Goal: Task Accomplishment & Management: Manage account settings

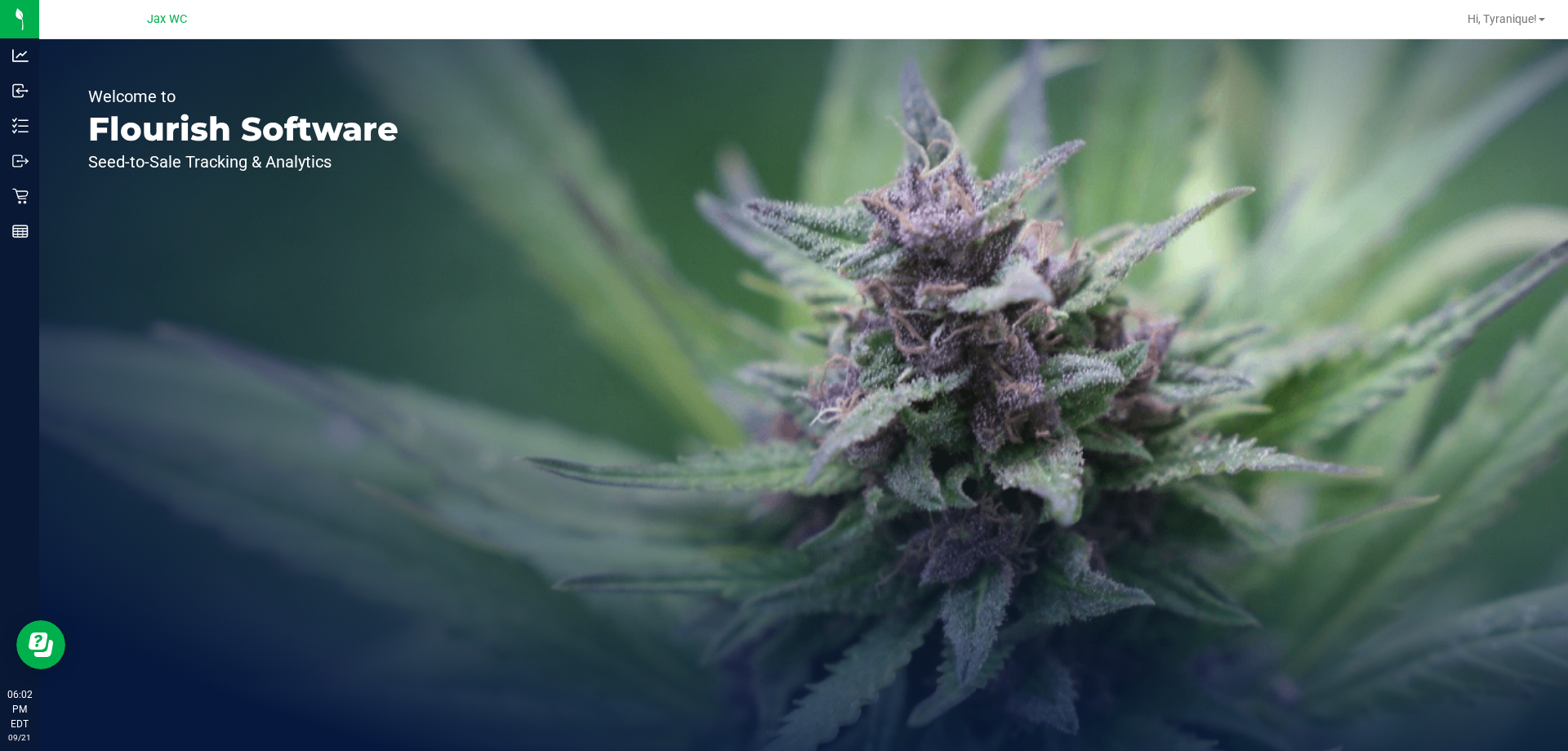
click at [10, 45] on div "Analytics" at bounding box center [21, 55] width 34 height 33
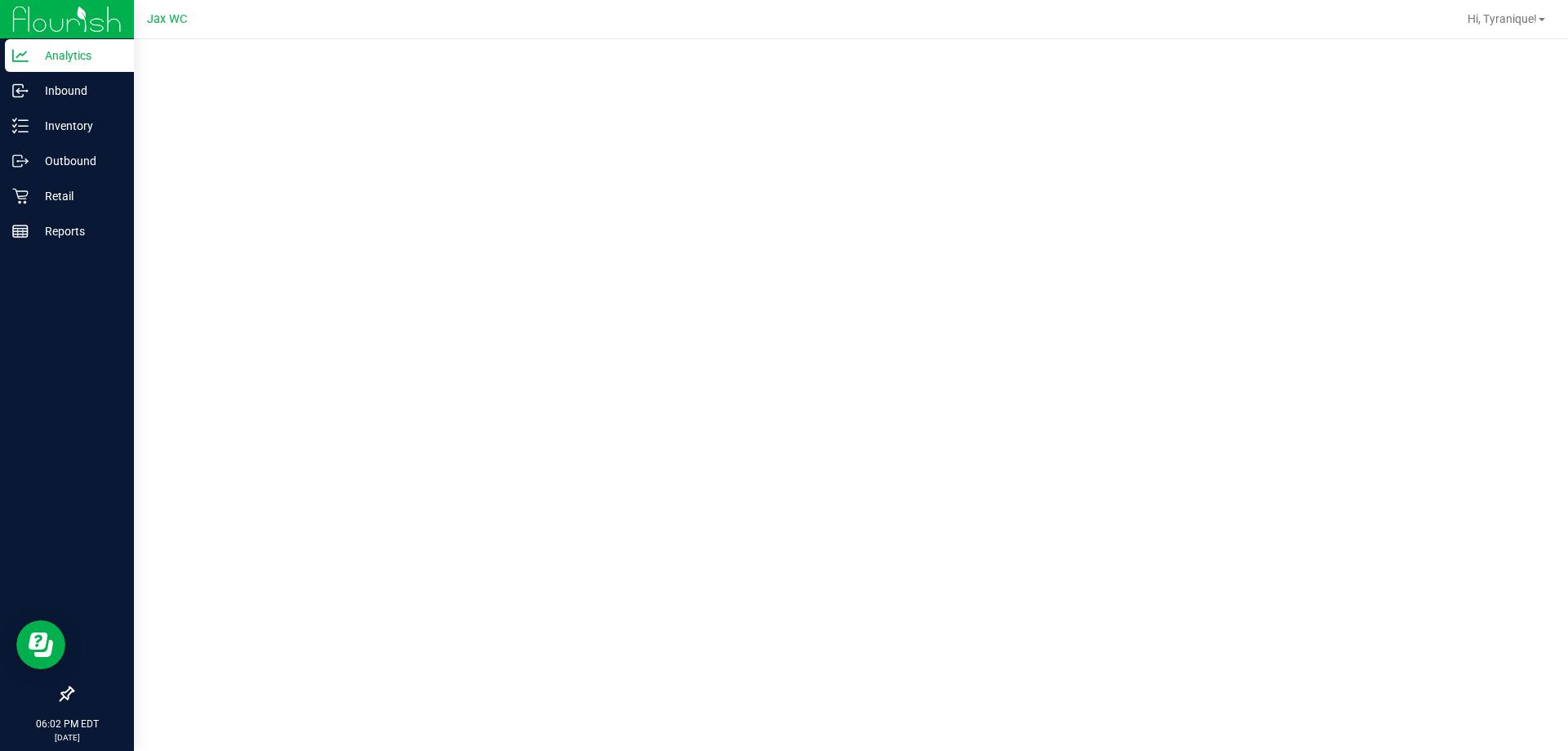
click at [73, 80] on div "Inbound" at bounding box center [69, 90] width 129 height 33
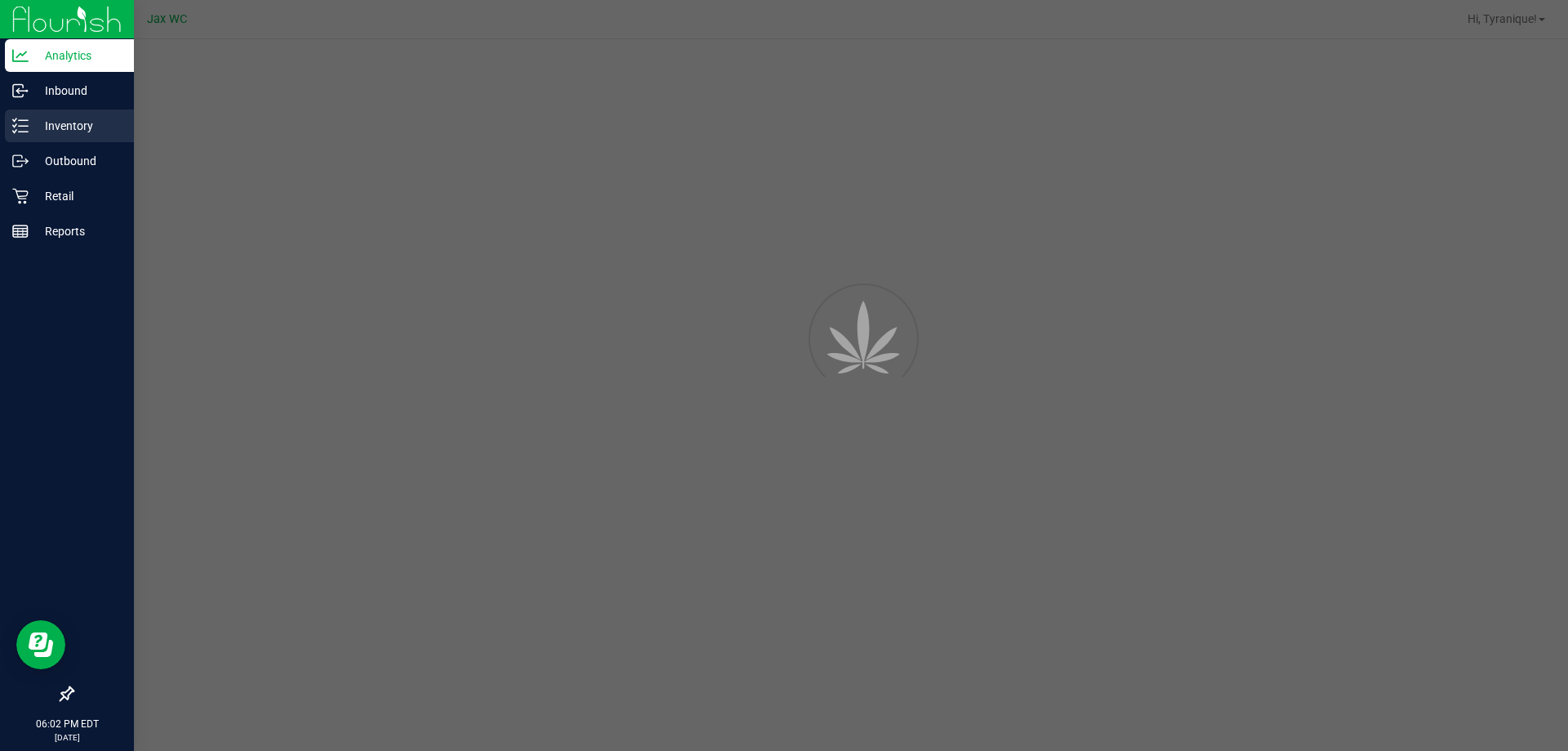
click at [90, 125] on p "Inventory" at bounding box center [78, 125] width 98 height 20
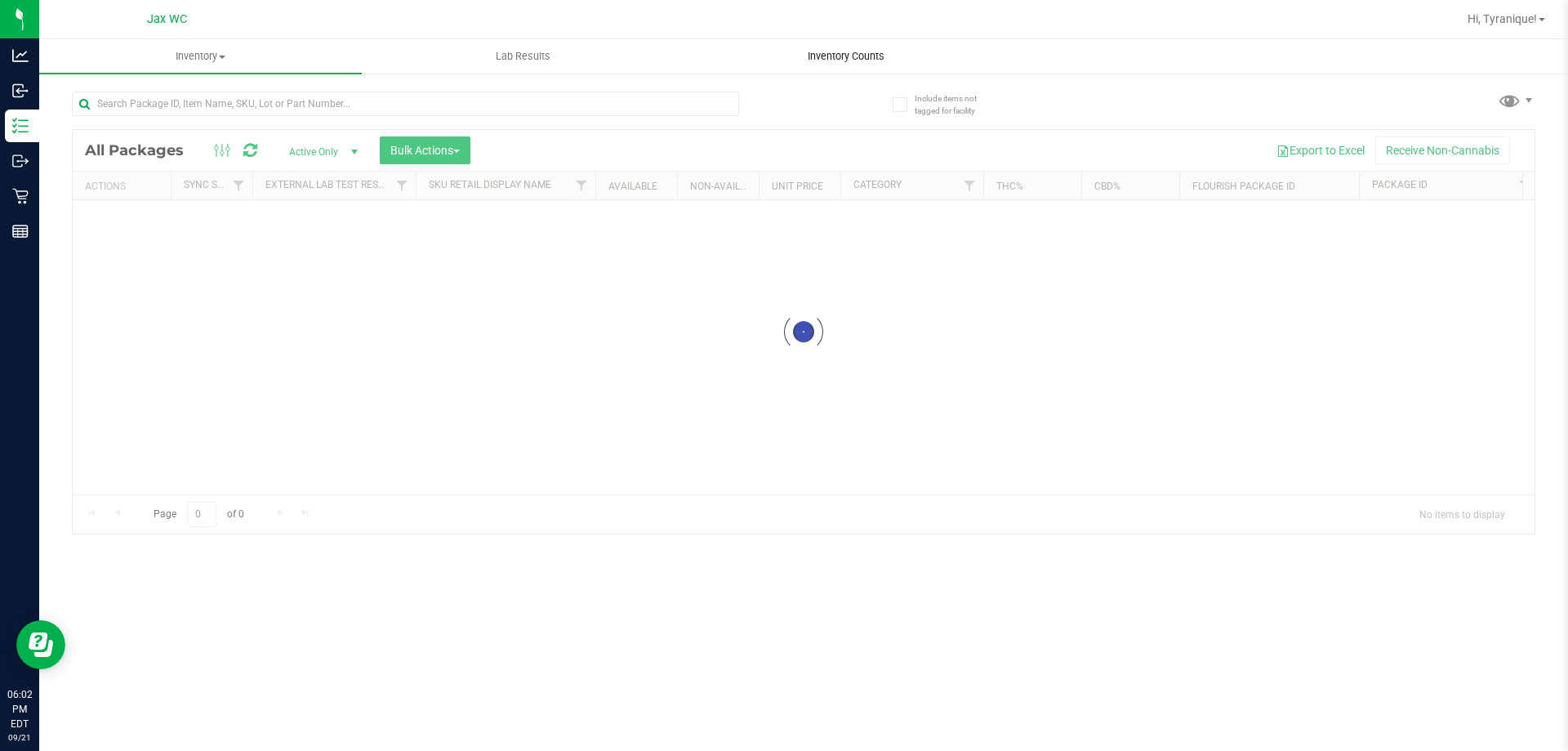
click at [853, 50] on span "Inventory Counts" at bounding box center [846, 57] width 121 height 15
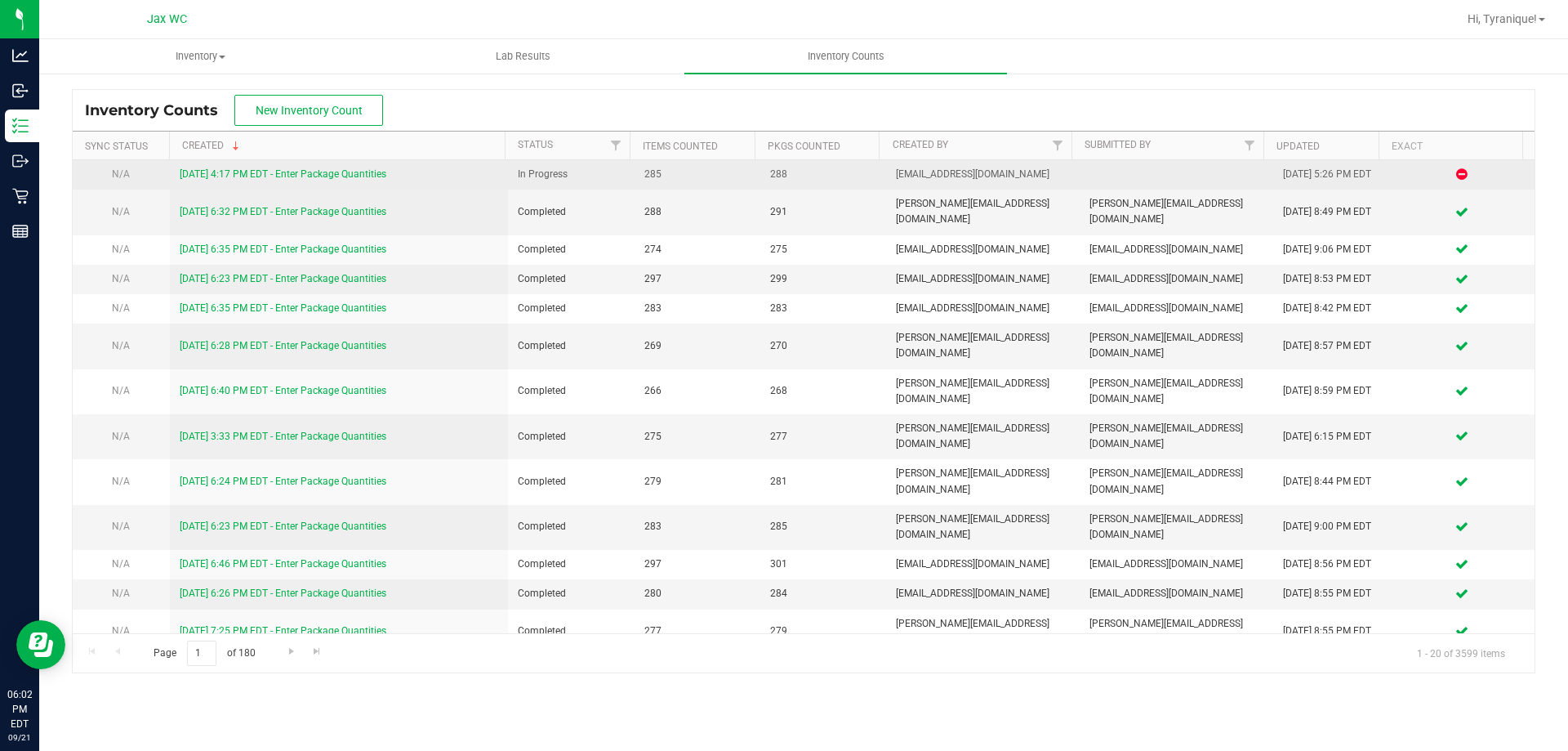
click at [355, 174] on link "[DATE] 4:17 PM EDT - Enter Package Quantities" at bounding box center [282, 174] width 206 height 11
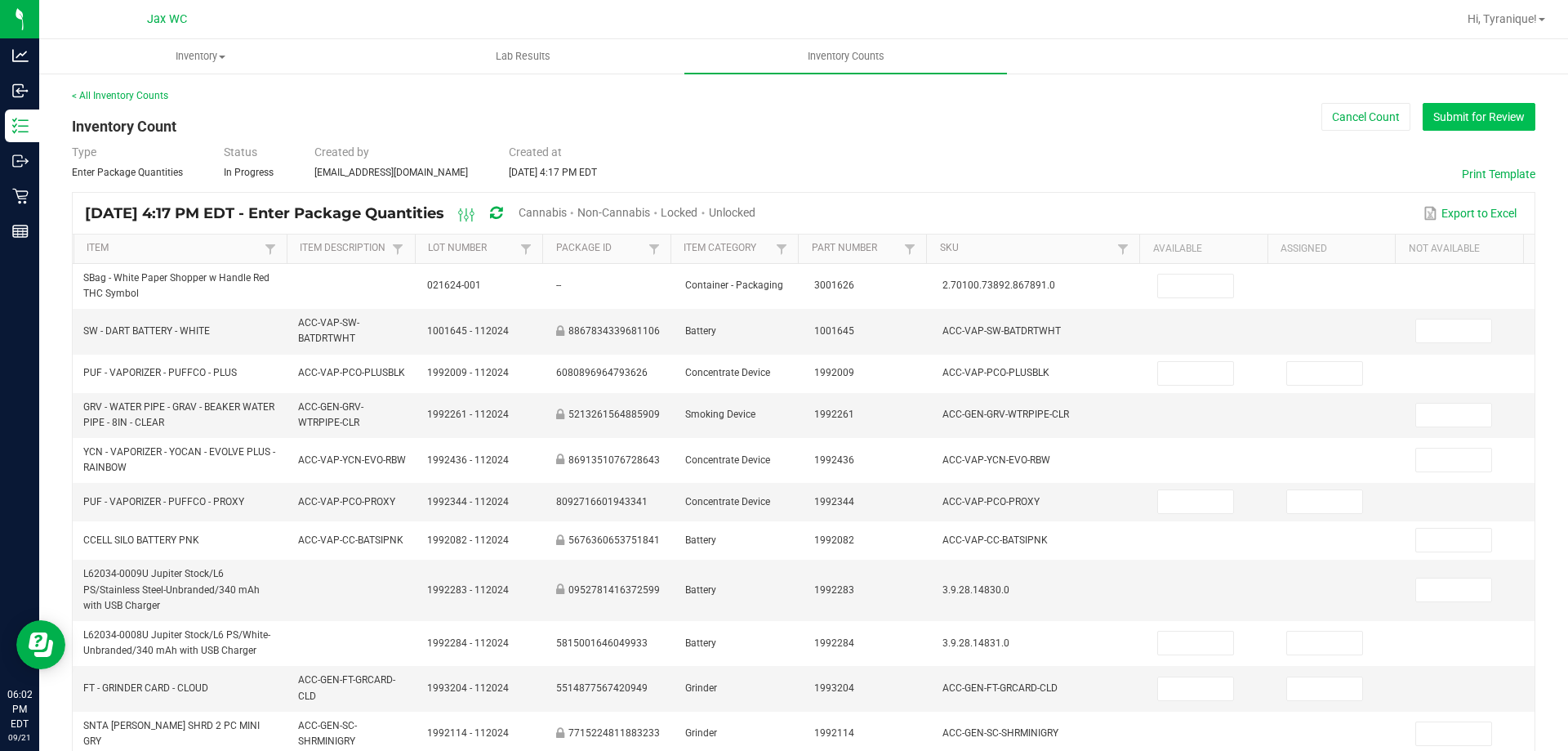
click at [1476, 119] on button "Submit for Review" at bounding box center [1479, 117] width 112 height 28
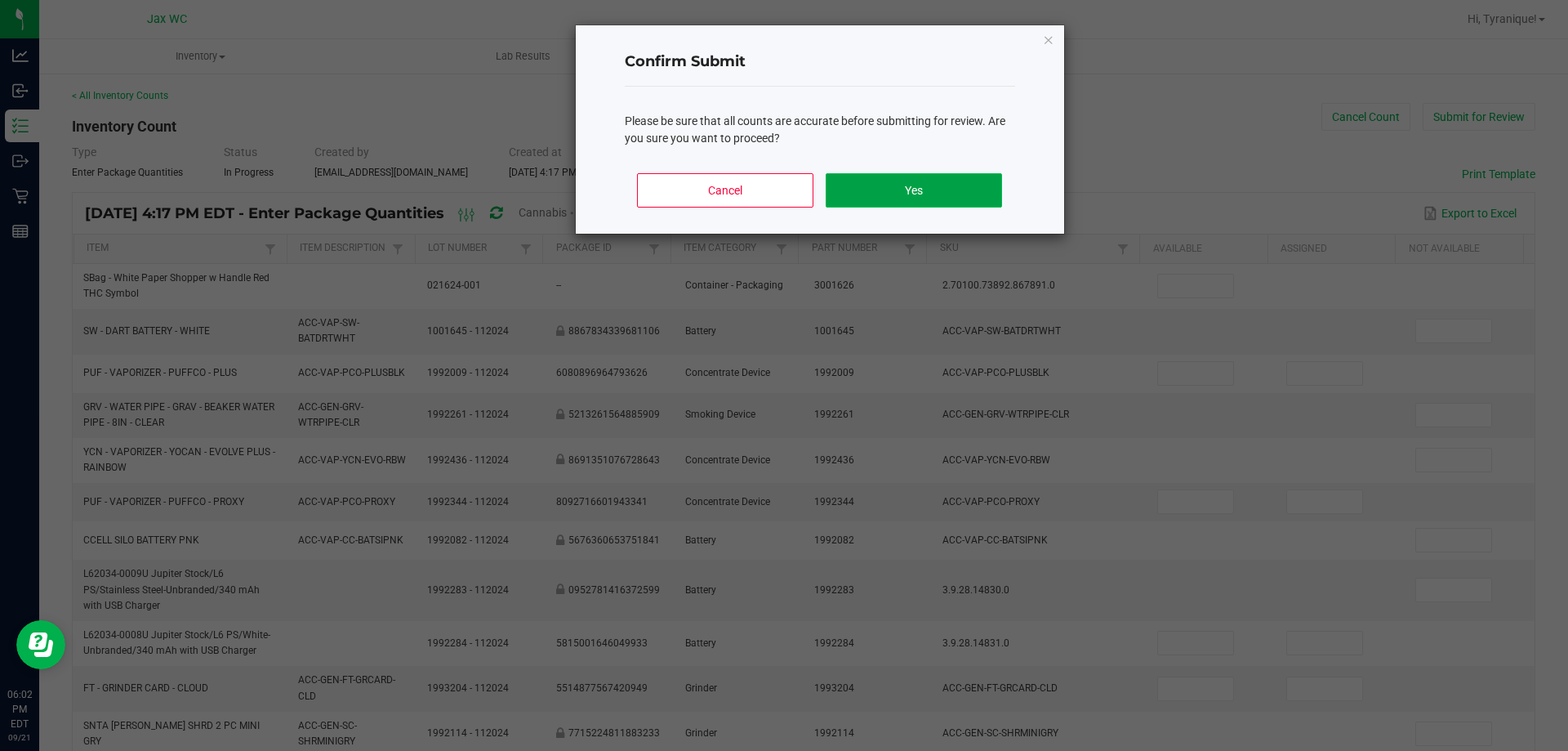
click at [930, 195] on button "Yes" at bounding box center [913, 190] width 176 height 34
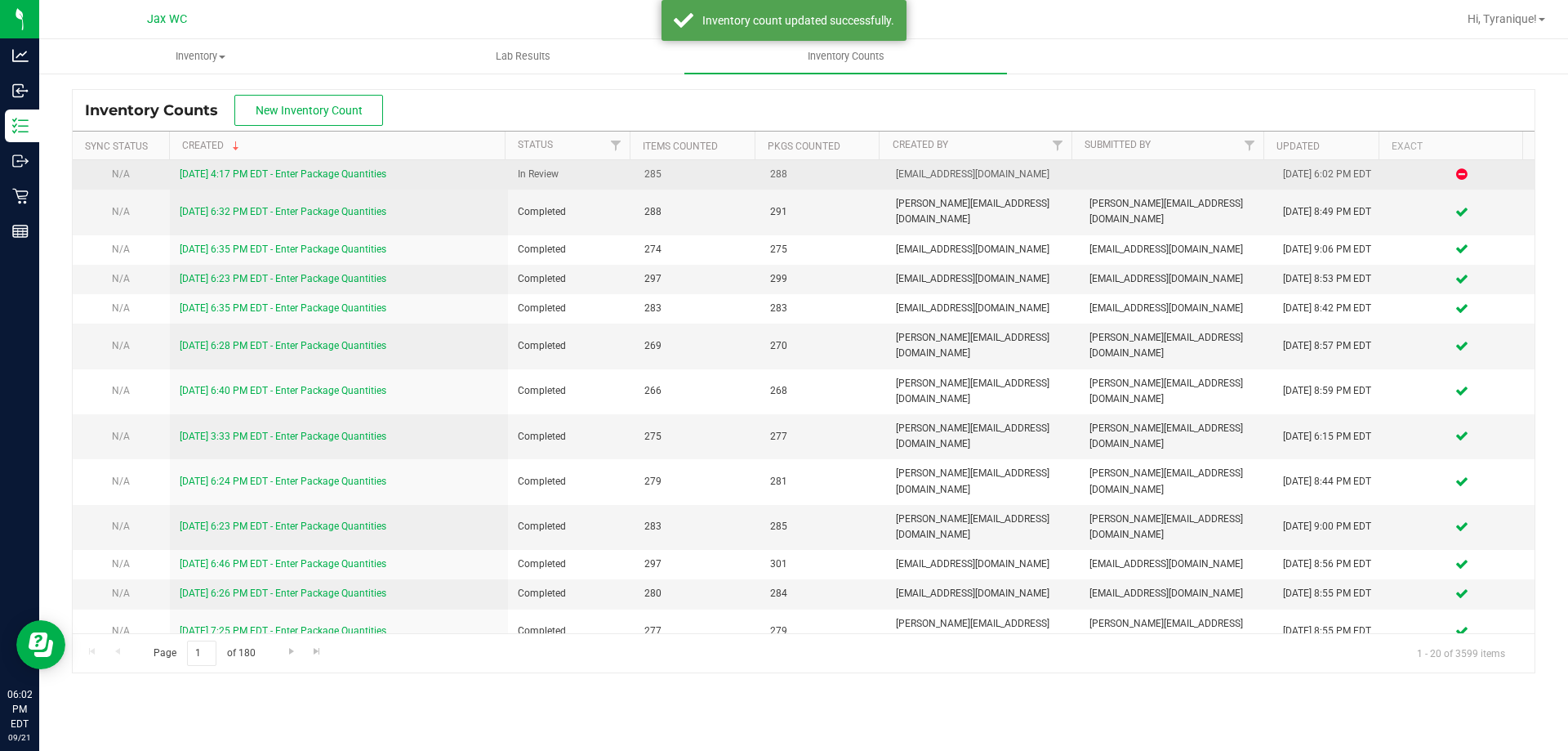
click at [364, 172] on link "[DATE] 4:17 PM EDT - Enter Package Quantities" at bounding box center [282, 174] width 206 height 11
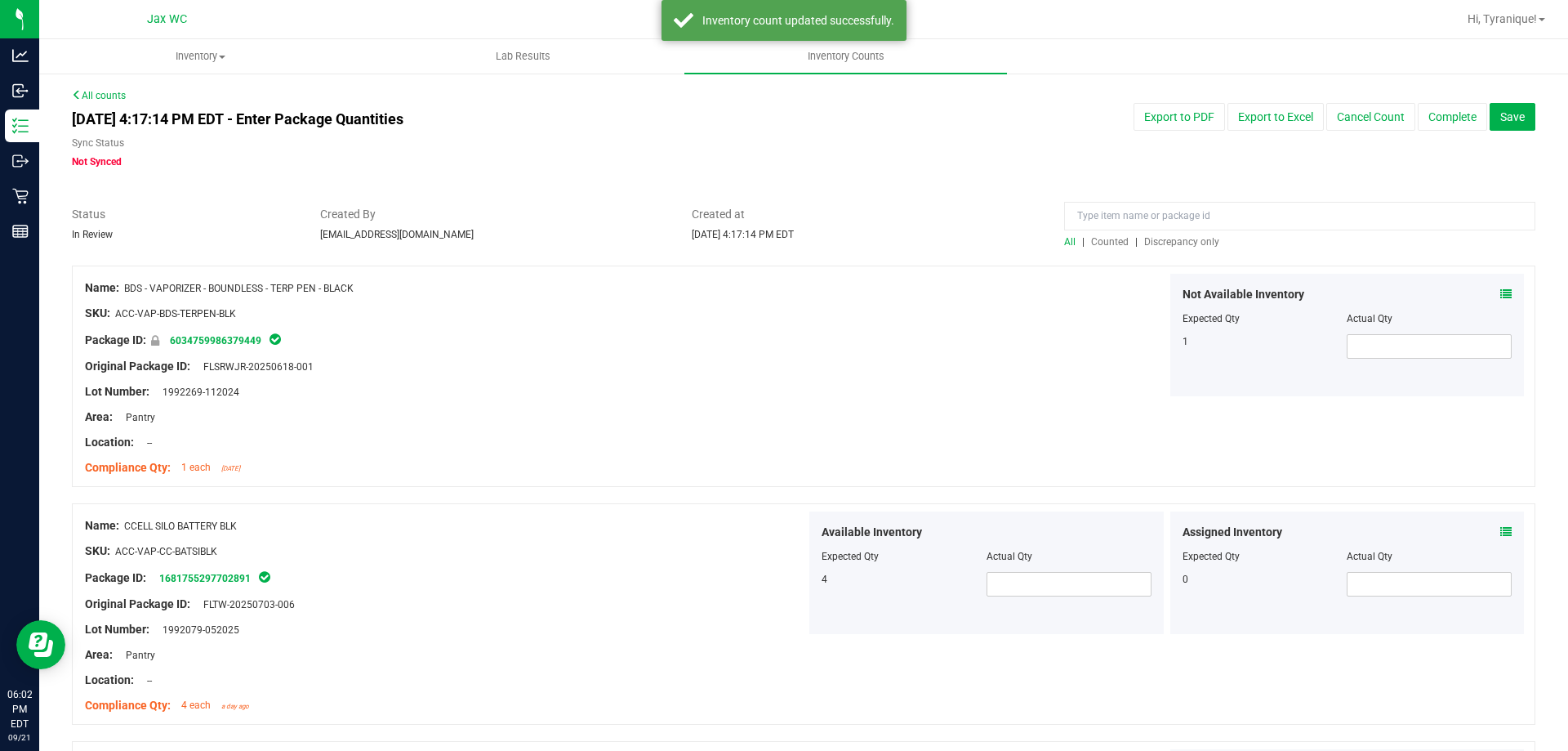
click at [1152, 242] on span "Discrepancy only" at bounding box center [1182, 242] width 75 height 11
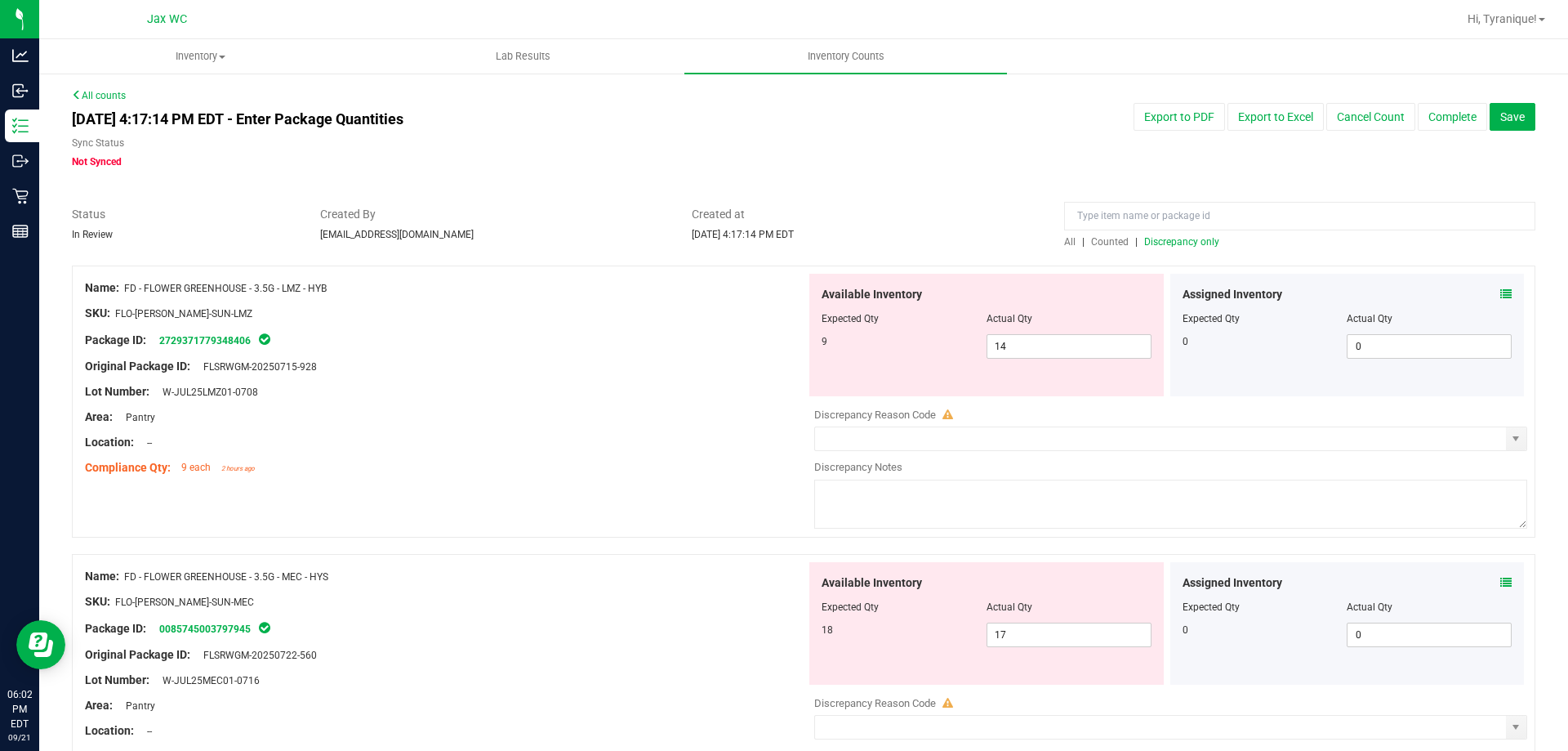
click at [1500, 289] on icon at bounding box center [1506, 294] width 11 height 11
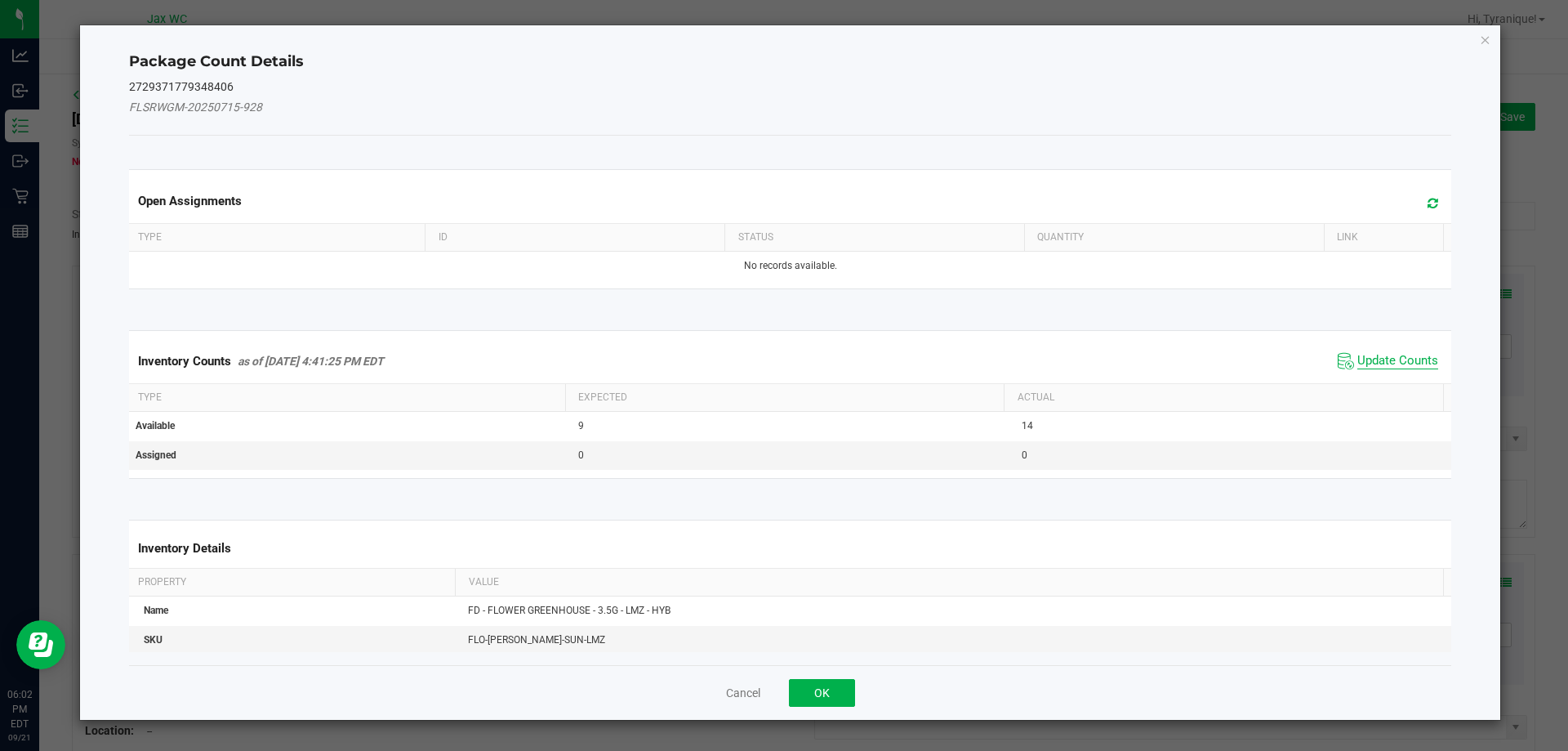
click at [1412, 355] on span "Update Counts" at bounding box center [1397, 362] width 81 height 17
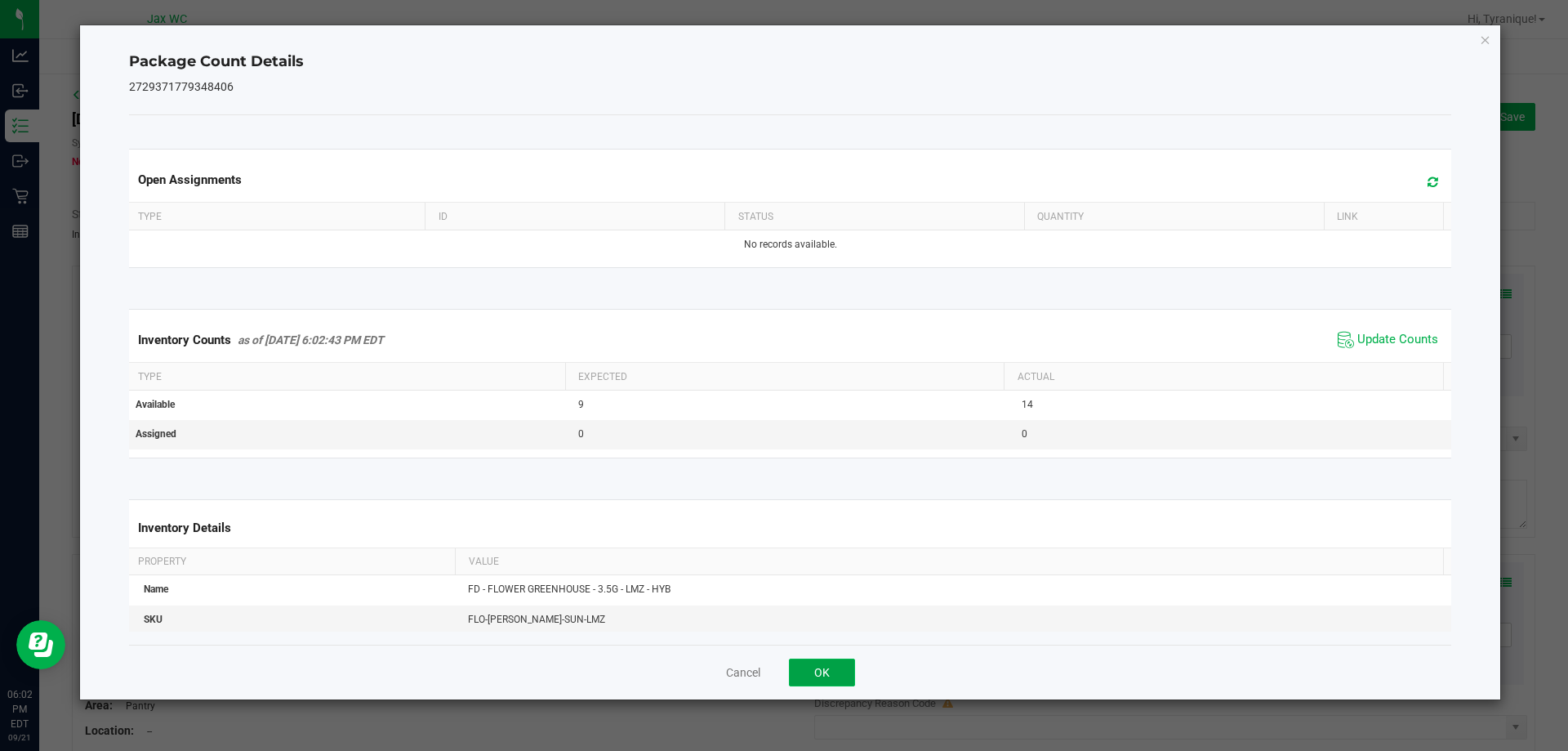
click at [826, 667] on button "OK" at bounding box center [821, 673] width 66 height 28
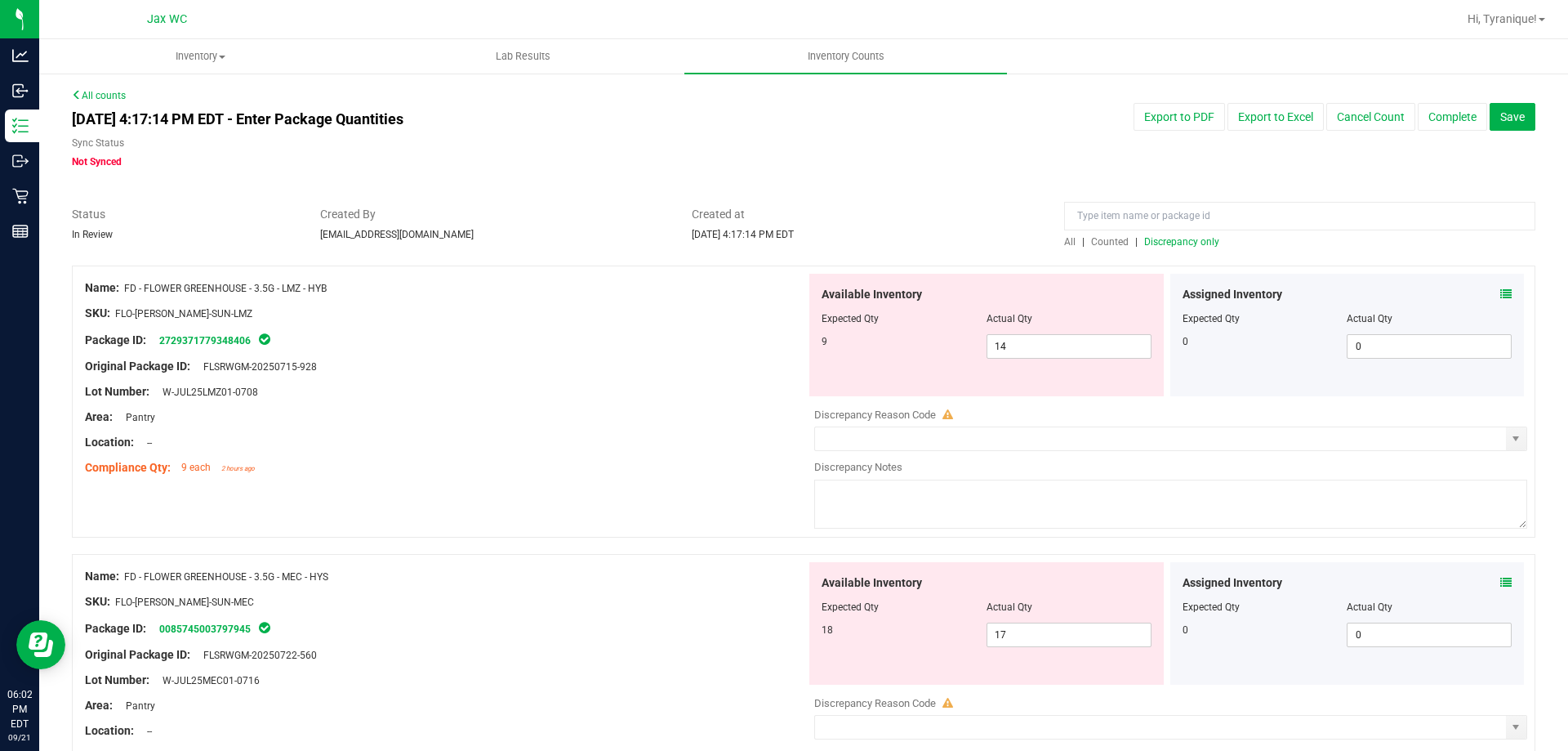
click at [1500, 586] on icon at bounding box center [1506, 583] width 11 height 11
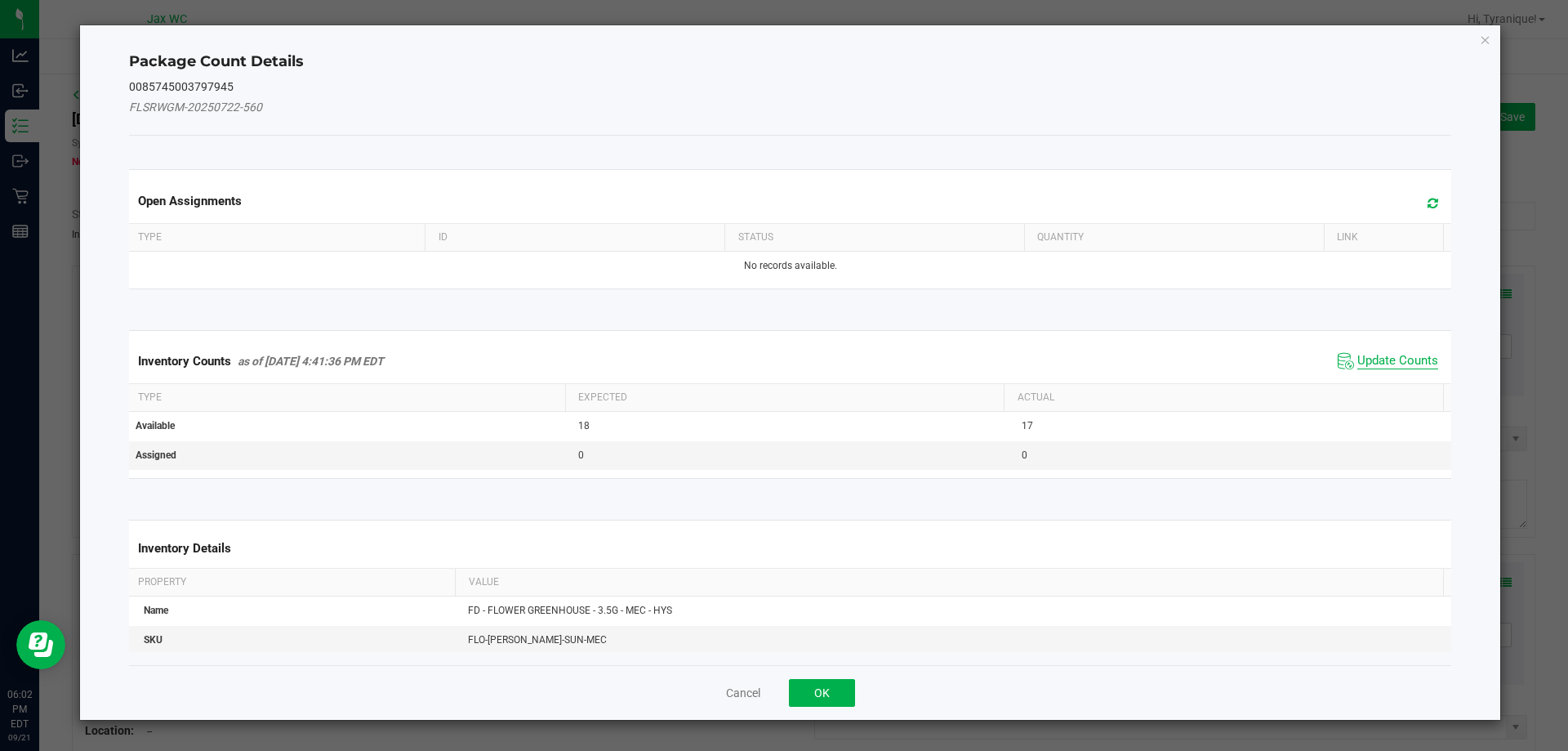
click at [1378, 357] on span "Update Counts" at bounding box center [1397, 362] width 81 height 17
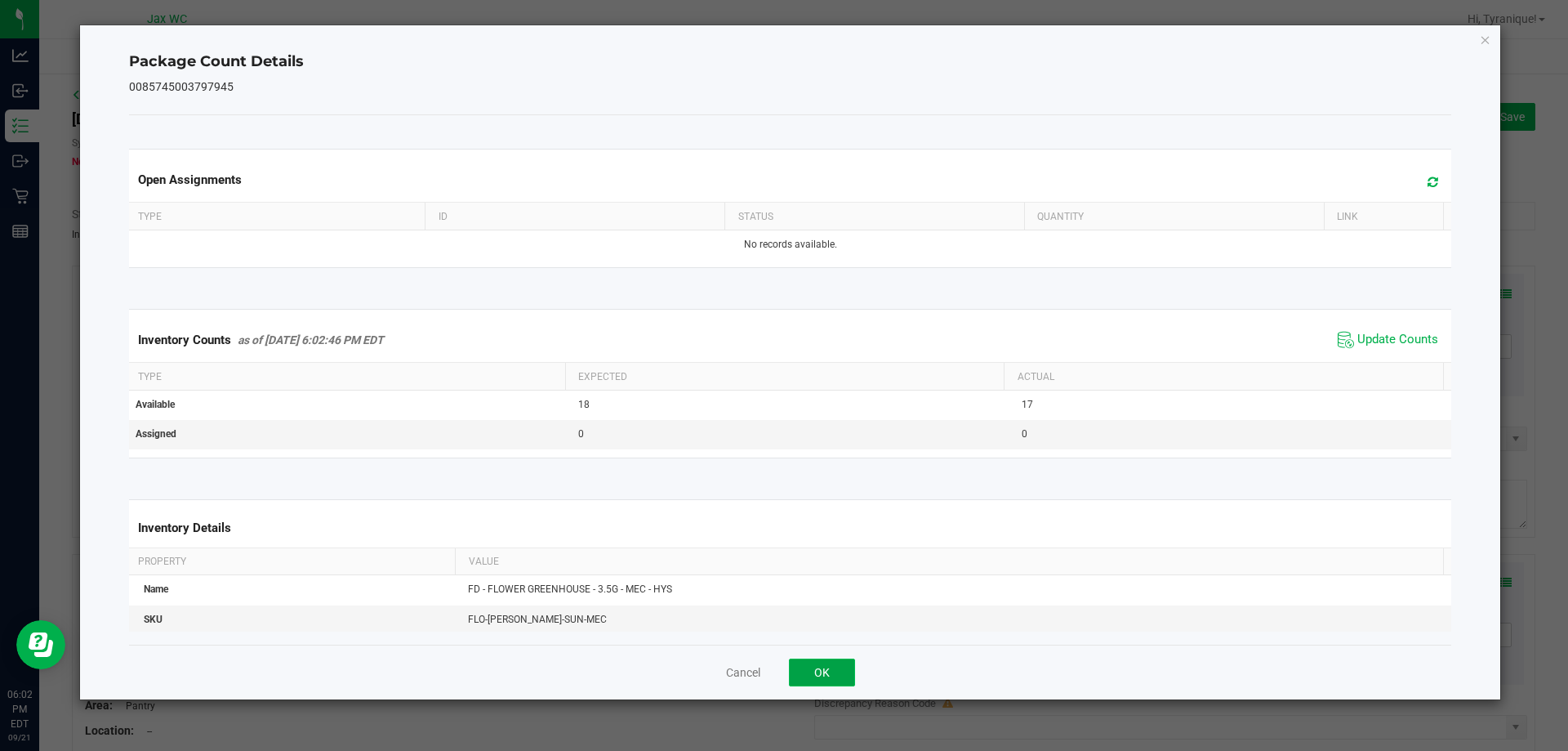
click at [821, 673] on button "OK" at bounding box center [821, 673] width 66 height 28
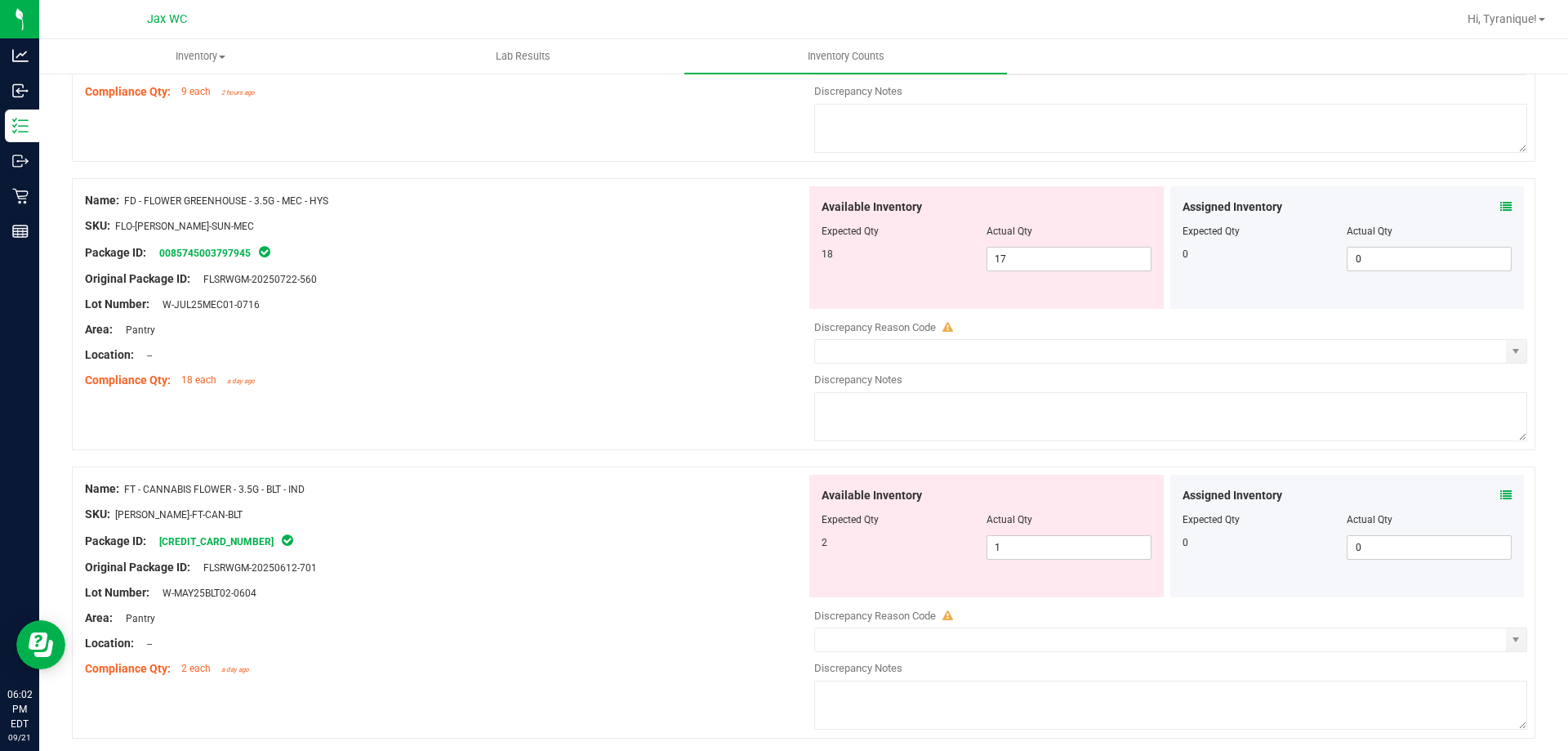
scroll to position [382, 0]
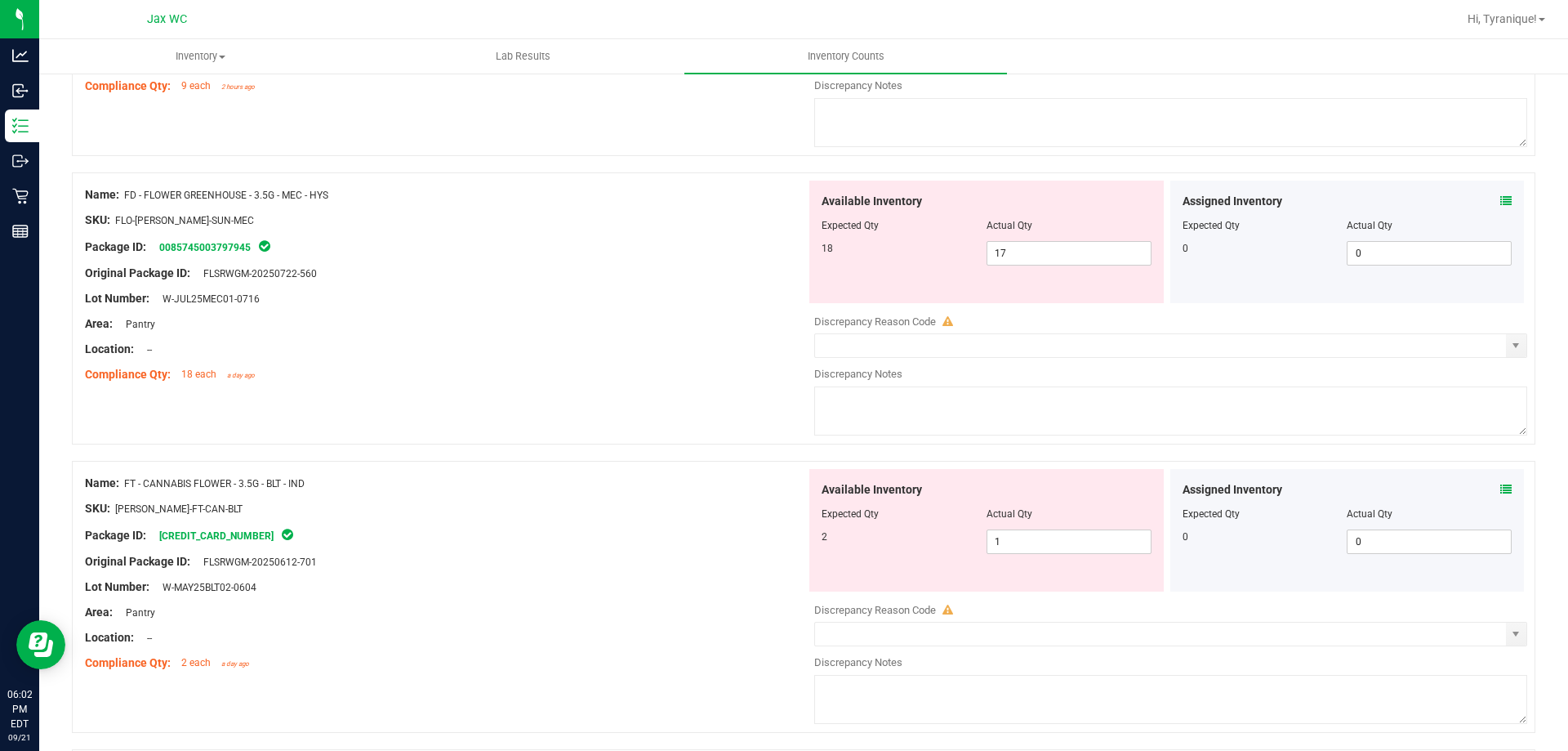
click at [1500, 487] on icon at bounding box center [1506, 489] width 11 height 11
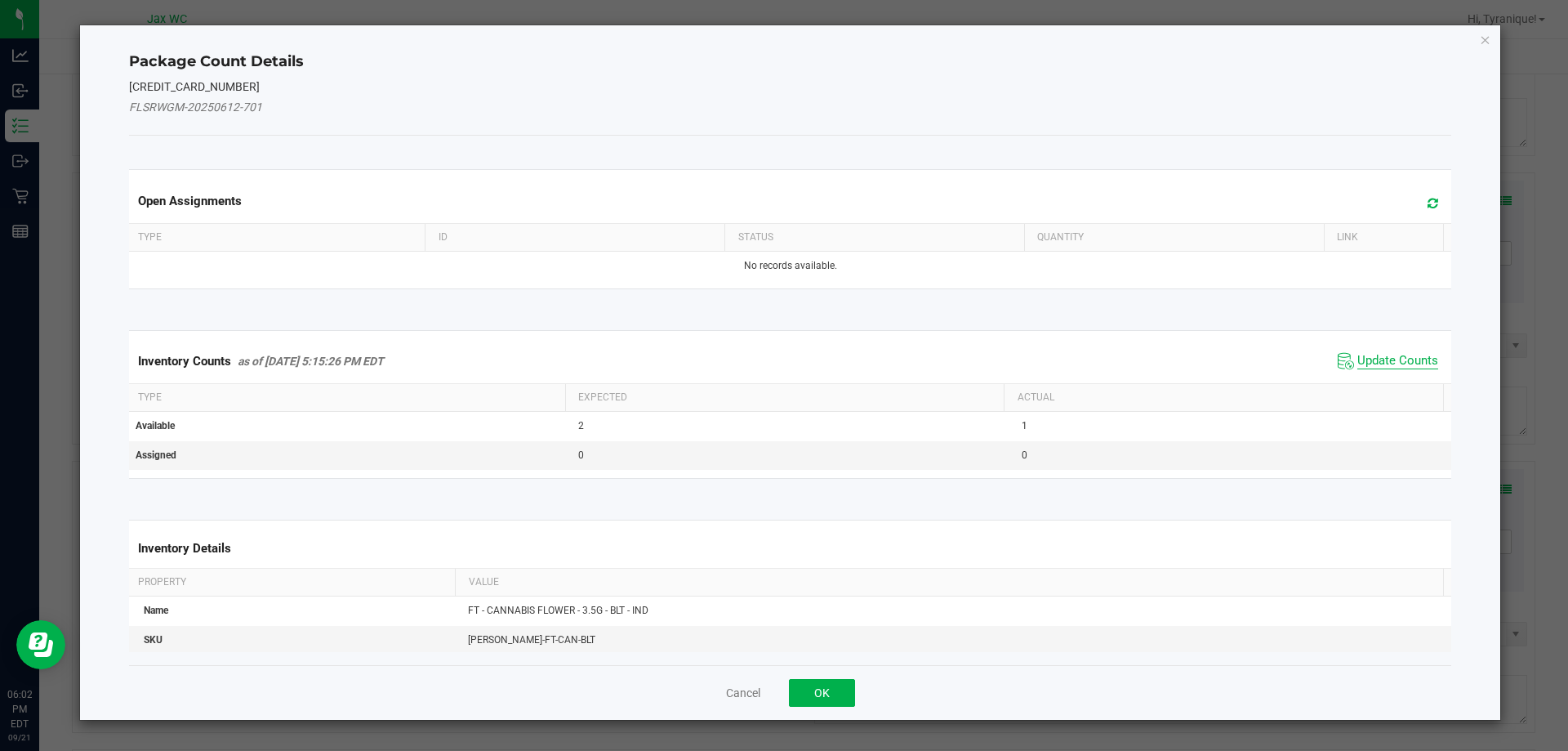
click at [1390, 368] on span "Update Counts" at bounding box center [1397, 362] width 81 height 17
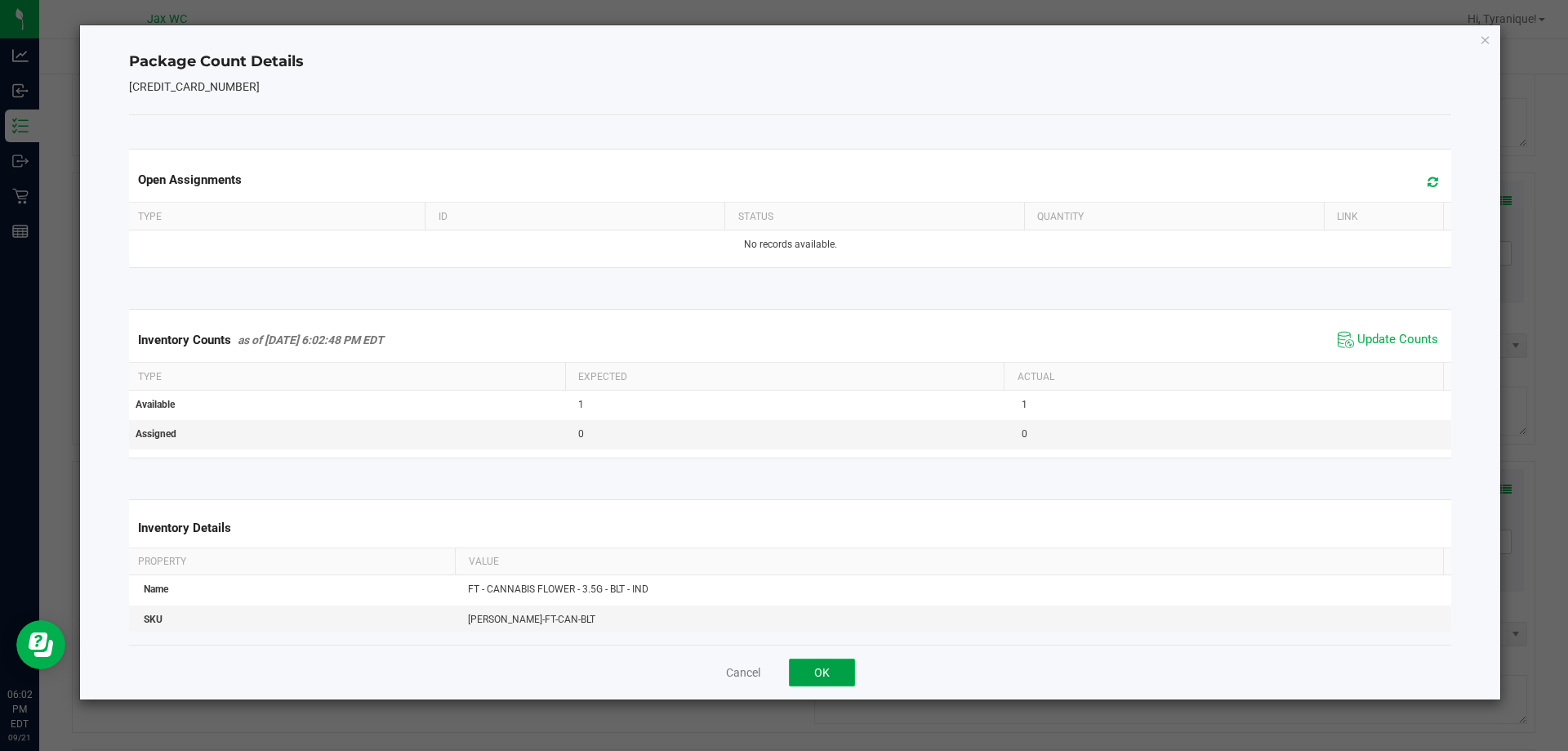
click at [831, 661] on button "OK" at bounding box center [821, 673] width 66 height 28
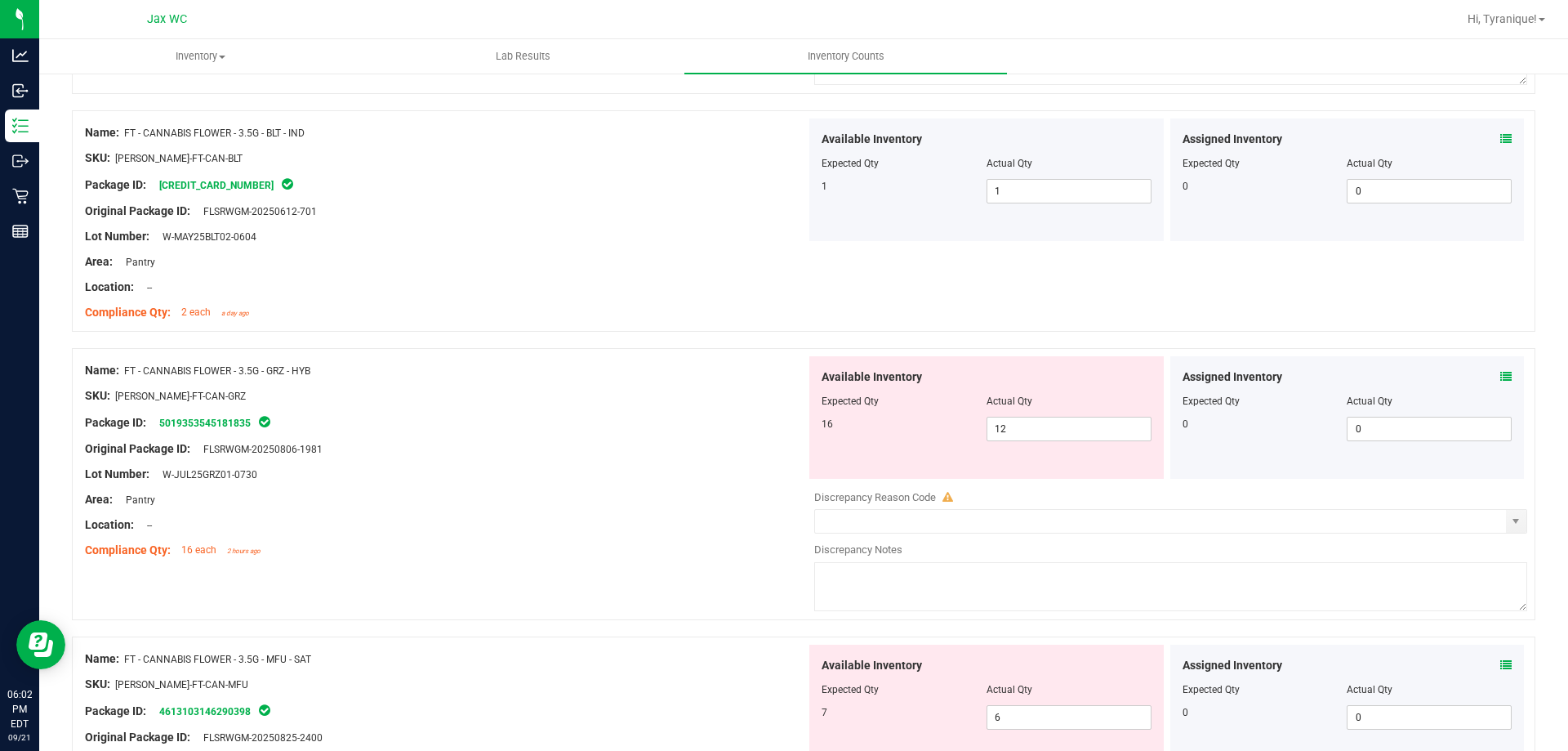
scroll to position [735, 0]
click at [1500, 373] on icon at bounding box center [1506, 374] width 11 height 11
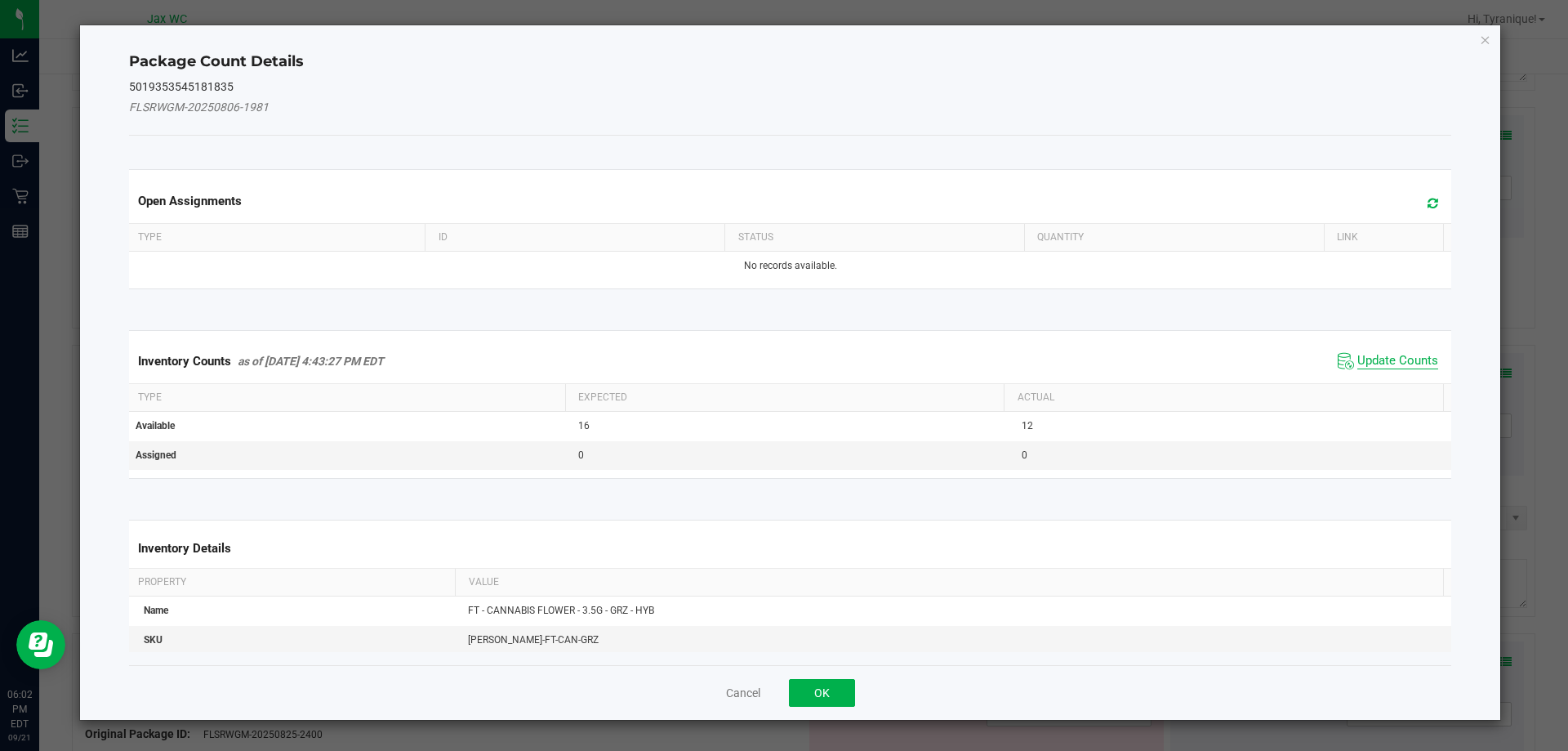
click at [1392, 359] on span "Update Counts" at bounding box center [1397, 362] width 81 height 17
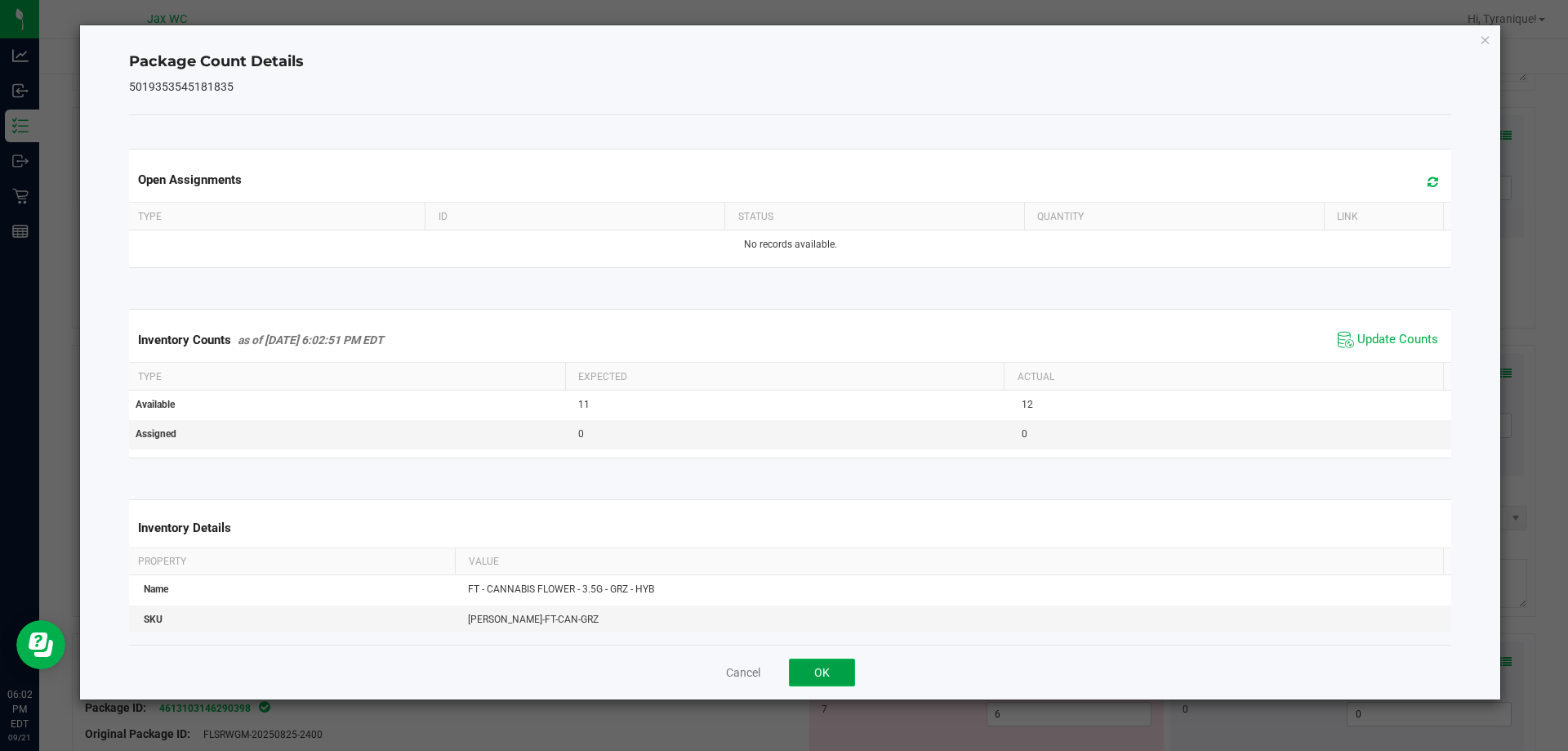
click at [815, 660] on button "OK" at bounding box center [821, 673] width 66 height 28
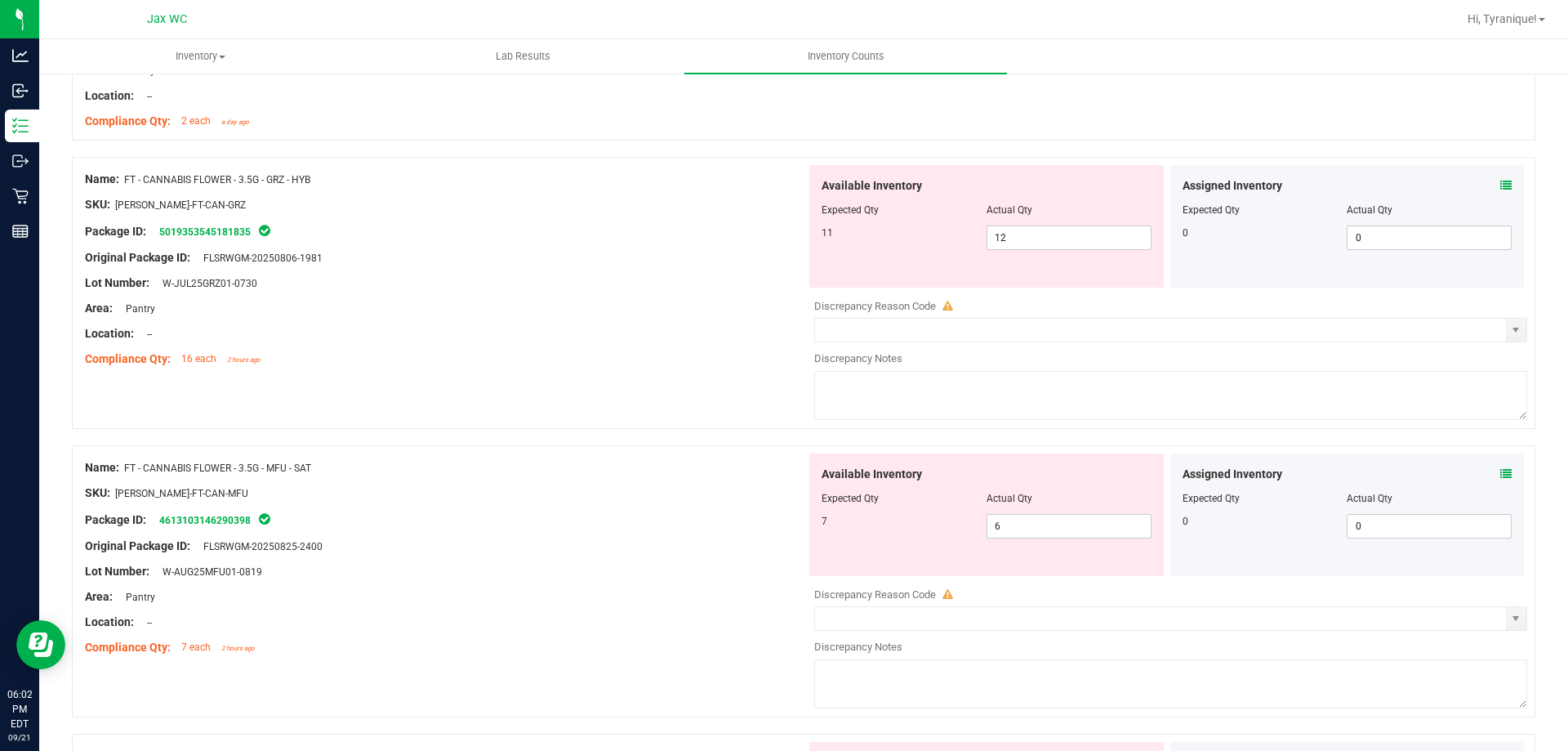
scroll to position [1027, 0]
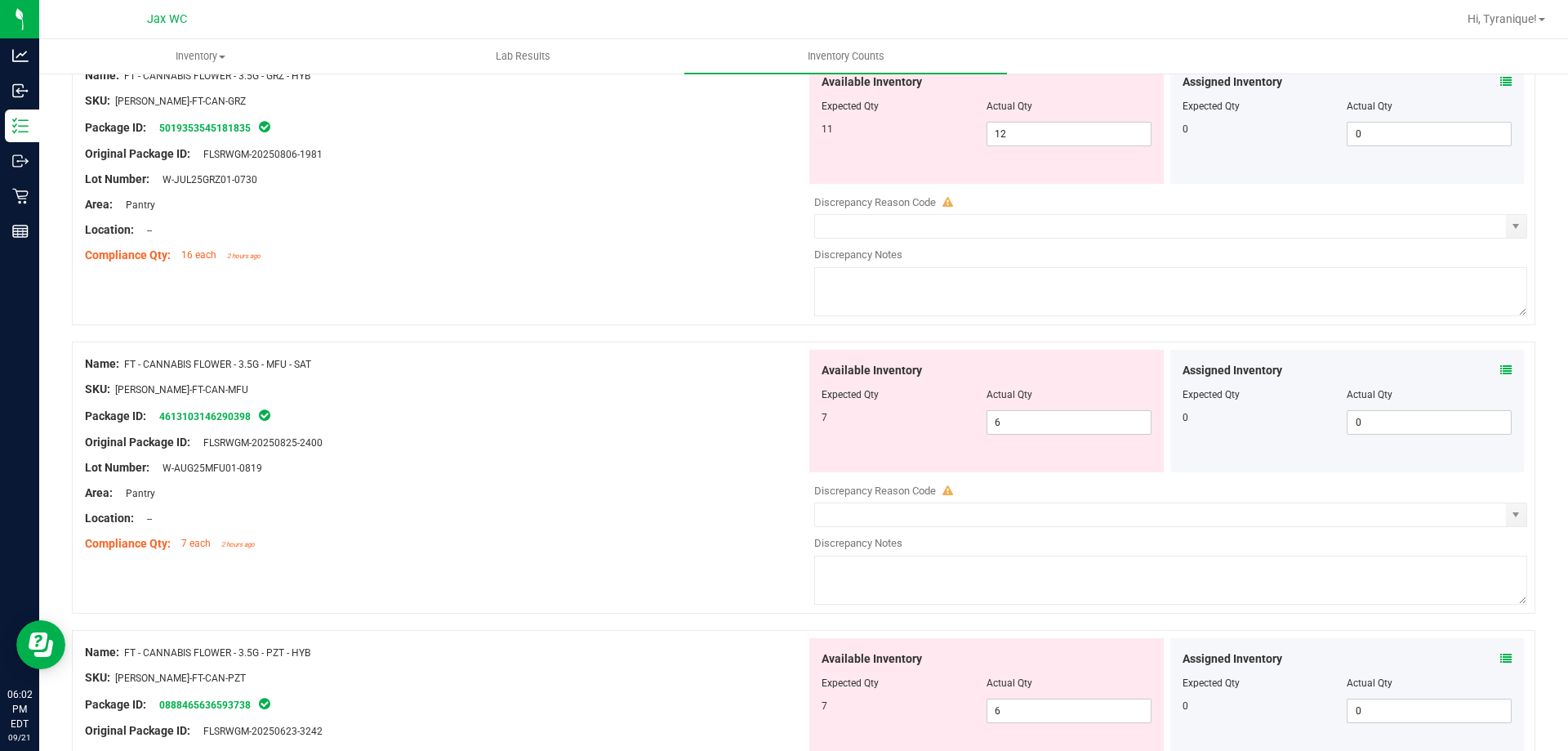
click at [1500, 367] on icon at bounding box center [1506, 370] width 11 height 11
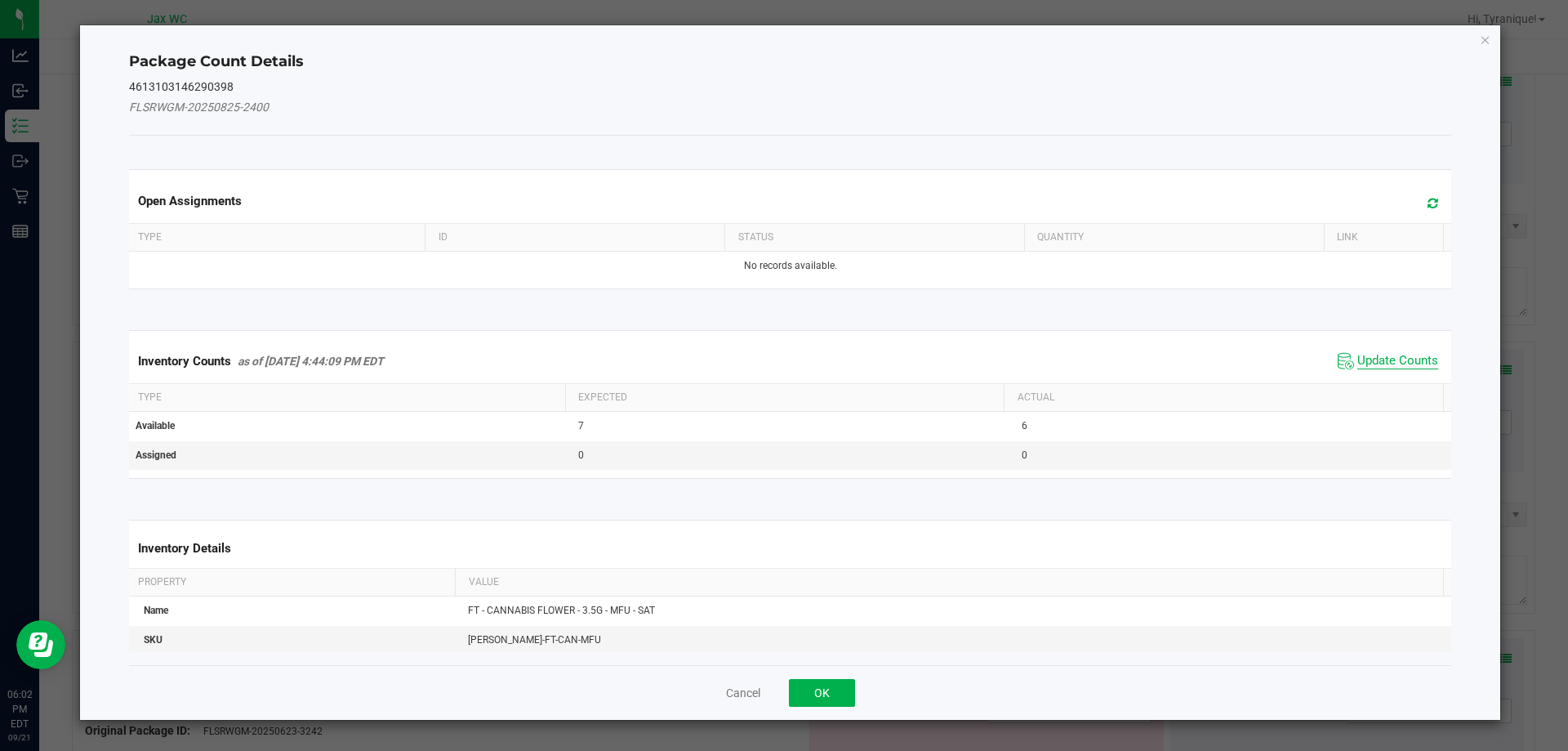
click at [1414, 355] on span "Update Counts" at bounding box center [1397, 362] width 81 height 17
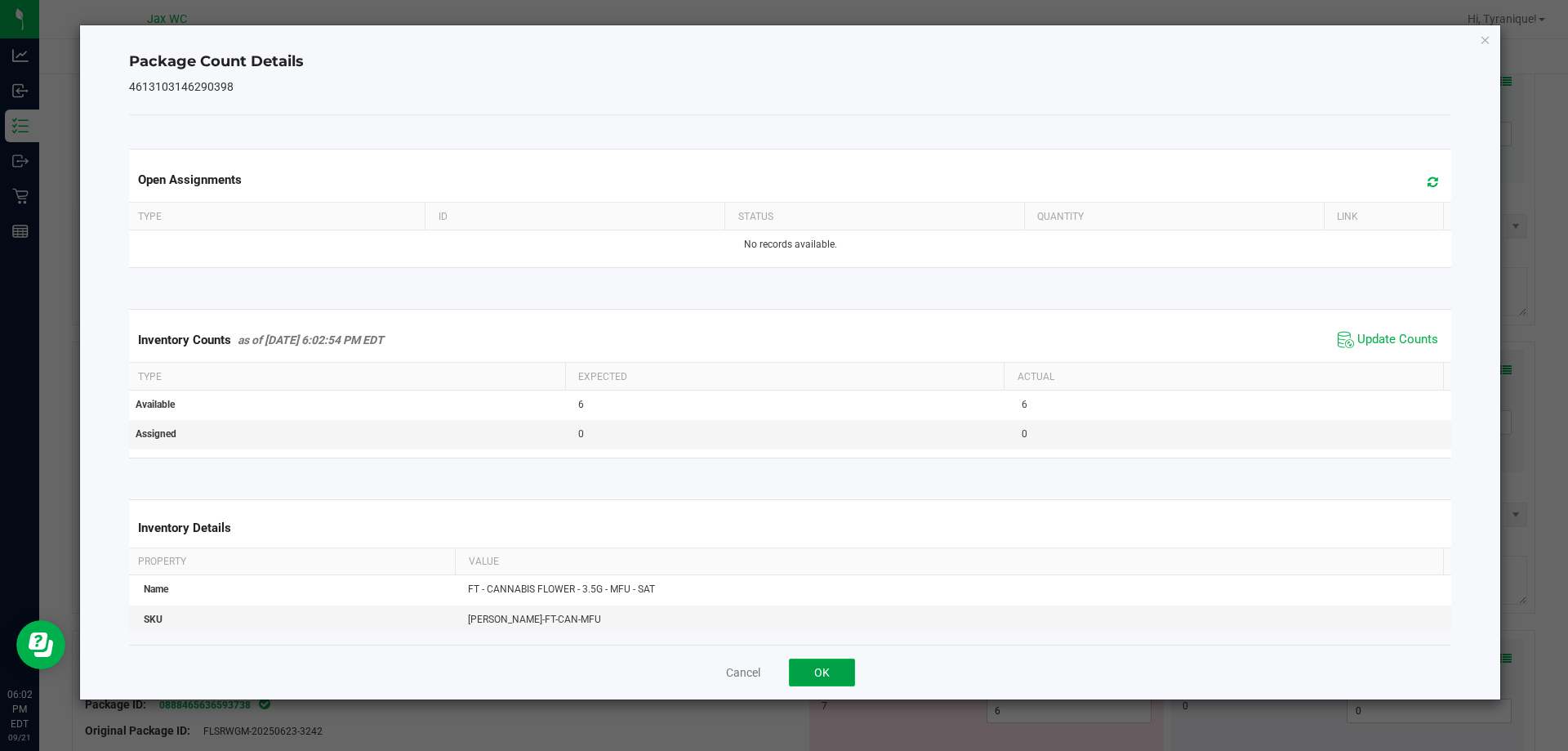
click at [829, 684] on button "OK" at bounding box center [821, 673] width 66 height 28
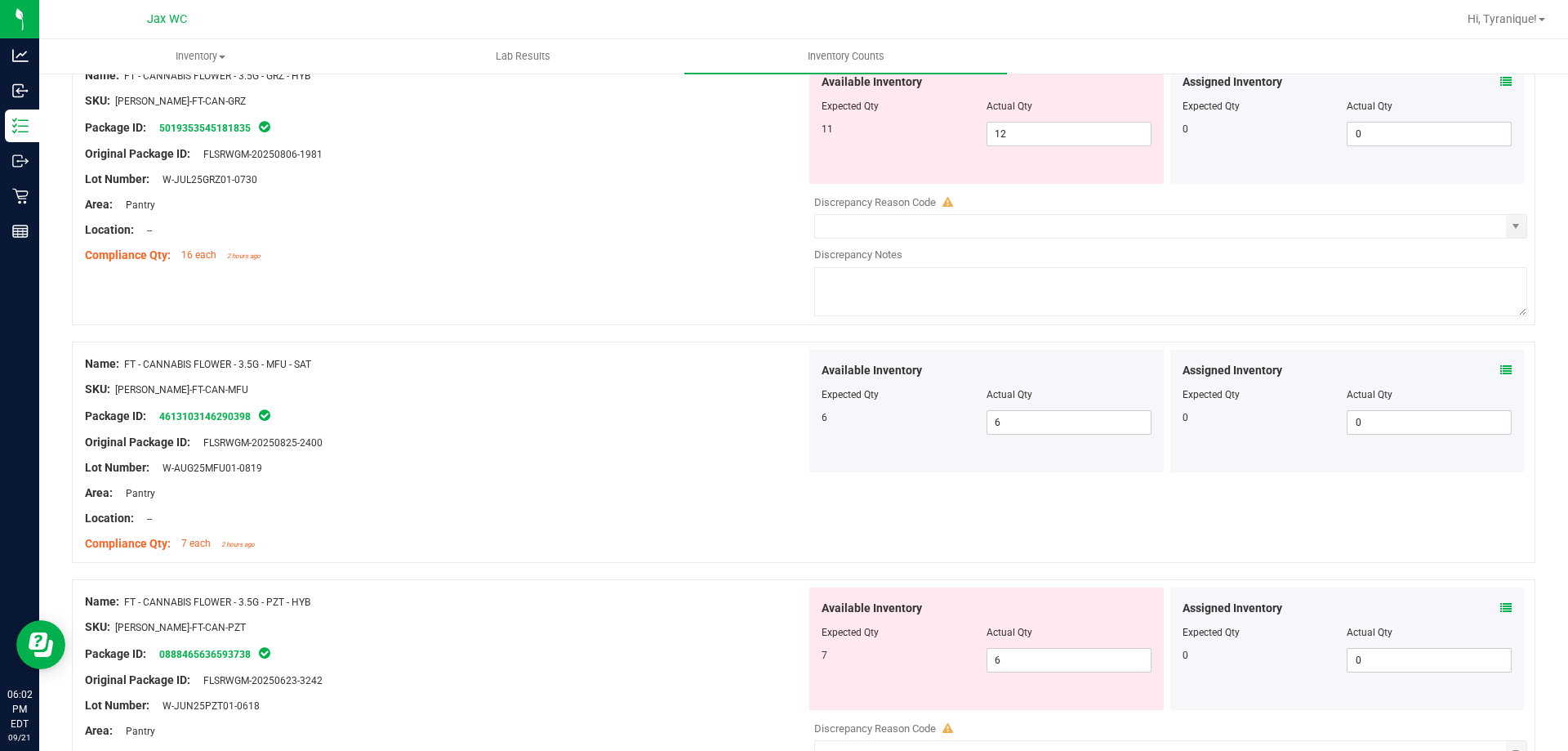
click at [1500, 612] on icon at bounding box center [1506, 608] width 11 height 11
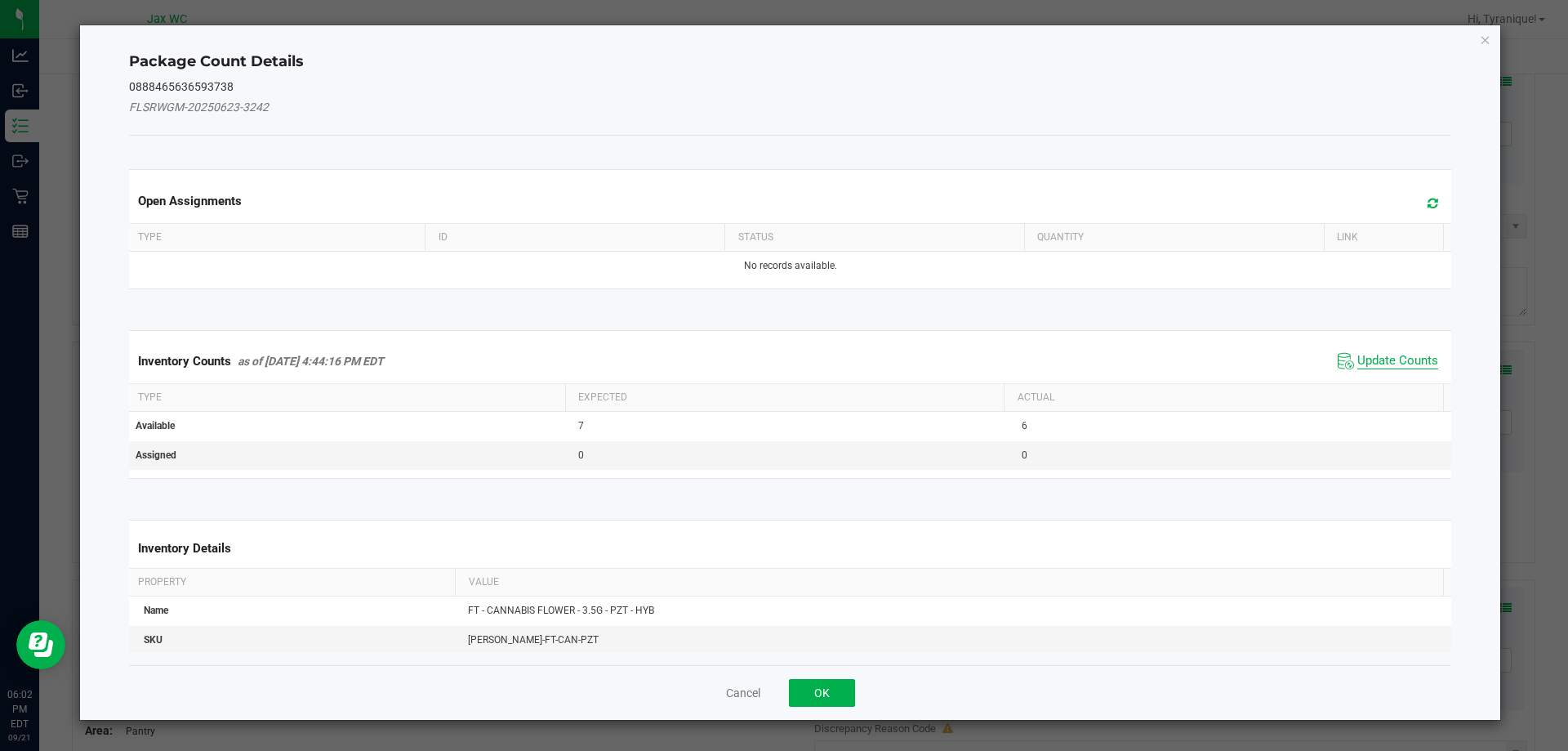
click at [1380, 359] on span "Update Counts" at bounding box center [1397, 362] width 81 height 17
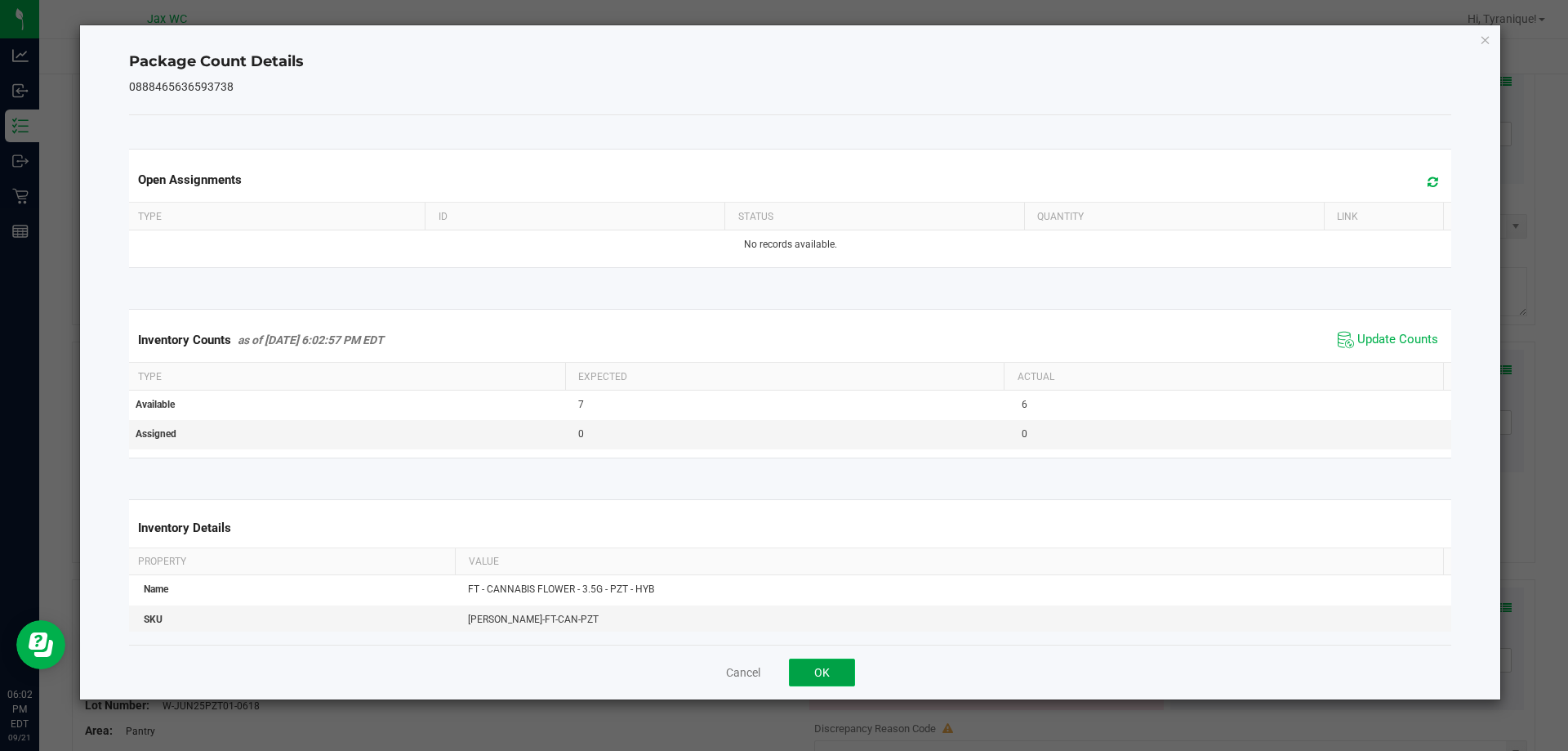
click at [835, 669] on button "OK" at bounding box center [821, 673] width 66 height 28
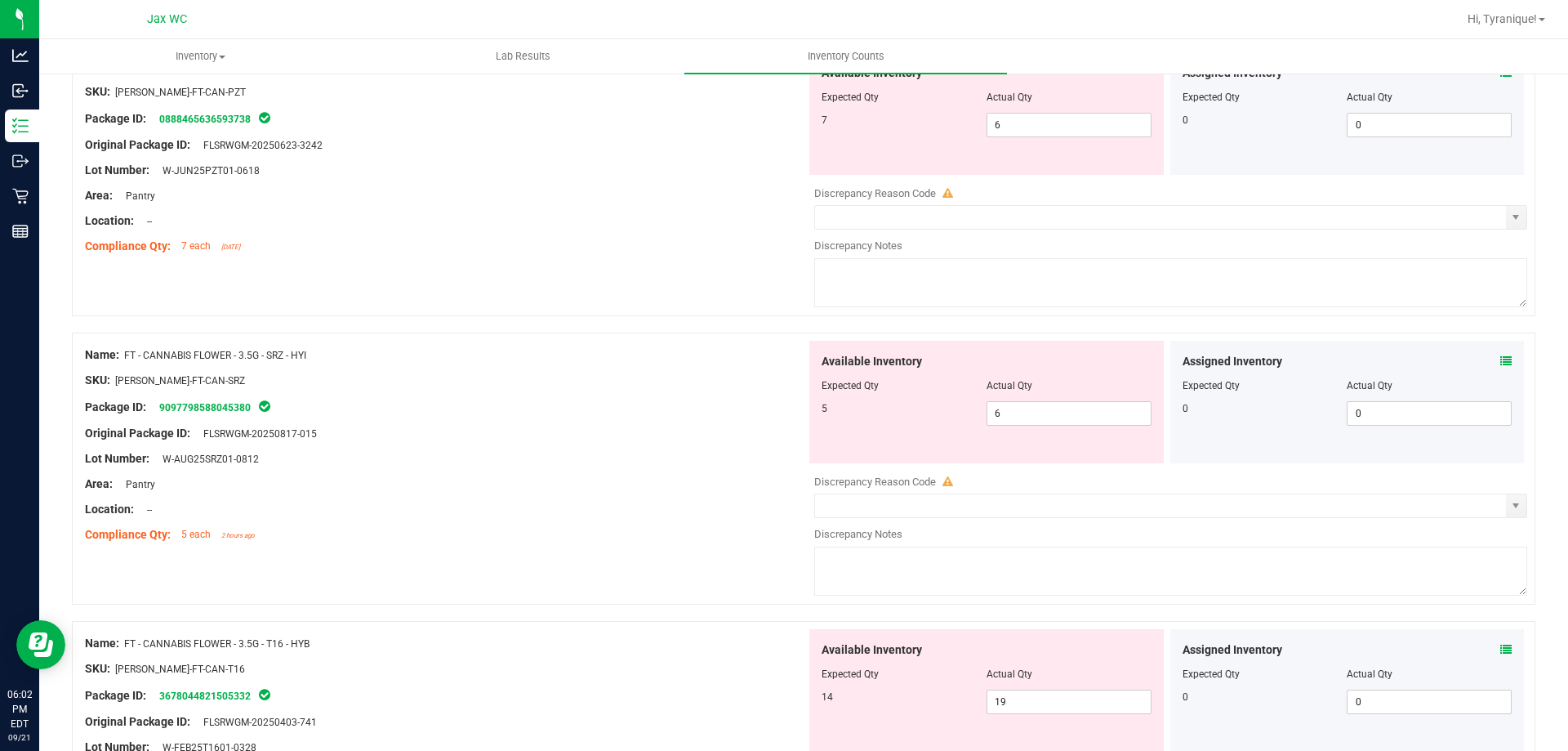
scroll to position [1565, 0]
click at [1500, 356] on icon at bounding box center [1506, 359] width 11 height 11
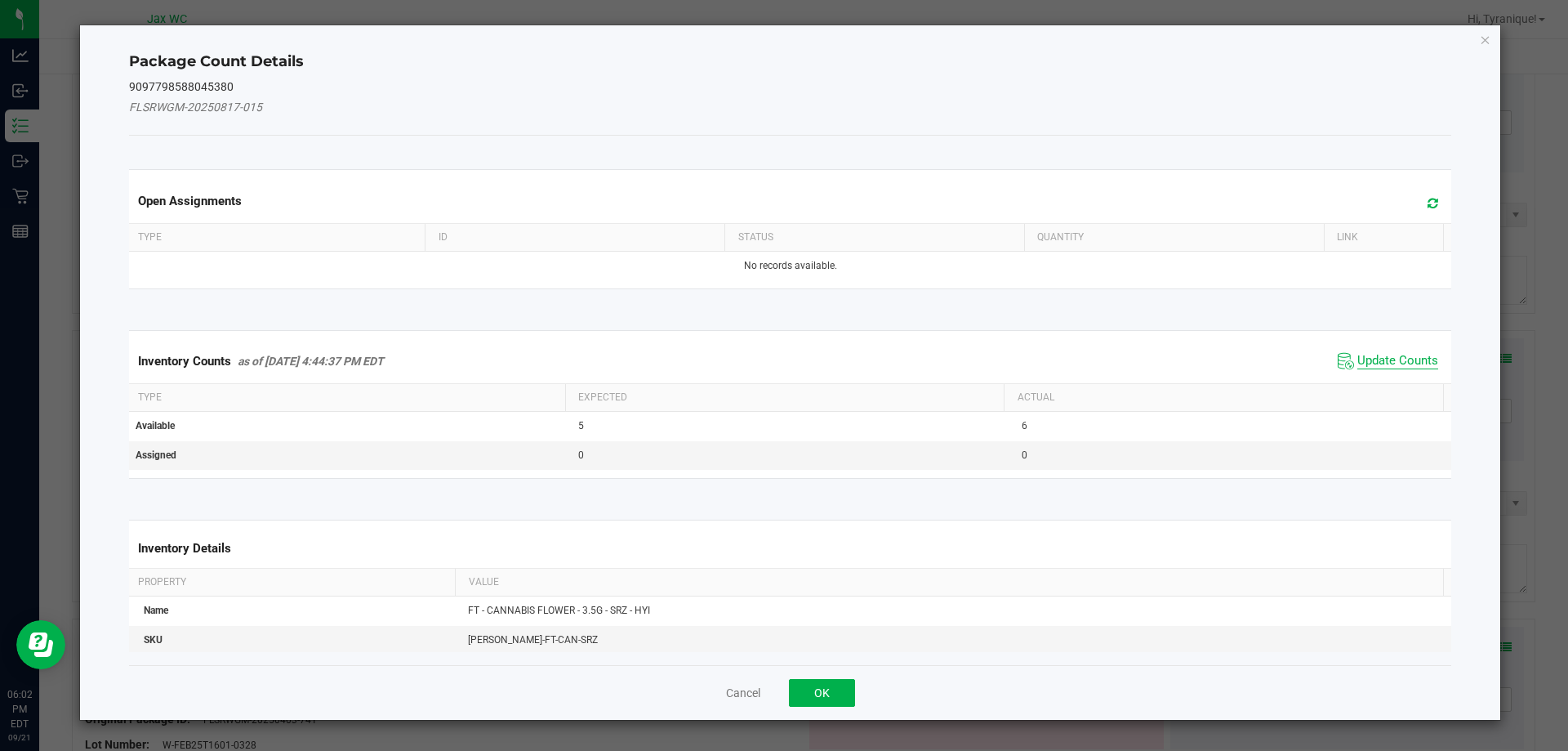
click at [1393, 356] on span "Update Counts" at bounding box center [1397, 362] width 81 height 17
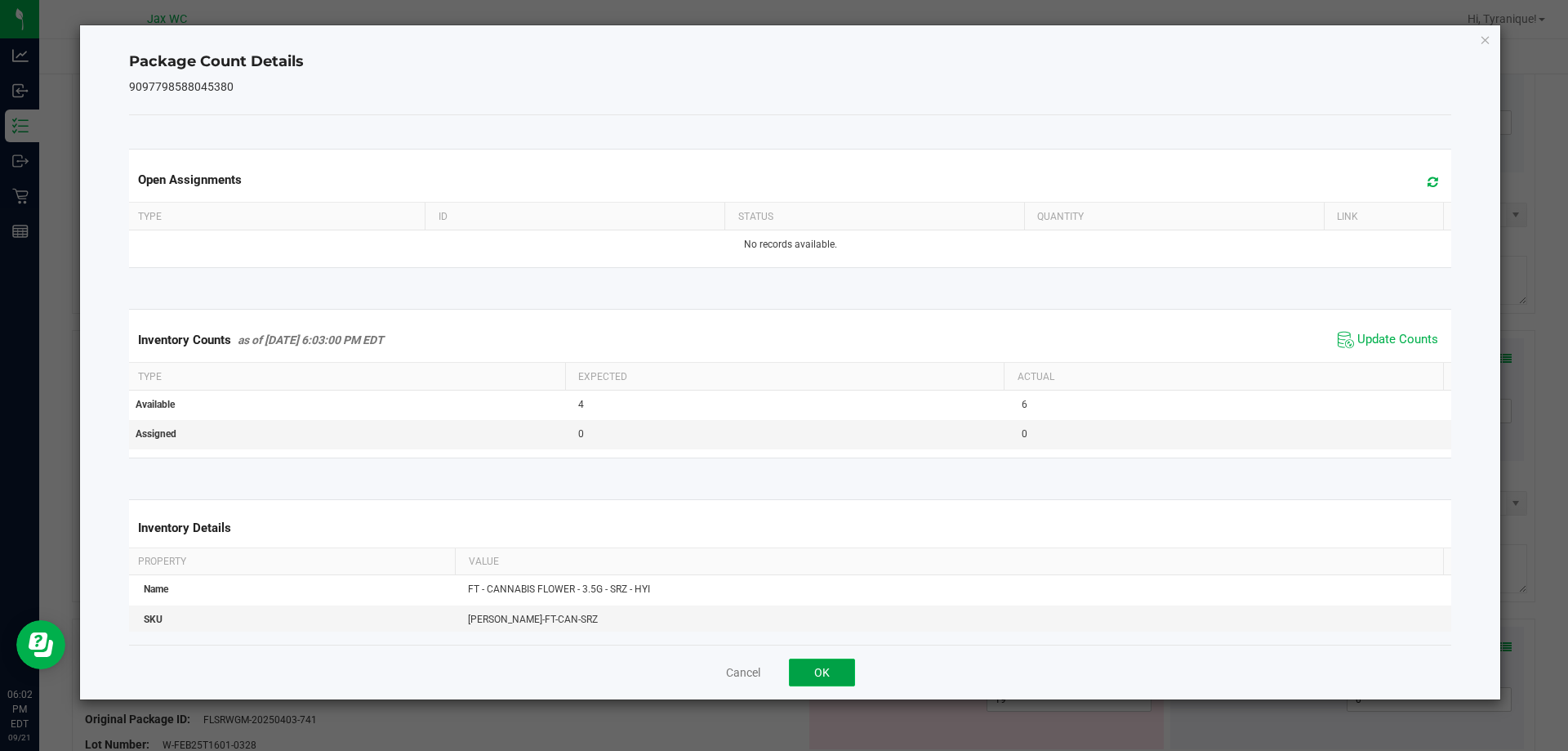
click at [835, 660] on button "OK" at bounding box center [821, 673] width 66 height 28
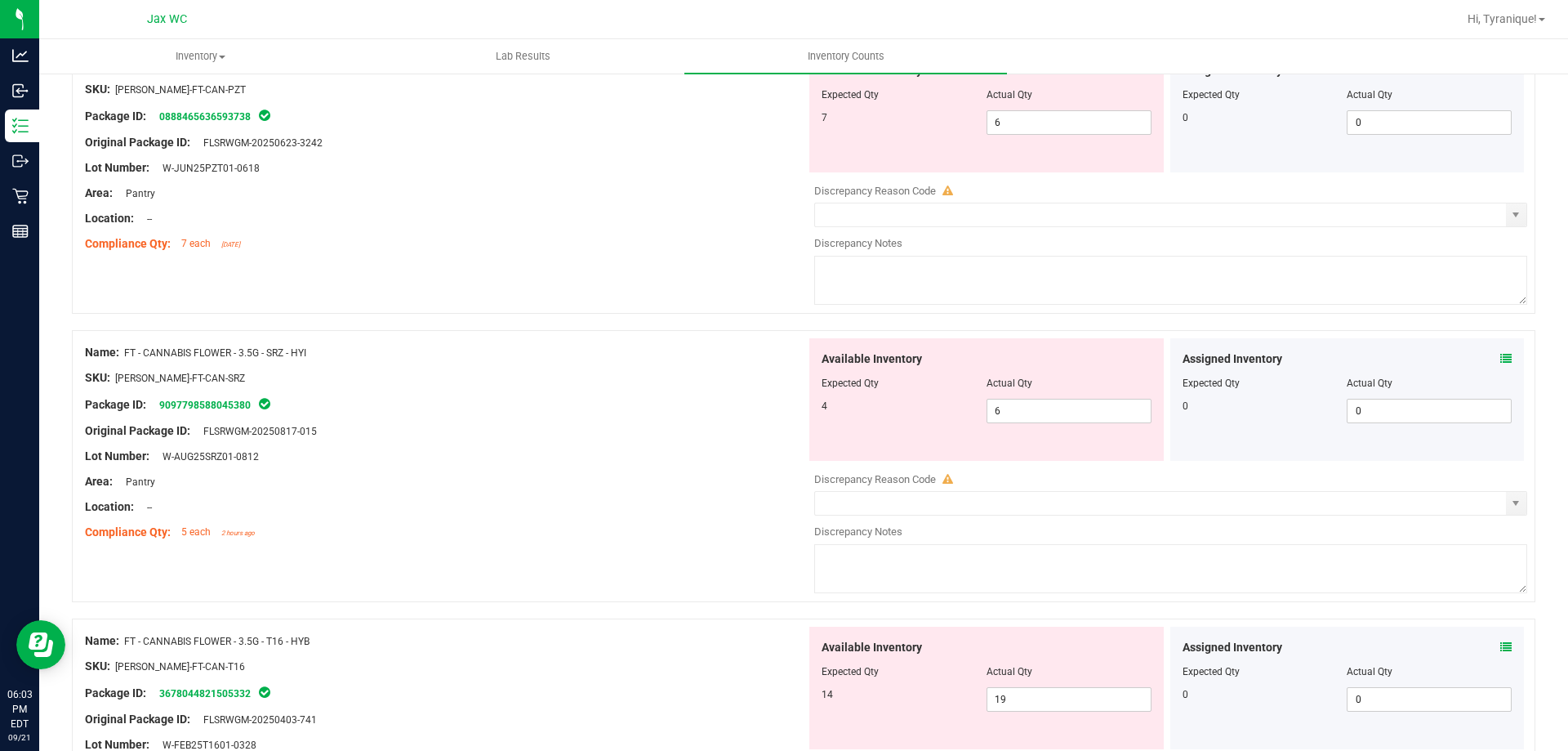
click at [1500, 643] on icon at bounding box center [1506, 647] width 11 height 11
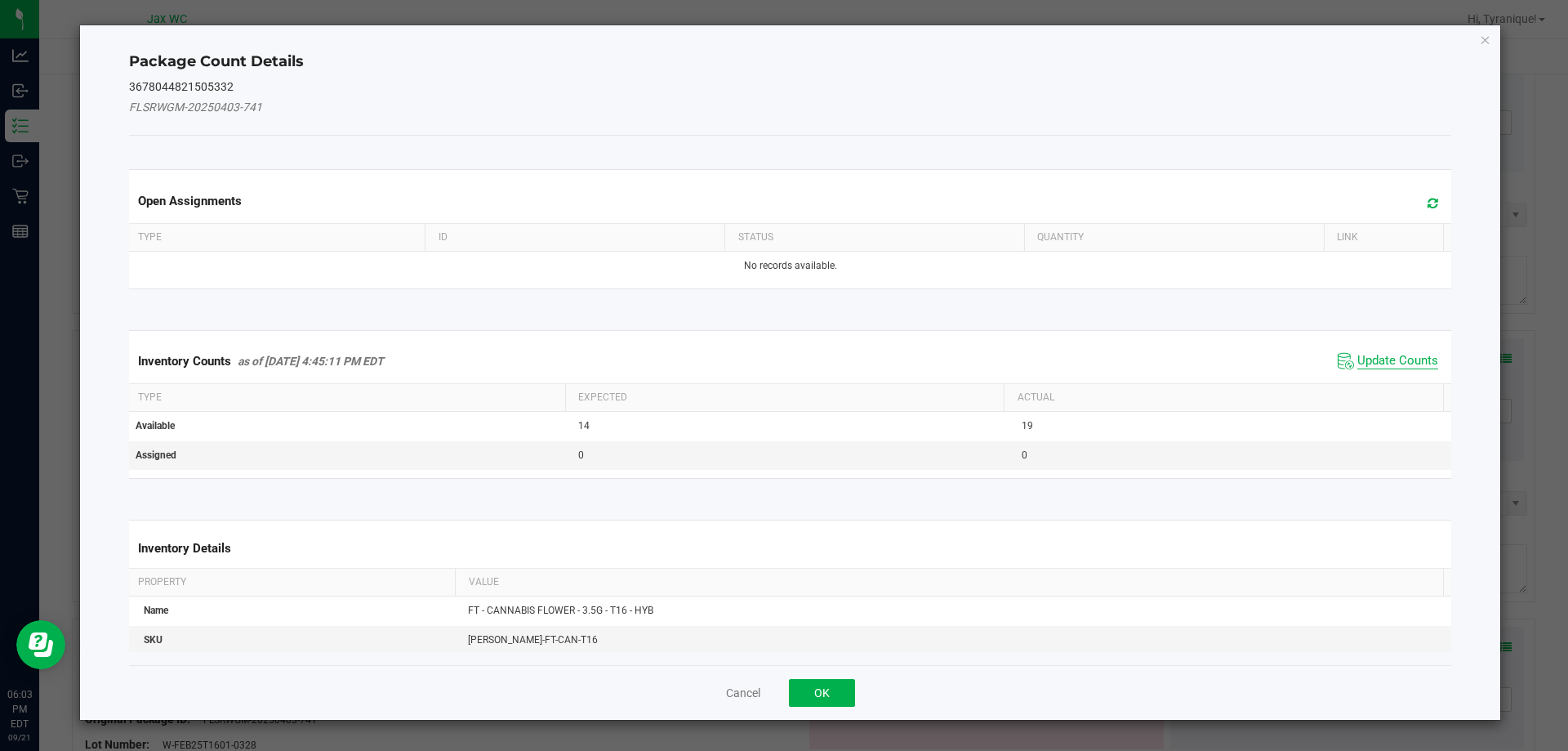
click at [1396, 353] on span "Update Counts" at bounding box center [1397, 362] width 81 height 17
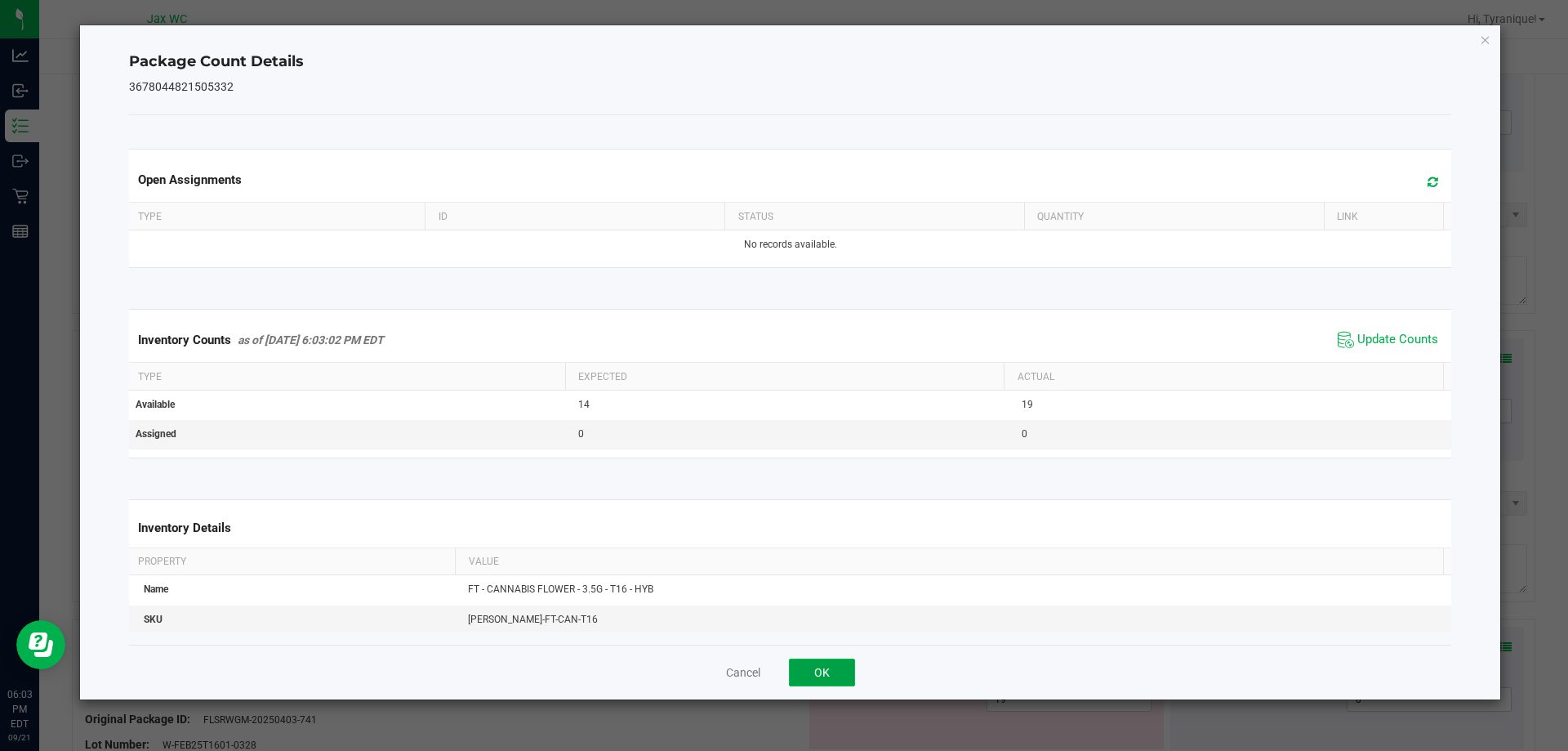
click at [823, 668] on button "OK" at bounding box center [821, 673] width 66 height 28
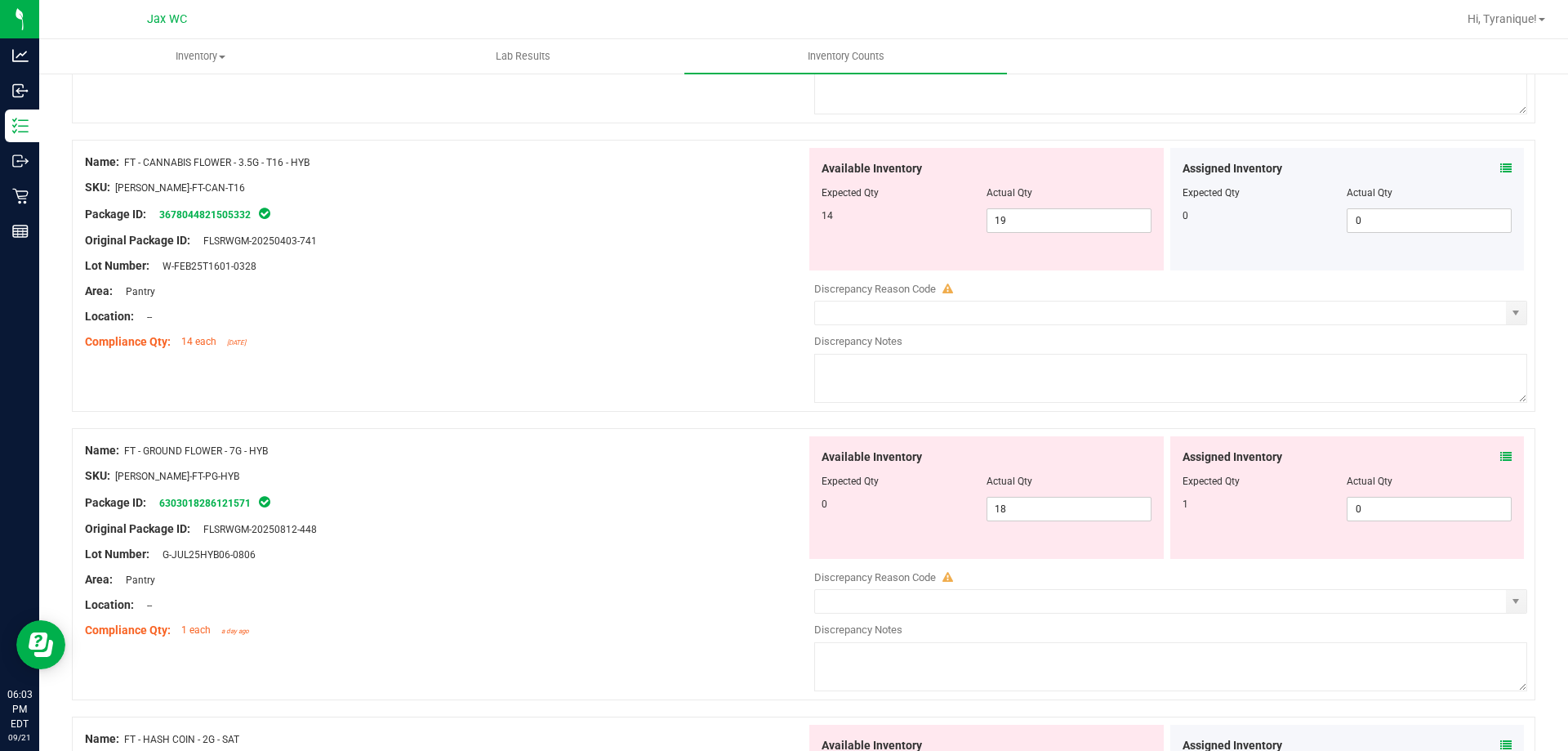
scroll to position [2047, 0]
click at [1500, 448] on icon at bounding box center [1506, 454] width 11 height 11
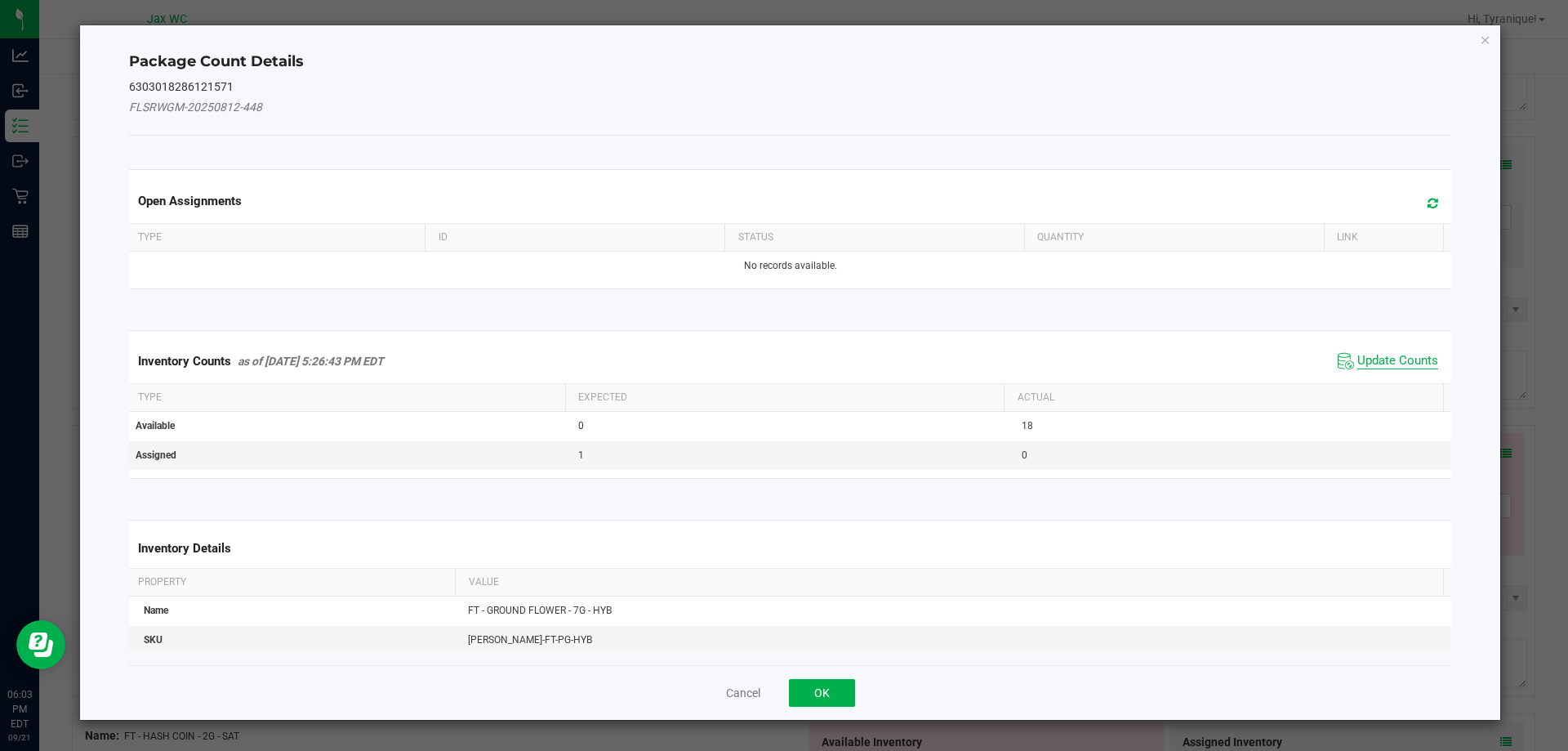
click at [1389, 355] on span "Update Counts" at bounding box center [1397, 362] width 81 height 17
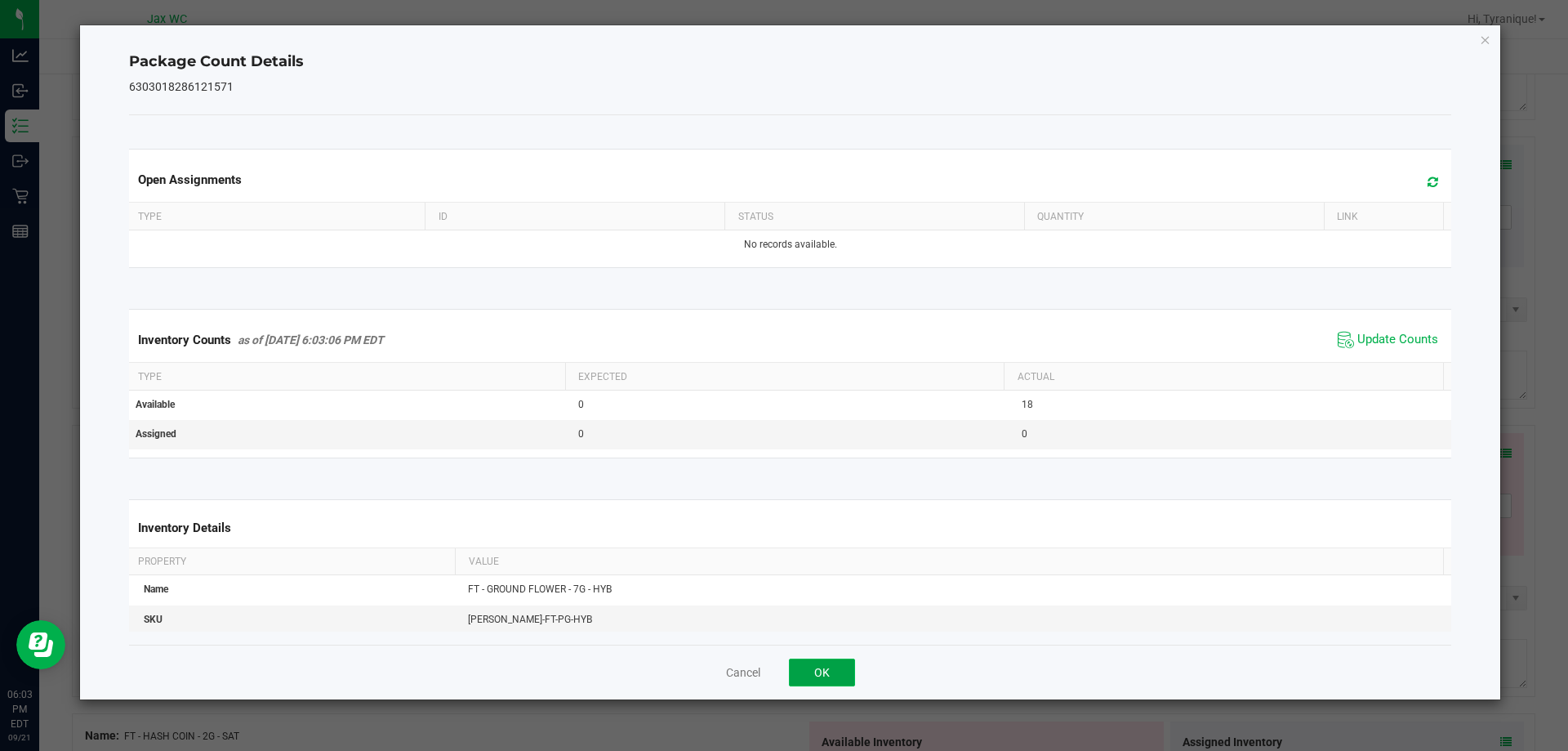
click at [821, 670] on button "OK" at bounding box center [821, 673] width 66 height 28
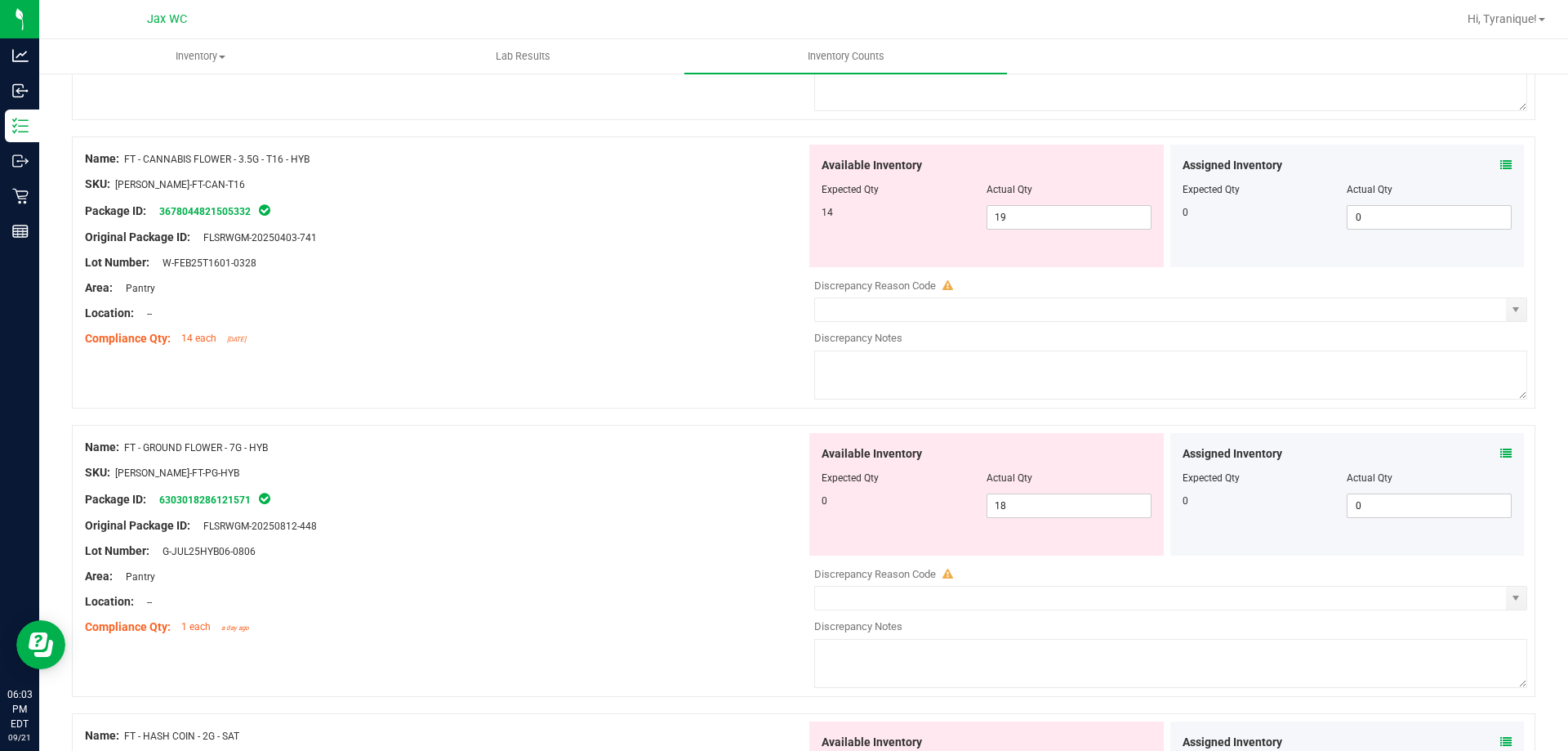
click at [1500, 450] on icon at bounding box center [1506, 454] width 11 height 11
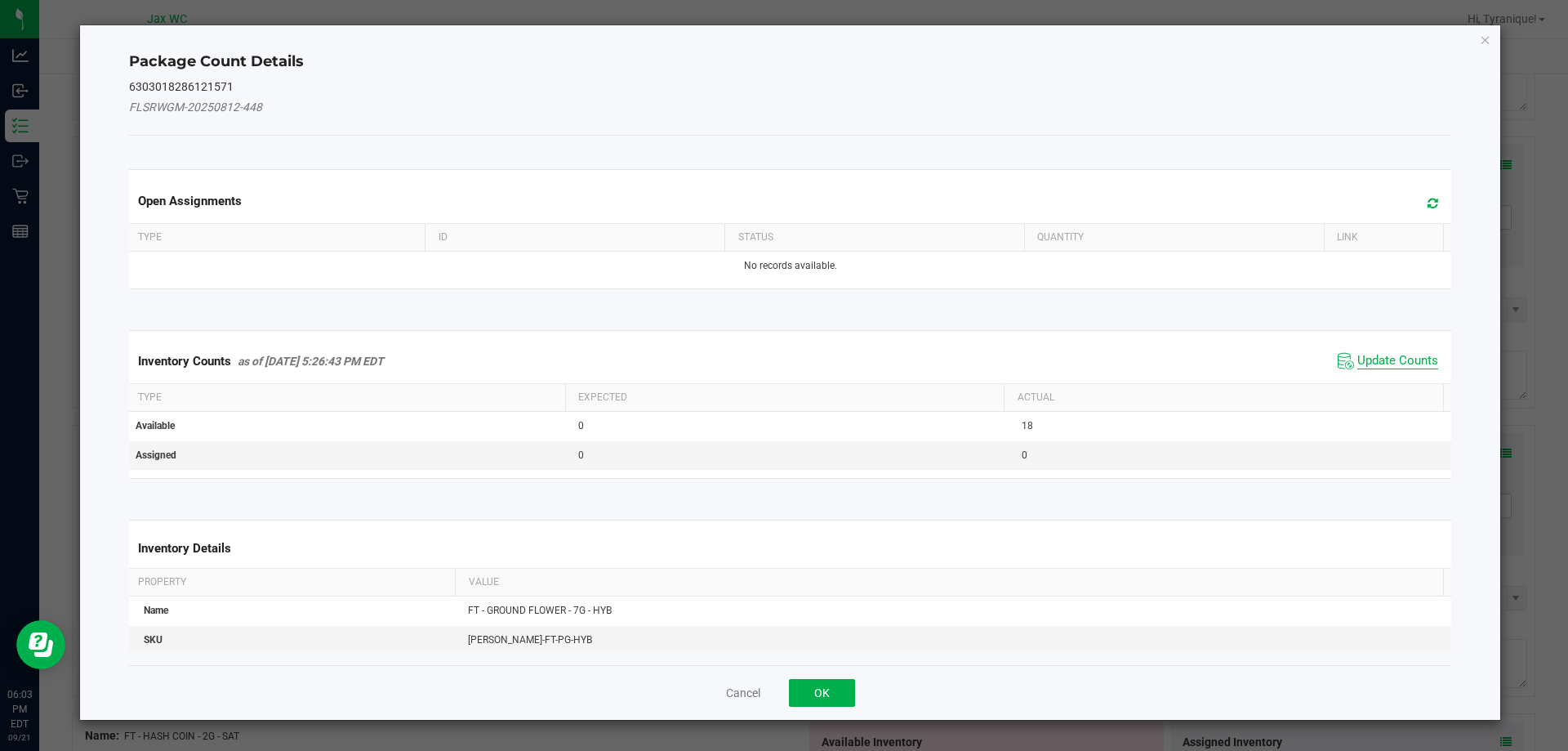
click at [1371, 355] on span "Update Counts" at bounding box center [1397, 362] width 81 height 17
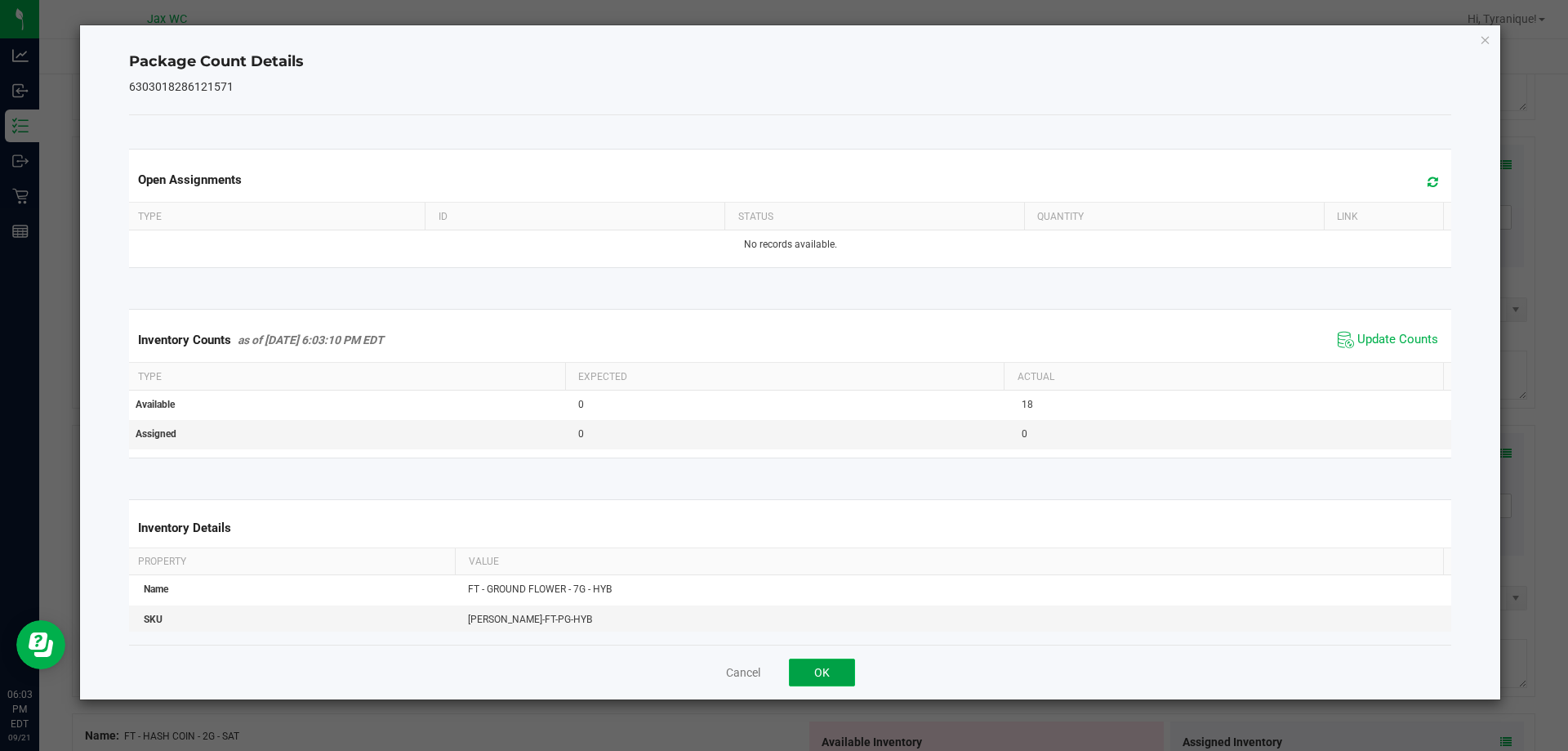
click at [835, 664] on button "OK" at bounding box center [821, 673] width 66 height 28
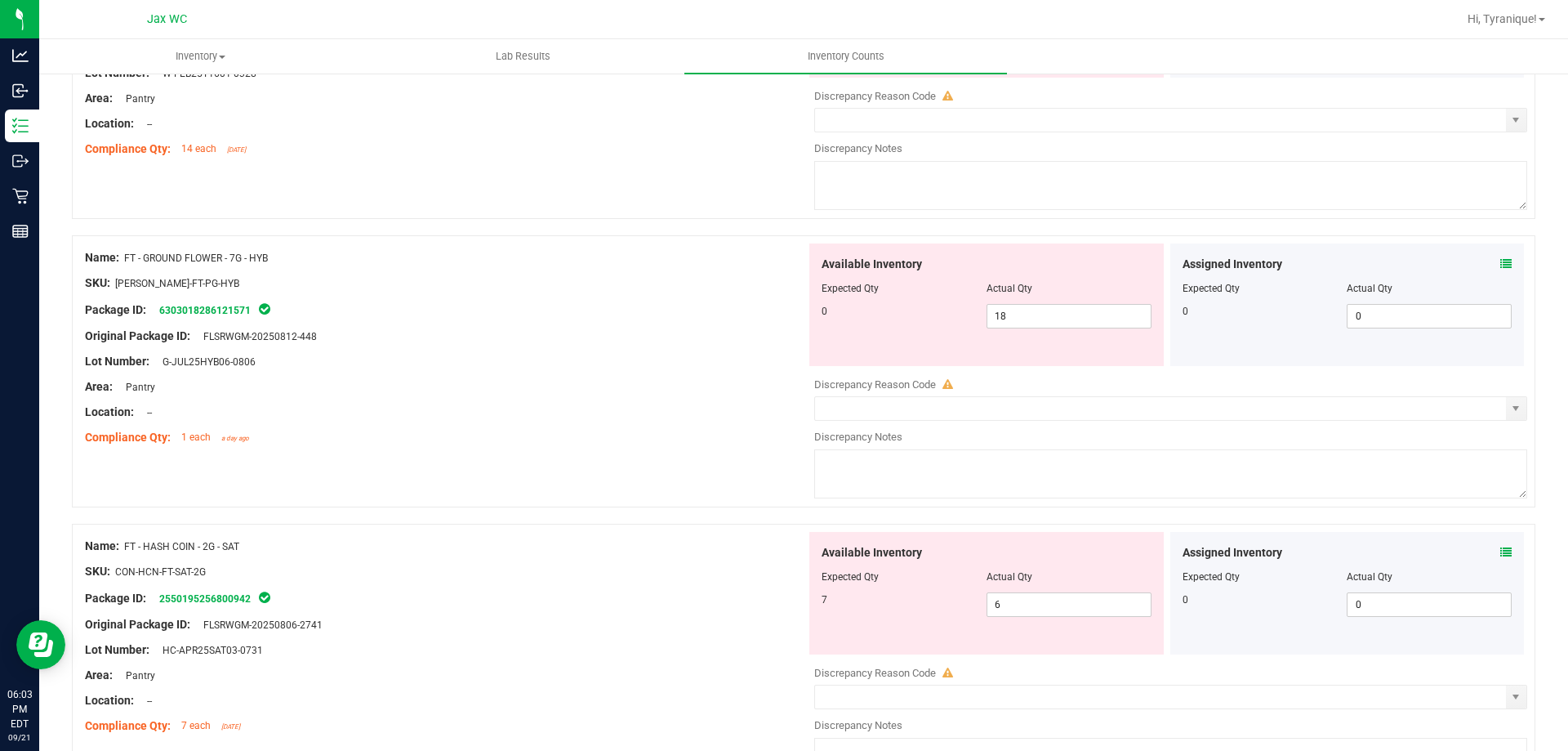
scroll to position [2470, 0]
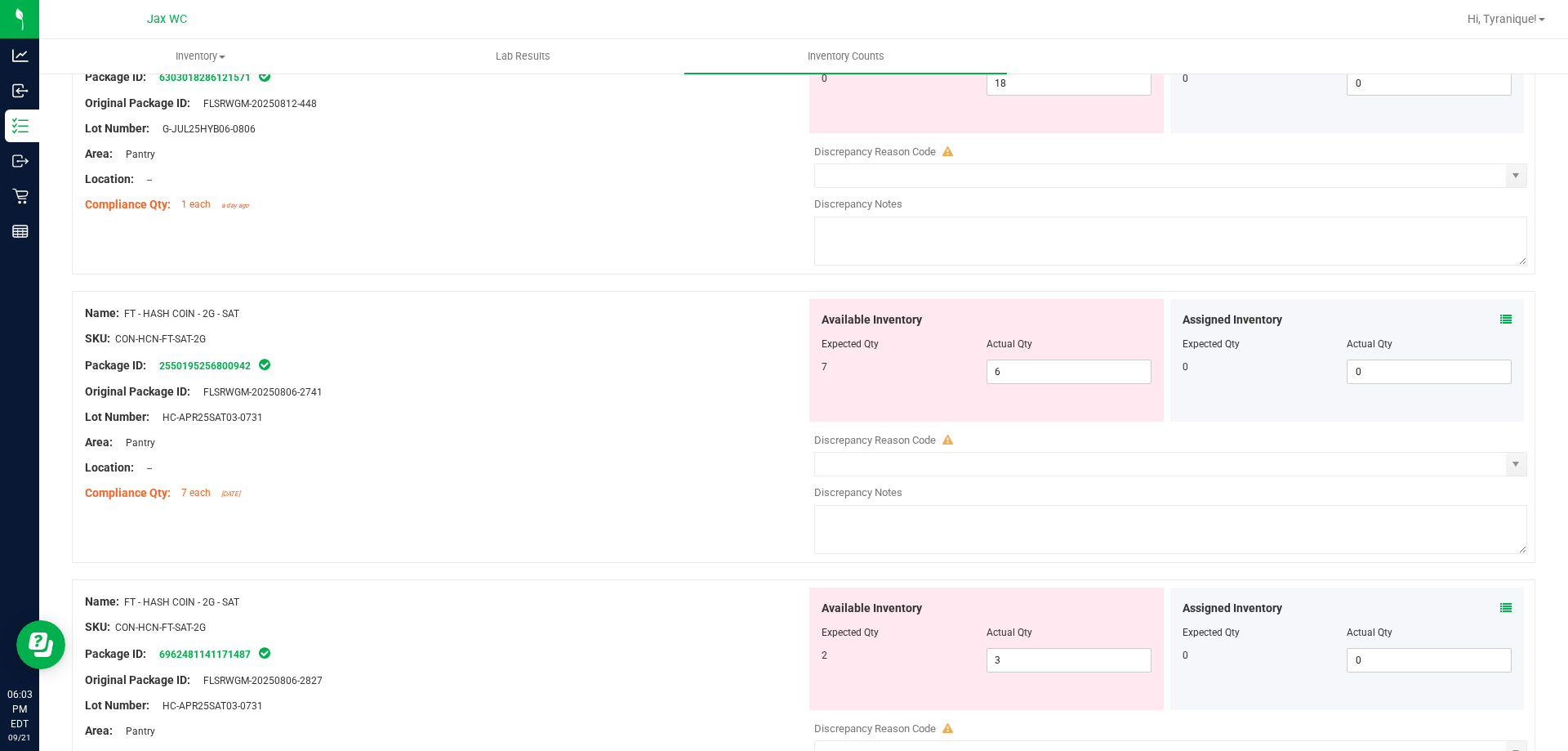
click at [1500, 319] on icon at bounding box center [1506, 320] width 11 height 11
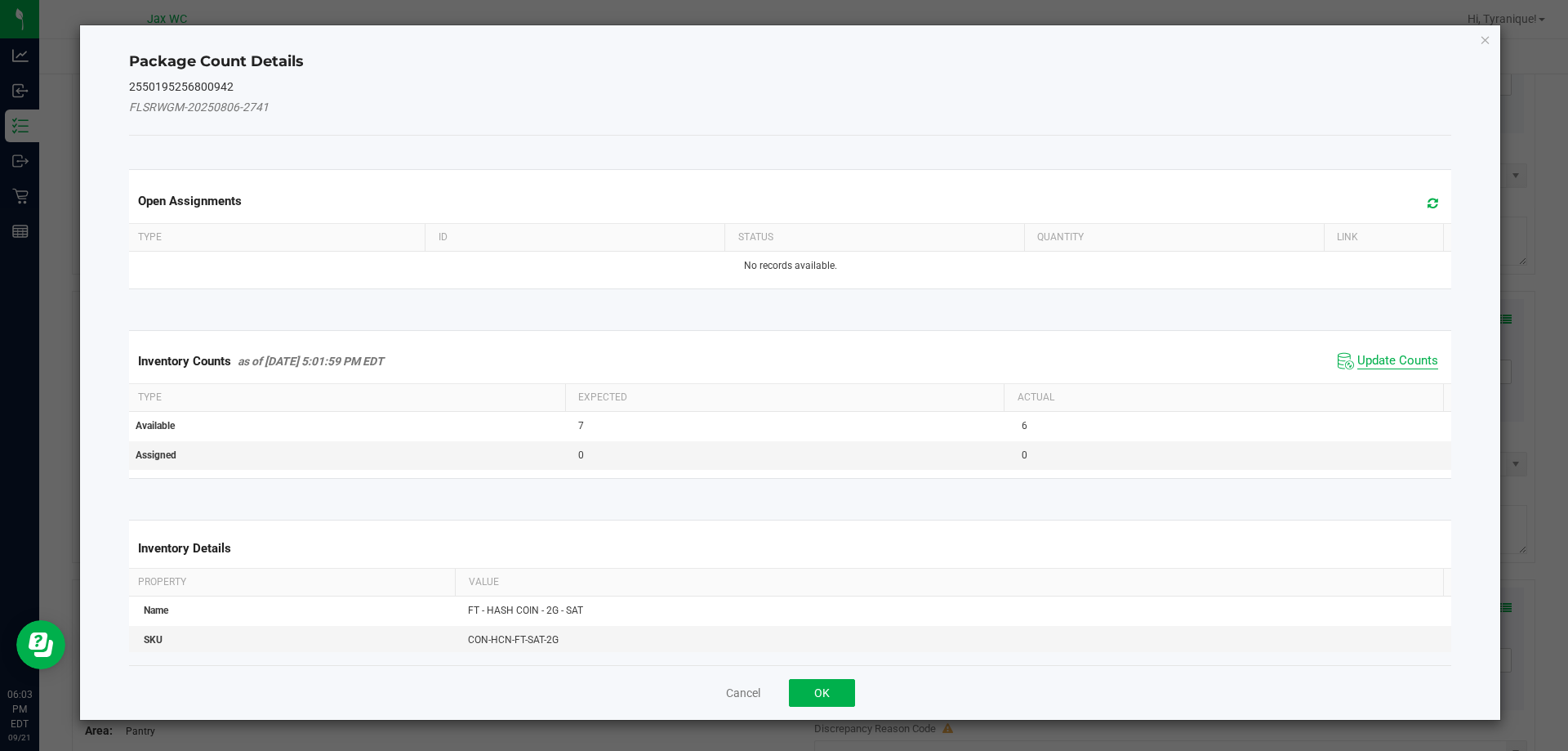
click at [1401, 355] on span "Update Counts" at bounding box center [1397, 362] width 81 height 17
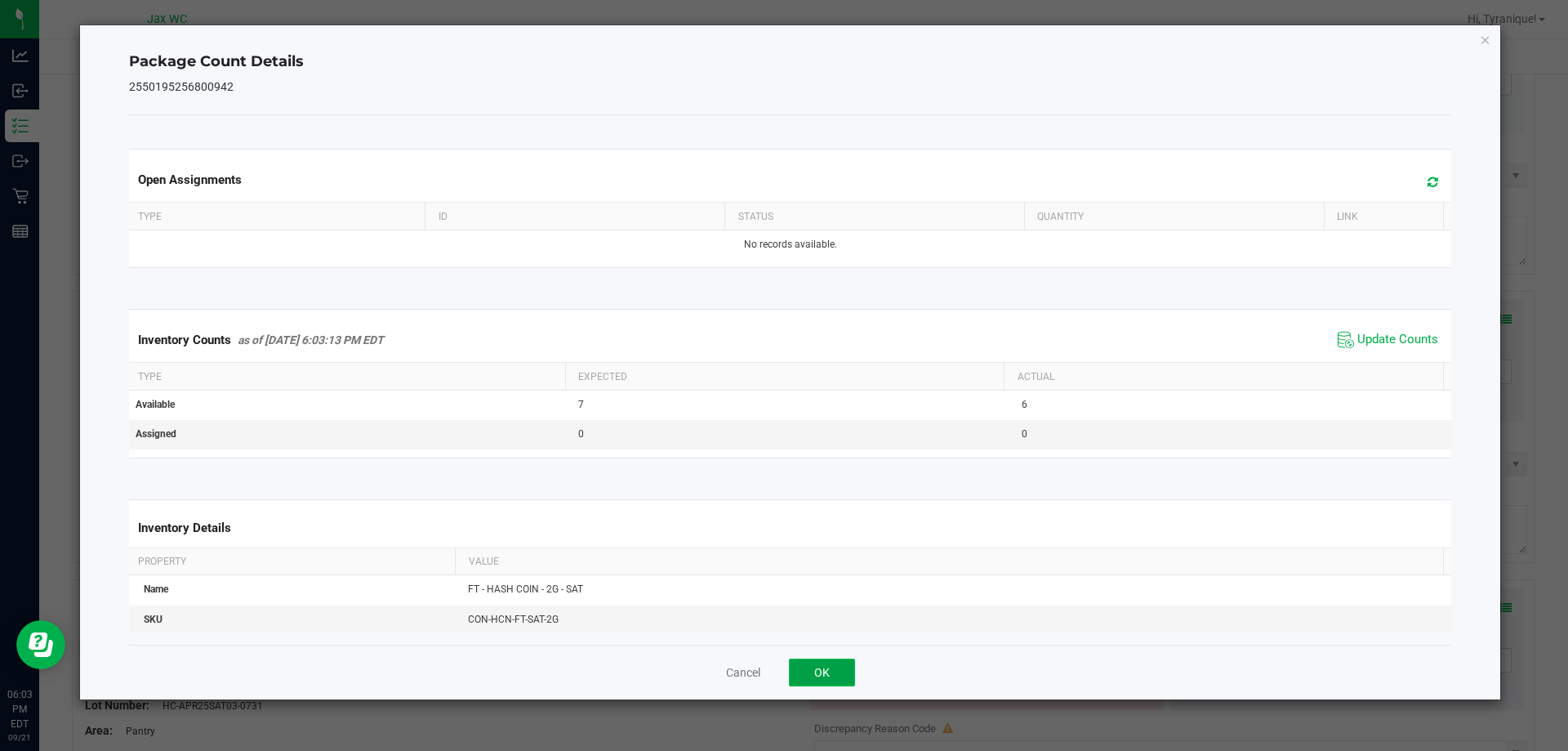
click at [830, 673] on button "OK" at bounding box center [821, 673] width 66 height 28
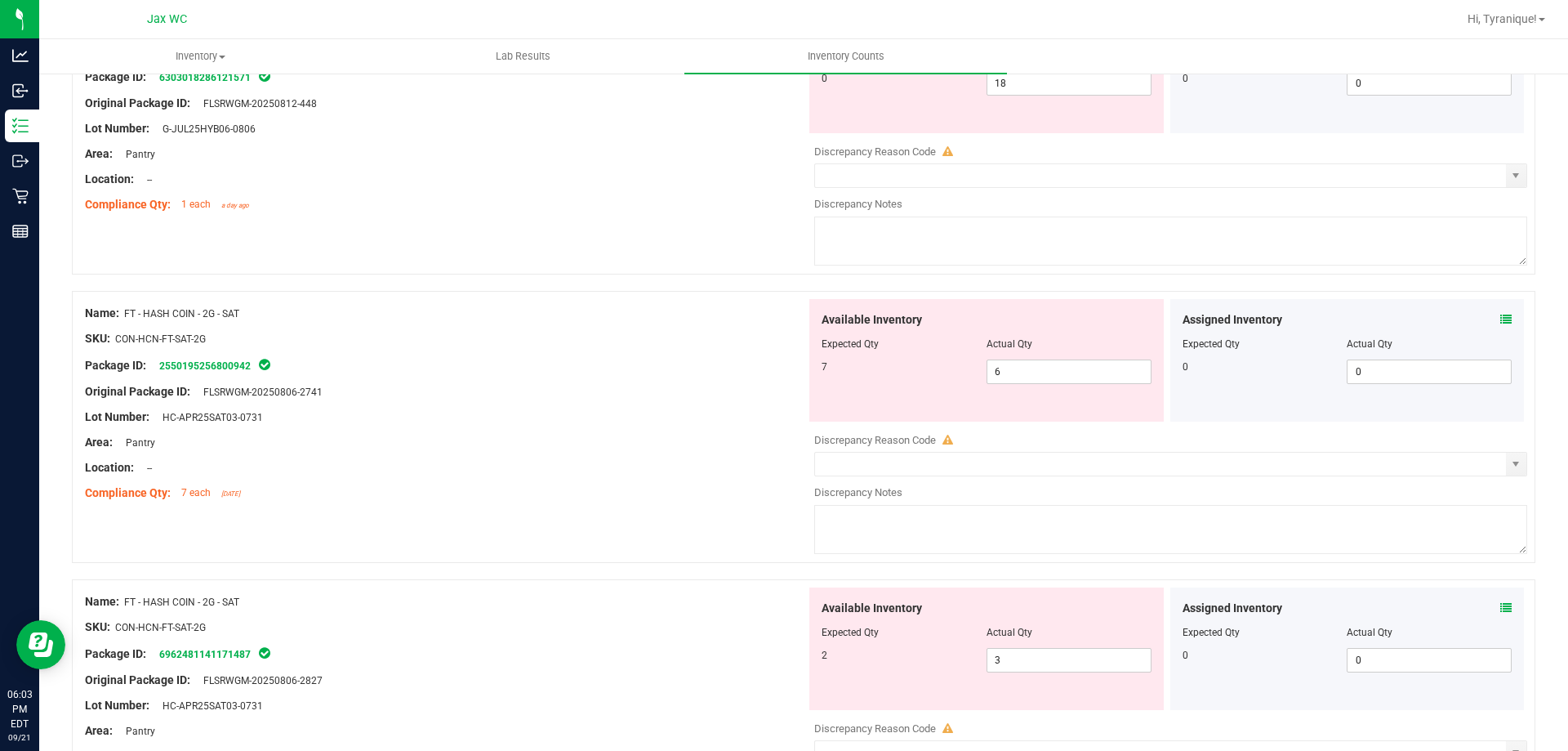
click at [1500, 602] on icon at bounding box center [1506, 608] width 11 height 11
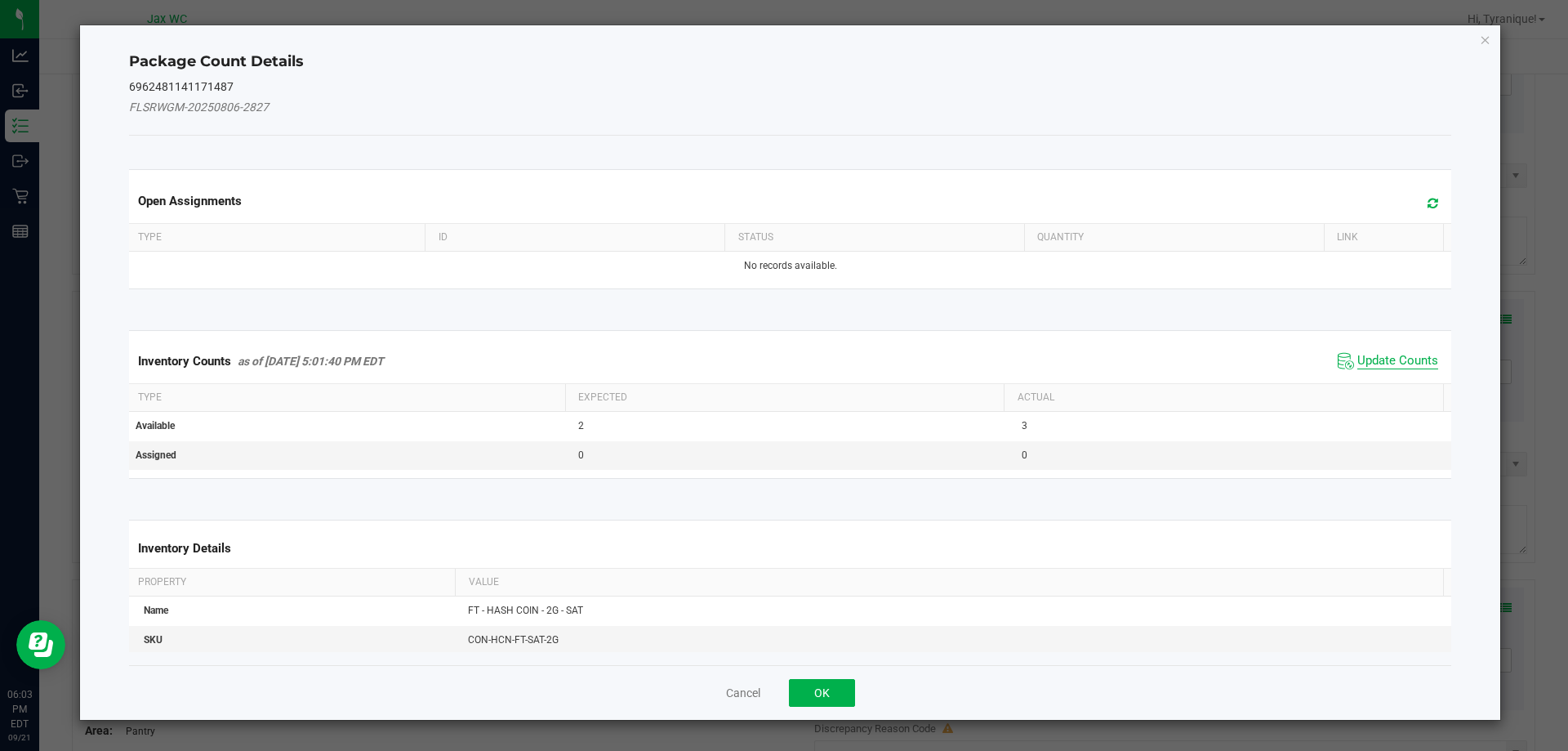
click at [1369, 355] on span "Update Counts" at bounding box center [1397, 362] width 81 height 17
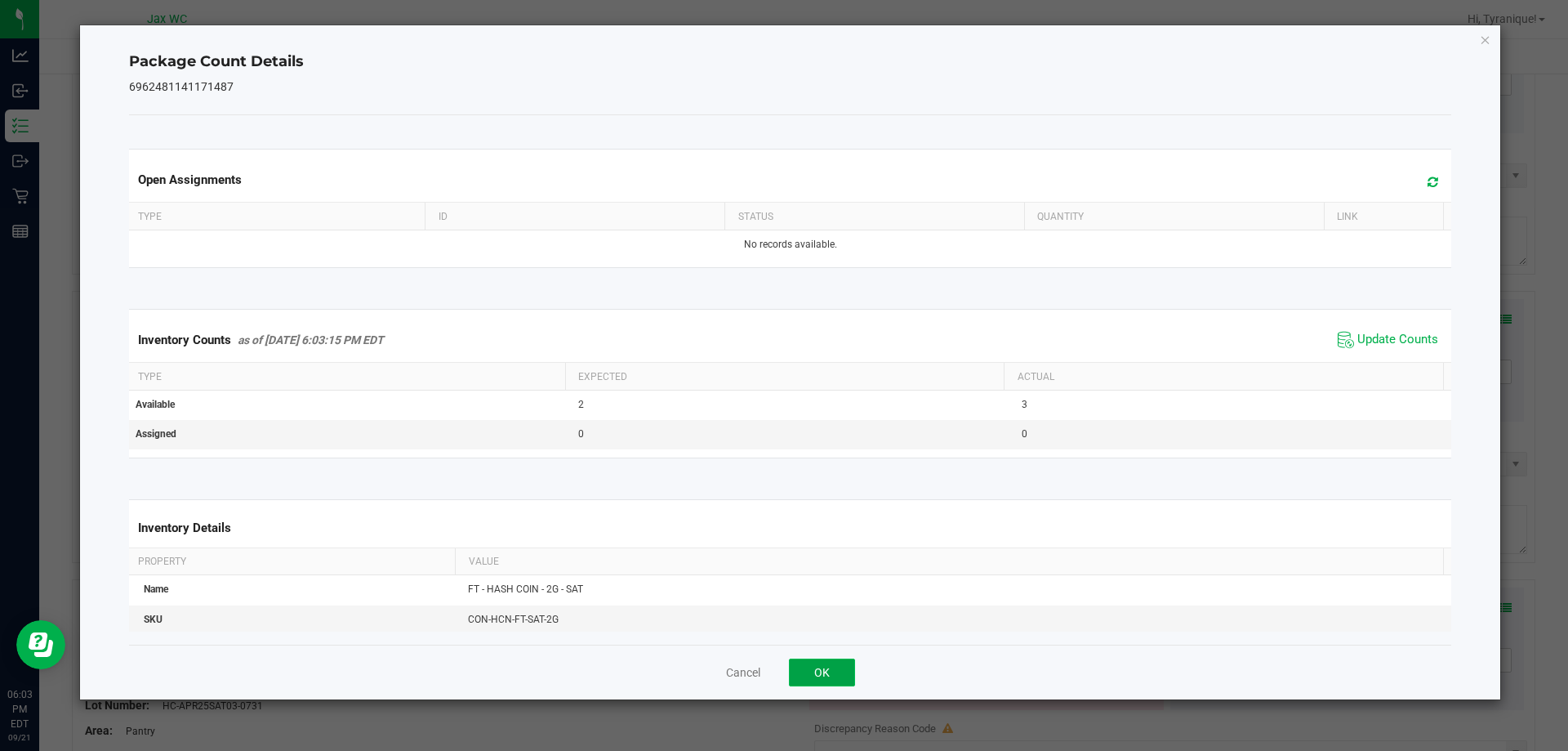
click at [825, 659] on button "OK" at bounding box center [821, 673] width 66 height 28
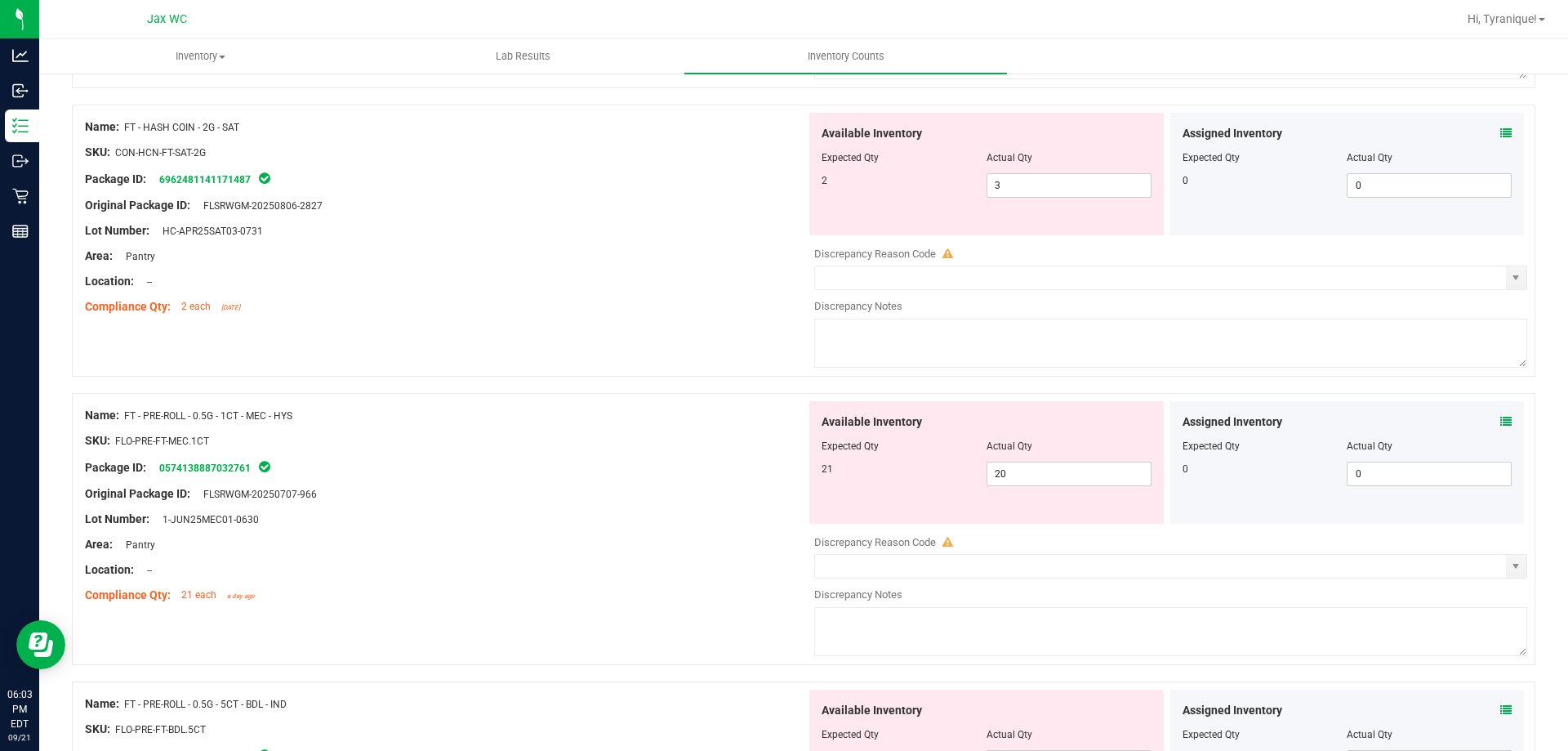
scroll to position [2973, 0]
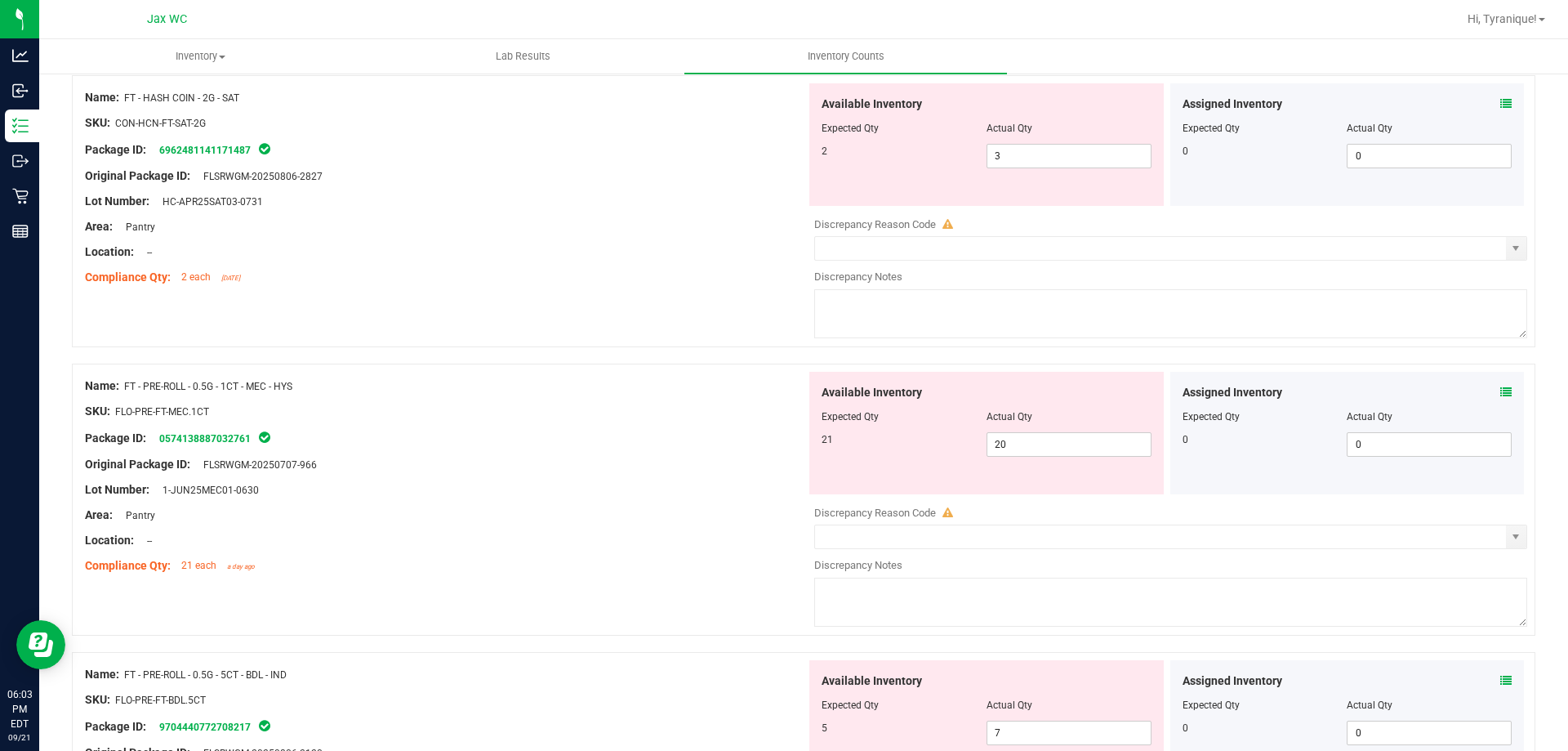
click at [1500, 390] on icon at bounding box center [1506, 392] width 11 height 11
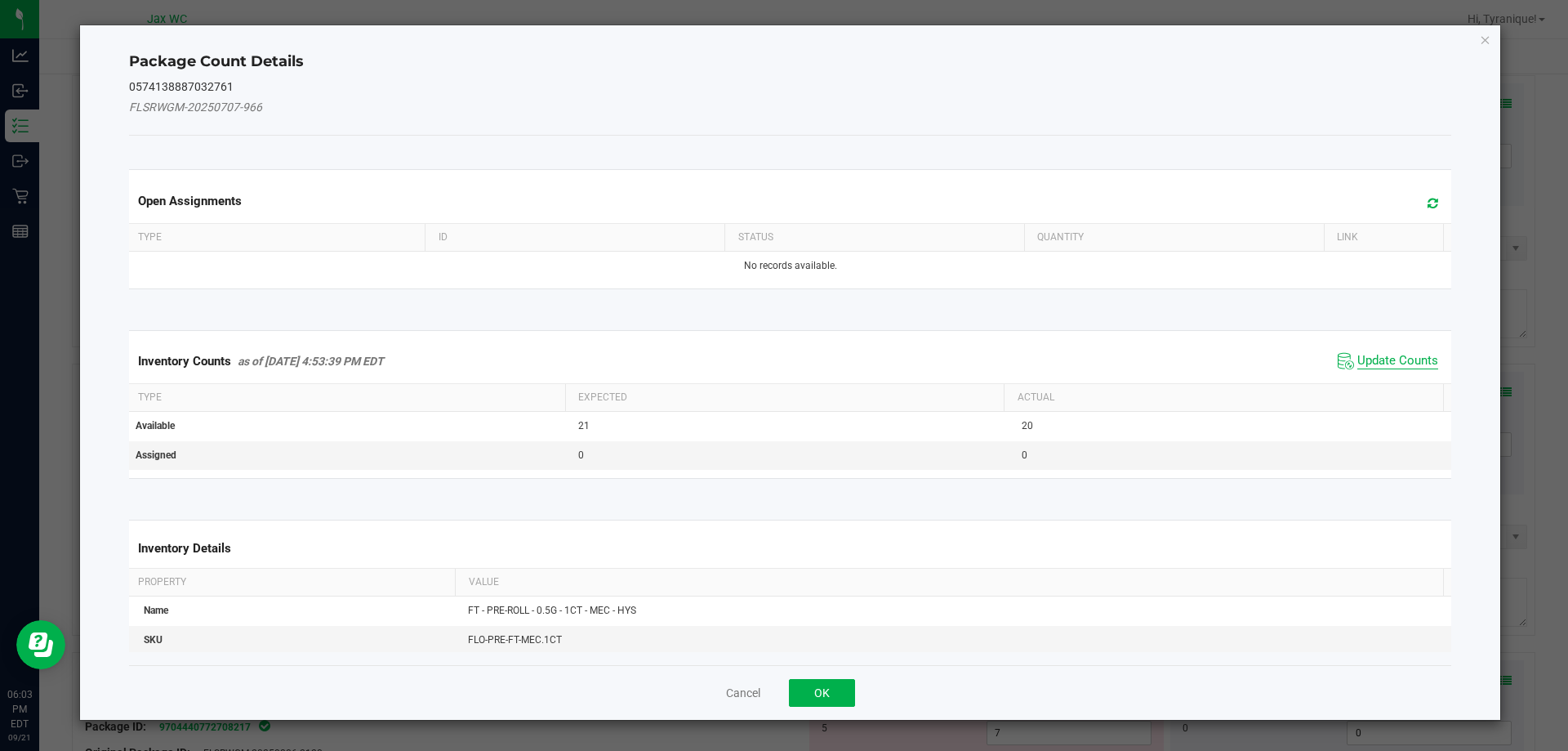
click at [1390, 353] on span "Update Counts" at bounding box center [1397, 362] width 81 height 17
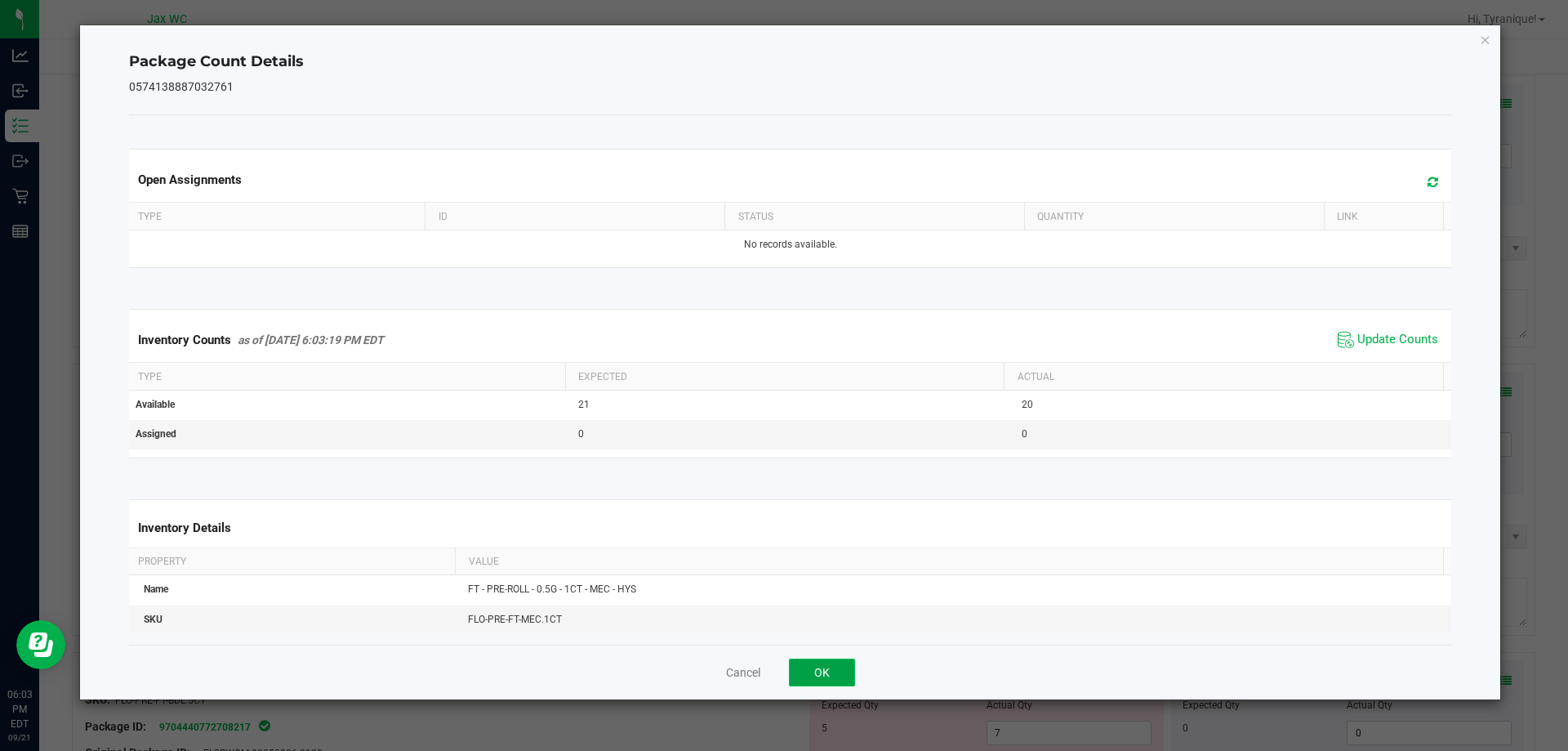
click at [835, 675] on button "OK" at bounding box center [821, 673] width 66 height 28
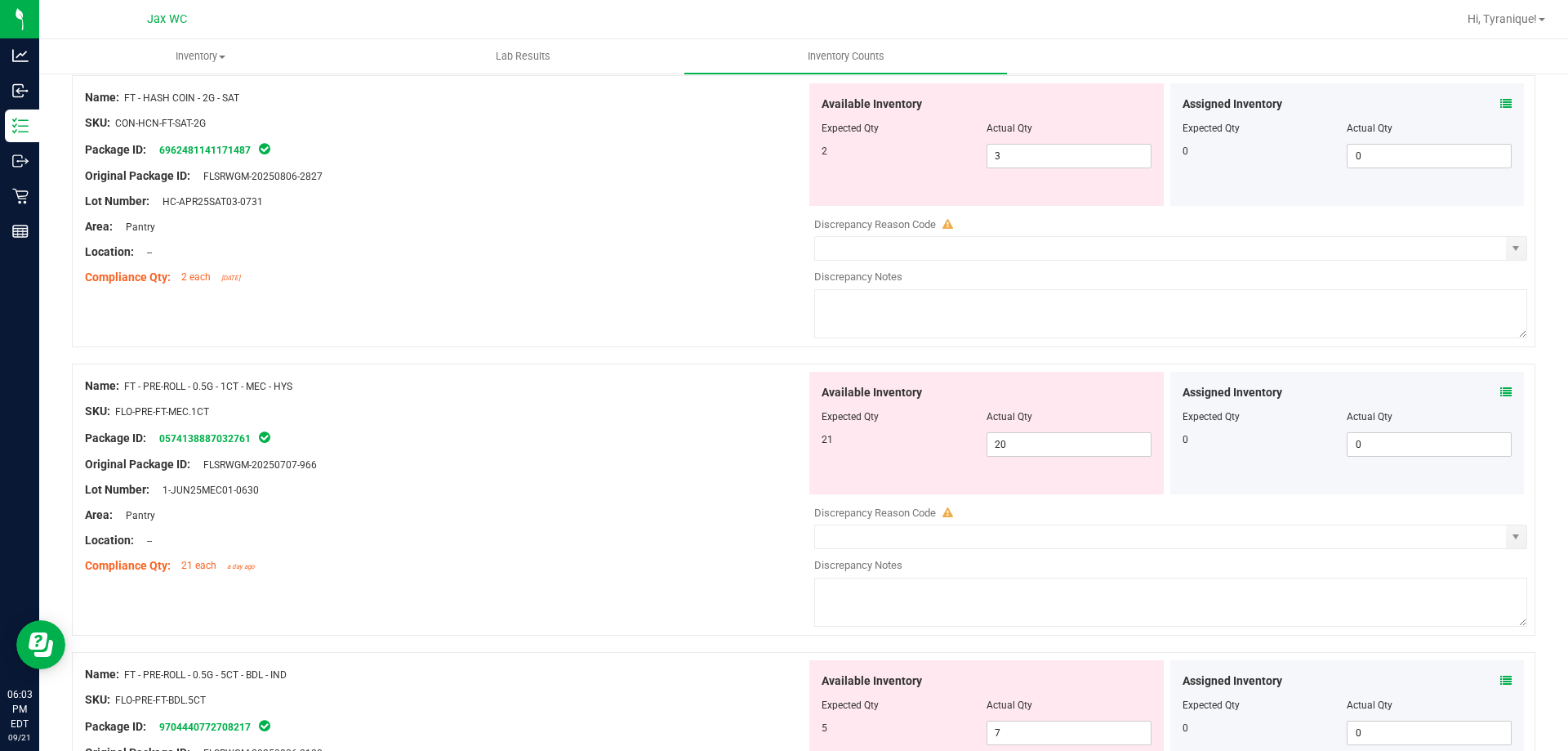
click at [1500, 679] on icon at bounding box center [1506, 680] width 11 height 11
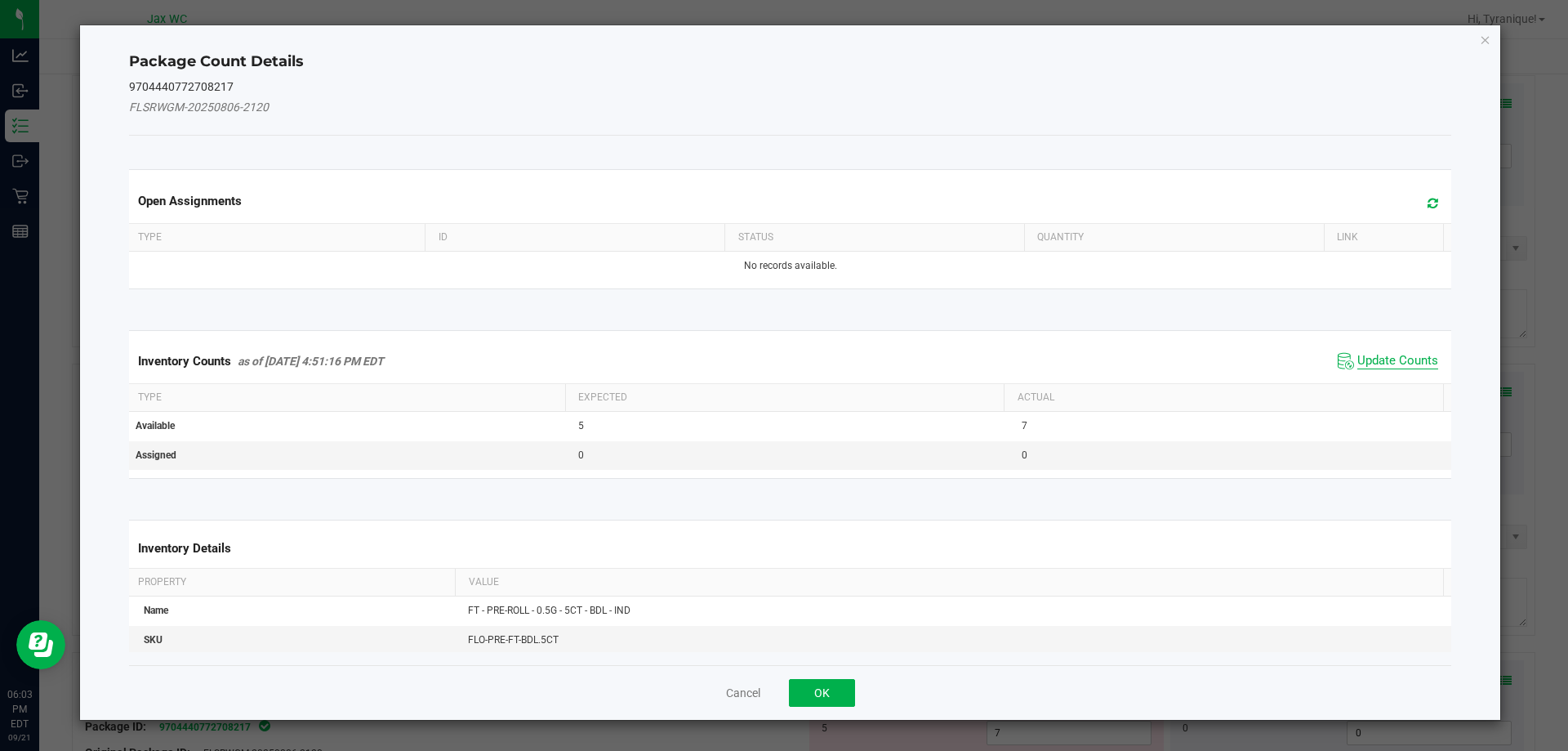
click at [1390, 360] on span "Update Counts" at bounding box center [1397, 362] width 81 height 17
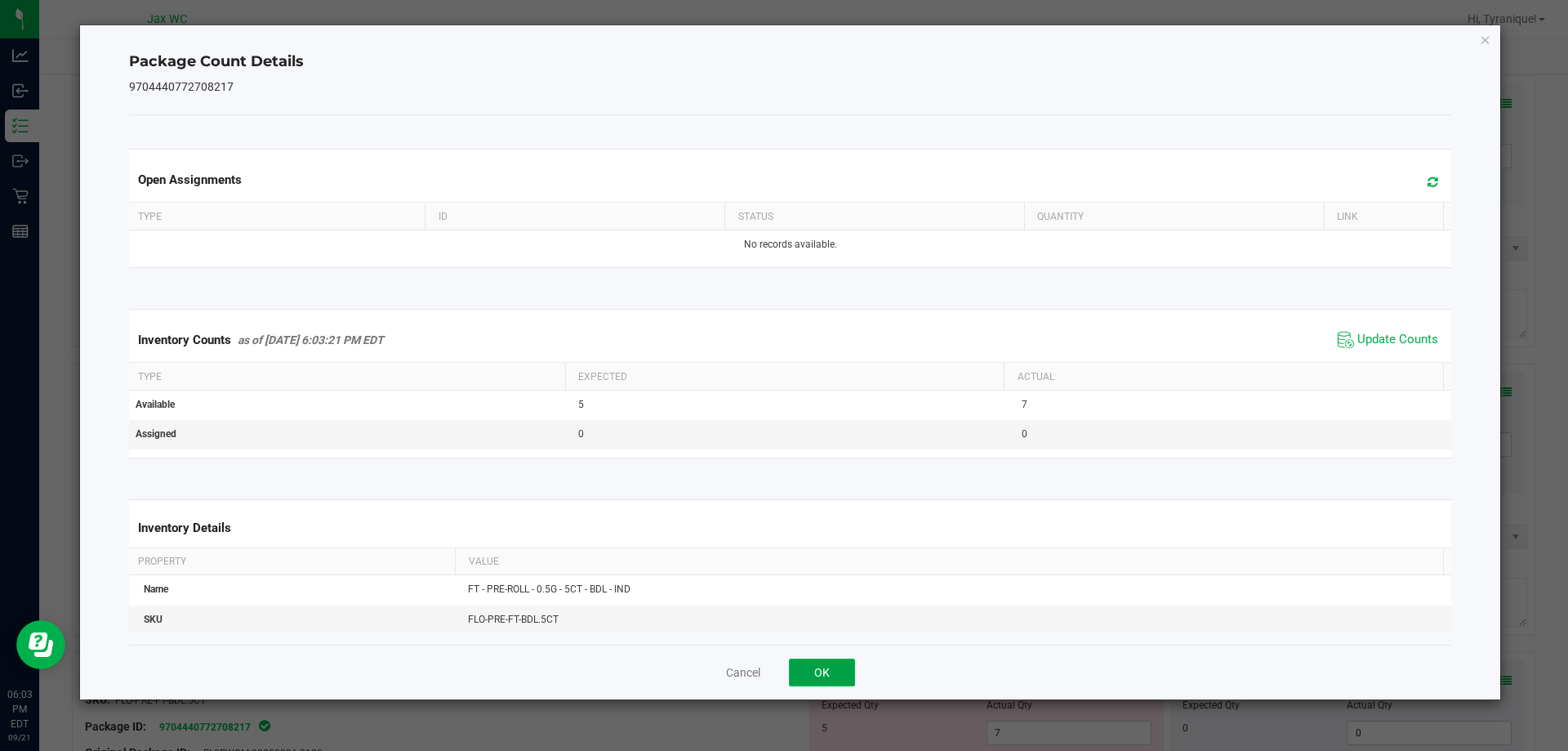
click at [829, 666] on button "OK" at bounding box center [821, 673] width 66 height 28
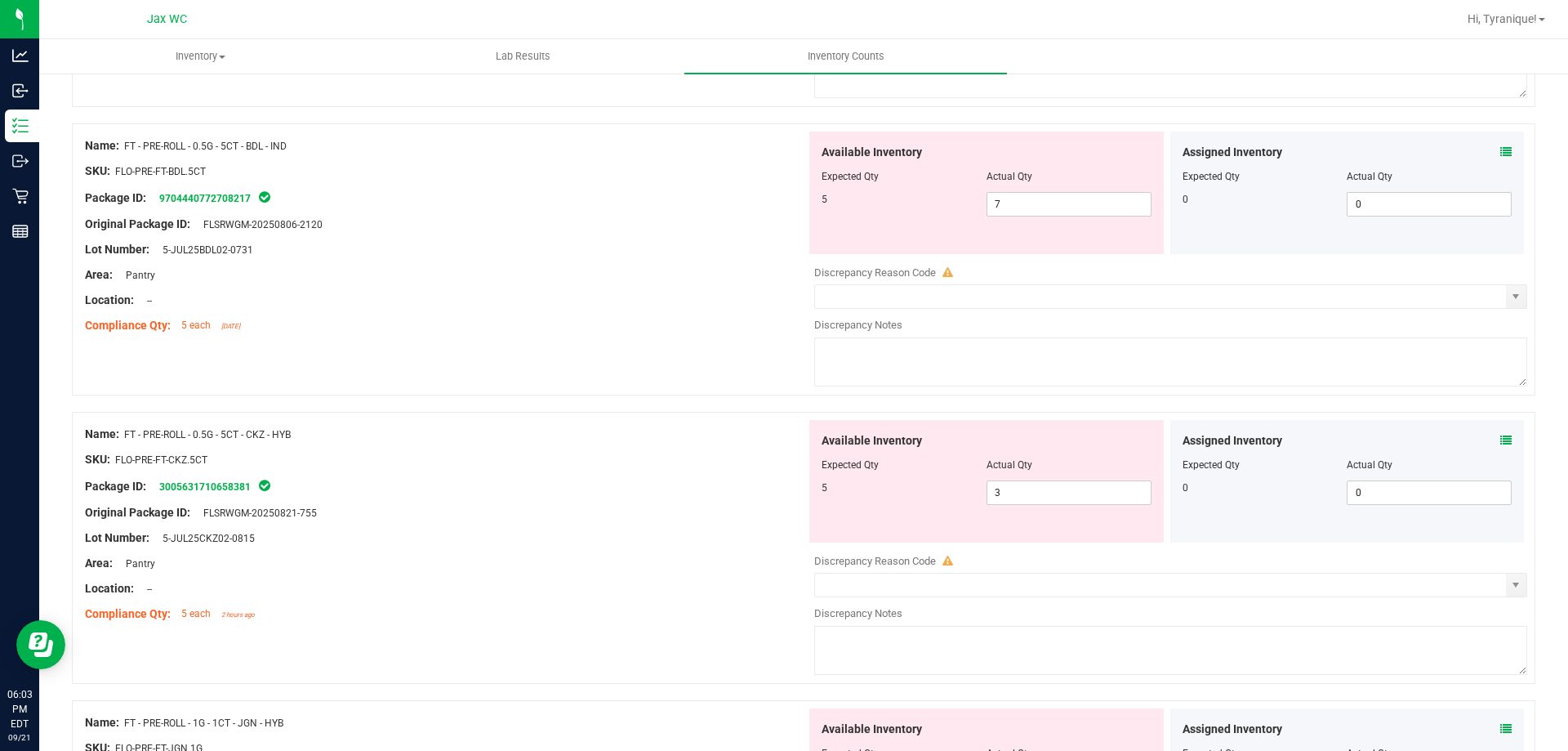
scroll to position [3560, 0]
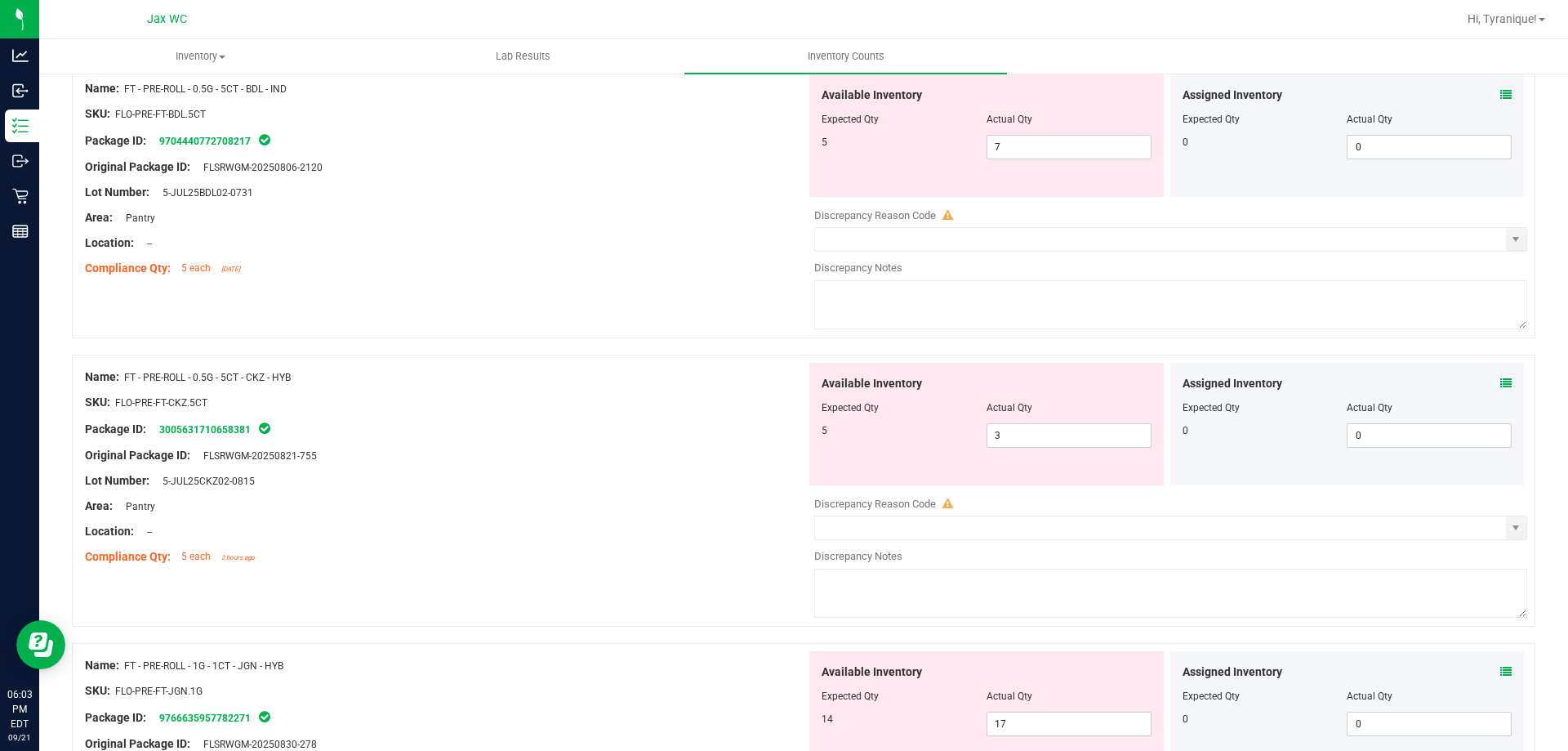
click at [1500, 389] on icon at bounding box center [1506, 383] width 11 height 11
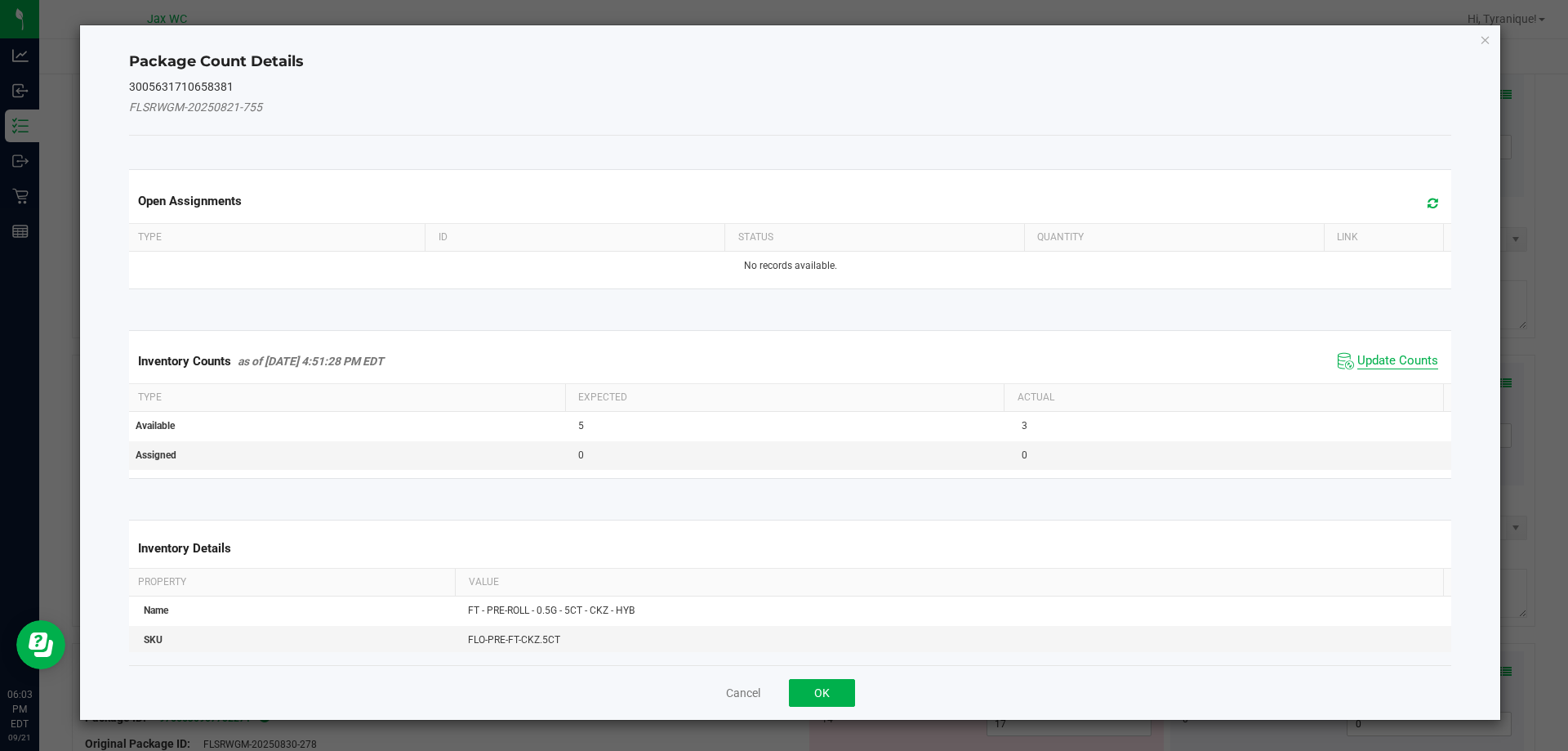
click at [1381, 358] on span "Update Counts" at bounding box center [1397, 362] width 81 height 17
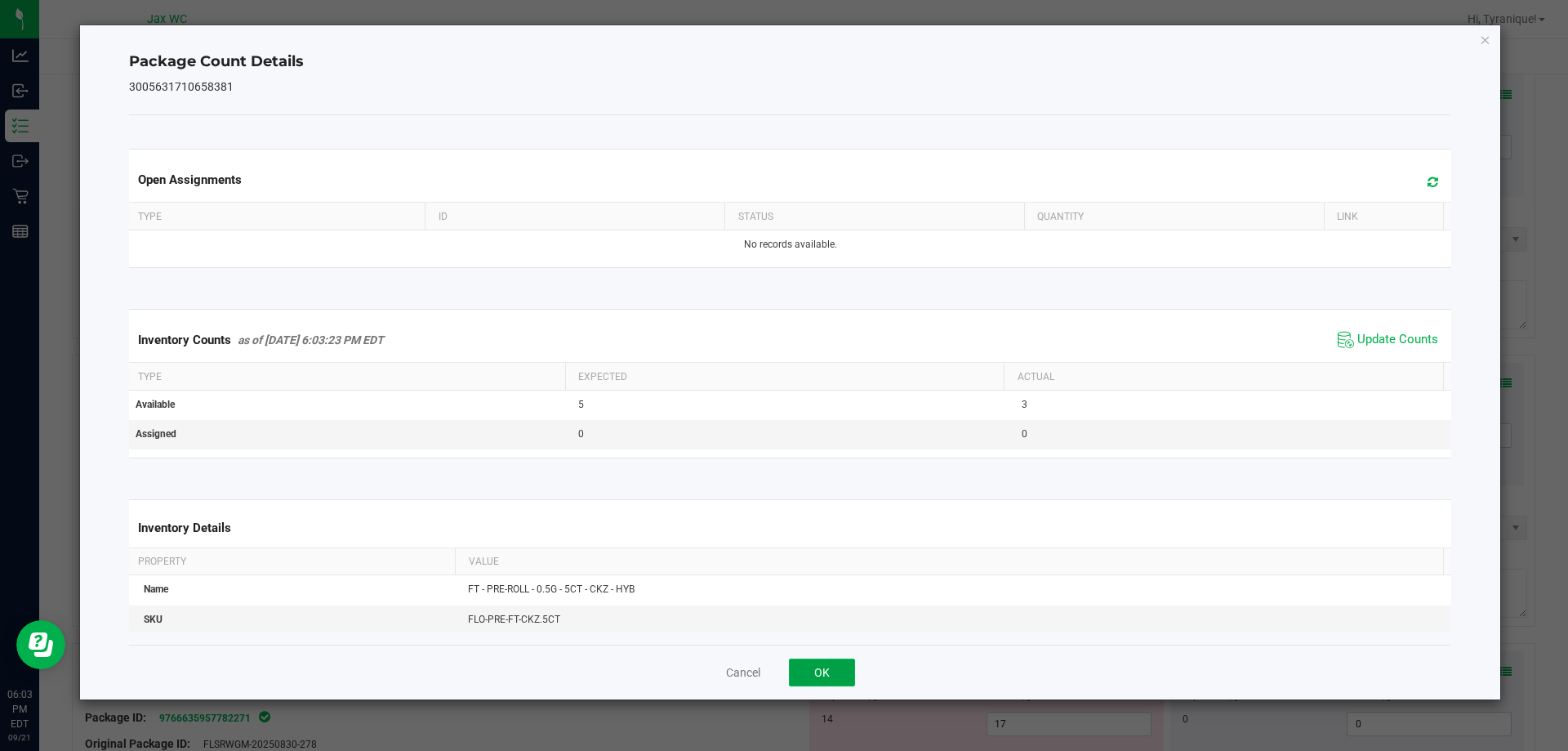
click at [837, 660] on button "OK" at bounding box center [821, 673] width 66 height 28
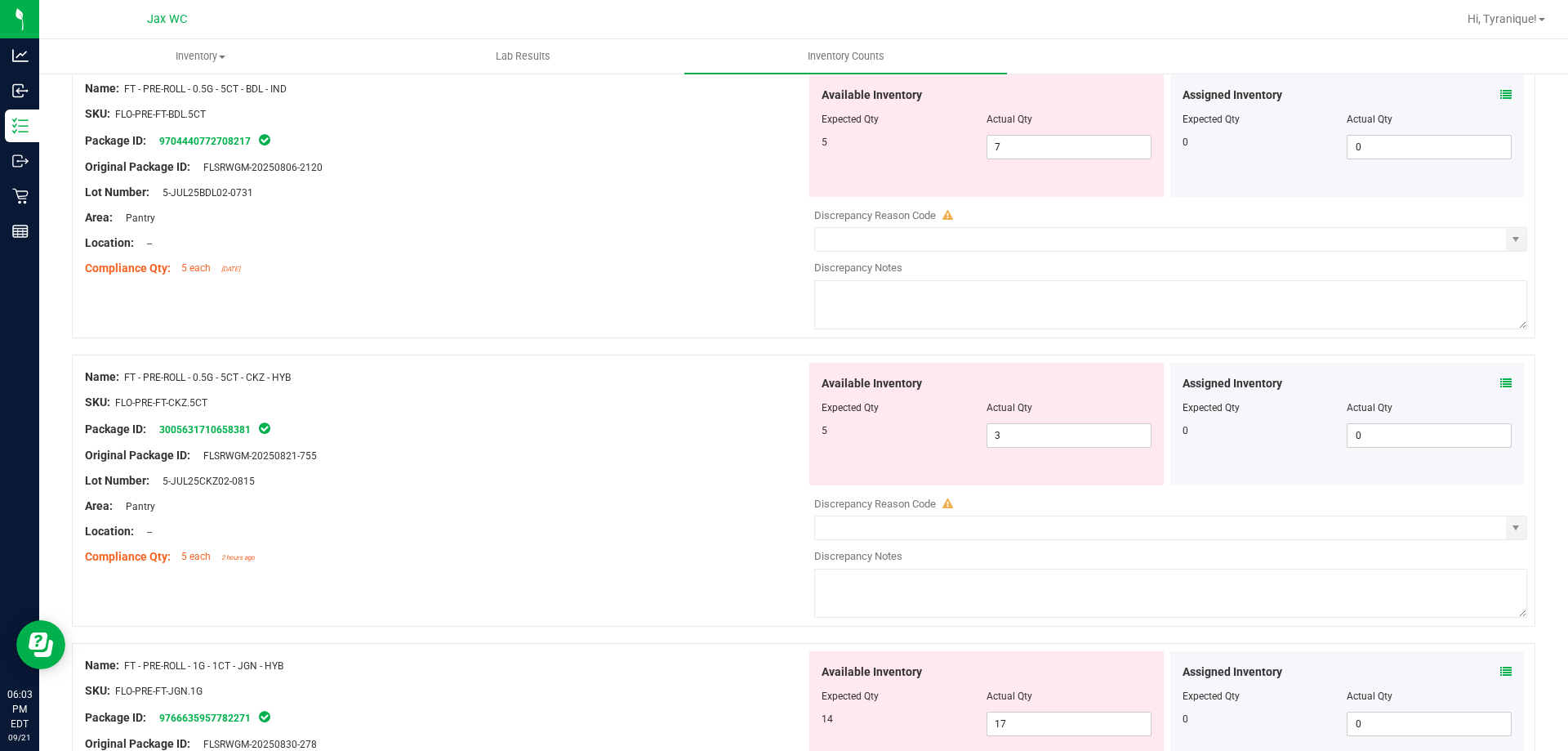
click at [1500, 669] on icon at bounding box center [1506, 672] width 11 height 11
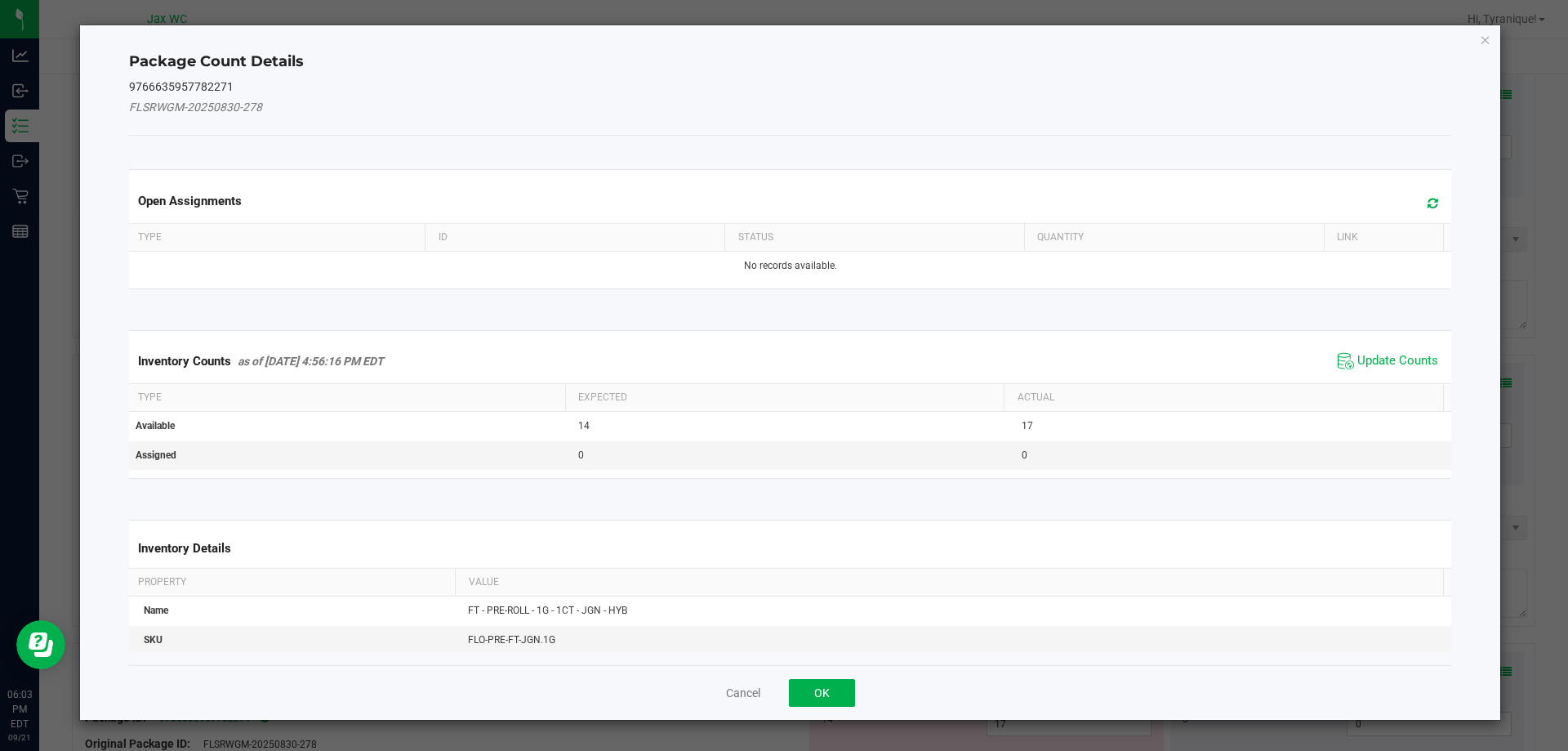
click at [1369, 227] on th "Link" at bounding box center [1383, 238] width 120 height 28
click at [1372, 388] on th "Actual" at bounding box center [1223, 398] width 439 height 28
click at [1381, 355] on span "Update Counts" at bounding box center [1397, 362] width 81 height 17
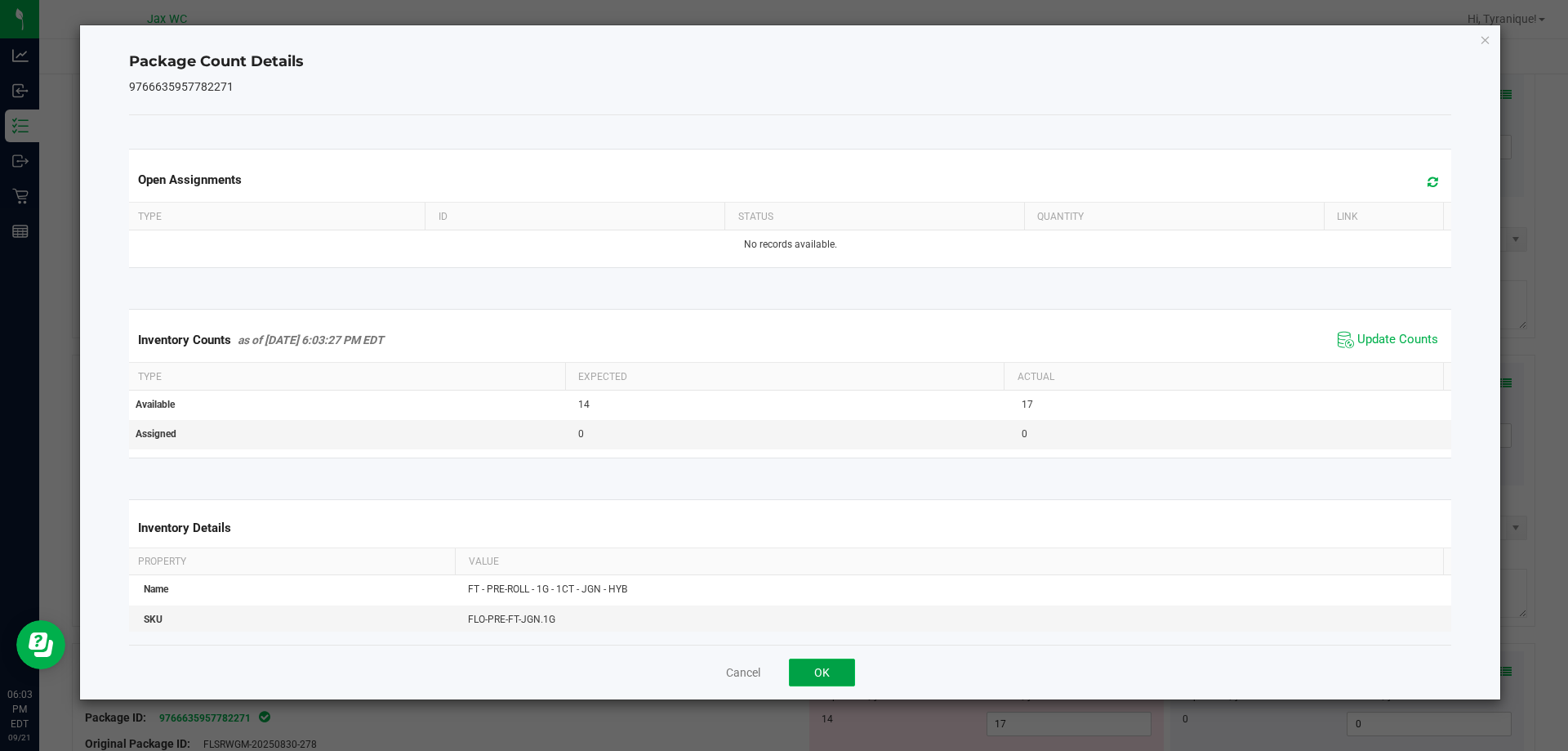
click at [821, 670] on button "OK" at bounding box center [821, 673] width 66 height 28
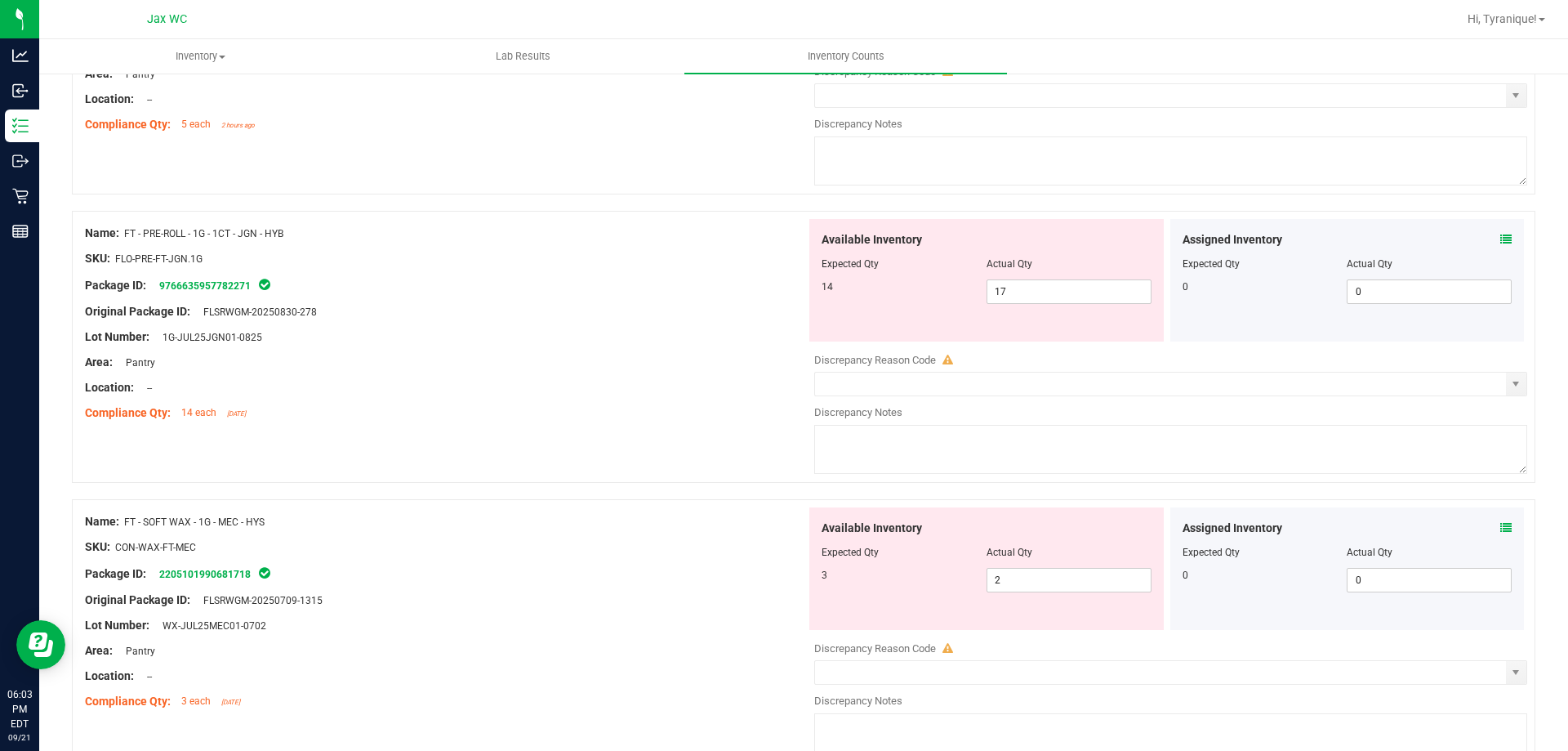
scroll to position [4063, 0]
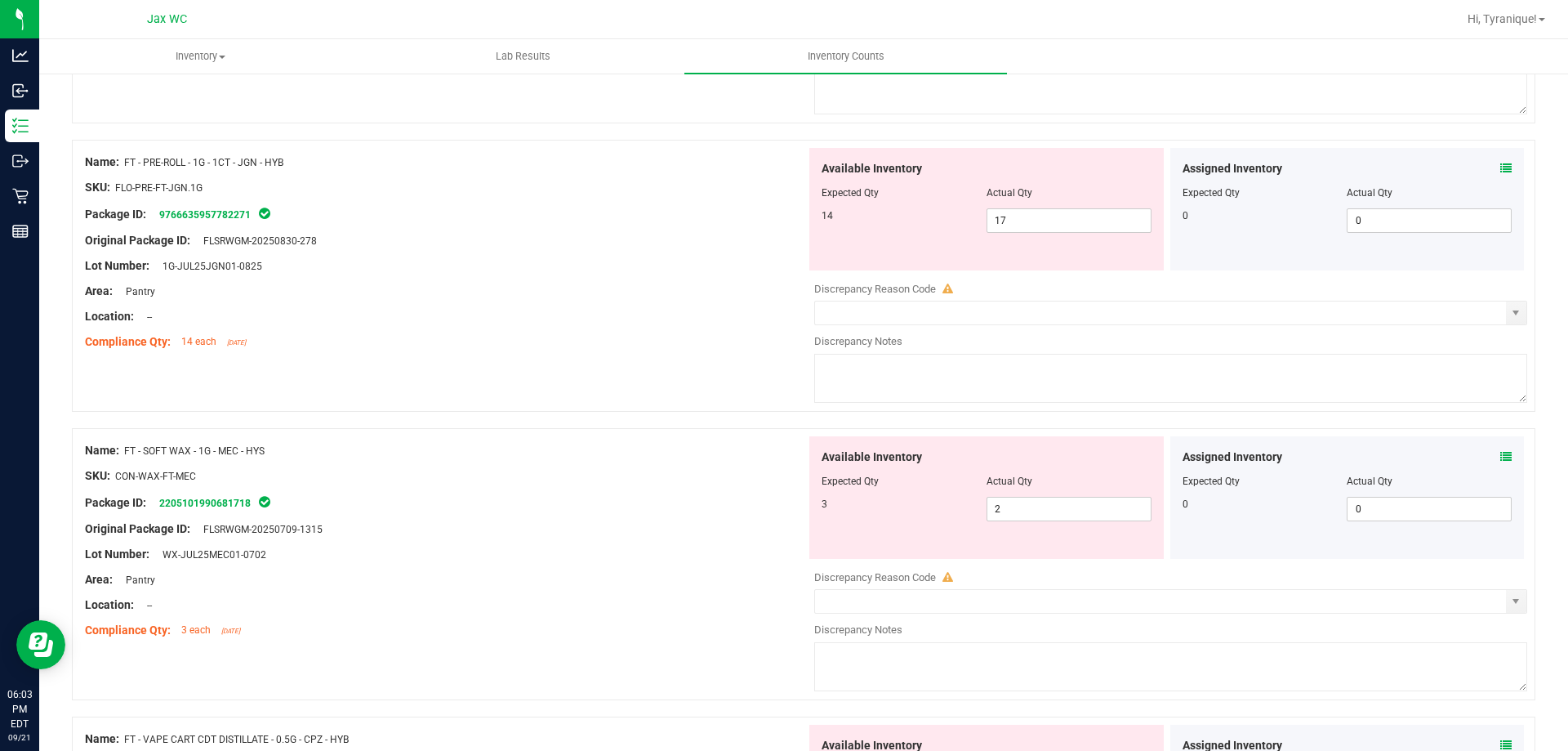
click at [1500, 454] on icon at bounding box center [1506, 456] width 11 height 11
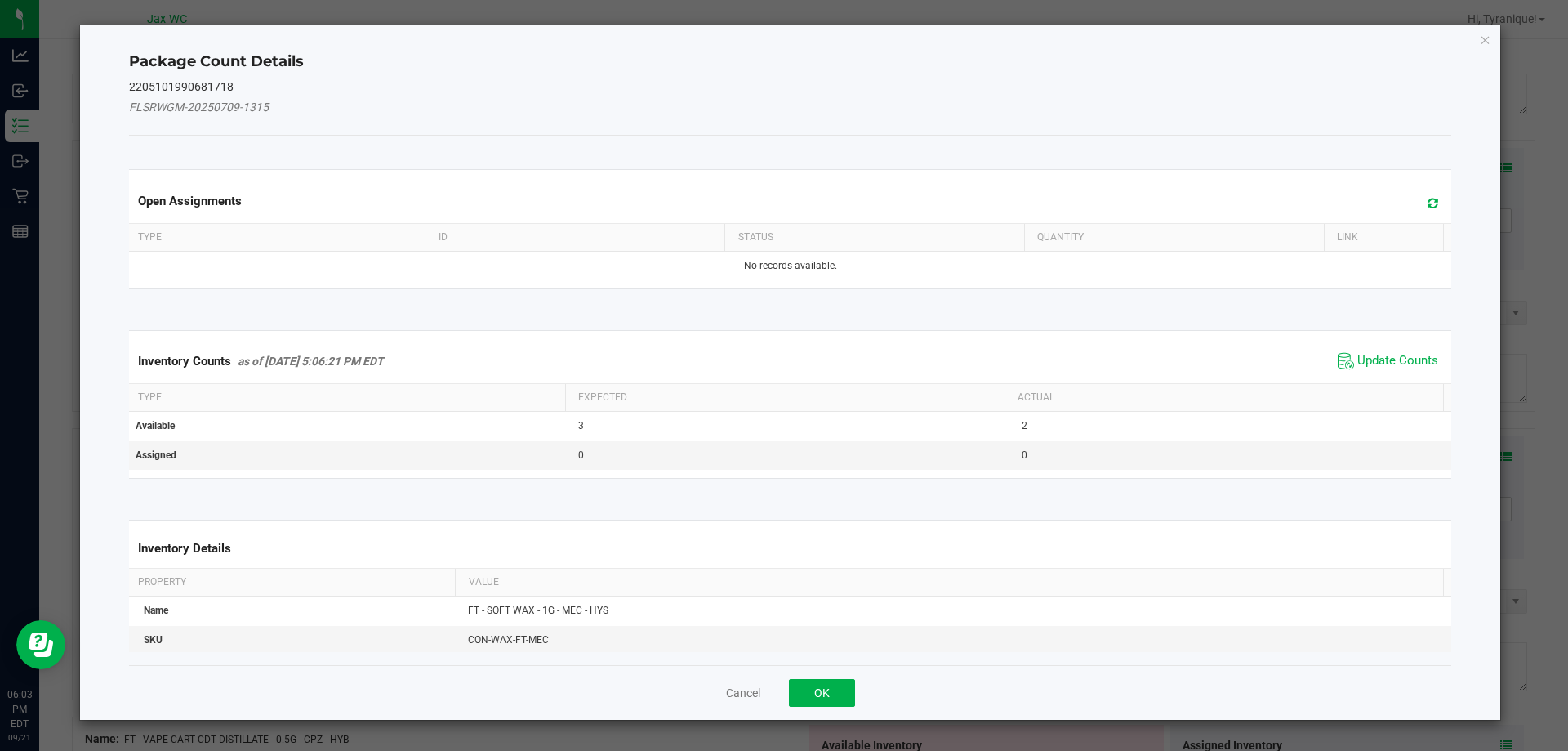
click at [1378, 353] on span "Update Counts" at bounding box center [1397, 362] width 81 height 17
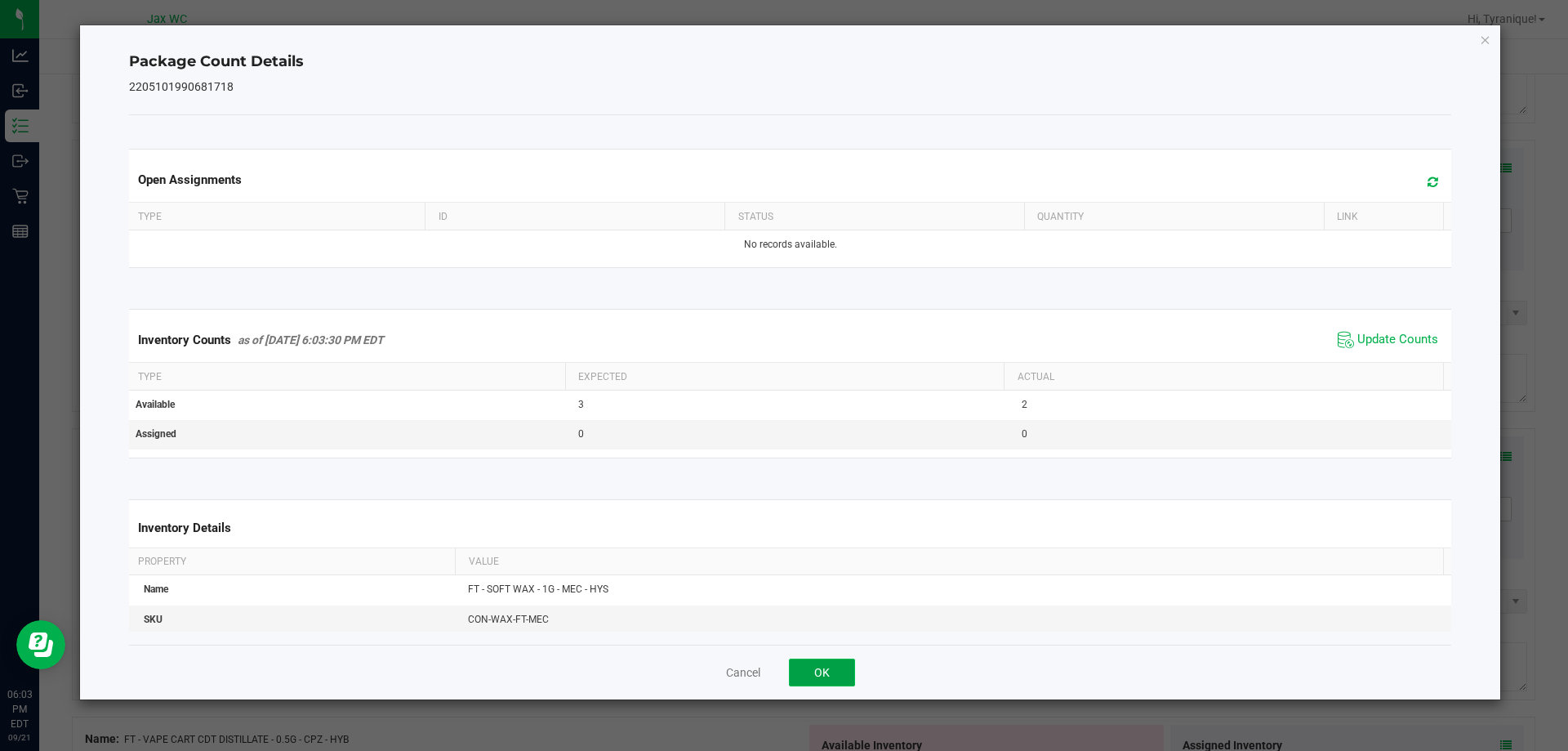
click at [829, 664] on button "OK" at bounding box center [821, 673] width 66 height 28
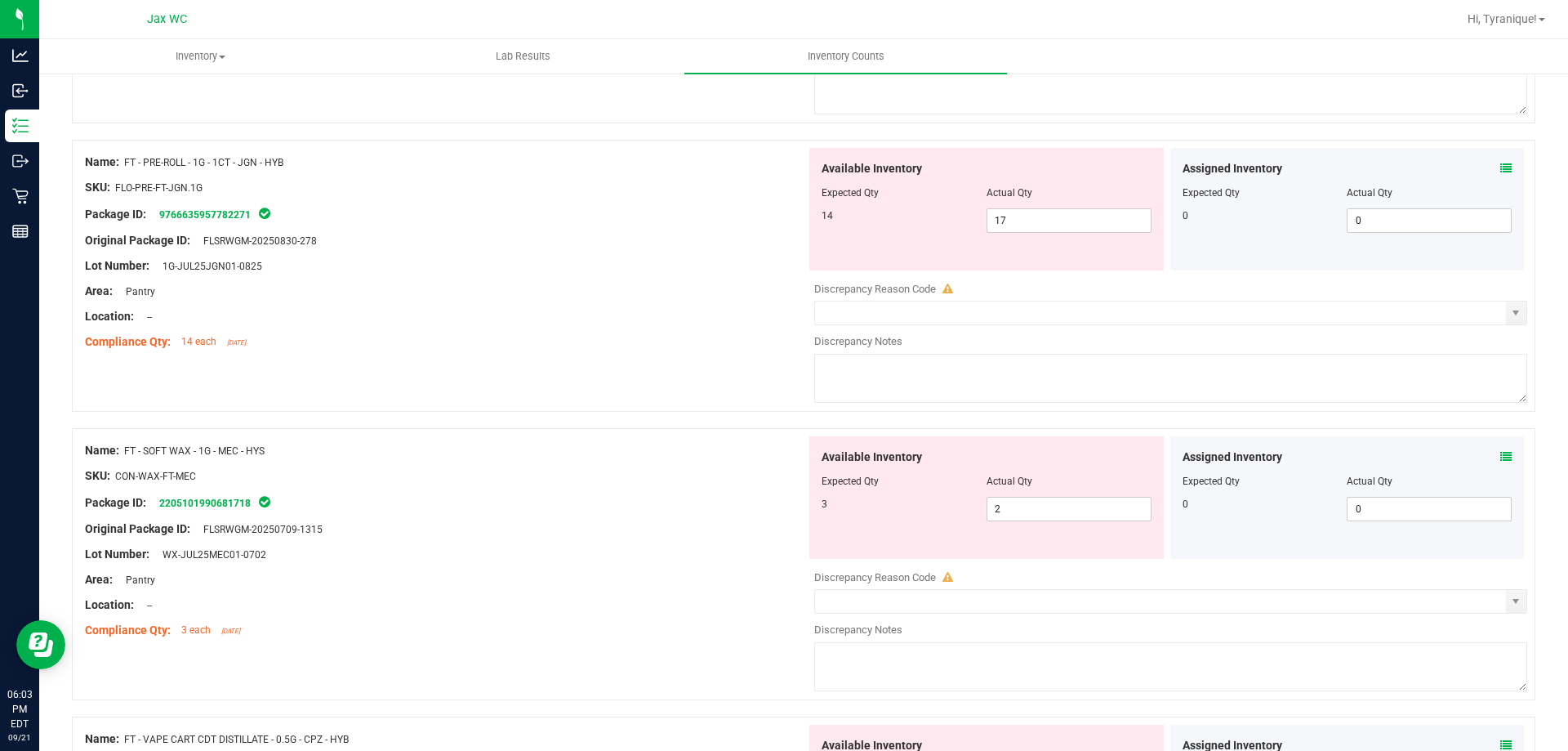
click at [1500, 741] on icon at bounding box center [1506, 745] width 11 height 11
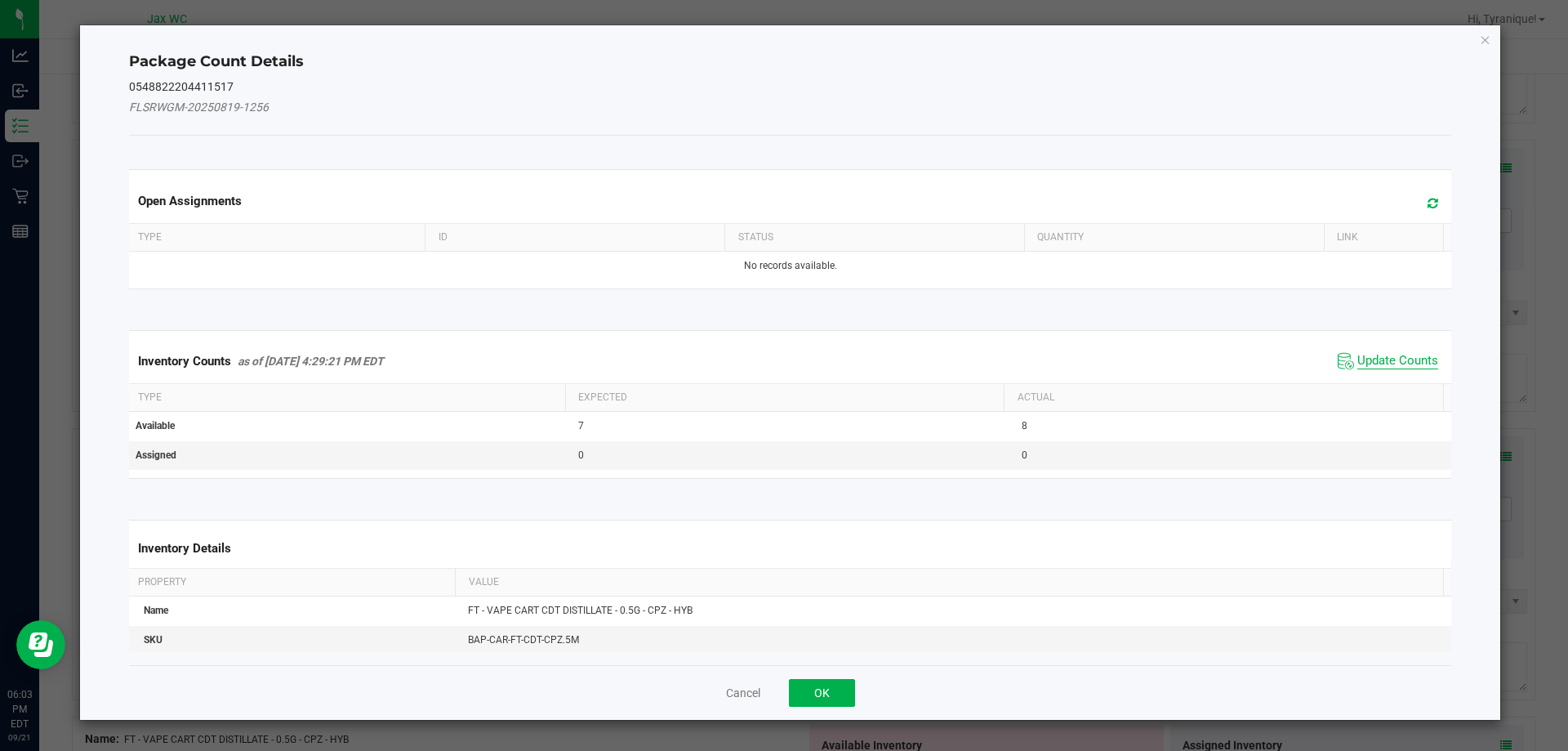
click at [1372, 355] on span "Update Counts" at bounding box center [1397, 362] width 81 height 17
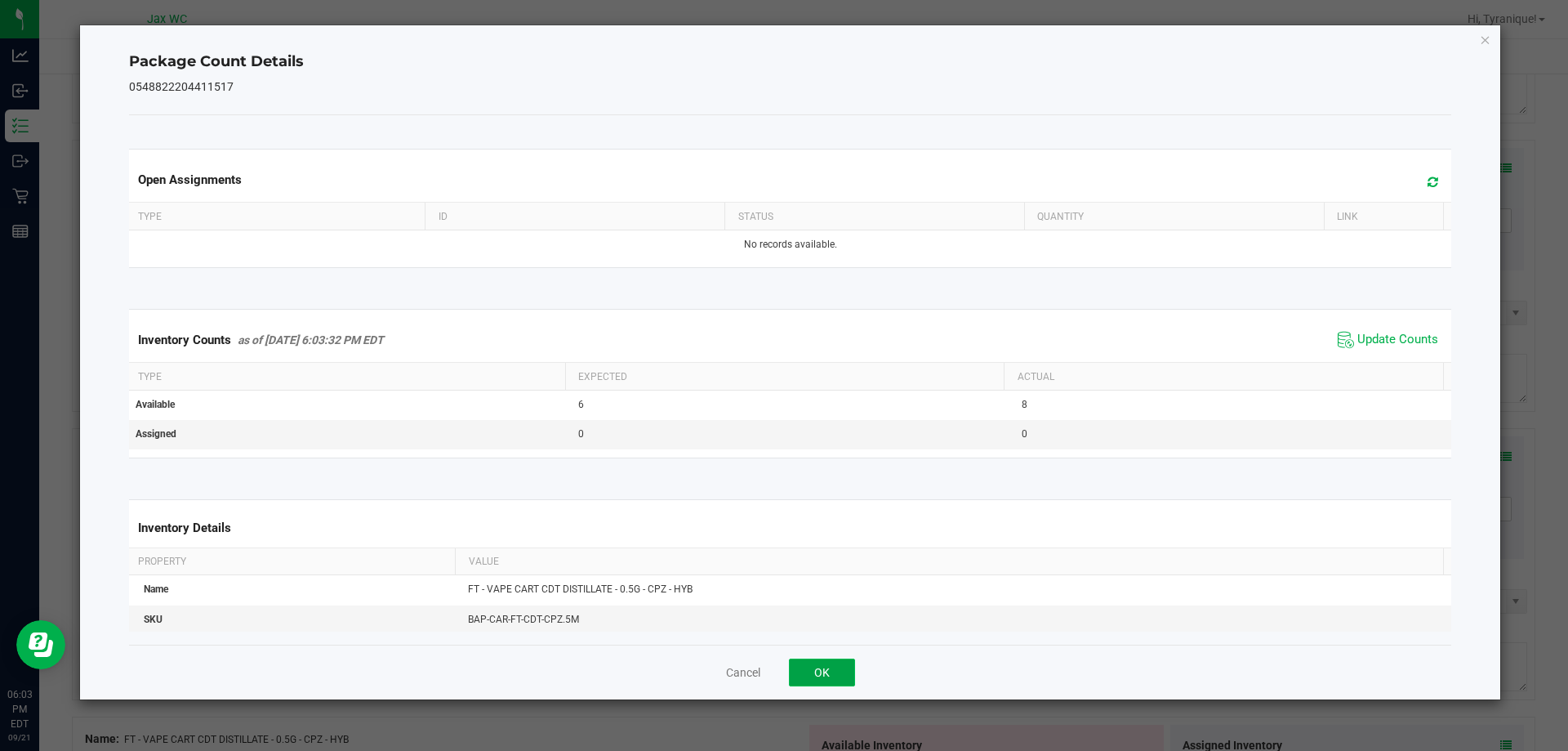
click at [821, 664] on button "OK" at bounding box center [821, 673] width 66 height 28
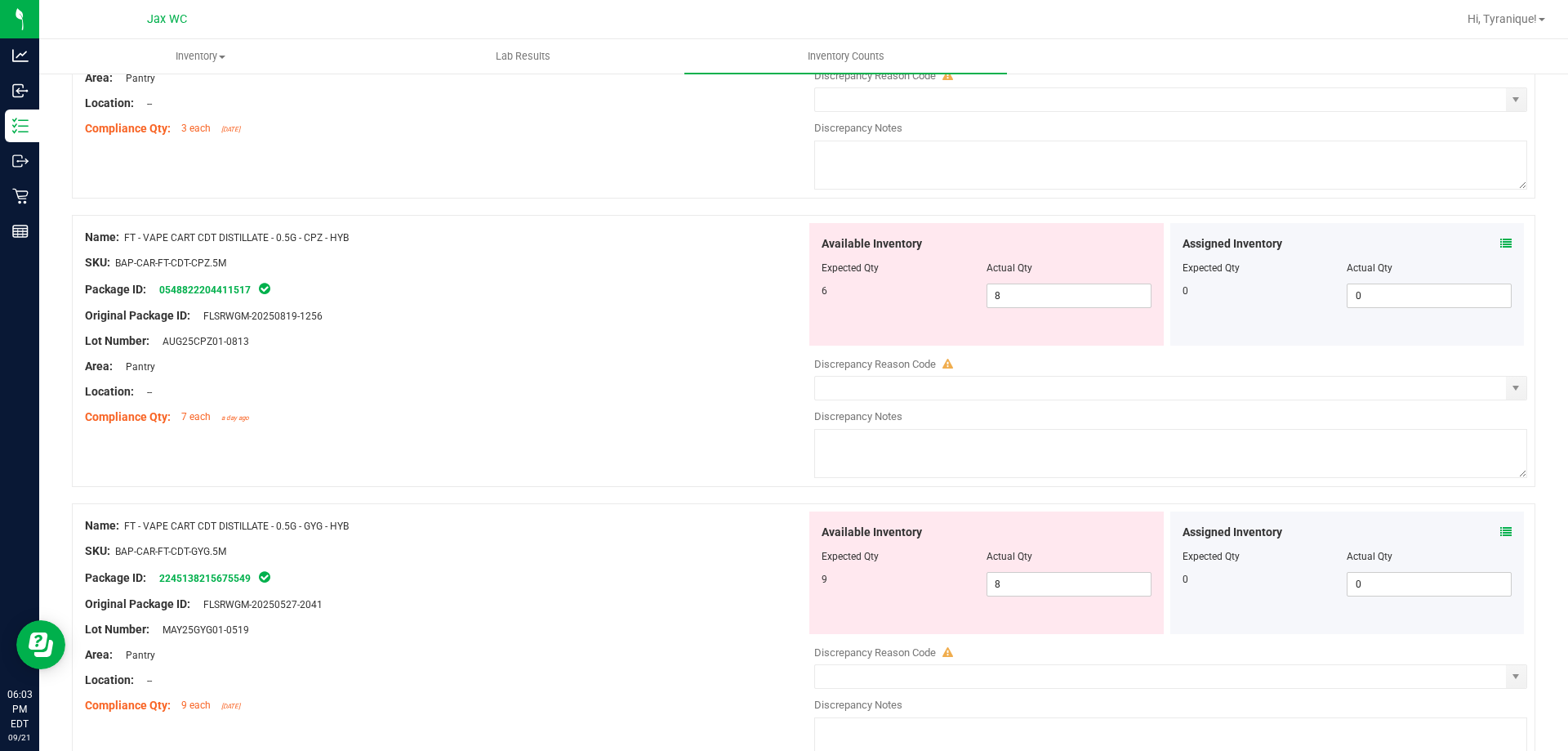
scroll to position [4565, 0]
click at [1519, 495] on div at bounding box center [804, 494] width 1464 height 17
click at [1500, 537] on span at bounding box center [1506, 532] width 11 height 17
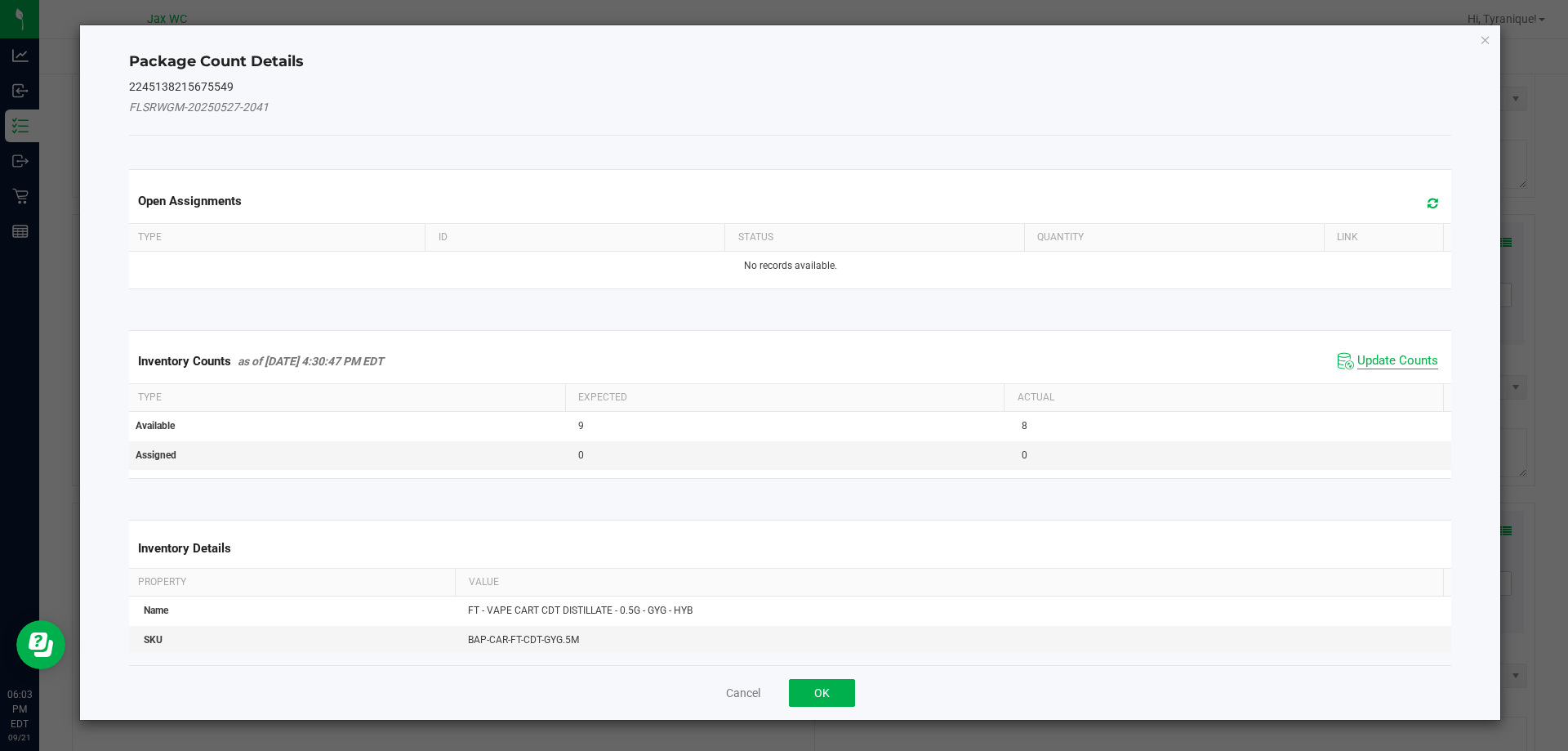
click at [1378, 357] on span "Update Counts" at bounding box center [1397, 362] width 81 height 17
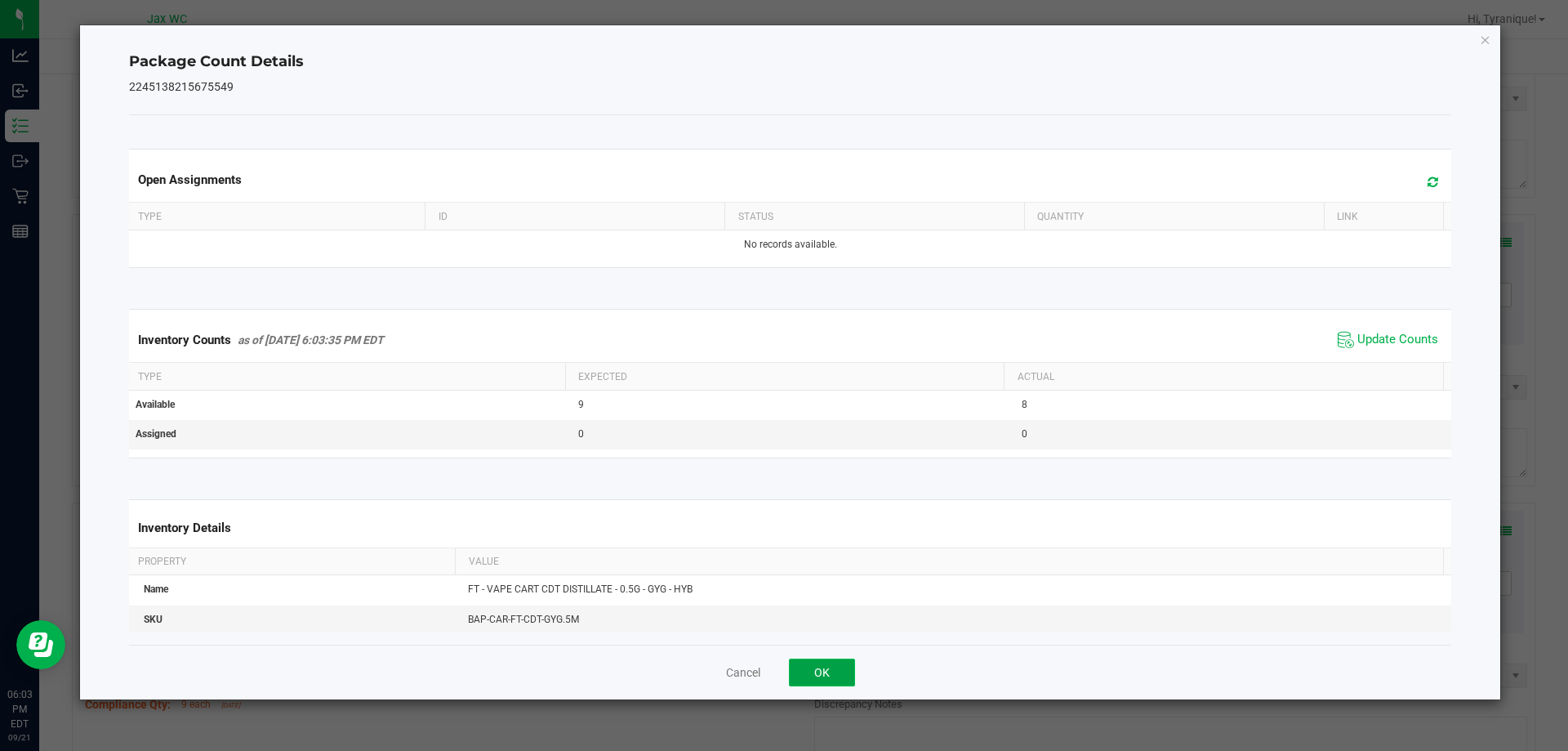
click at [830, 662] on button "OK" at bounding box center [821, 673] width 66 height 28
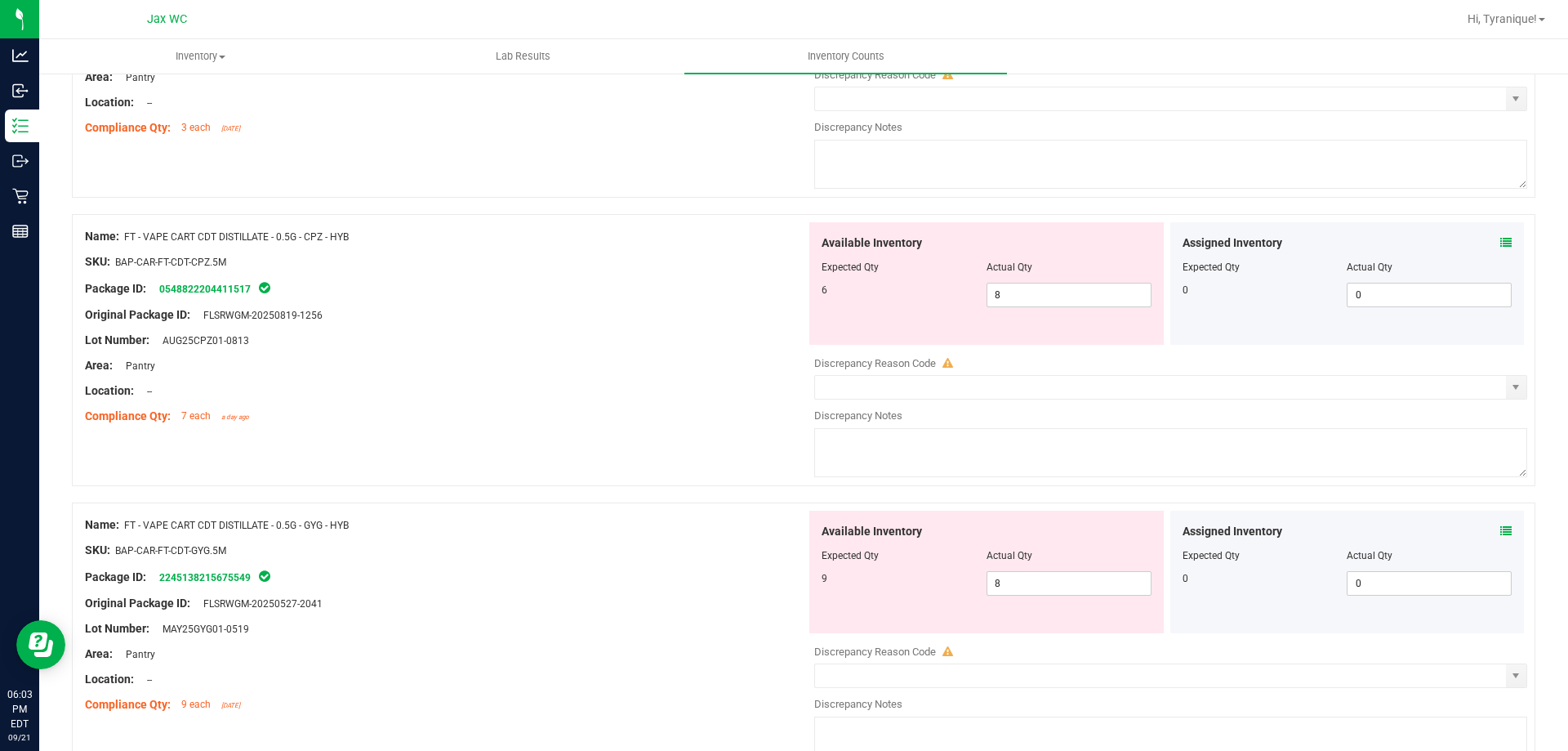
click at [1500, 242] on icon at bounding box center [1506, 243] width 11 height 11
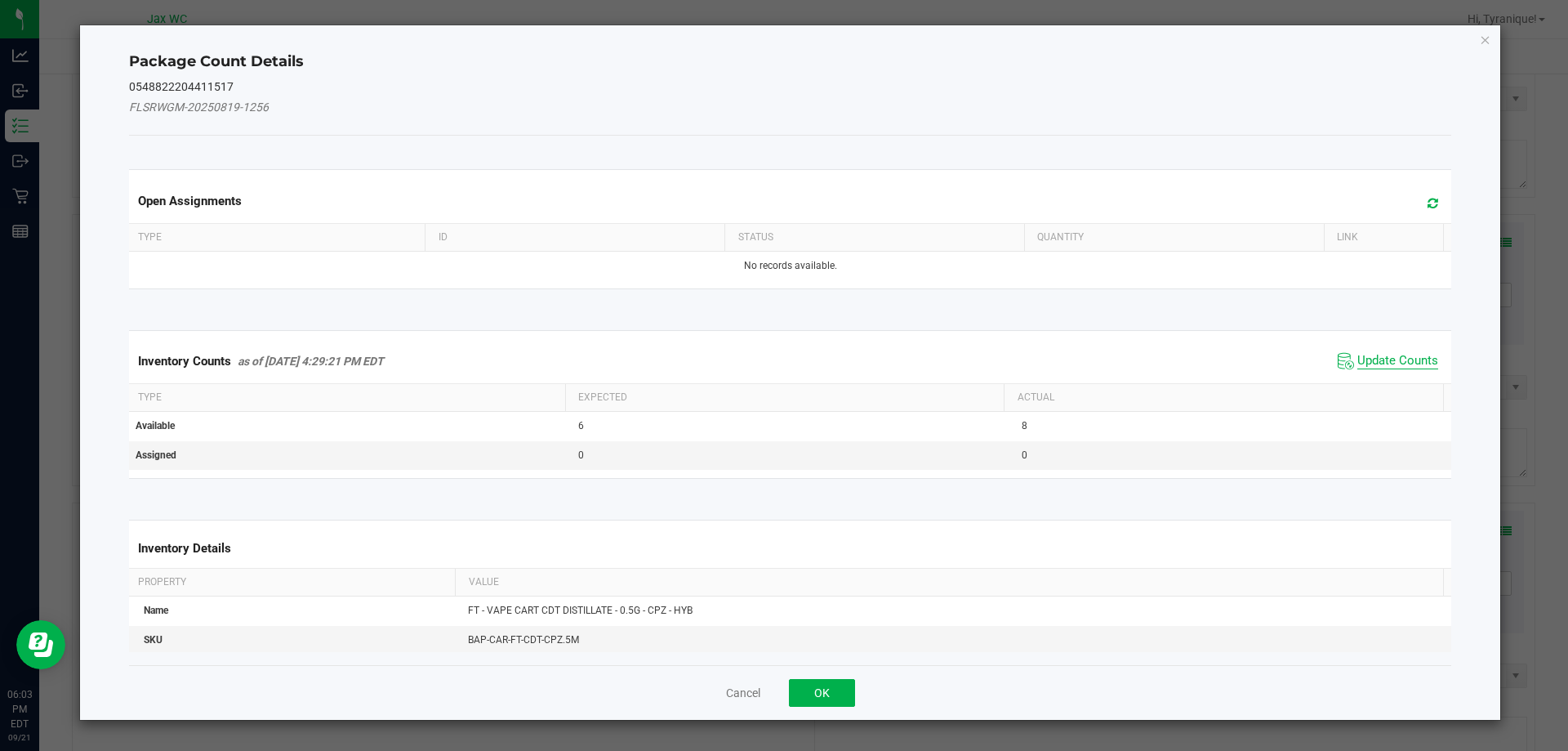
click at [1378, 356] on span "Update Counts" at bounding box center [1397, 362] width 81 height 17
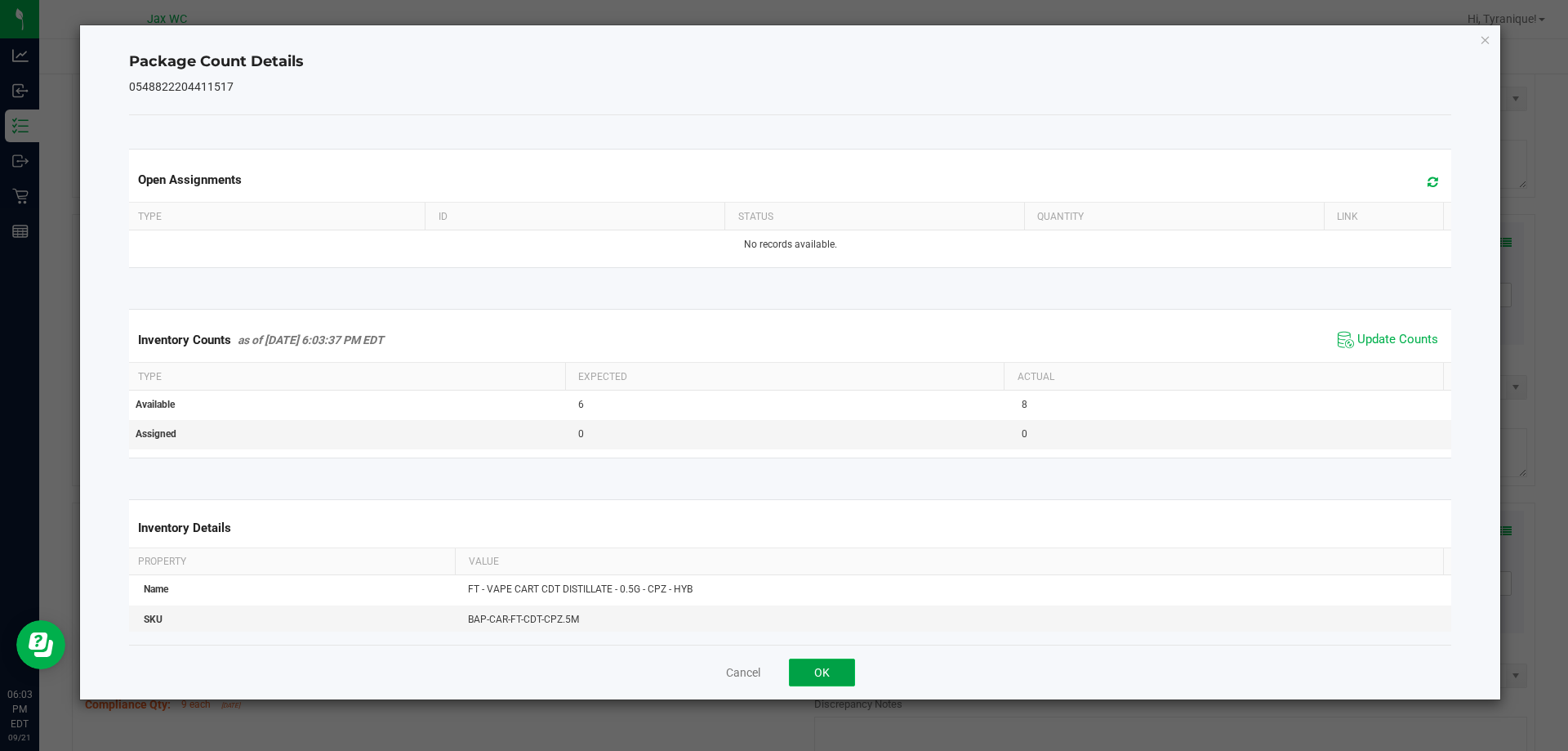
click at [840, 664] on button "OK" at bounding box center [821, 673] width 66 height 28
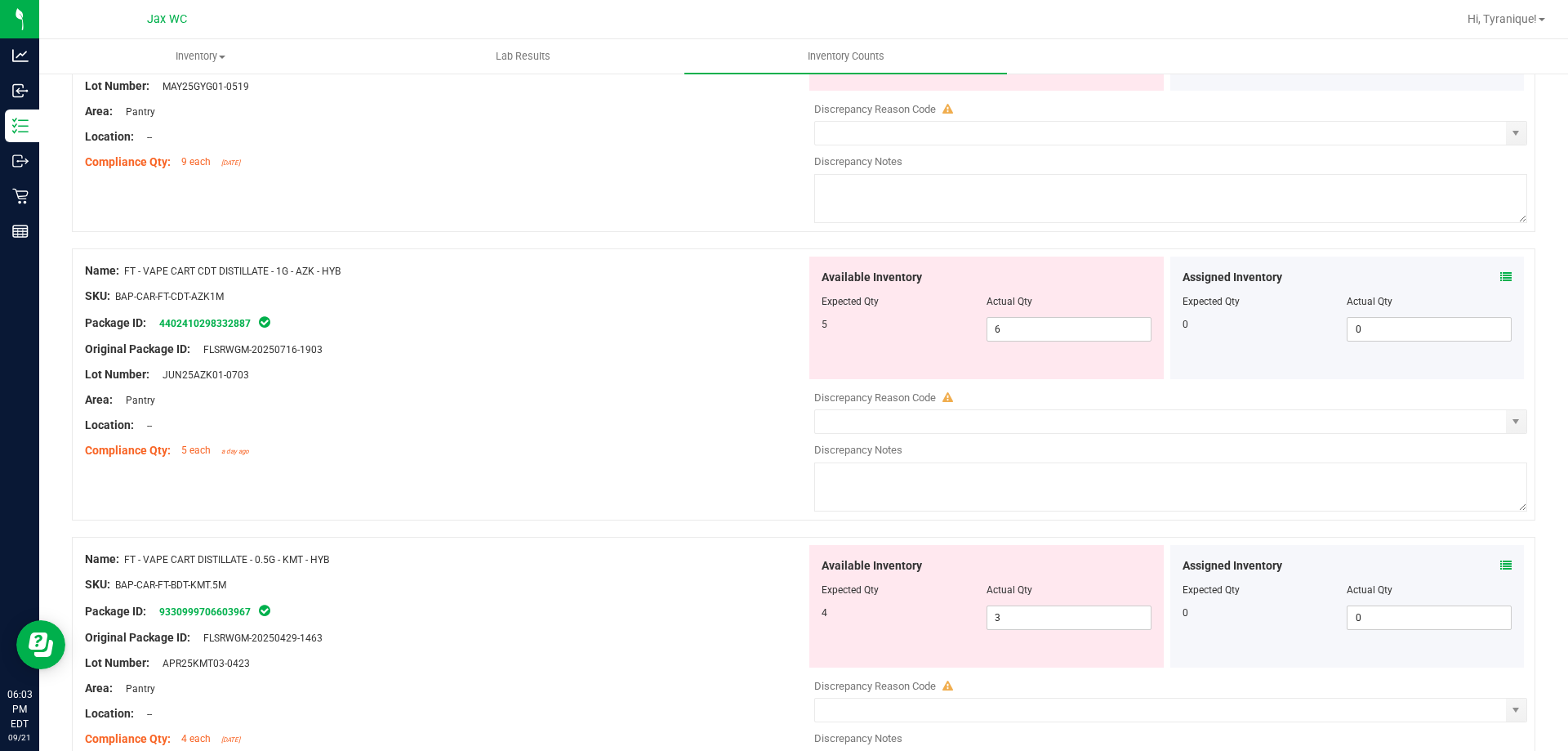
scroll to position [5120, 0]
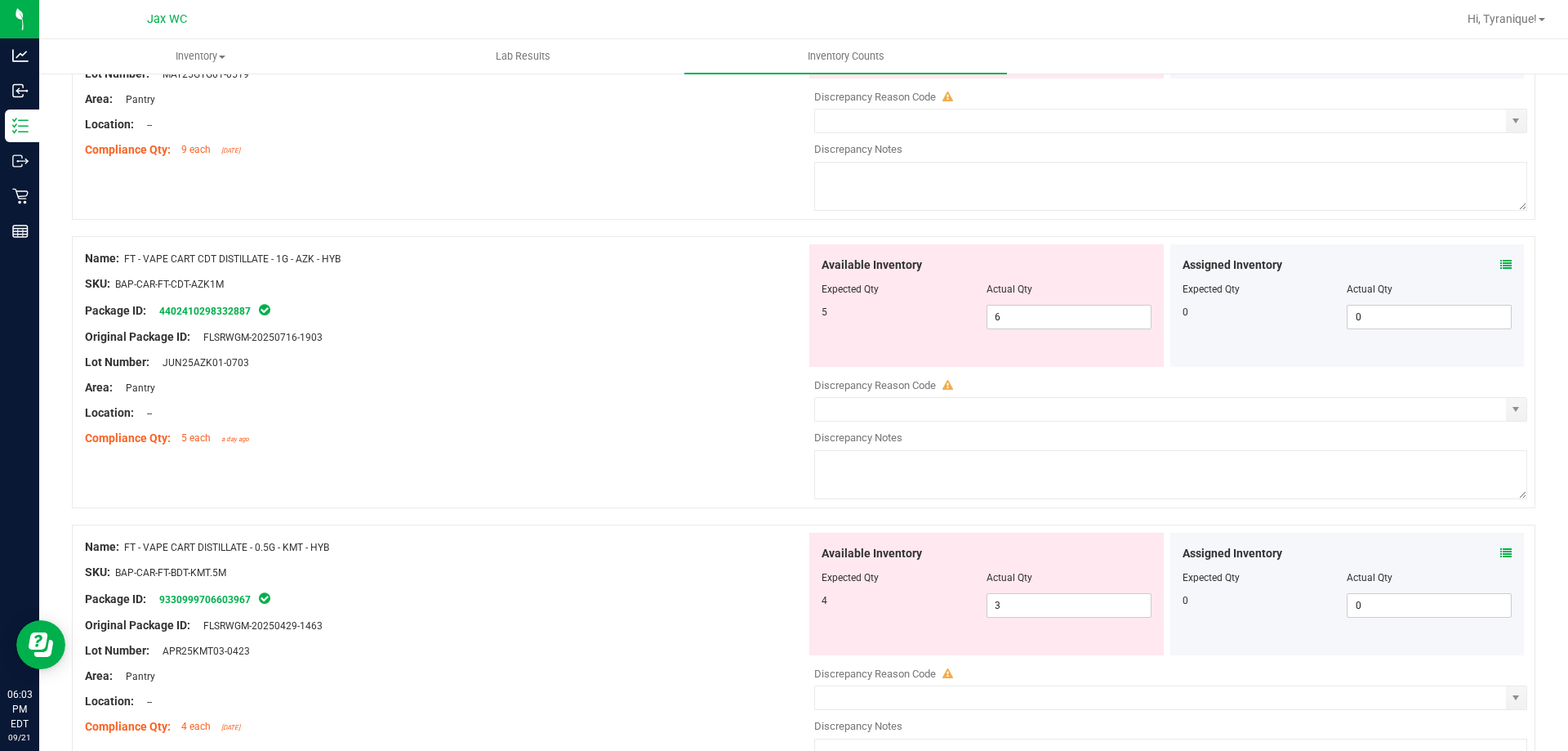
click at [1500, 268] on icon at bounding box center [1506, 265] width 11 height 11
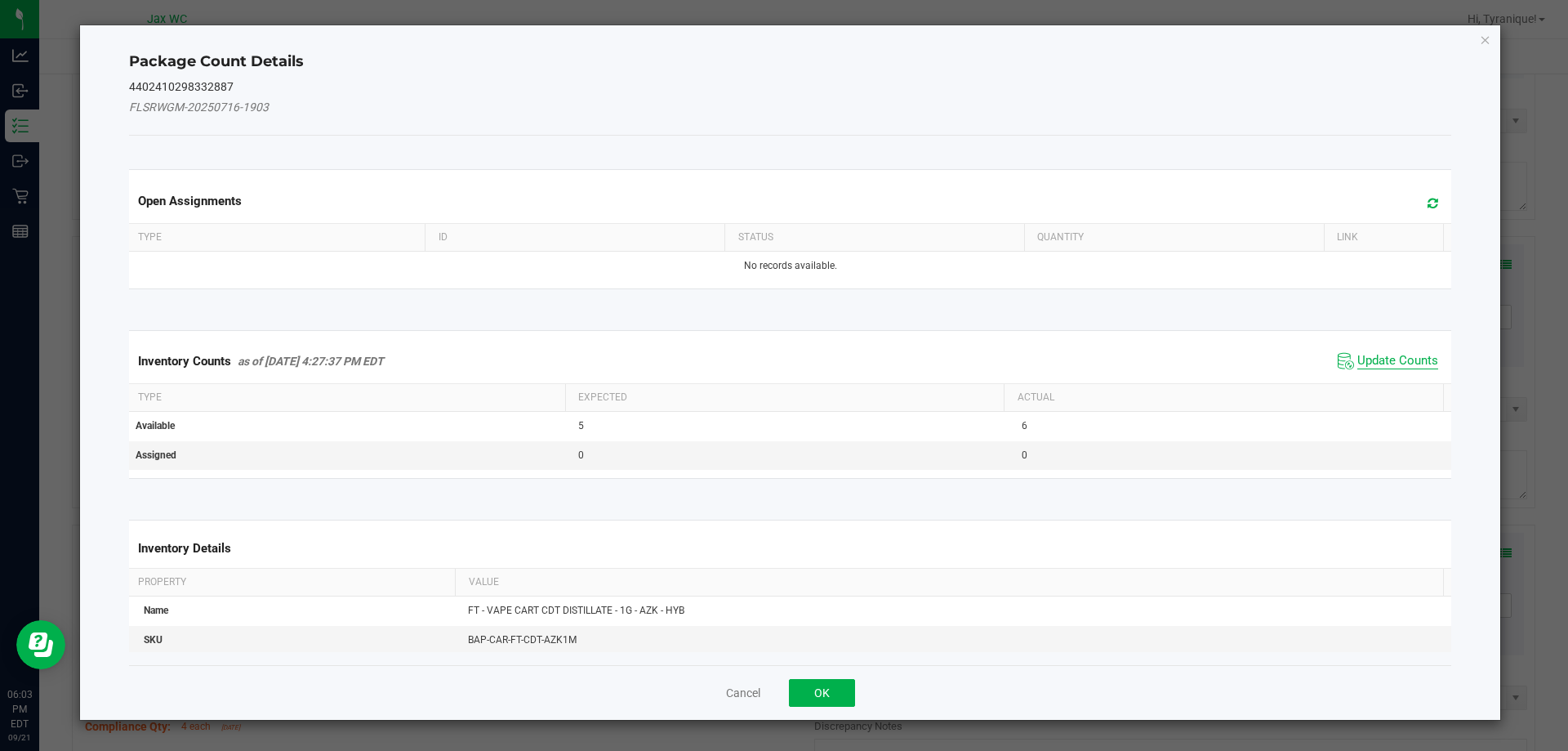
click at [1376, 357] on span "Update Counts" at bounding box center [1397, 362] width 81 height 17
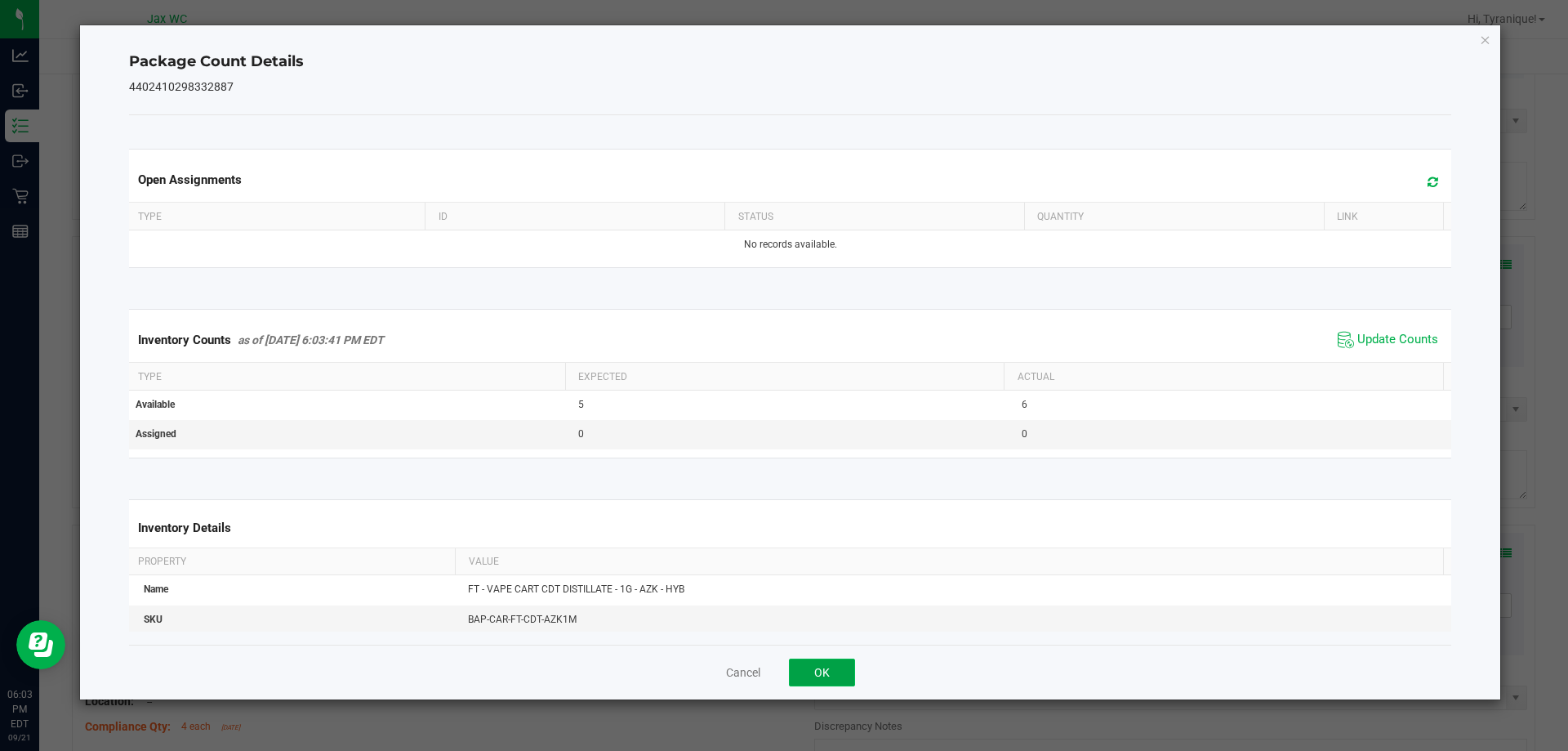
click at [832, 664] on button "OK" at bounding box center [821, 673] width 66 height 28
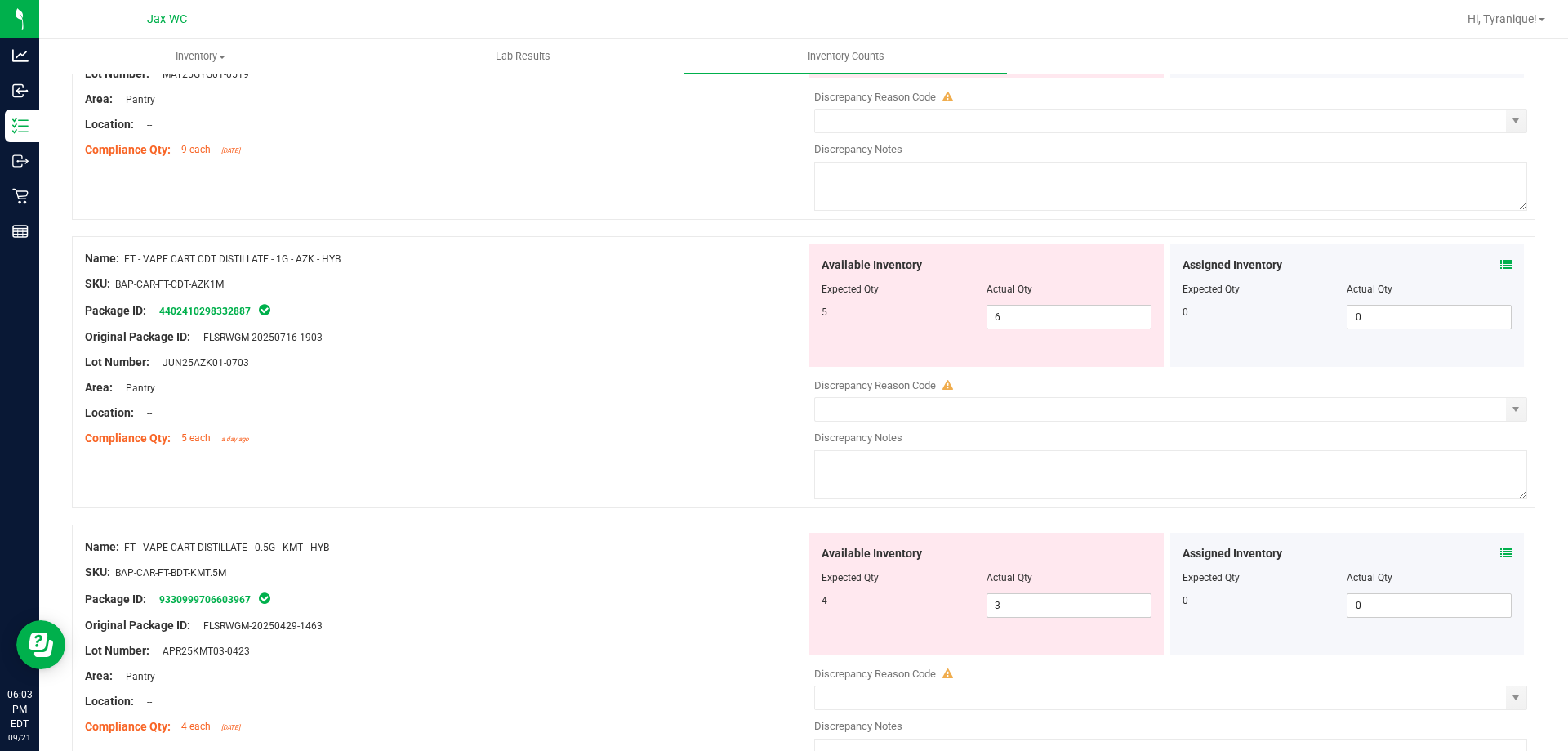
scroll to position [5238, 0]
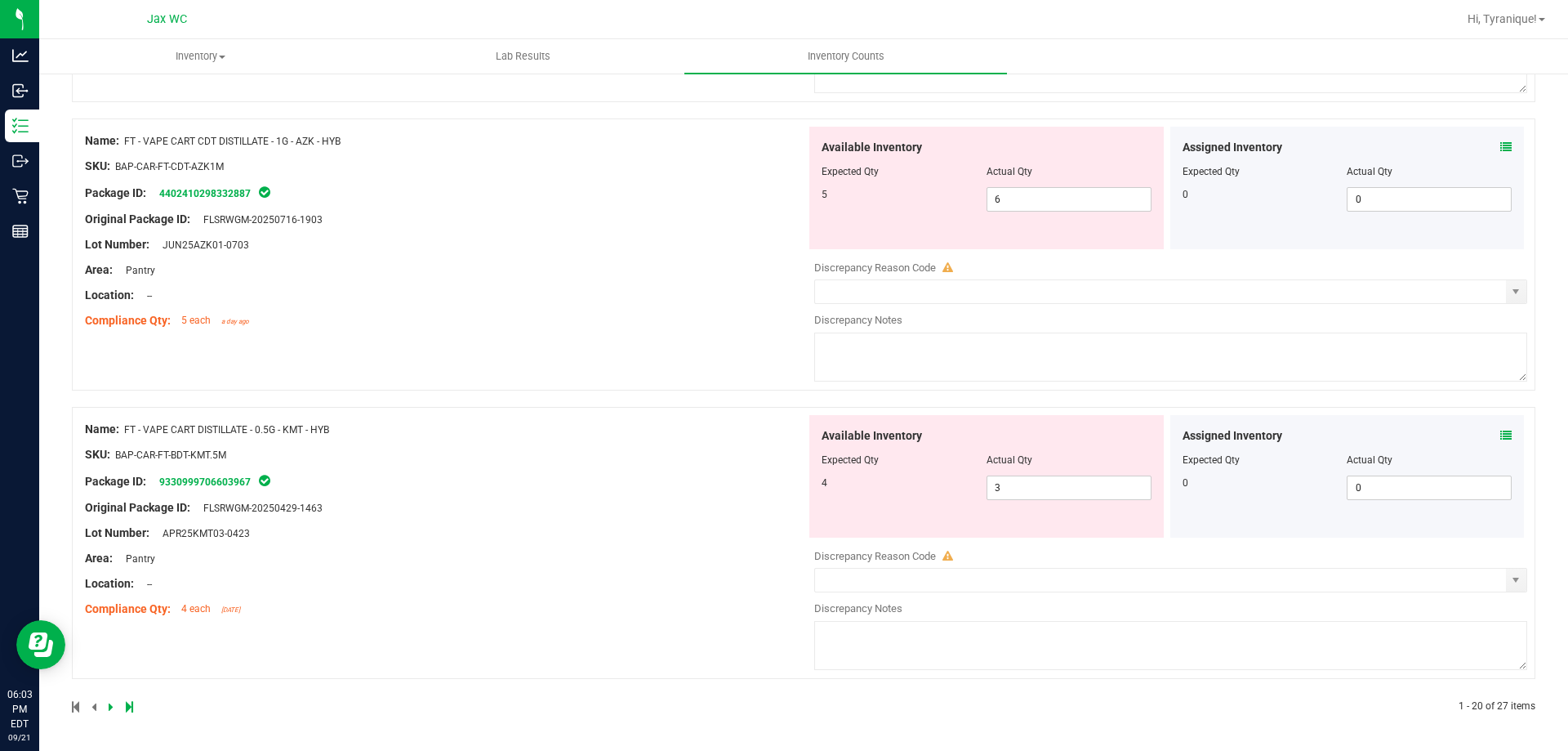
click at [1500, 429] on icon at bounding box center [1506, 435] width 11 height 11
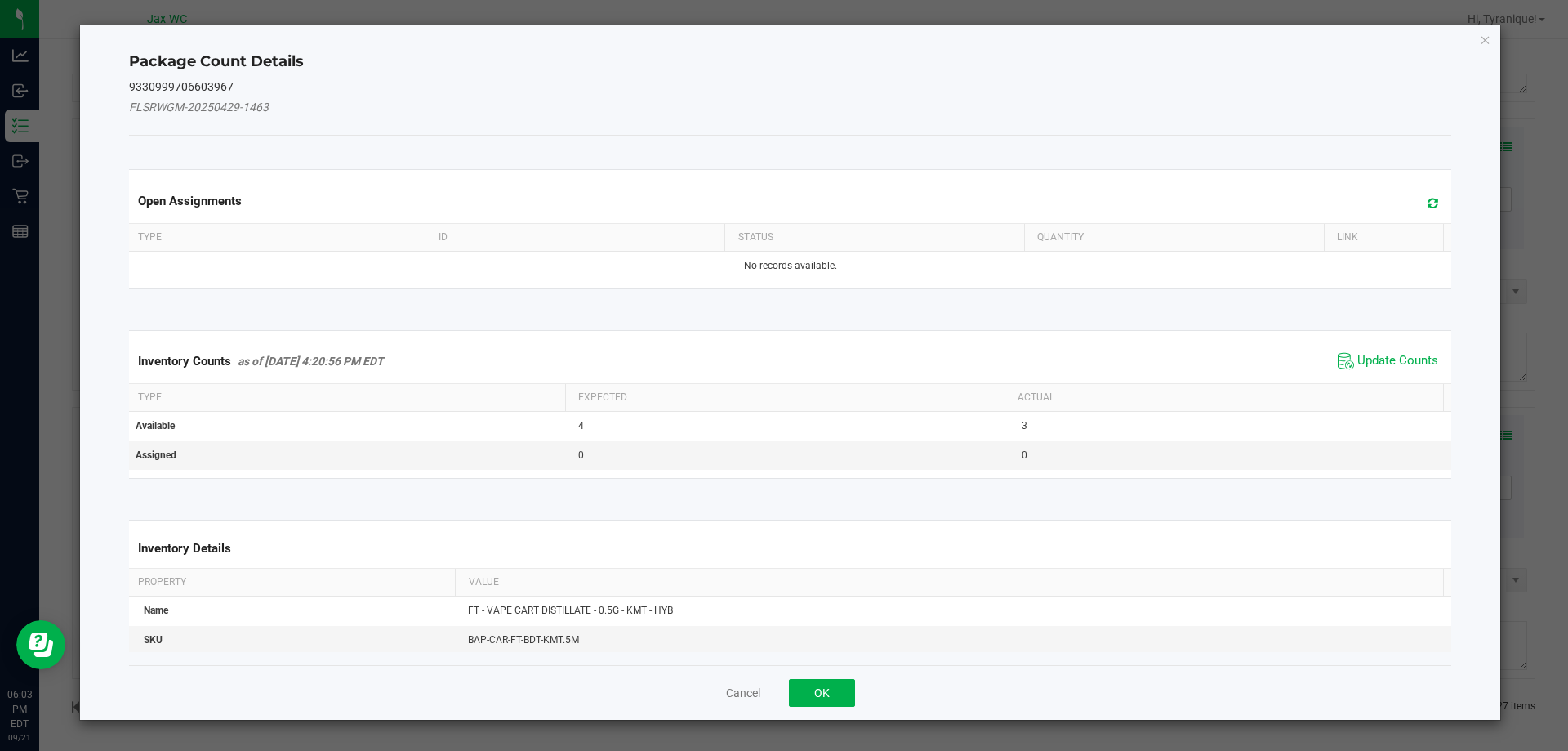
click at [1400, 355] on span "Update Counts" at bounding box center [1397, 362] width 81 height 17
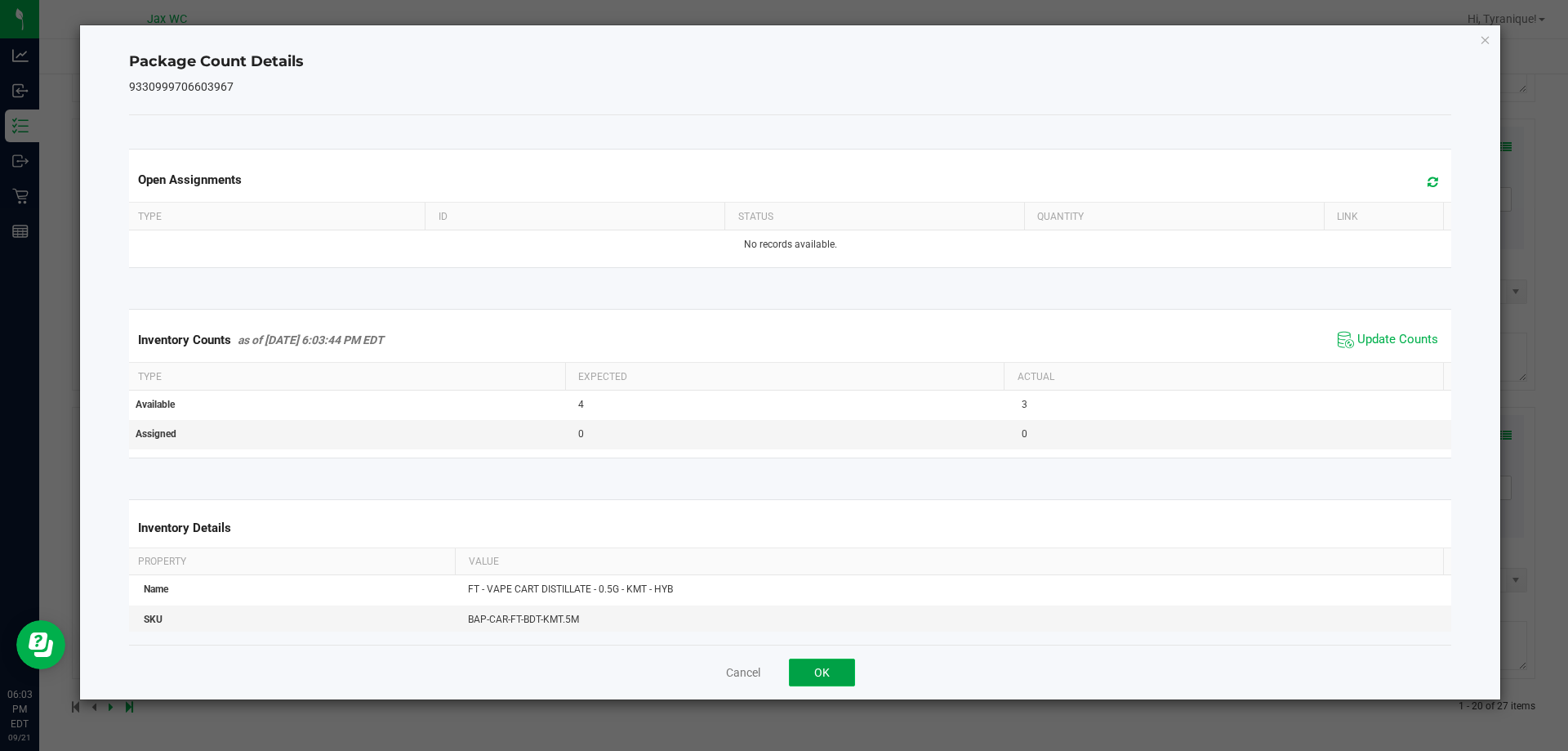
click at [823, 669] on button "OK" at bounding box center [821, 673] width 66 height 28
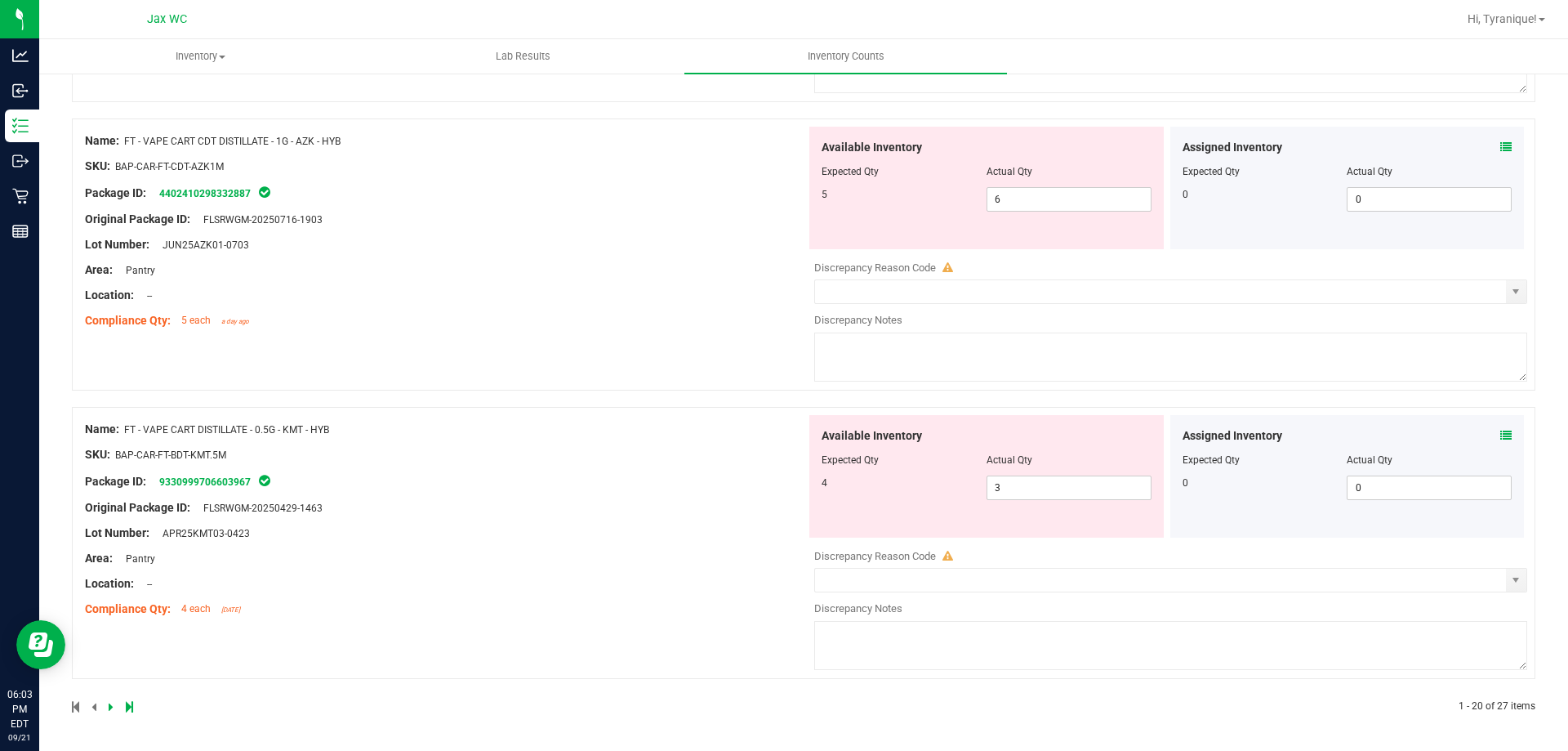
click at [111, 711] on icon at bounding box center [111, 706] width 5 height 10
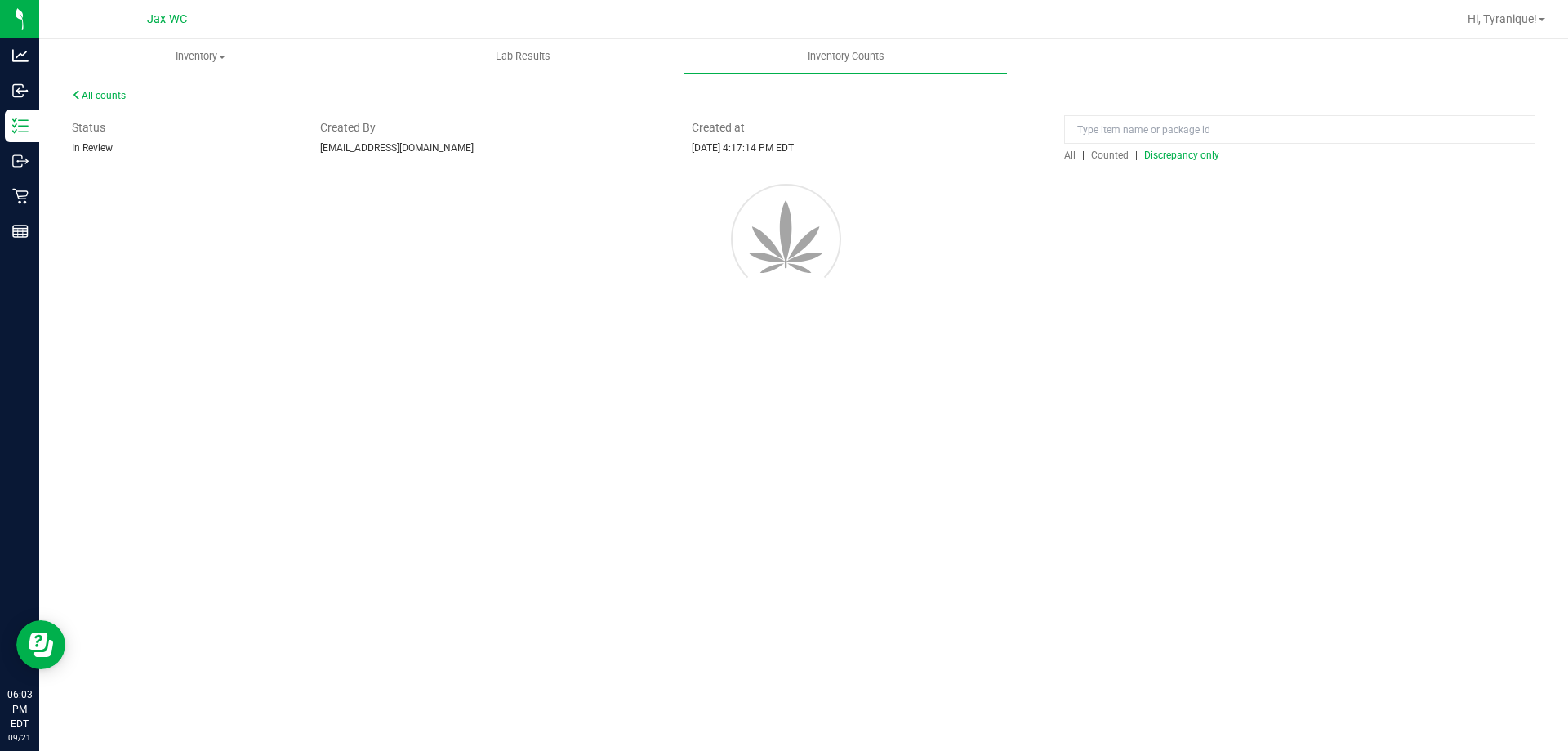
scroll to position [0, 0]
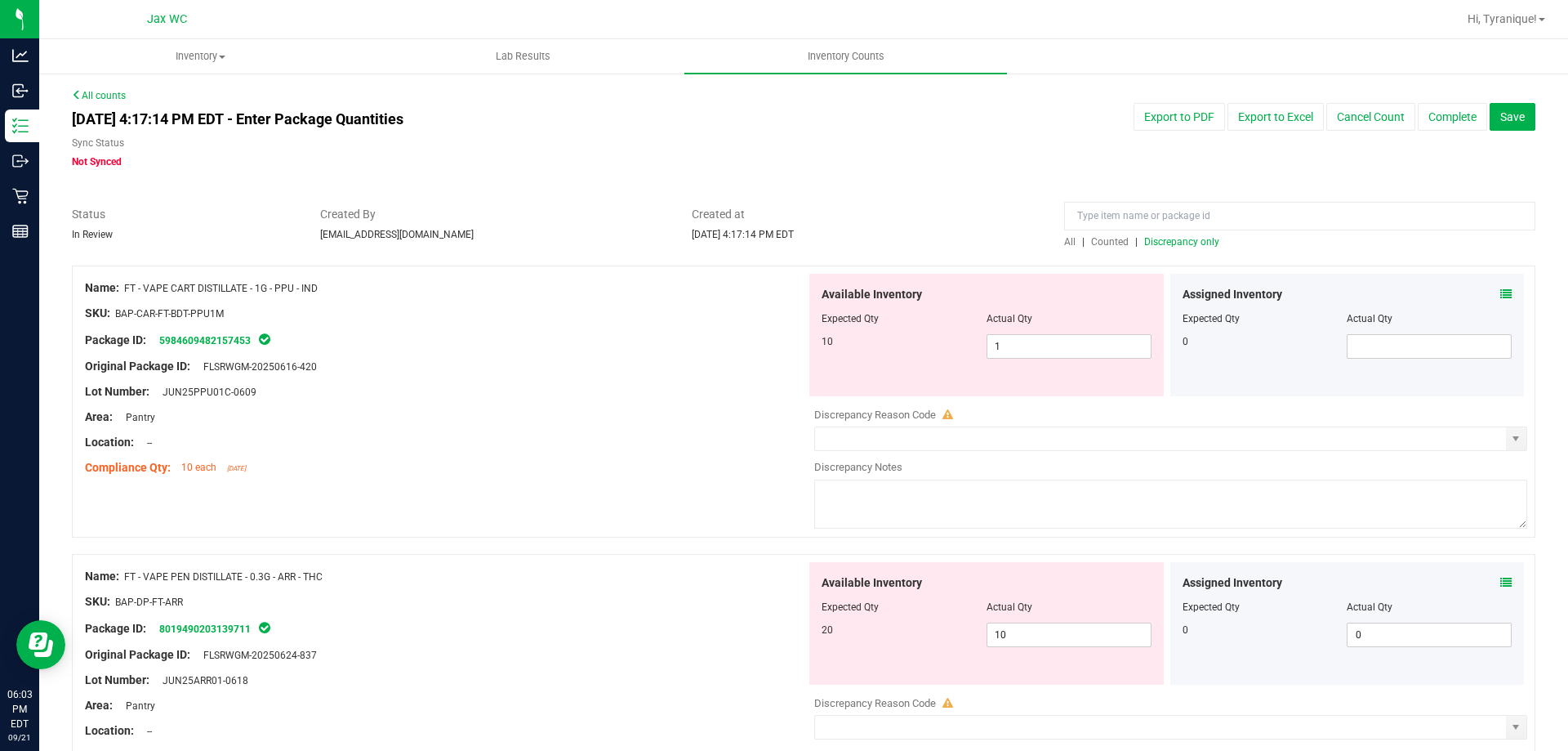
click at [1500, 288] on icon at bounding box center [1506, 294] width 11 height 11
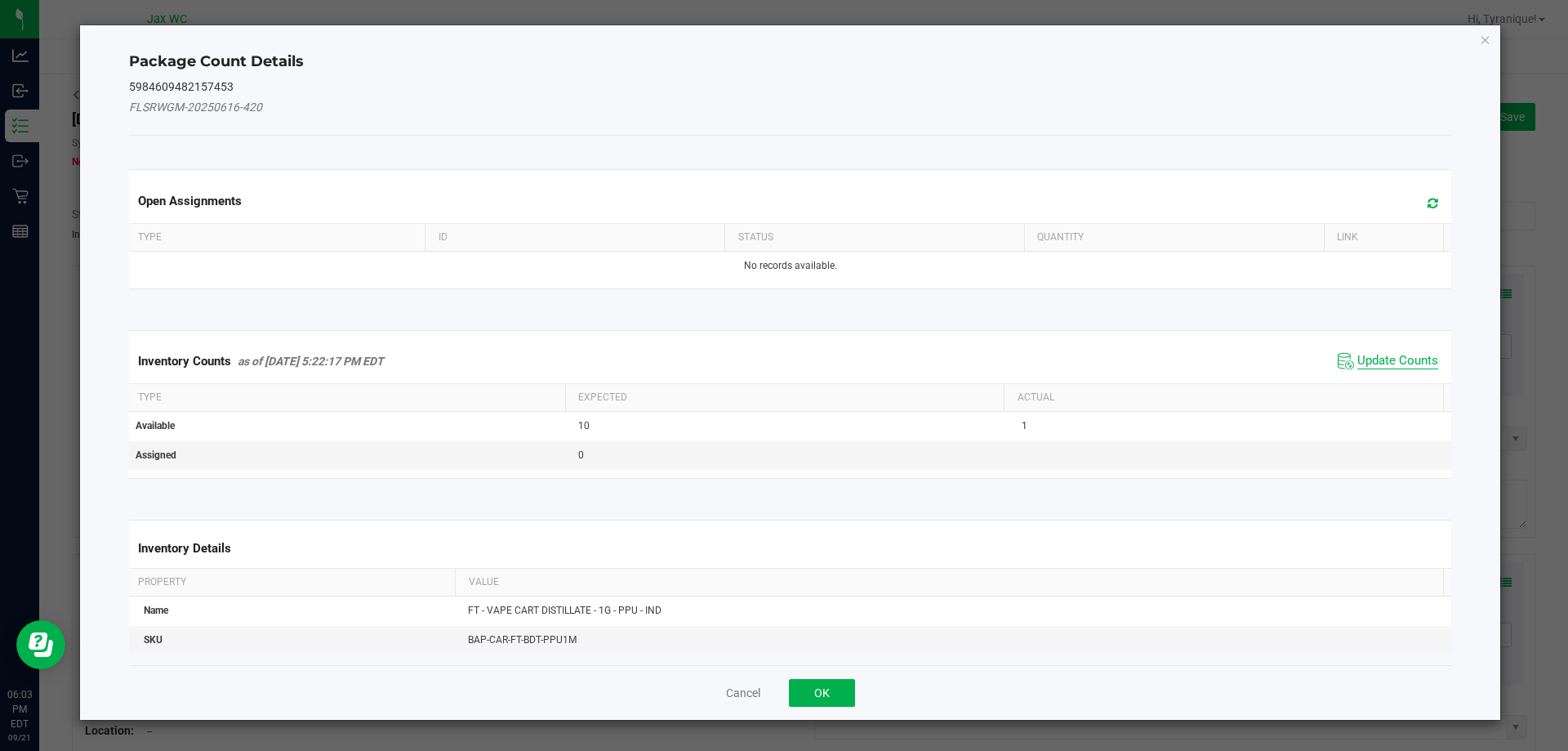
click at [1381, 362] on span "Update Counts" at bounding box center [1397, 362] width 81 height 17
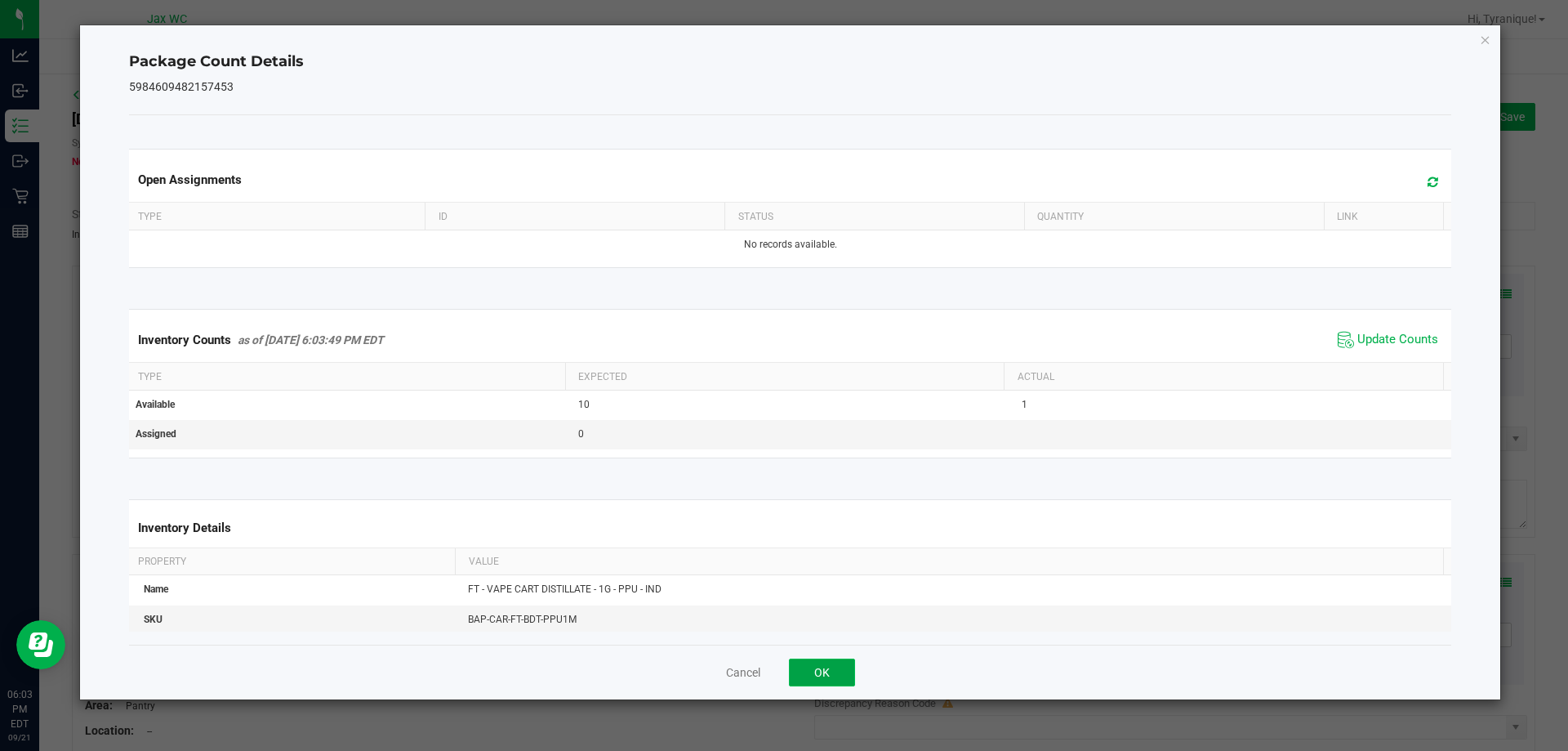
click at [827, 679] on button "OK" at bounding box center [821, 673] width 66 height 28
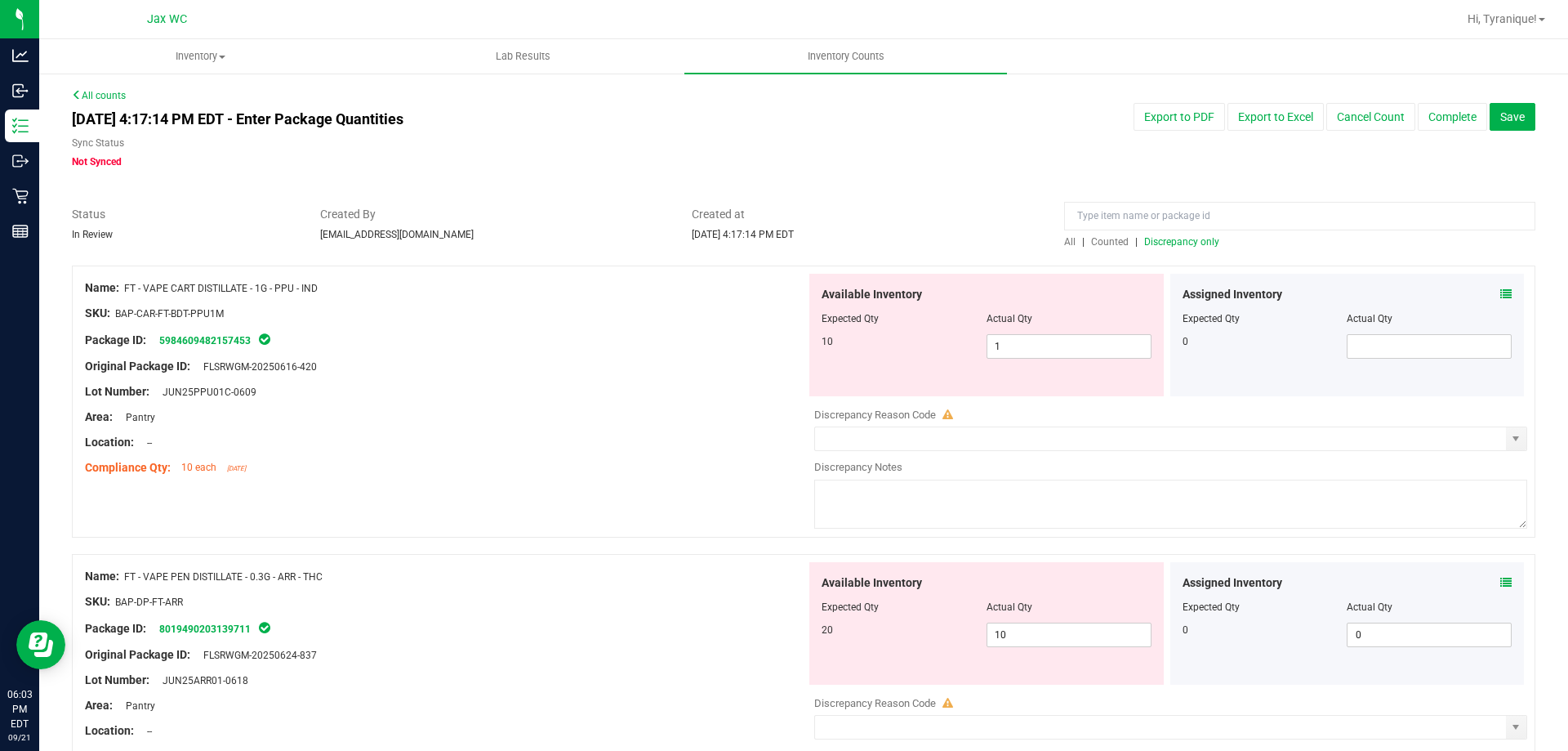
click at [1500, 581] on icon at bounding box center [1506, 583] width 11 height 11
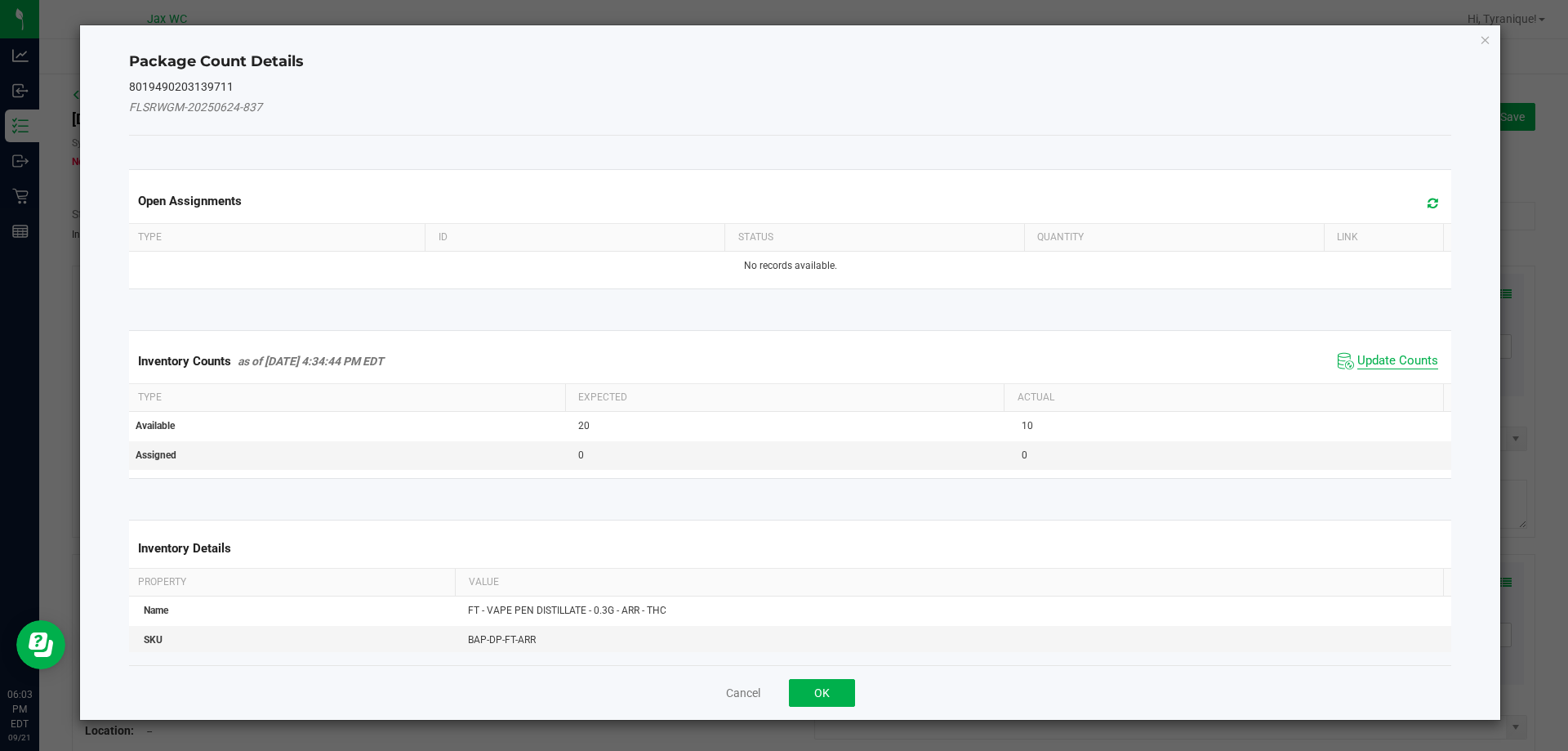
click at [1380, 364] on span "Update Counts" at bounding box center [1397, 362] width 81 height 17
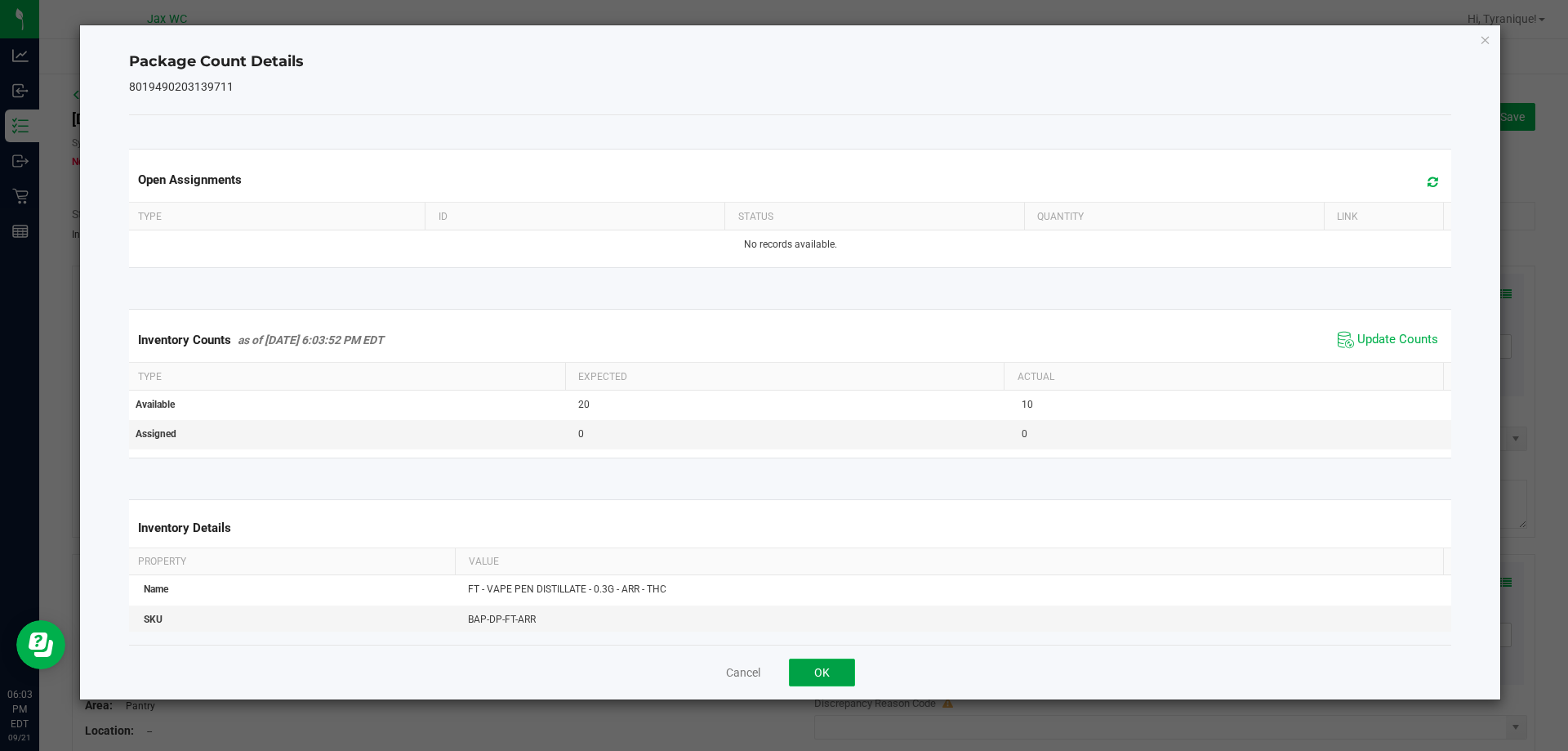
click at [824, 663] on button "OK" at bounding box center [821, 673] width 66 height 28
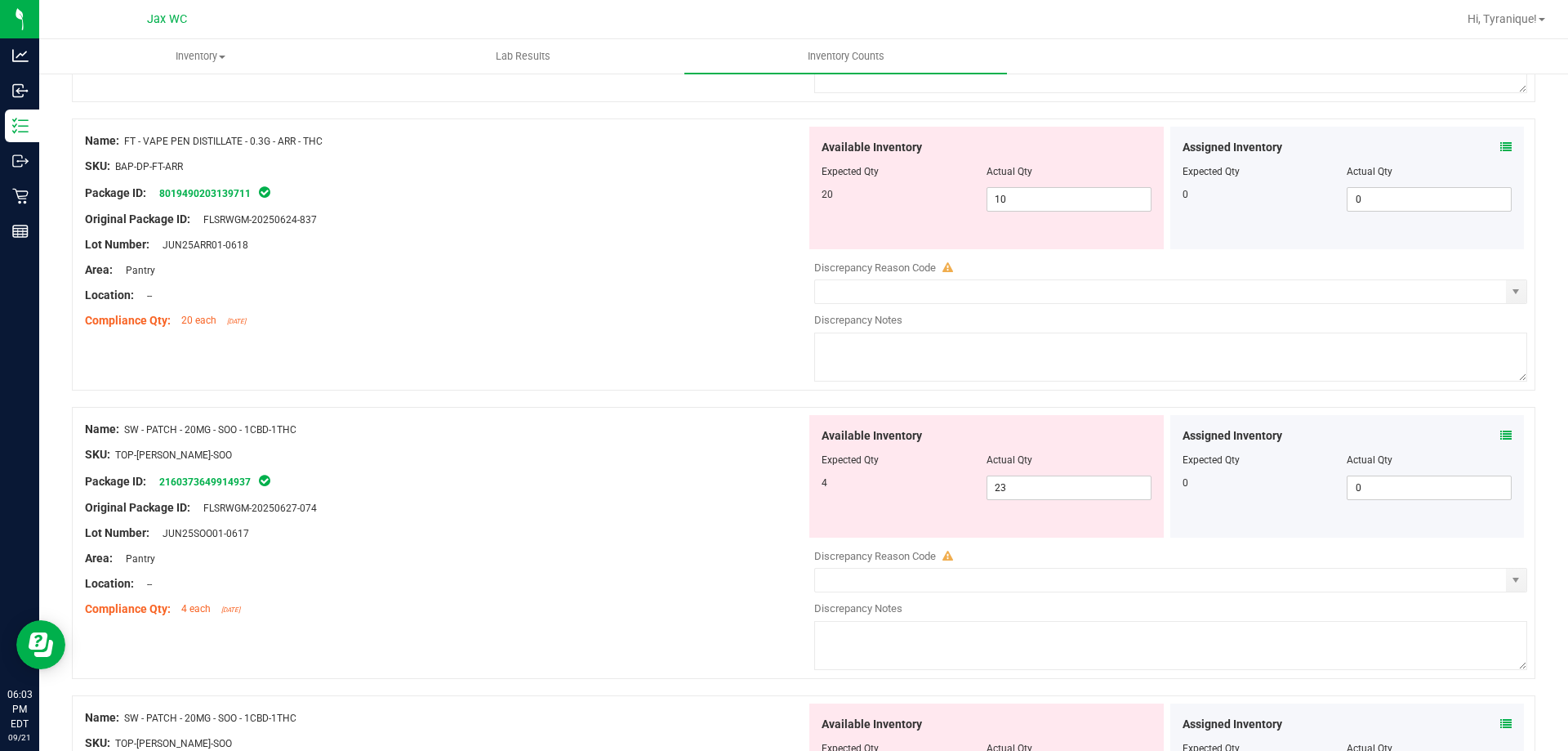
scroll to position [444, 0]
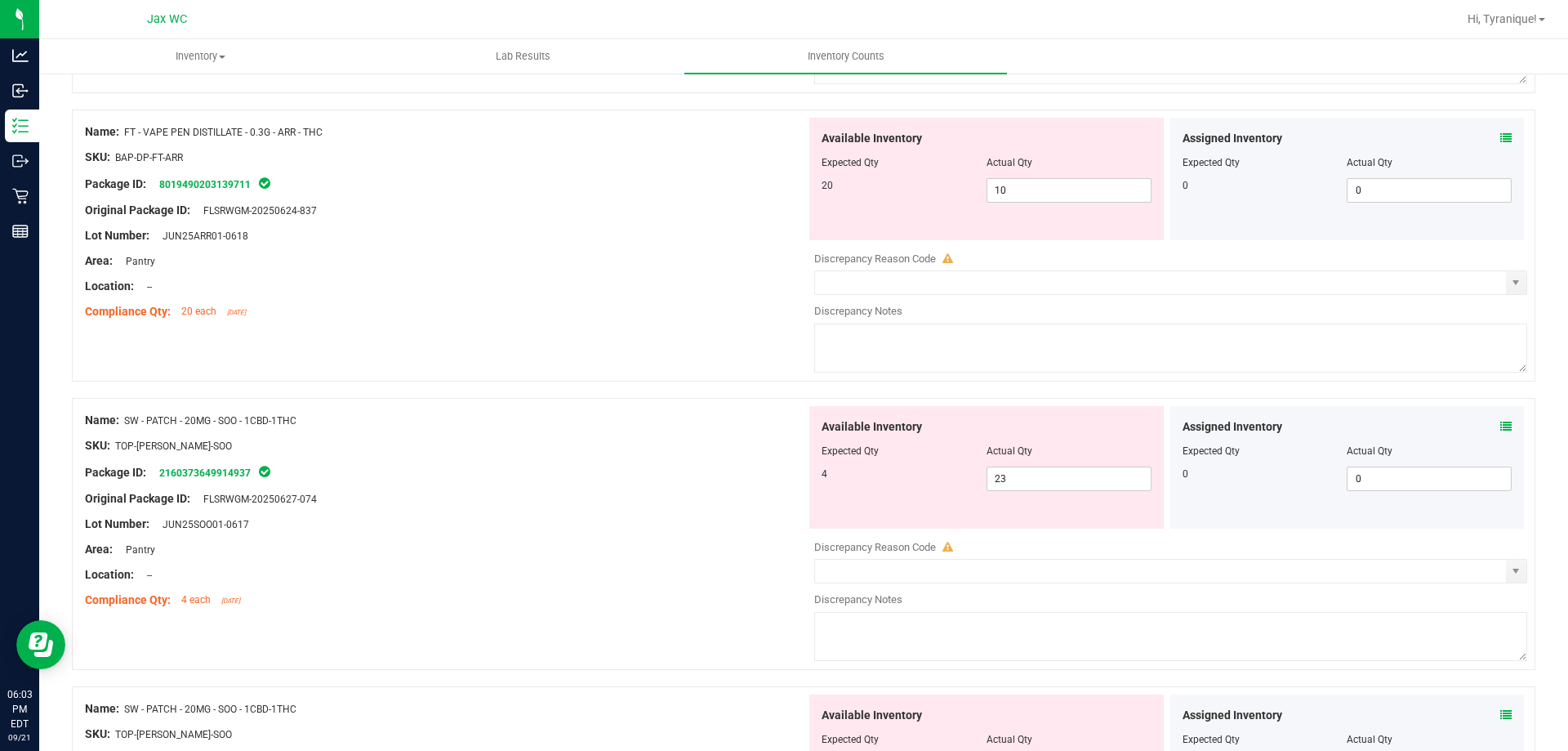
click at [1500, 426] on icon at bounding box center [1506, 427] width 11 height 11
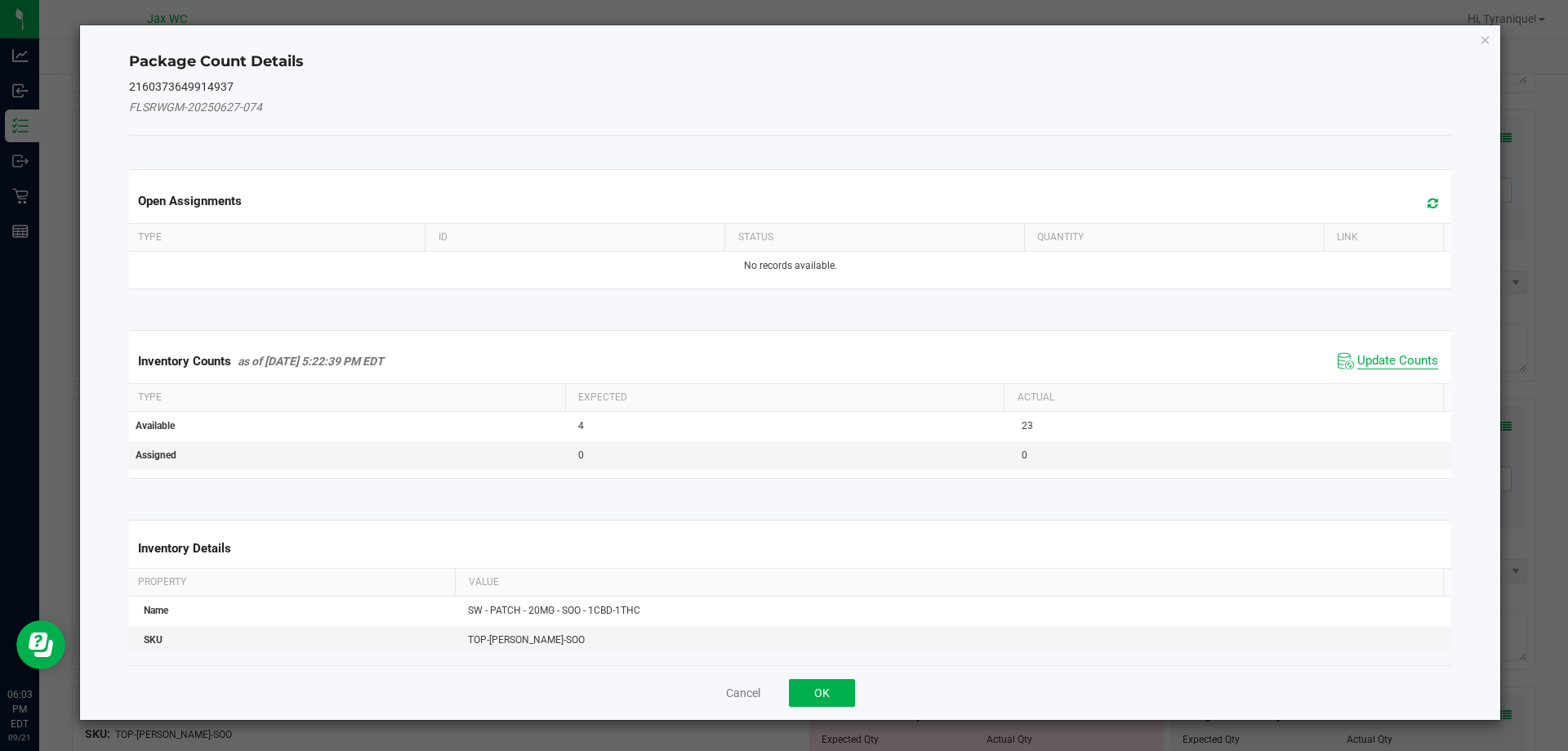
click at [1372, 362] on span "Update Counts" at bounding box center [1397, 362] width 81 height 17
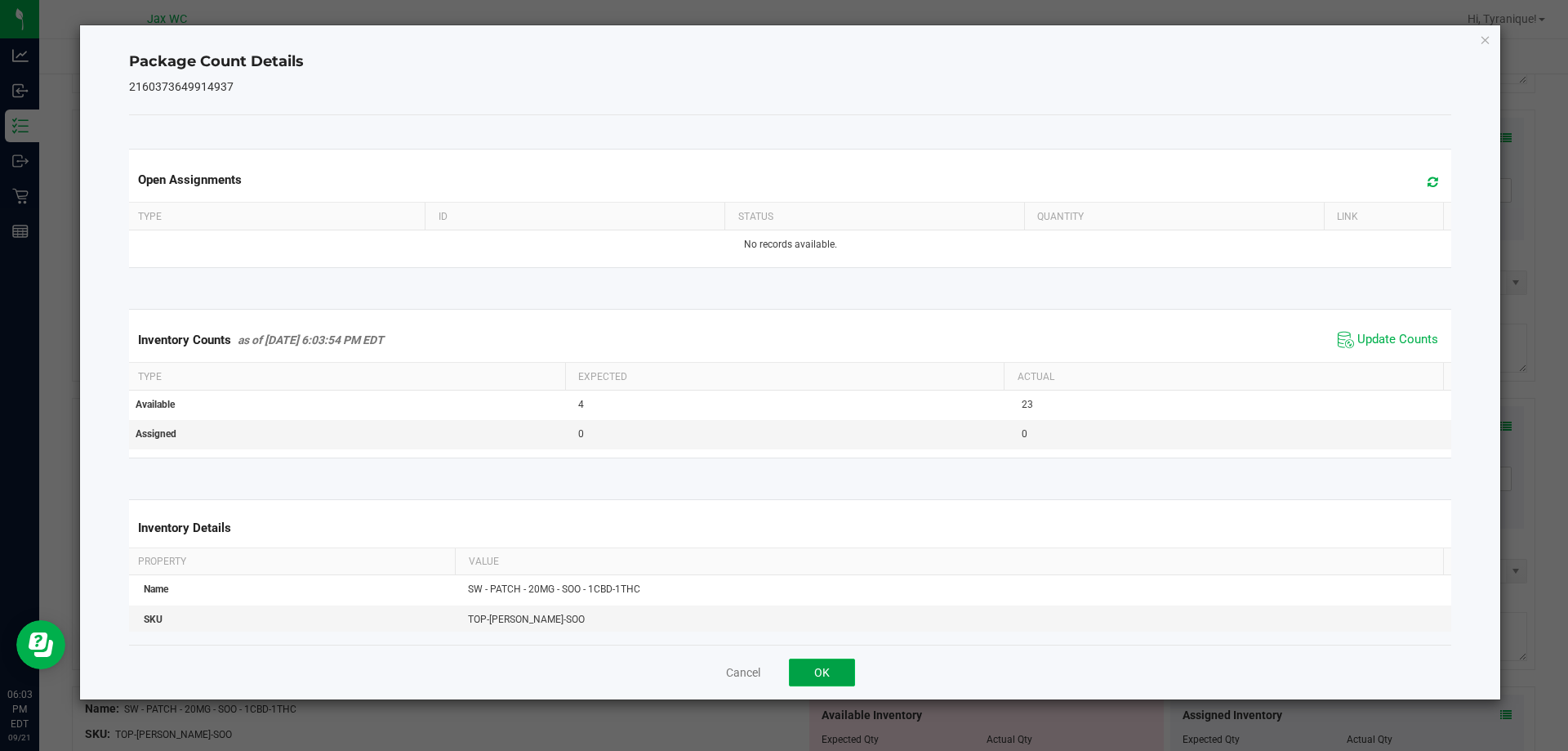
click at [825, 659] on button "OK" at bounding box center [821, 673] width 66 height 28
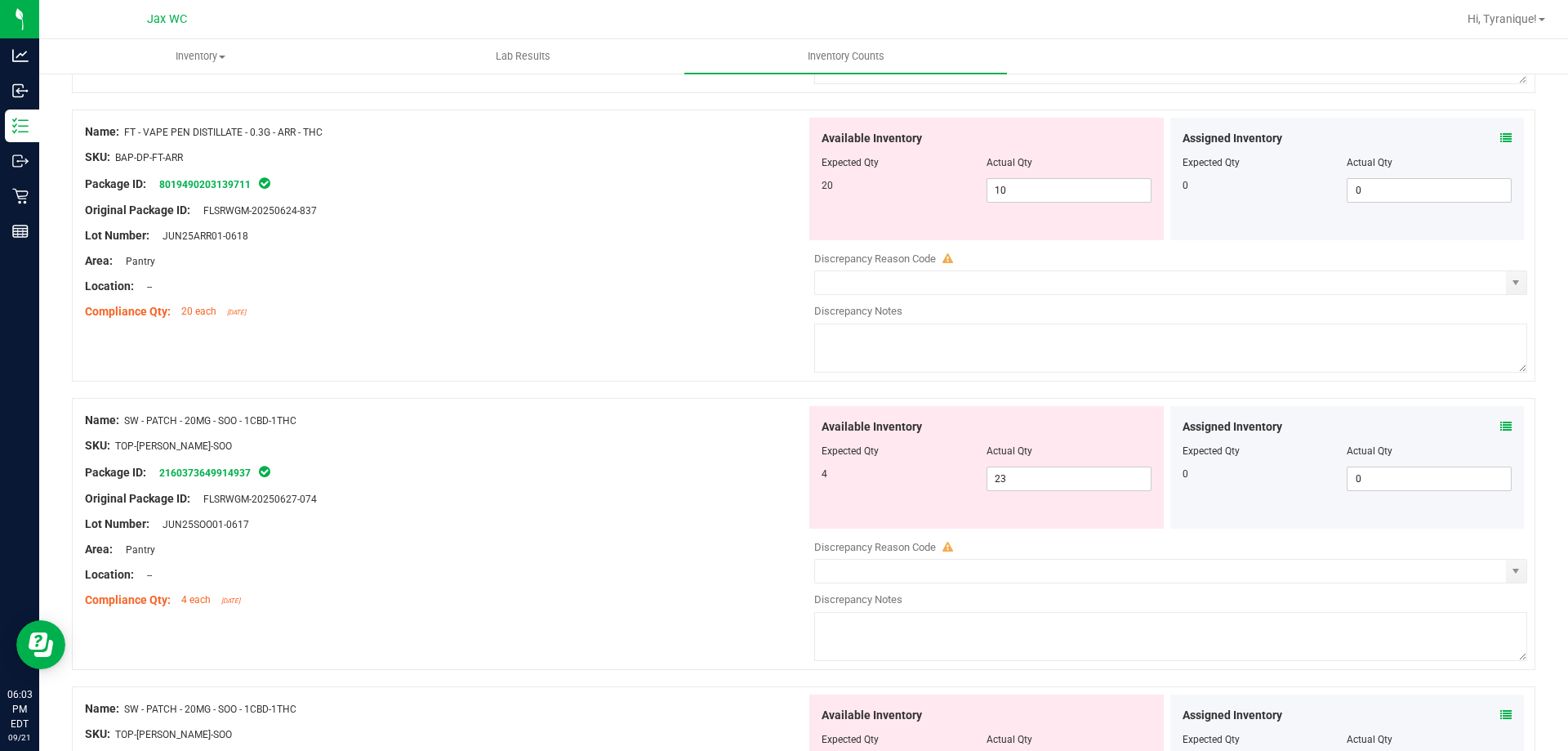
click at [1500, 713] on icon at bounding box center [1506, 715] width 11 height 11
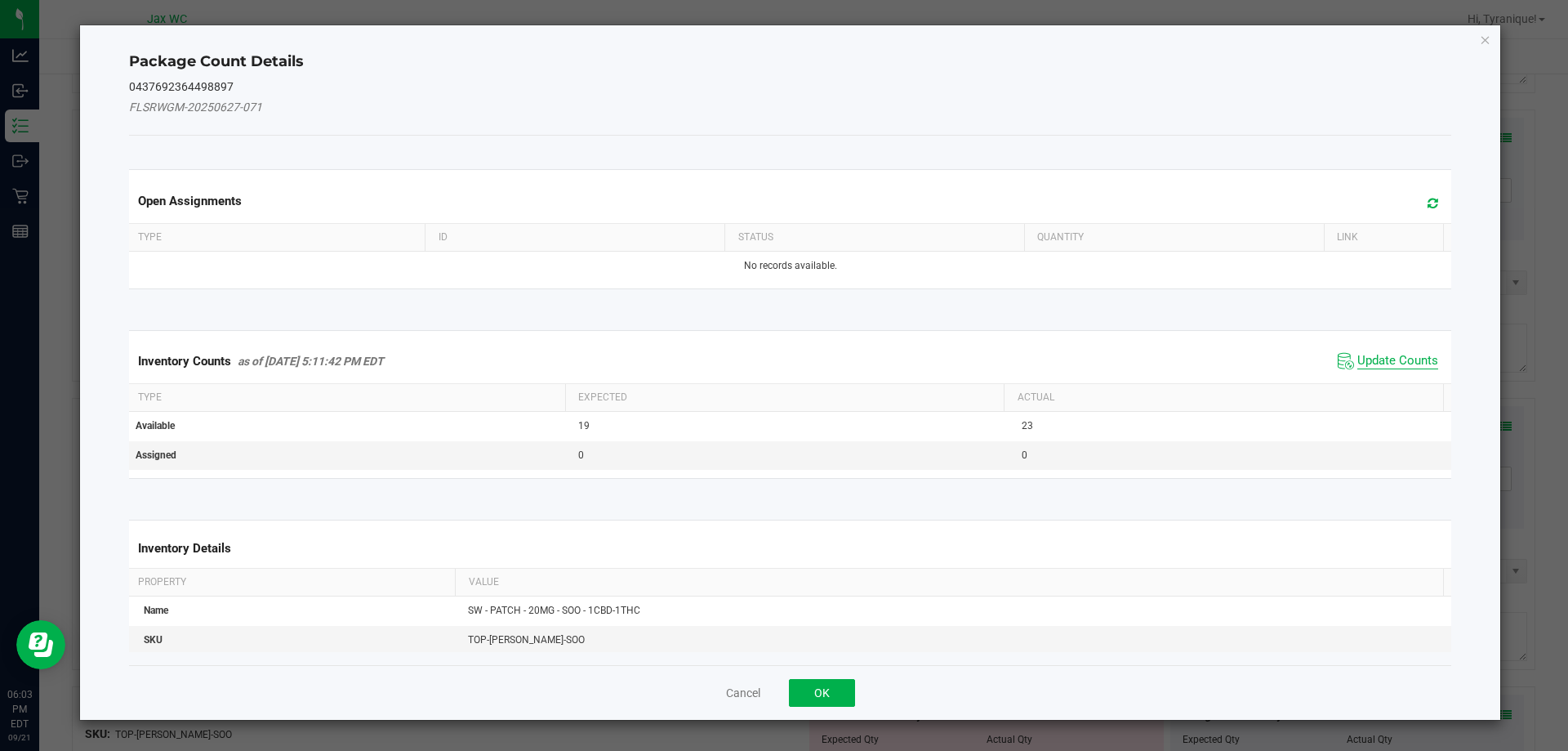
click at [1360, 353] on span "Update Counts" at bounding box center [1397, 362] width 81 height 17
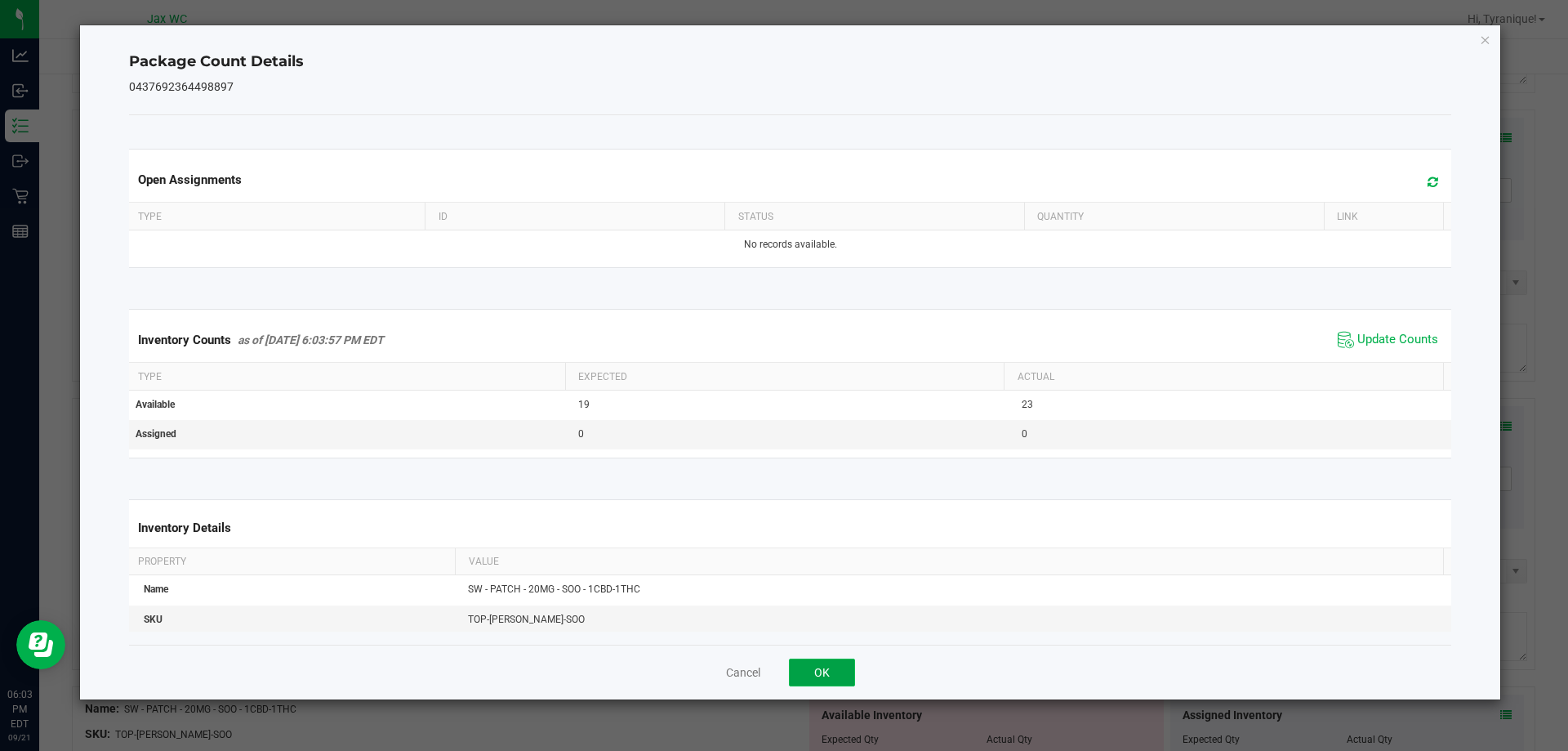
click at [821, 673] on button "OK" at bounding box center [821, 673] width 66 height 28
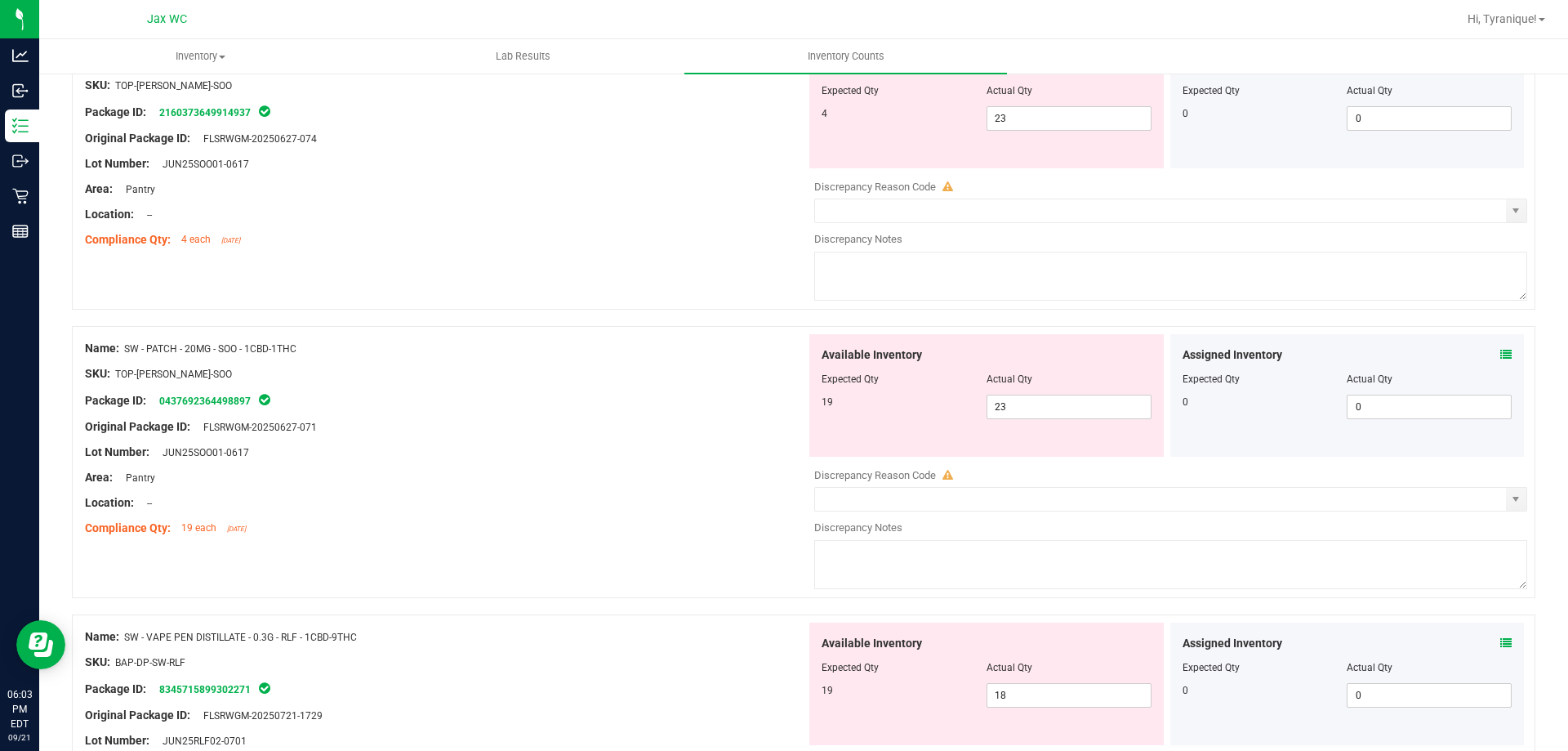
scroll to position [871, 0]
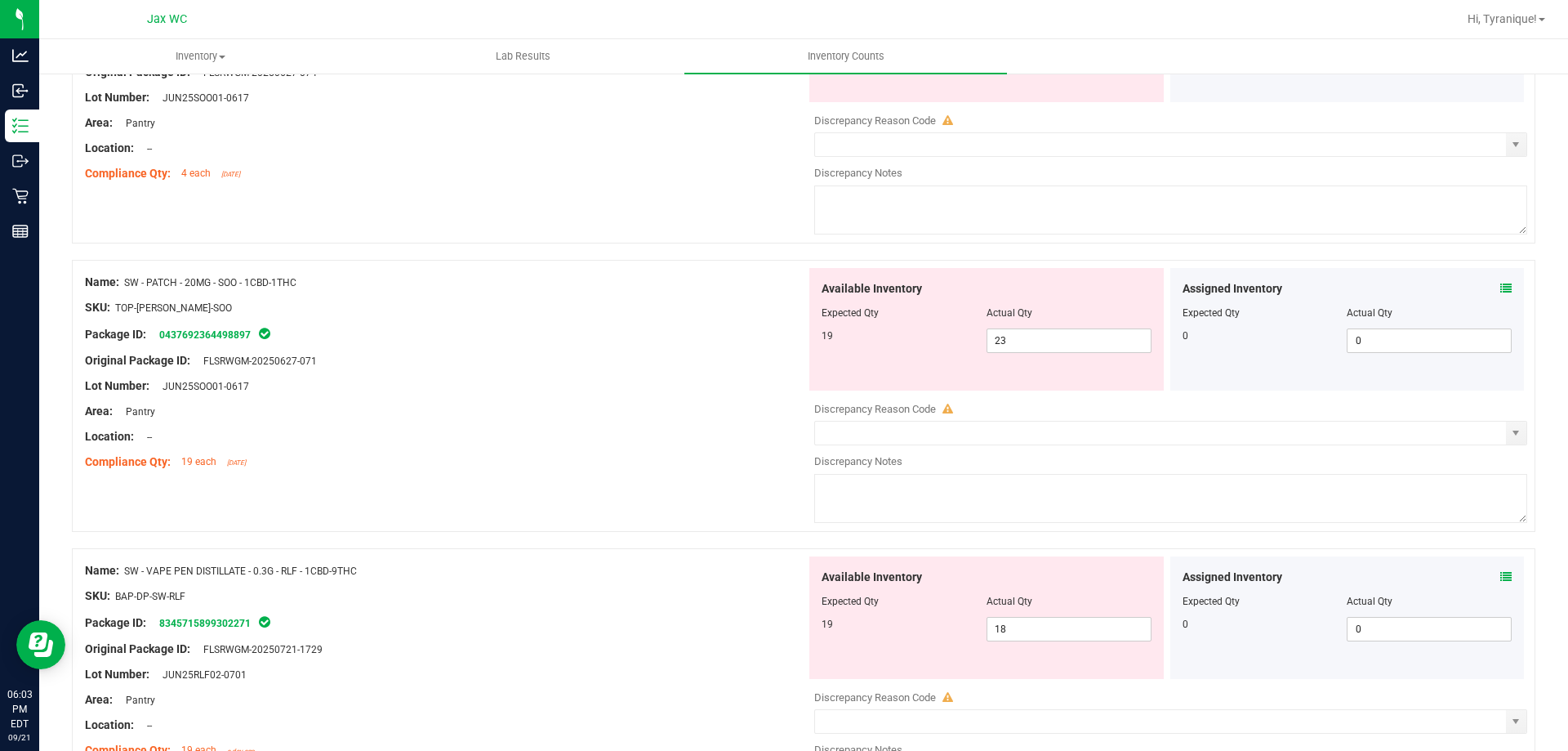
click at [1500, 287] on icon at bounding box center [1506, 288] width 11 height 11
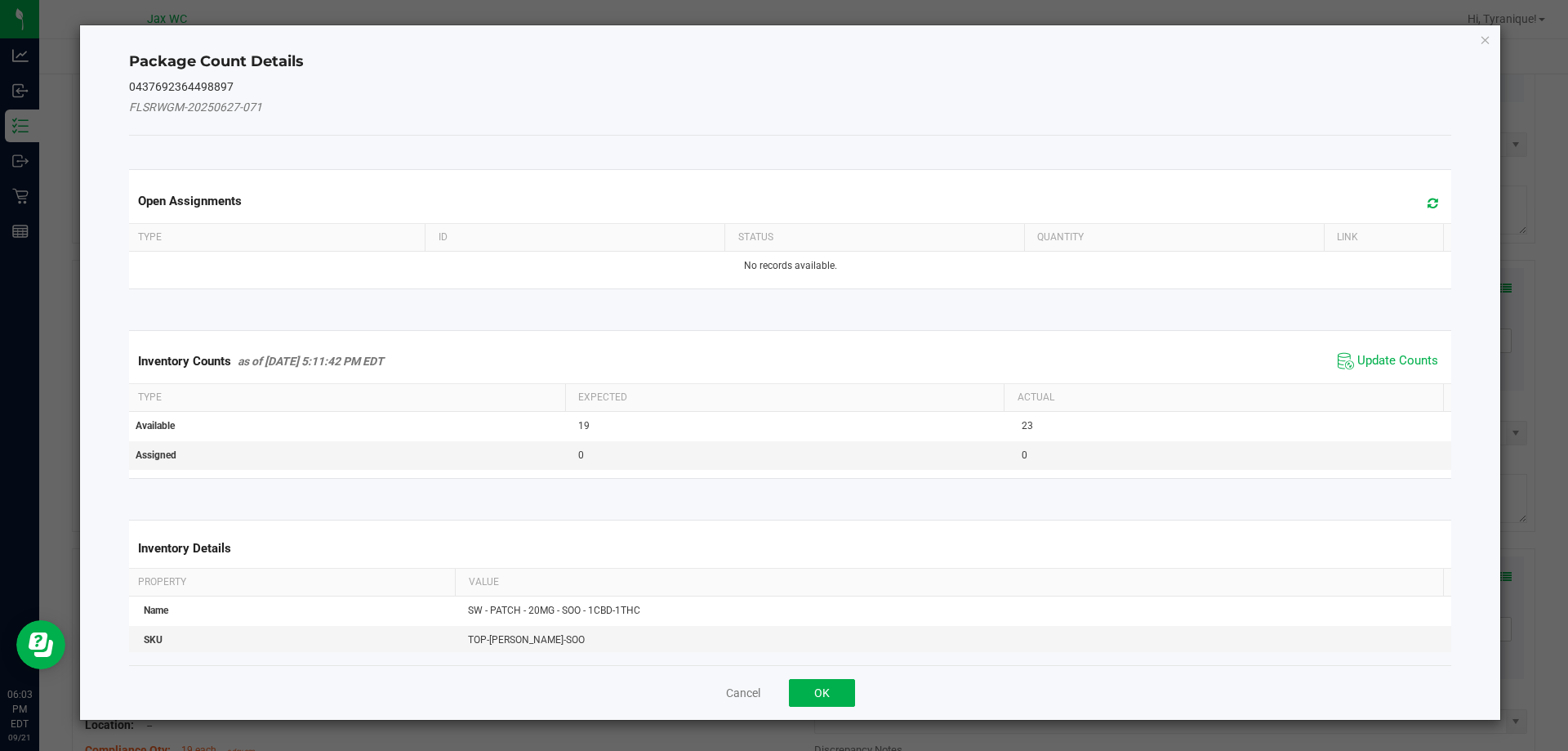
click at [1408, 349] on span "Update Counts" at bounding box center [1388, 361] width 109 height 24
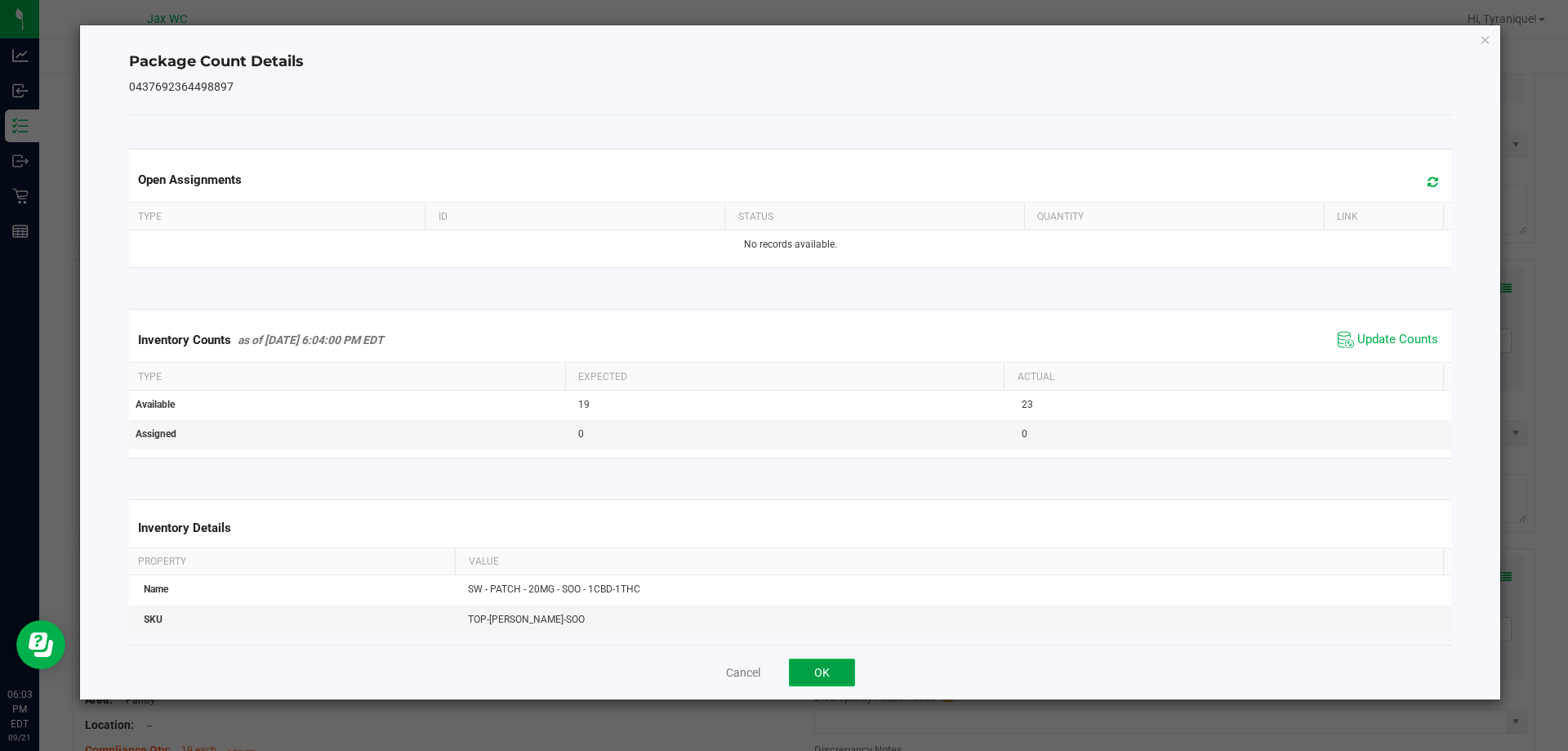
click at [842, 660] on button "OK" at bounding box center [821, 673] width 66 height 28
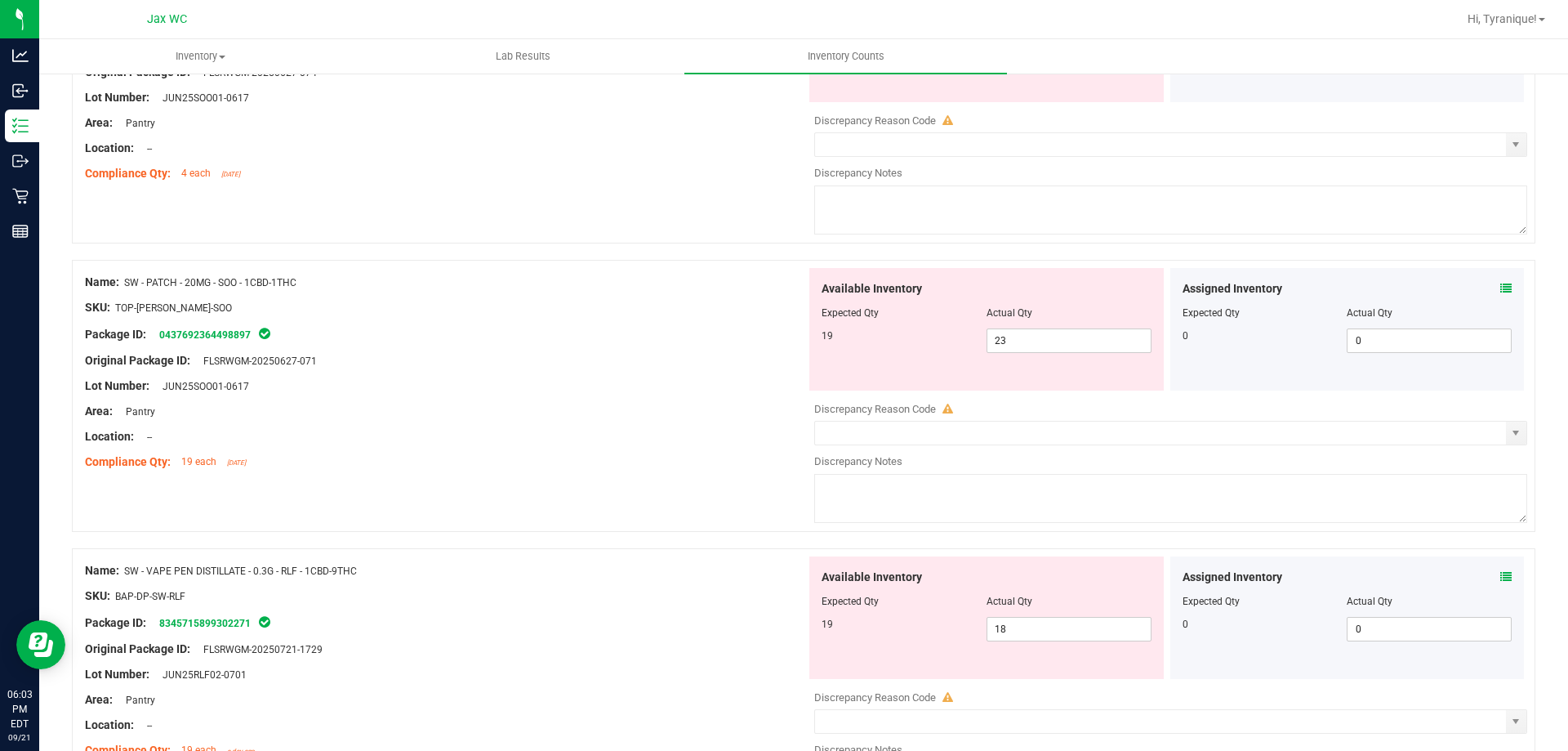
click at [1500, 572] on icon at bounding box center [1506, 577] width 11 height 11
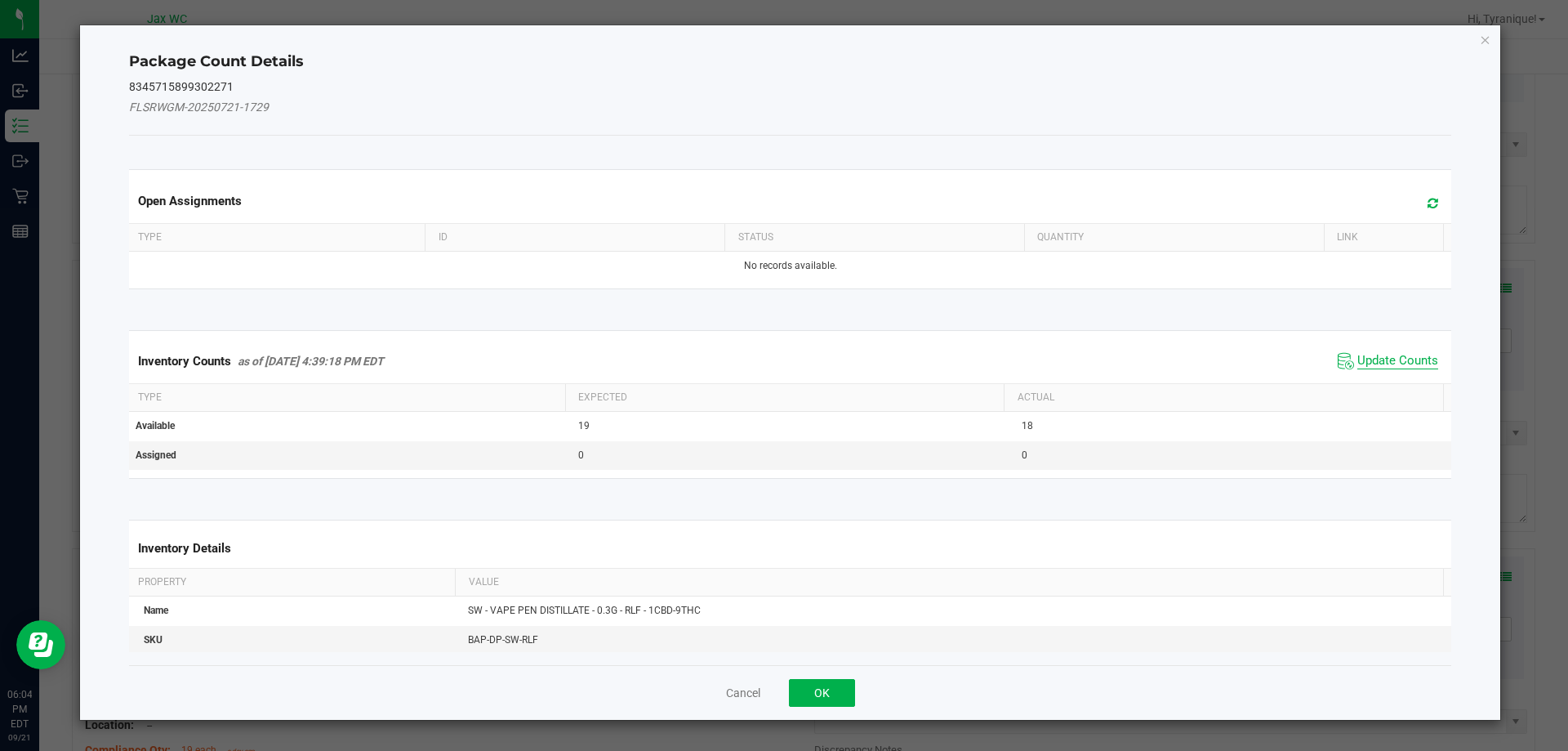
click at [1377, 358] on span "Update Counts" at bounding box center [1397, 362] width 81 height 17
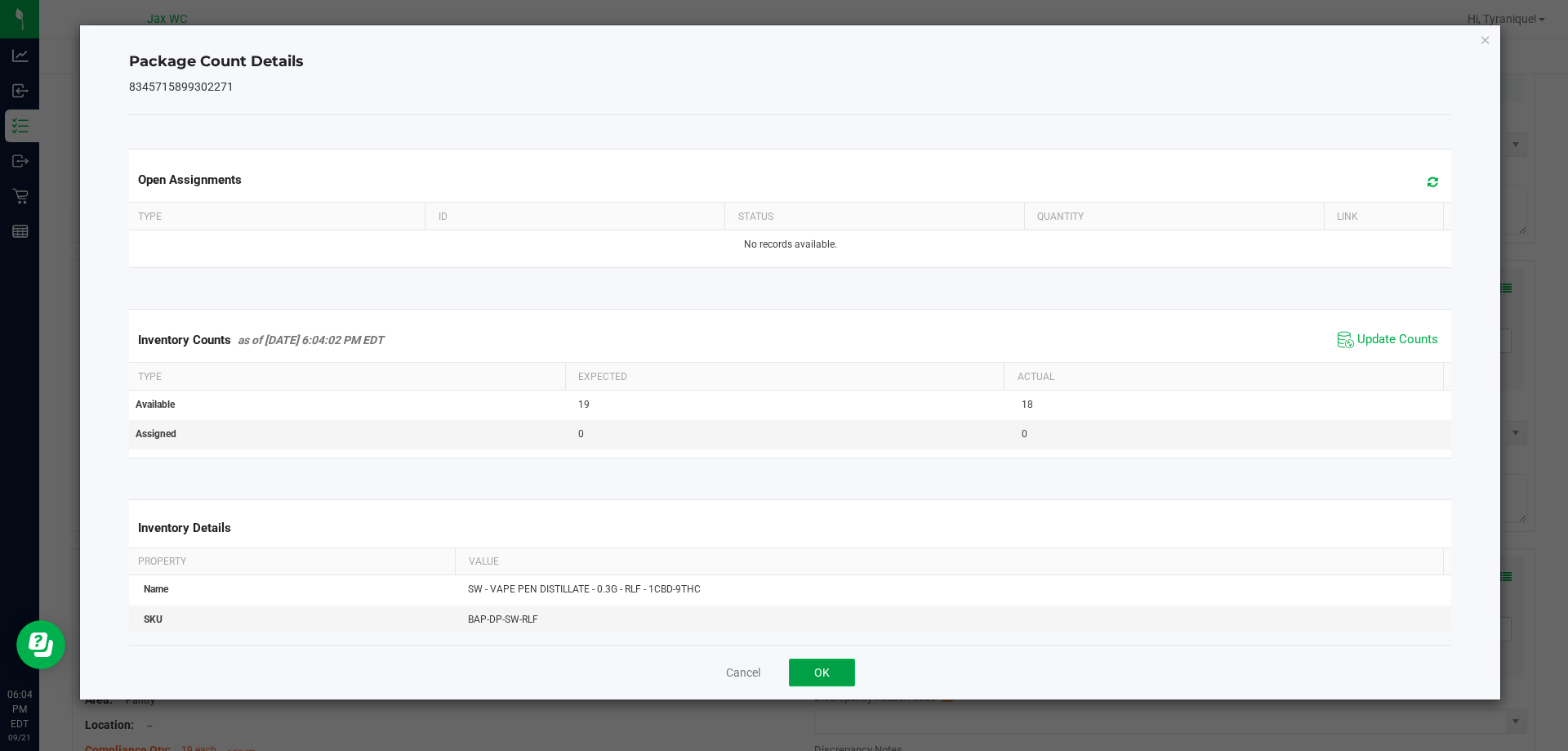
click at [829, 670] on button "OK" at bounding box center [821, 673] width 66 height 28
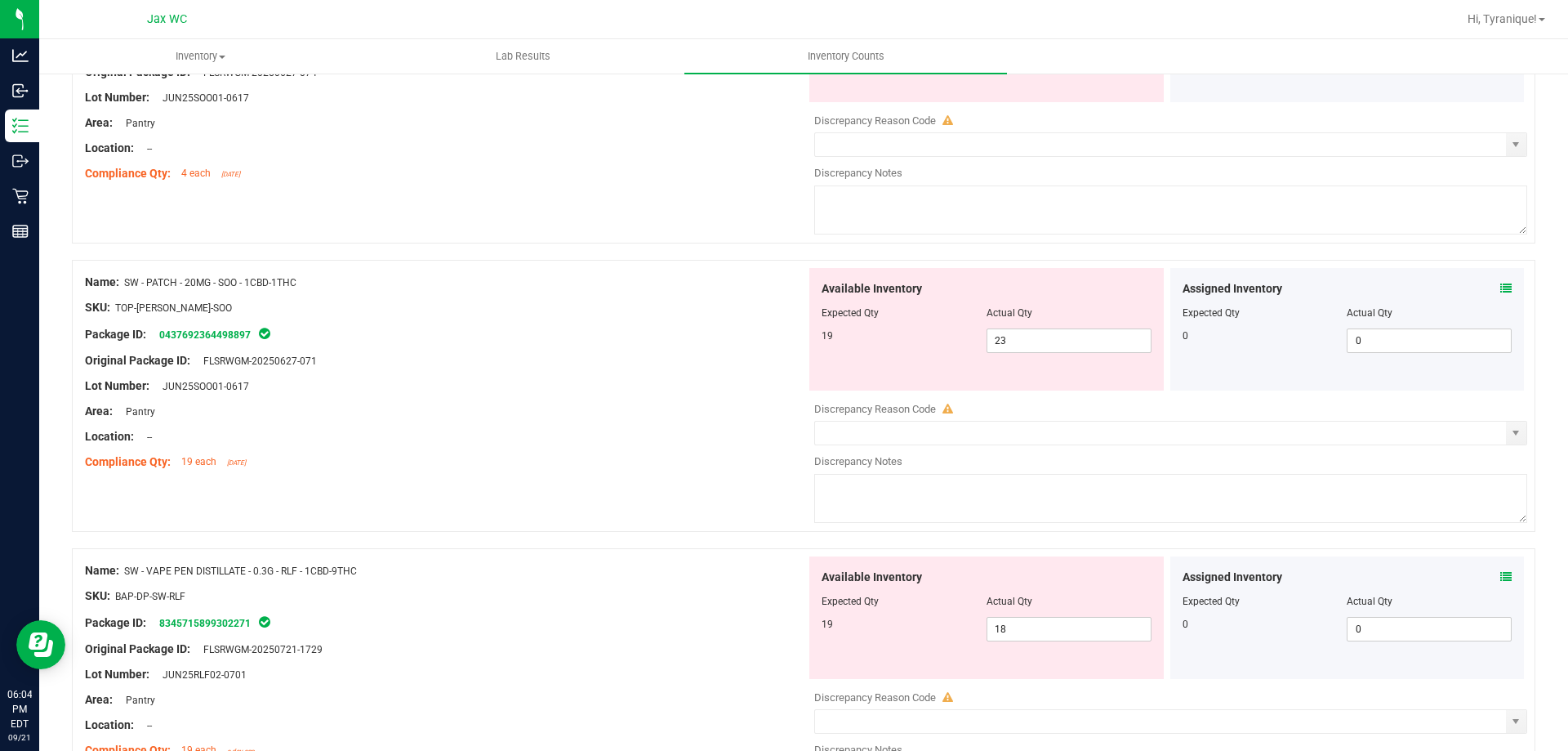
scroll to position [1012, 0]
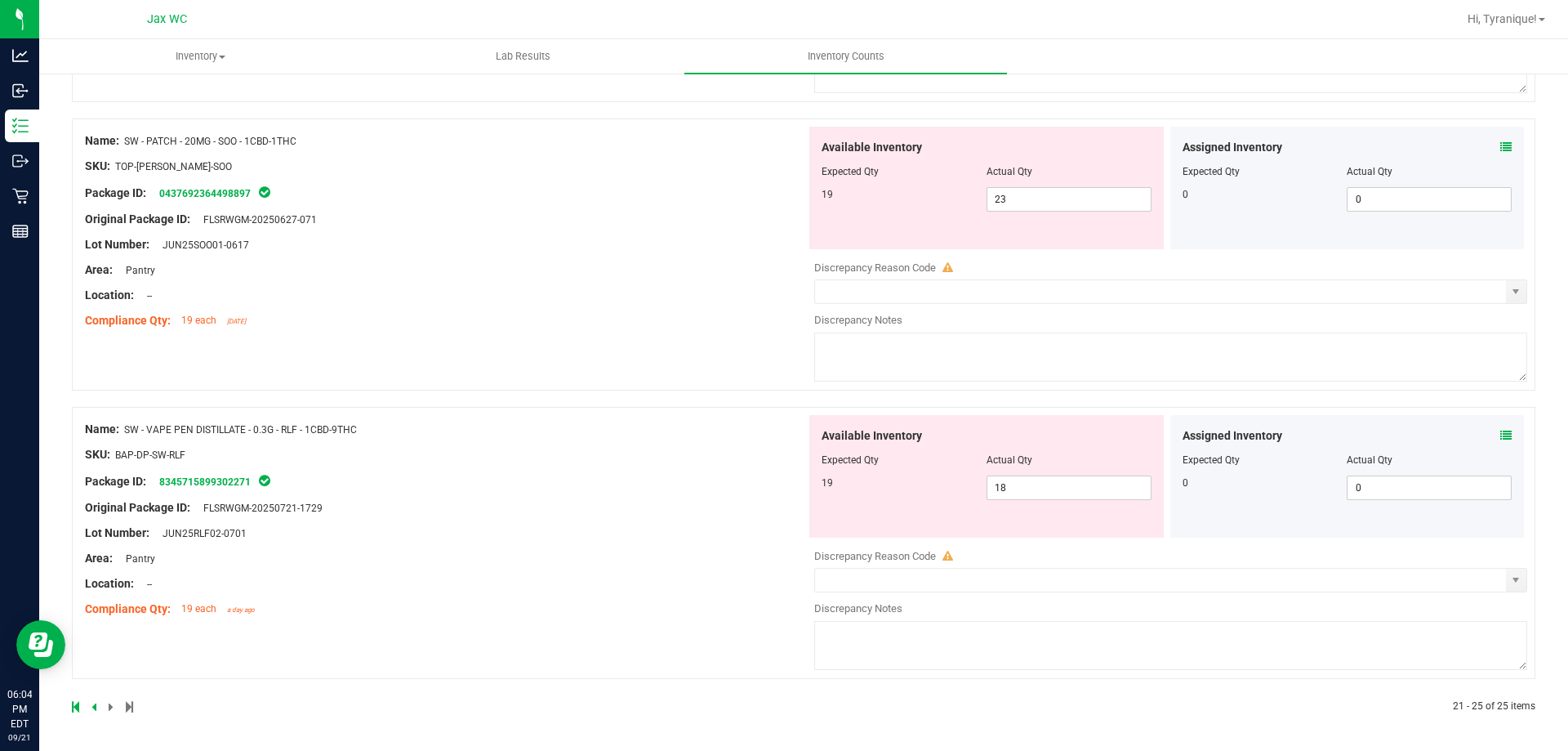
click at [1500, 430] on icon at bounding box center [1506, 435] width 11 height 11
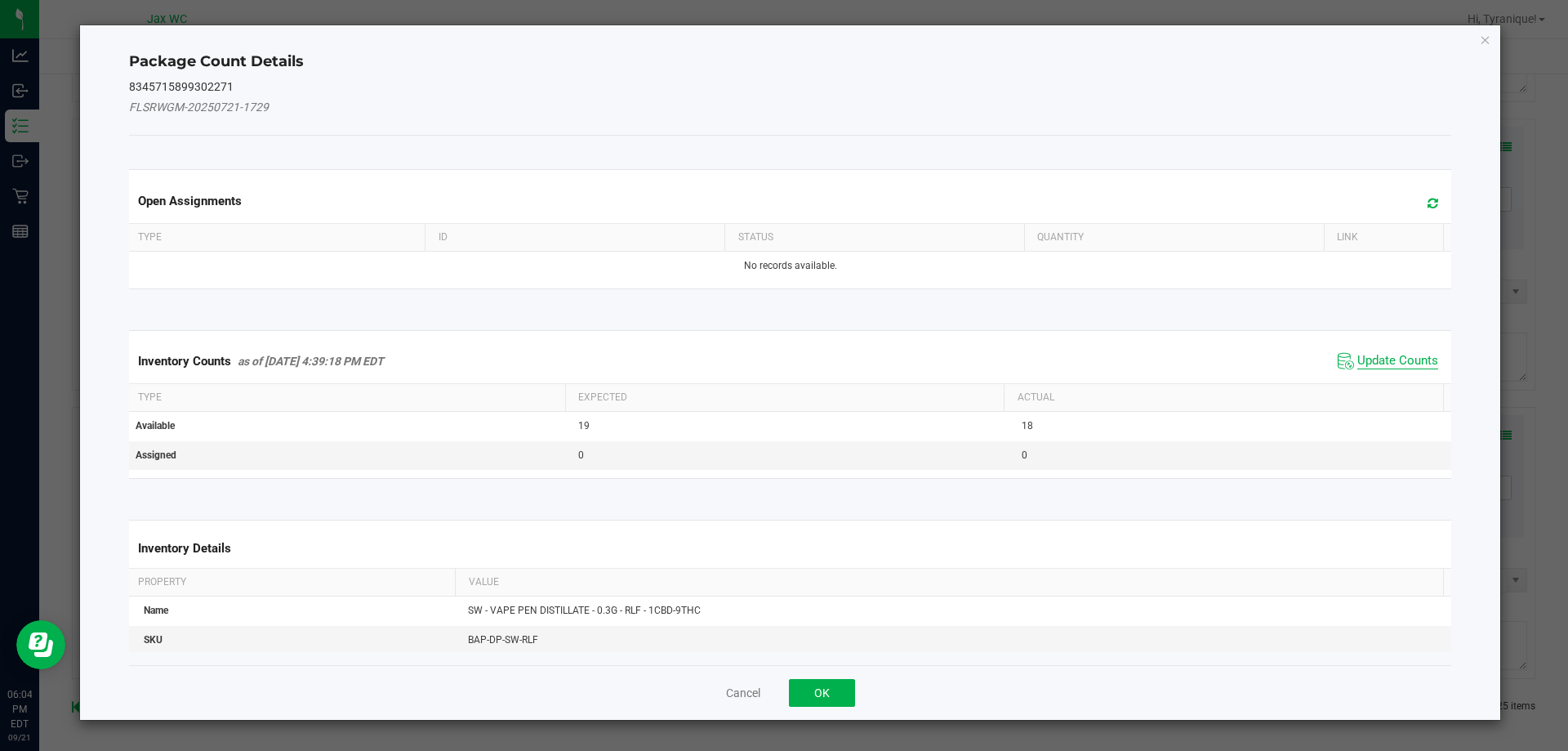
click at [1379, 358] on span "Update Counts" at bounding box center [1397, 362] width 81 height 17
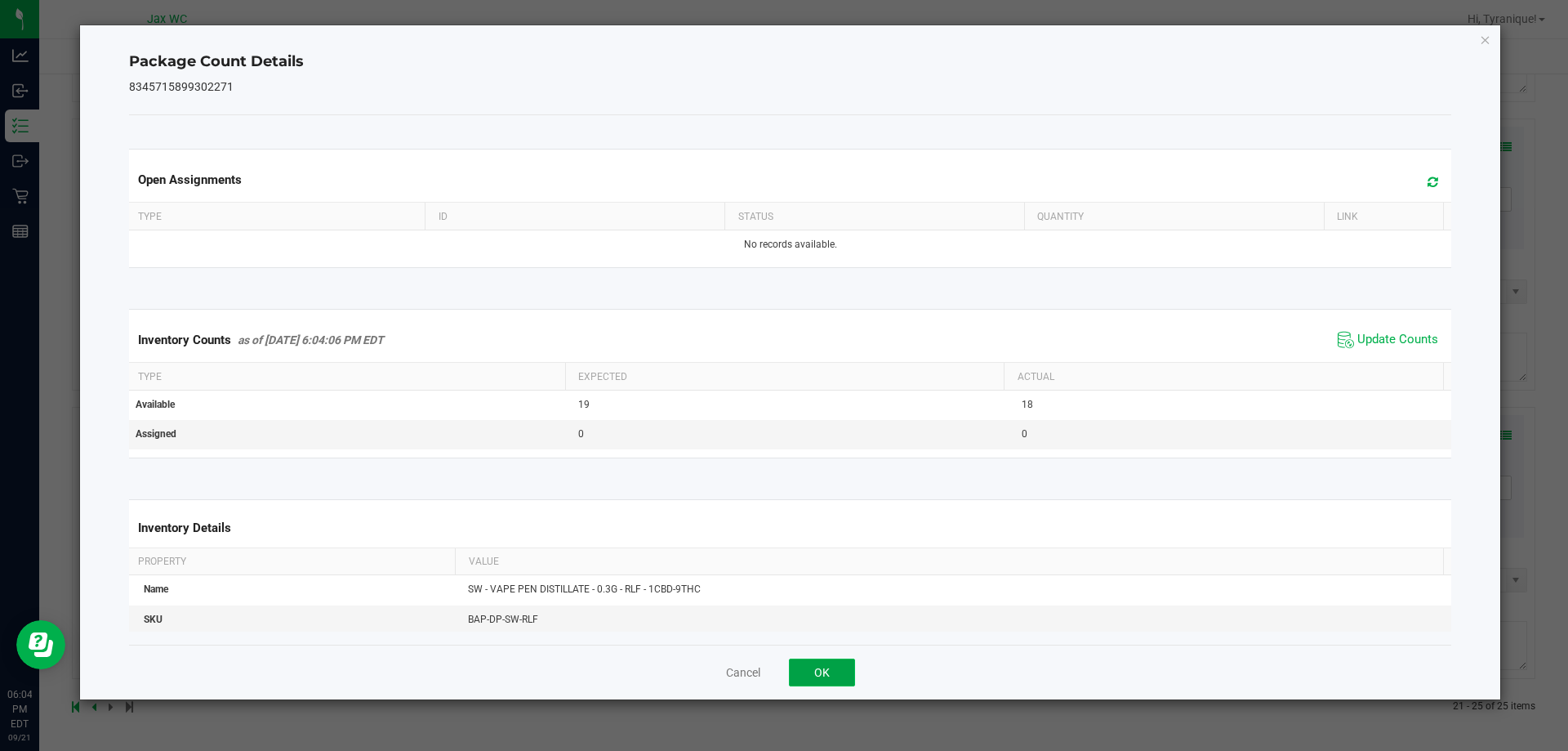
click at [832, 674] on button "OK" at bounding box center [821, 673] width 66 height 28
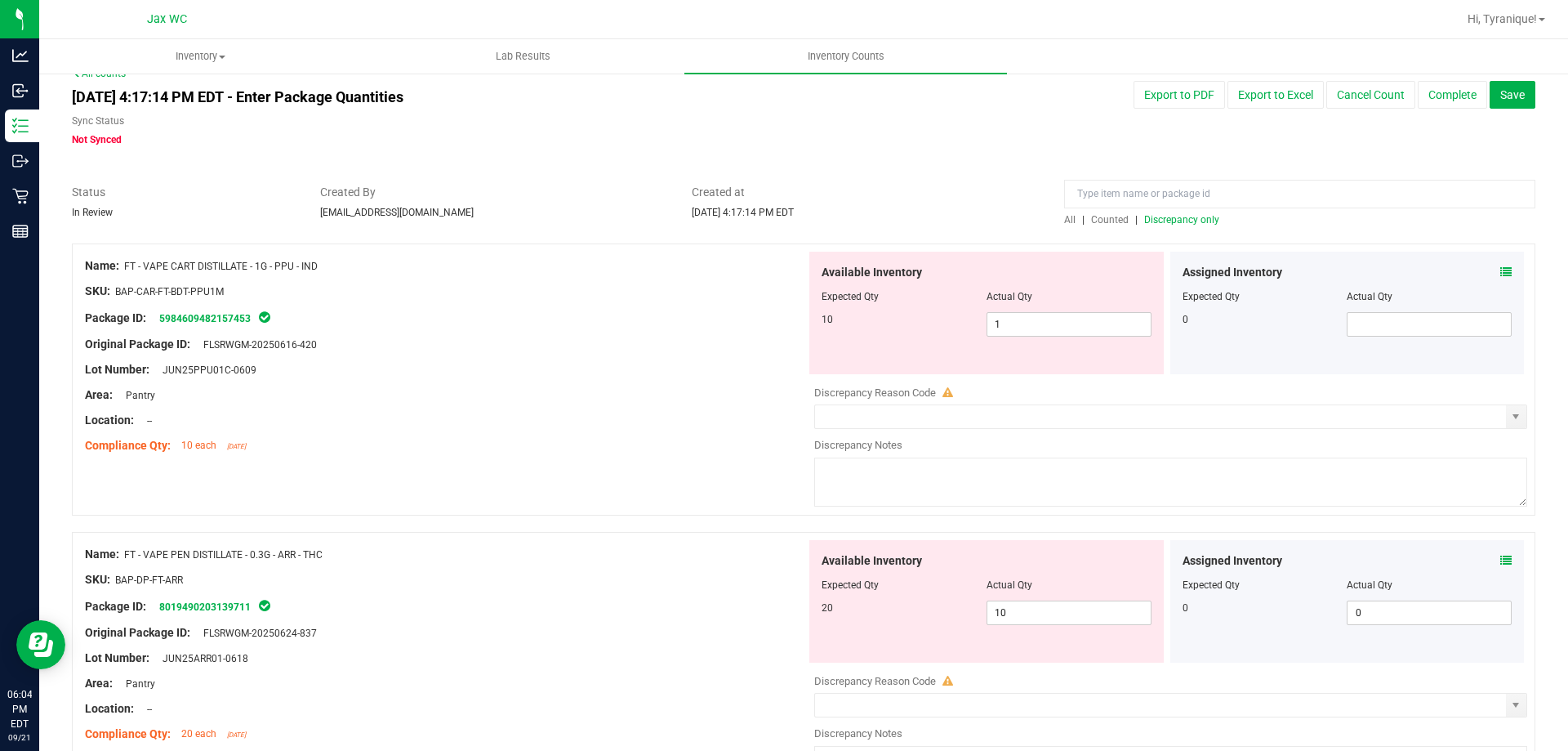
scroll to position [0, 0]
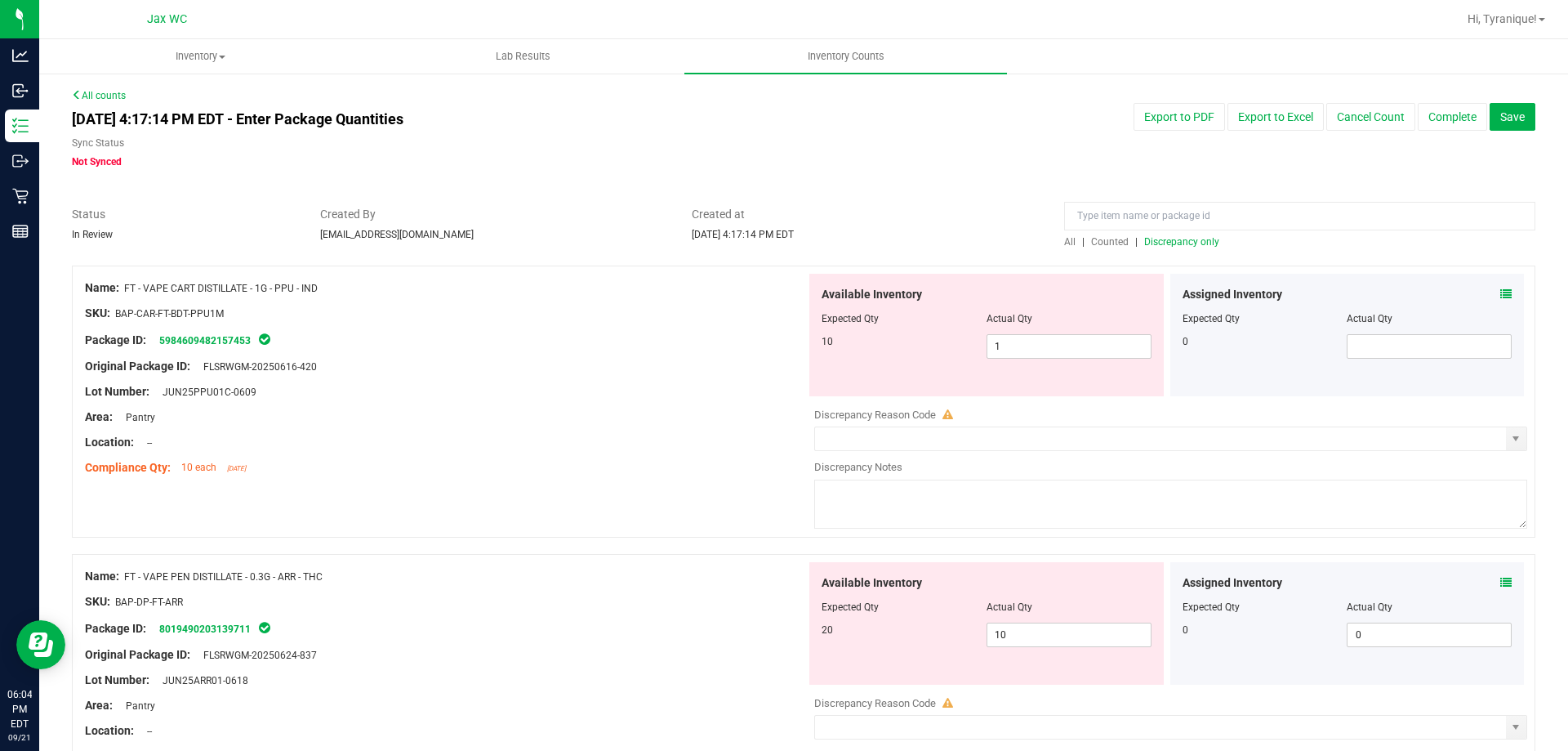
click at [1161, 240] on span "Discrepancy only" at bounding box center [1182, 242] width 75 height 11
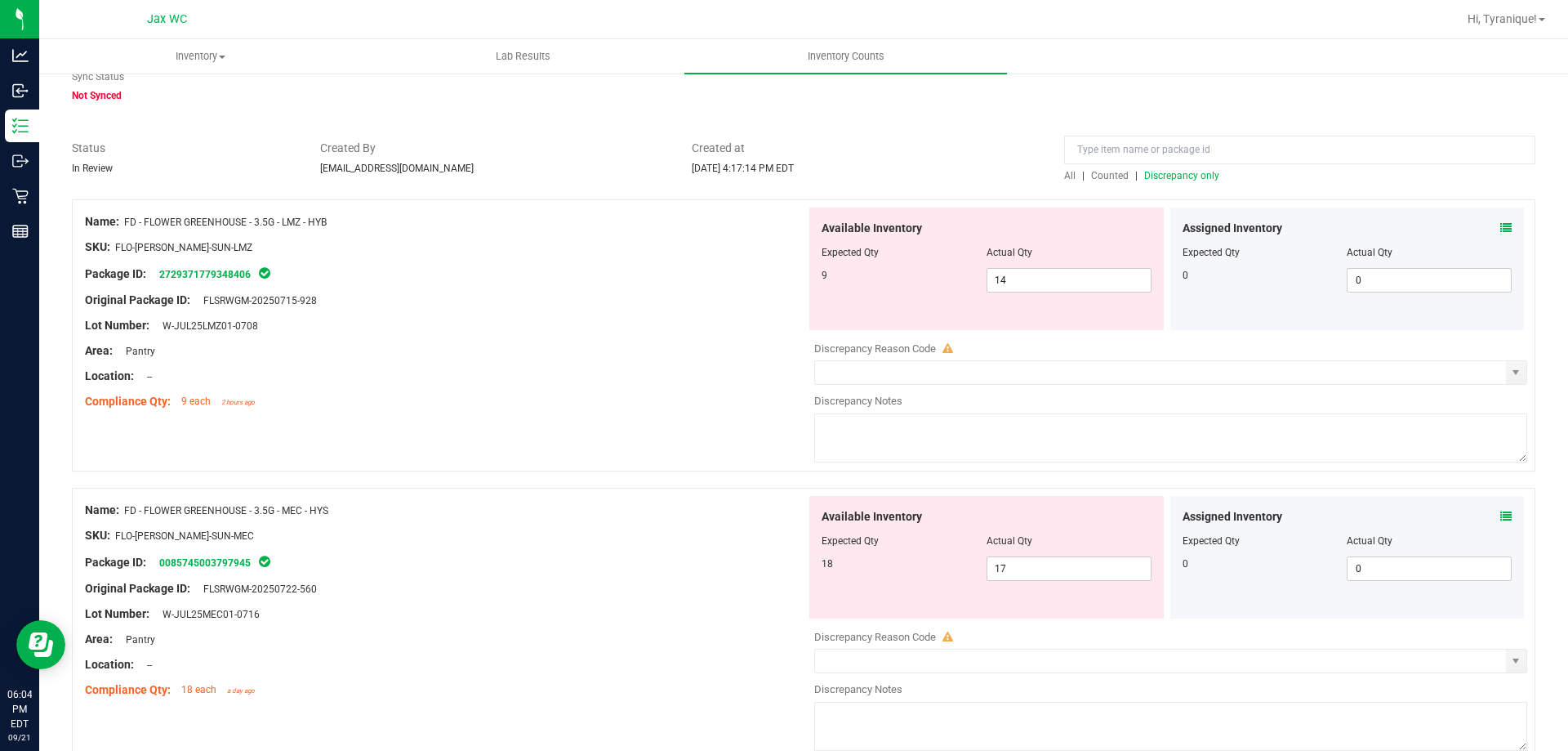
scroll to position [67, 0]
click at [1039, 281] on input "14" at bounding box center [1069, 279] width 163 height 23
type input "1"
type input "9"
click at [501, 491] on div "Name: FD - FLOWER GREENHOUSE - 3.5G - MEC - HYS SKU: FLO-[PERSON_NAME]-SUN-MEC …" at bounding box center [804, 623] width 1464 height 272
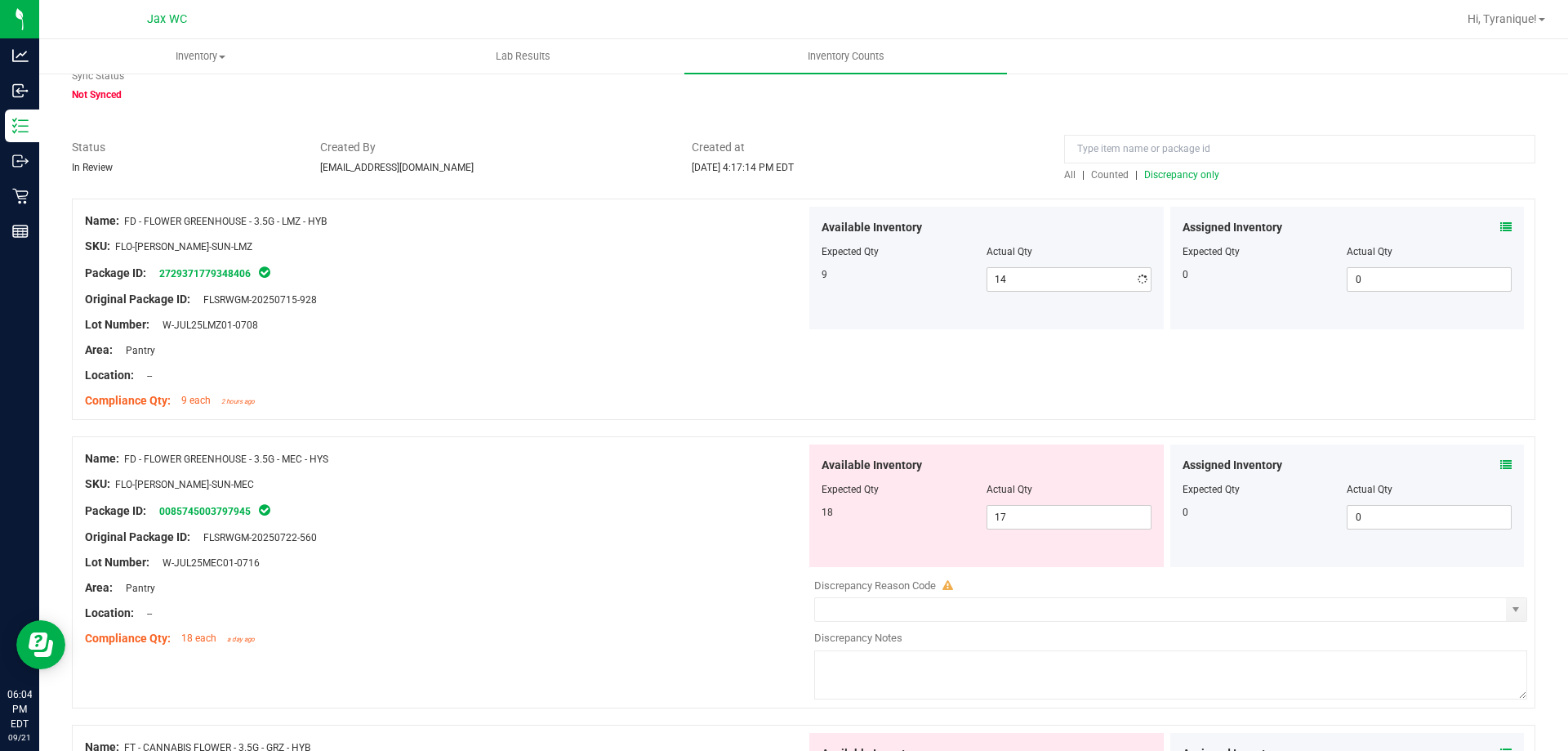
type input "9"
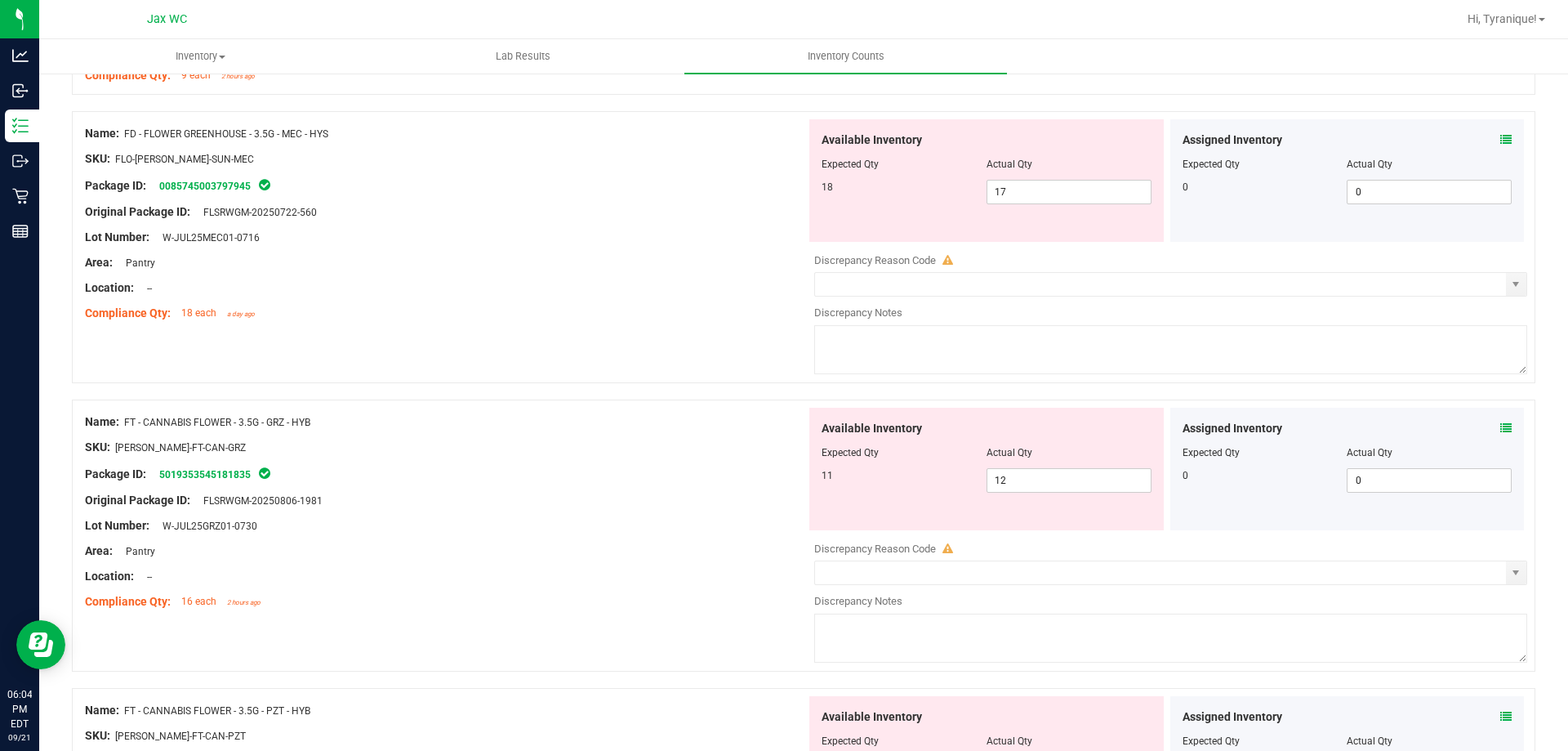
scroll to position [402, 0]
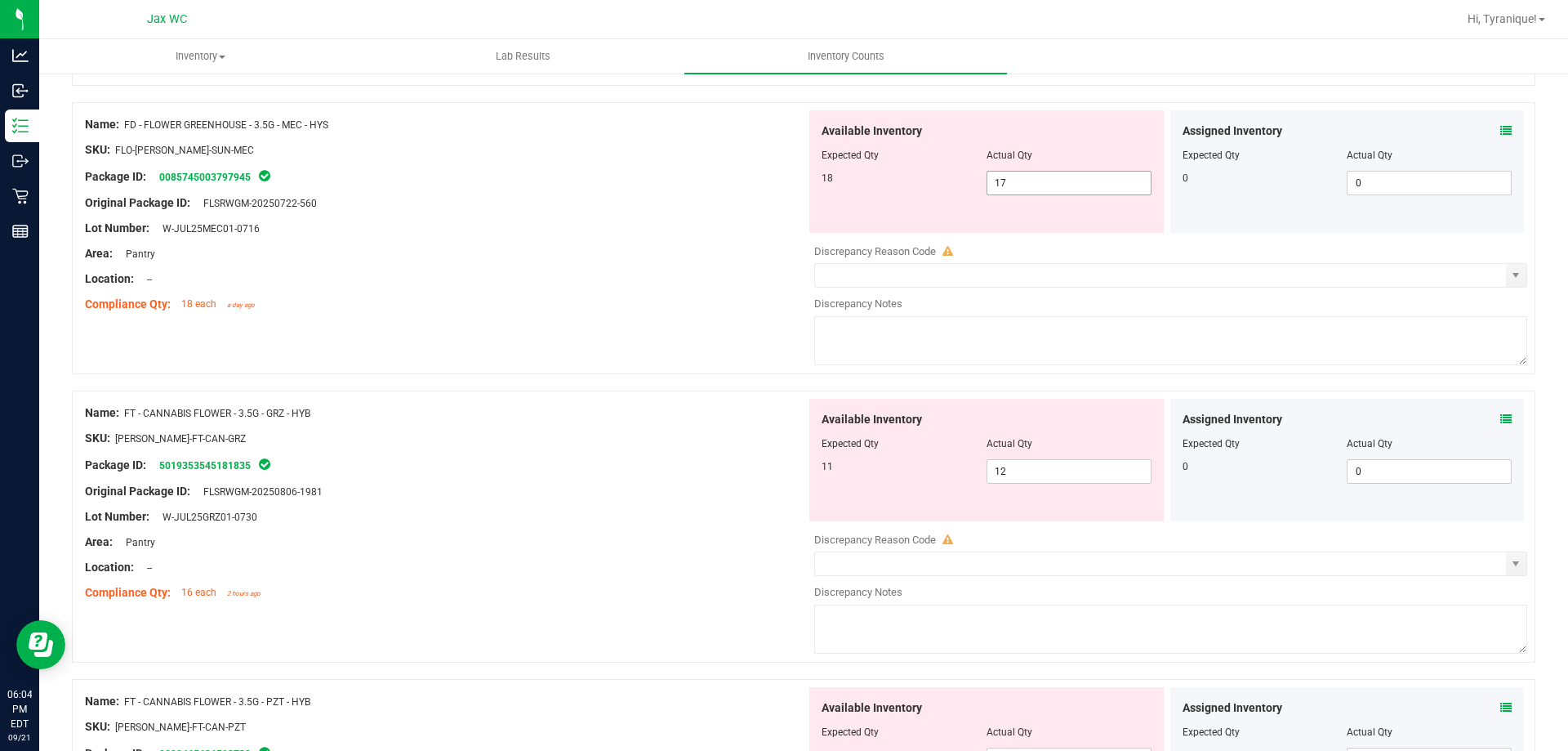
click at [1024, 184] on input "17" at bounding box center [1069, 183] width 163 height 23
type input "1"
type input "16"
click at [1030, 476] on input "12" at bounding box center [1069, 471] width 163 height 23
type input "16"
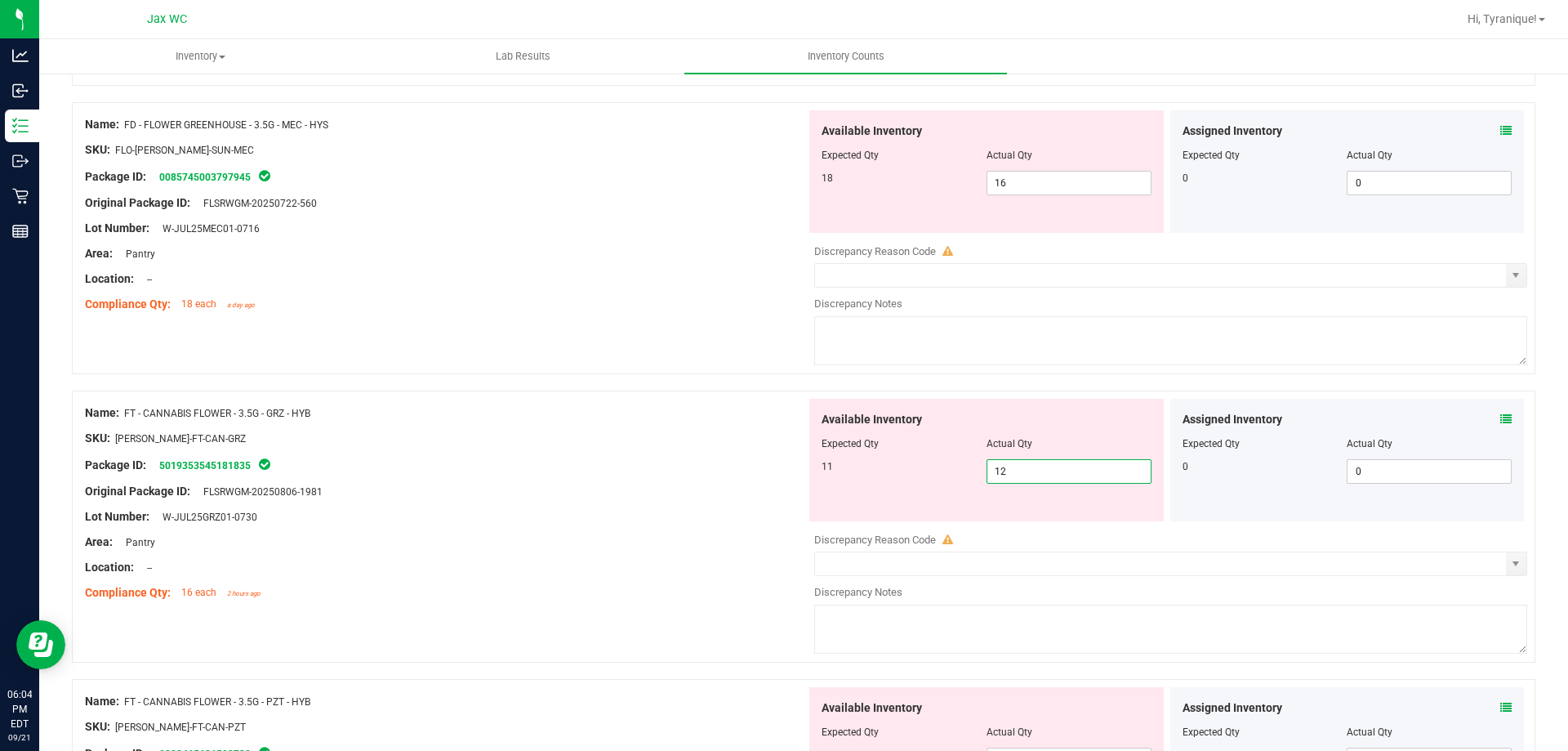
type input "1"
click at [519, 373] on div "Name: FD - FLOWER GREENHOUSE - 3.5G - MEC - HYS SKU: FLO-[PERSON_NAME]-SUN-MEC …" at bounding box center [804, 238] width 1464 height 272
type input "1"
click at [1015, 485] on div "Available Inventory Expected Qty Actual Qty 11 1 1" at bounding box center [987, 460] width 355 height 123
click at [1017, 474] on span "1 1" at bounding box center [1069, 471] width 165 height 24
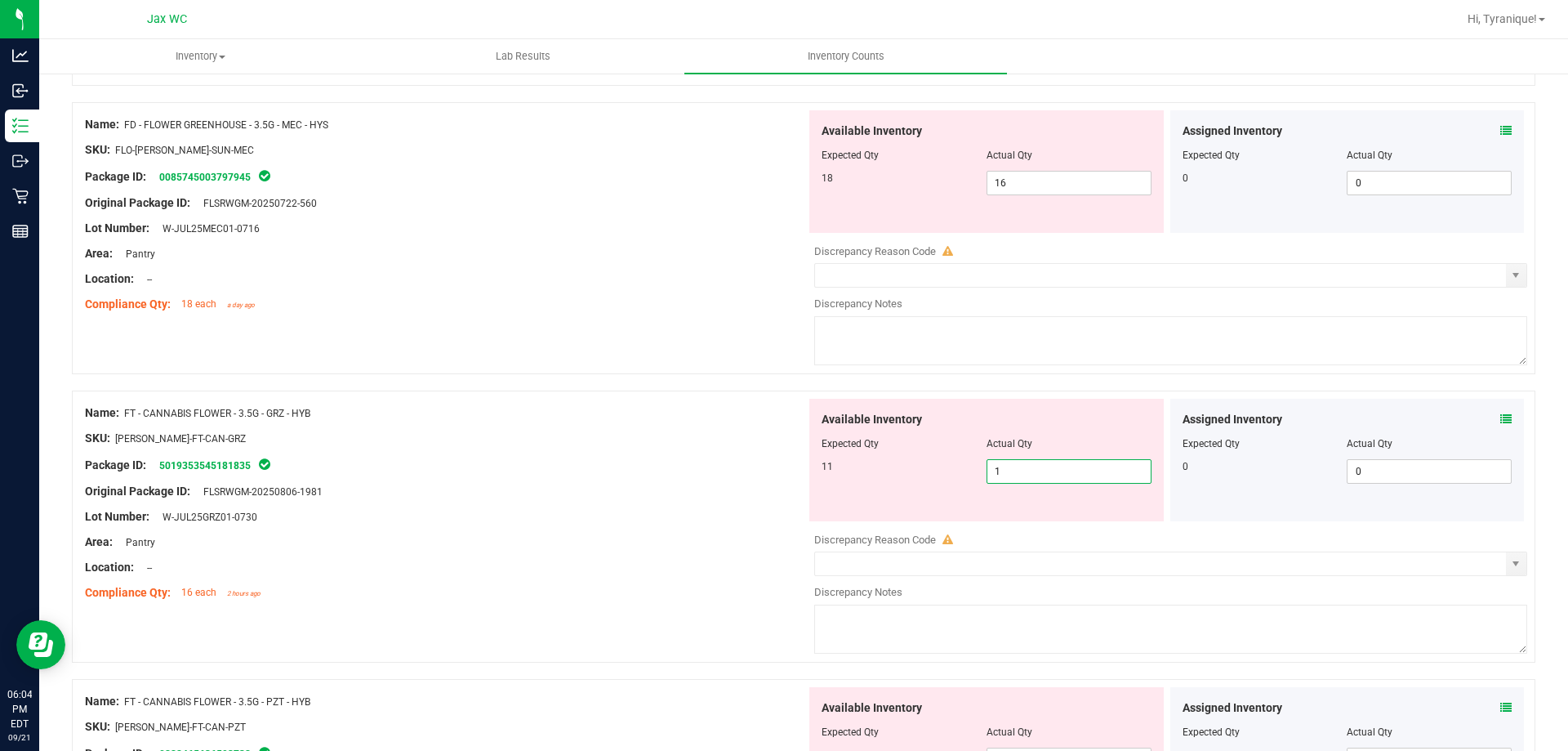
type input "10"
click at [491, 325] on div "Name: FD - FLOWER GREENHOUSE - 3.5G - MEC - HYS SKU: FLO-[PERSON_NAME]-SUN-MEC …" at bounding box center [804, 238] width 1464 height 272
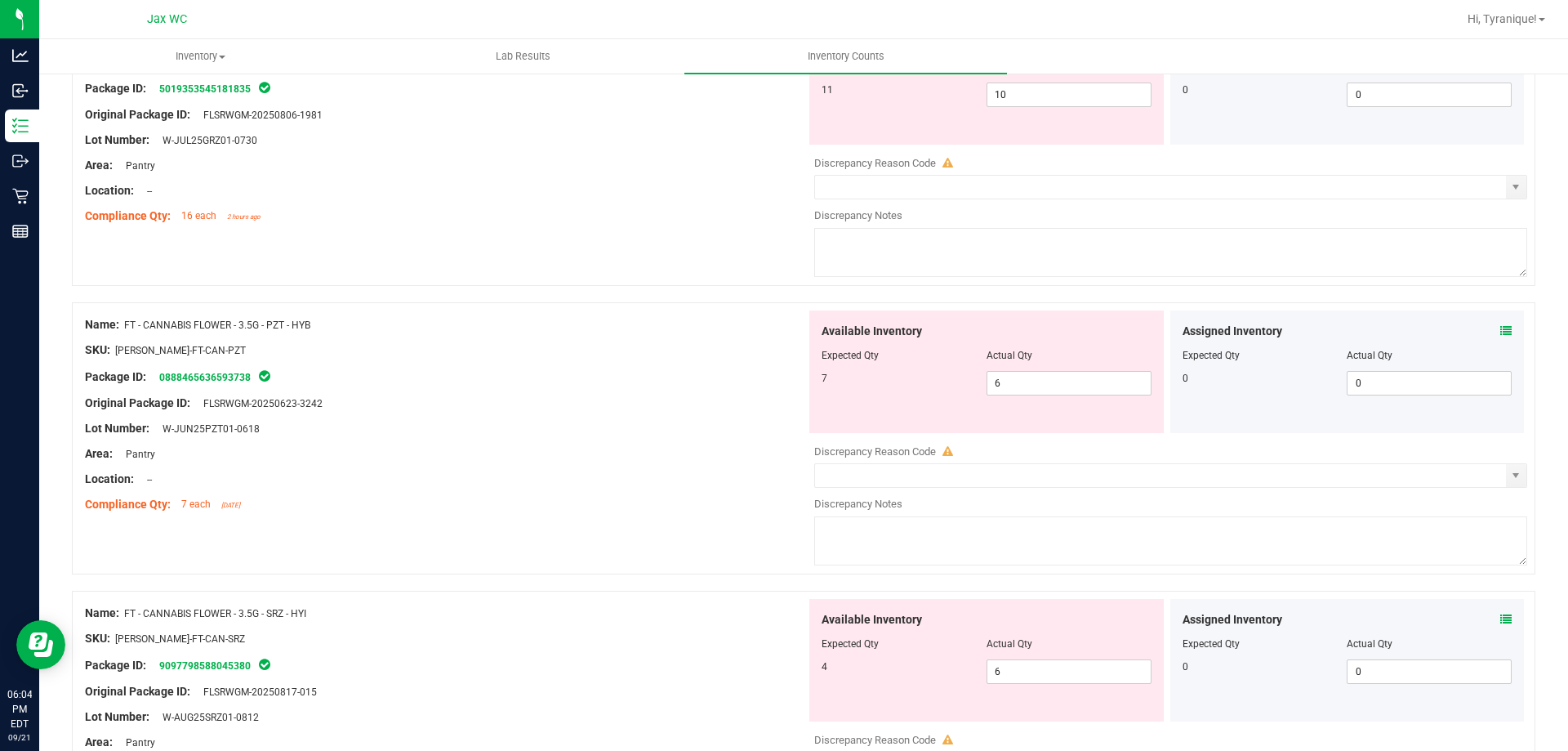
scroll to position [810, 0]
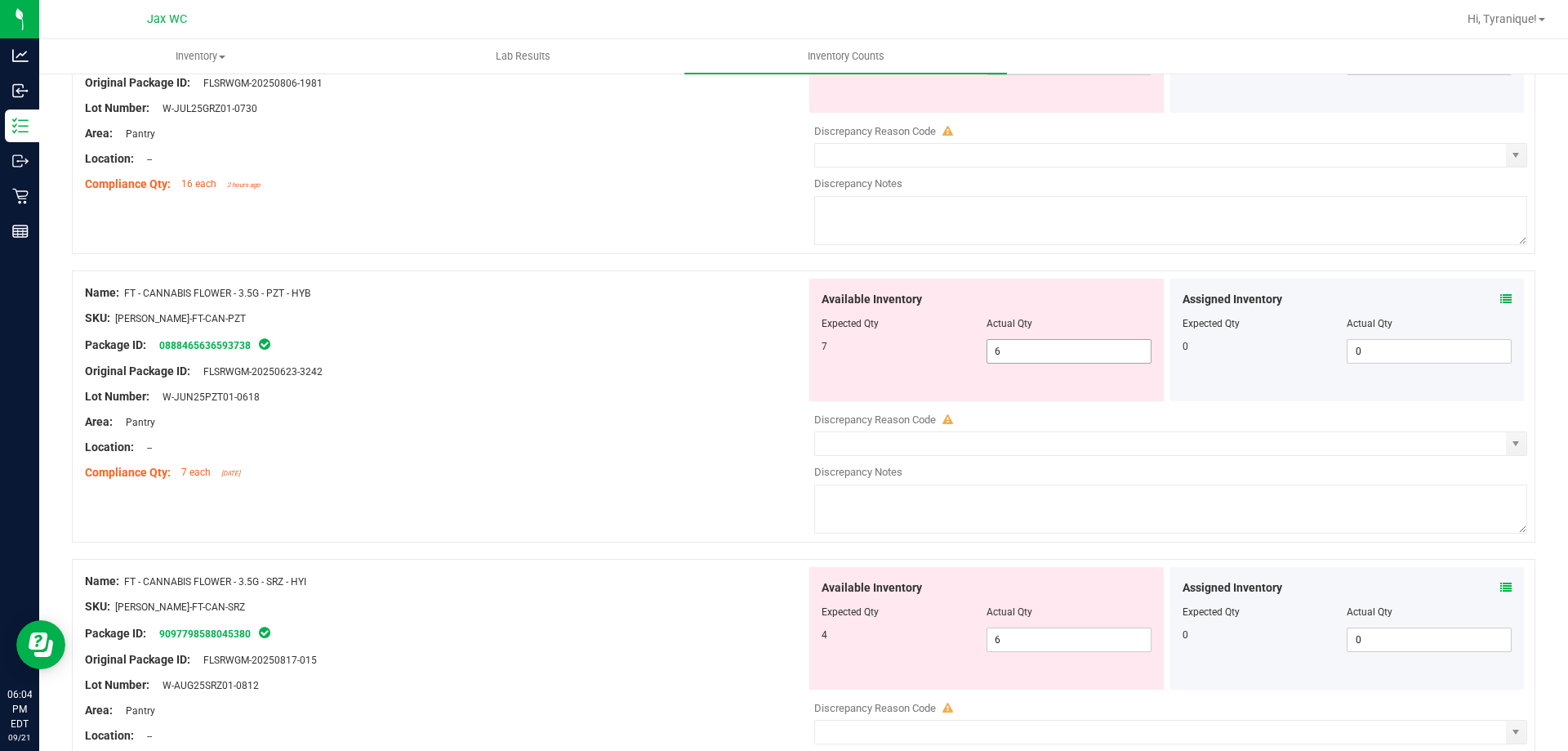
click at [1029, 349] on input "6" at bounding box center [1069, 351] width 163 height 23
type input "7"
click at [649, 443] on div "Location: --" at bounding box center [445, 447] width 721 height 17
type input "7"
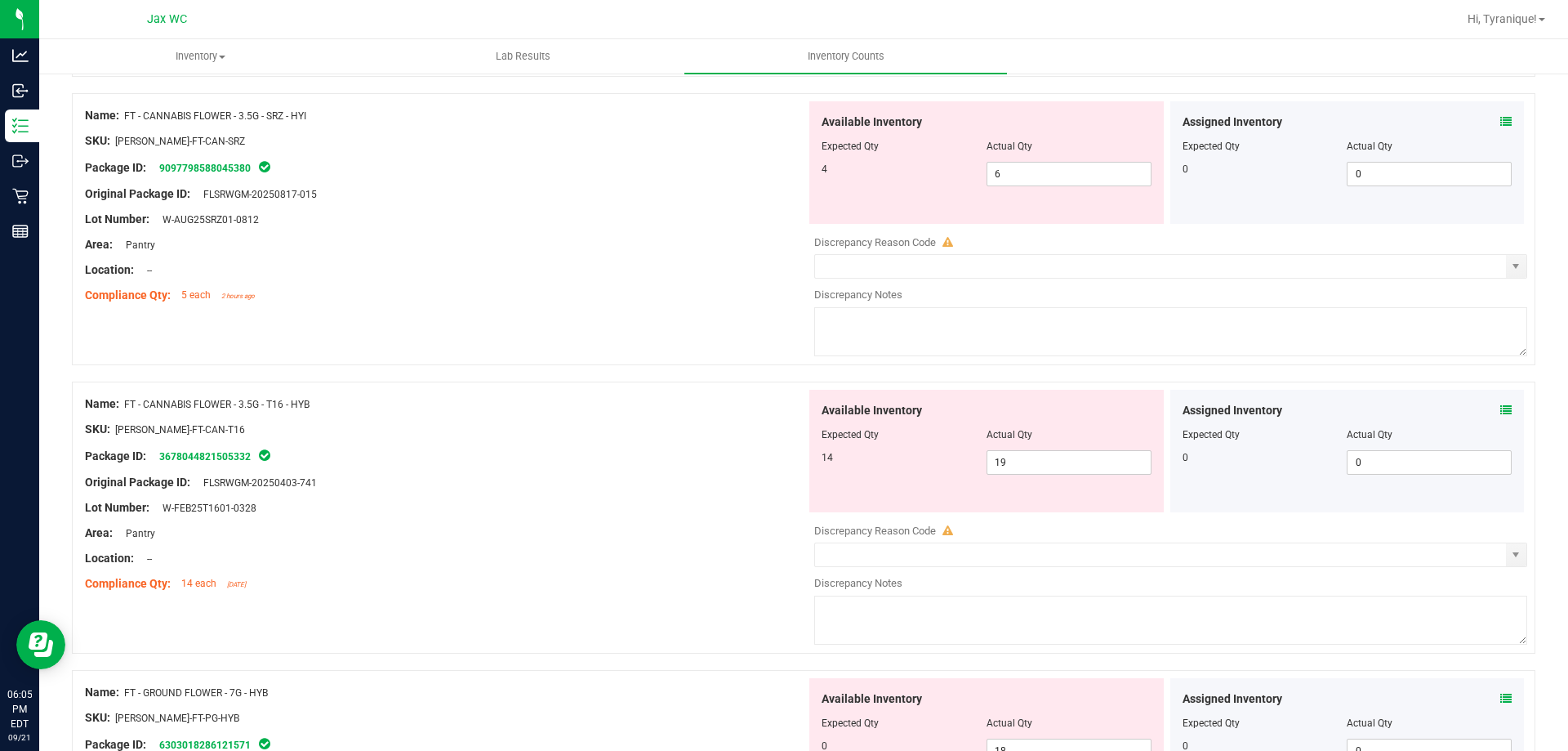
scroll to position [1224, 0]
click at [1077, 173] on input "6" at bounding box center [1069, 175] width 163 height 23
type input "4"
click at [1065, 463] on div "Available Inventory Expected Qty Actual Qty 14 19 19" at bounding box center [1167, 520] width 721 height 259
type input "4"
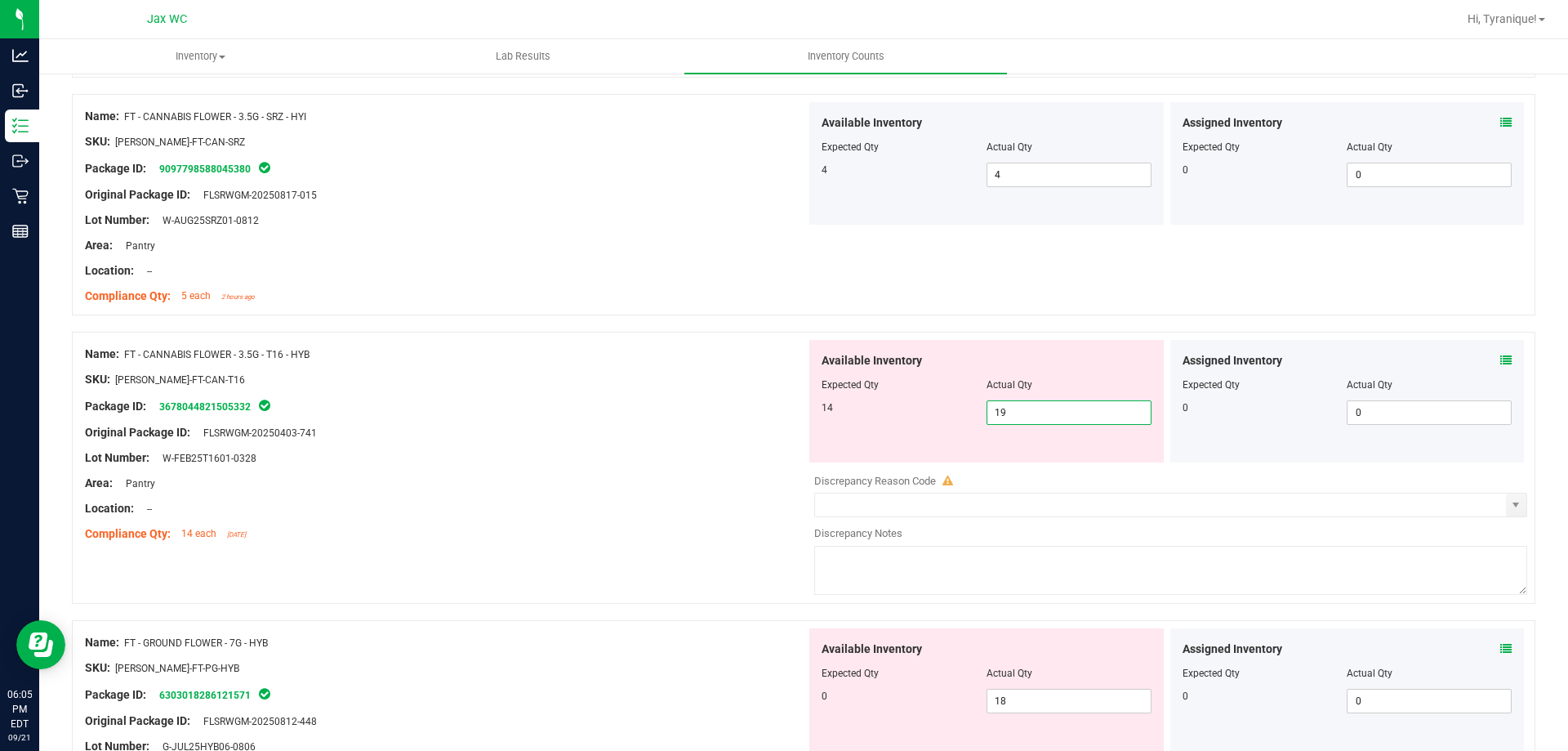
type input "1"
type input "14"
click at [602, 443] on div at bounding box center [445, 445] width 721 height 8
type input "14"
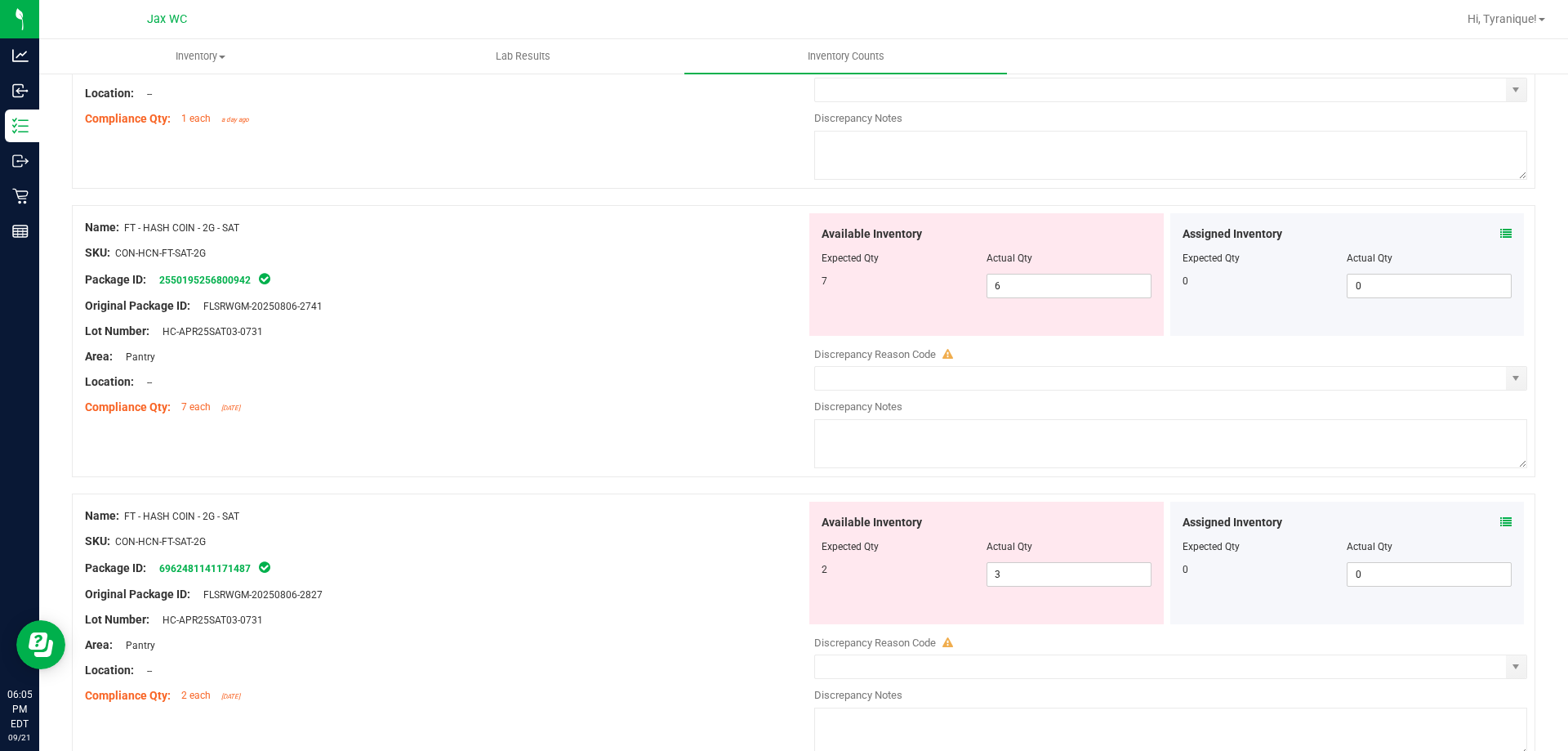
scroll to position [1884, 0]
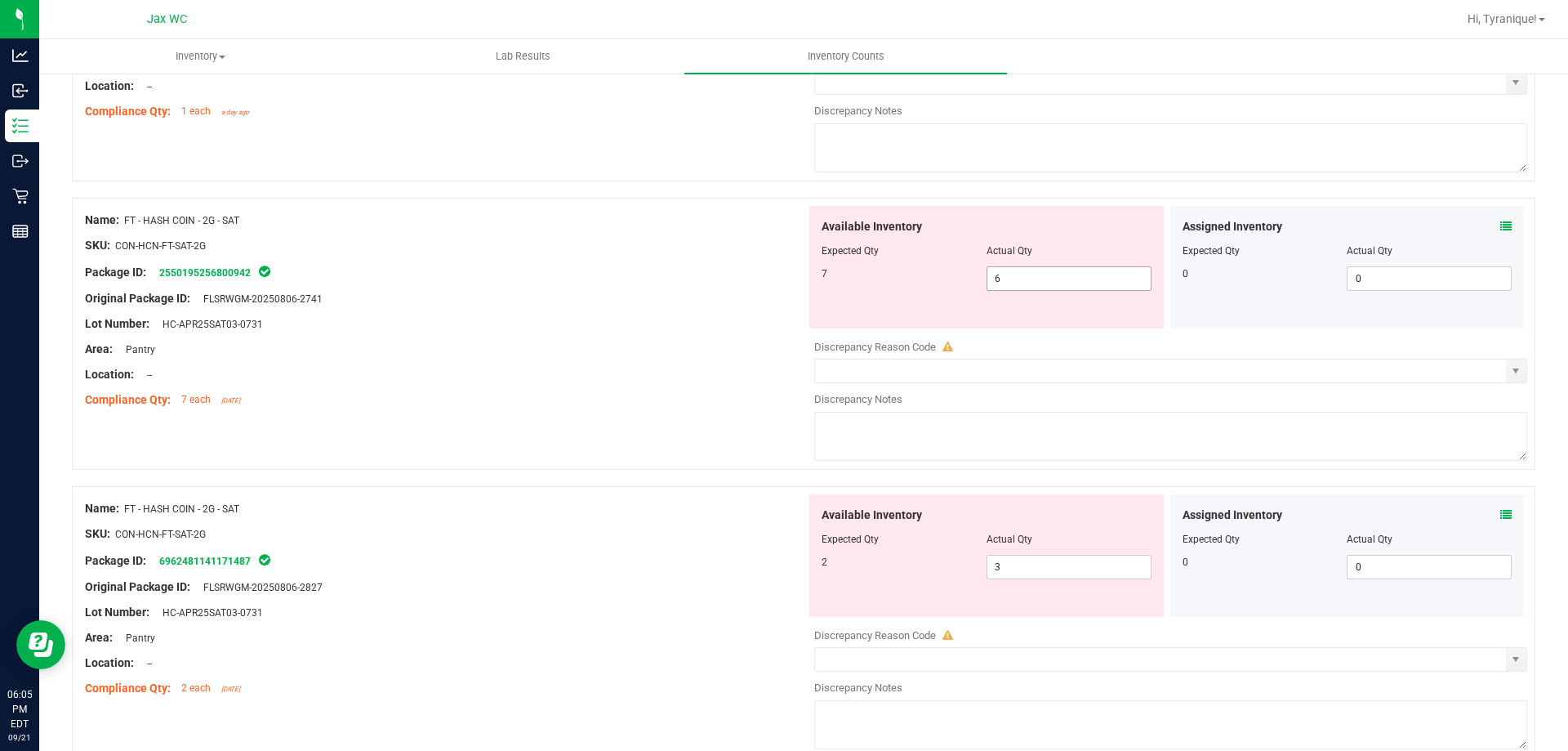
click at [1068, 274] on input "6" at bounding box center [1069, 278] width 163 height 23
type input "7"
click at [1021, 565] on div "Available Inventory Expected Qty Actual Qty 2 3 3" at bounding box center [987, 556] width 355 height 123
type input "7"
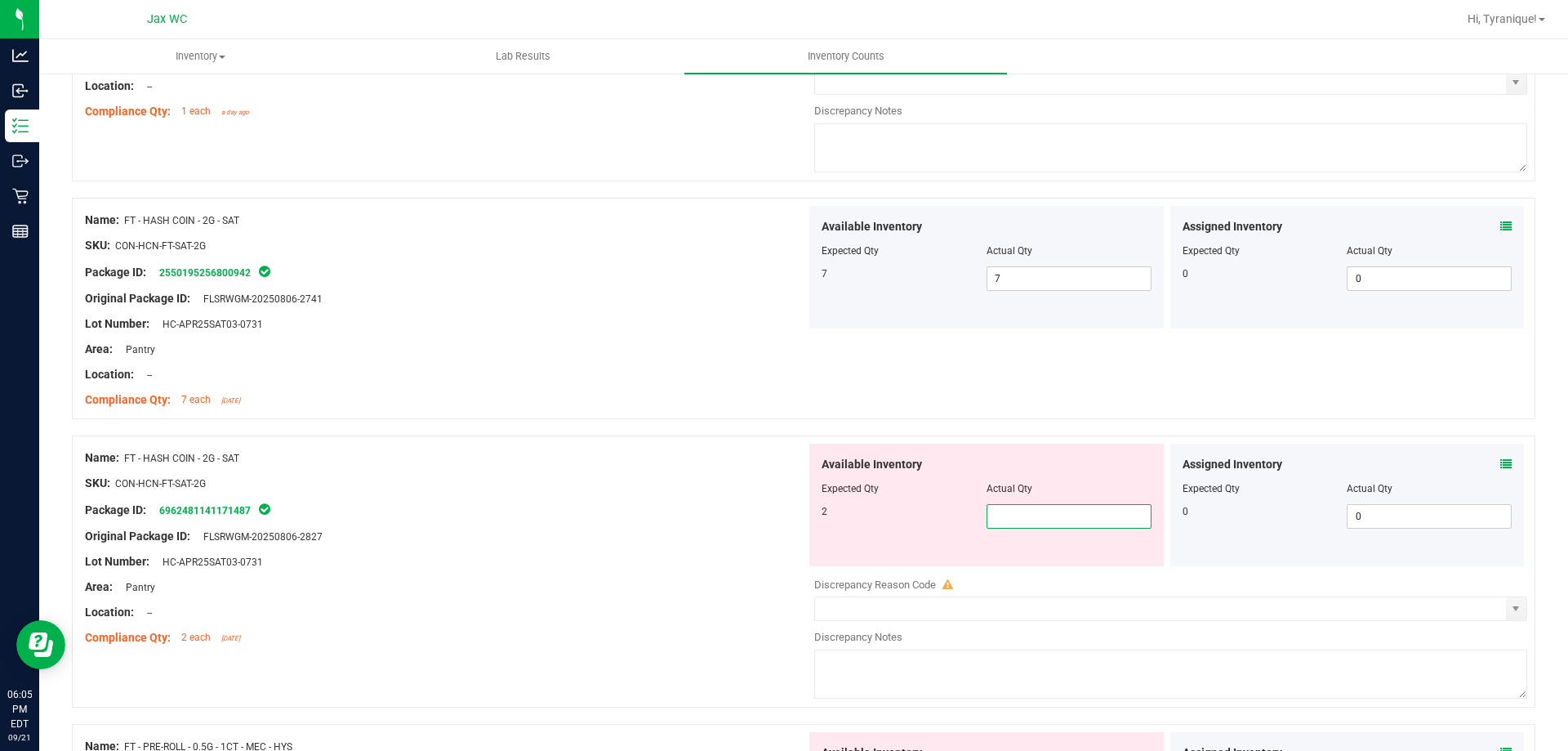
type input "2"
click at [655, 506] on div "Package ID: 6962481141171487" at bounding box center [445, 509] width 721 height 20
type input "2"
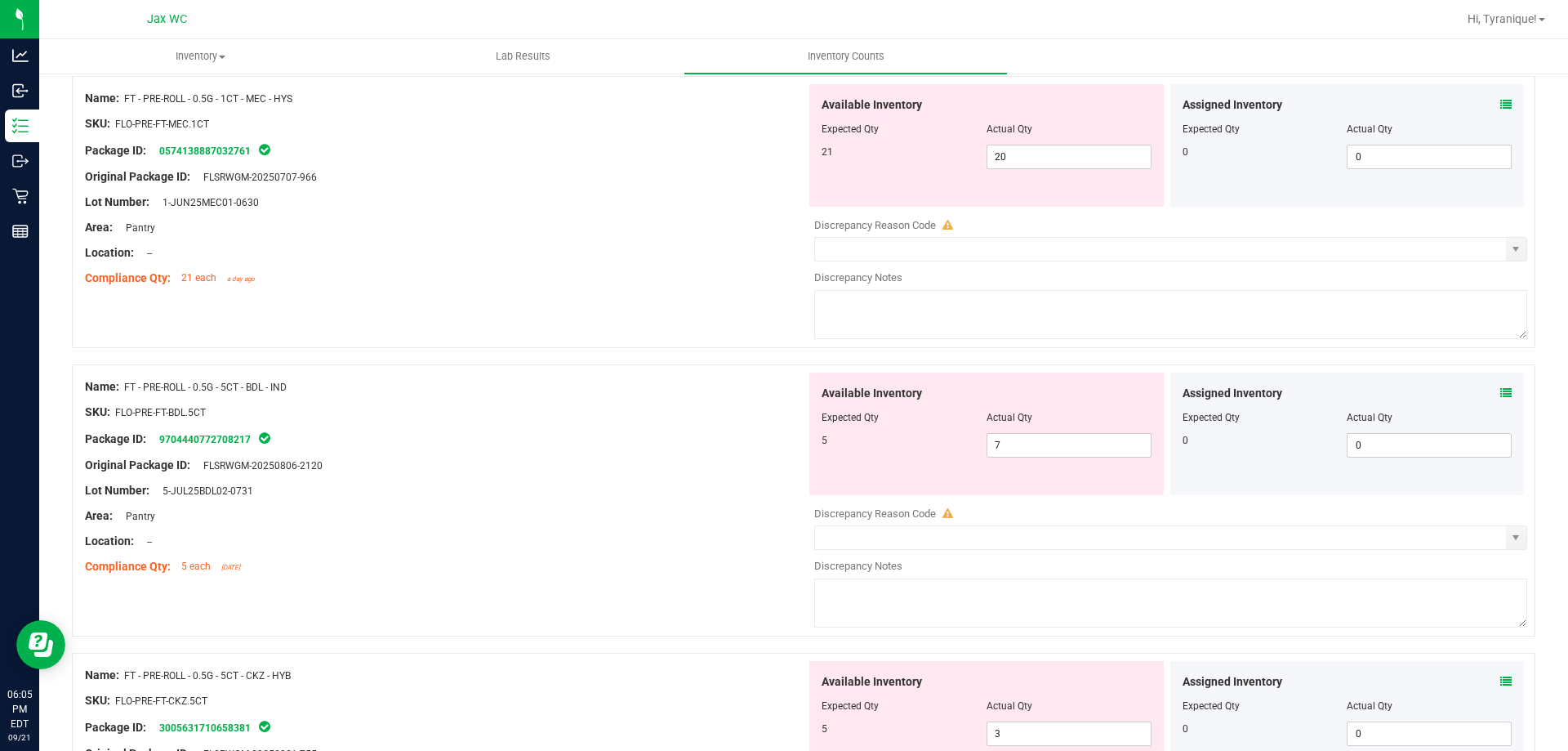
scroll to position [2486, 0]
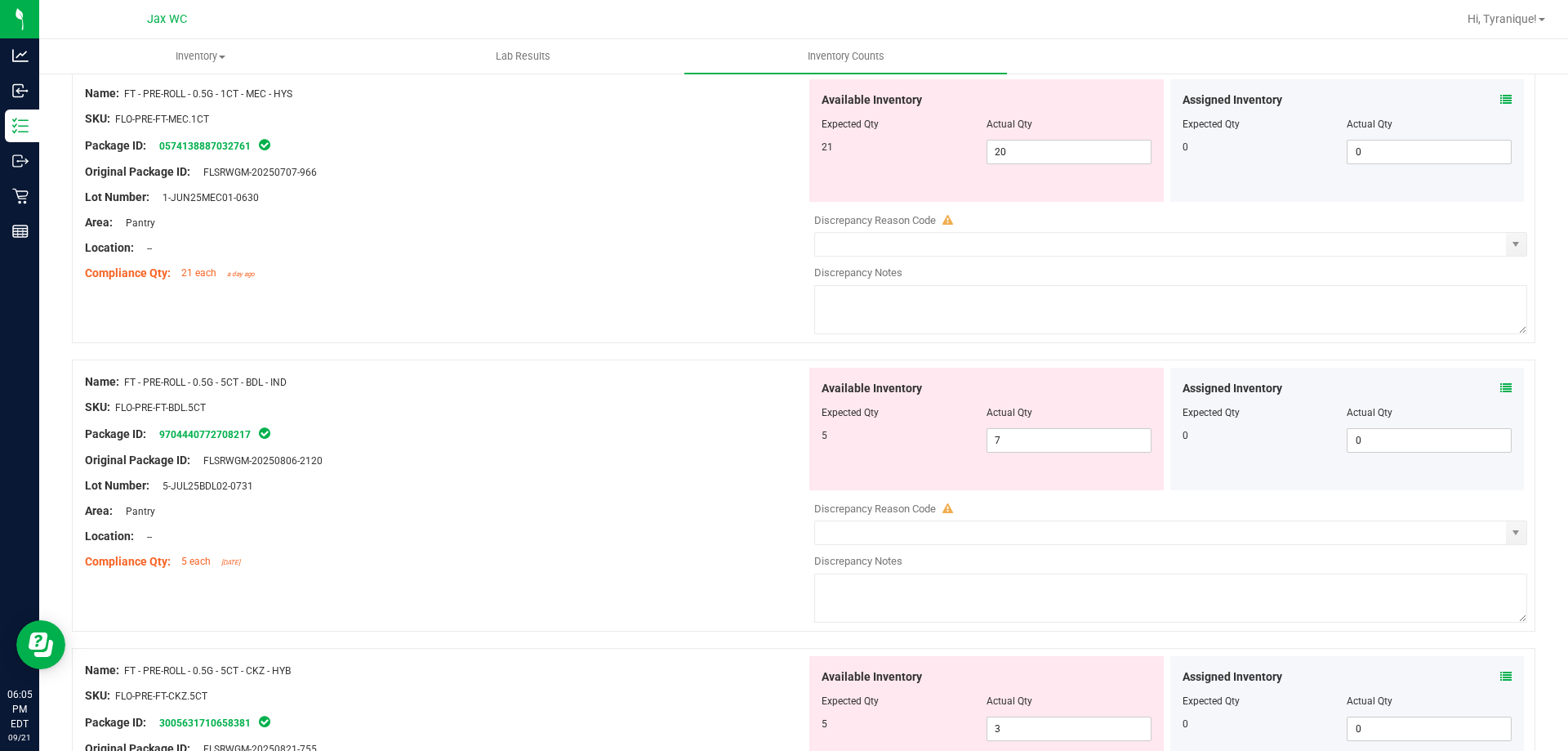
click at [1500, 387] on icon at bounding box center [1506, 388] width 11 height 11
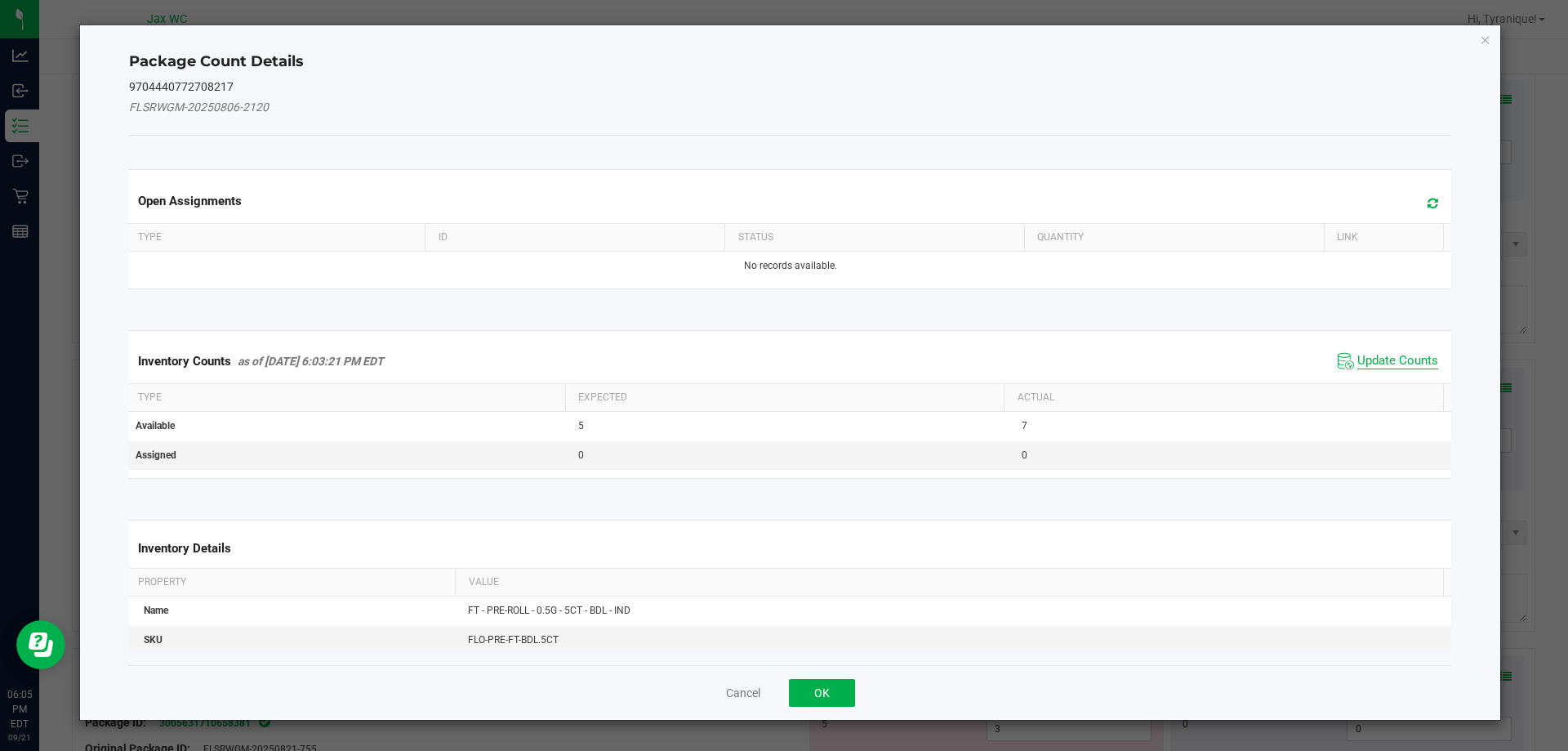
click at [1386, 356] on span "Update Counts" at bounding box center [1397, 362] width 81 height 17
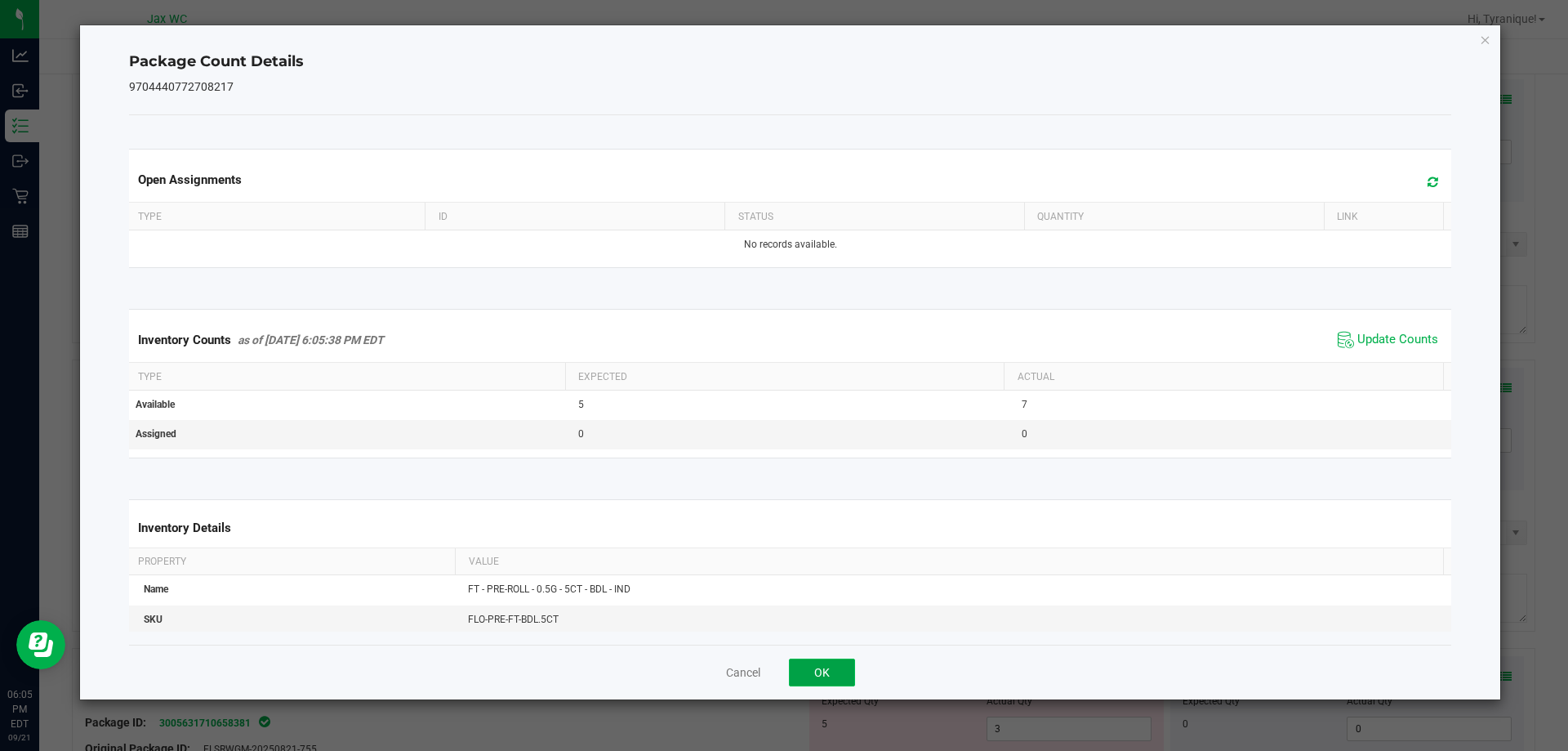
click at [817, 672] on button "OK" at bounding box center [821, 673] width 66 height 28
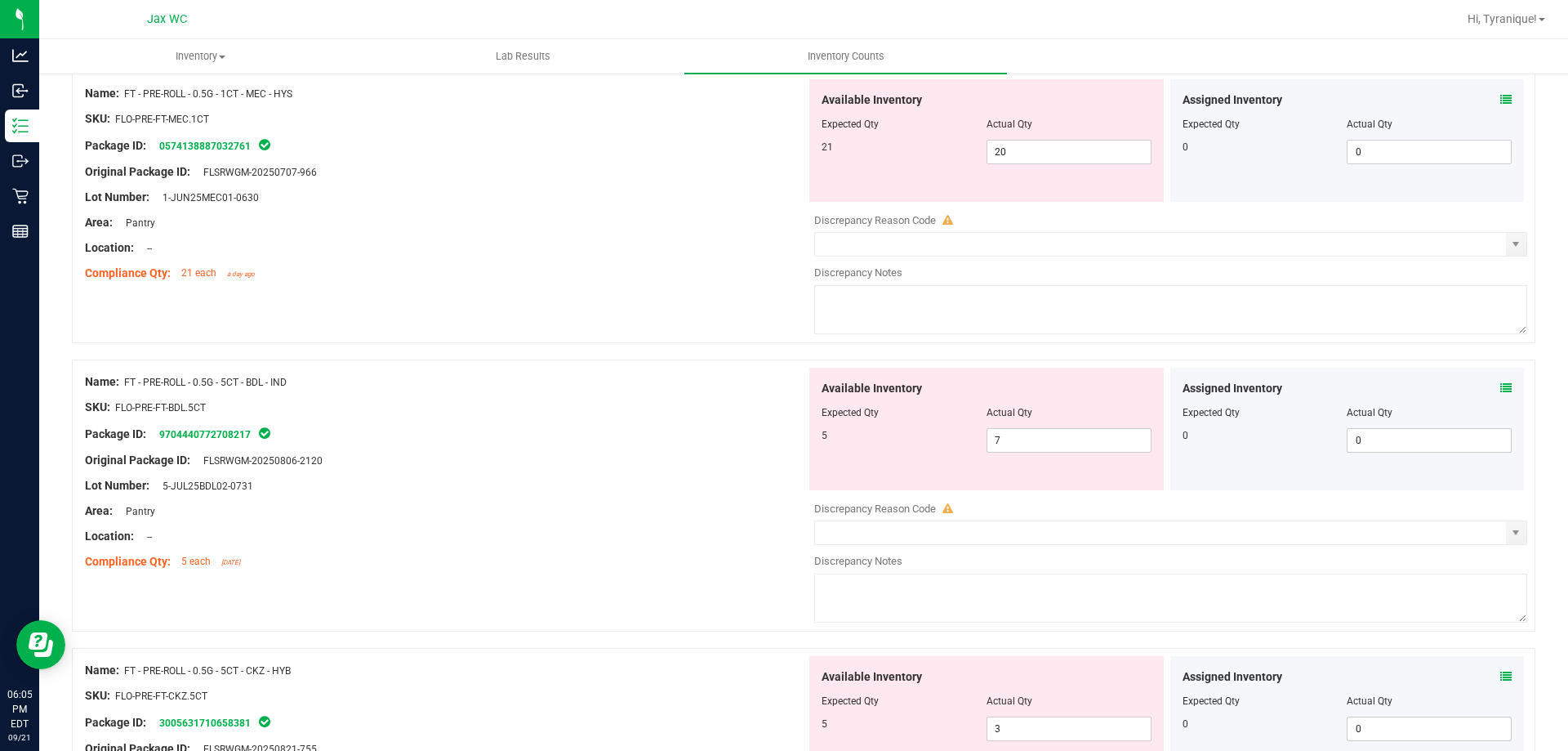
click at [1500, 99] on icon at bounding box center [1506, 99] width 11 height 11
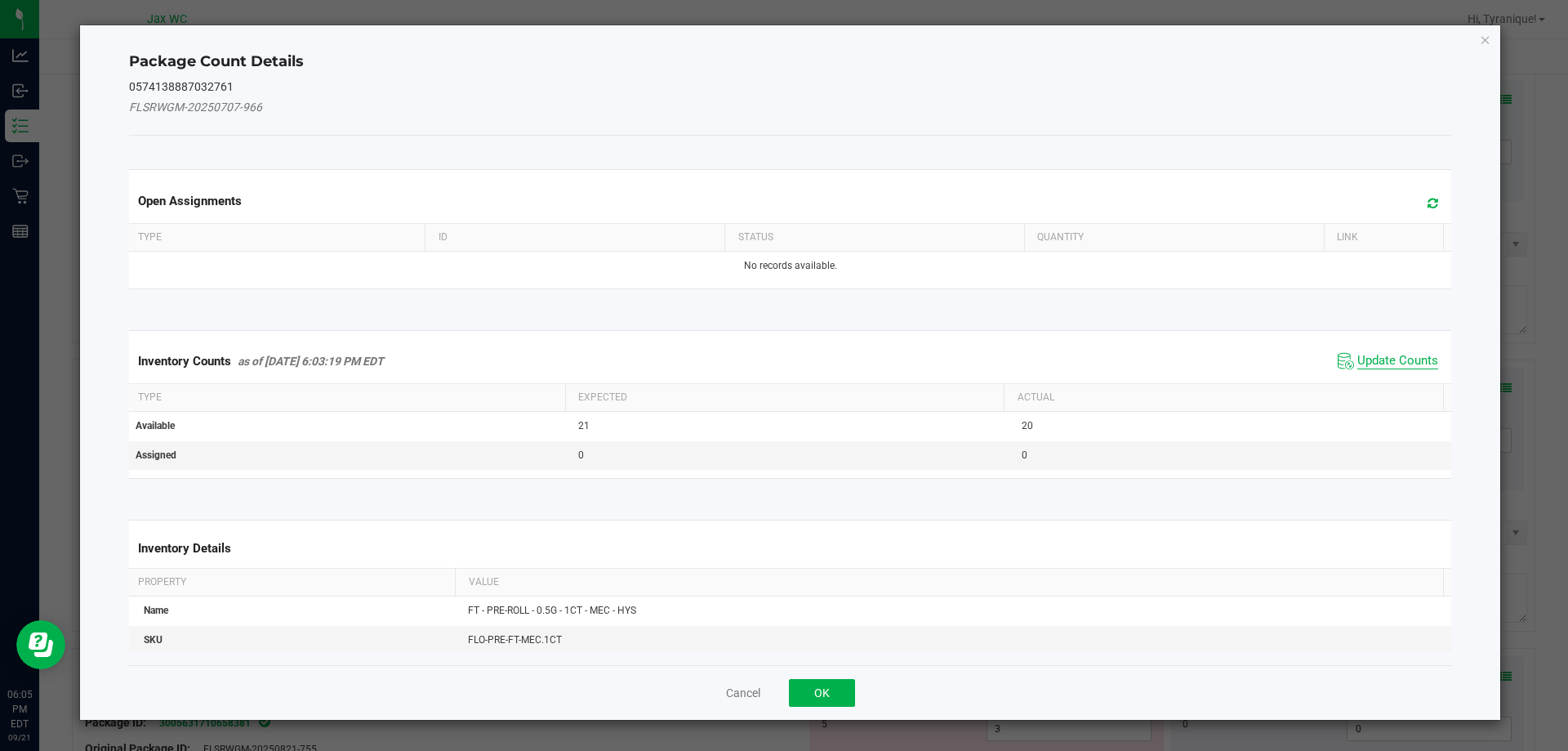
click at [1382, 365] on span "Update Counts" at bounding box center [1397, 362] width 81 height 17
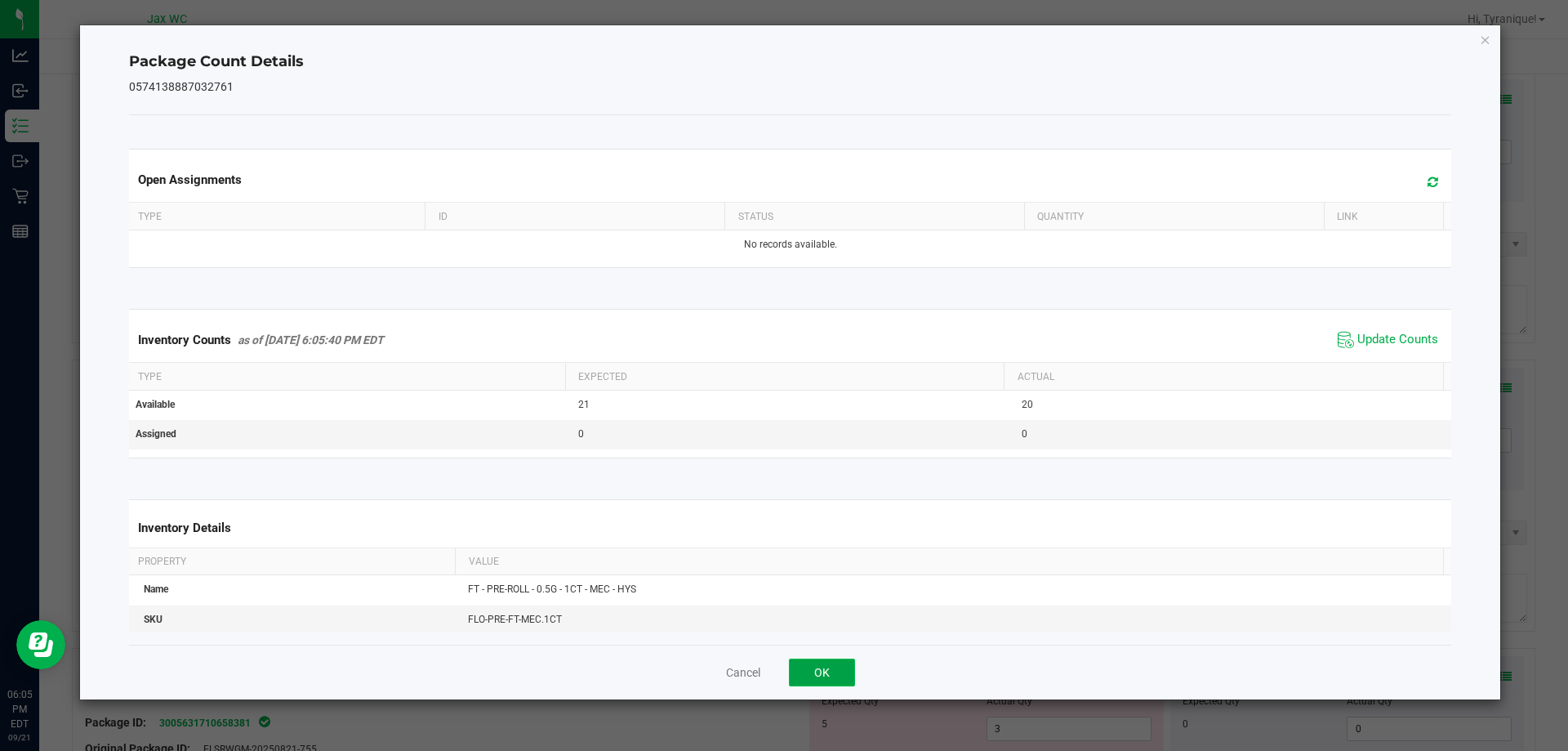
click at [820, 674] on button "OK" at bounding box center [821, 673] width 66 height 28
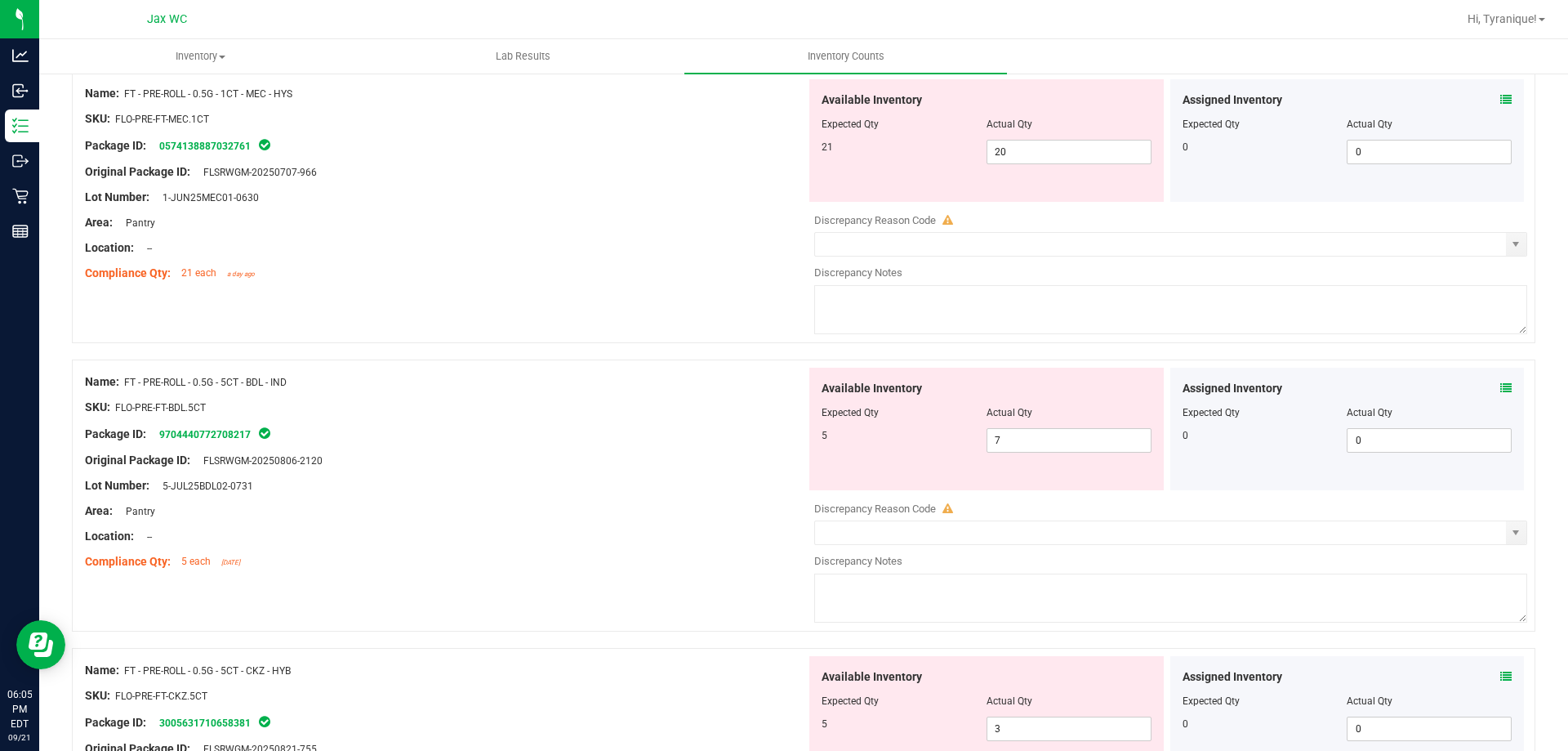
click at [1500, 676] on icon at bounding box center [1506, 677] width 11 height 11
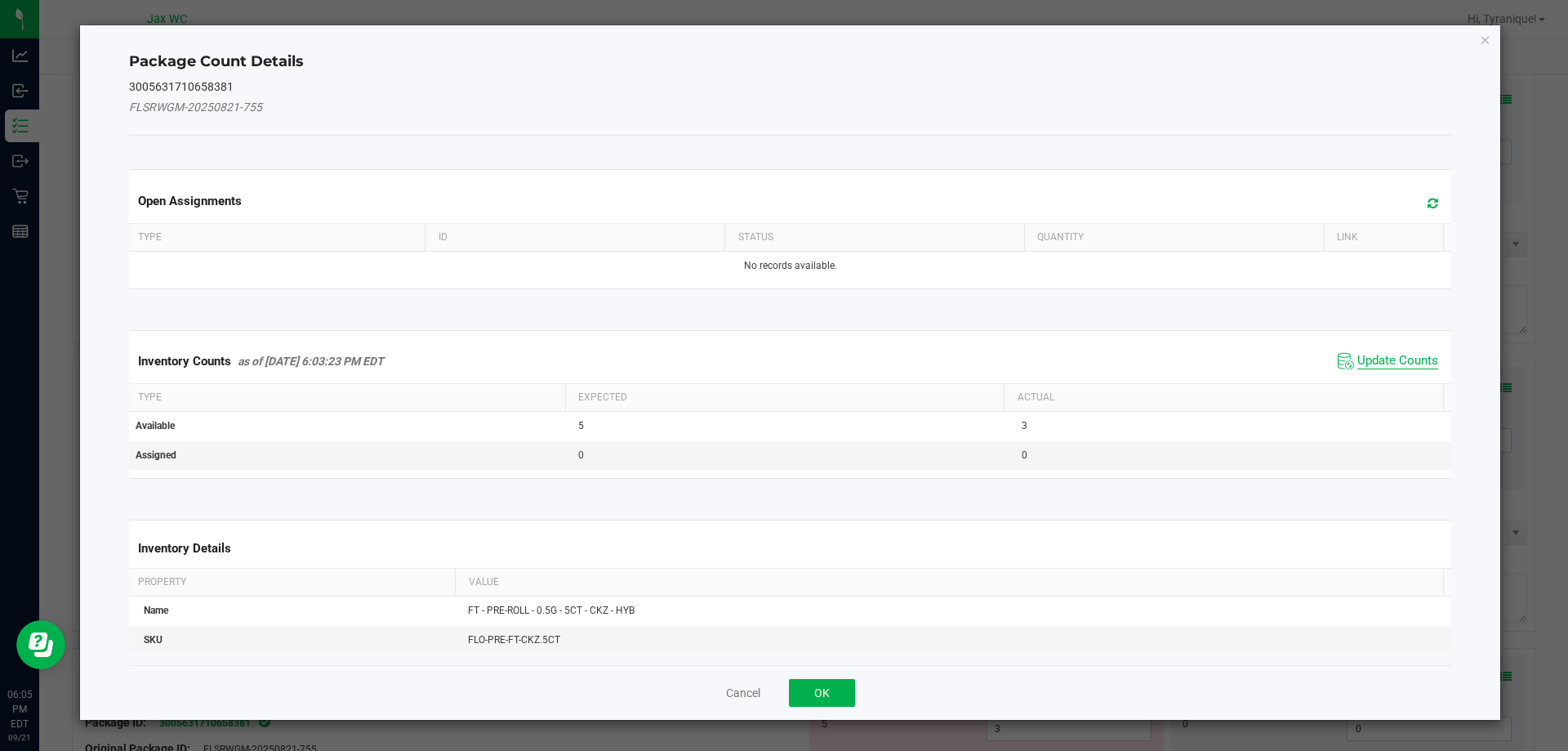
click at [1382, 362] on span "Update Counts" at bounding box center [1397, 362] width 81 height 17
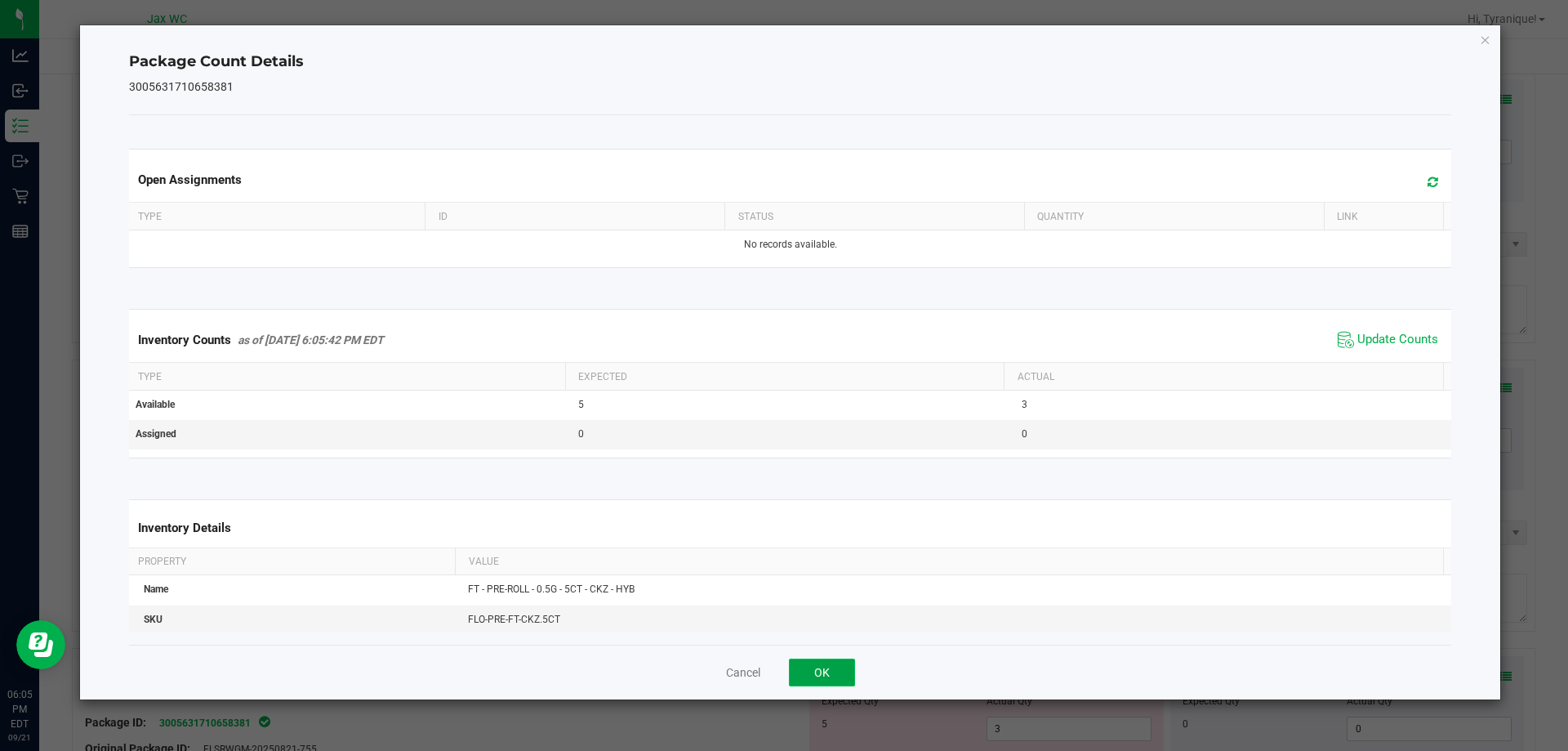
click at [821, 673] on button "OK" at bounding box center [821, 673] width 66 height 28
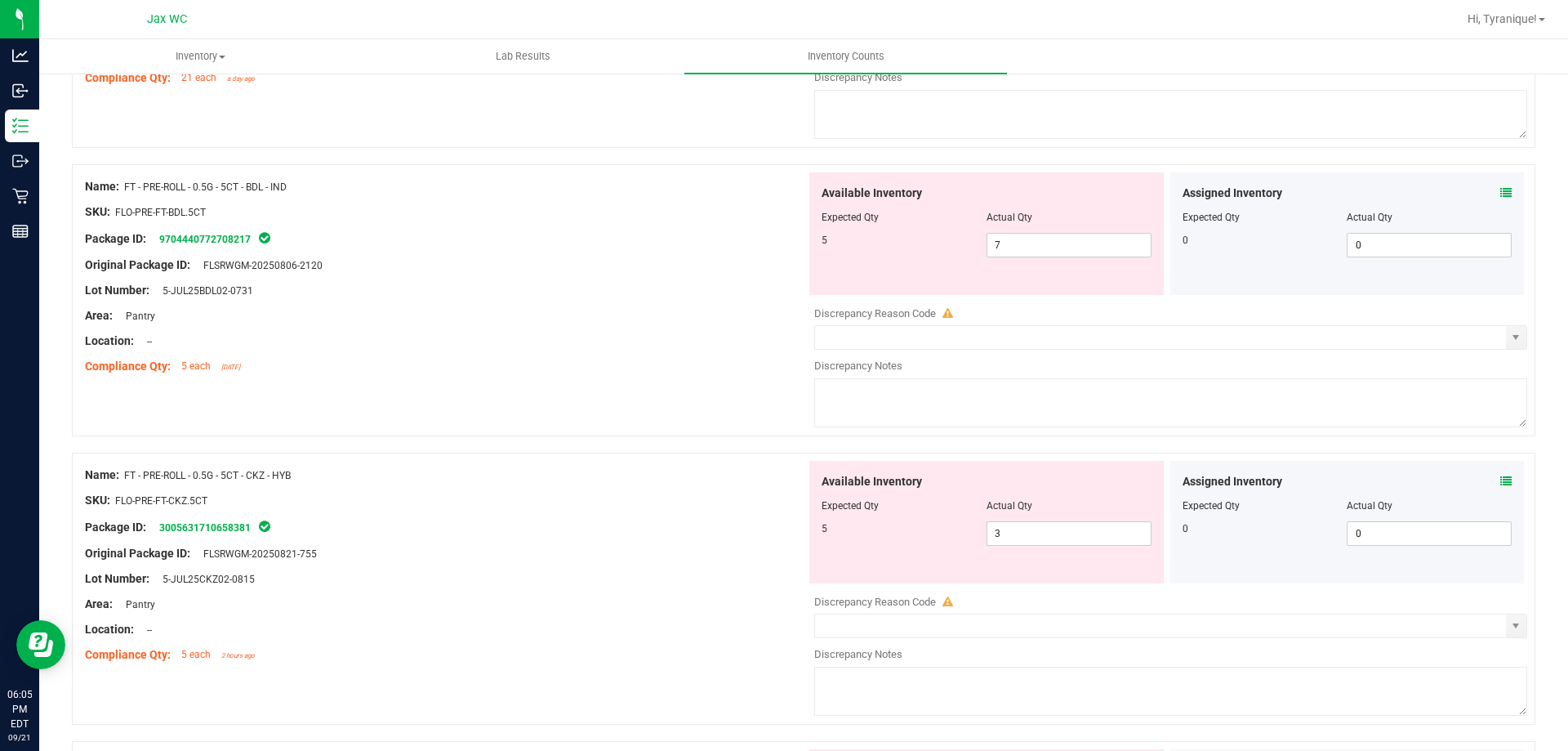
scroll to position [2876, 0]
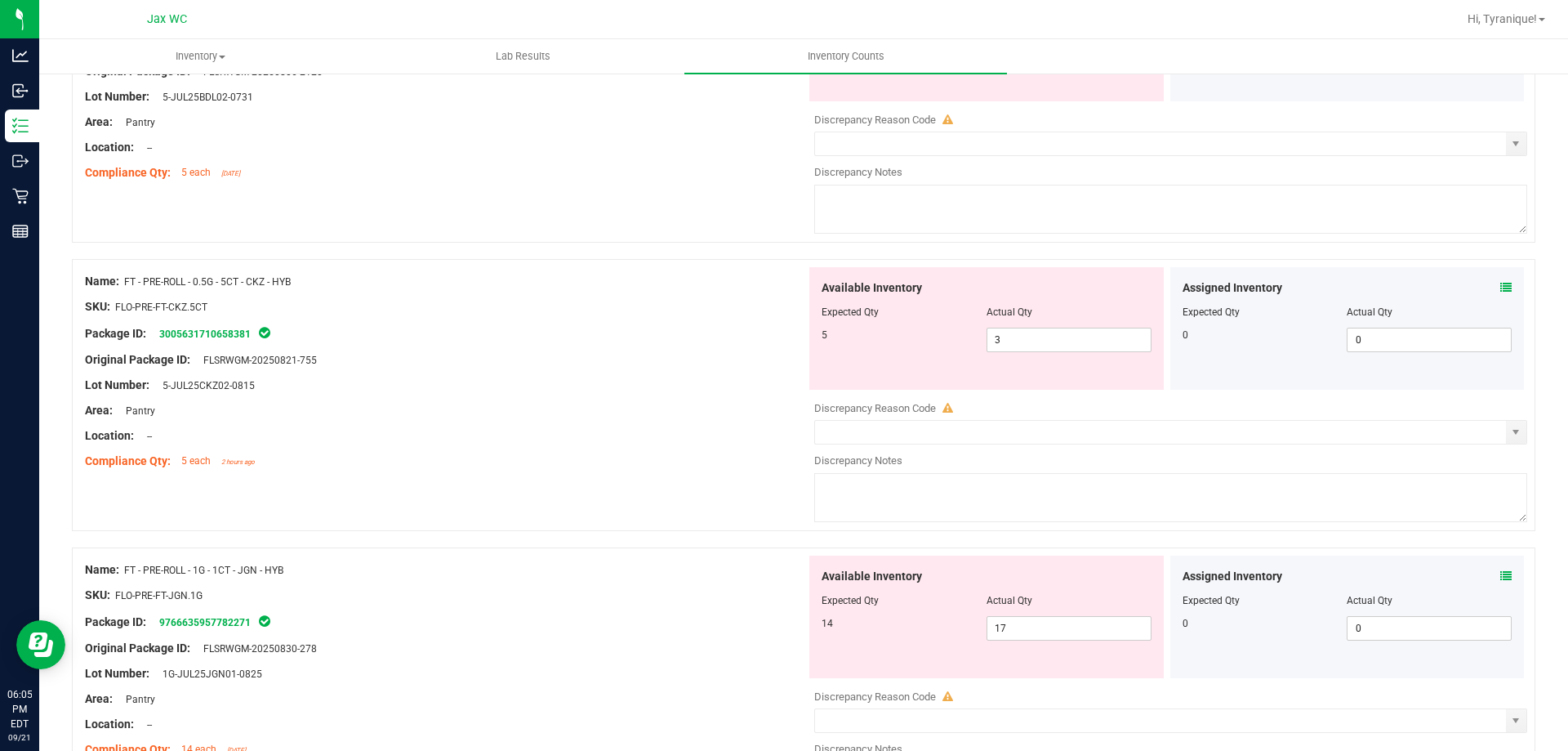
click at [1500, 576] on icon at bounding box center [1506, 576] width 11 height 11
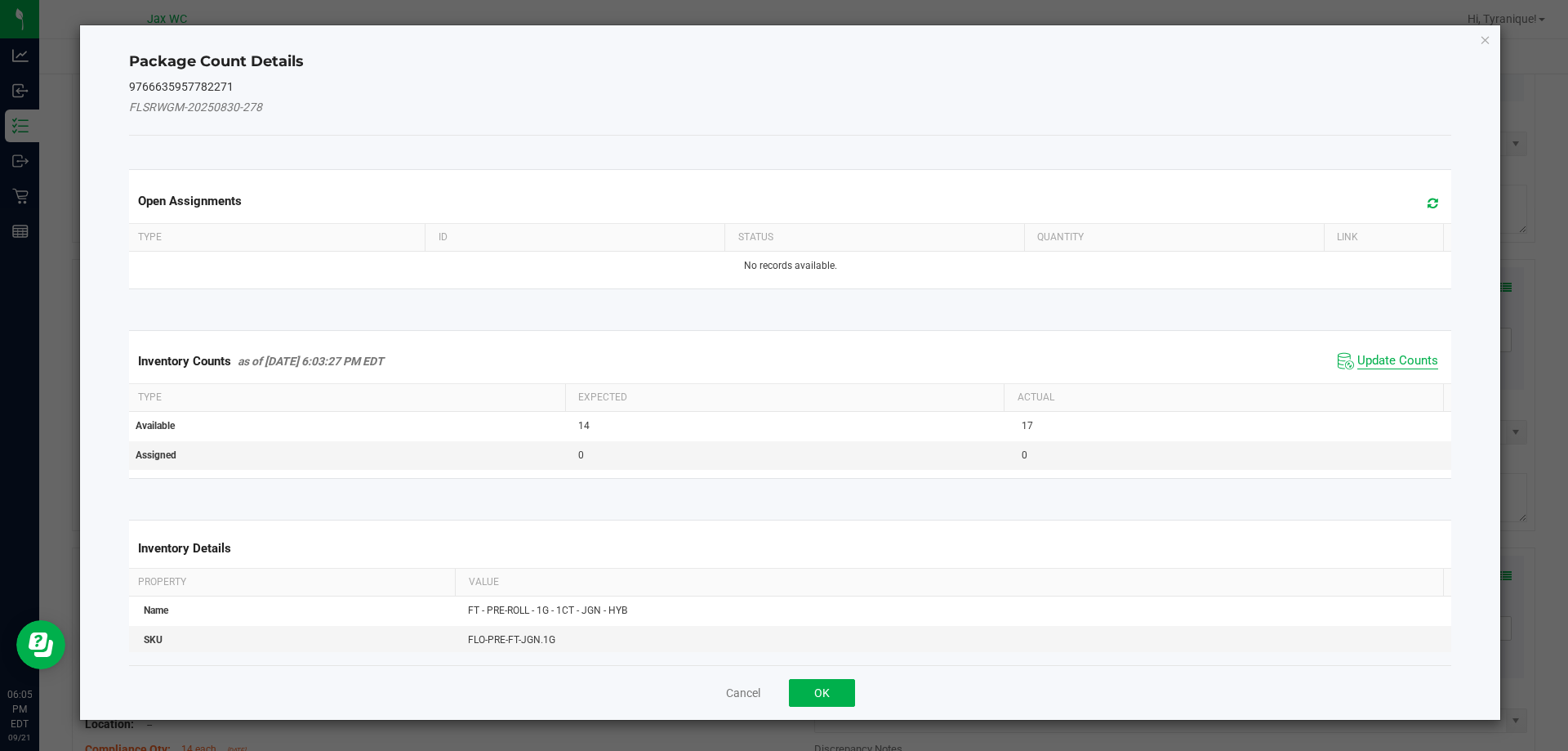
click at [1372, 361] on span "Update Counts" at bounding box center [1397, 362] width 81 height 17
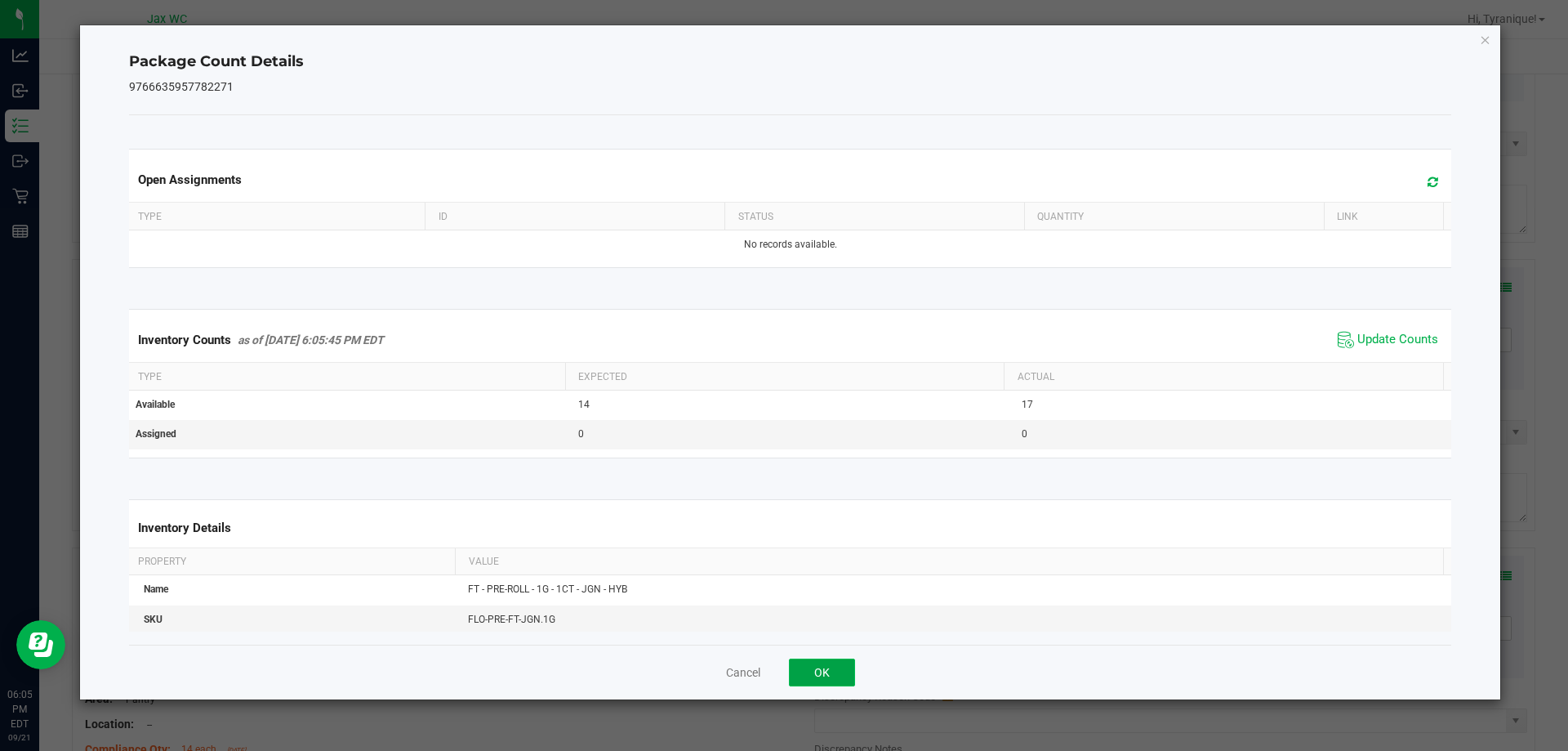
click at [818, 660] on button "OK" at bounding box center [821, 673] width 66 height 28
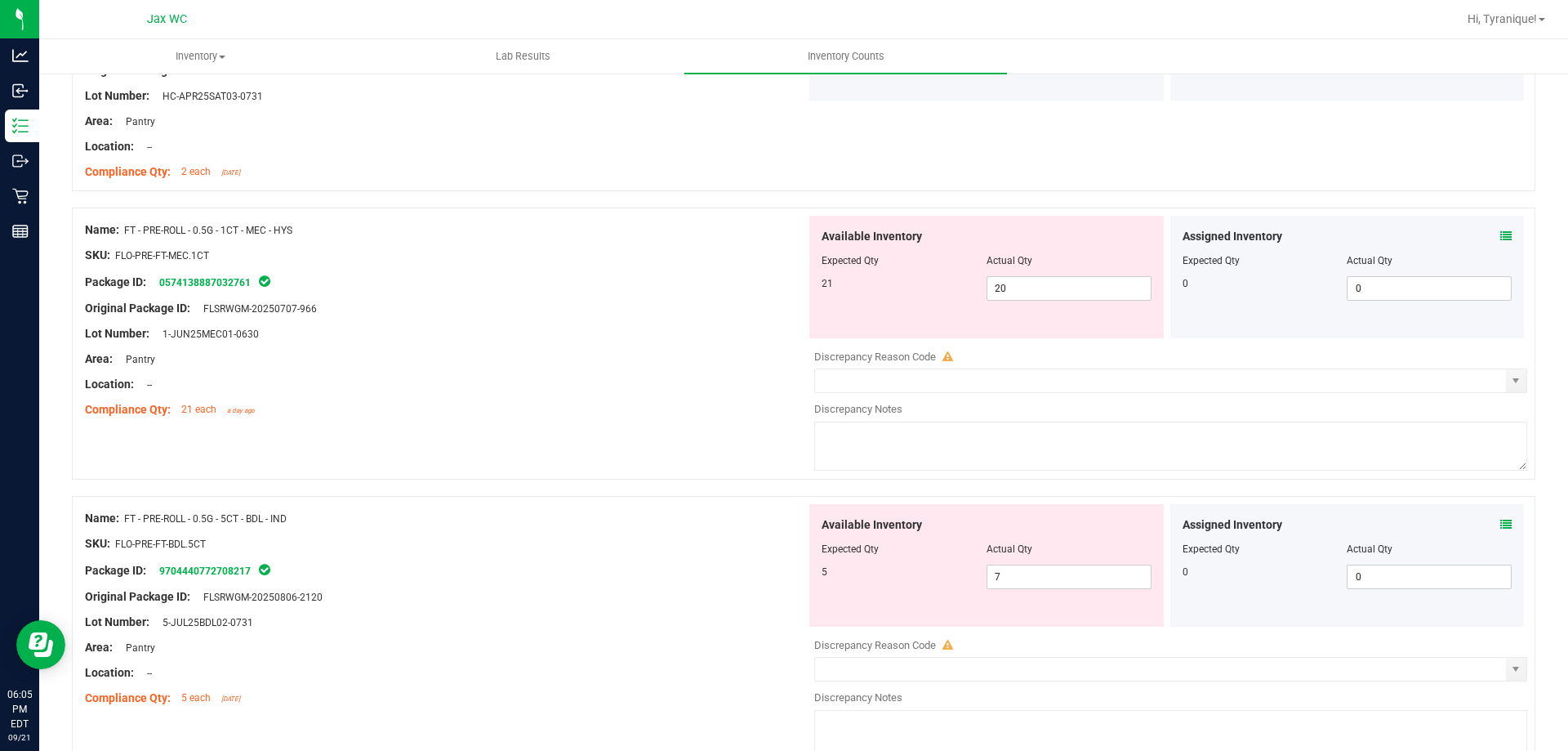
scroll to position [2347, 0]
click at [1091, 294] on input "20" at bounding box center [1069, 292] width 163 height 23
type input "2"
type input "21"
click at [578, 453] on div "Name: FD - FLOWER GREENHOUSE - 3.5G - LMZ - HYB SKU: FLO-[PERSON_NAME]-SUN-LMZ …" at bounding box center [804, 661] width 1464 height 5484
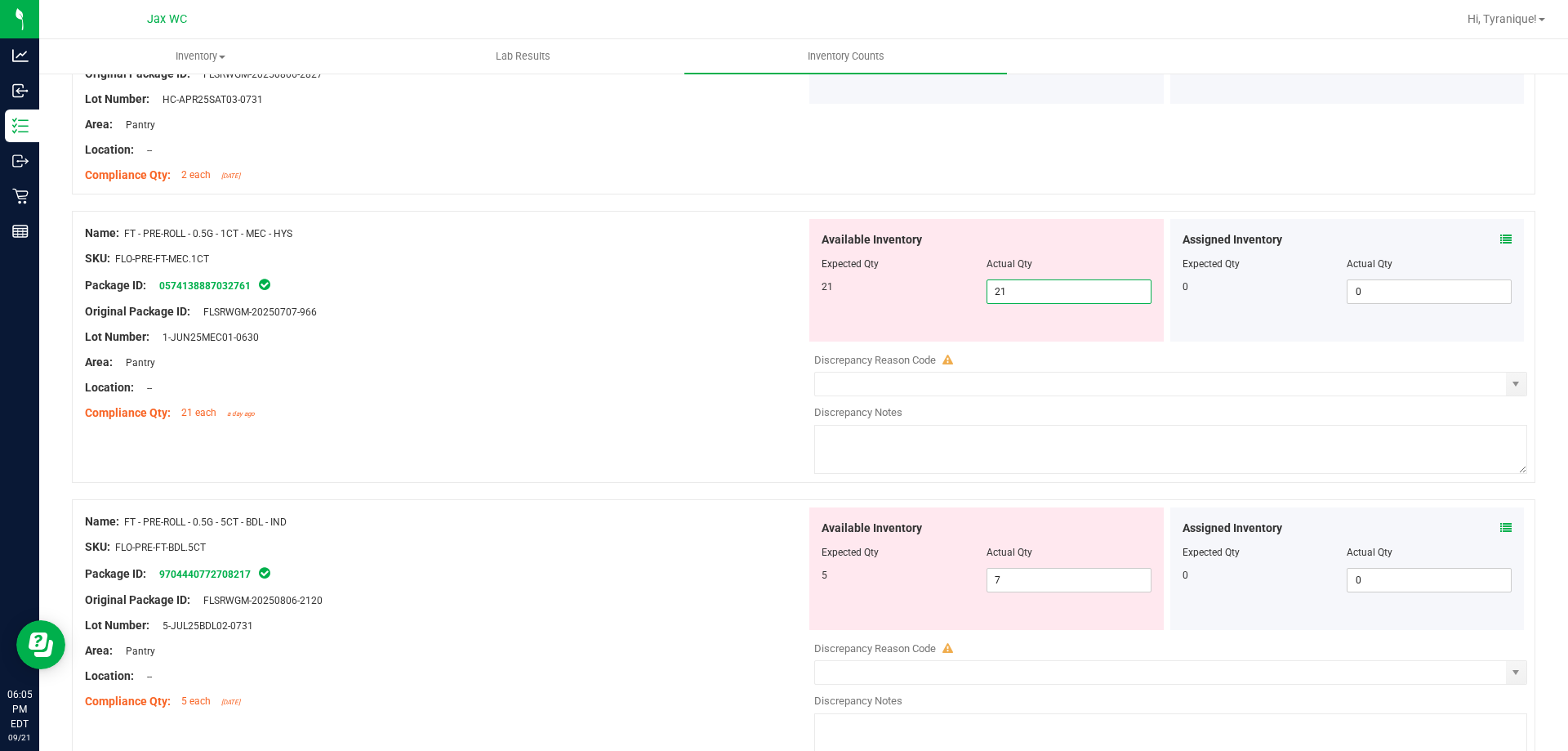
type input "21"
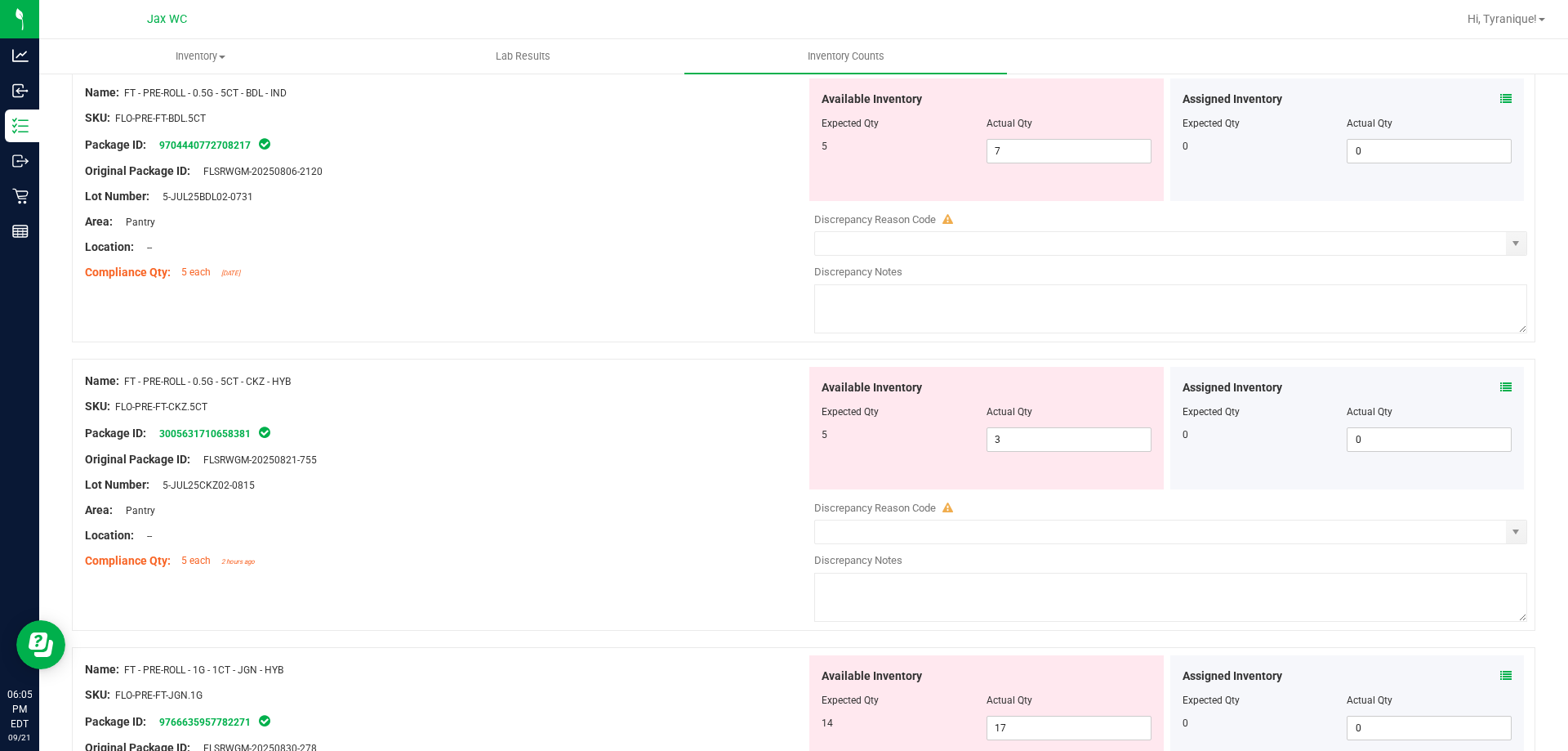
scroll to position [2727, 0]
click at [1077, 148] on input "7" at bounding box center [1069, 150] width 163 height 23
type input "5"
click at [1063, 438] on div "Available Inventory Expected Qty Actual Qty 5 3 3" at bounding box center [1167, 494] width 721 height 259
type input "5"
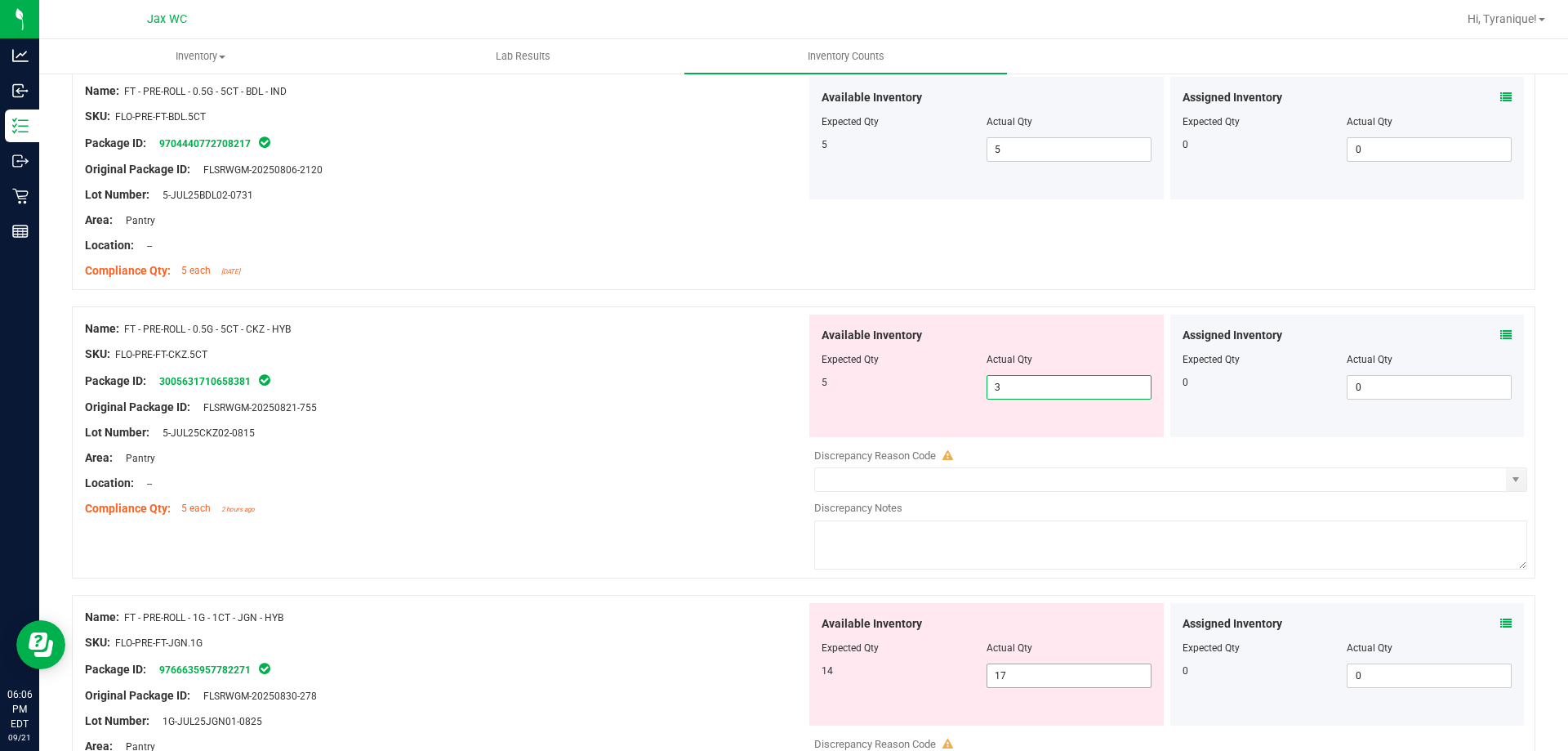
click at [1065, 679] on input "17" at bounding box center [1069, 676] width 163 height 23
type input "14"
click at [1203, 523] on textarea at bounding box center [1171, 545] width 713 height 49
type input "14"
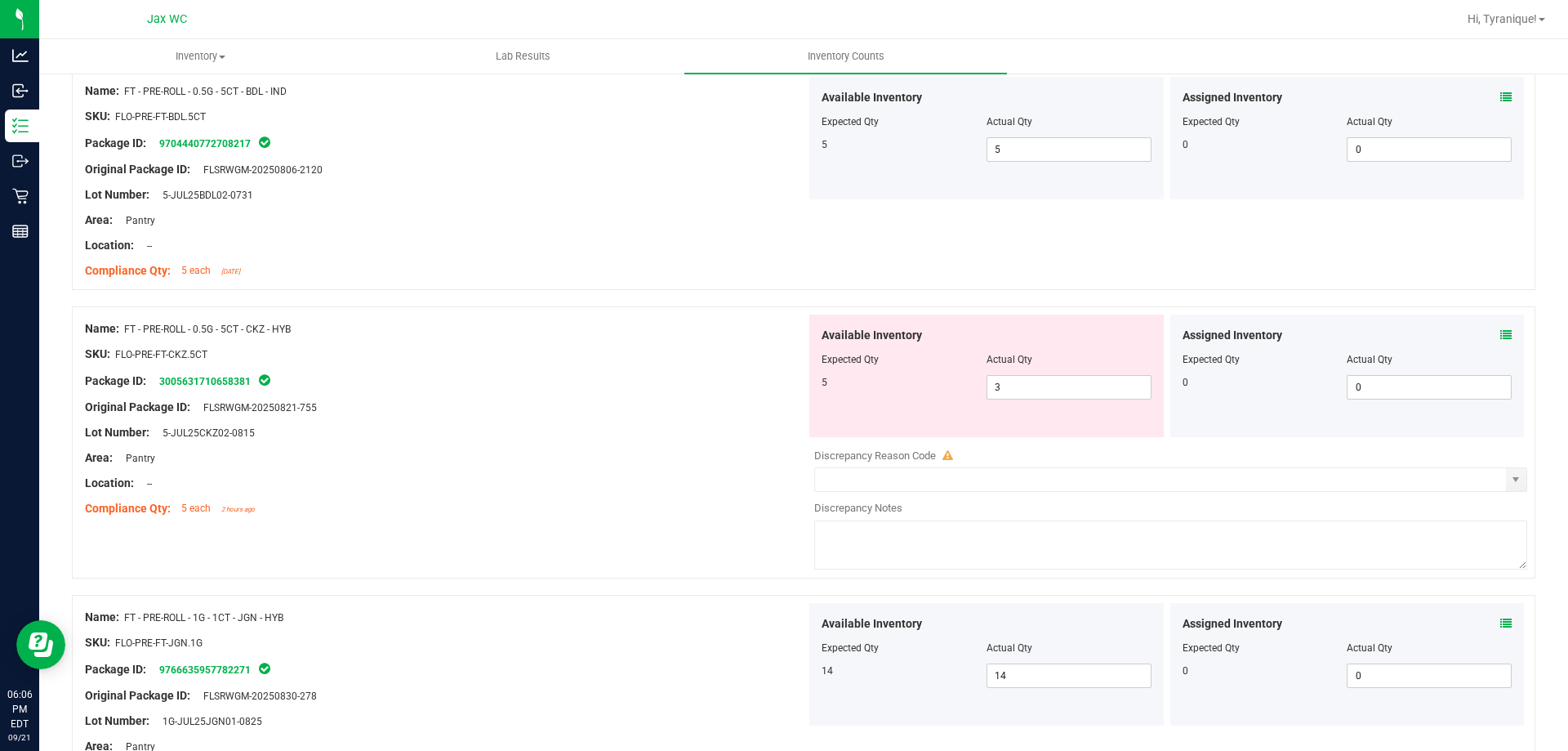
click at [1044, 355] on div "Actual Qty" at bounding box center [1069, 360] width 165 height 15
click at [1085, 387] on input "3" at bounding box center [1069, 387] width 163 height 23
type input "5"
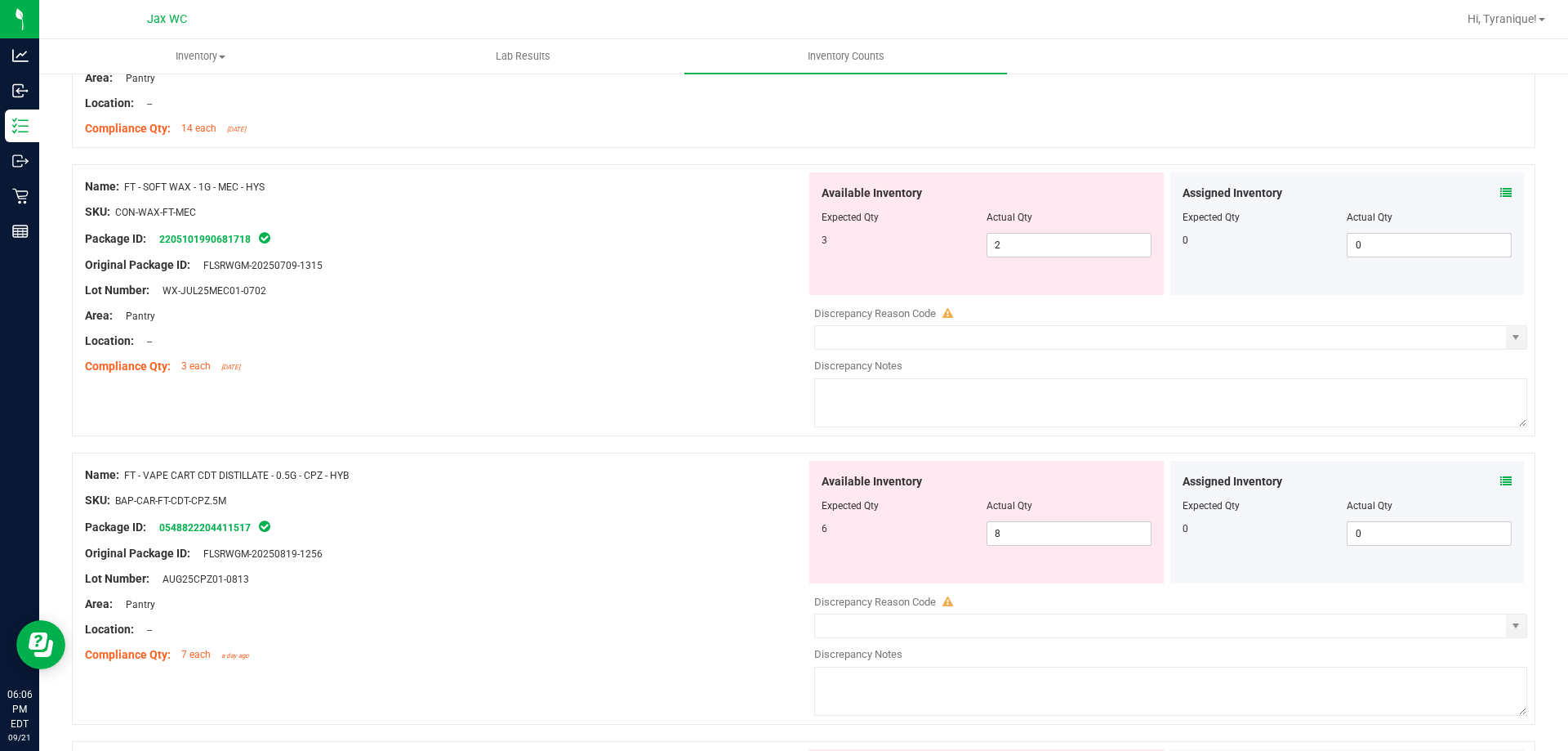
scroll to position [3345, 0]
click at [1500, 190] on icon at bounding box center [1506, 191] width 11 height 11
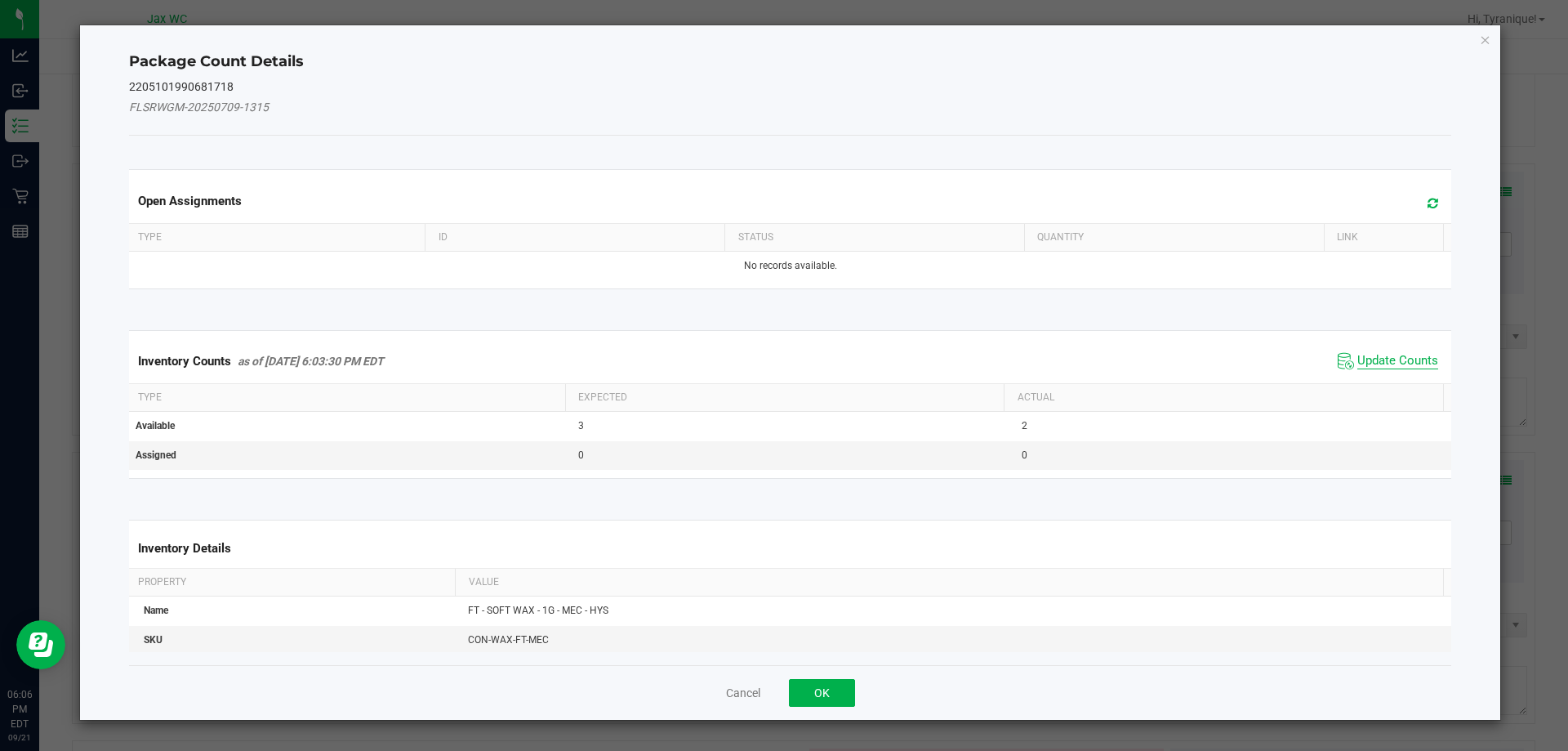
click at [1373, 356] on span "Update Counts" at bounding box center [1397, 362] width 81 height 17
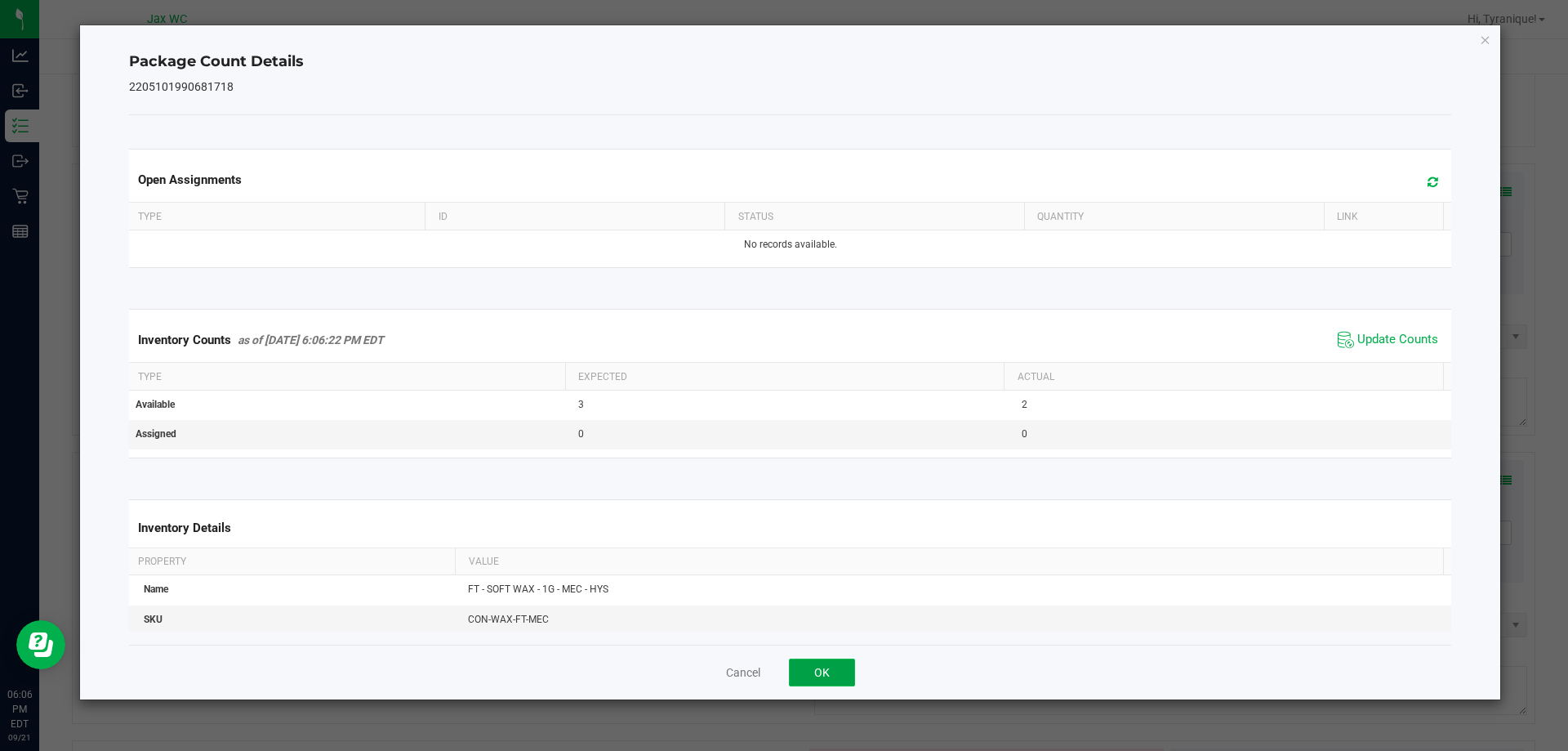
click at [817, 680] on button "OK" at bounding box center [821, 673] width 66 height 28
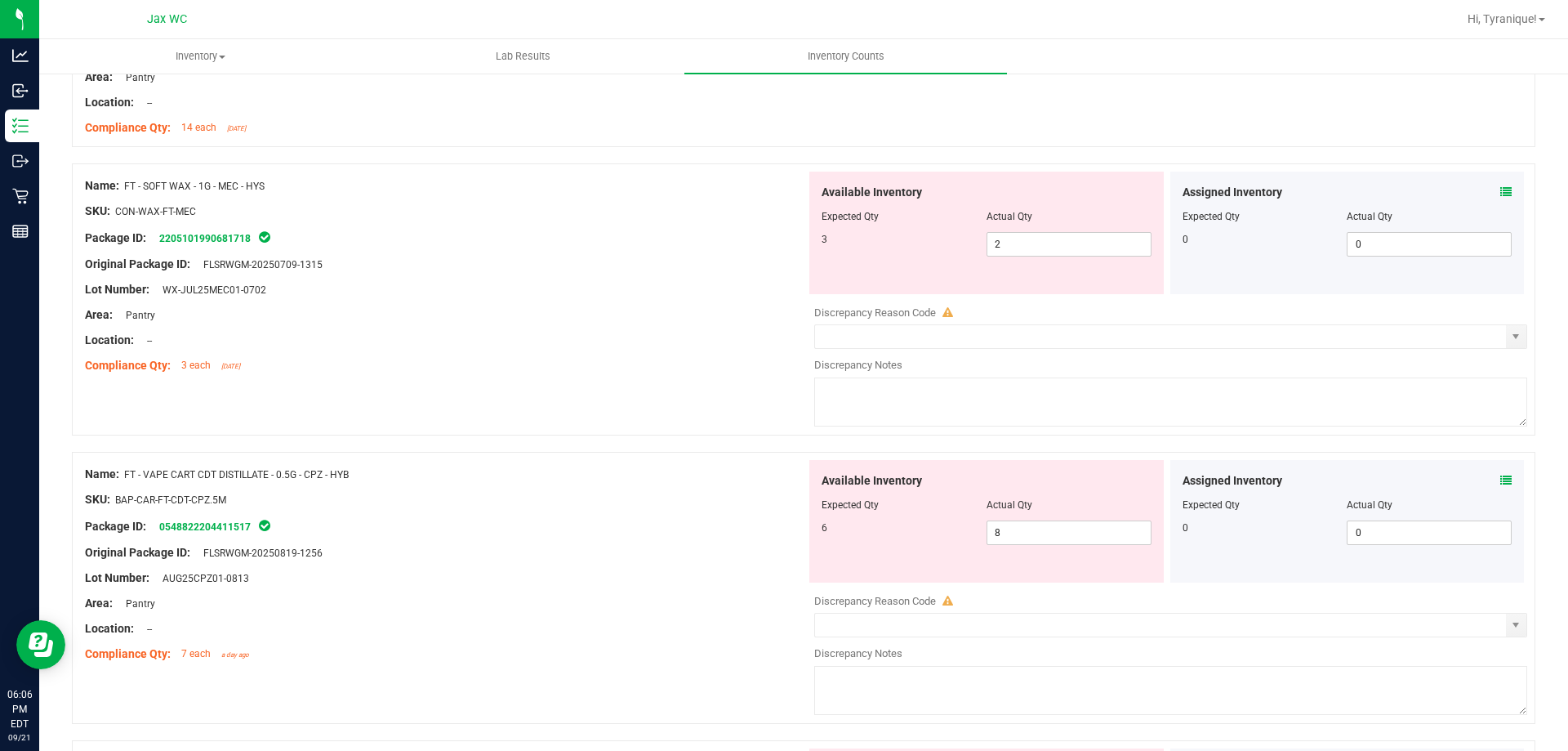
click at [1500, 481] on icon at bounding box center [1506, 481] width 11 height 11
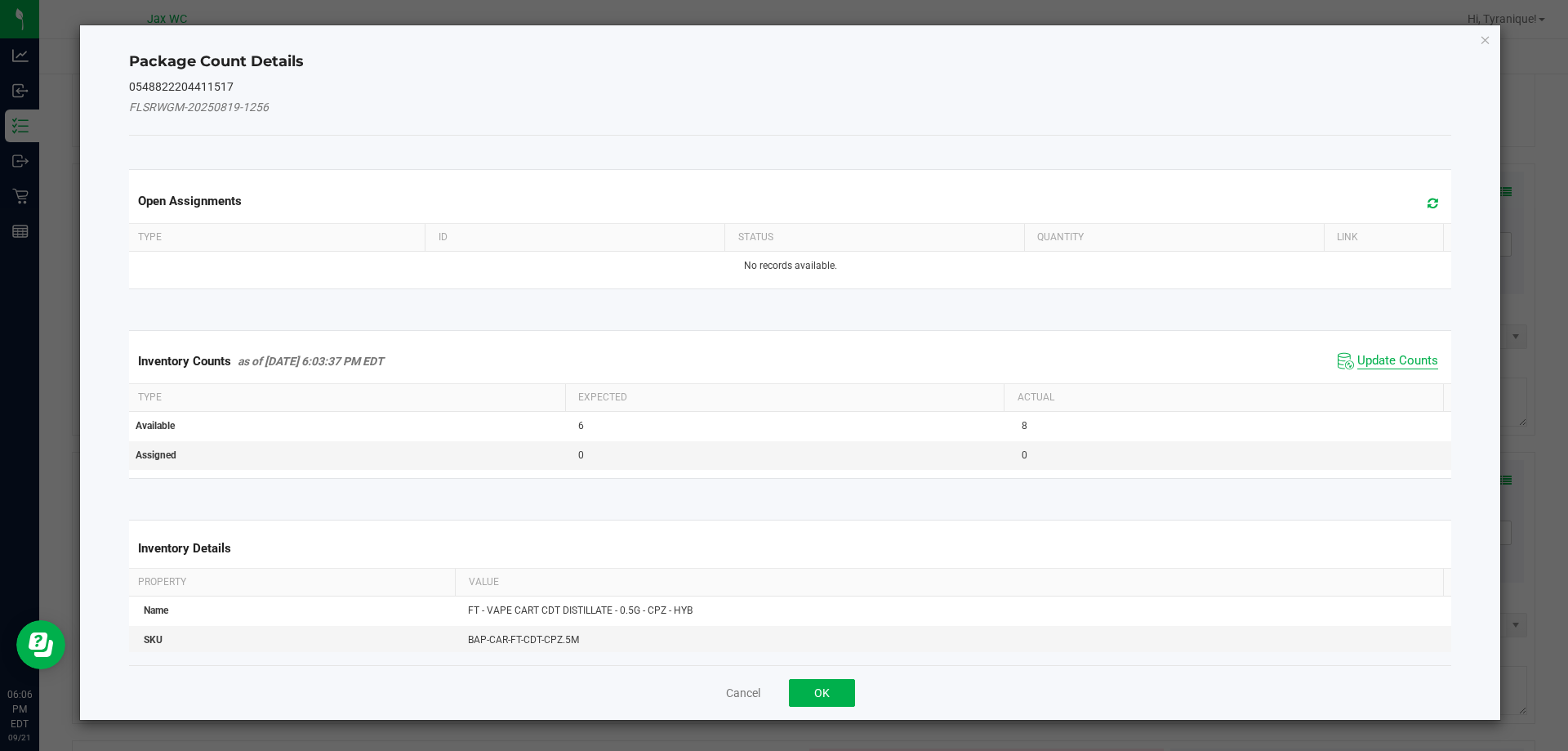
click at [1381, 368] on span "Update Counts" at bounding box center [1397, 362] width 81 height 17
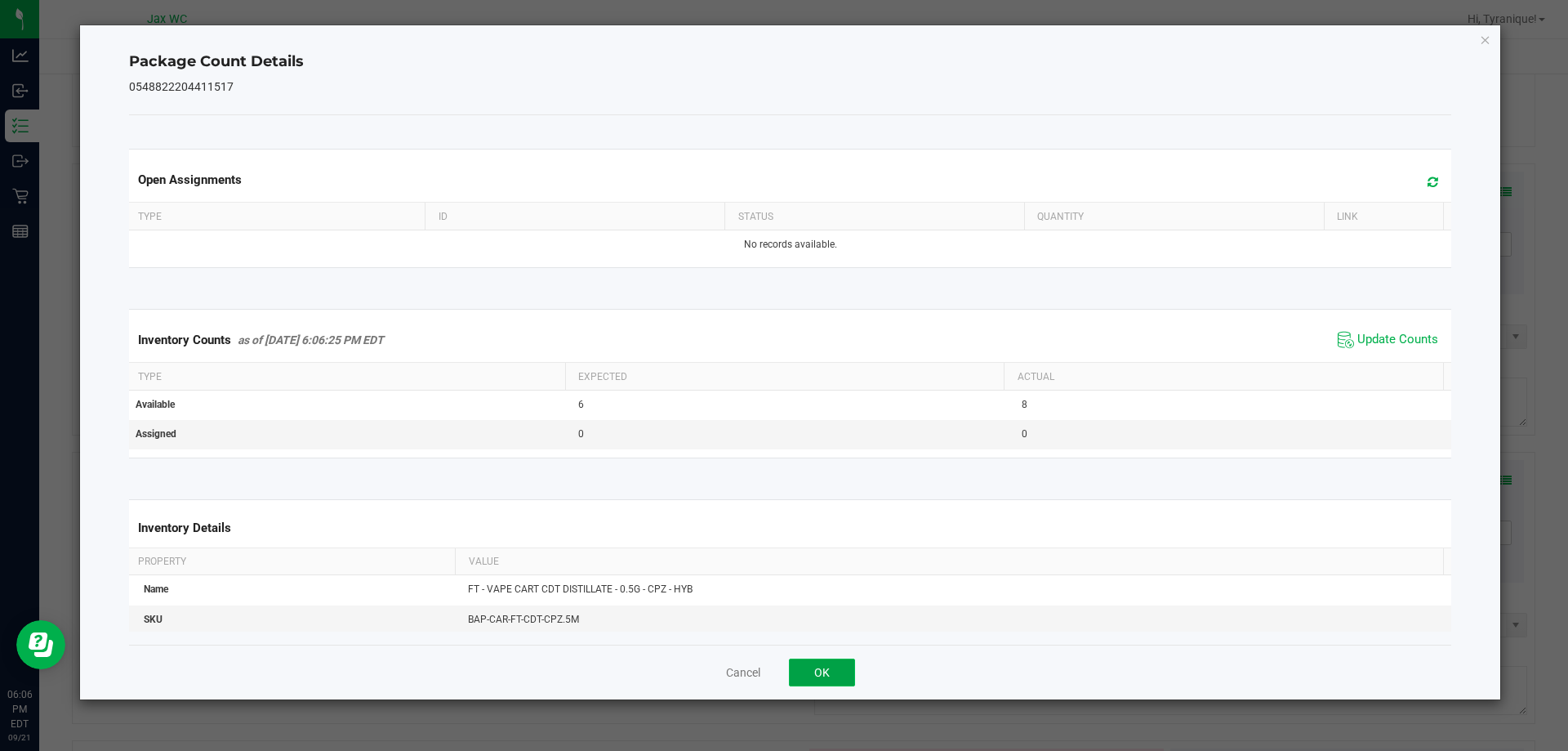
click at [835, 673] on button "OK" at bounding box center [821, 673] width 66 height 28
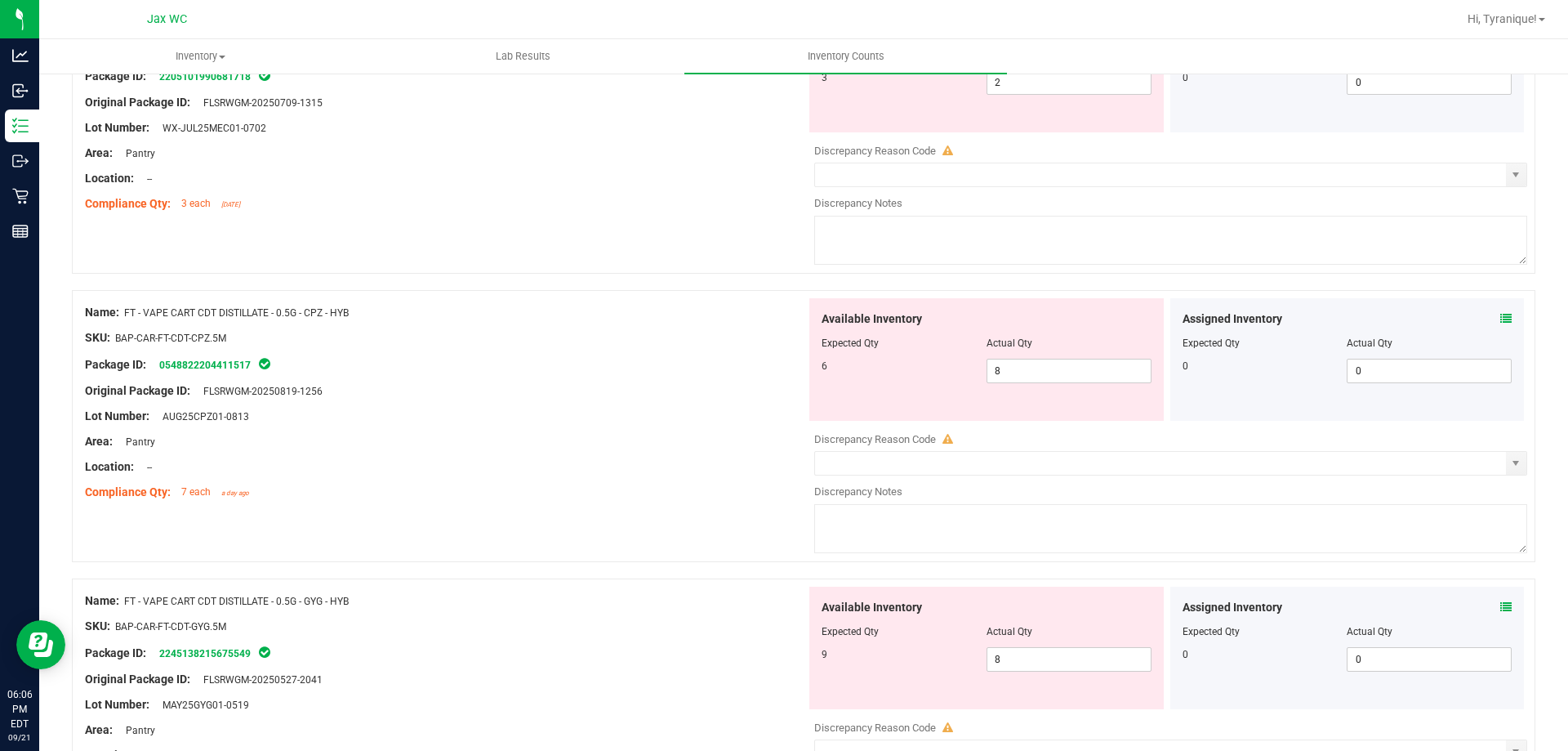
scroll to position [3633, 0]
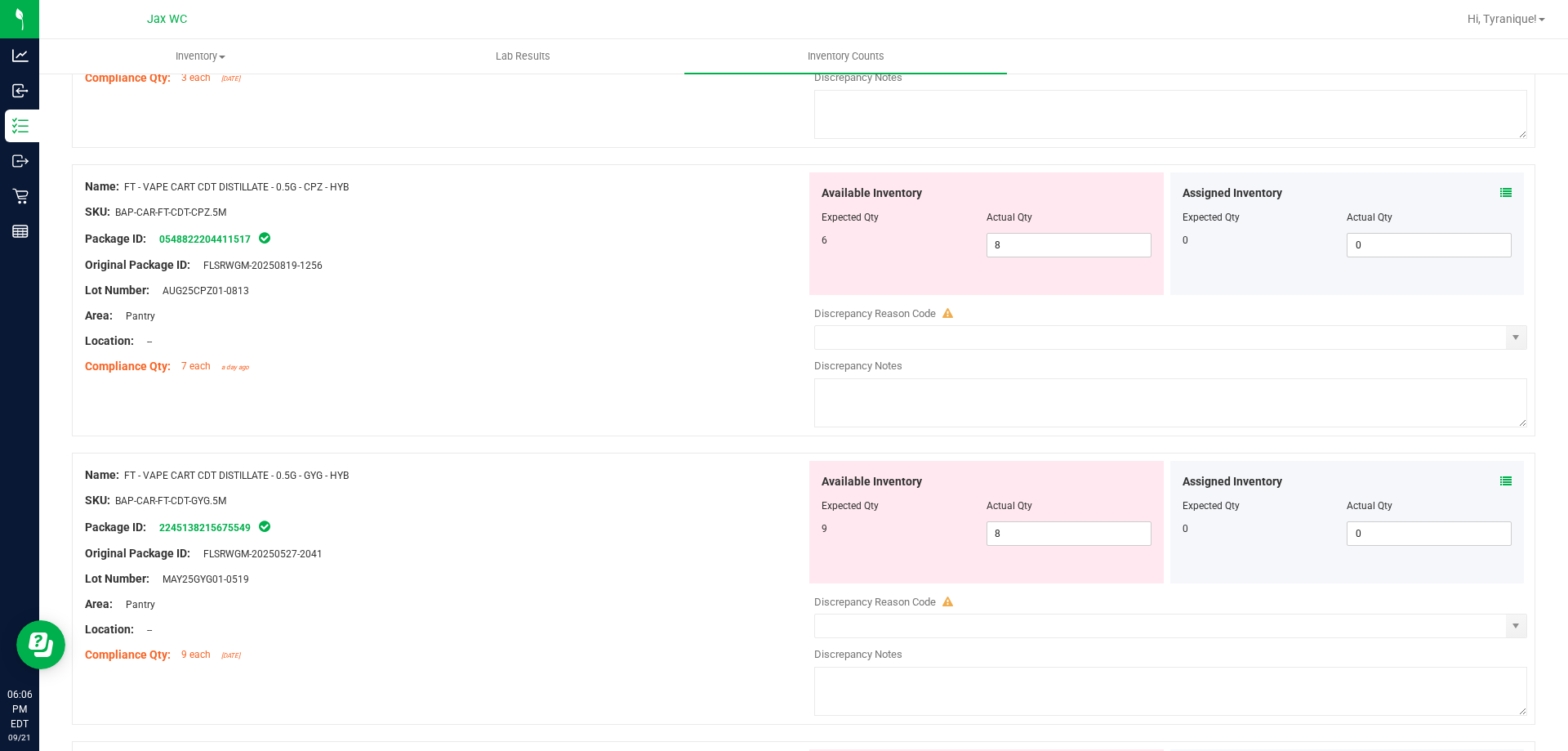
click at [1500, 476] on icon at bounding box center [1506, 481] width 11 height 11
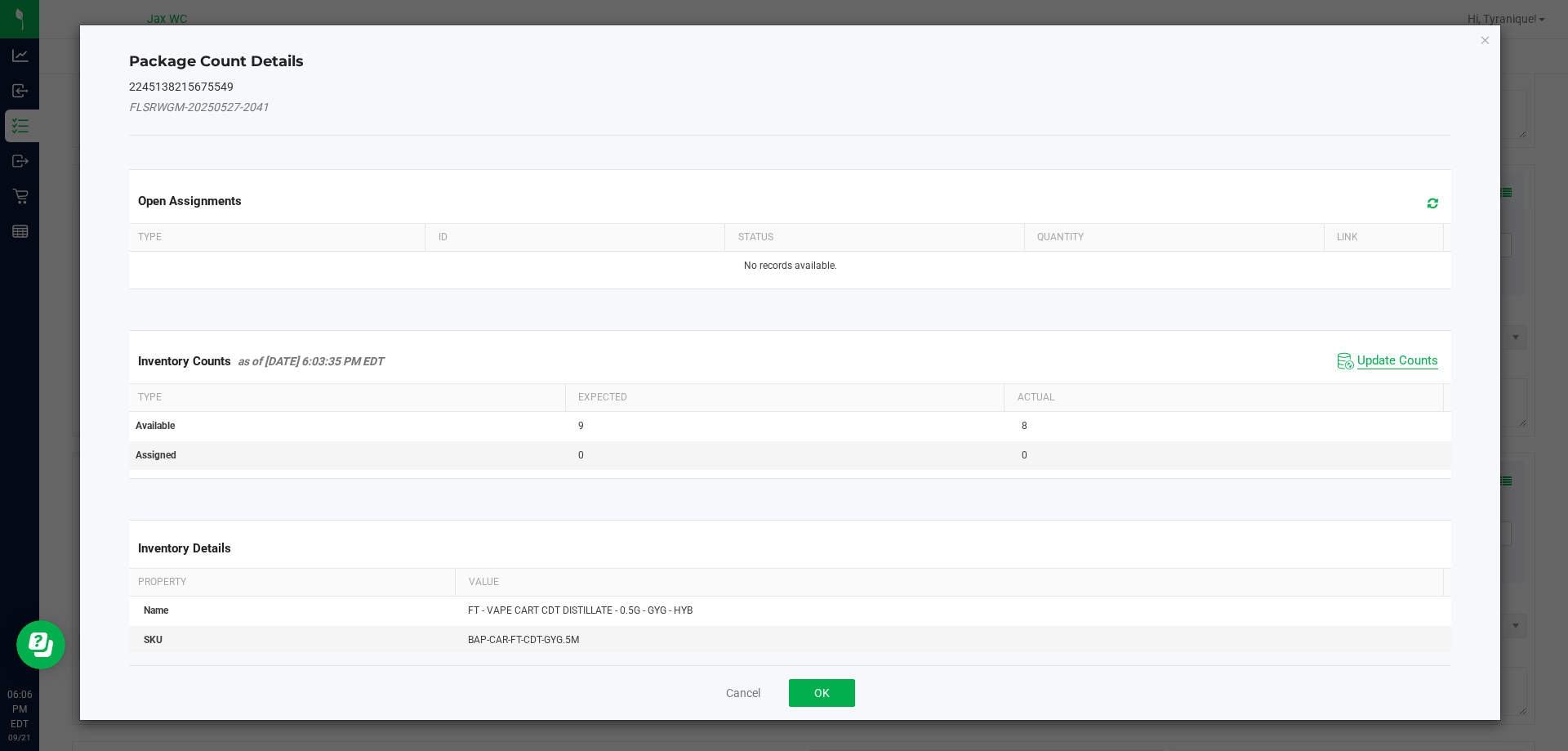
click at [1391, 355] on span "Update Counts" at bounding box center [1397, 362] width 81 height 17
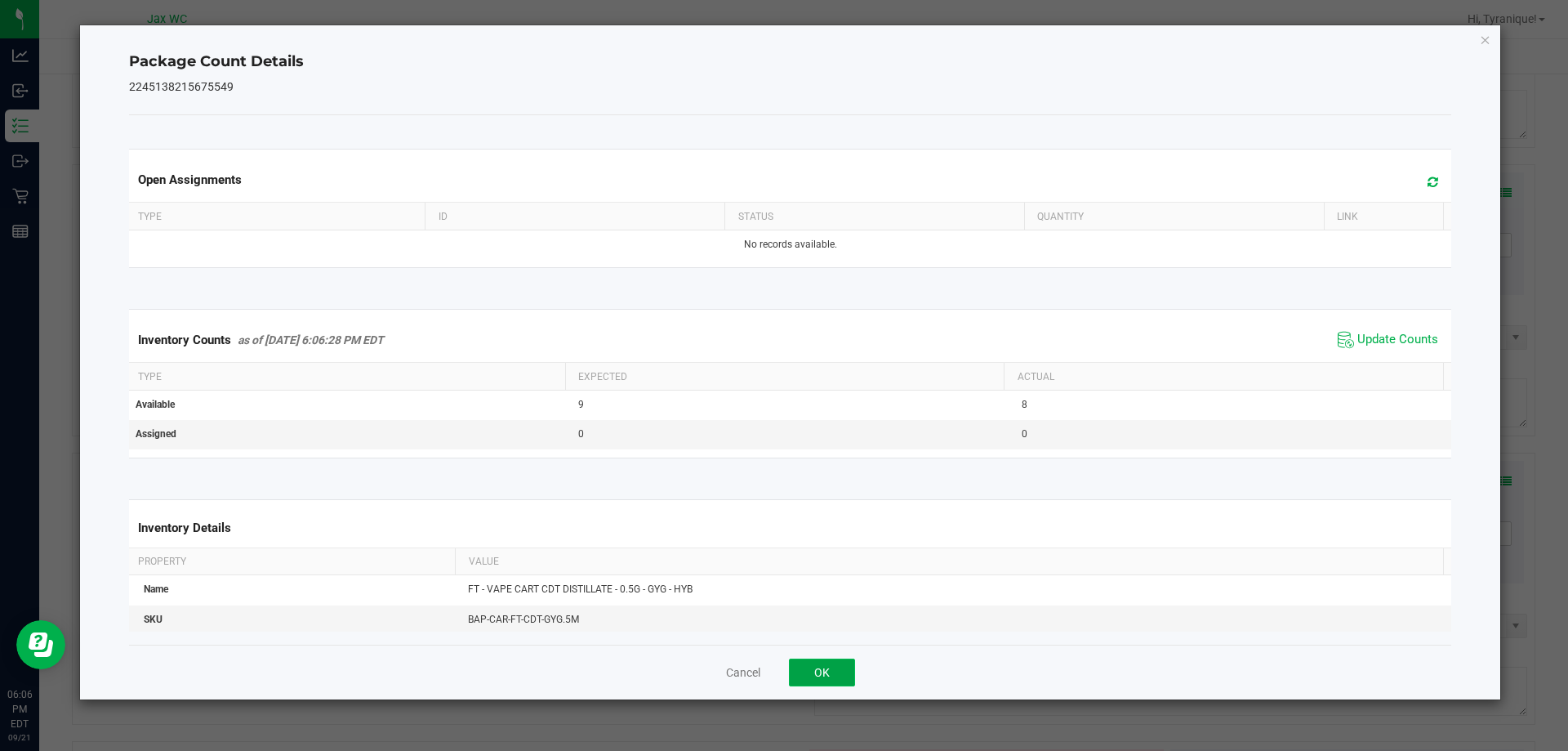
click at [840, 659] on button "OK" at bounding box center [821, 673] width 66 height 28
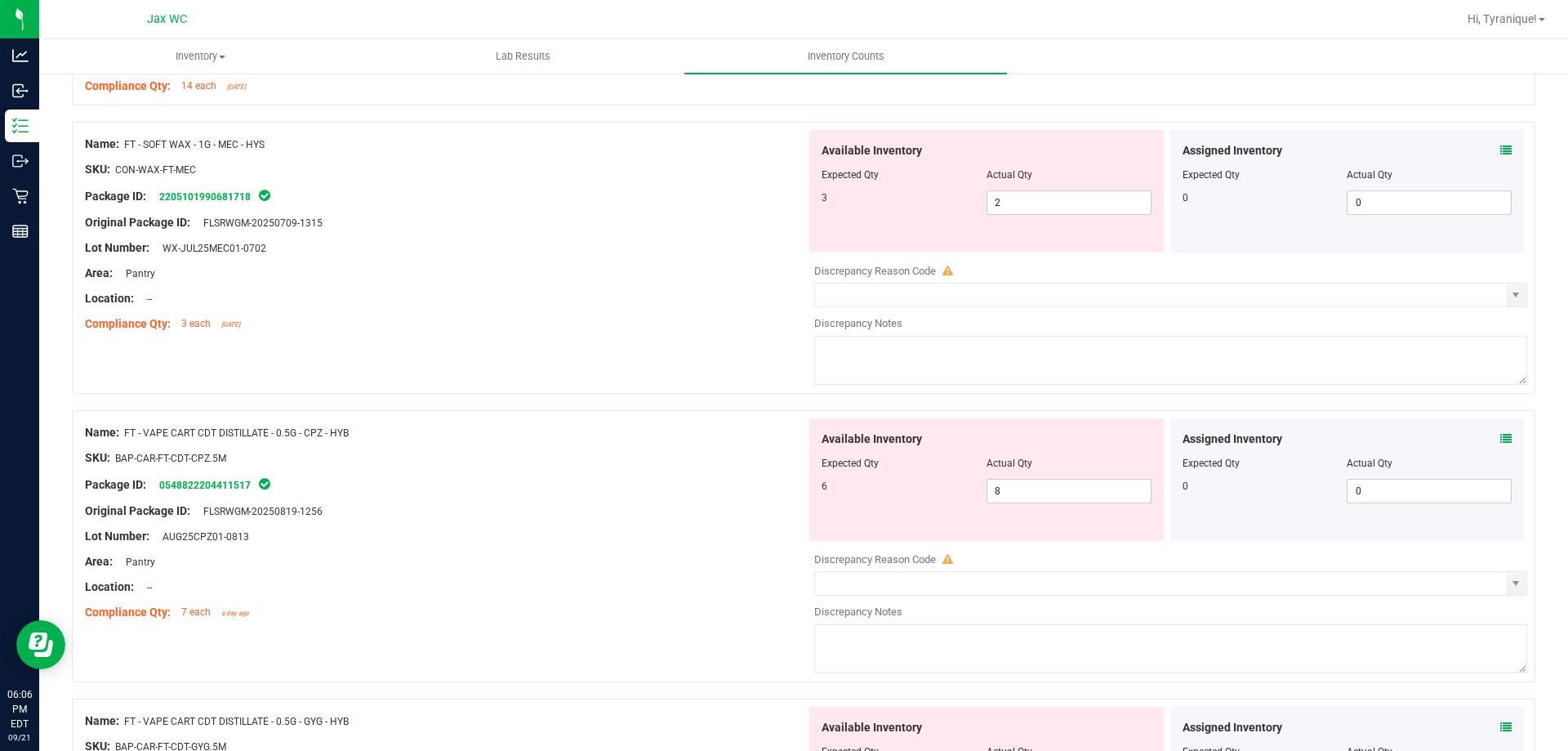
scroll to position [3431, 0]
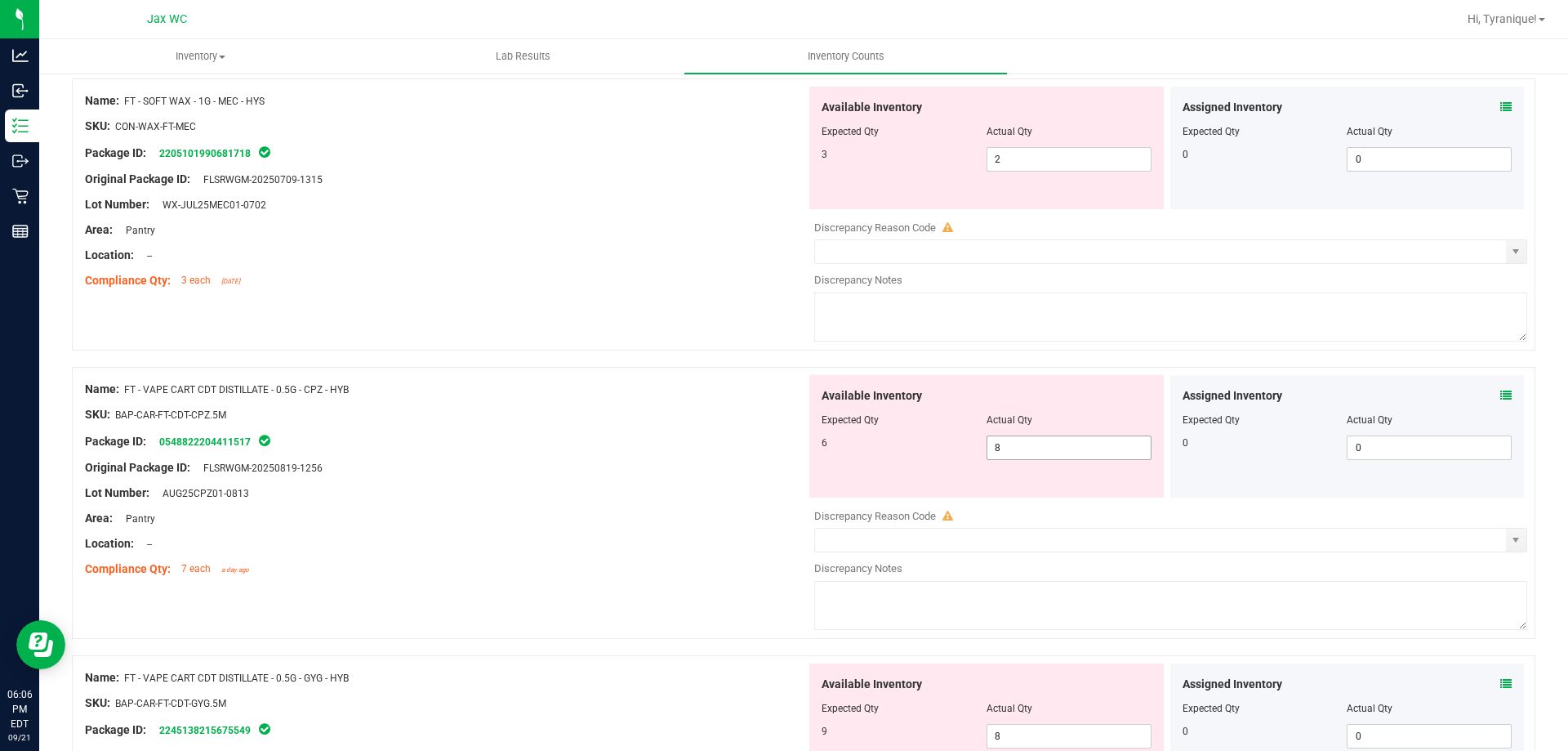
click at [1061, 443] on input "8" at bounding box center [1069, 447] width 163 height 23
drag, startPoint x: 377, startPoint y: 400, endPoint x: 127, endPoint y: 382, distance: 250.6
click at [127, 382] on div "Name: FT - VAPE CART CDT DISTILLATE - 0.5G - CPZ - HYB SKU: BAP-CAR-FT-CDT-CPZ.…" at bounding box center [445, 480] width 721 height 208
copy div "FT - VAPE CART CDT DISTILLATE - 0.5G - CPZ - HYB"
click at [268, 105] on div "Name: FT - SOFT WAX - 1G - MEC - HYS" at bounding box center [445, 100] width 721 height 17
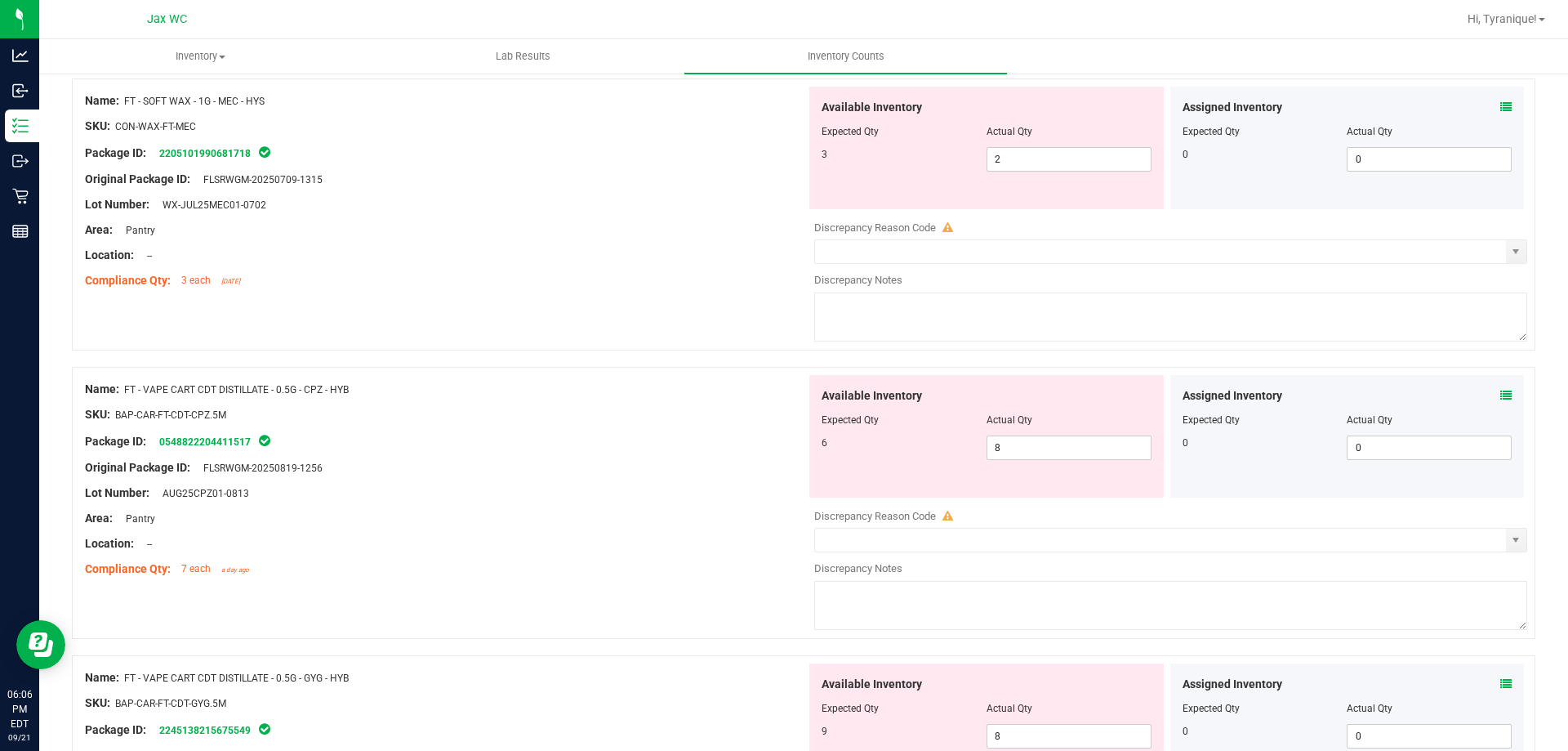
drag, startPoint x: 282, startPoint y: 100, endPoint x: 124, endPoint y: 100, distance: 158.0
click at [124, 100] on div "Name: FT - SOFT WAX - 1G - MEC - HYS" at bounding box center [445, 100] width 721 height 17
copy div "FT - SOFT WAX - 1G - MEC - HYS"
click at [1062, 440] on span "8 8" at bounding box center [1069, 448] width 165 height 24
type input "6"
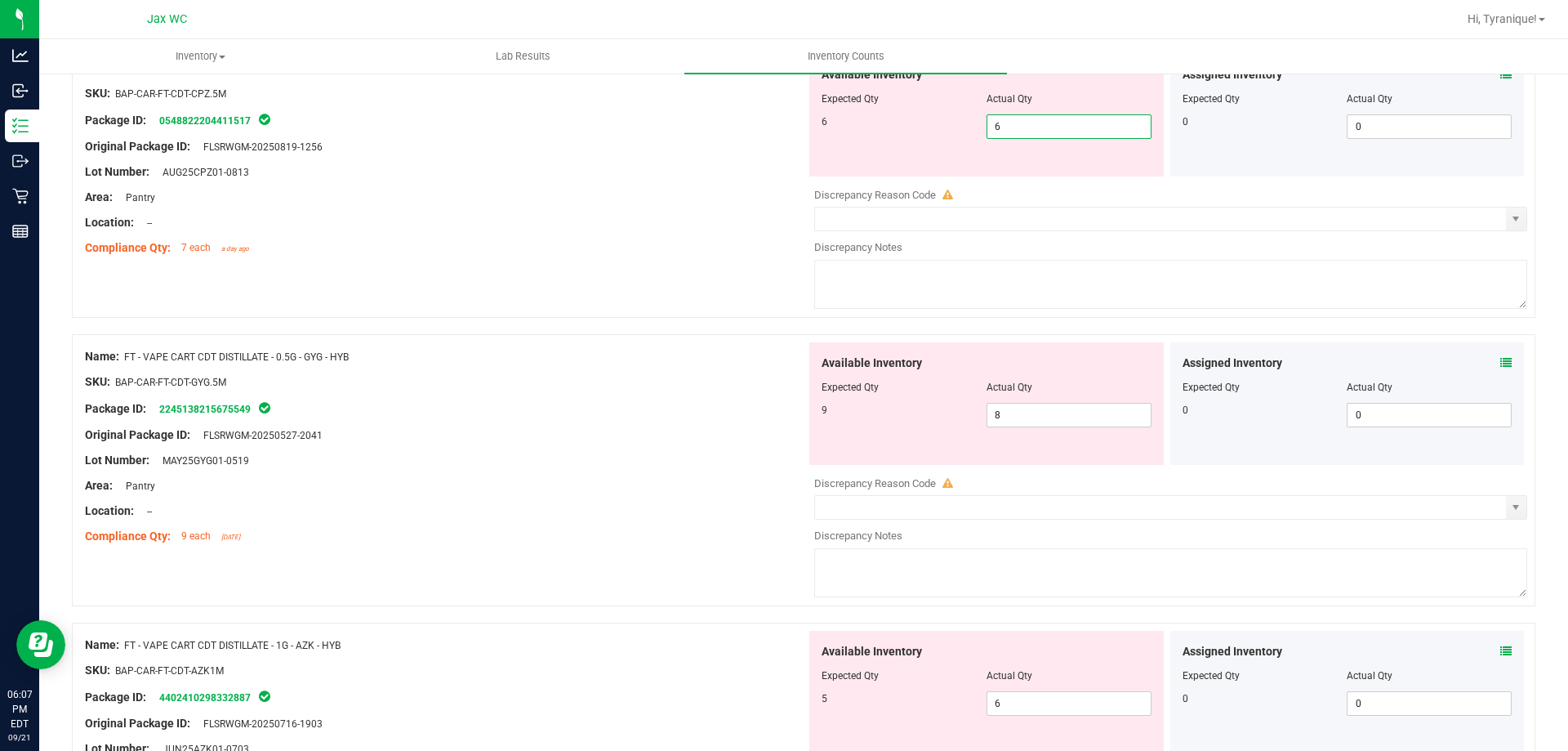
scroll to position [3657, 0]
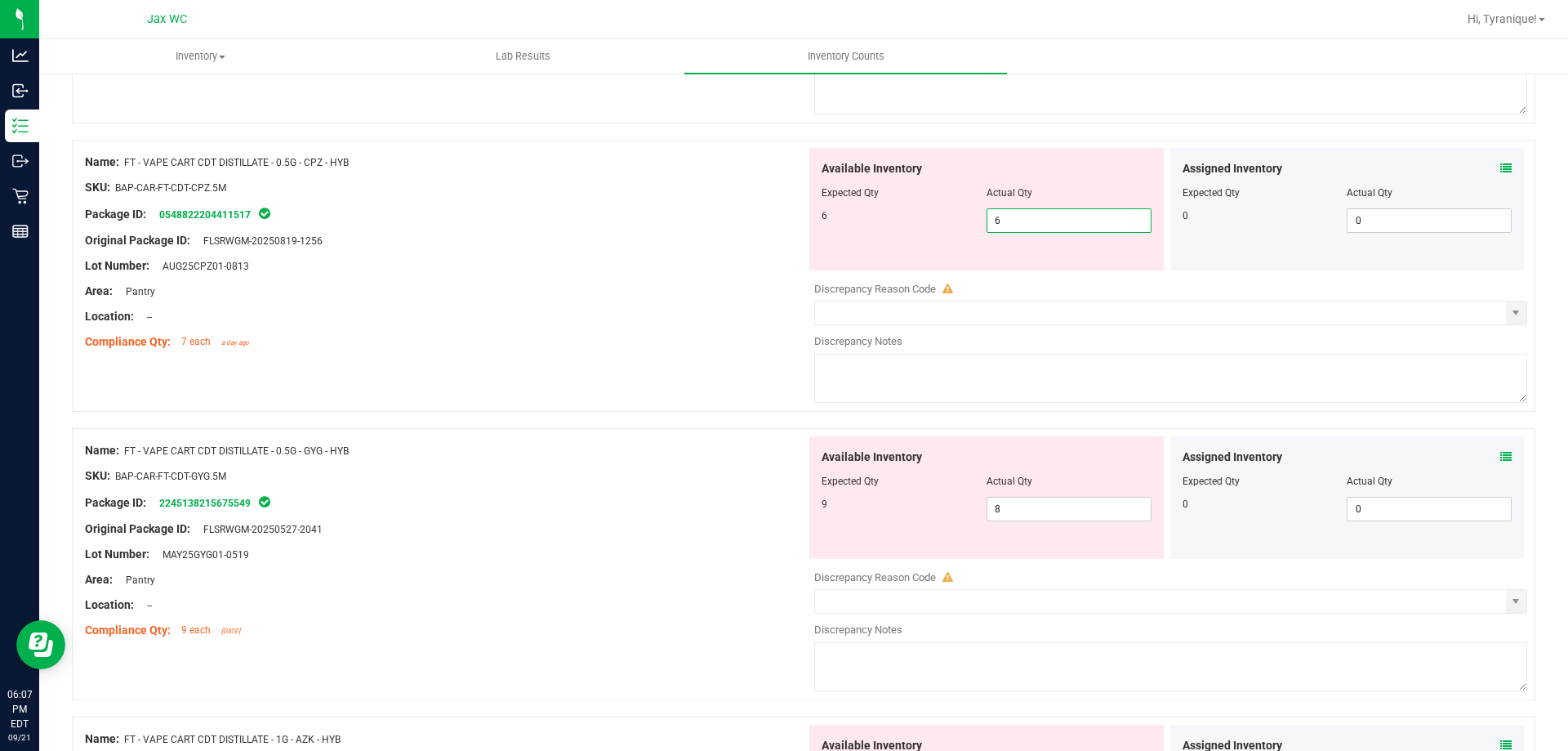
type input "6"
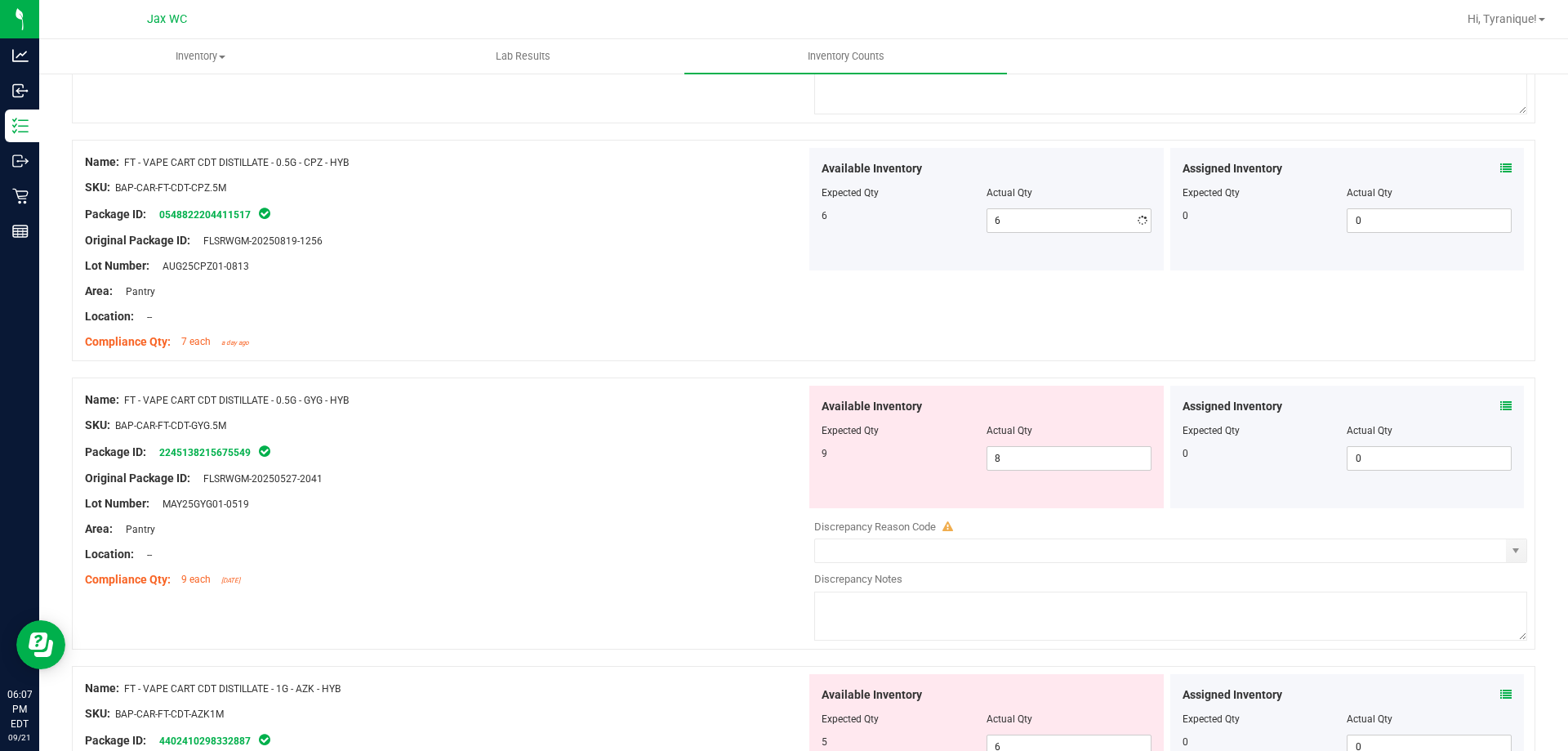
click at [717, 349] on div "Compliance Qty: 7 each a day ago" at bounding box center [445, 342] width 721 height 17
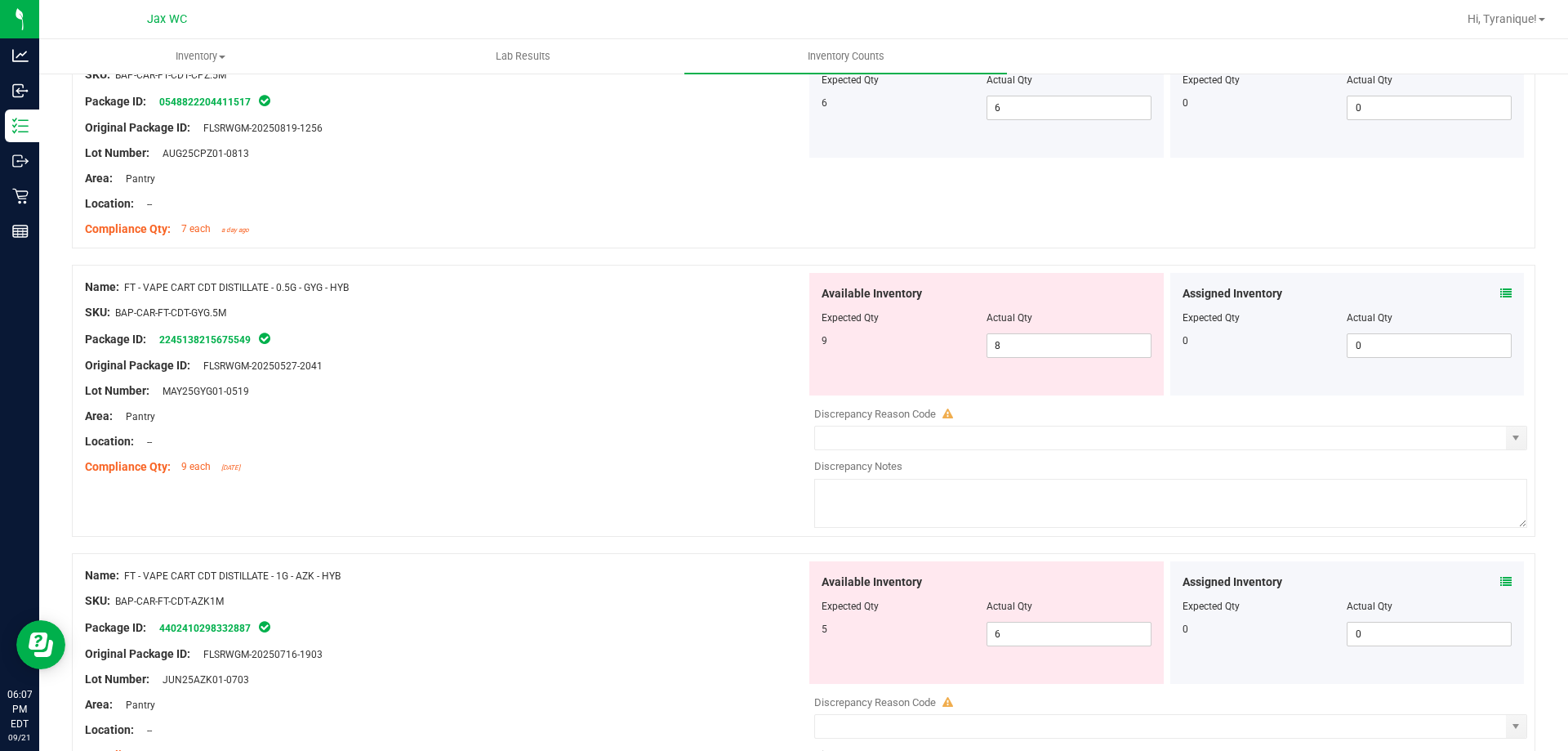
scroll to position [3821, 0]
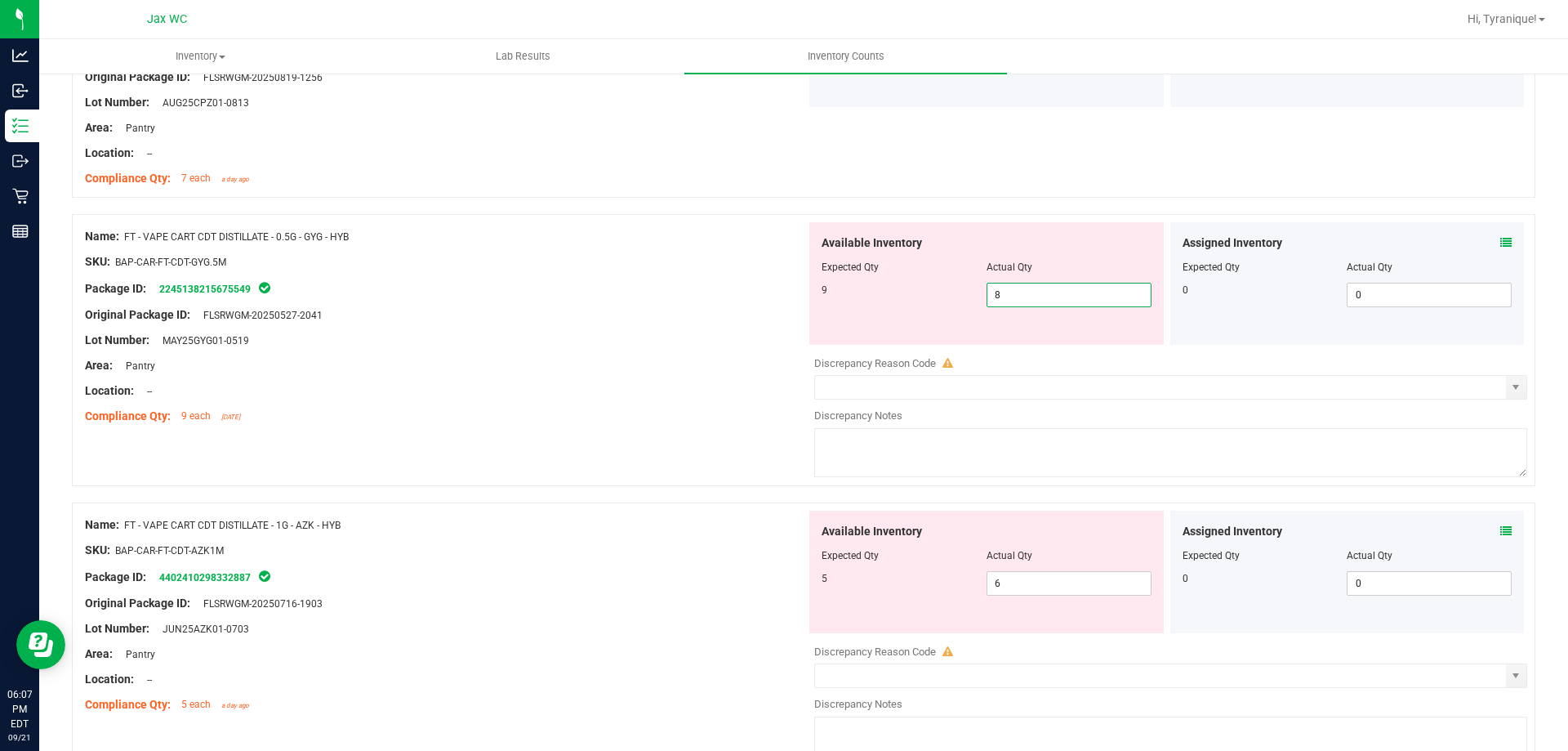
click at [1023, 284] on span "8 8" at bounding box center [1069, 295] width 165 height 24
type input "9"
click at [566, 450] on div "Name: FT - VAPE CART CDT DISTILLATE - 0.5G - GYG - HYB SKU: BAP-CAR-FT-CDT-GYG.…" at bounding box center [804, 358] width 1464 height 288
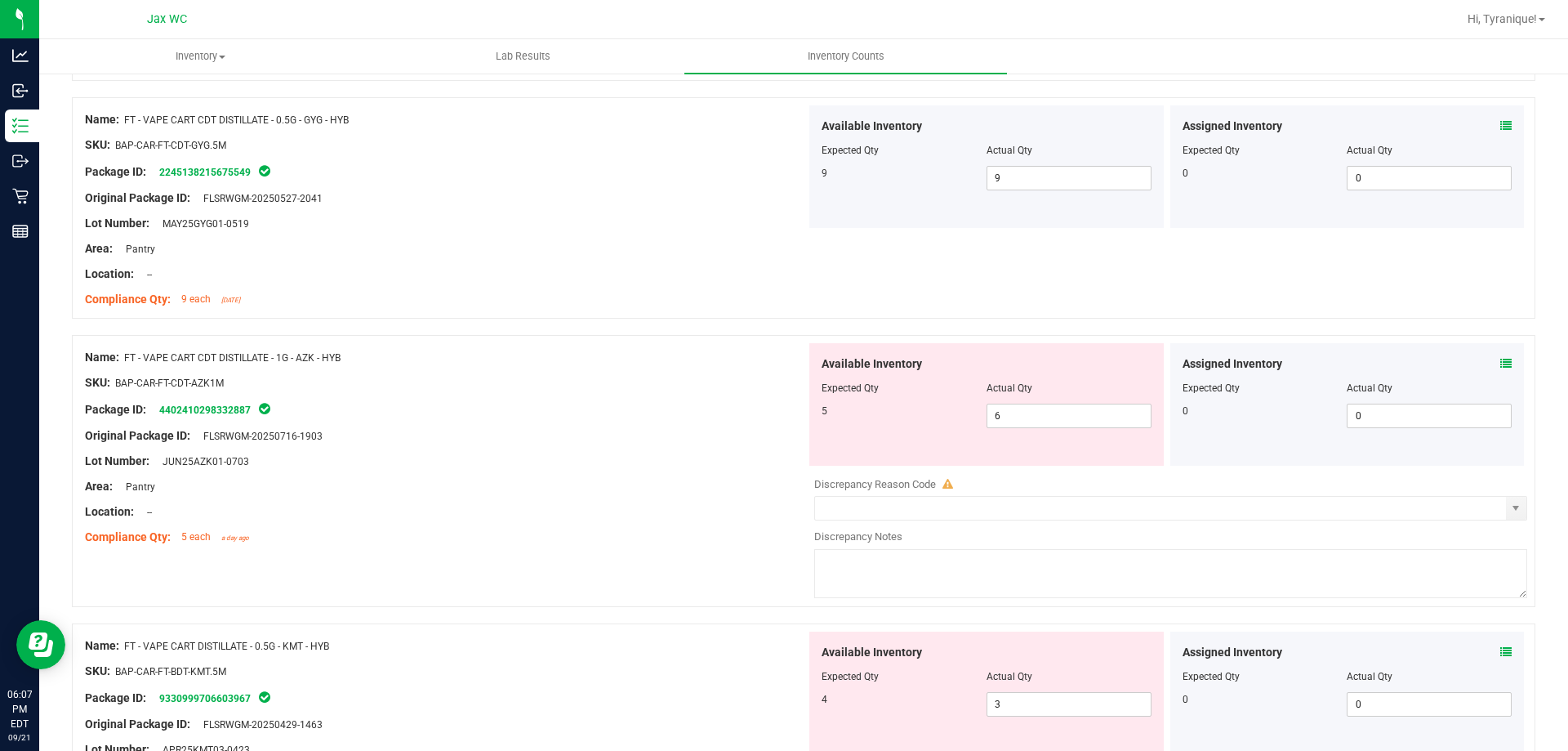
scroll to position [4148, 0]
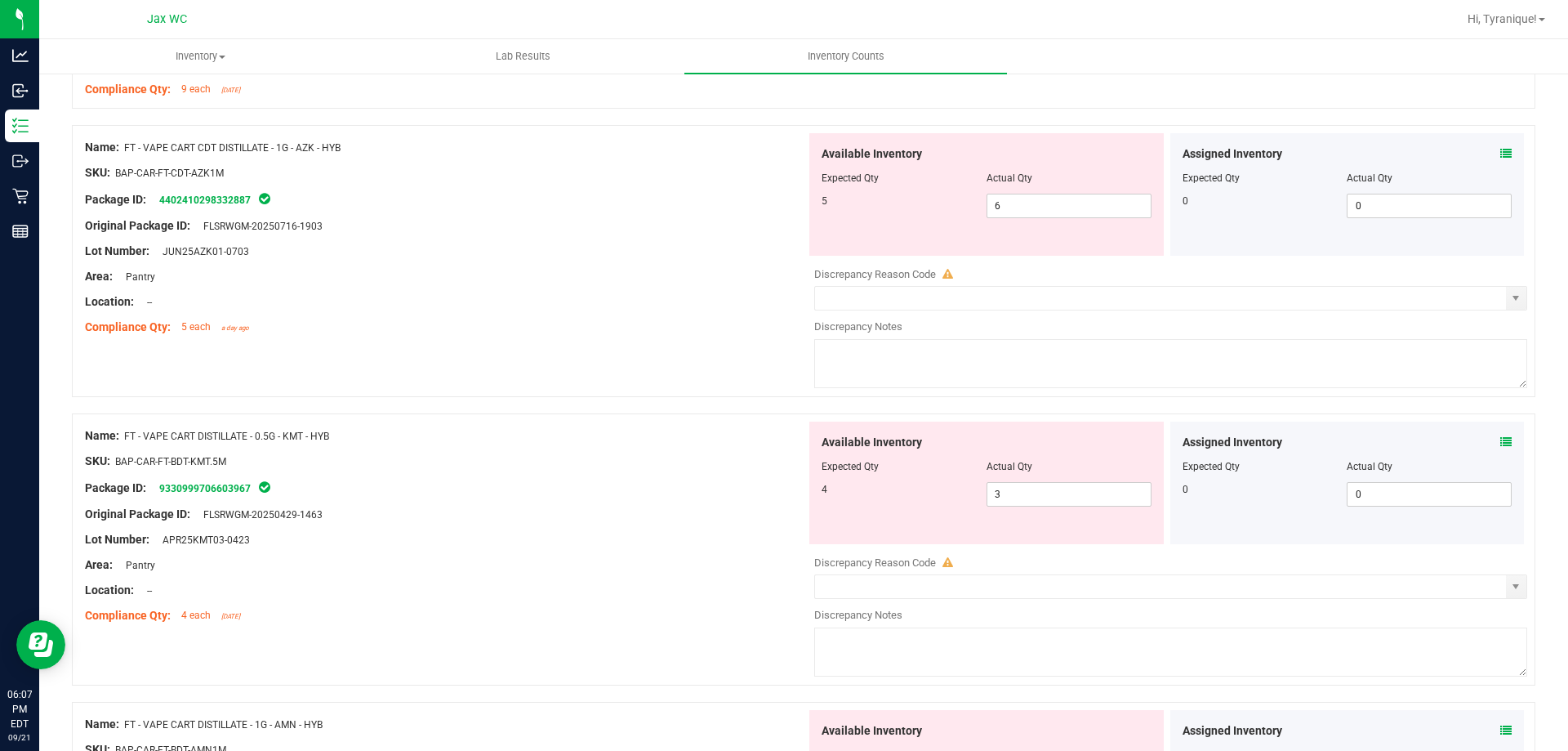
click at [1500, 441] on icon at bounding box center [1506, 441] width 11 height 11
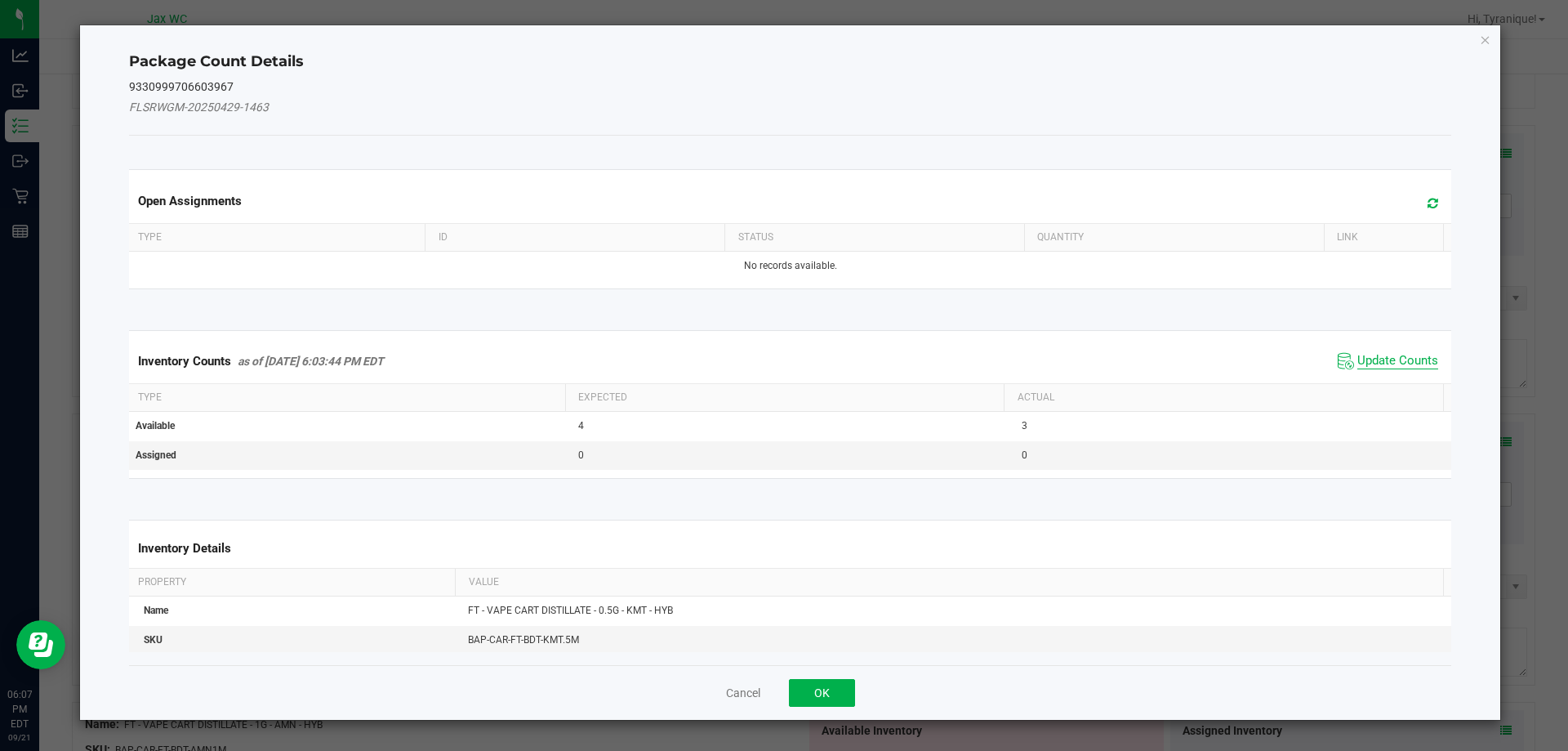
click at [1396, 368] on span "Update Counts" at bounding box center [1397, 362] width 81 height 17
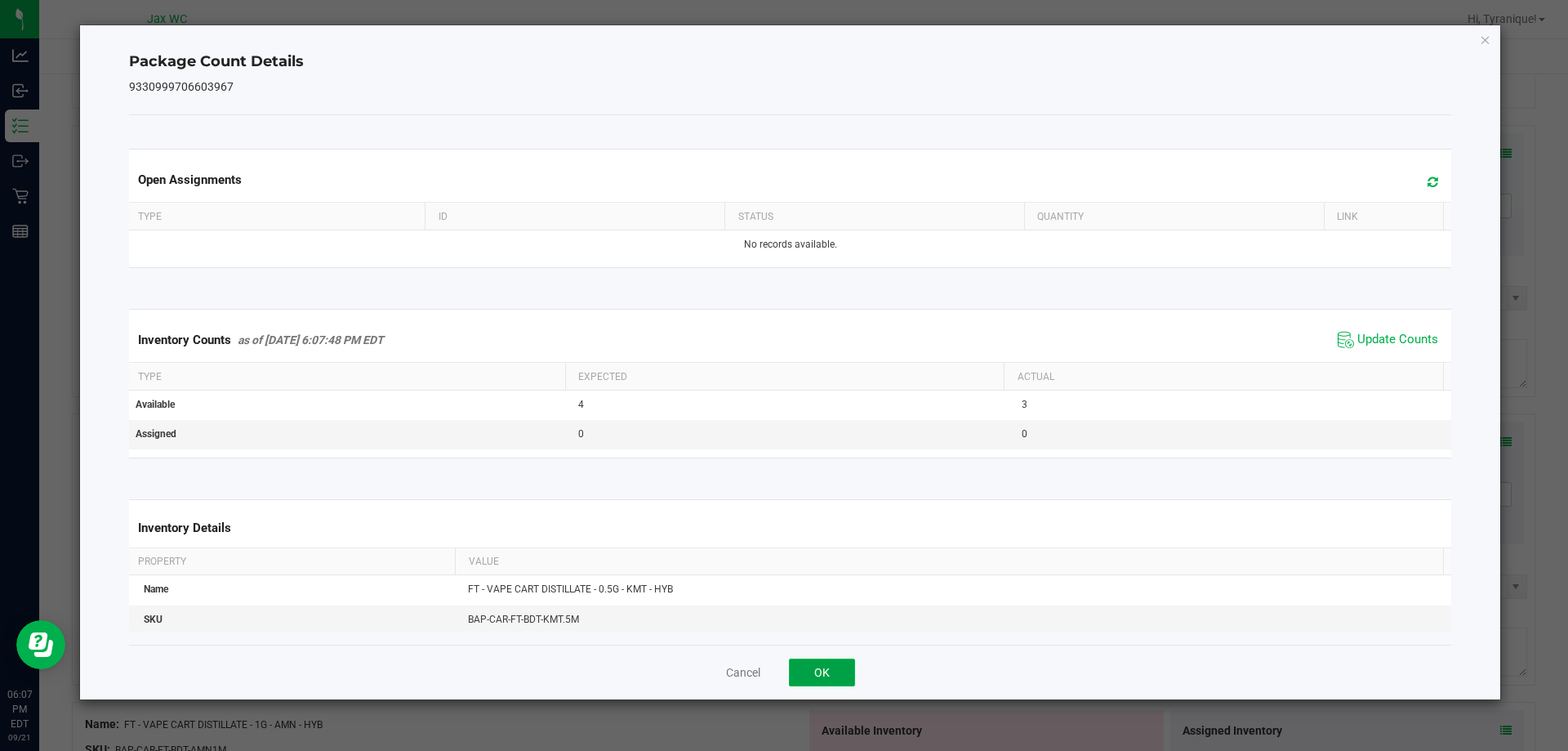
click at [829, 660] on button "OK" at bounding box center [821, 673] width 66 height 28
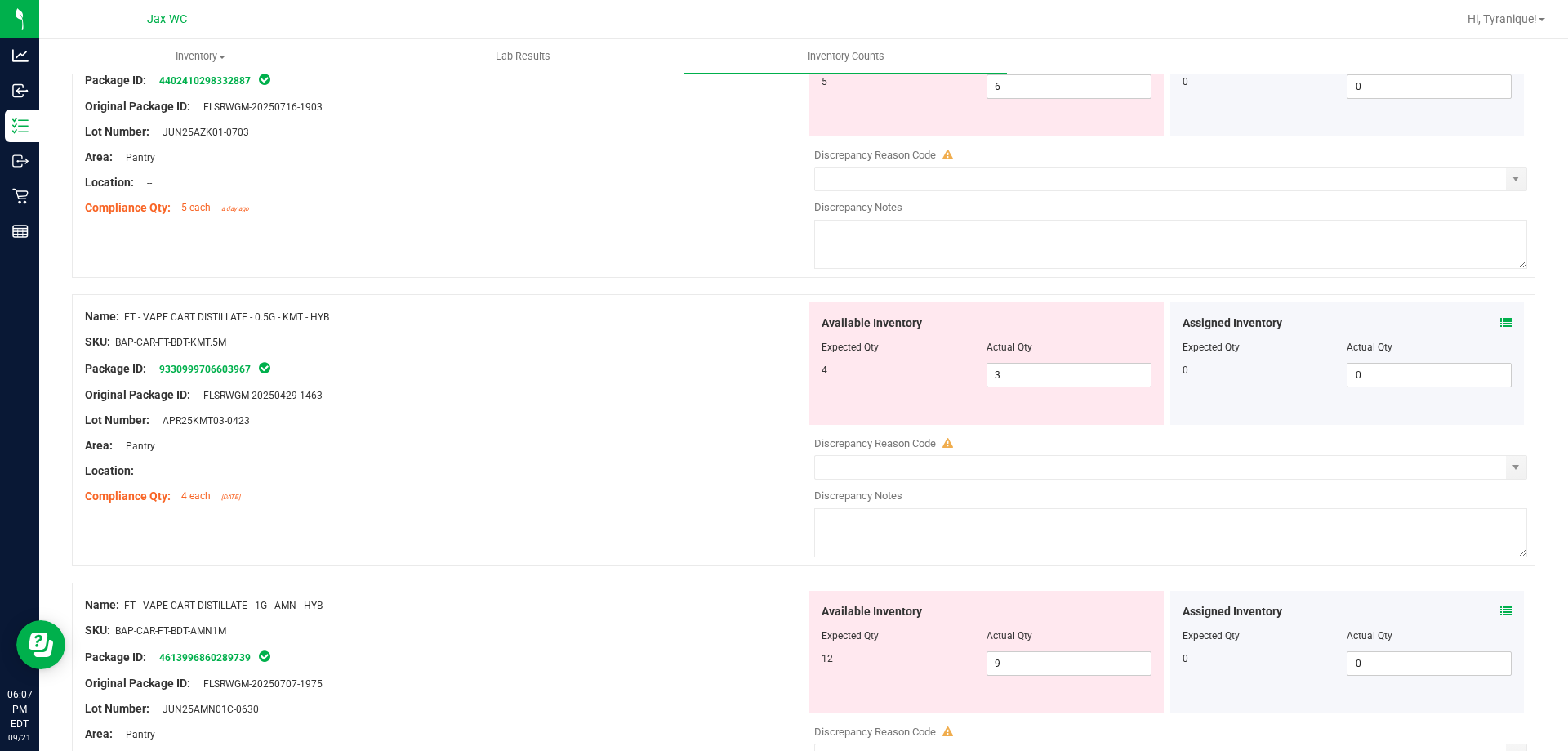
scroll to position [4268, 0]
click at [1500, 612] on icon at bounding box center [1506, 611] width 11 height 11
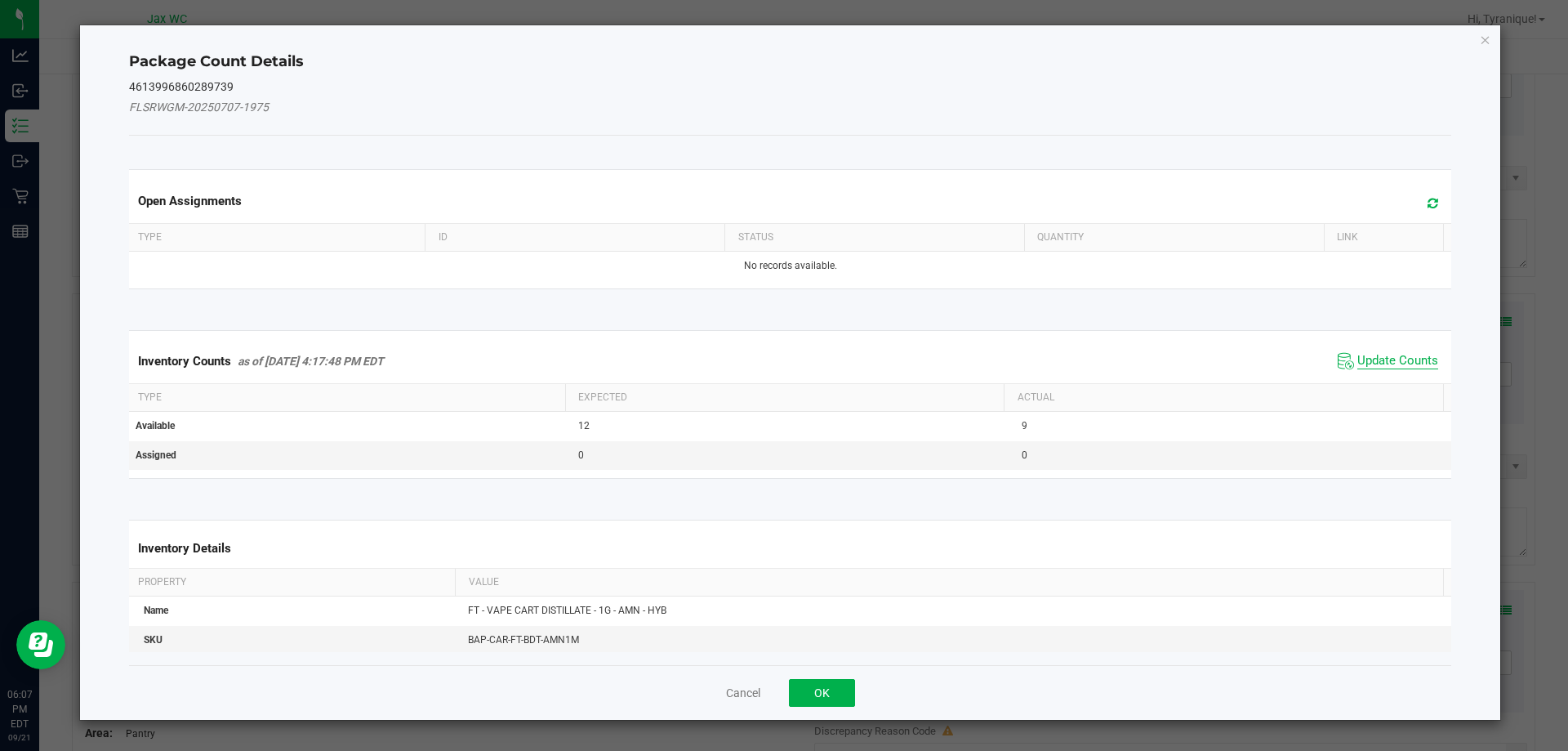
click at [1407, 366] on span "Update Counts" at bounding box center [1397, 362] width 81 height 17
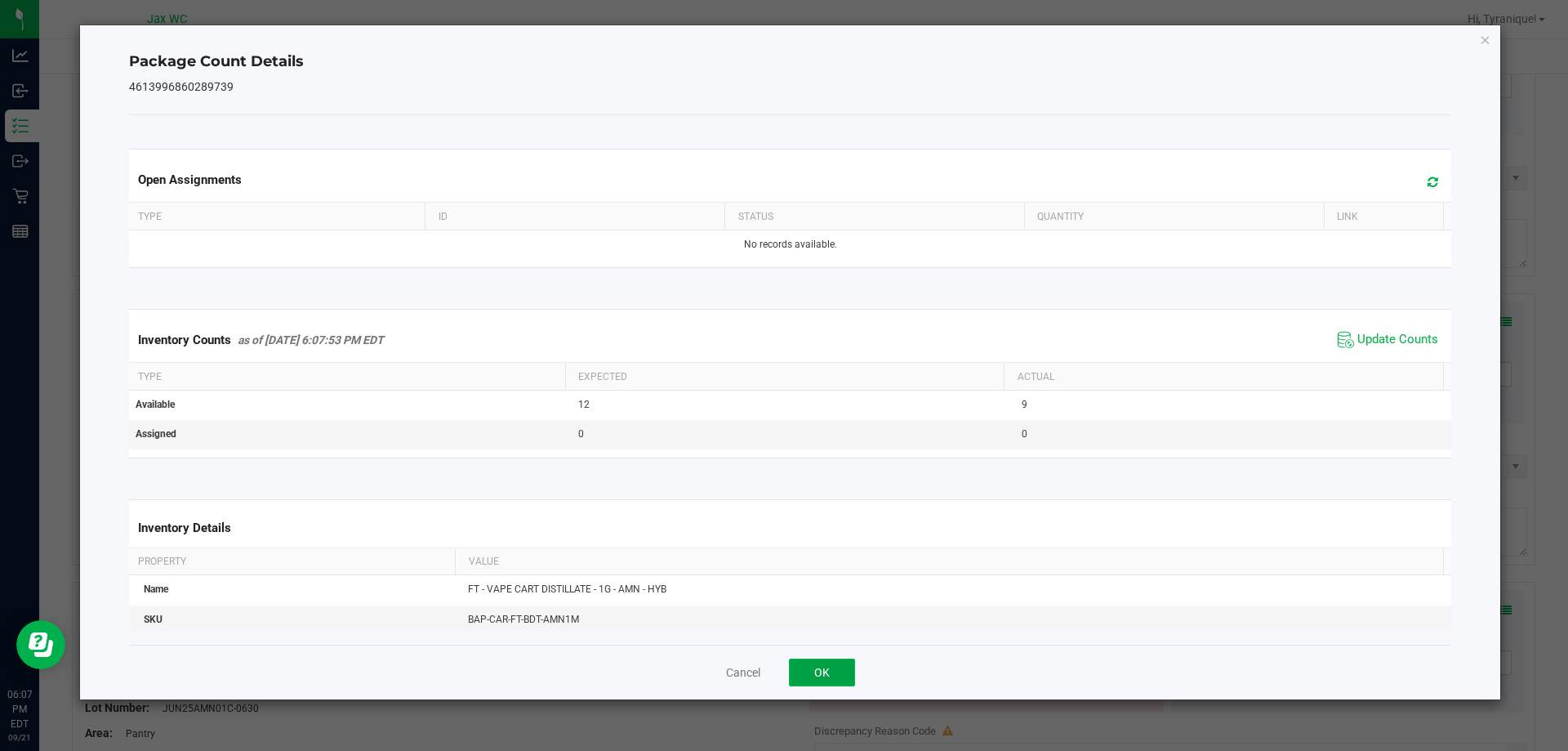
click at [825, 666] on button "OK" at bounding box center [821, 673] width 66 height 28
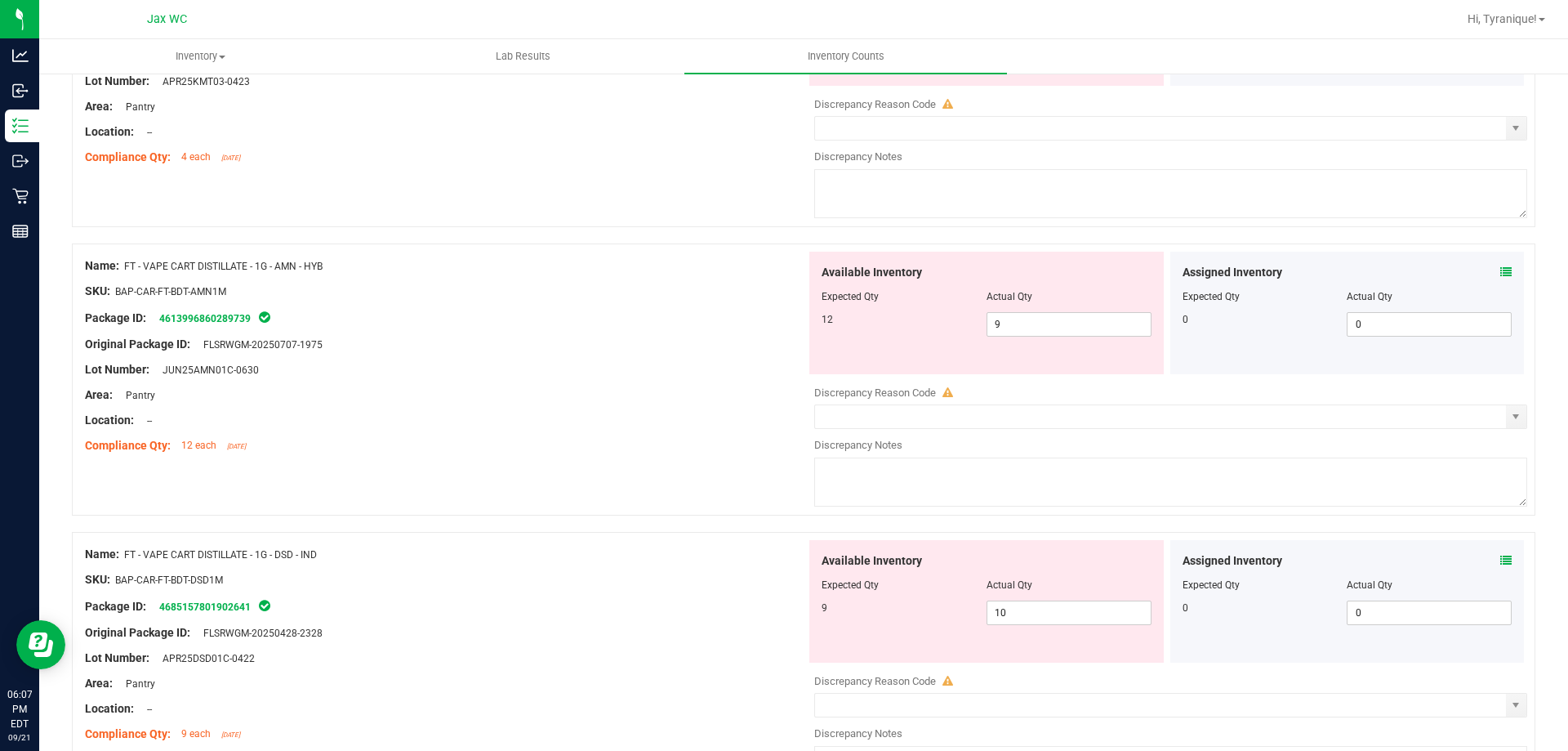
scroll to position [4607, 0]
click at [1500, 565] on icon at bounding box center [1506, 560] width 11 height 11
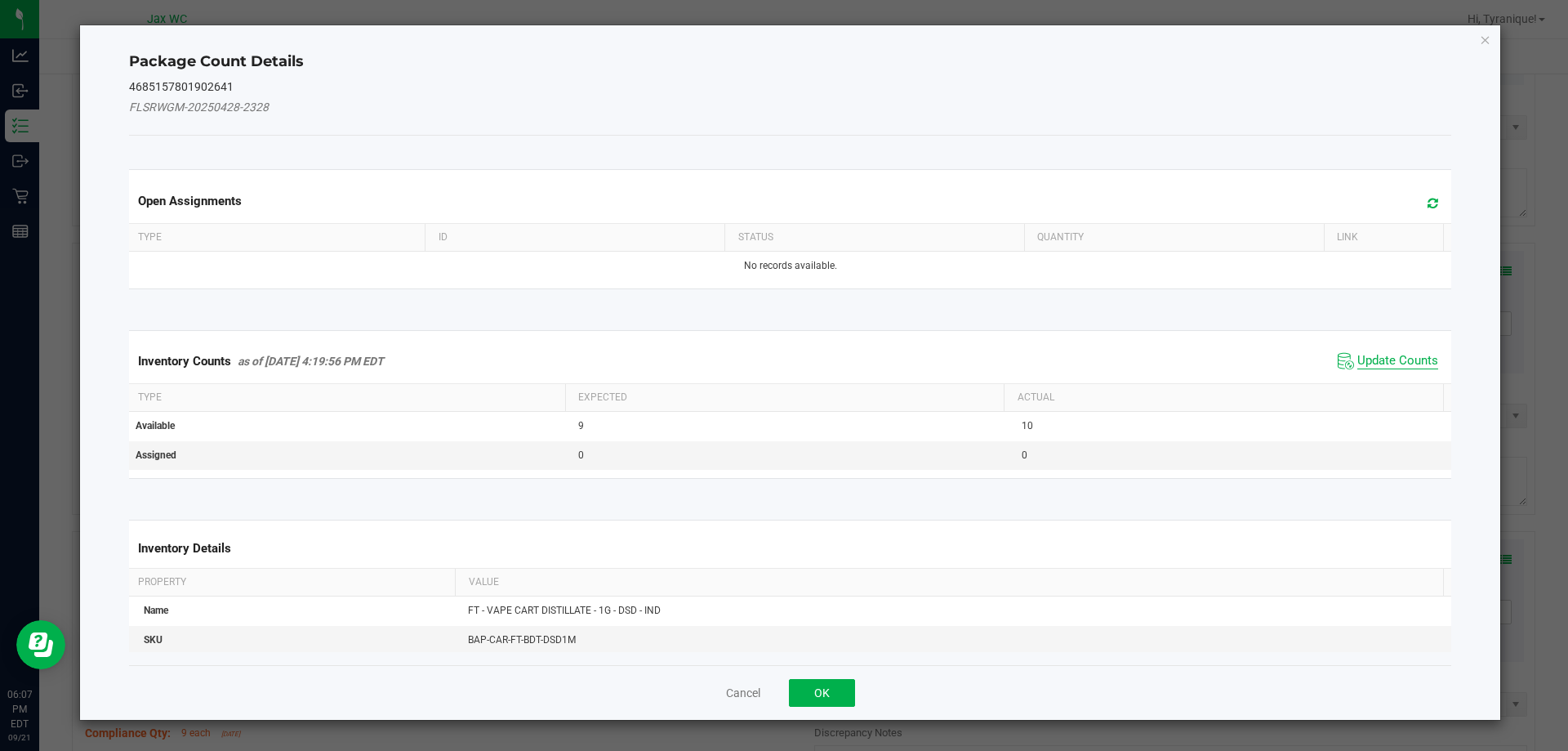
click at [1388, 364] on span "Update Counts" at bounding box center [1397, 362] width 81 height 17
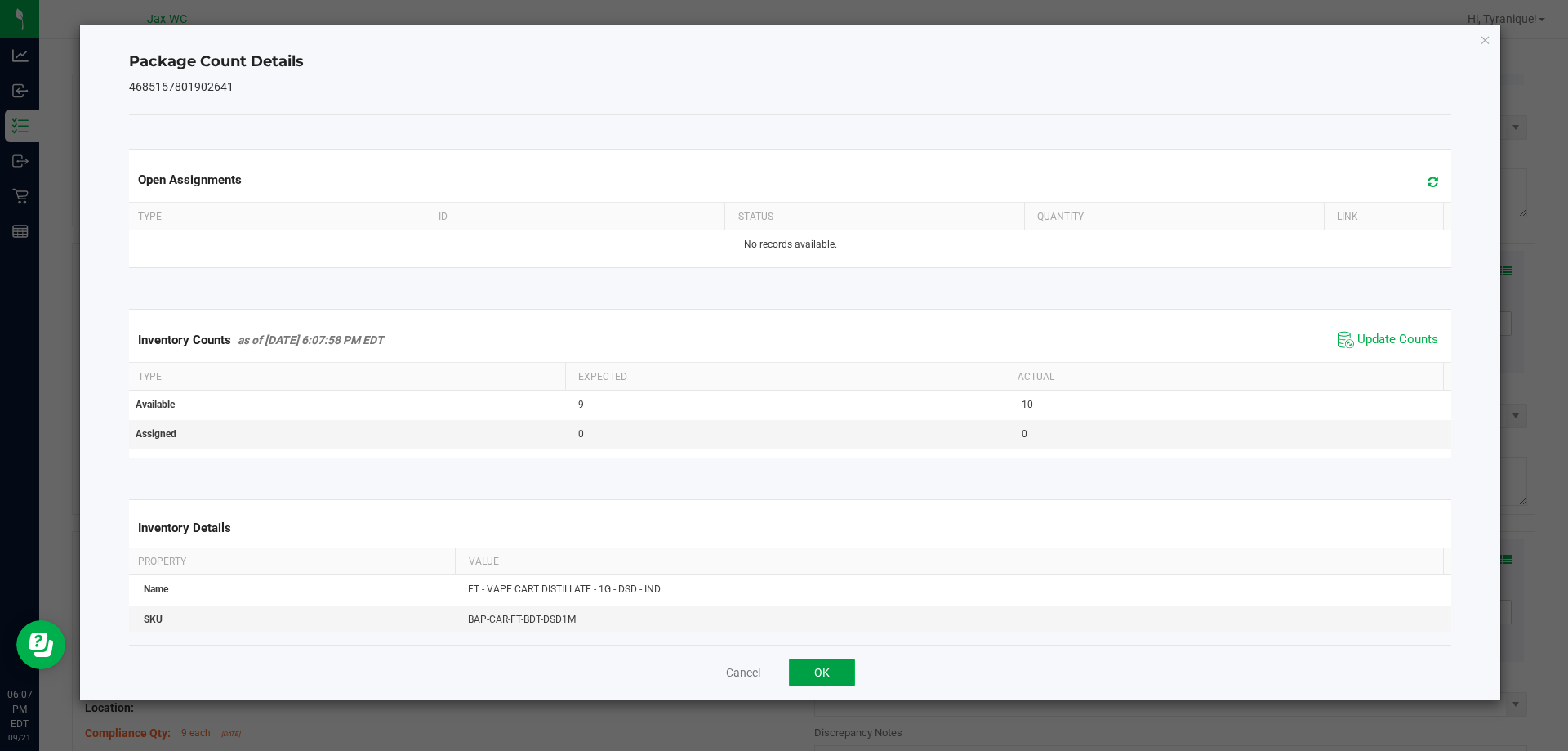
click at [816, 675] on button "OK" at bounding box center [821, 673] width 66 height 28
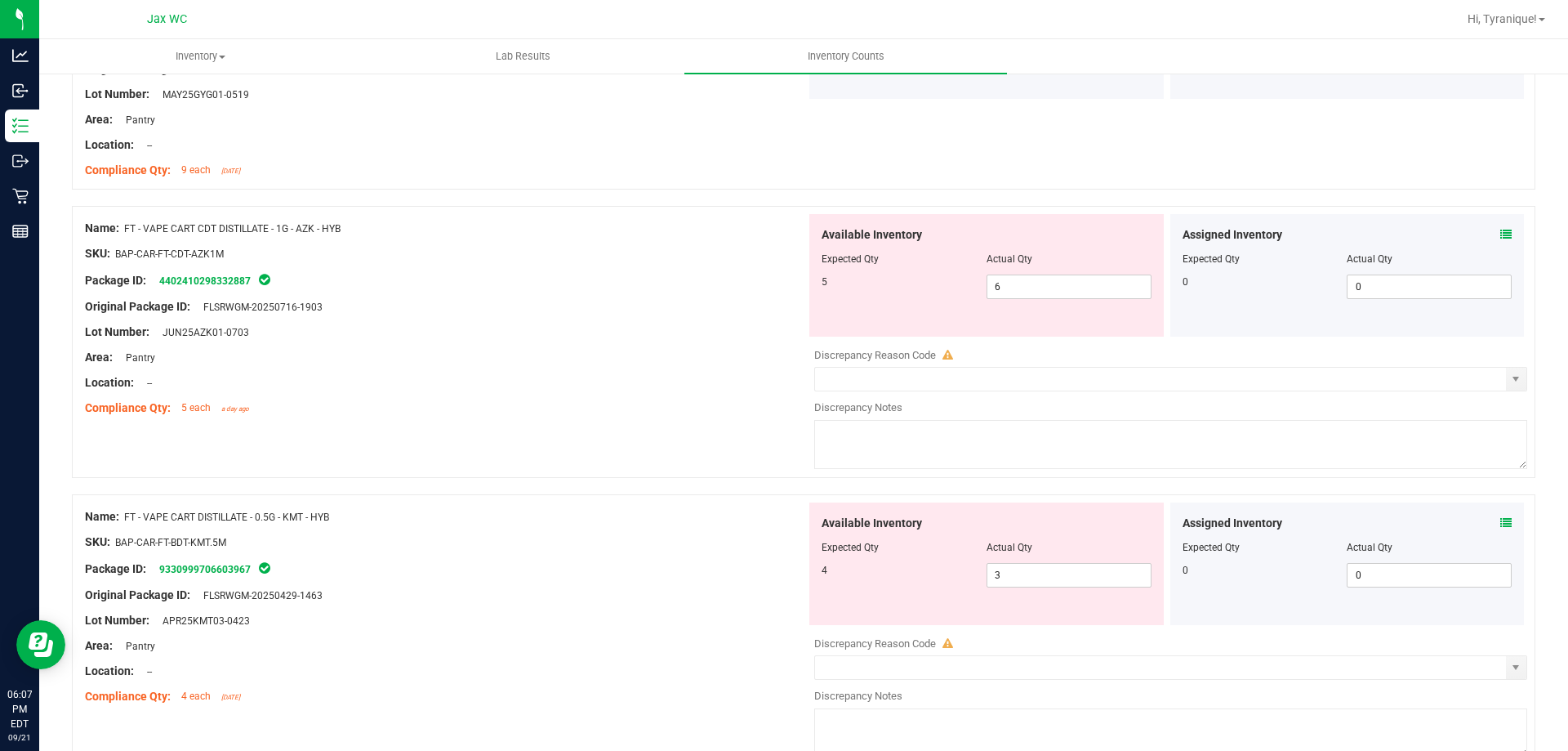
scroll to position [4048, 0]
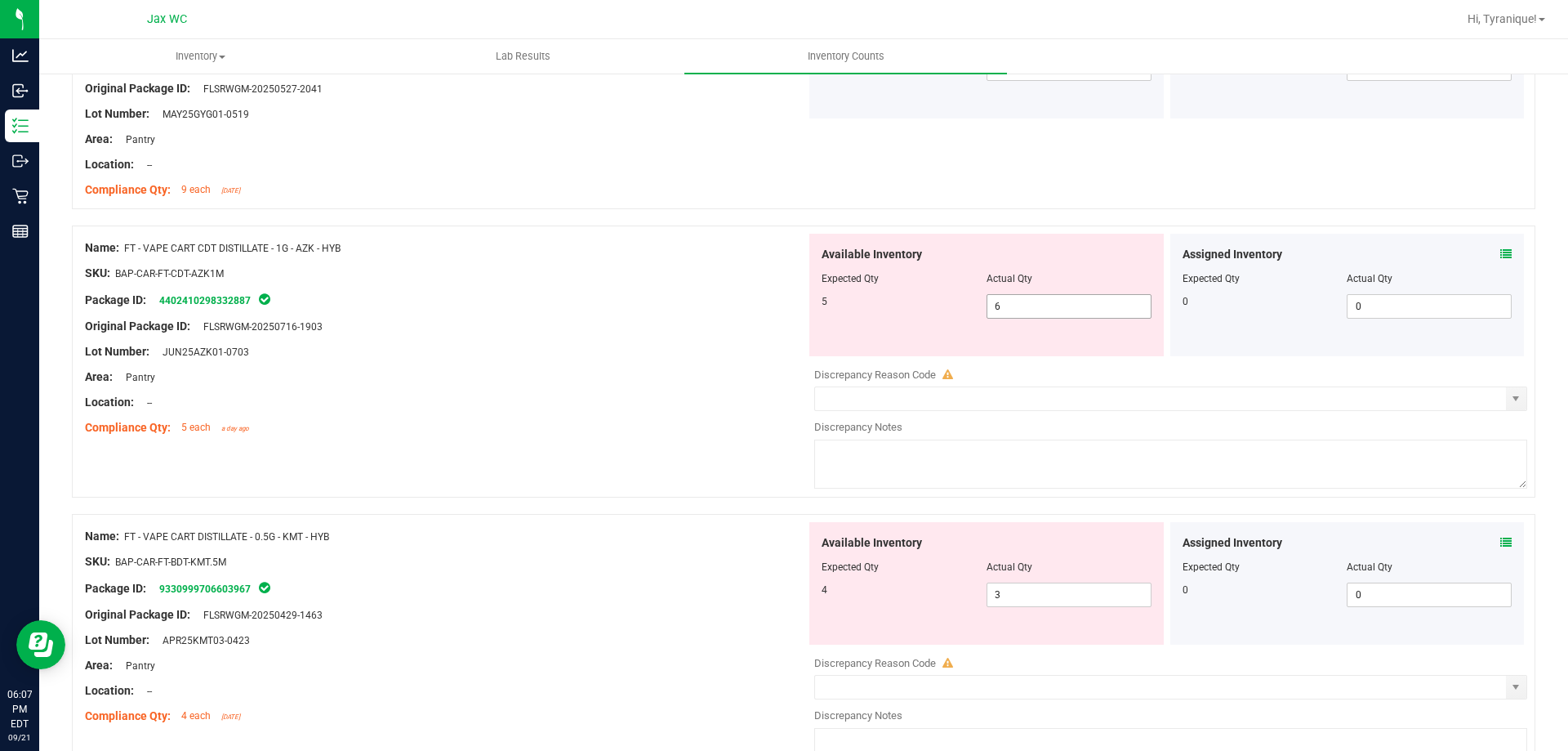
click at [1109, 308] on input "6" at bounding box center [1069, 306] width 163 height 23
type input "5"
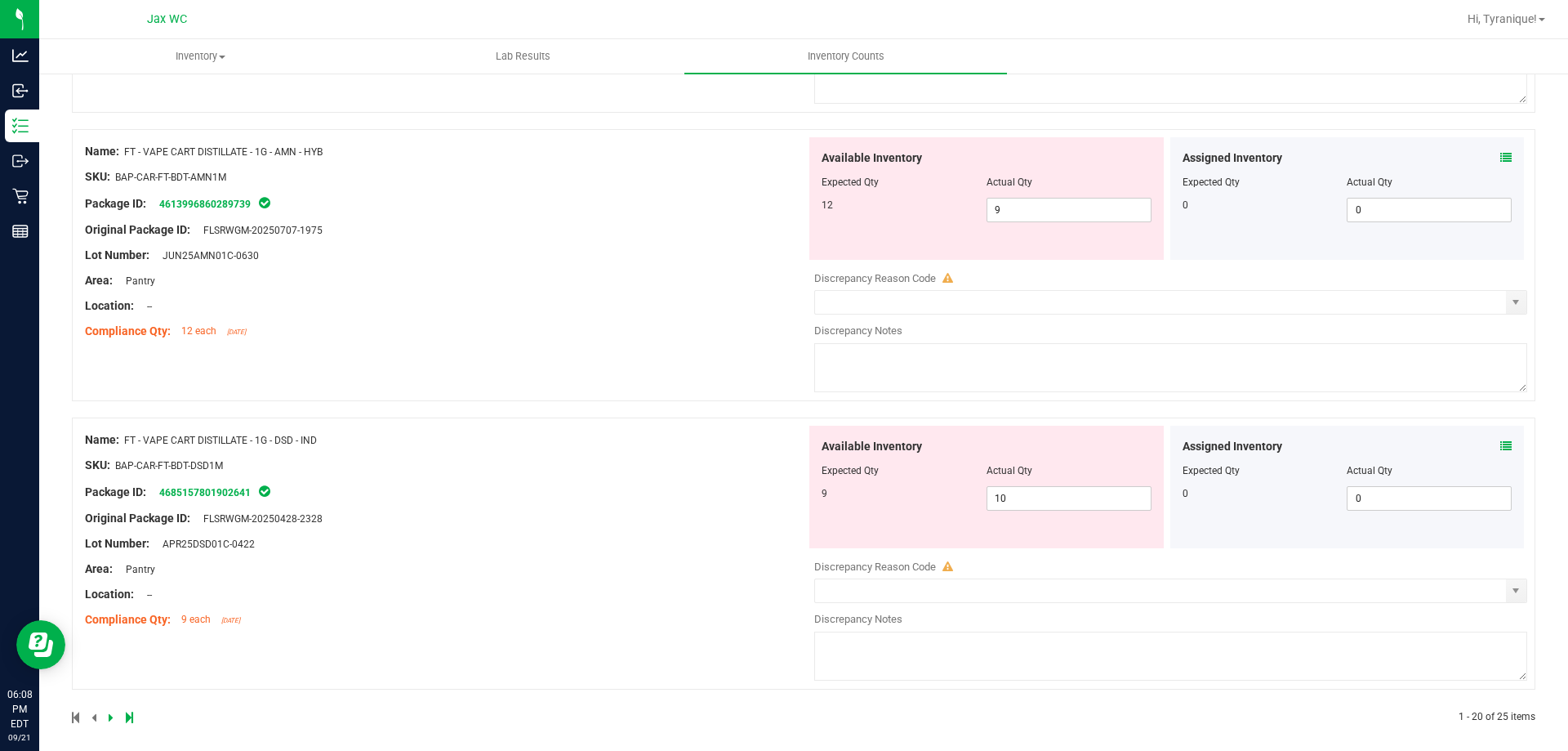
scroll to position [4681, 0]
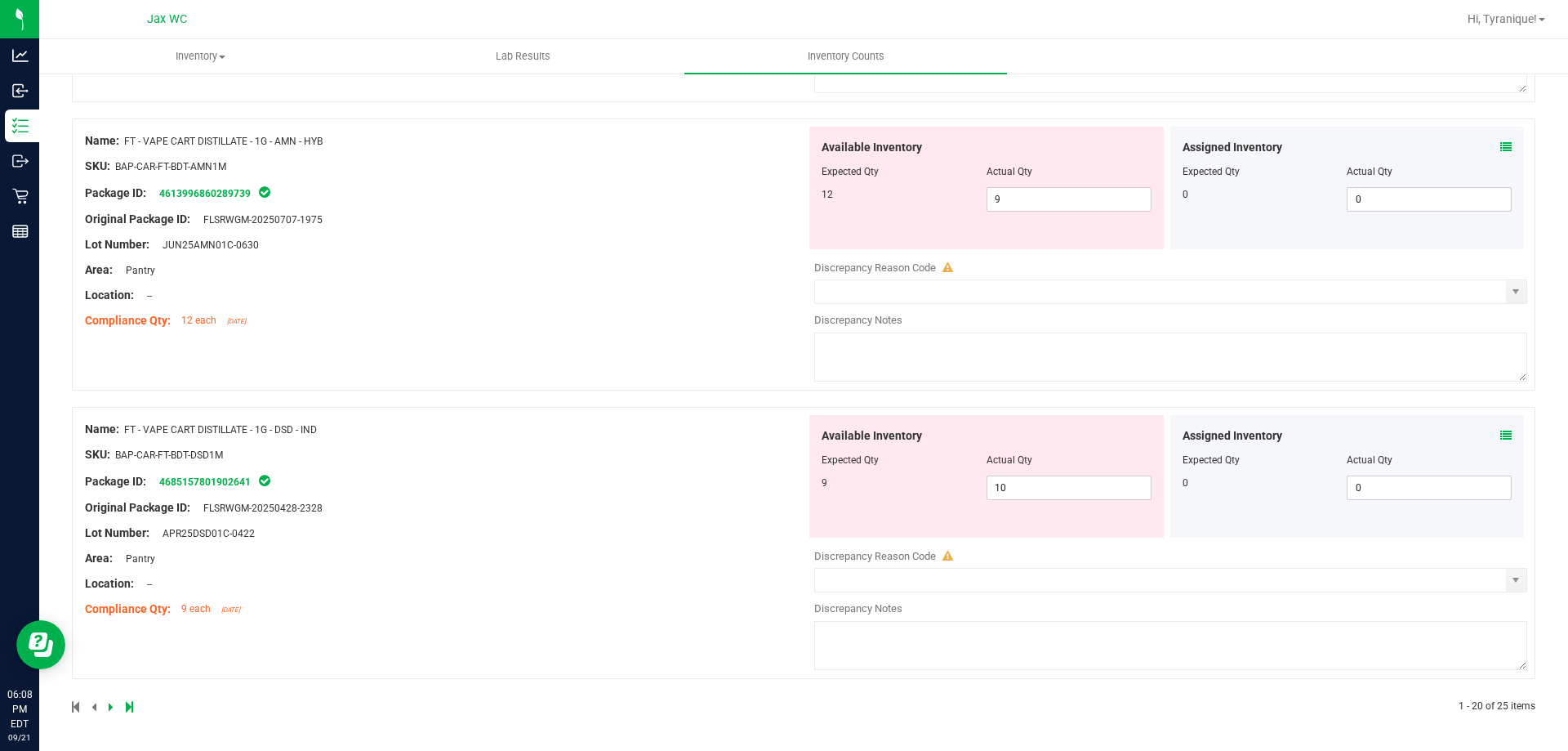
click at [111, 706] on icon at bounding box center [111, 706] width 5 height 10
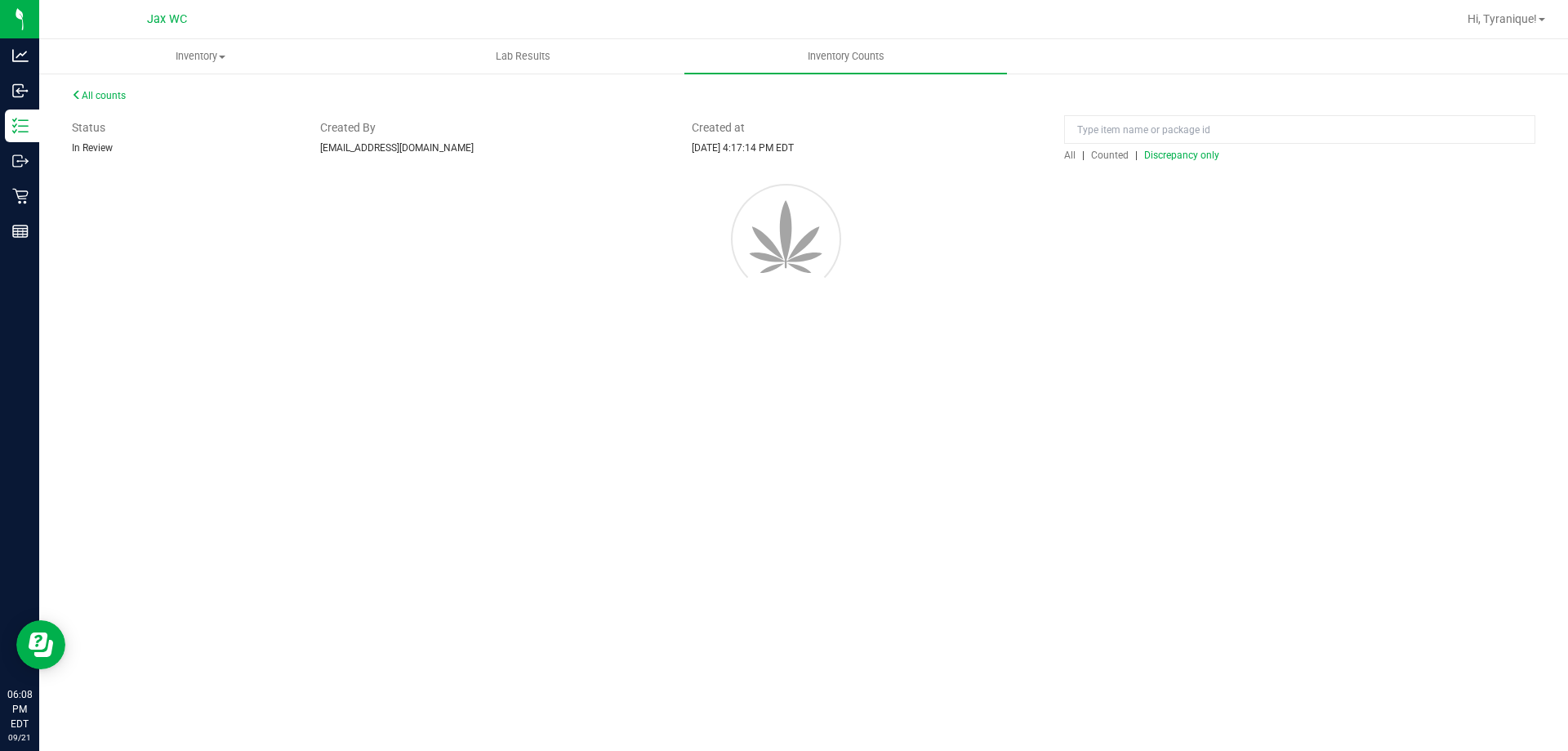
scroll to position [0, 0]
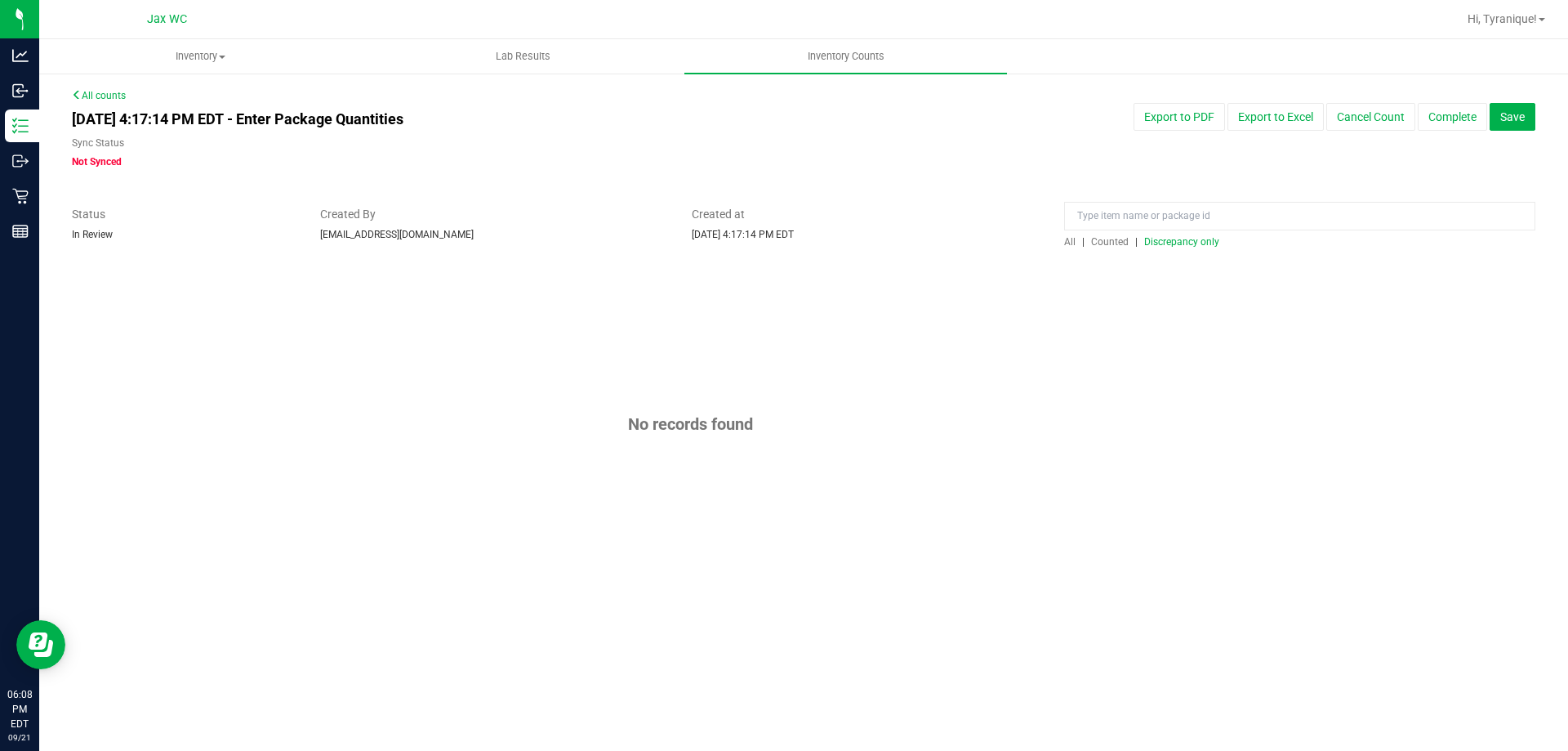
click at [1189, 241] on span "Discrepancy only" at bounding box center [1182, 242] width 75 height 11
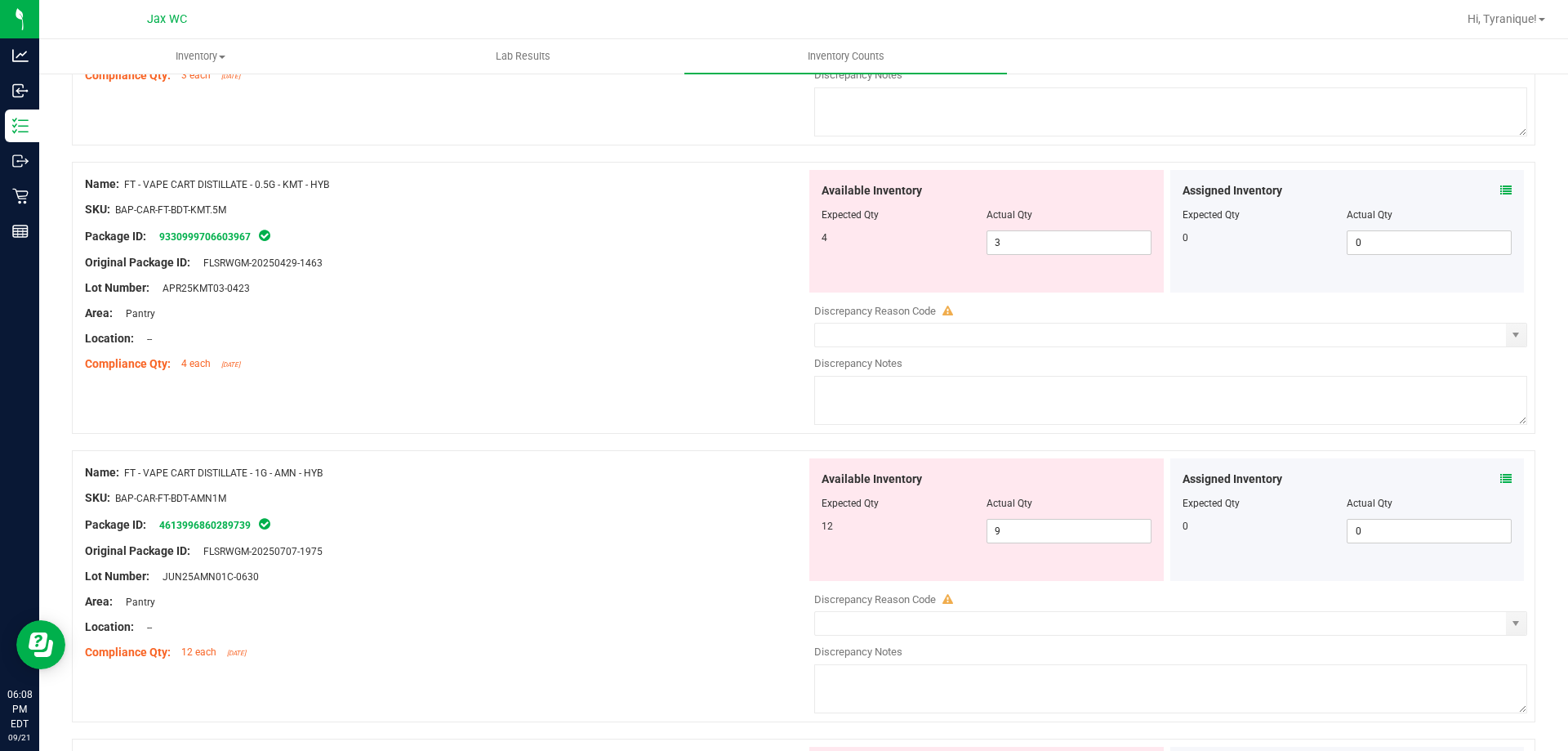
scroll to position [1296, 0]
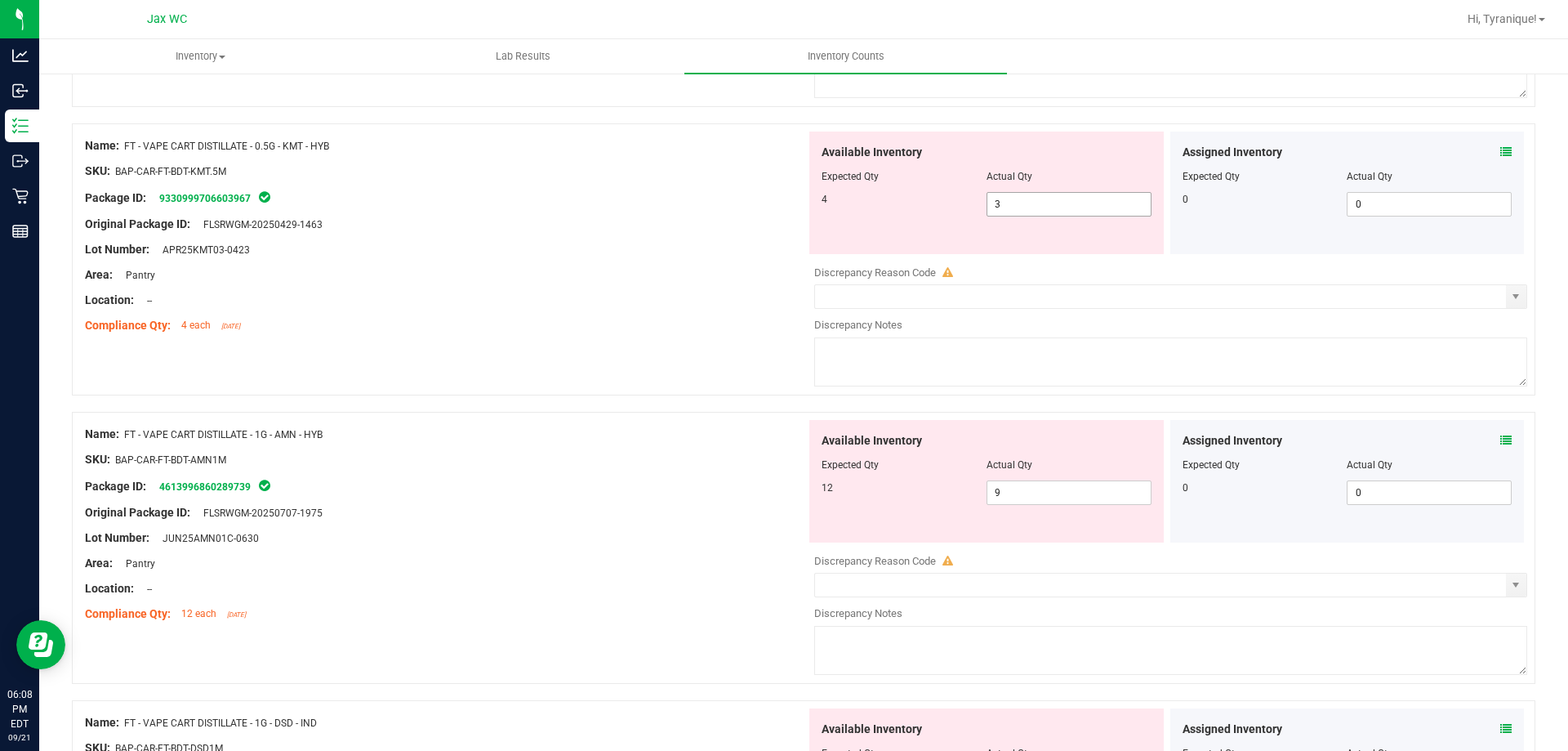
click at [1048, 205] on input "3" at bounding box center [1069, 204] width 163 height 23
type input "4"
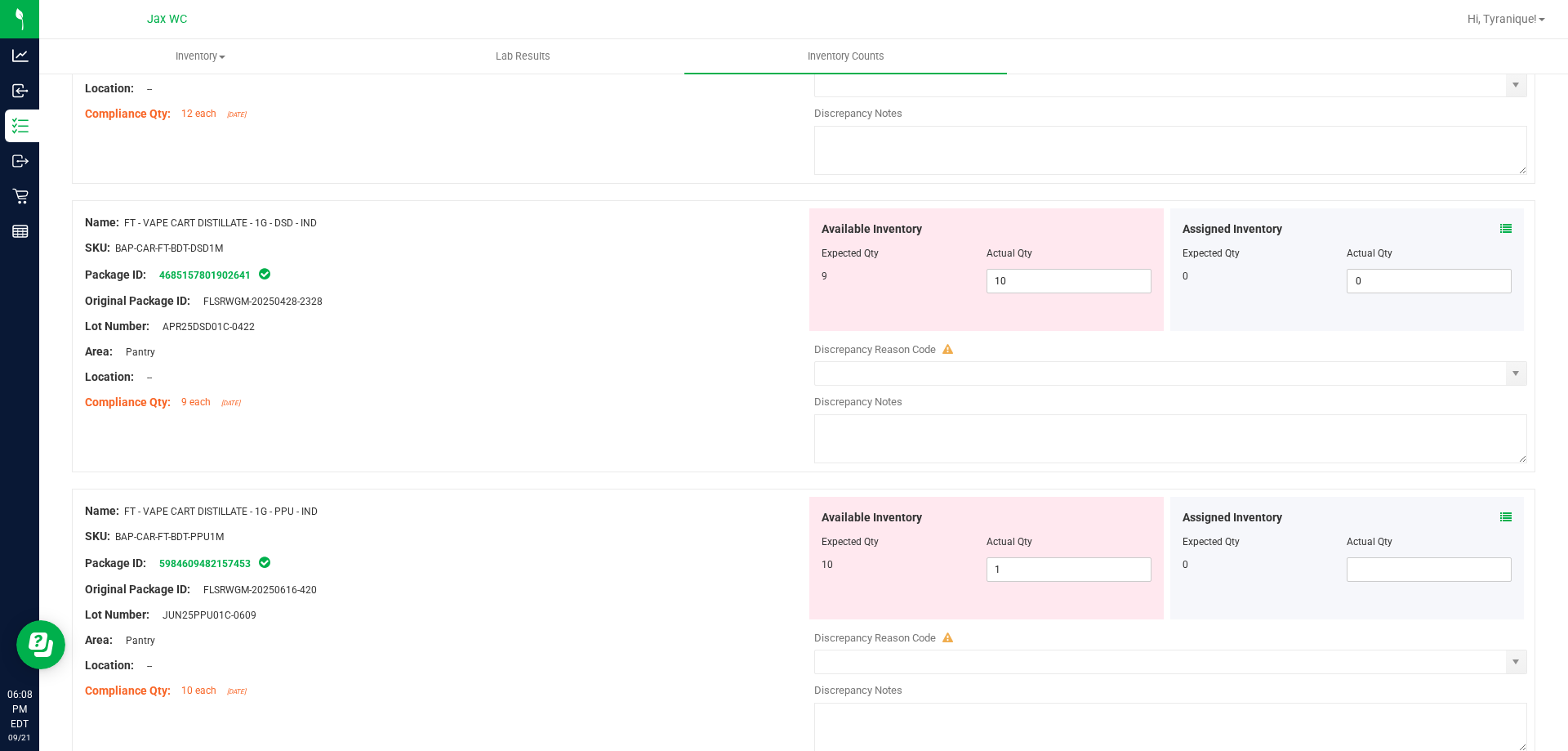
scroll to position [1745, 0]
drag, startPoint x: 355, startPoint y: 514, endPoint x: 128, endPoint y: 510, distance: 227.0
click at [128, 510] on div "Name: FT - VAPE CART DISTILLATE - 1G - PPU - IND" at bounding box center [445, 512] width 721 height 17
copy span "FT - VAPE CART DISTILLATE - 1G - PPU - IND"
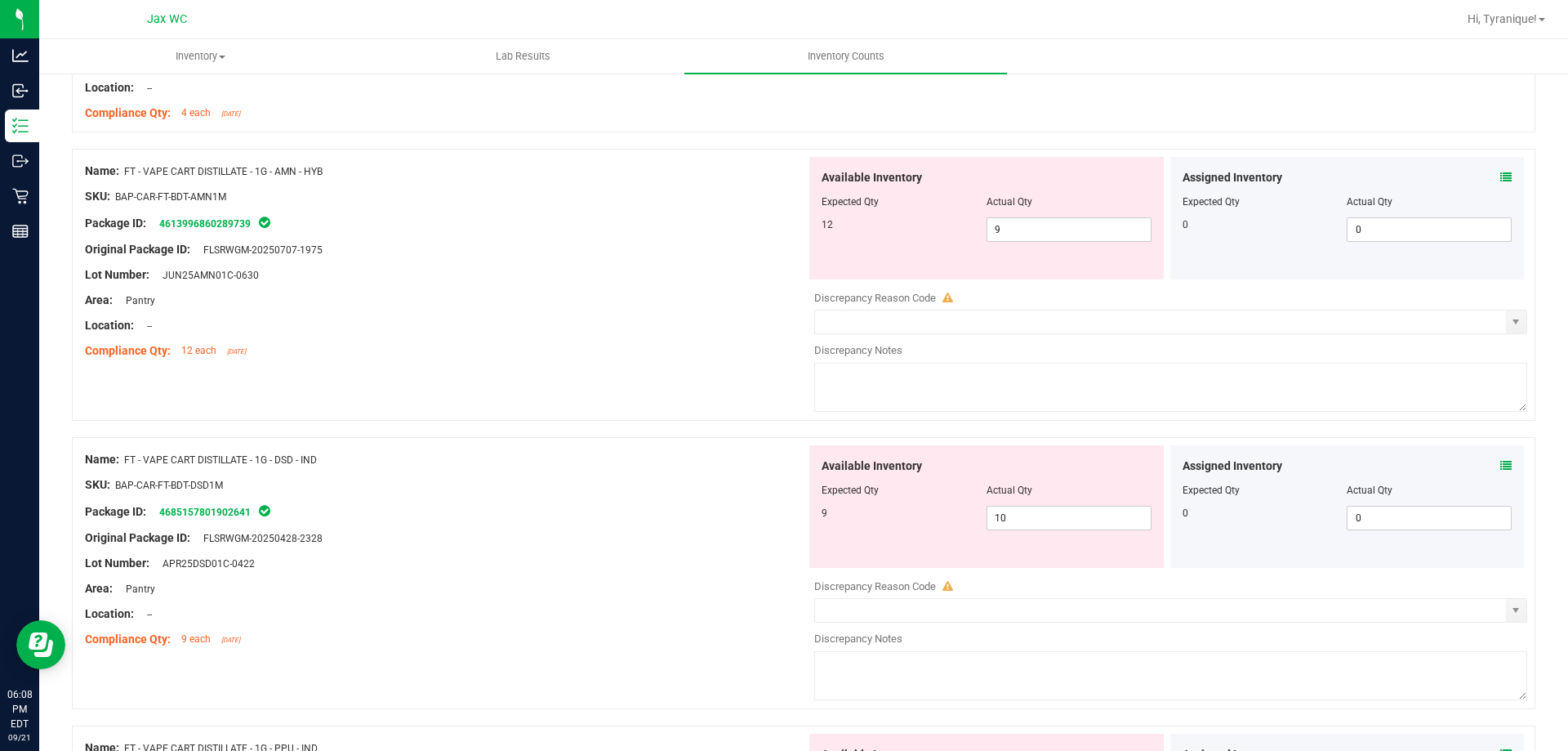
scroll to position [1499, 0]
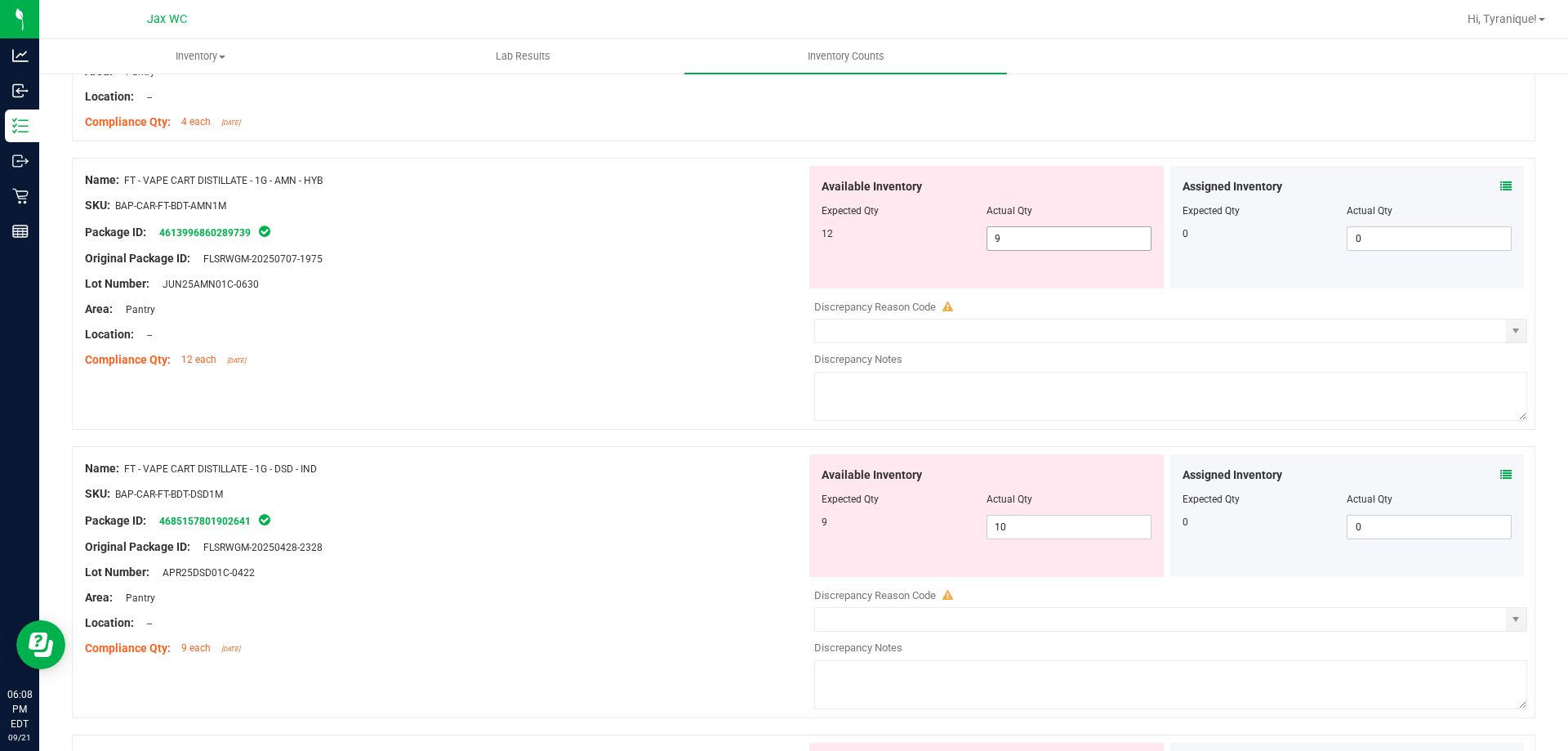
click at [1052, 238] on span "9 9" at bounding box center [1069, 239] width 165 height 24
type input "8"
click at [585, 428] on div "Name: FT - VAPE CART DISTILLATE - 1G - AMN - HYB SKU: BAP-CAR-FT-BDT-AMN1M Pack…" at bounding box center [804, 294] width 1464 height 272
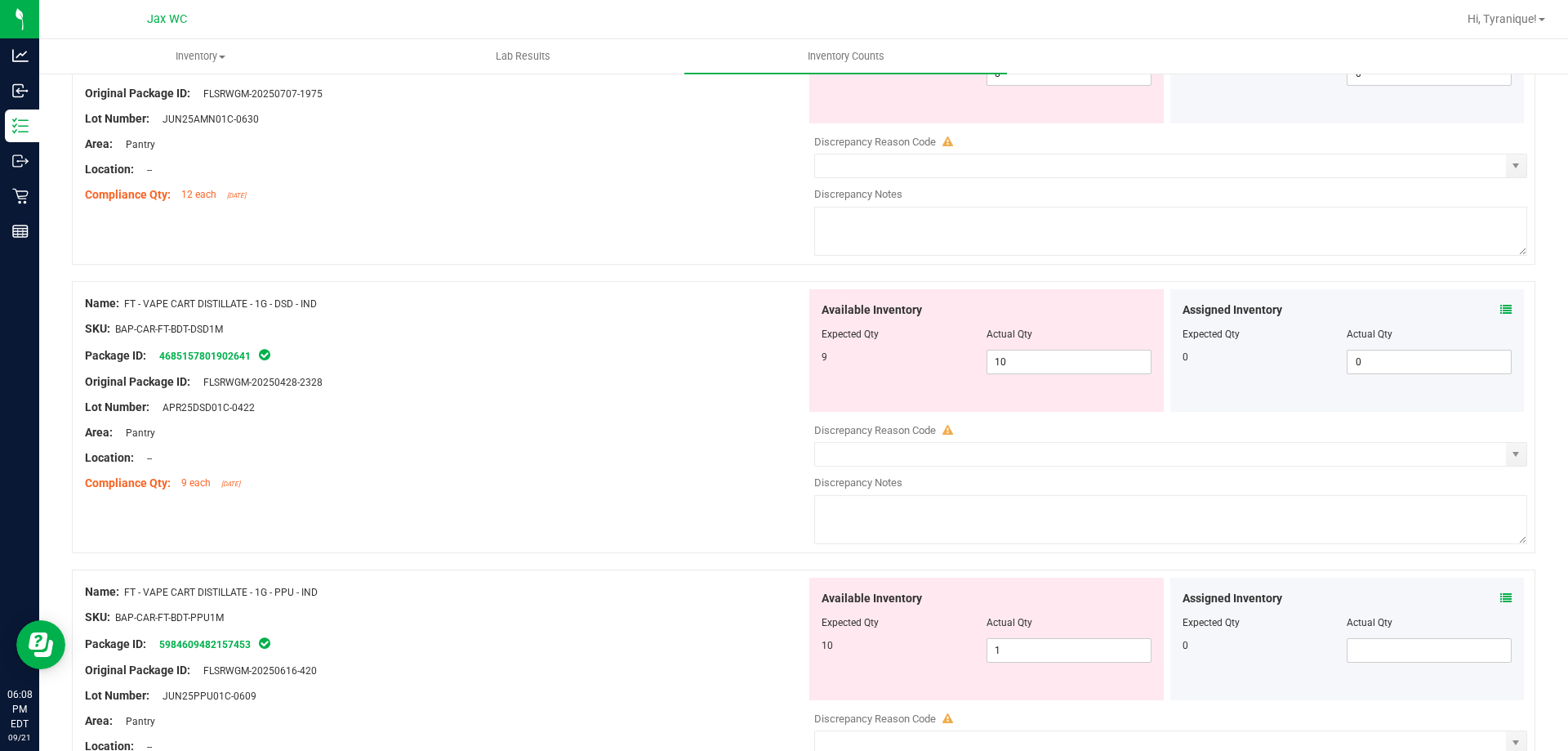
scroll to position [1663, 0]
drag, startPoint x: 1019, startPoint y: 361, endPoint x: 1028, endPoint y: 355, distance: 10.8
click at [1021, 362] on span "10 10" at bounding box center [1069, 363] width 165 height 24
type input "1"
type input "9"
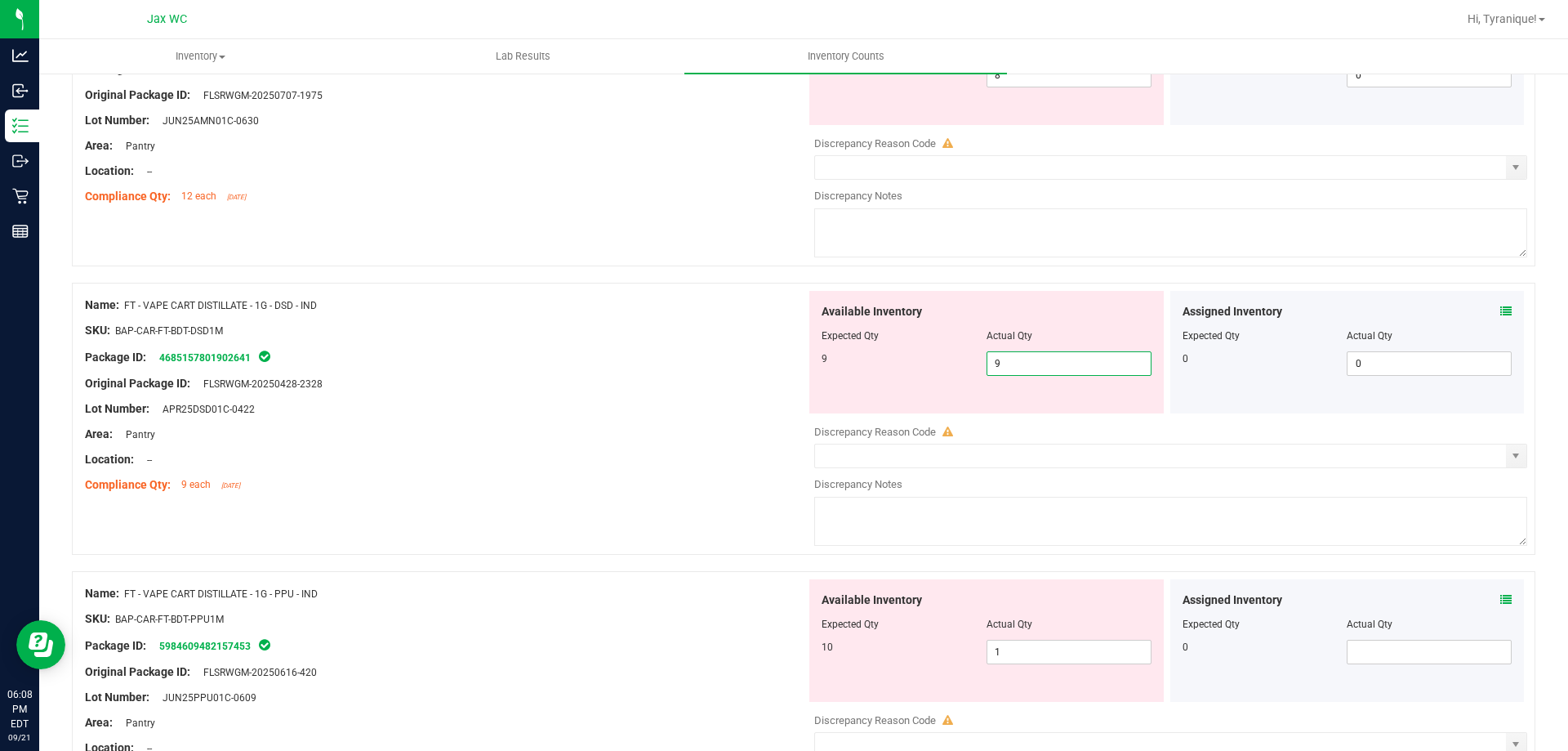
type input "9"
click at [571, 589] on div "Name: FT - VAPE CART DISTILLATE - 1G - PPU - IND SKU: BAP-CAR-FT-BDT-PPU1M Pack…" at bounding box center [445, 683] width 721 height 208
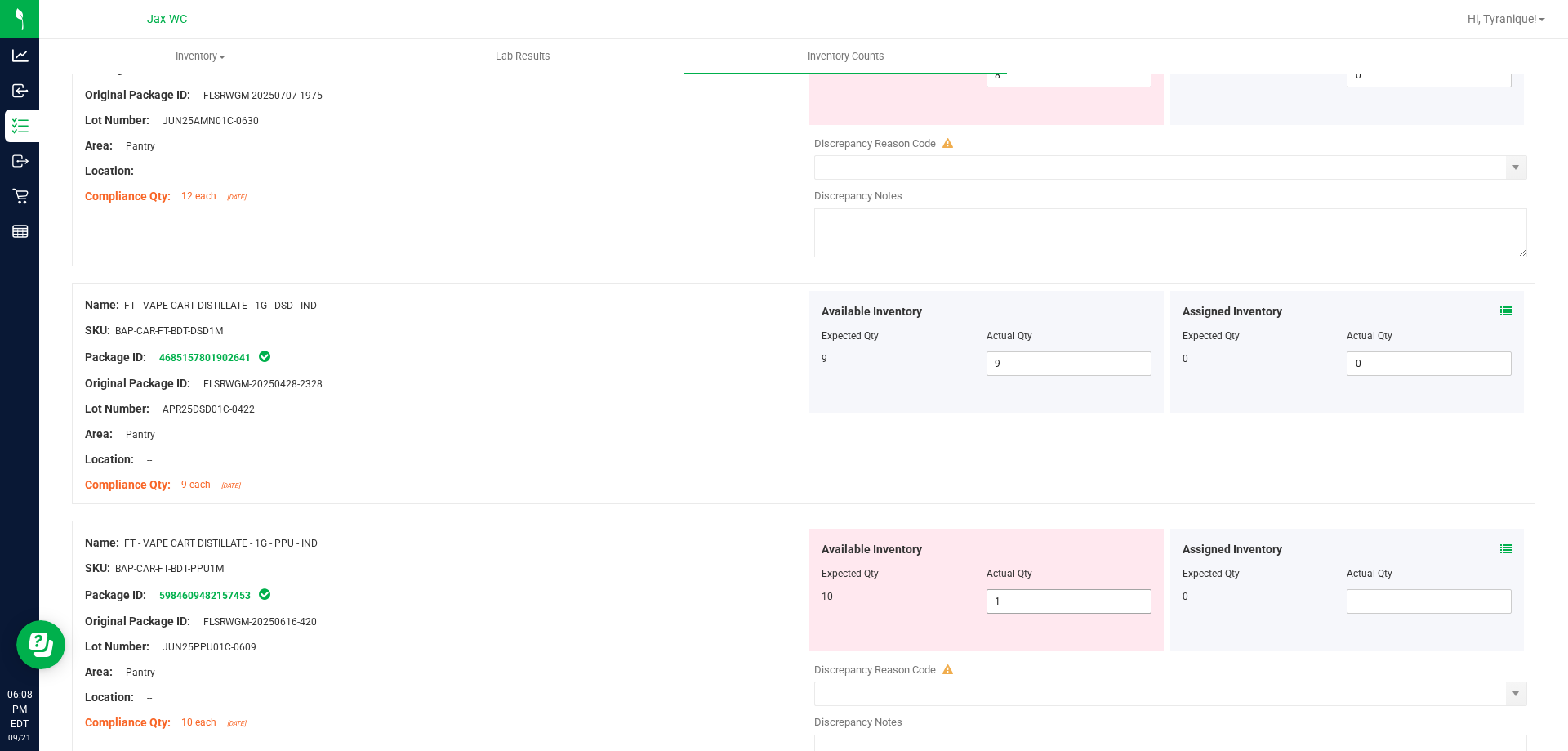
click at [1105, 597] on span "1 1" at bounding box center [1069, 601] width 165 height 24
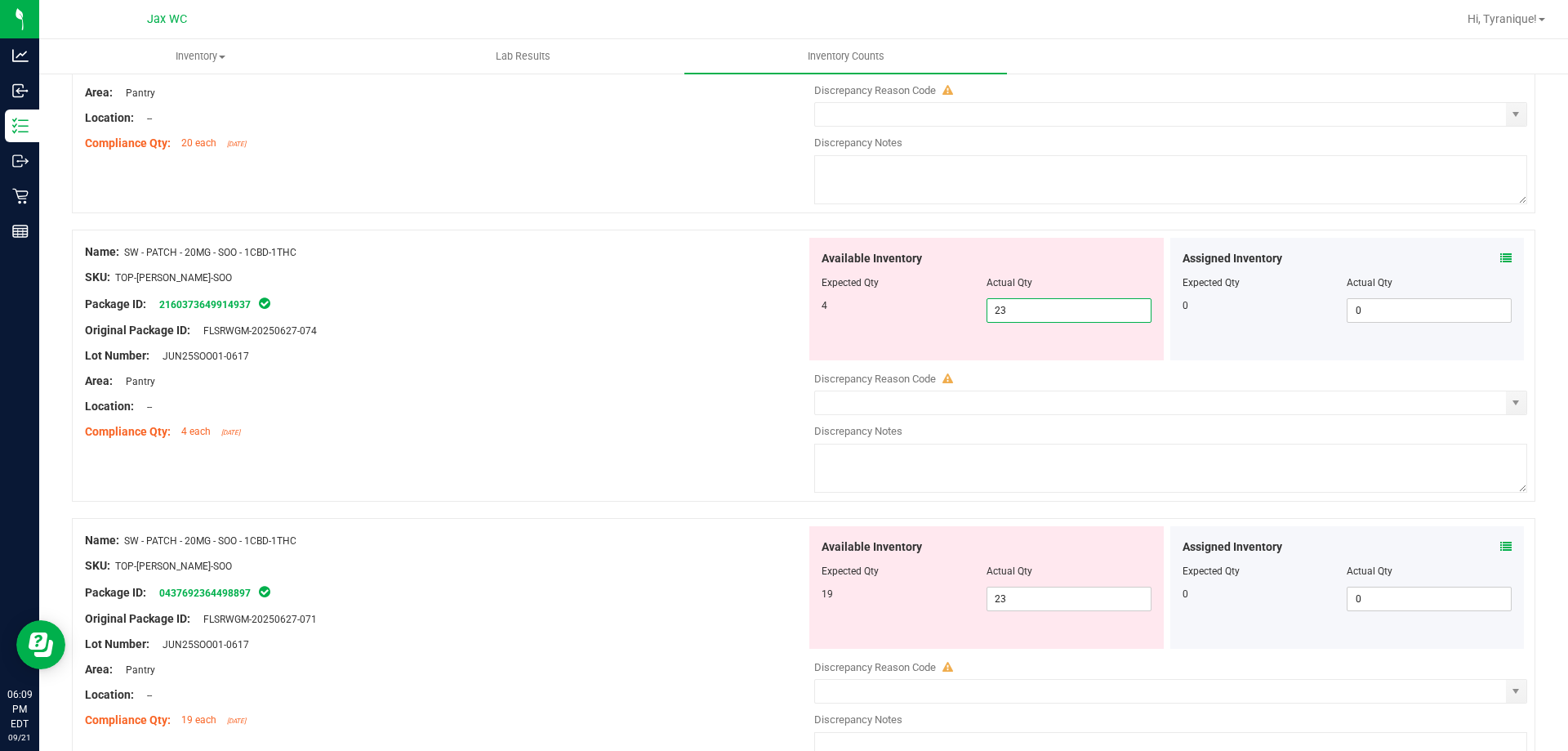
scroll to position [2430, 0]
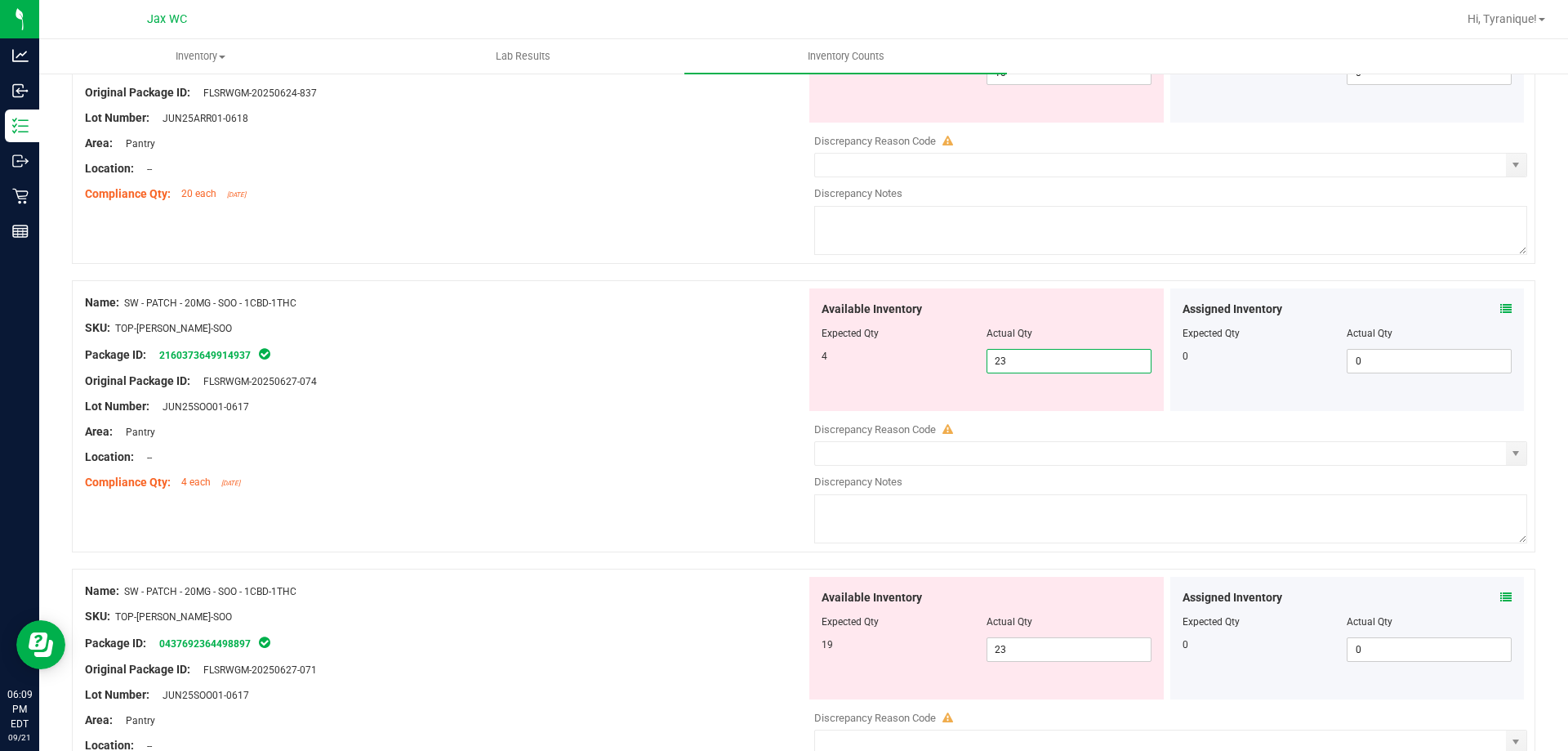
drag, startPoint x: 1001, startPoint y: 358, endPoint x: 918, endPoint y: 355, distance: 83.1
click at [919, 358] on div "4 23 23" at bounding box center [986, 361] width 330 height 24
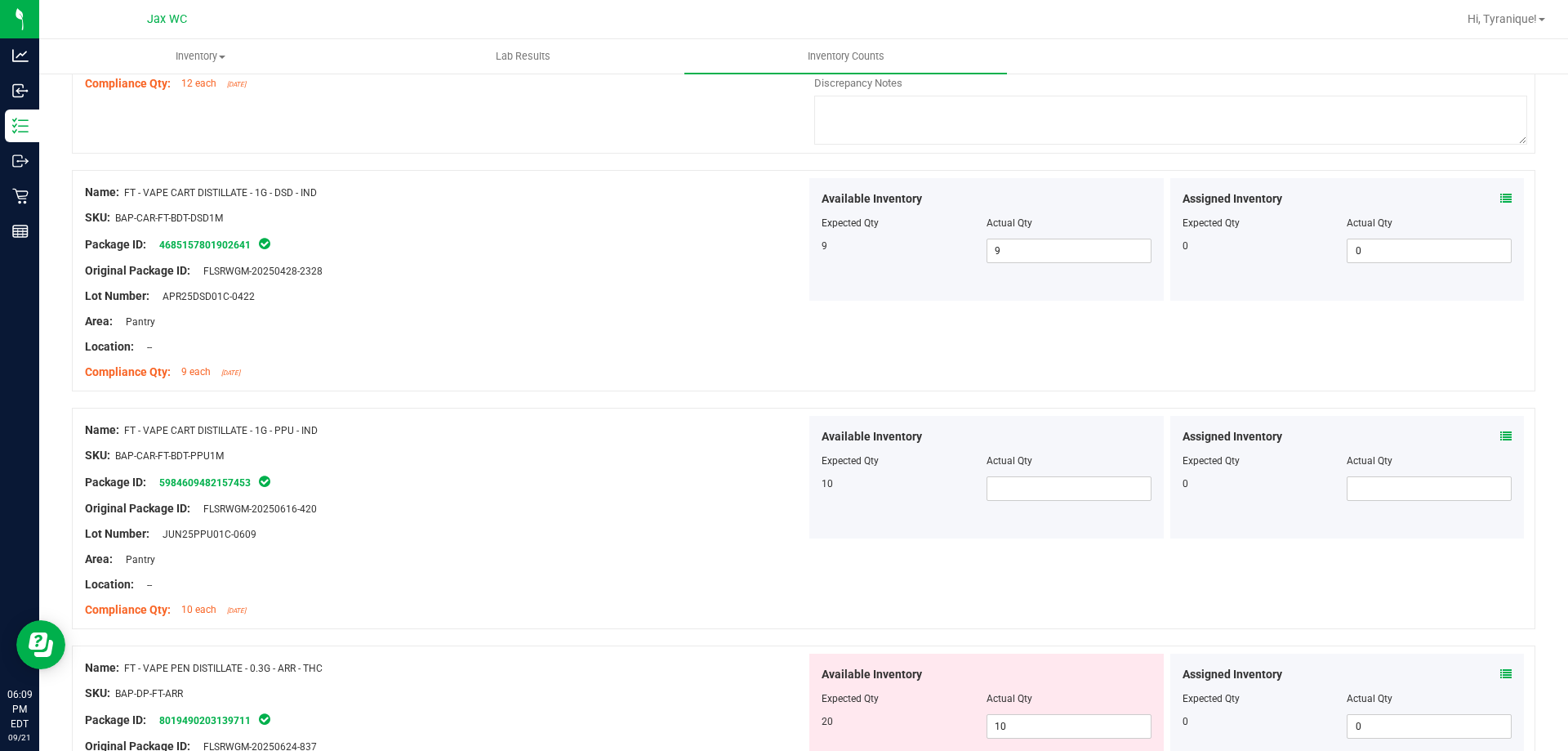
scroll to position [1857, 0]
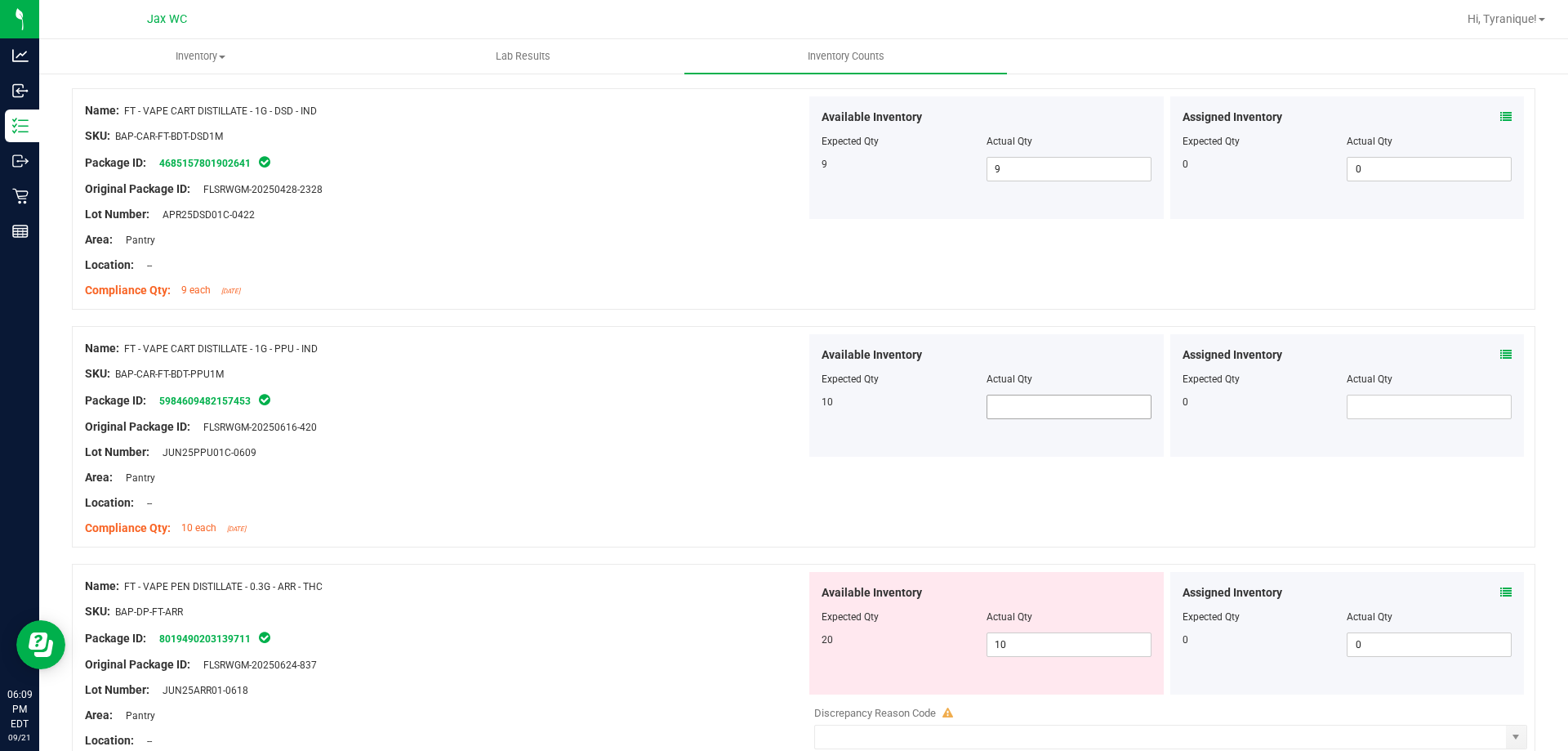
click at [995, 416] on span at bounding box center [1069, 407] width 165 height 24
type input "10"
click at [280, 567] on div "Name: FT - VAPE PEN DISTILLATE - 0.3G - ARR - THC SKU: BAP-DP-FT-ARR Package ID…" at bounding box center [804, 700] width 1464 height 272
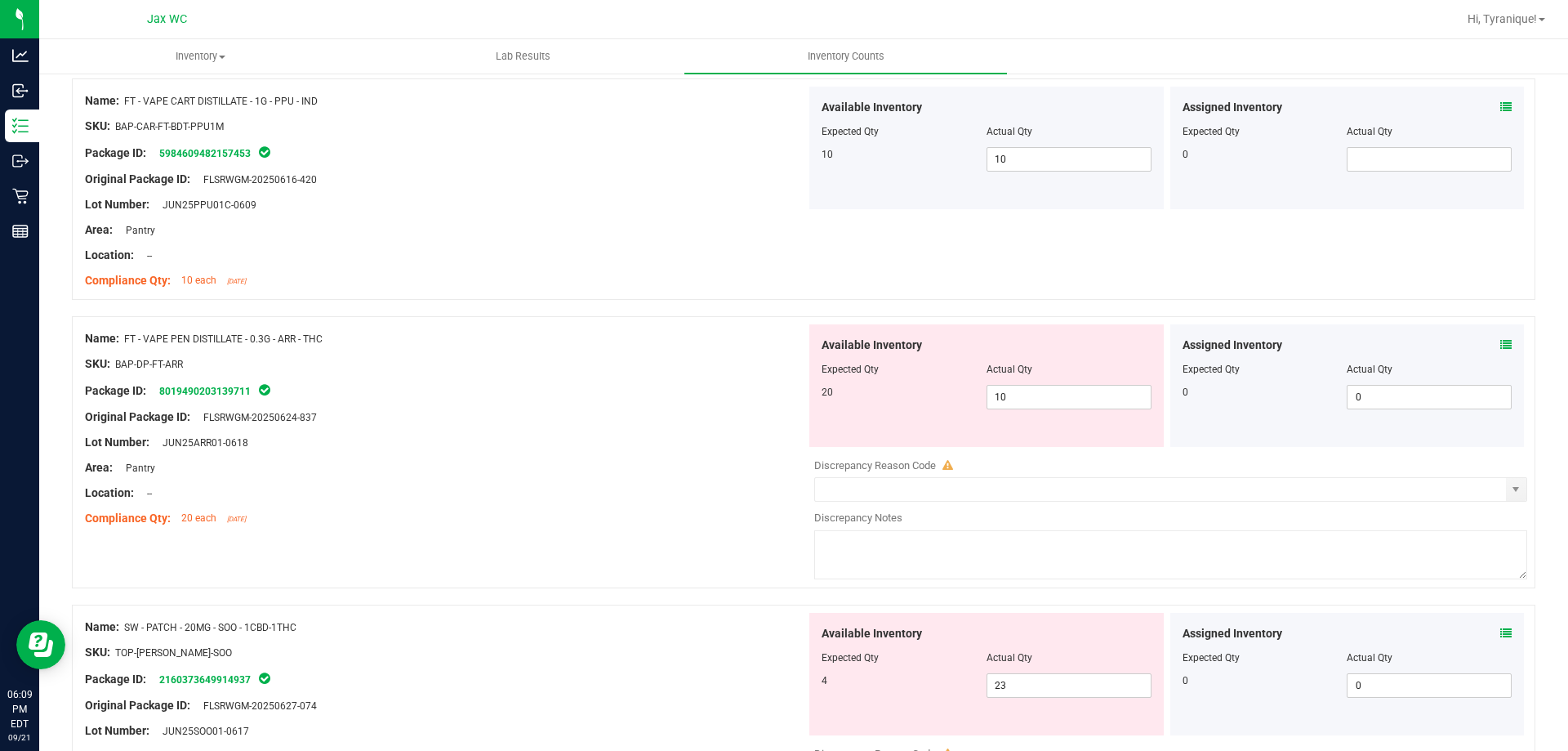
scroll to position [2430, 0]
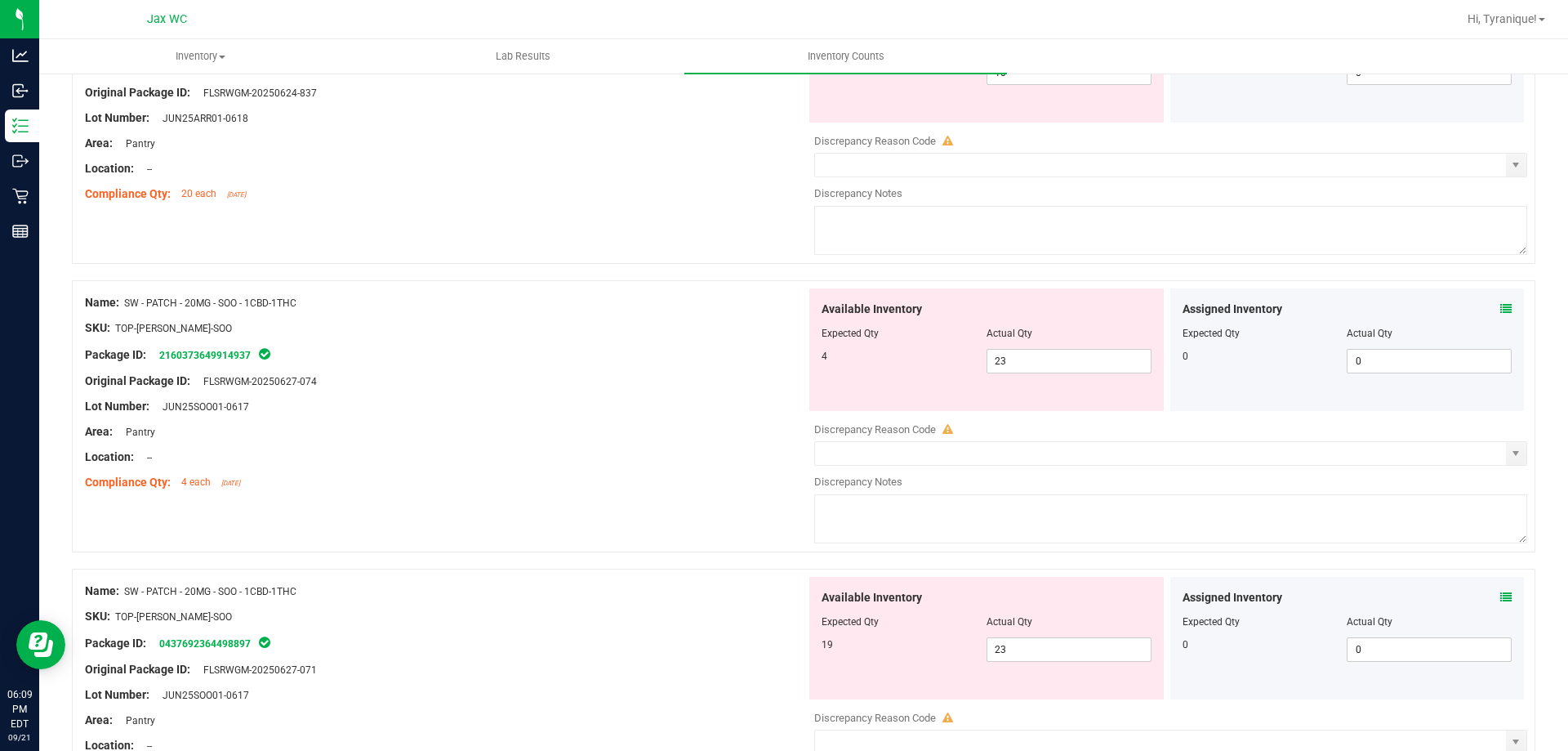
click at [1018, 346] on div at bounding box center [986, 345] width 330 height 8
click at [1017, 359] on span "23 23" at bounding box center [1069, 361] width 165 height 24
type input "2"
type input "4"
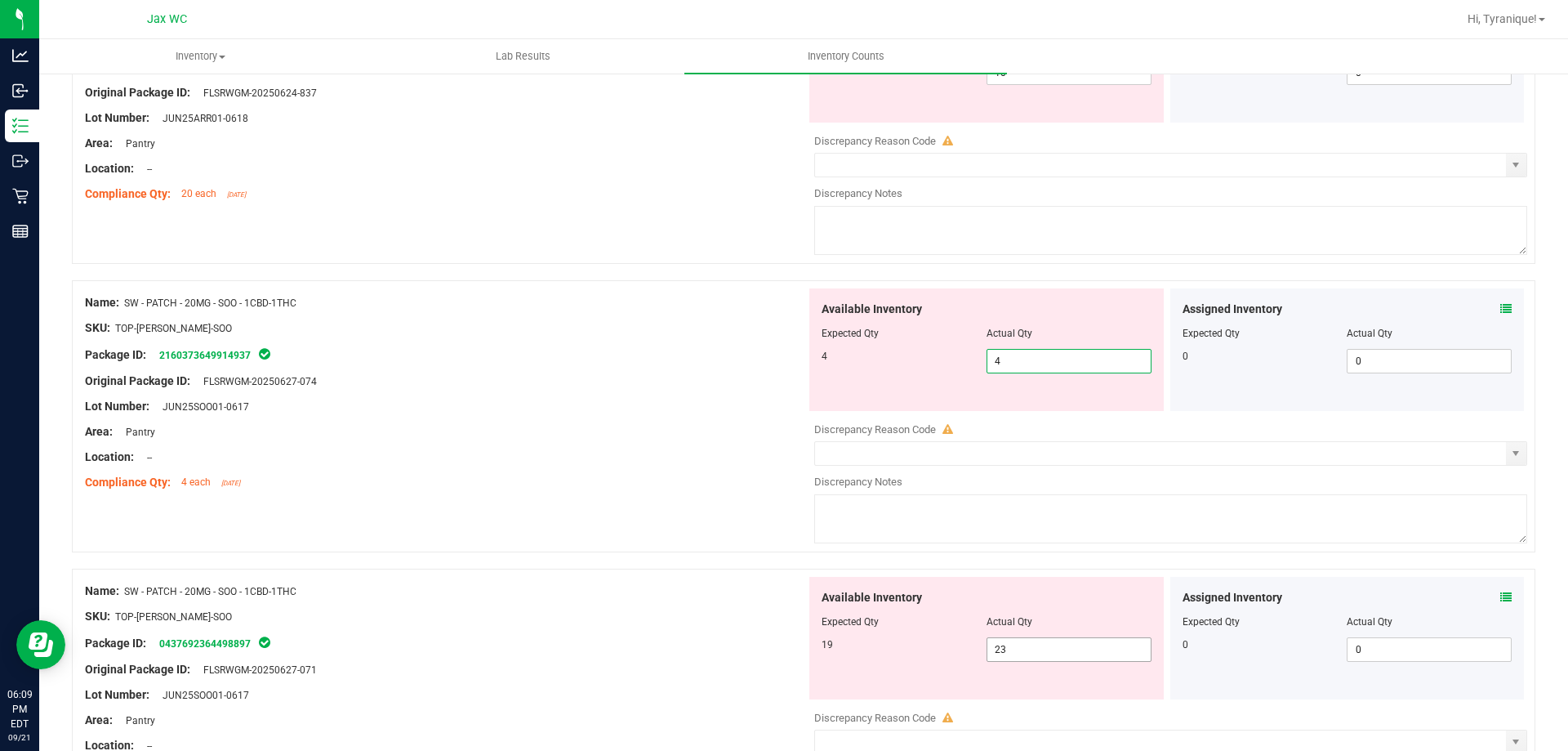
drag, startPoint x: 1035, startPoint y: 641, endPoint x: 1035, endPoint y: 632, distance: 9.0
click at [1035, 643] on div "Available Inventory Expected Qty Actual Qty 19 23 23" at bounding box center [987, 639] width 355 height 123
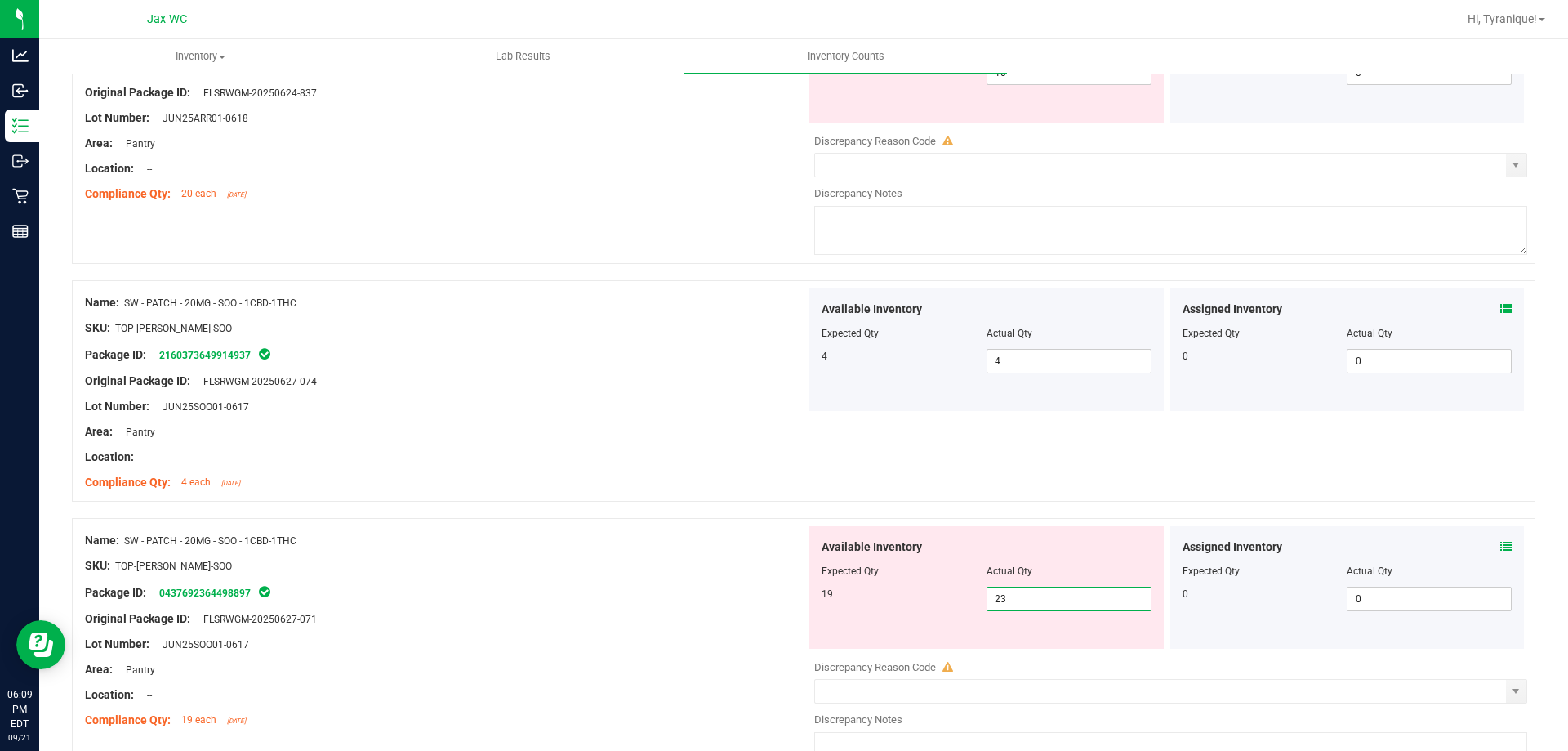
type input "2"
type input "19"
click at [556, 289] on div "Name: SW - PATCH - 20MG - SOO - 1CBD-1THC SKU: TOP-[PERSON_NAME]-SOO Package ID…" at bounding box center [445, 392] width 721 height 208
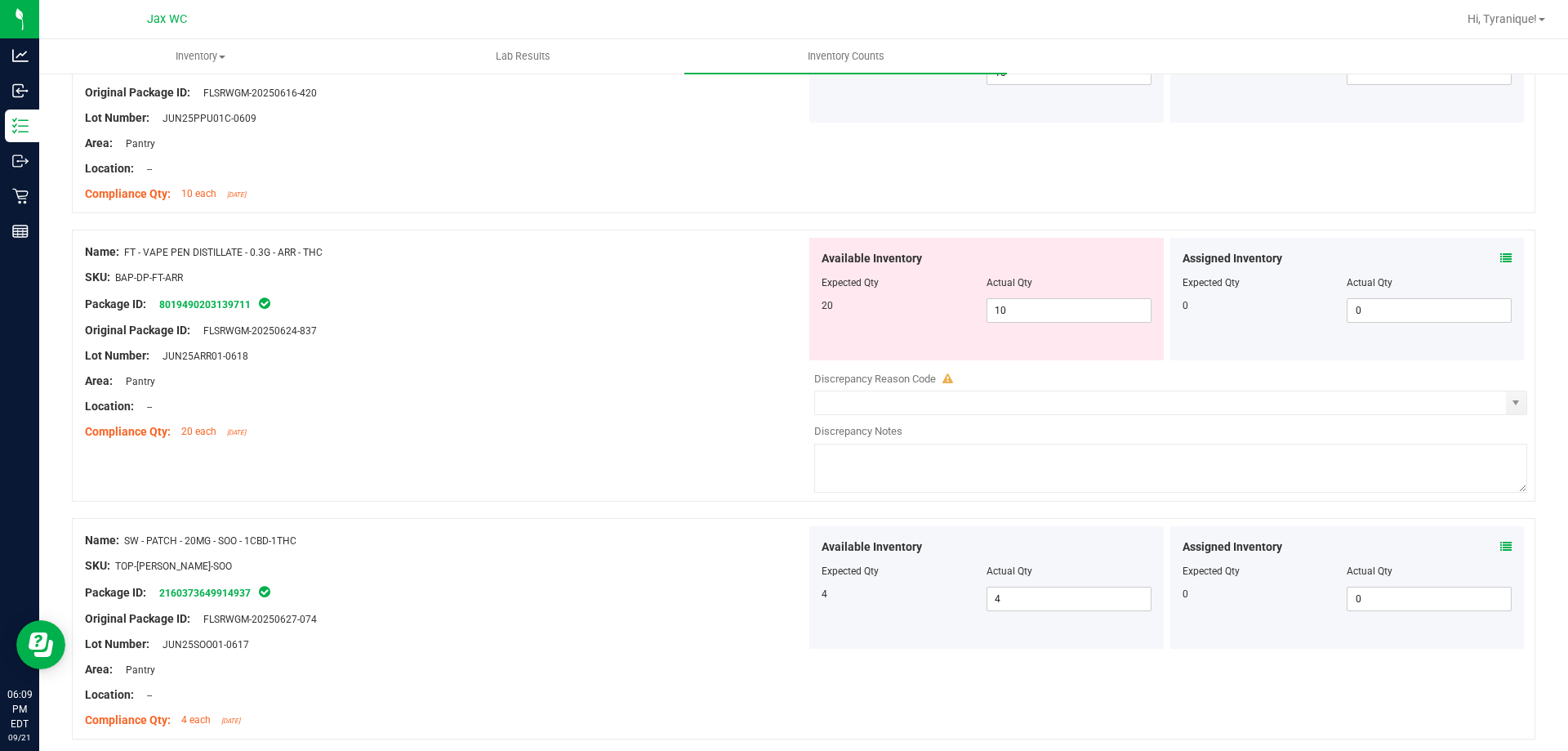
scroll to position [2021, 0]
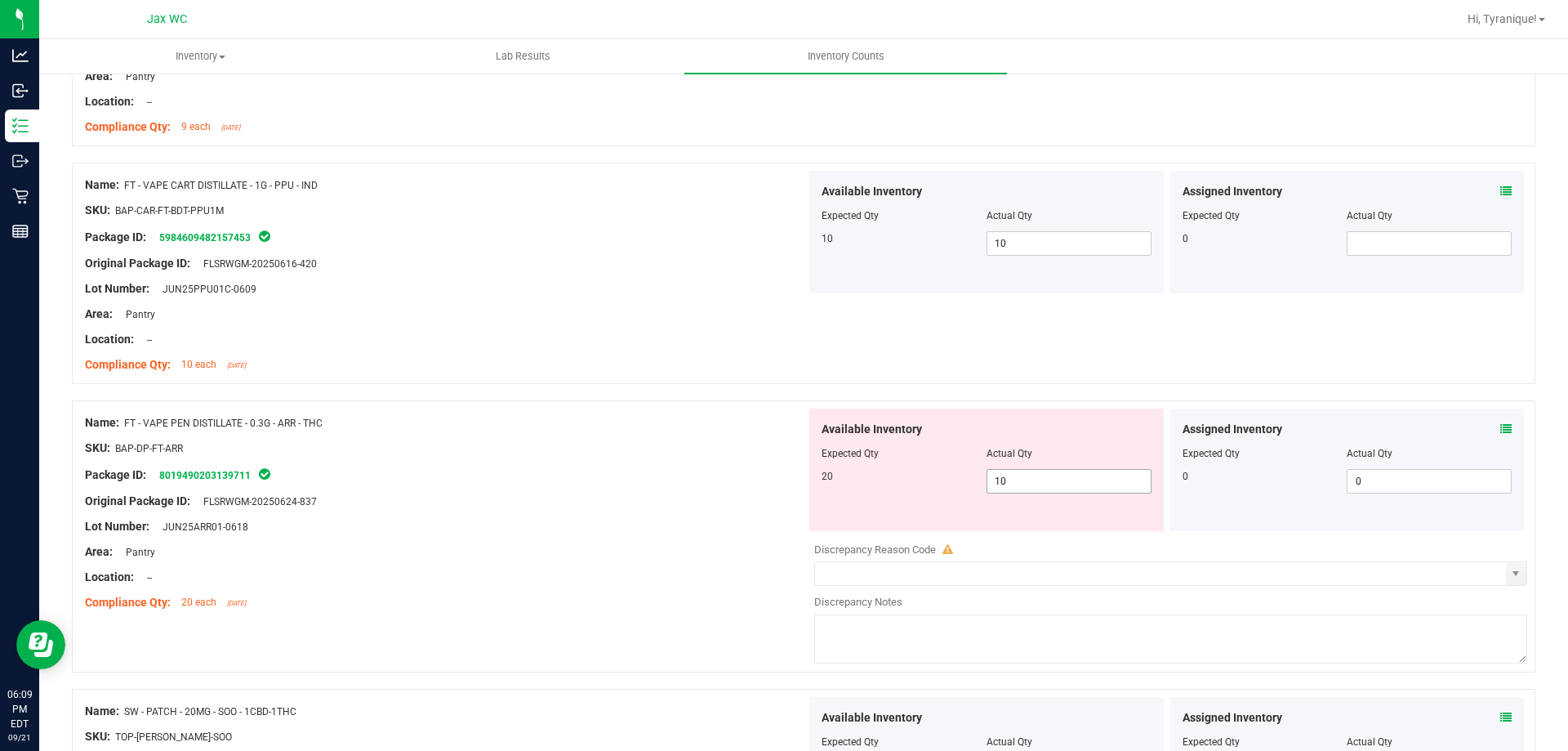
click at [1017, 483] on span "10 10" at bounding box center [1069, 481] width 165 height 24
type input "1"
type input "20"
click at [573, 464] on div at bounding box center [445, 460] width 721 height 8
type input "20"
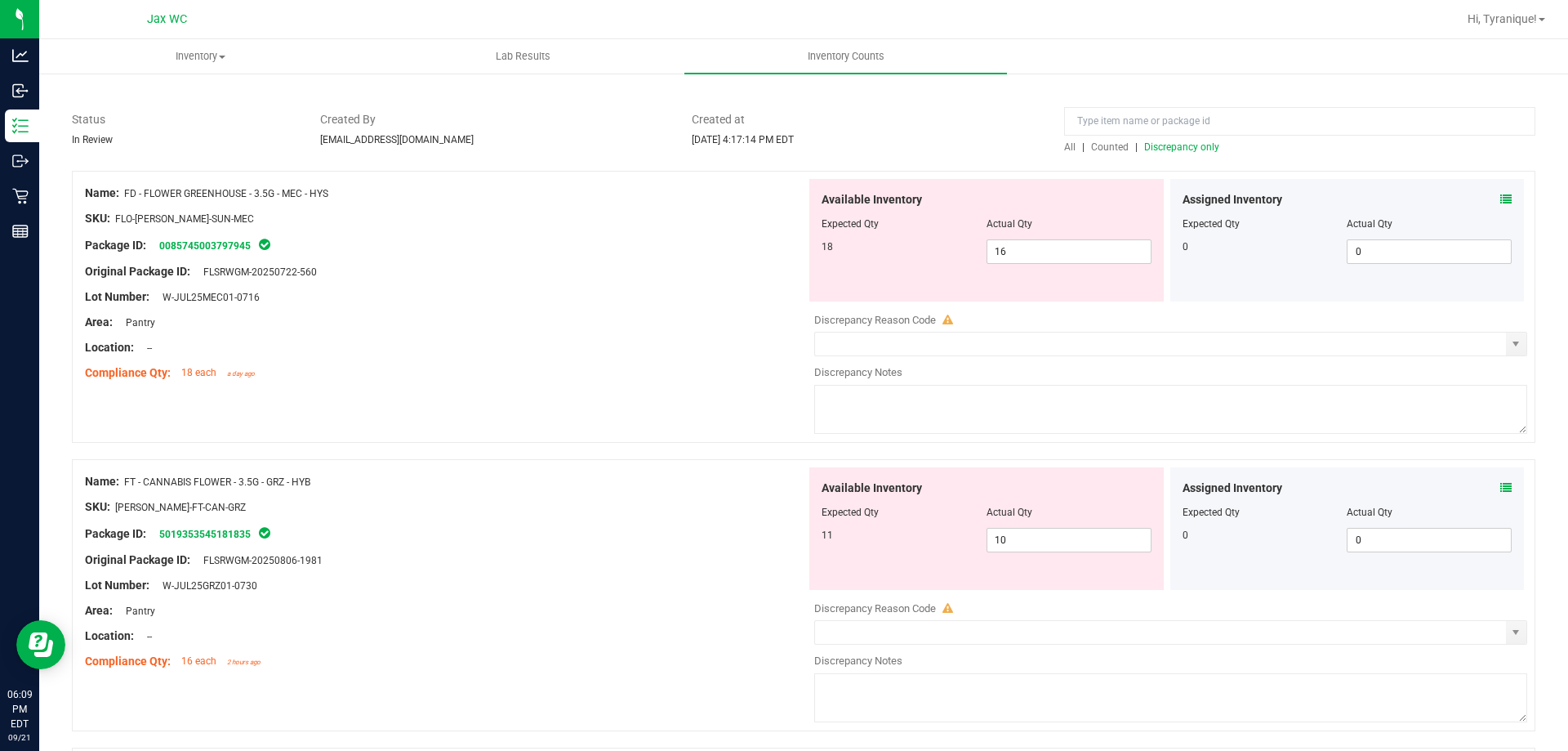
scroll to position [0, 0]
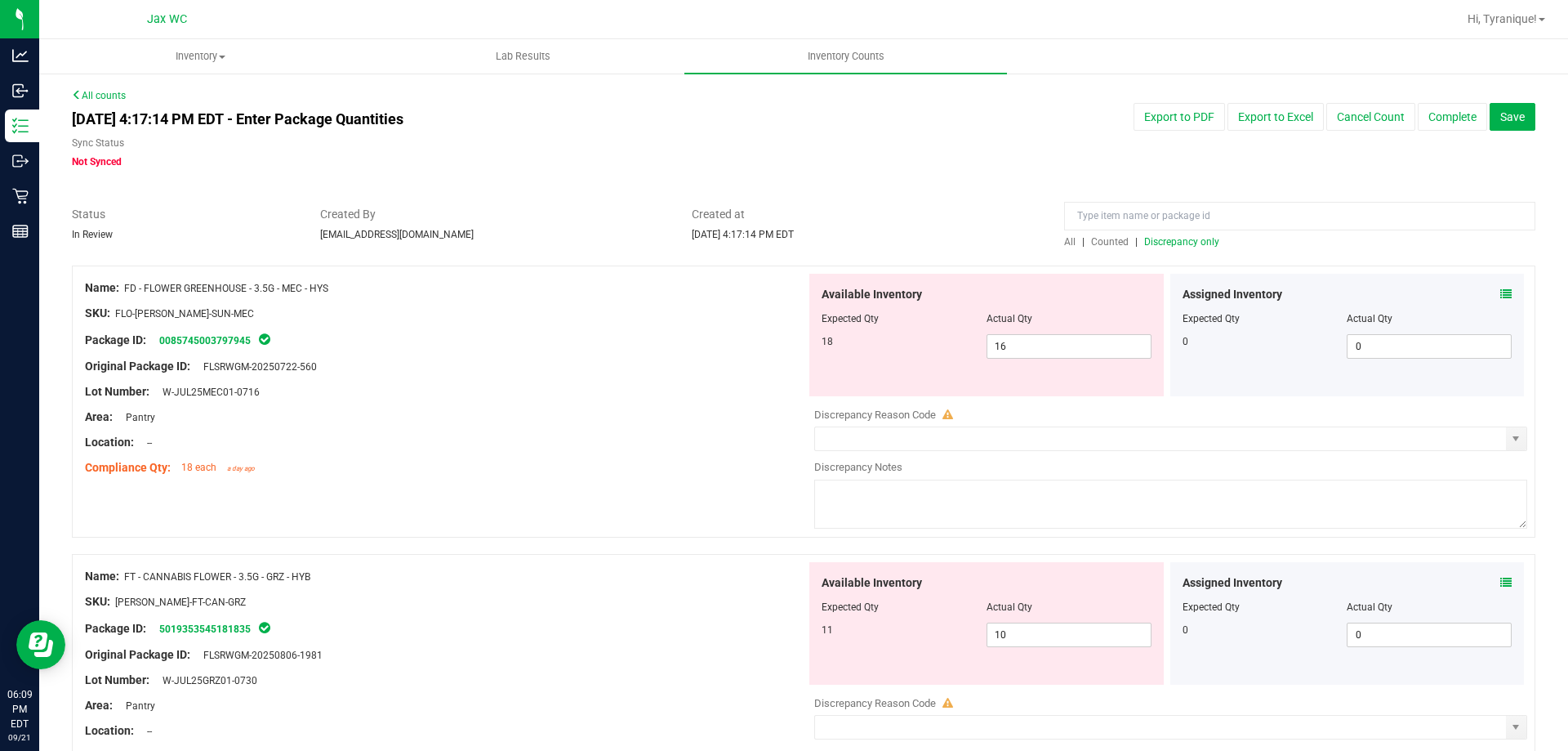
click at [1197, 243] on span "Discrepancy only" at bounding box center [1182, 242] width 75 height 11
drag, startPoint x: 355, startPoint y: 296, endPoint x: 131, endPoint y: 289, distance: 224.1
click at [131, 289] on div "Name: FD - FLOWER GREENHOUSE - 3.5G - MEC - HYS SKU: FLO-[PERSON_NAME]-SUN-MEC …" at bounding box center [445, 378] width 721 height 208
click at [234, 296] on div "Name: FD - FLOWER GREENHOUSE - 3.5G - MEC - HYS" at bounding box center [445, 288] width 721 height 17
click at [354, 289] on div "Name: FD - FLOWER GREENHOUSE - 3.5G - MEC - HYS" at bounding box center [445, 288] width 721 height 17
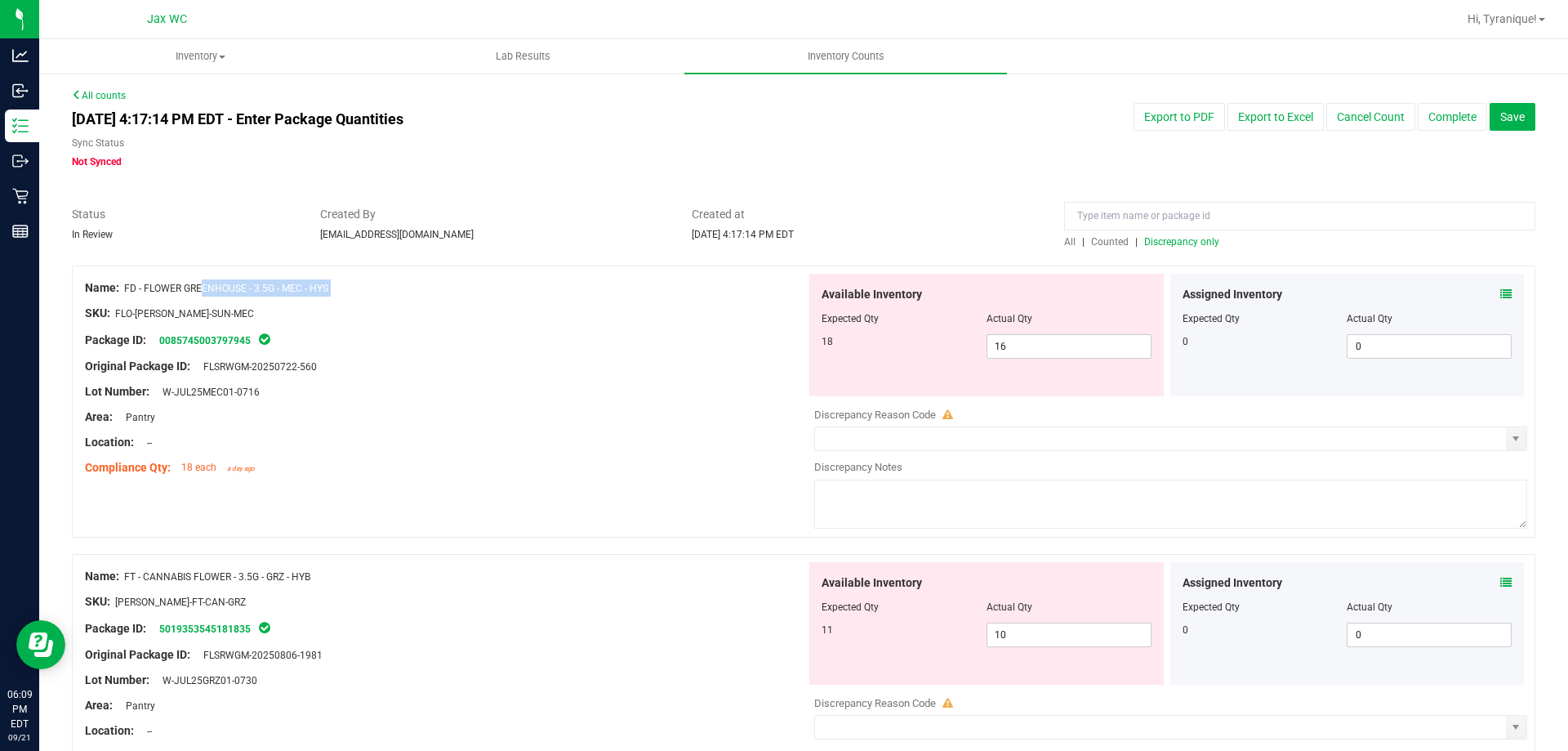
drag, startPoint x: 354, startPoint y: 289, endPoint x: 130, endPoint y: 294, distance: 224.1
click at [130, 294] on div "Name: FD - FLOWER GREENHOUSE - 3.5G - MEC - HYS" at bounding box center [445, 288] width 721 height 17
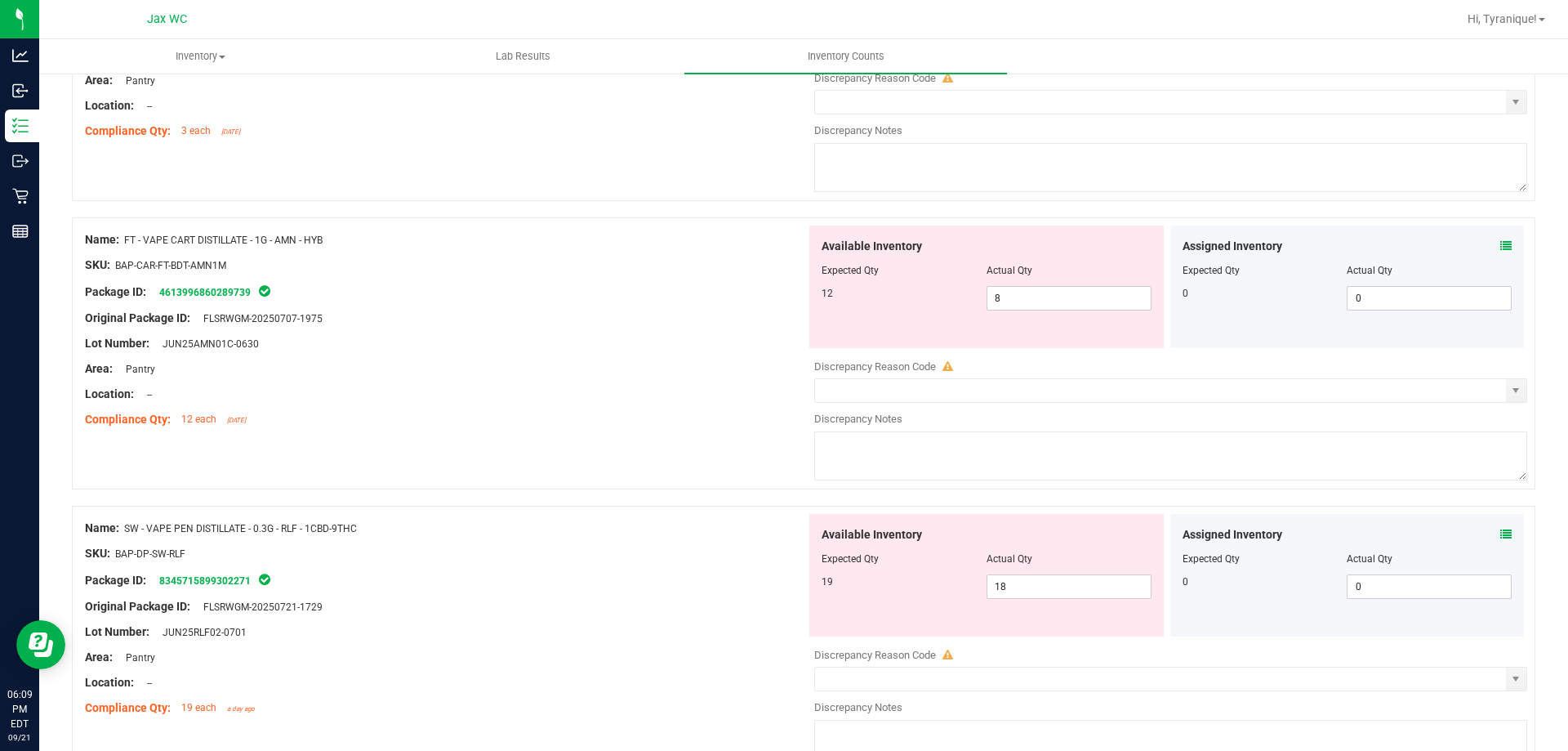
scroll to position [1301, 0]
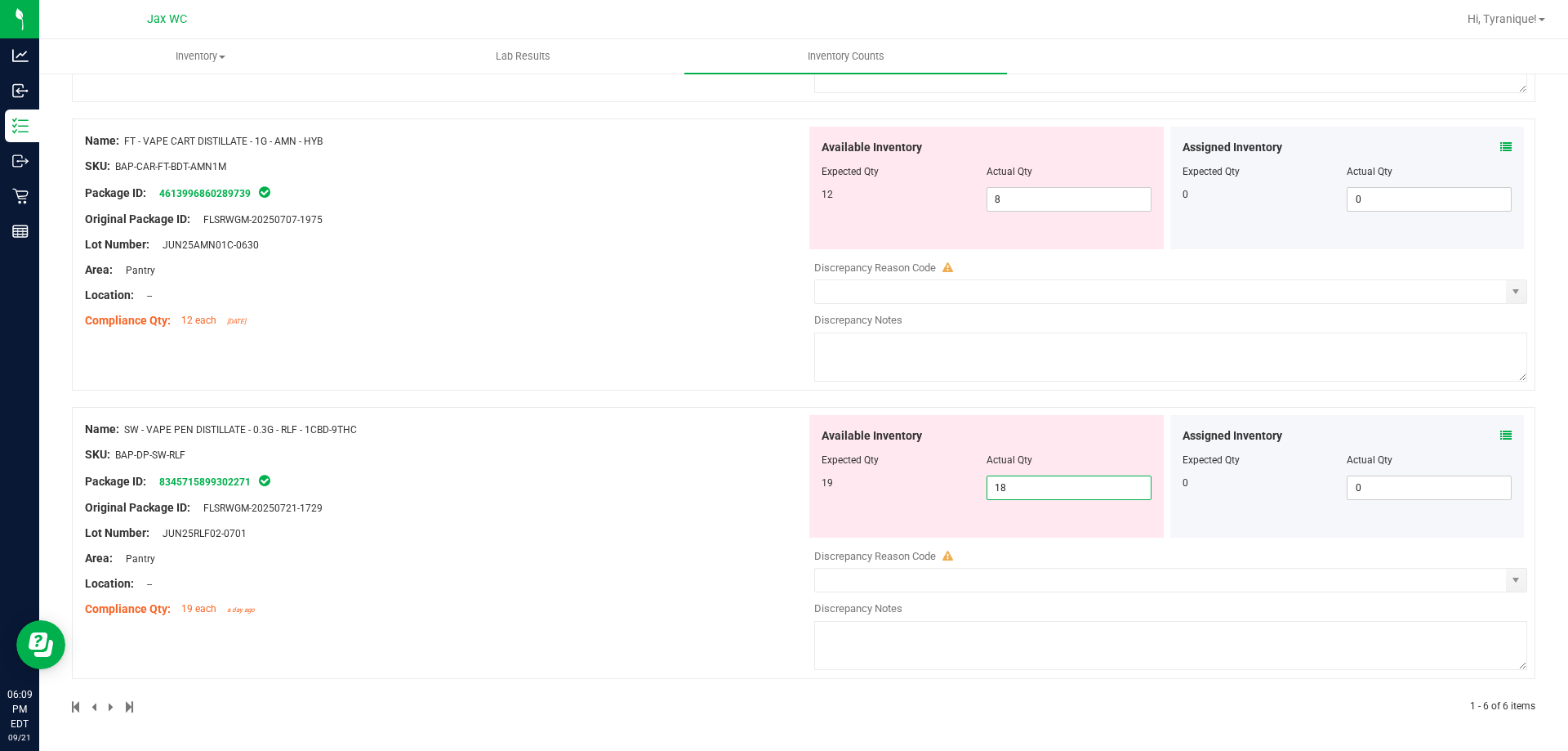
drag, startPoint x: 1124, startPoint y: 488, endPoint x: 959, endPoint y: 481, distance: 165.1
click at [972, 477] on div "19 18 18" at bounding box center [986, 488] width 330 height 24
type input "19"
click at [708, 279] on div "Name: FT - VAPE CART DISTILLATE - 1G - AMN - HYB SKU: BAP-CAR-FT-BDT-AMN1M Pack…" at bounding box center [445, 231] width 721 height 208
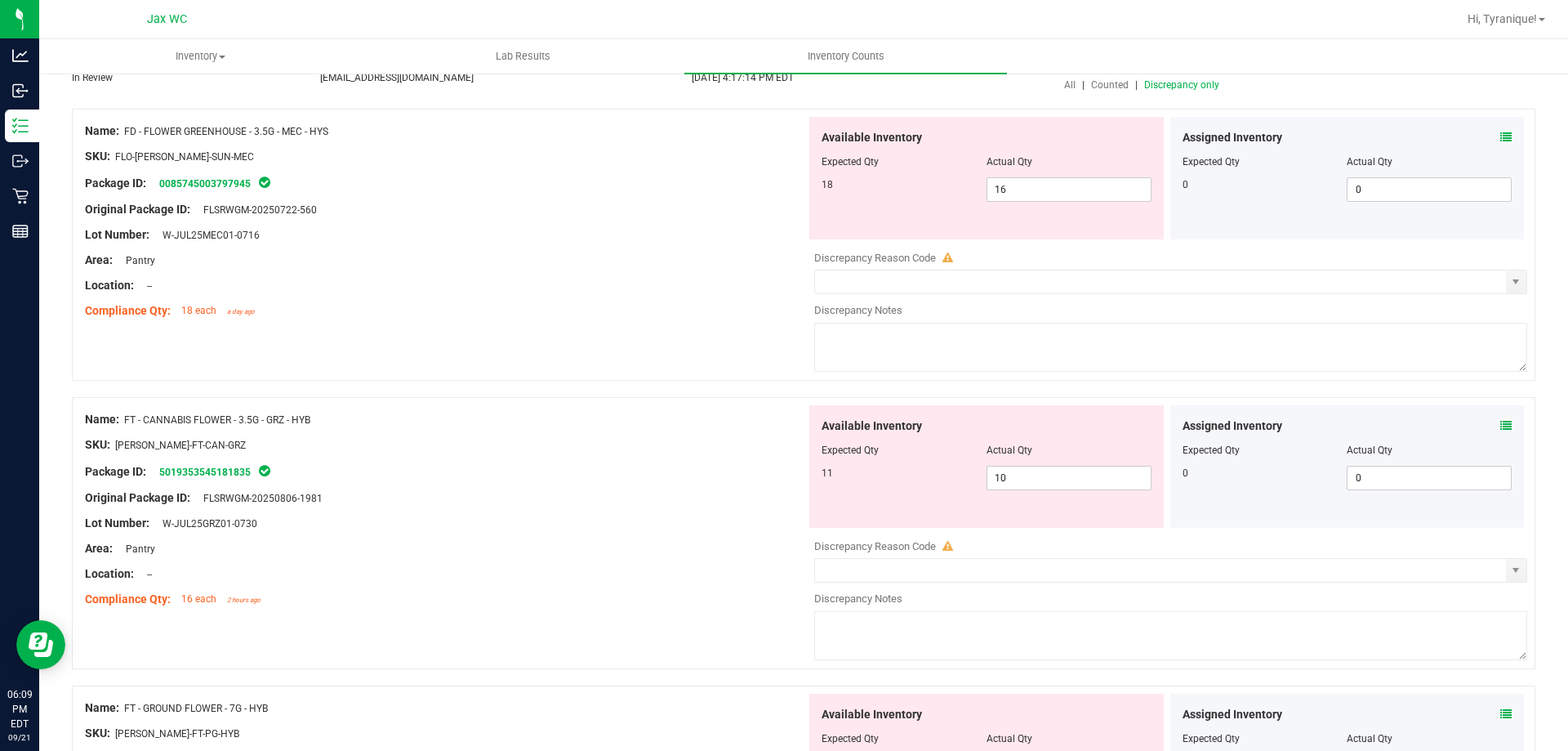
scroll to position [0, 0]
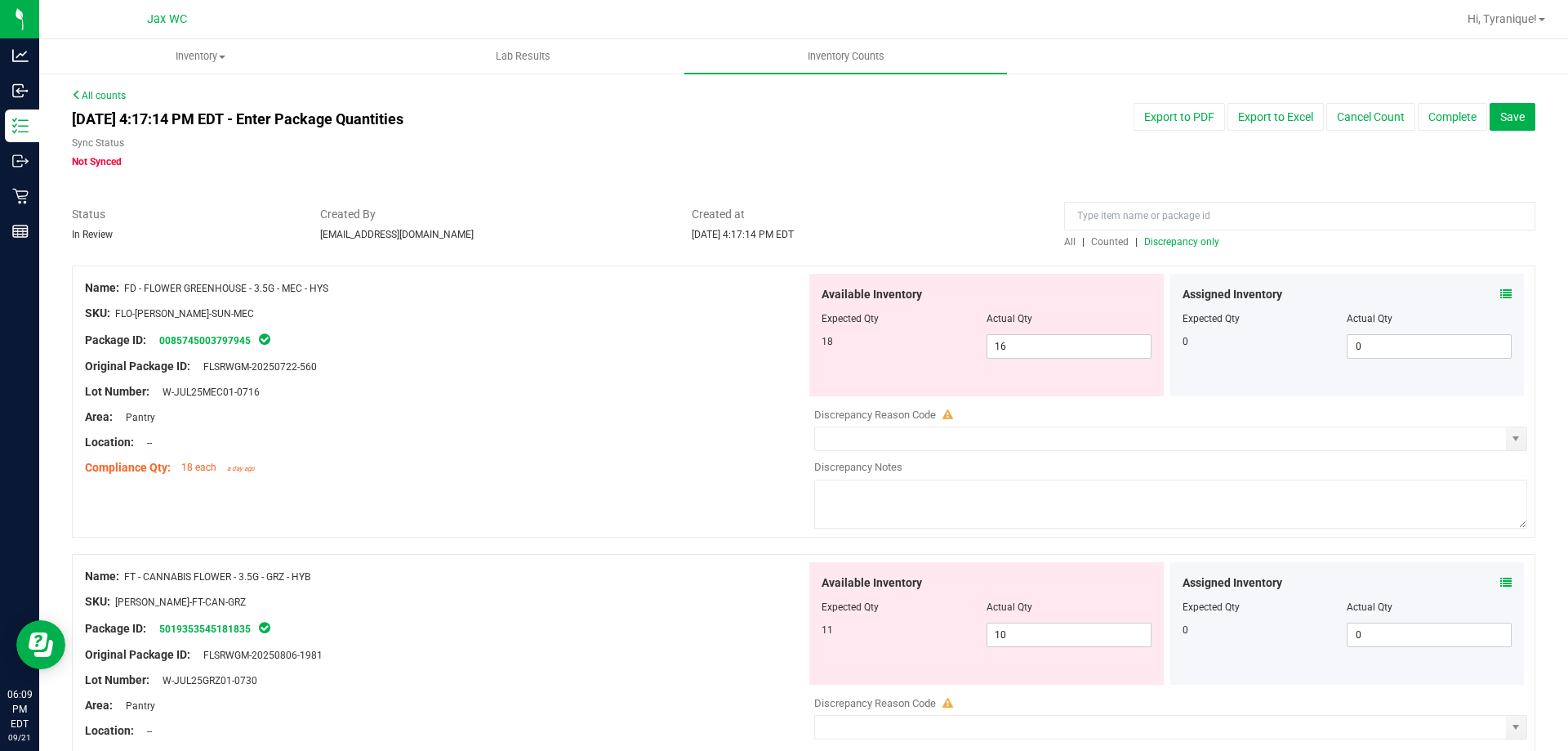
drag, startPoint x: 351, startPoint y: 289, endPoint x: 140, endPoint y: 292, distance: 211.0
click at [125, 284] on div "Name: FD - FLOWER GREENHOUSE - 3.5G - MEC - HYS" at bounding box center [445, 288] width 721 height 17
copy span "FD - FLOWER GREENHOUSE - 3.5G - MEC - HYS"
click at [1172, 217] on input at bounding box center [1300, 216] width 471 height 29
paste input "FD - FLOWER GREENHOUSE - 3.5G - MEC - HYS"
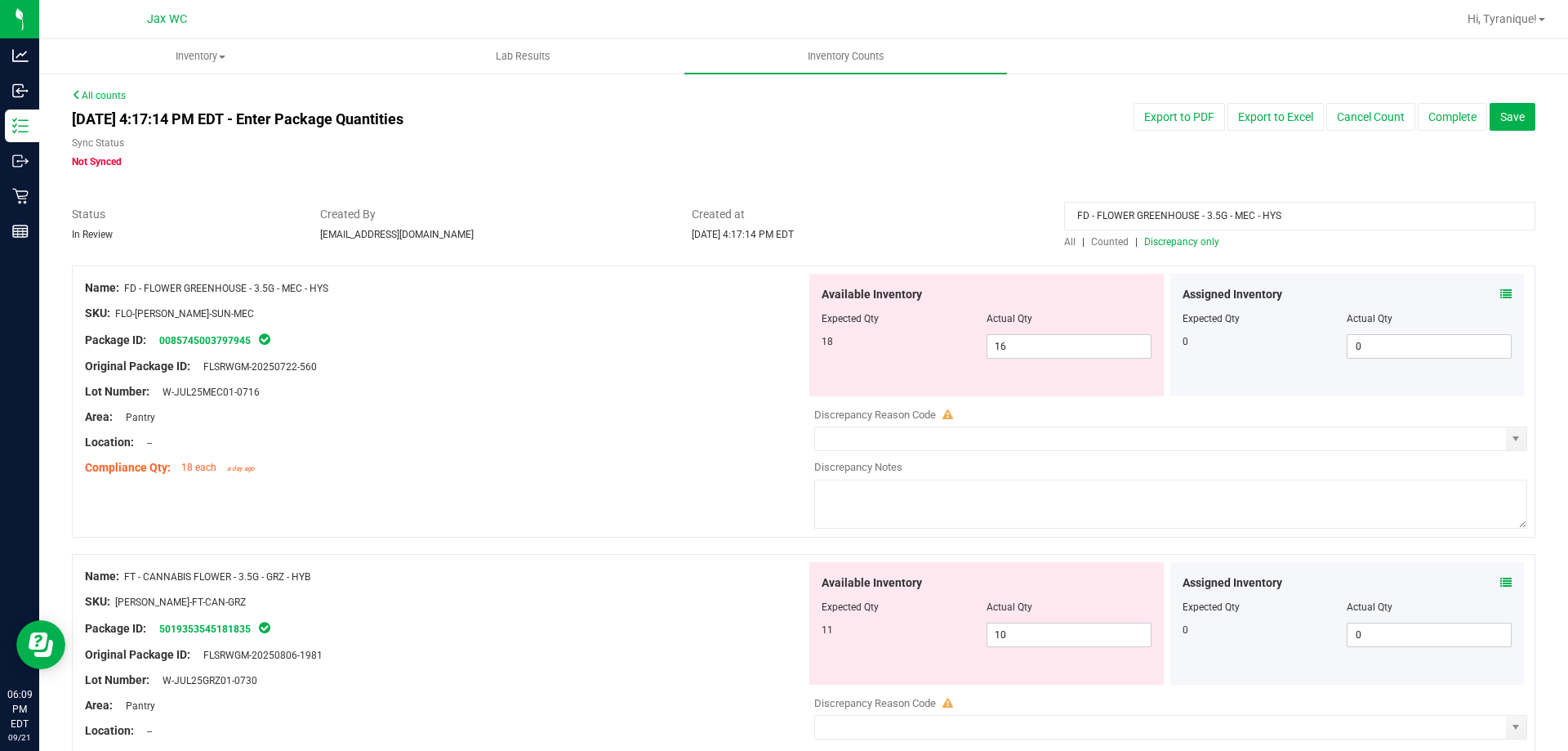
type input "FD - FLOWER GREENHOUSE - 3.5G - MEC - HYS"
click at [1107, 241] on span "Counted" at bounding box center [1110, 242] width 37 height 11
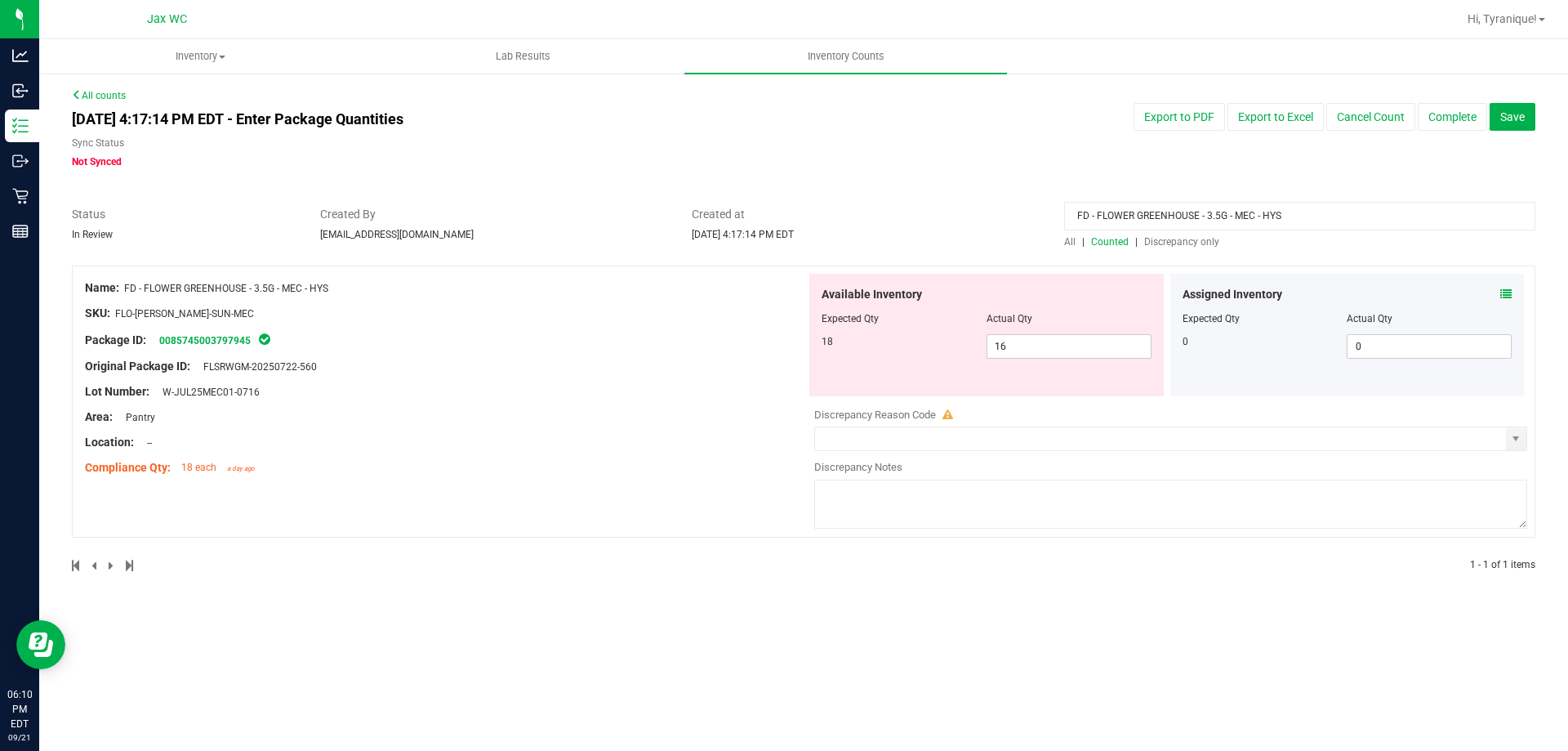
click at [1149, 220] on input "FD - FLOWER GREENHOUSE - 3.5G - MEC - HYS" at bounding box center [1300, 216] width 471 height 29
click at [1155, 220] on input "FD - FLOWER GREENHOUSE - 3.5G - MEC - HYS" at bounding box center [1300, 216] width 471 height 29
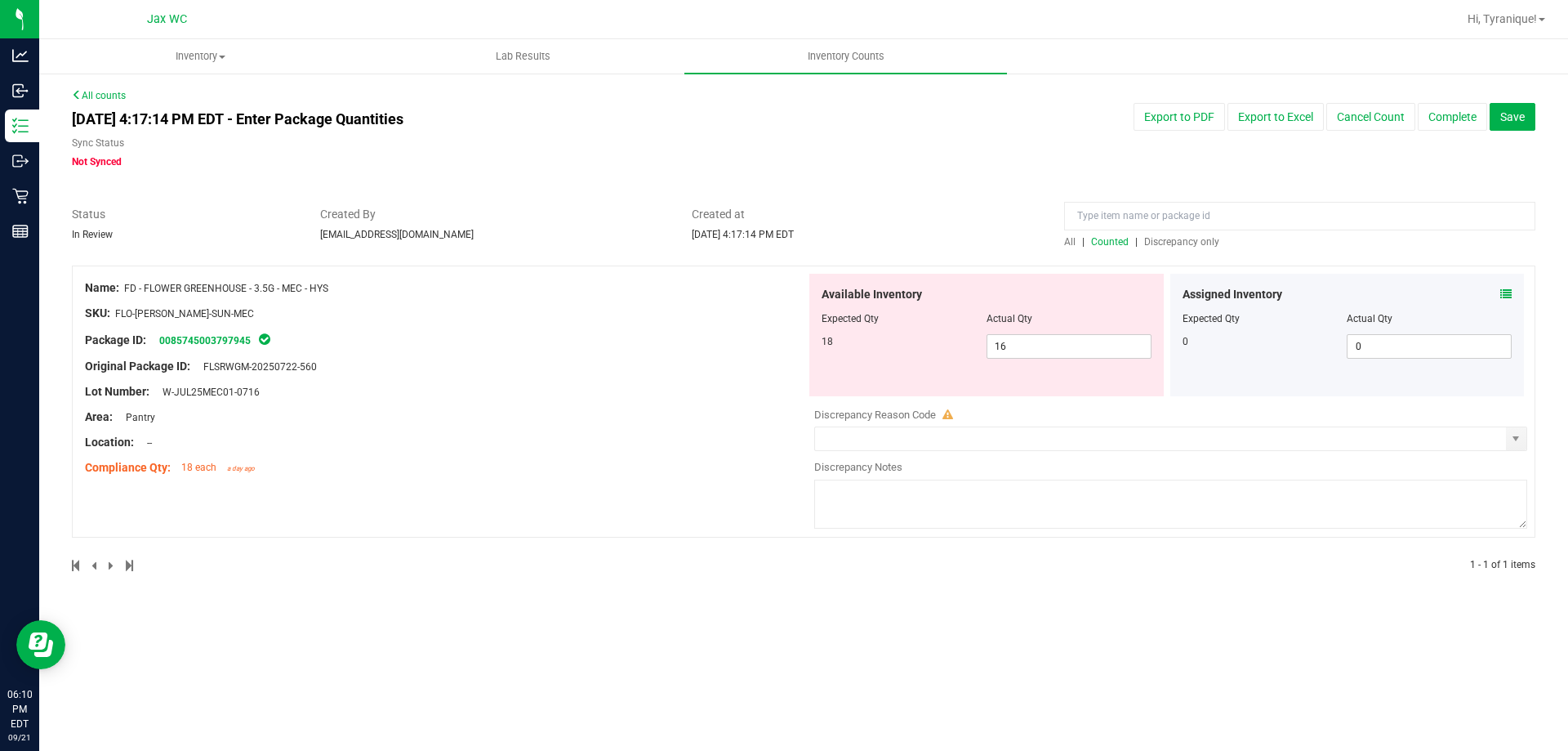
click at [1207, 244] on span "Discrepancy only" at bounding box center [1182, 242] width 75 height 11
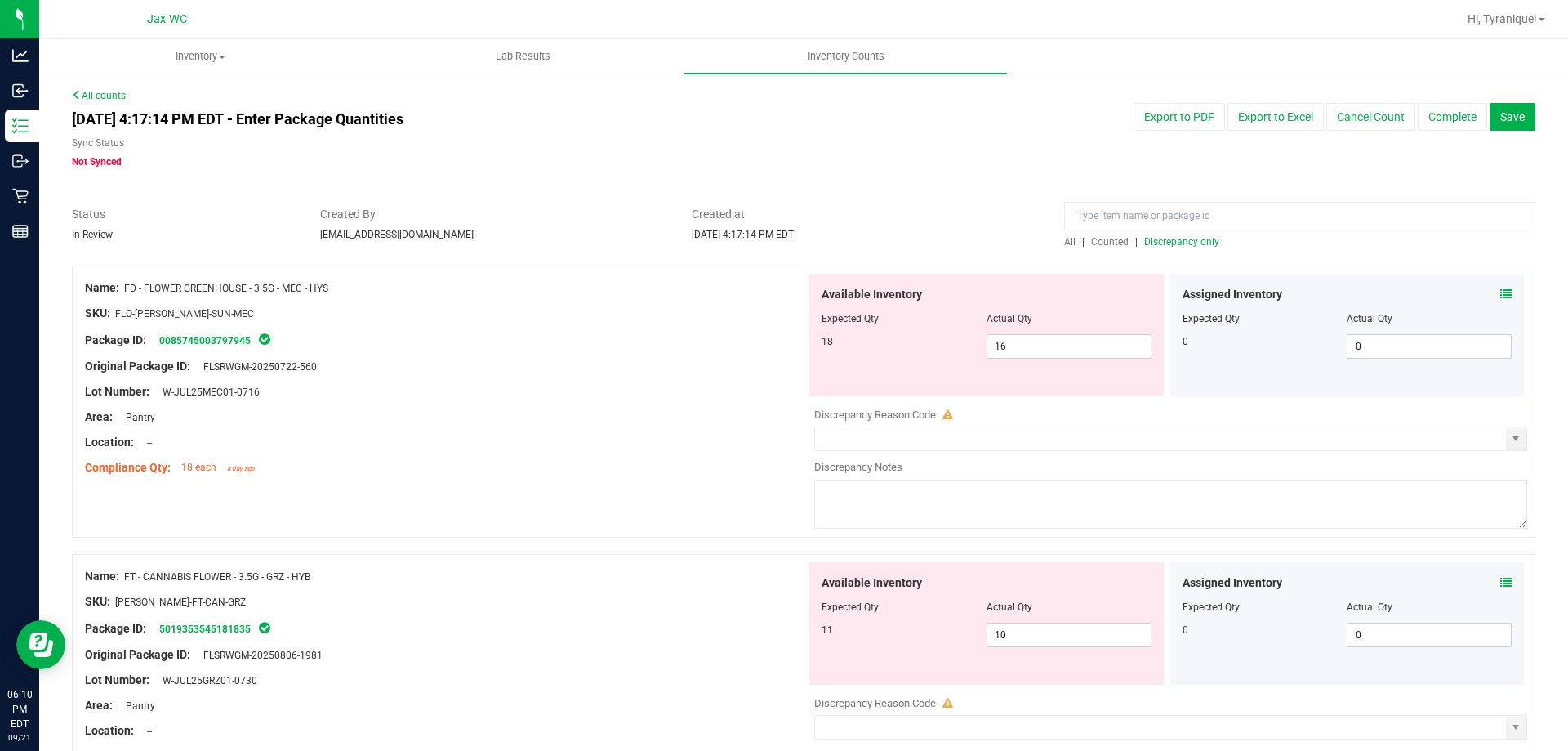
drag, startPoint x: 334, startPoint y: 576, endPoint x: 128, endPoint y: 575, distance: 206.0
click at [128, 575] on div "Name: FT - CANNABIS FLOWER - 3.5G - GRZ - HYB" at bounding box center [445, 576] width 721 height 17
copy span "FT - CANNABIS FLOWER - 3.5G - GRZ - HYB"
click at [1099, 208] on input at bounding box center [1300, 216] width 471 height 29
paste input "FT - CANNABIS FLOWER - 3.5G - GRZ - HYB"
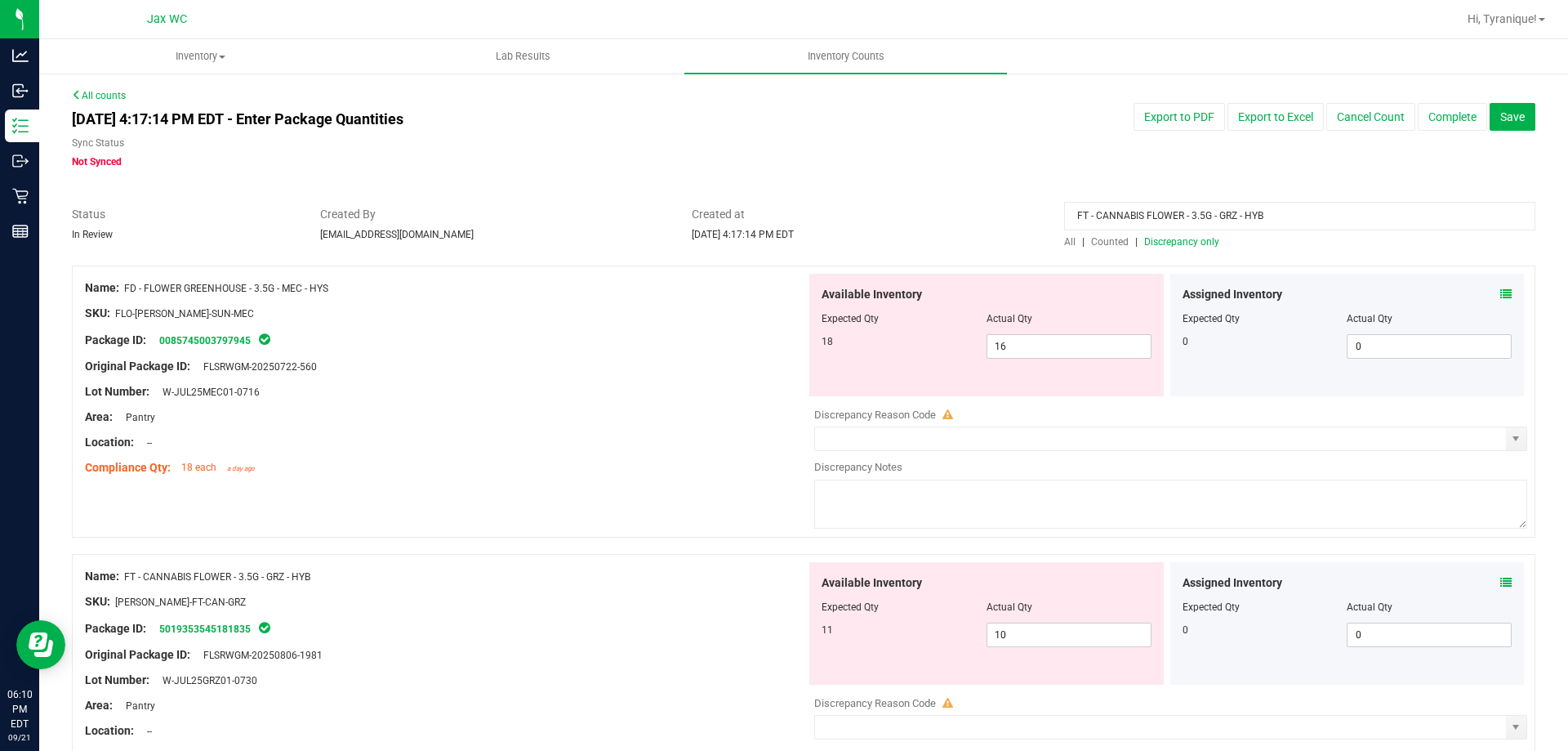
type input "FT - CANNABIS FLOWER - 3.5G - GRZ - HYB"
click at [1111, 241] on span "Counted" at bounding box center [1110, 242] width 37 height 11
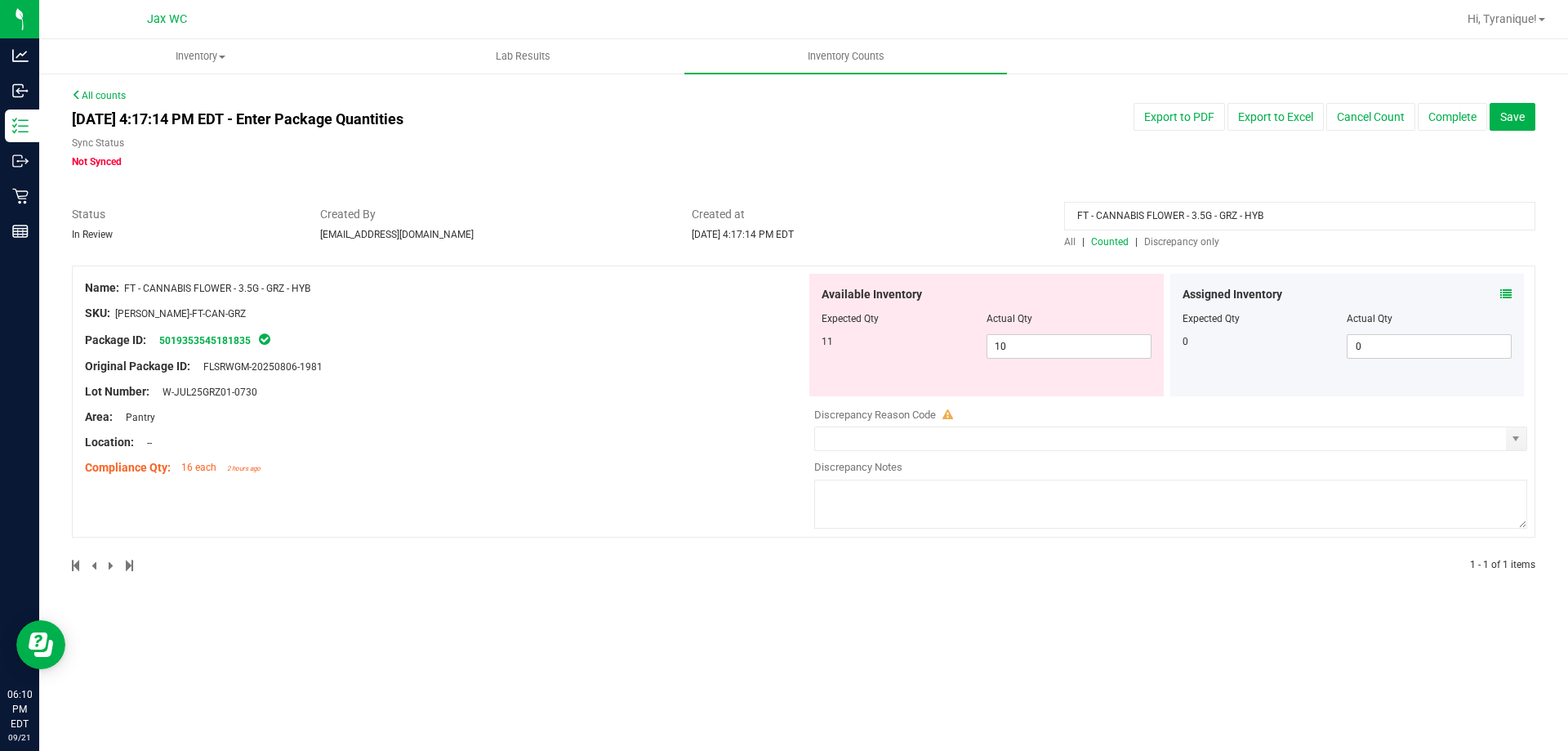
click at [1173, 246] on span "Discrepancy only" at bounding box center [1182, 242] width 75 height 11
click at [1164, 221] on input "FT - CANNABIS FLOWER - 3.5G - GRZ - HYB" at bounding box center [1300, 216] width 471 height 29
click at [1165, 221] on input "FT - CANNABIS FLOWER - 3.5G - GRZ - HYB" at bounding box center [1300, 216] width 471 height 29
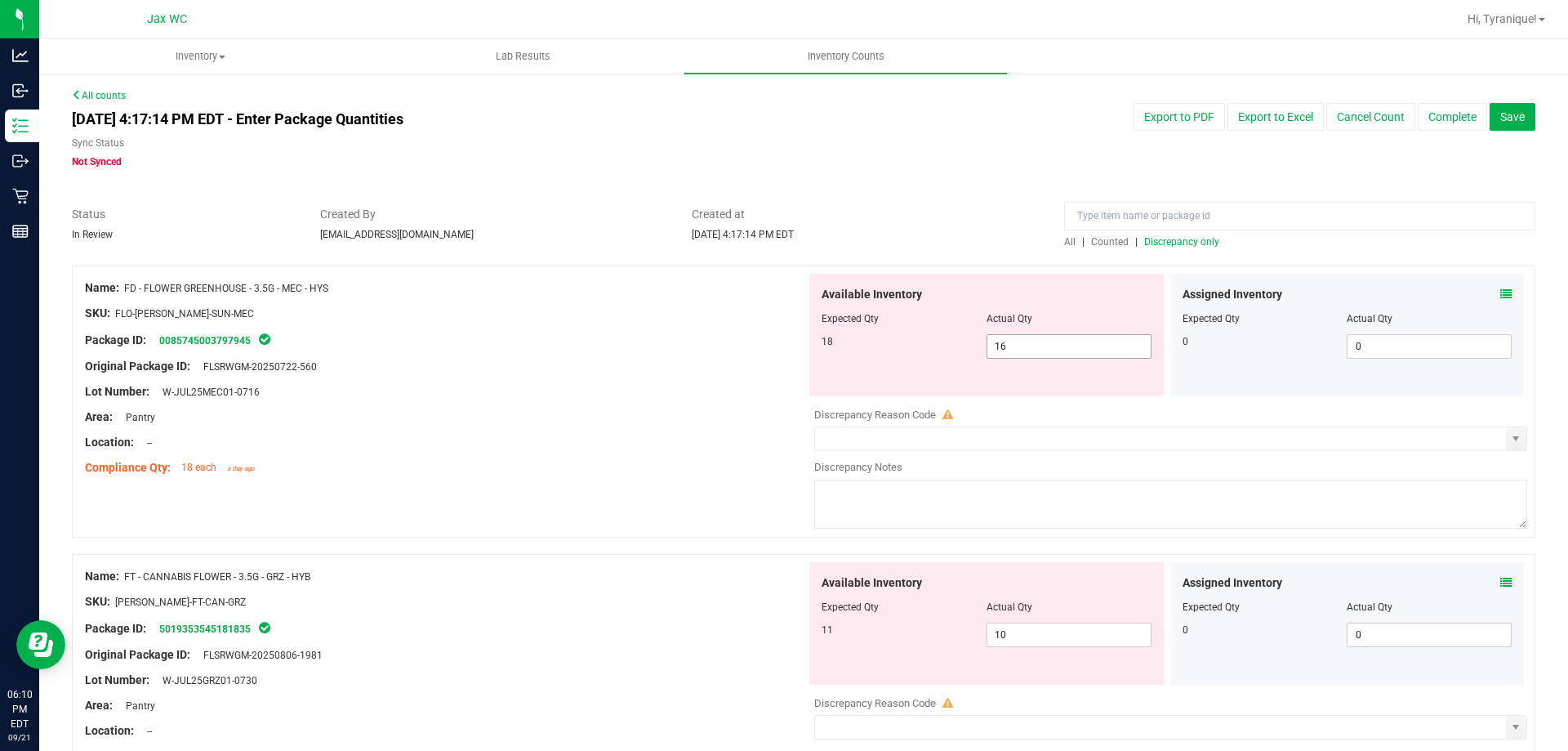
click at [1049, 349] on span "16 16" at bounding box center [1069, 347] width 165 height 24
type input "17"
click at [671, 363] on div "Original Package ID: FLSRWGM-20250722-560" at bounding box center [445, 366] width 721 height 17
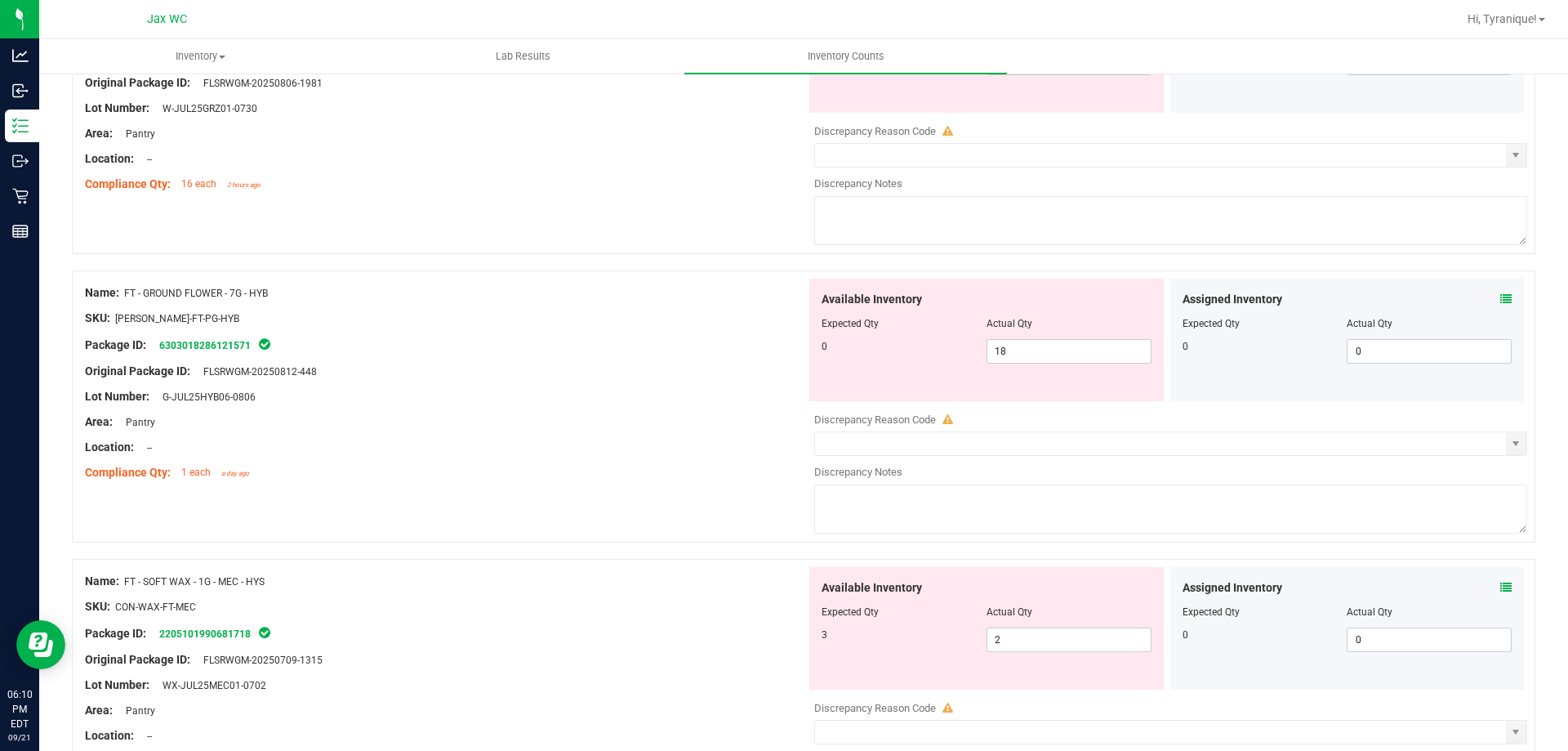
scroll to position [327, 0]
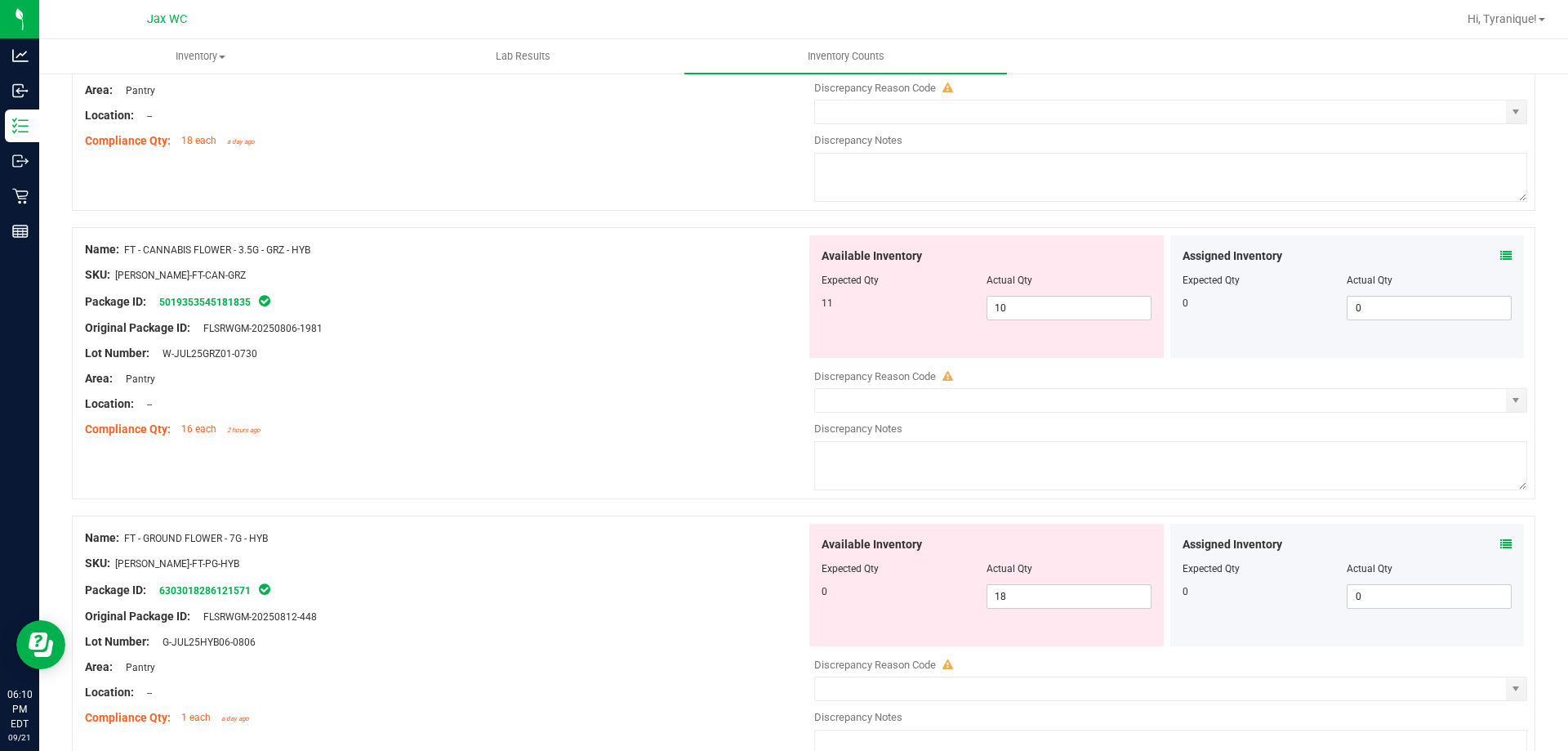
drag, startPoint x: 292, startPoint y: 545, endPoint x: 134, endPoint y: 535, distance: 158.3
click at [134, 535] on div "Name: FT - GROUND FLOWER - 7G - HYB" at bounding box center [445, 538] width 721 height 17
click at [1005, 307] on span "10 10" at bounding box center [1069, 308] width 165 height 24
type input "11"
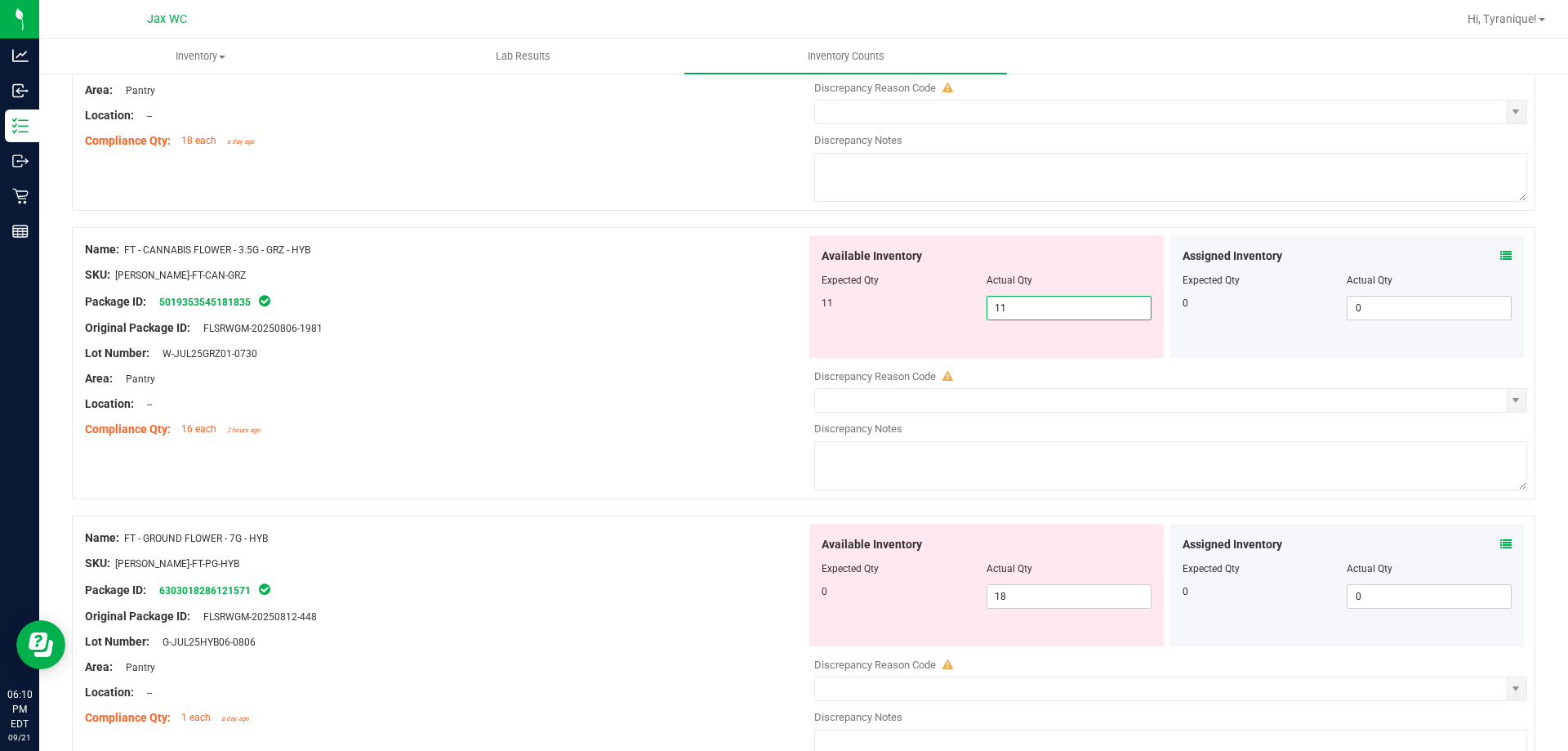
click at [580, 542] on div "Name: FT - GROUND FLOWER - 7G - HYB SKU: [PERSON_NAME]-FT-PG-HYB Package ID: 63…" at bounding box center [445, 628] width 721 height 208
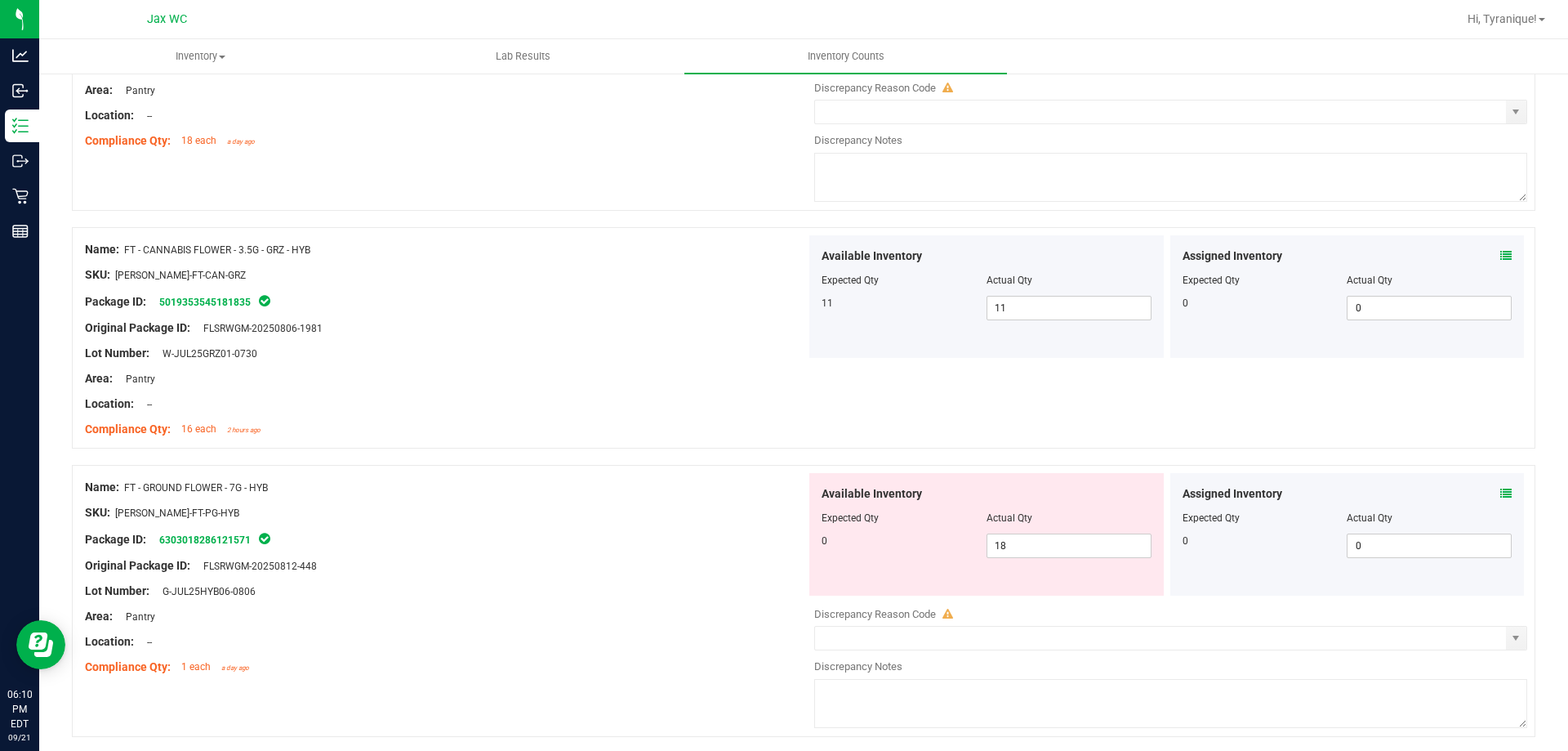
drag, startPoint x: 365, startPoint y: 492, endPoint x: 205, endPoint y: 491, distance: 160.0
click at [205, 491] on div "Name: FT - GROUND FLOWER - 7G - HYB" at bounding box center [445, 487] width 721 height 17
click at [387, 484] on div "Name: FT - GROUND FLOWER - 7G - HYB" at bounding box center [445, 487] width 721 height 17
drag, startPoint x: 288, startPoint y: 487, endPoint x: 124, endPoint y: 491, distance: 164.0
click at [124, 491] on div "Name: FT - GROUND FLOWER - 7G - HYB" at bounding box center [445, 487] width 721 height 17
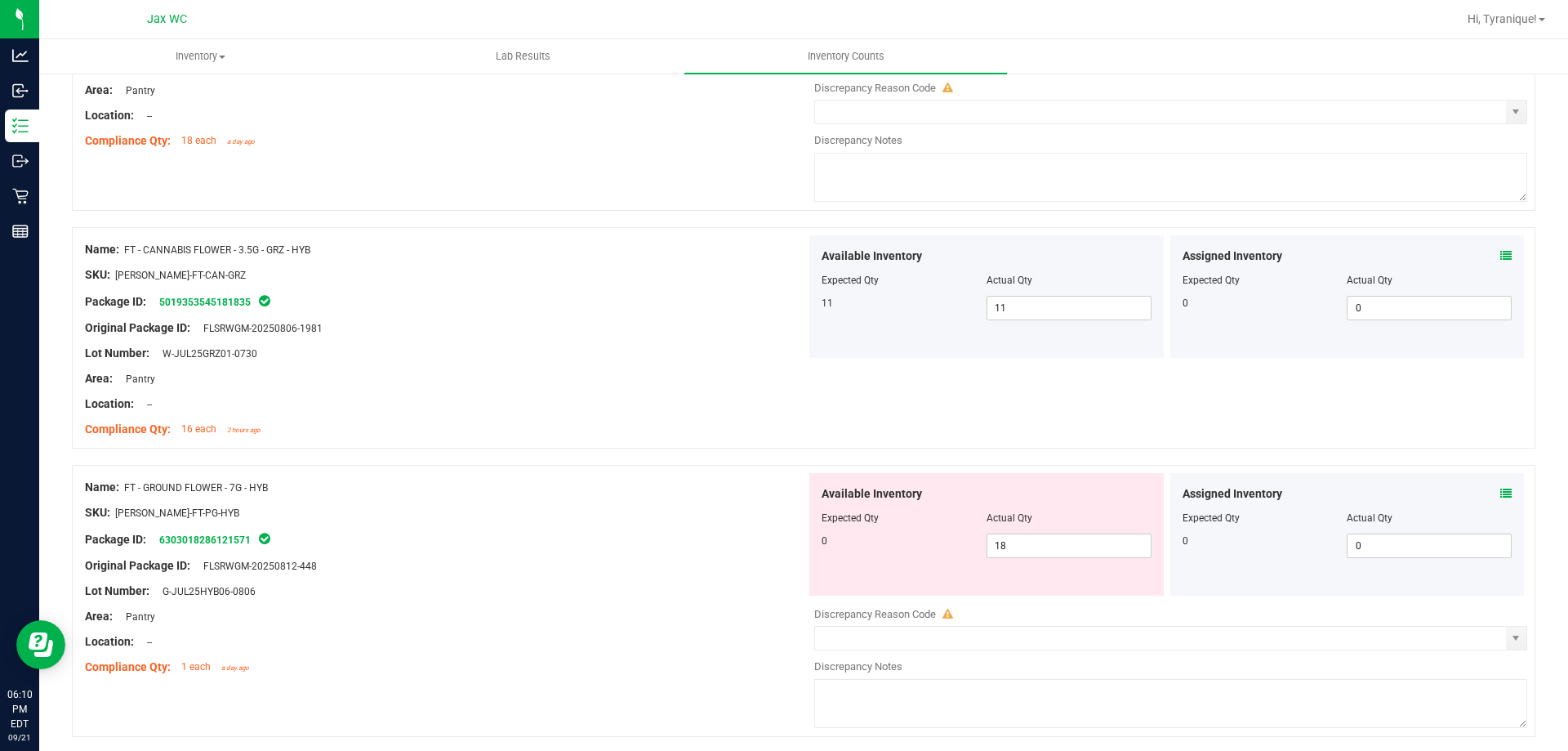
copy div "FT - GROUND FLOWER - 7G - HYB"
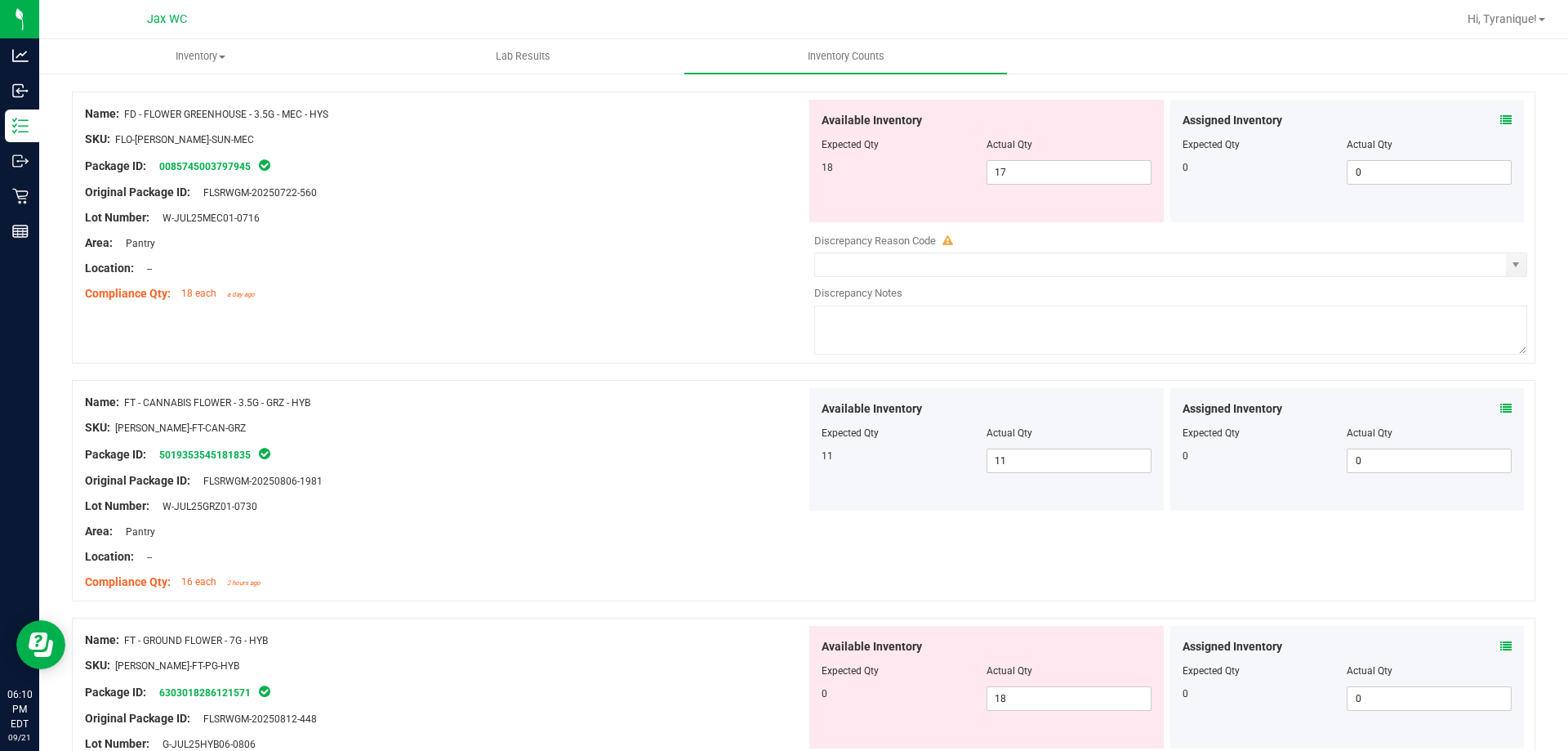
scroll to position [0, 0]
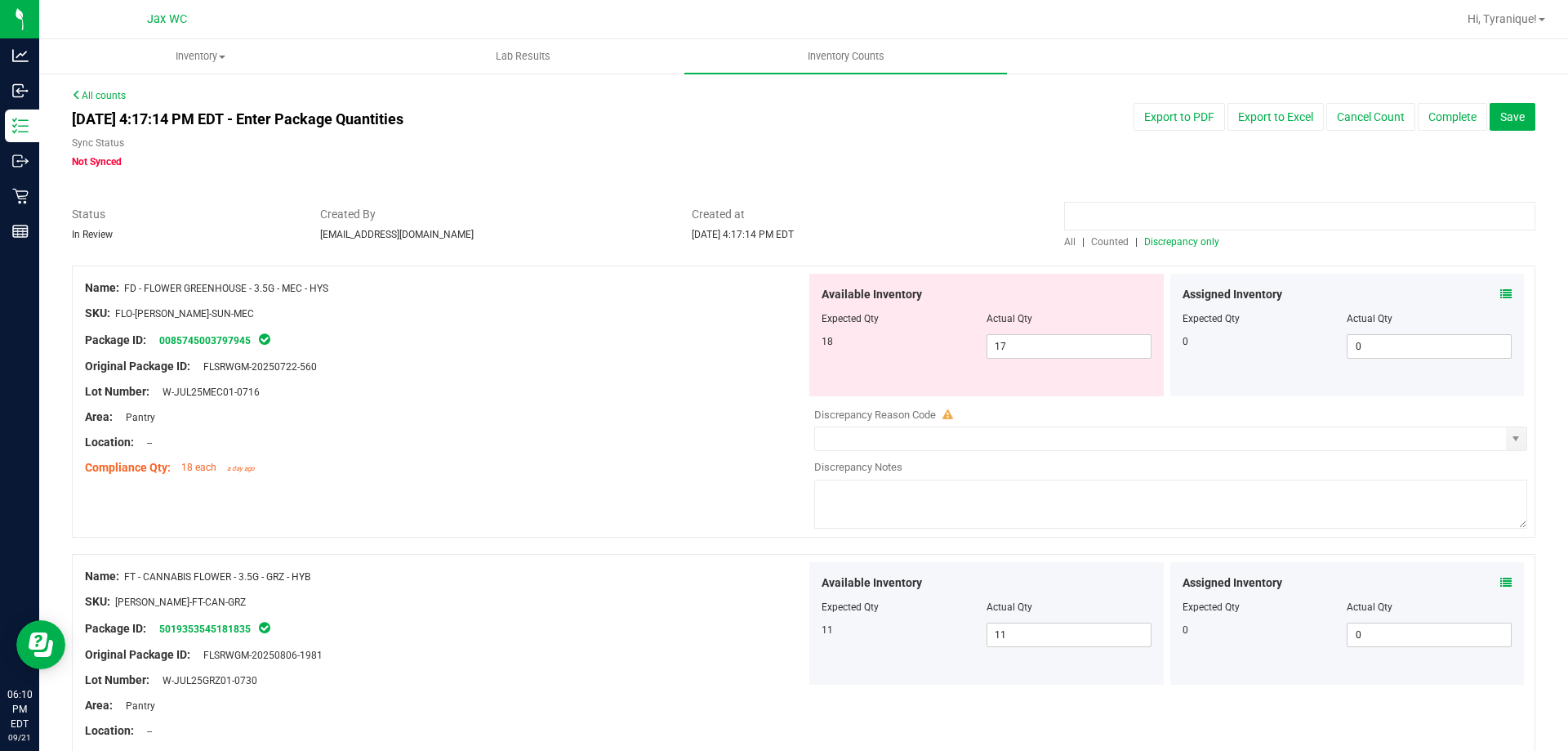
click at [1132, 218] on input at bounding box center [1300, 216] width 471 height 29
paste input "FT - GROUND FLOWER - 7G - HYB"
type input "FT - GROUND FLOWER - 7G - HYB"
click at [1117, 243] on span "Counted" at bounding box center [1110, 242] width 37 height 11
click at [1180, 217] on input "FT - GROUND FLOWER - 7G - HYB" at bounding box center [1300, 216] width 471 height 29
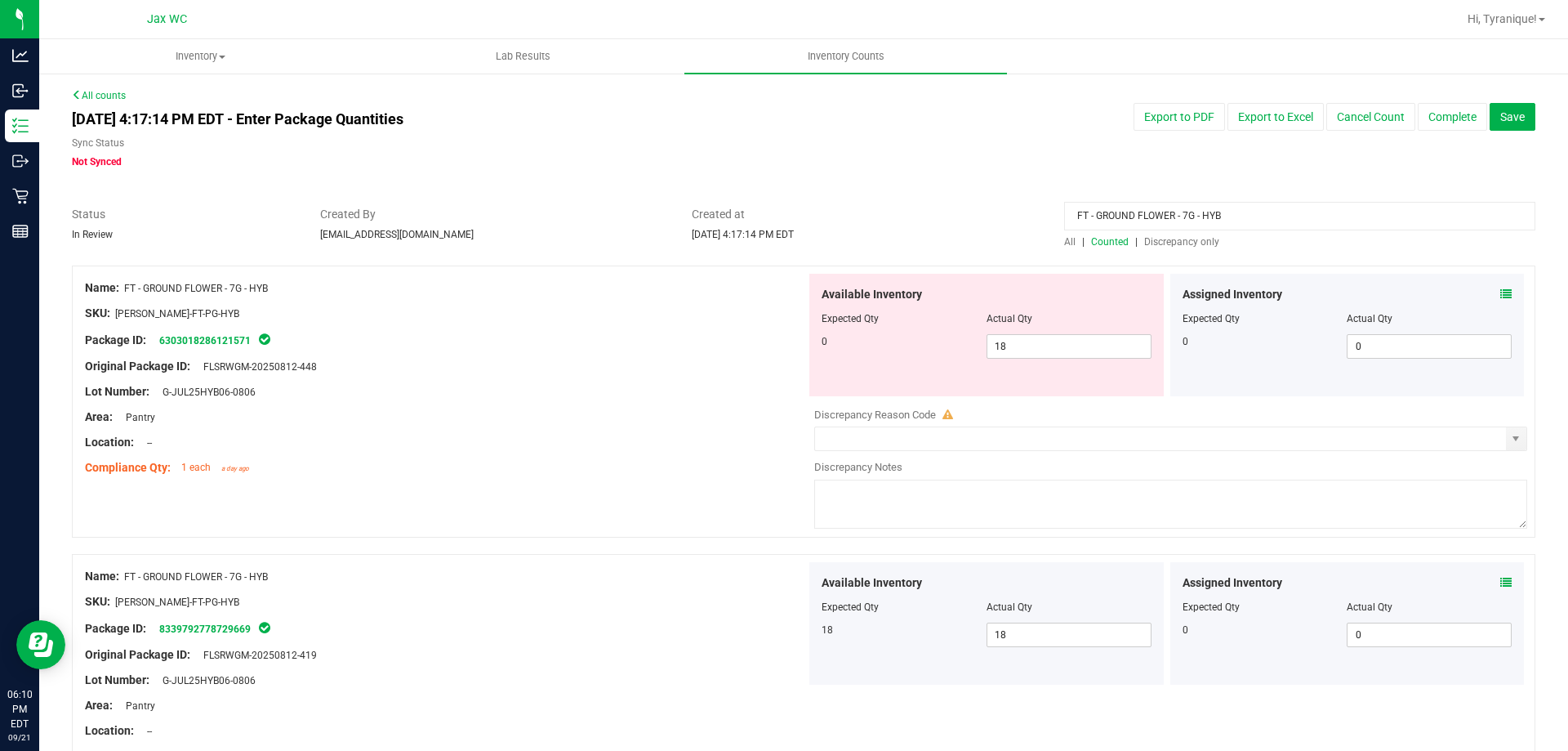
click at [1180, 217] on input "FT - GROUND FLOWER - 7G - HYB" at bounding box center [1300, 216] width 471 height 29
click at [1173, 238] on span "Discrepancy only" at bounding box center [1182, 242] width 75 height 11
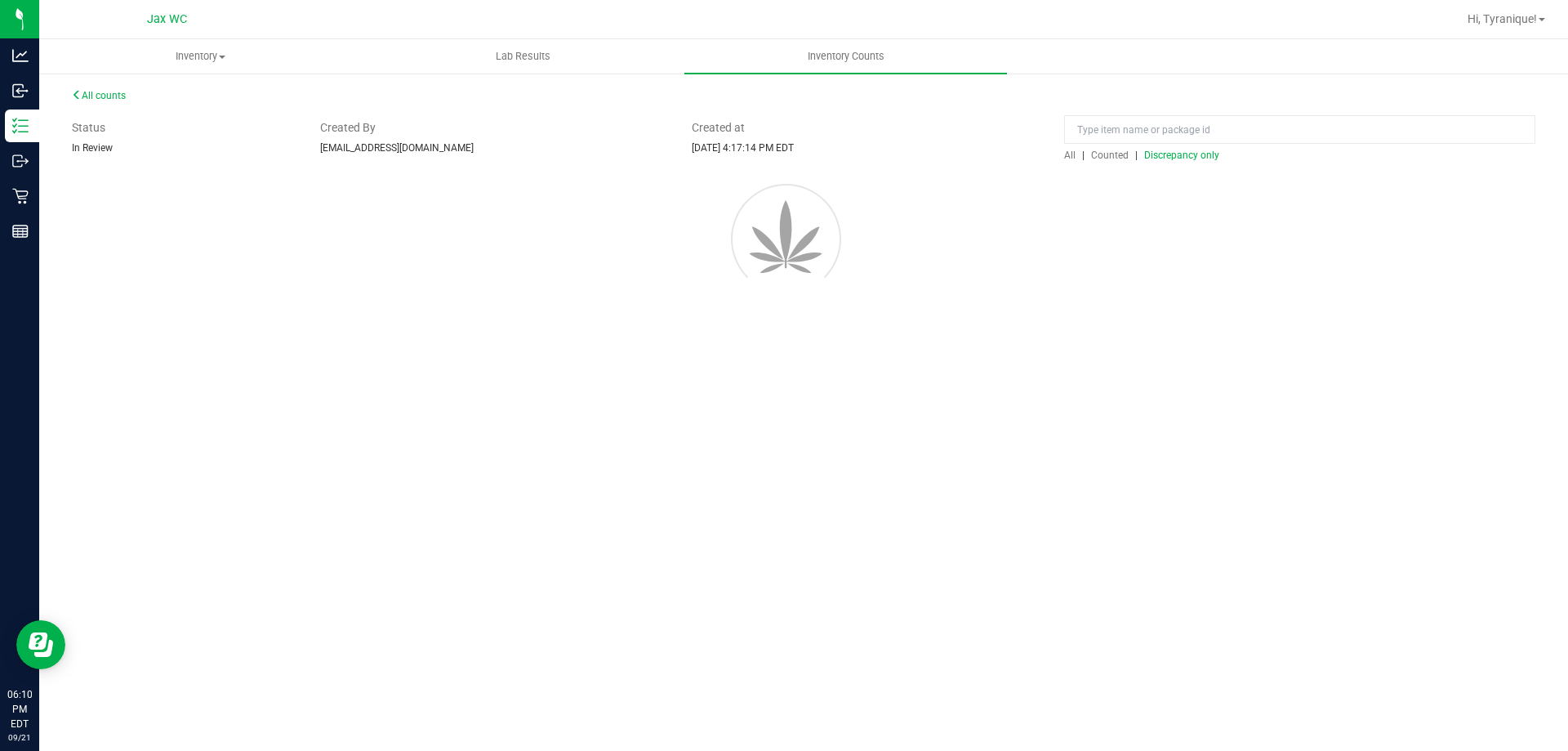
click at [1036, 352] on div "All counts Status In Review Created By [EMAIL_ADDRESS][DOMAIN_NAME] Created at …" at bounding box center [804, 215] width 1529 height 287
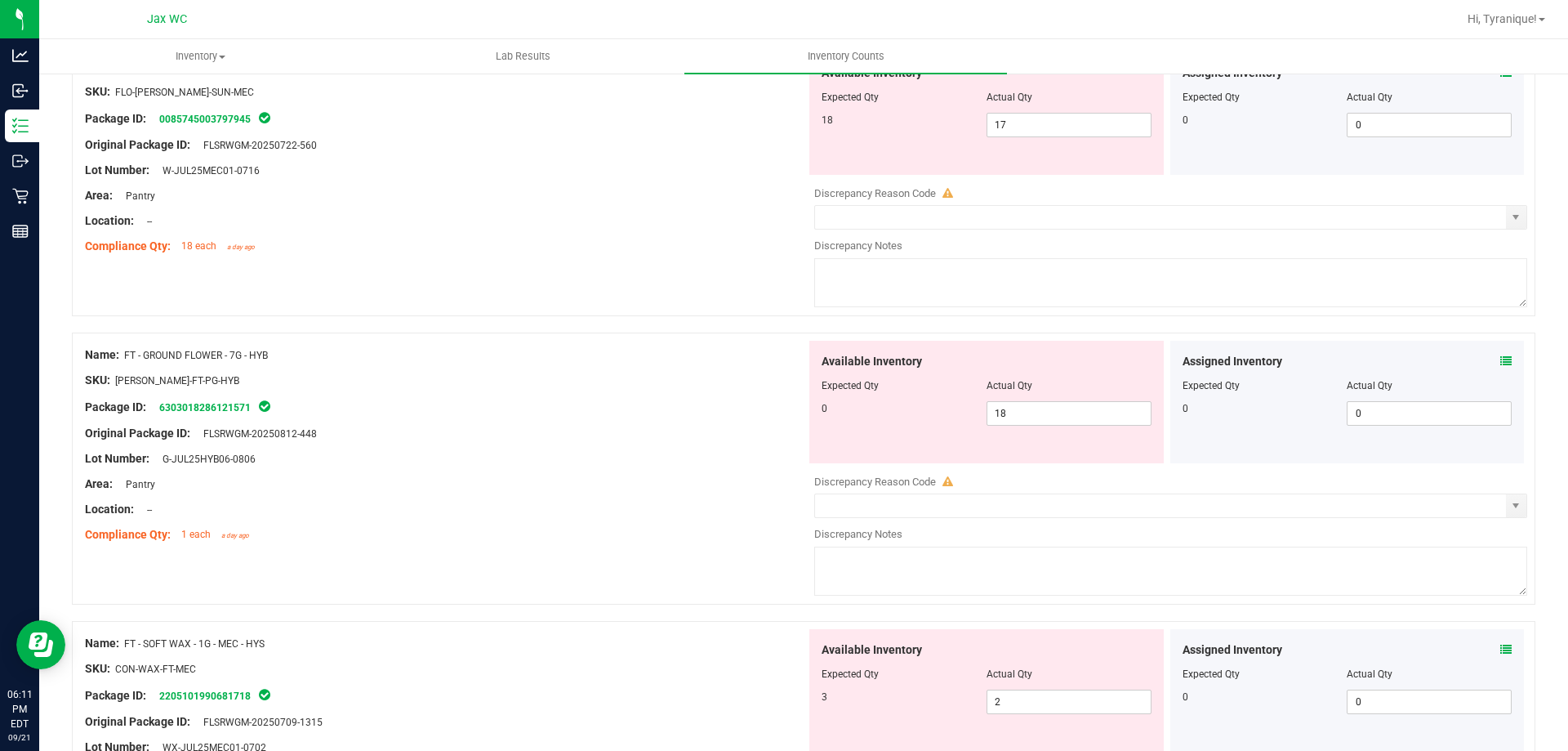
scroll to position [245, 0]
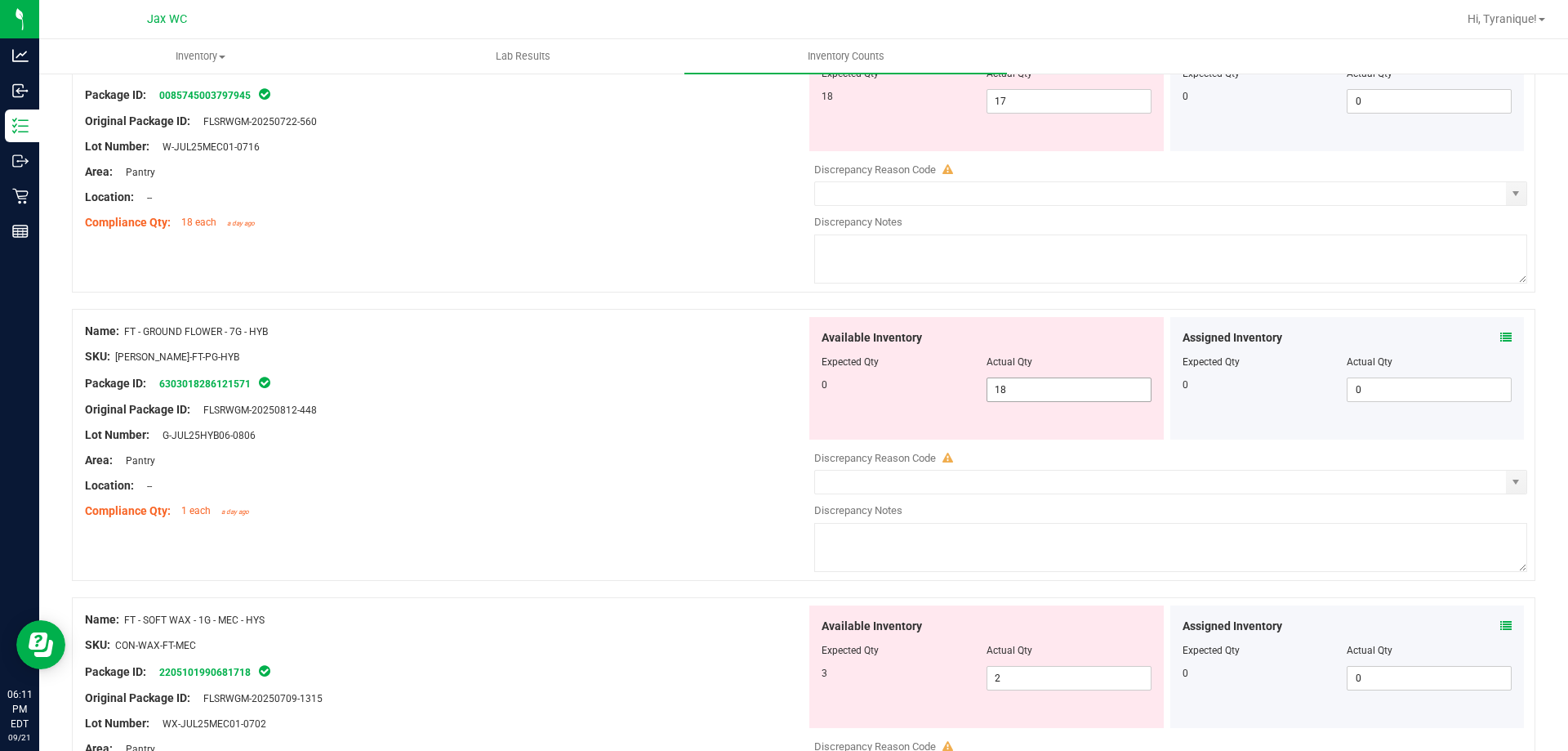
drag, startPoint x: 1028, startPoint y: 399, endPoint x: 1020, endPoint y: 389, distance: 12.8
click at [1021, 389] on span "18 18" at bounding box center [1069, 389] width 165 height 24
type input "1"
type input "0"
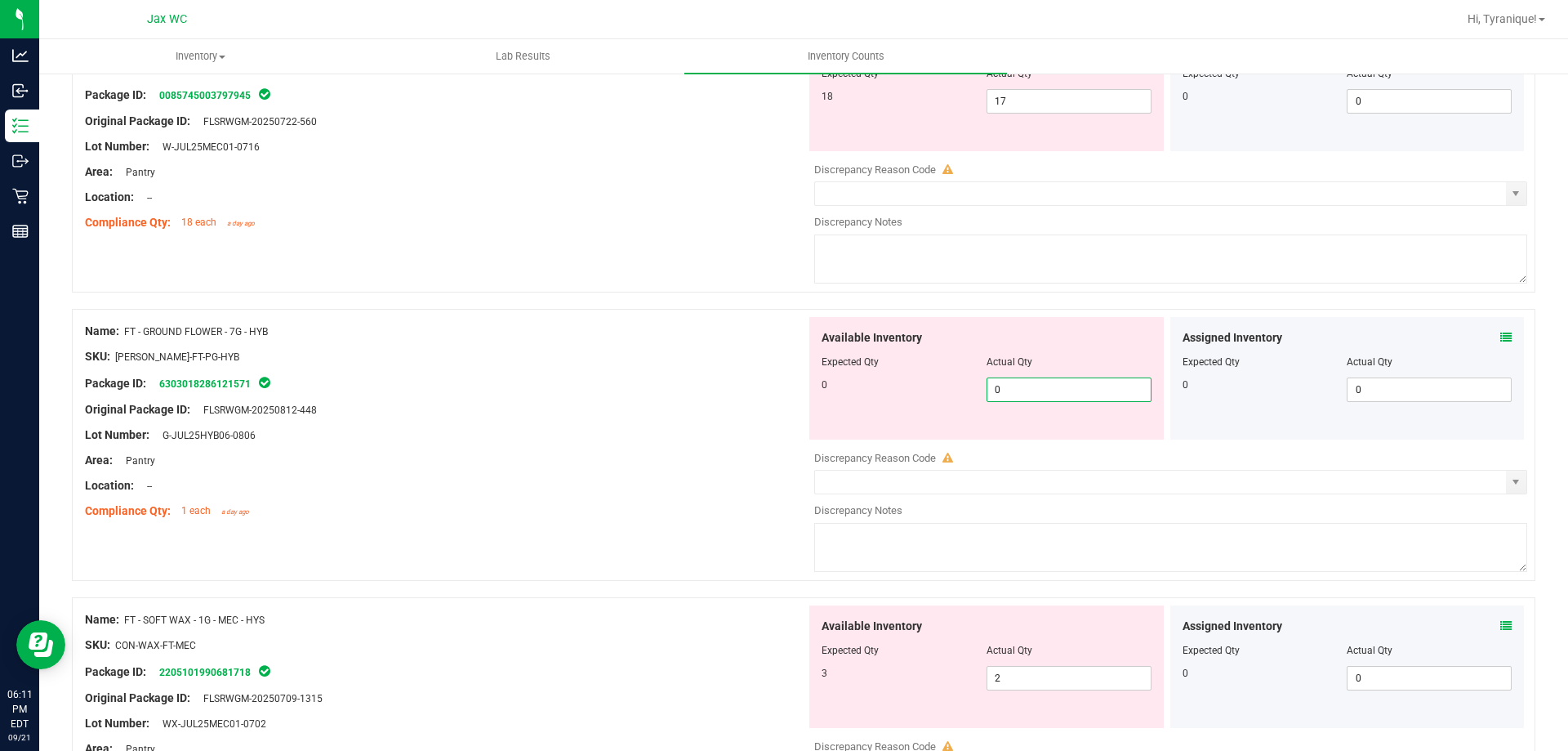
click at [663, 531] on div "Name: FT - GROUND FLOWER - 7G - HYB SKU: [PERSON_NAME]-FT-PG-HYB Package ID: 63…" at bounding box center [804, 453] width 1464 height 288
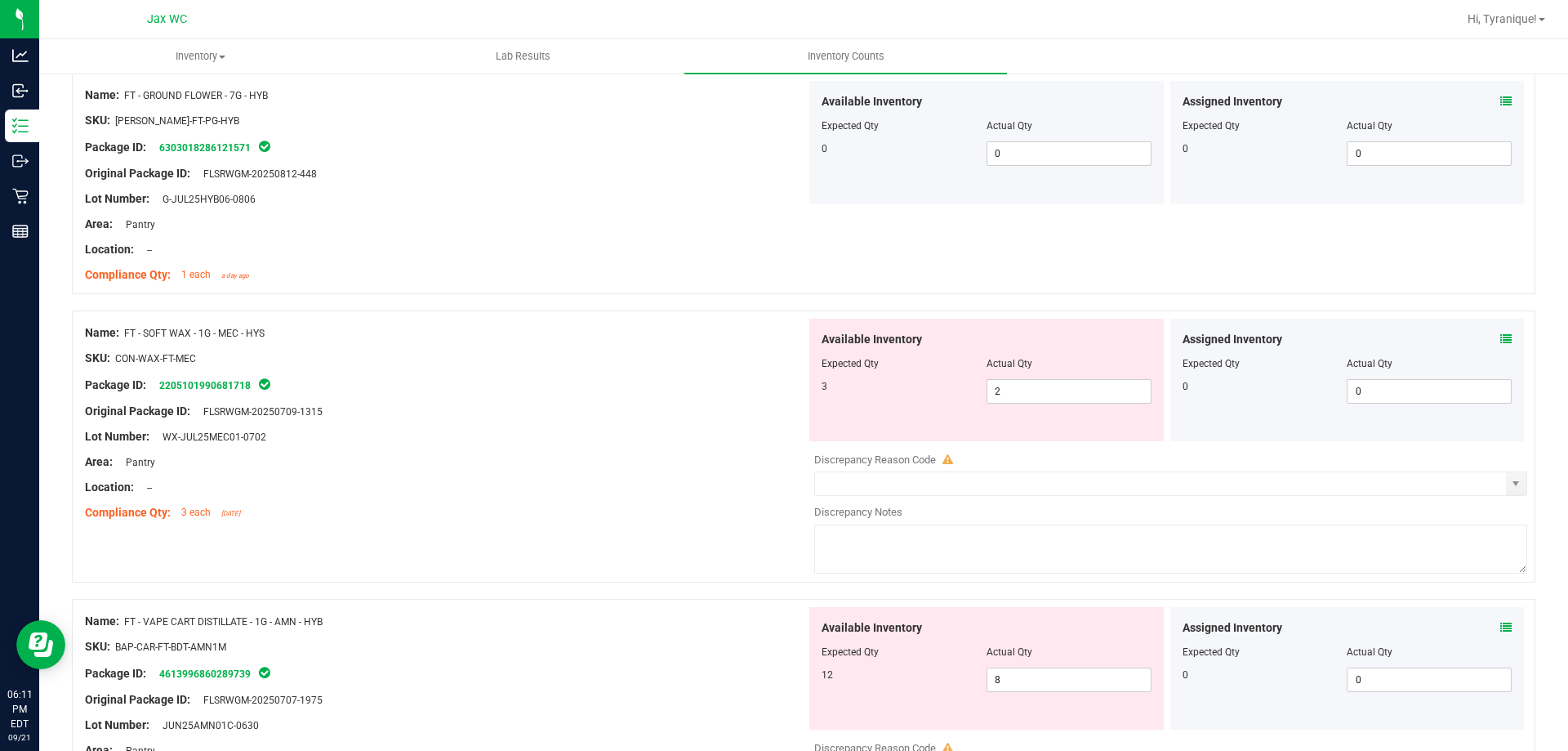
scroll to position [491, 0]
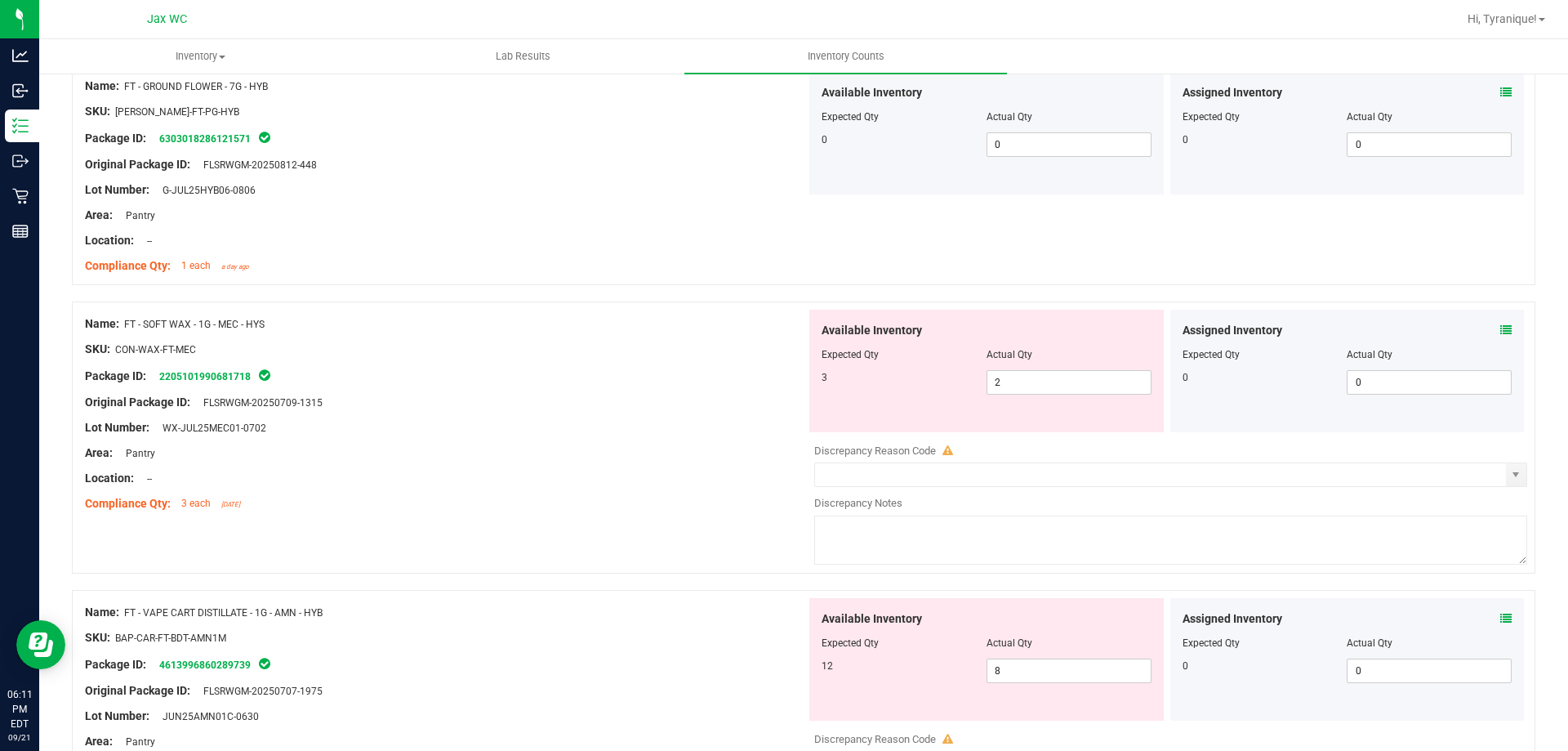
drag, startPoint x: 314, startPoint y: 320, endPoint x: 125, endPoint y: 313, distance: 189.1
click at [125, 313] on div "Name: FT - SOFT WAX - 1G - MEC - HYS SKU: CON-WAX-FT-MEC Package ID: 2205101990…" at bounding box center [445, 414] width 721 height 208
copy span "FT - SOFT WAX - 1G - MEC - HYS"
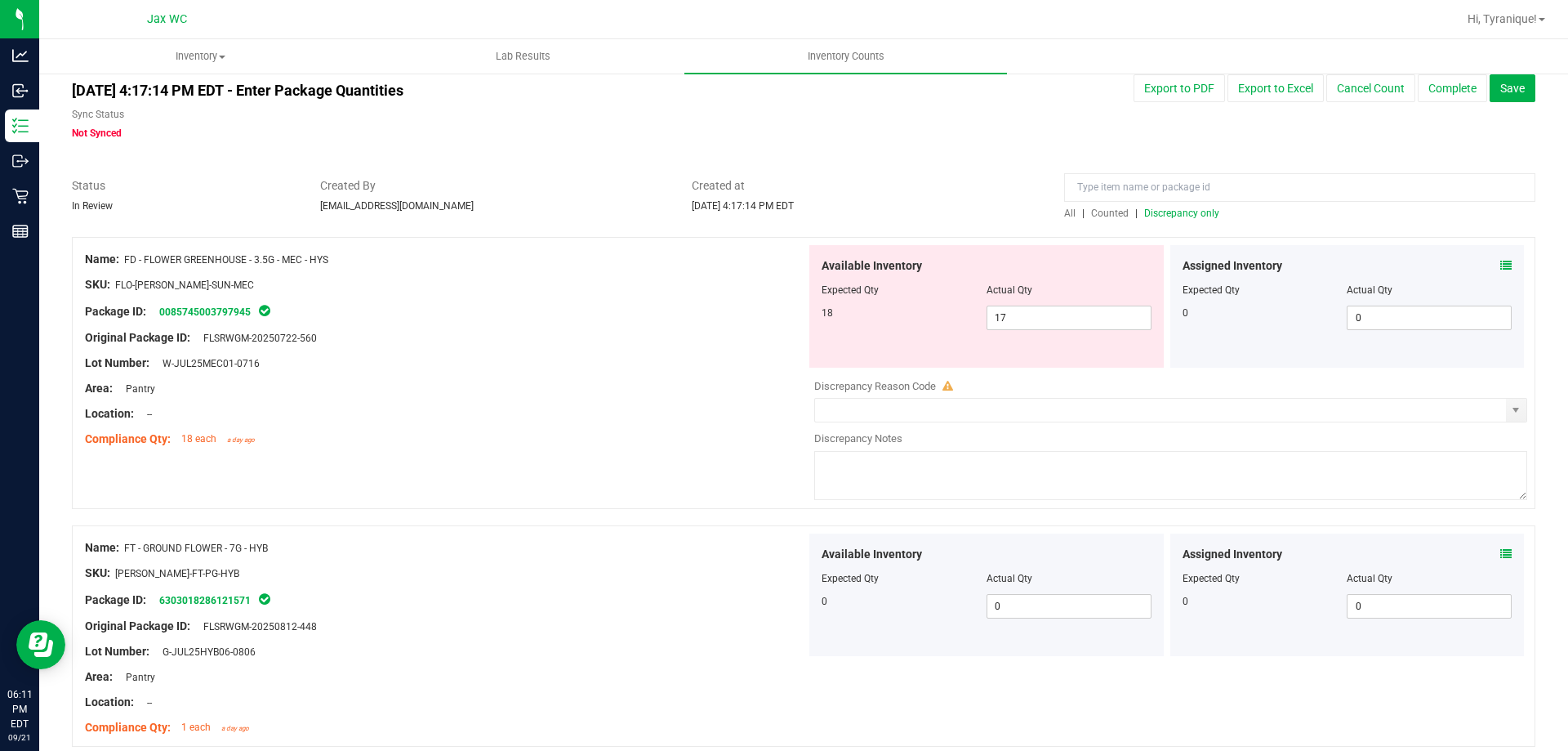
scroll to position [0, 0]
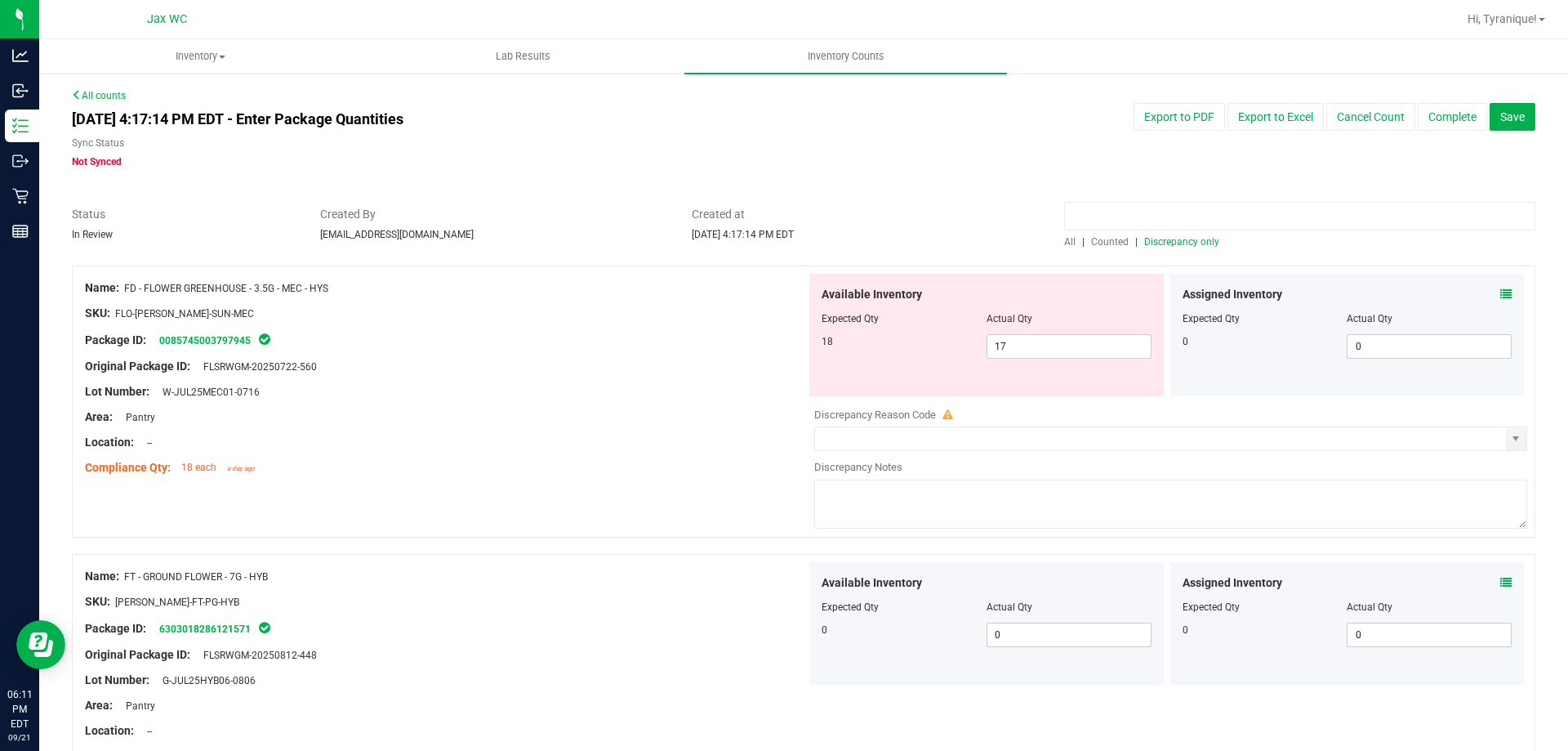
click at [1077, 213] on input at bounding box center [1300, 216] width 471 height 29
paste input "FT - SOFT WAX - 1G - MEC - HYS"
type input "FT - SOFT WAX - 1G - MEC - HYS"
click at [1099, 246] on span "Counted" at bounding box center [1110, 242] width 37 height 11
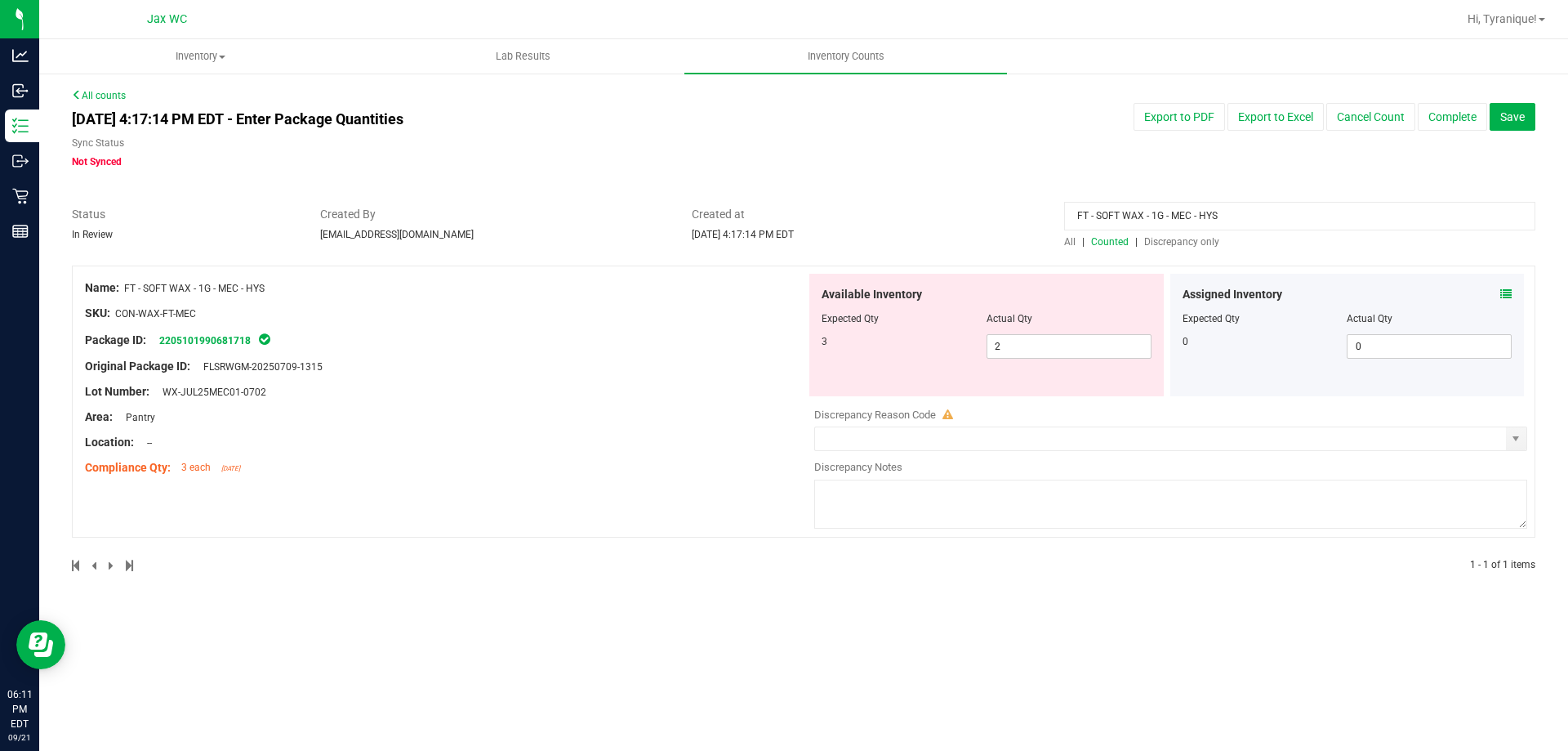
click at [1180, 206] on input "FT - SOFT WAX - 1G - MEC - HYS" at bounding box center [1300, 216] width 471 height 29
click at [1189, 244] on span "Discrepancy only" at bounding box center [1182, 242] width 75 height 11
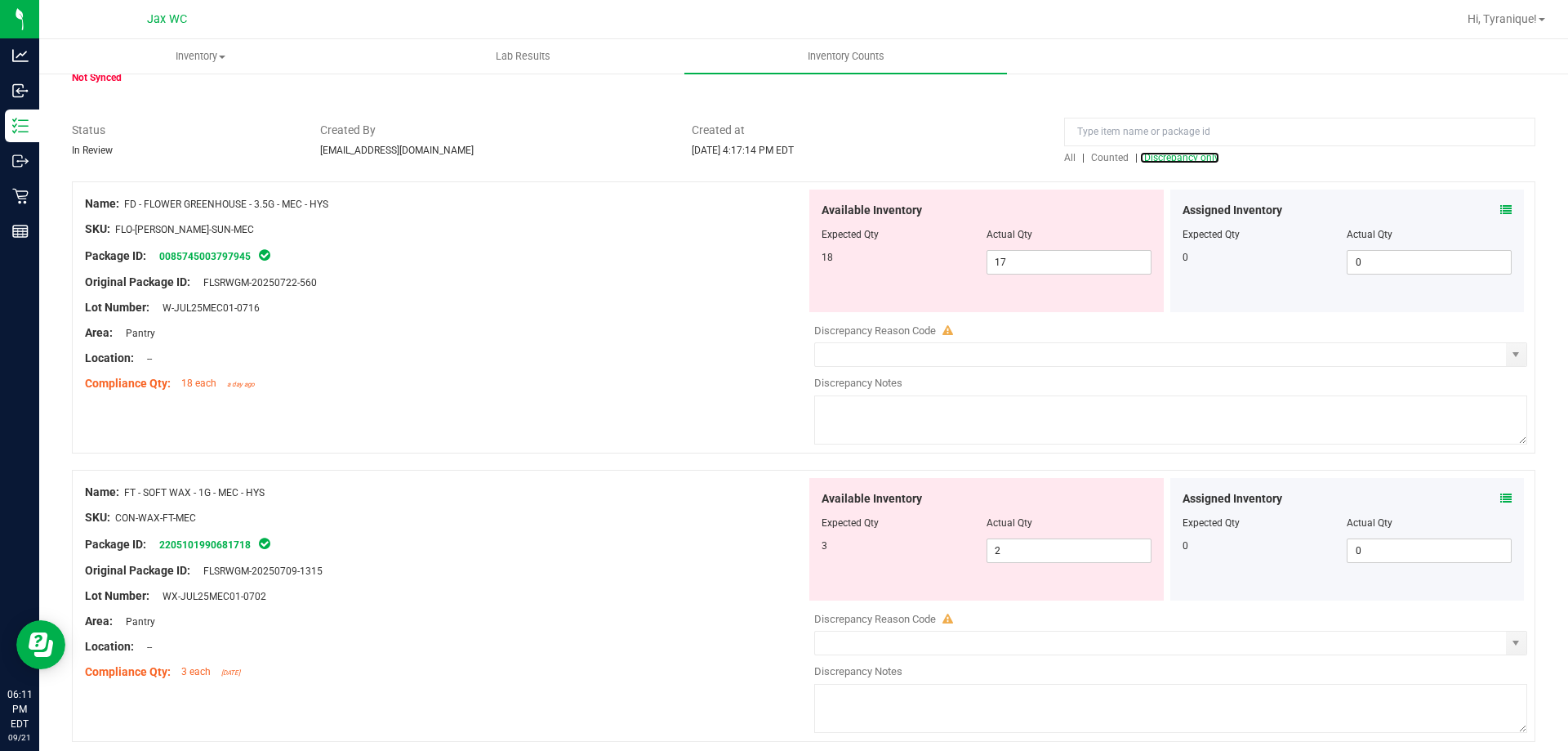
scroll to position [436, 0]
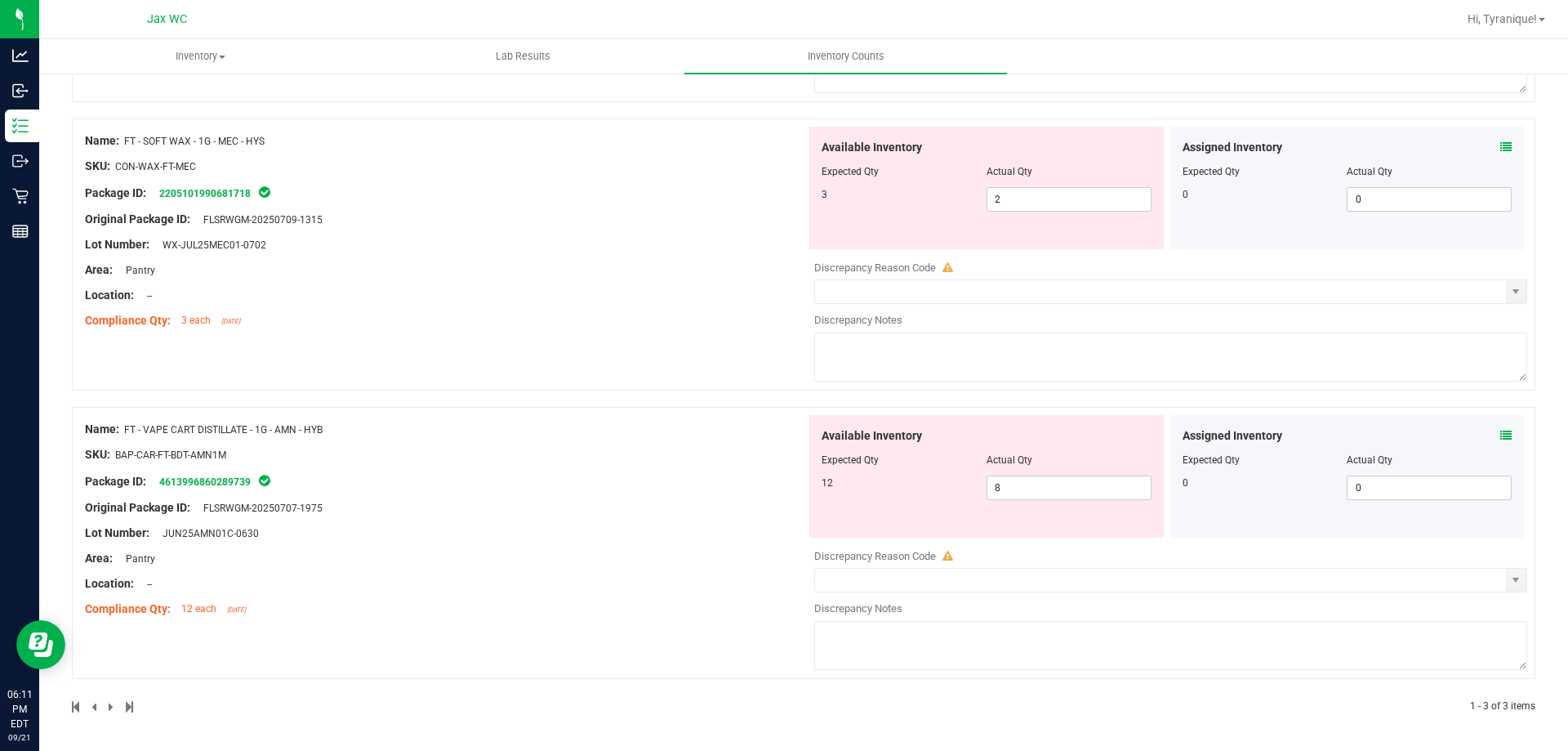
drag, startPoint x: 362, startPoint y: 434, endPoint x: 126, endPoint y: 425, distance: 236.2
click at [126, 425] on div "Name: FT - VAPE CART DISTILLATE - 1G - AMN - HYB" at bounding box center [445, 429] width 721 height 17
copy span "FT - VAPE CART DISTILLATE - 1G - AMN - HYB"
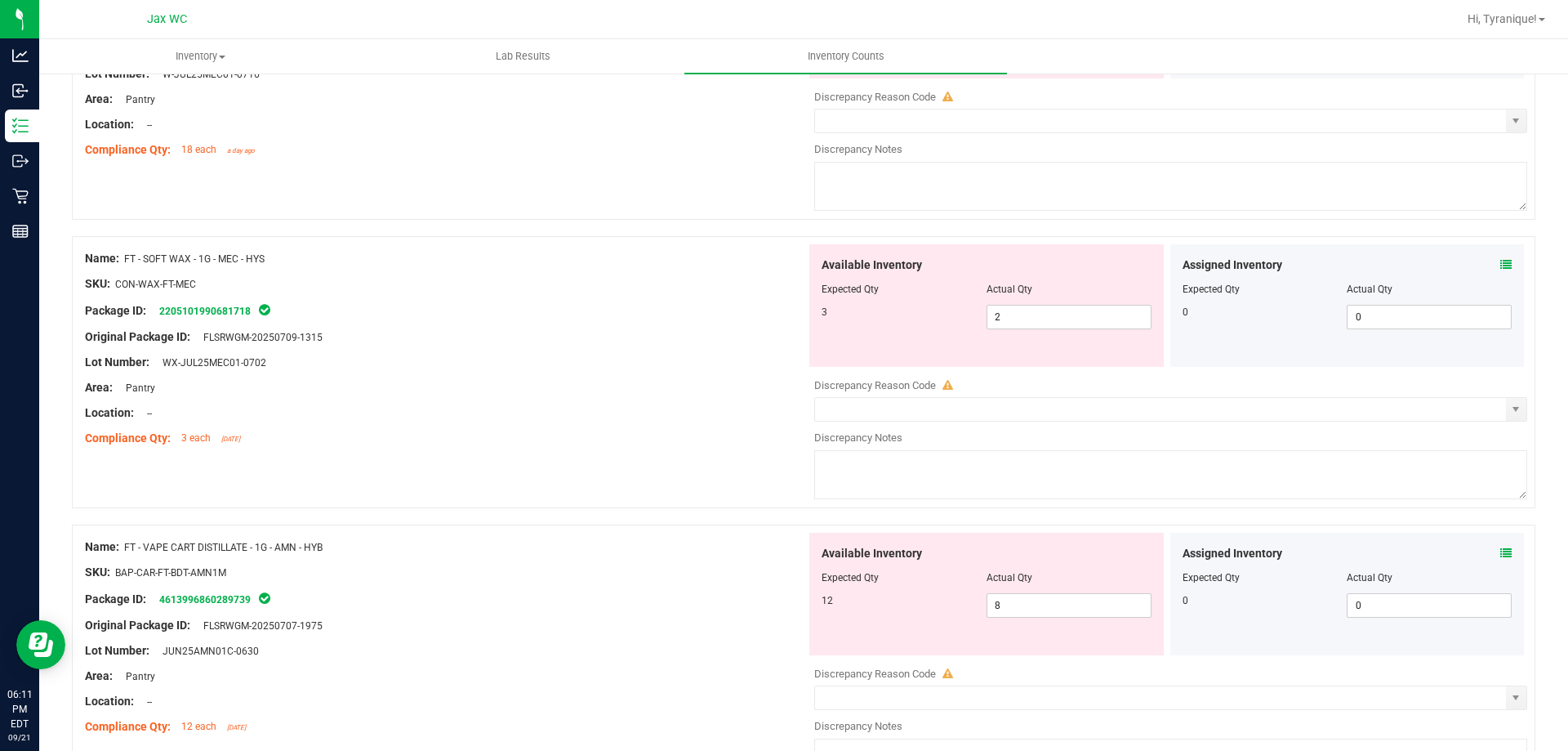
scroll to position [109, 0]
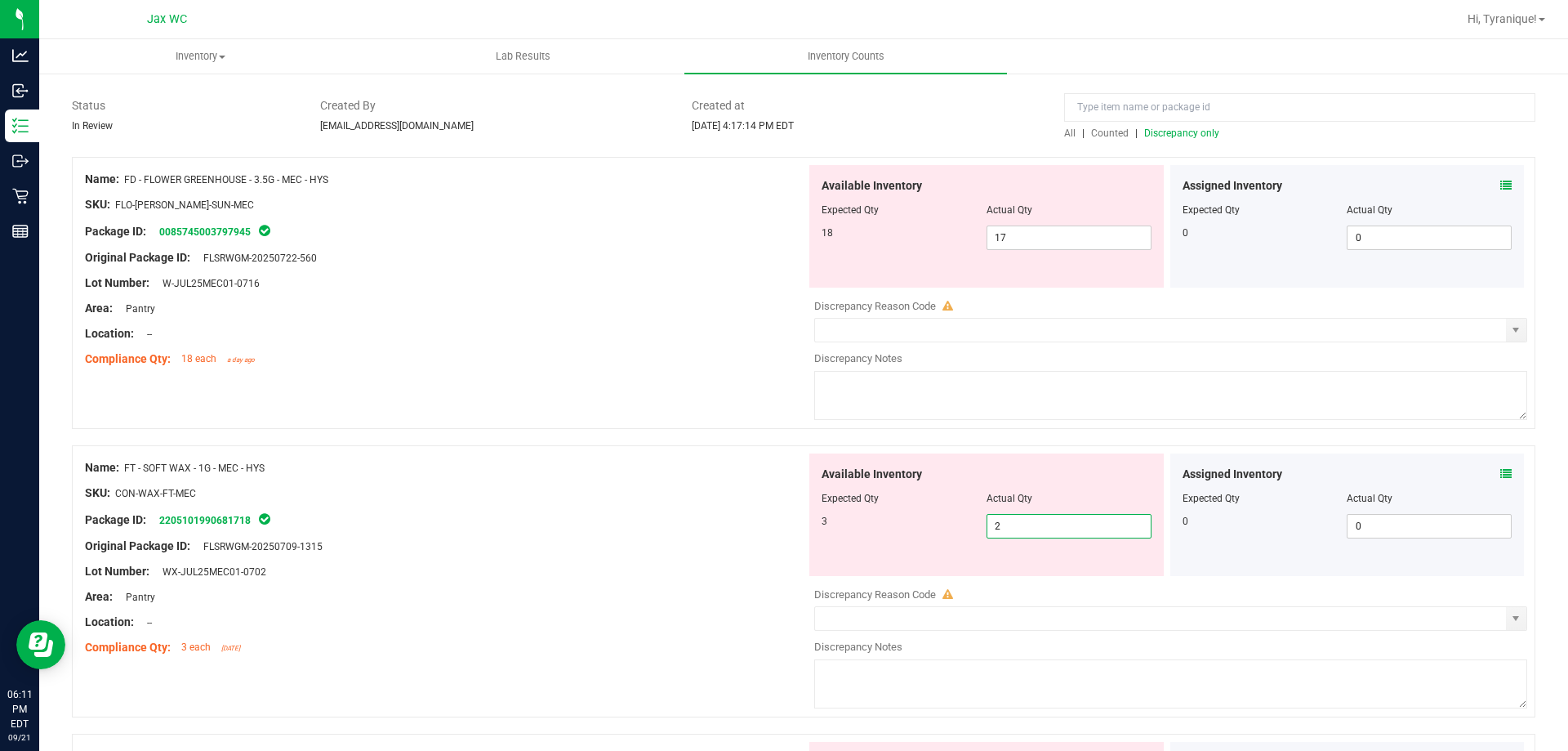
drag, startPoint x: 1026, startPoint y: 519, endPoint x: 1033, endPoint y: 523, distance: 8.1
click at [1026, 520] on span "2 2" at bounding box center [1069, 526] width 165 height 24
type input "3"
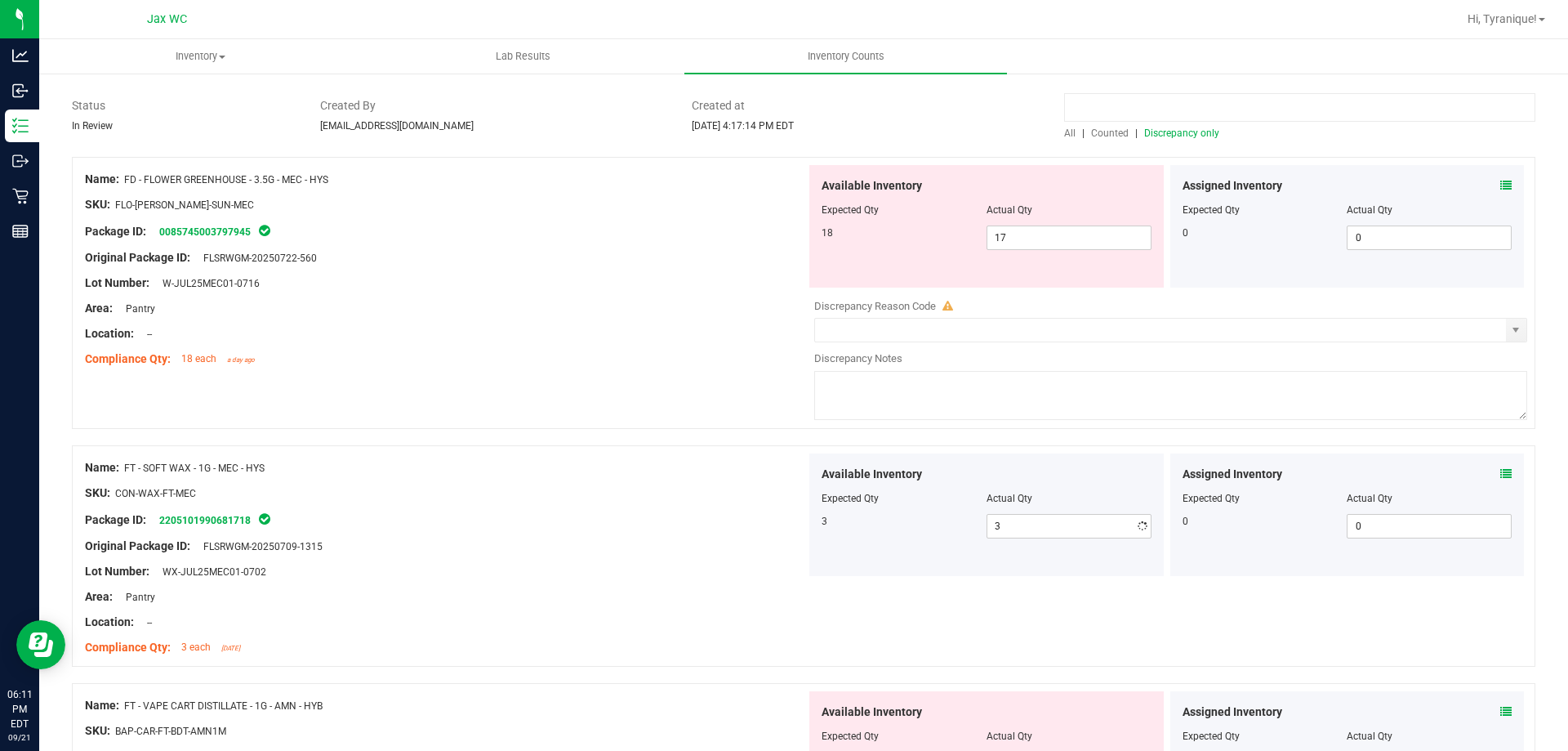
click at [1188, 112] on input at bounding box center [1300, 107] width 471 height 29
paste input "FT - VAPE CART DISTILLATE - 1G - AMN - HYB"
type input "FT - VAPE CART DISTILLATE - 1G - AMN - HYB"
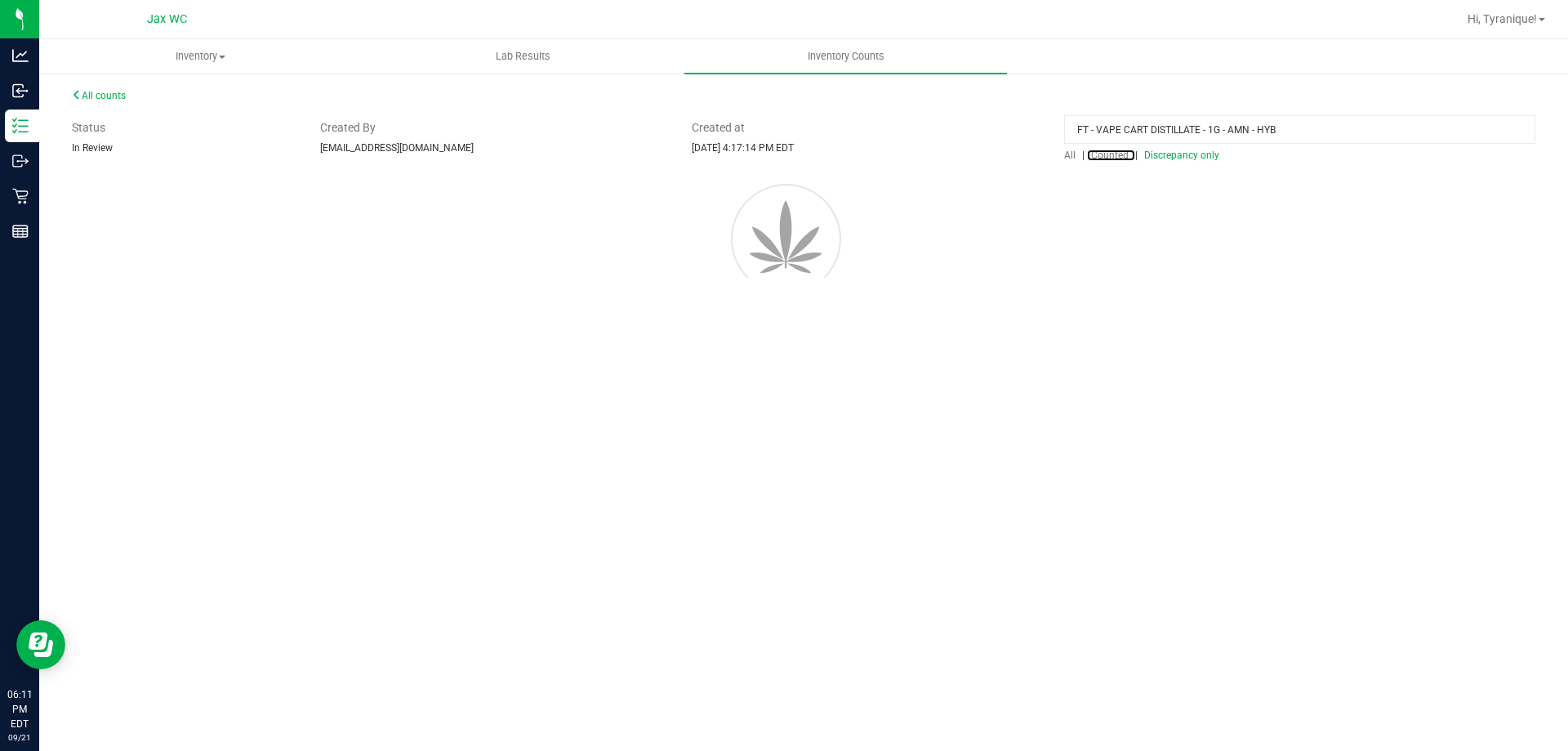
click at [1108, 133] on div "FT - VAPE CART DISTILLATE - 1G - AMN - HYB All | Counted | Discrepancy only" at bounding box center [1300, 140] width 496 height 44
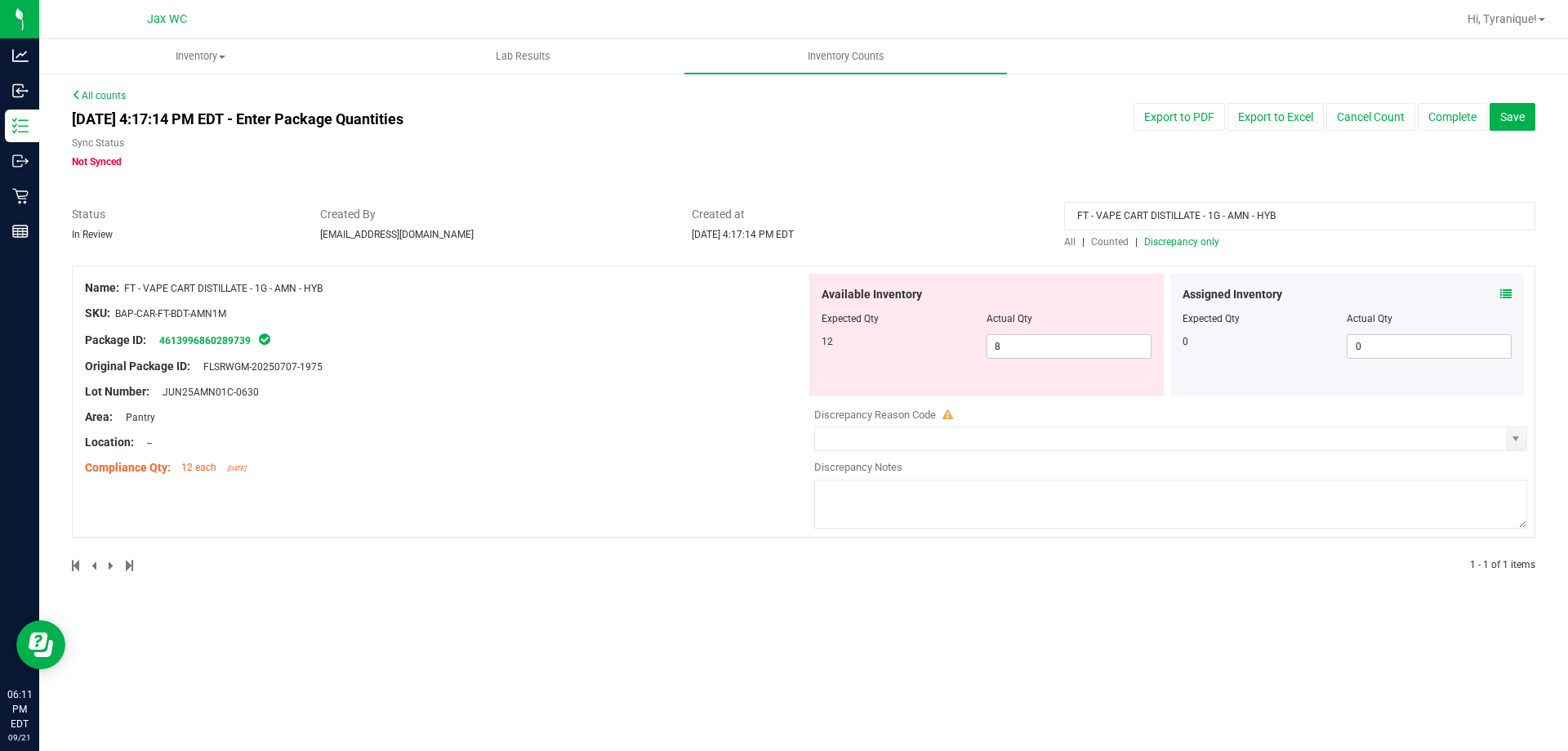
click at [1235, 216] on input "FT - VAPE CART DISTILLATE - 1G - AMN - HYB" at bounding box center [1300, 216] width 471 height 29
click at [1209, 241] on span "Discrepancy only" at bounding box center [1182, 242] width 75 height 11
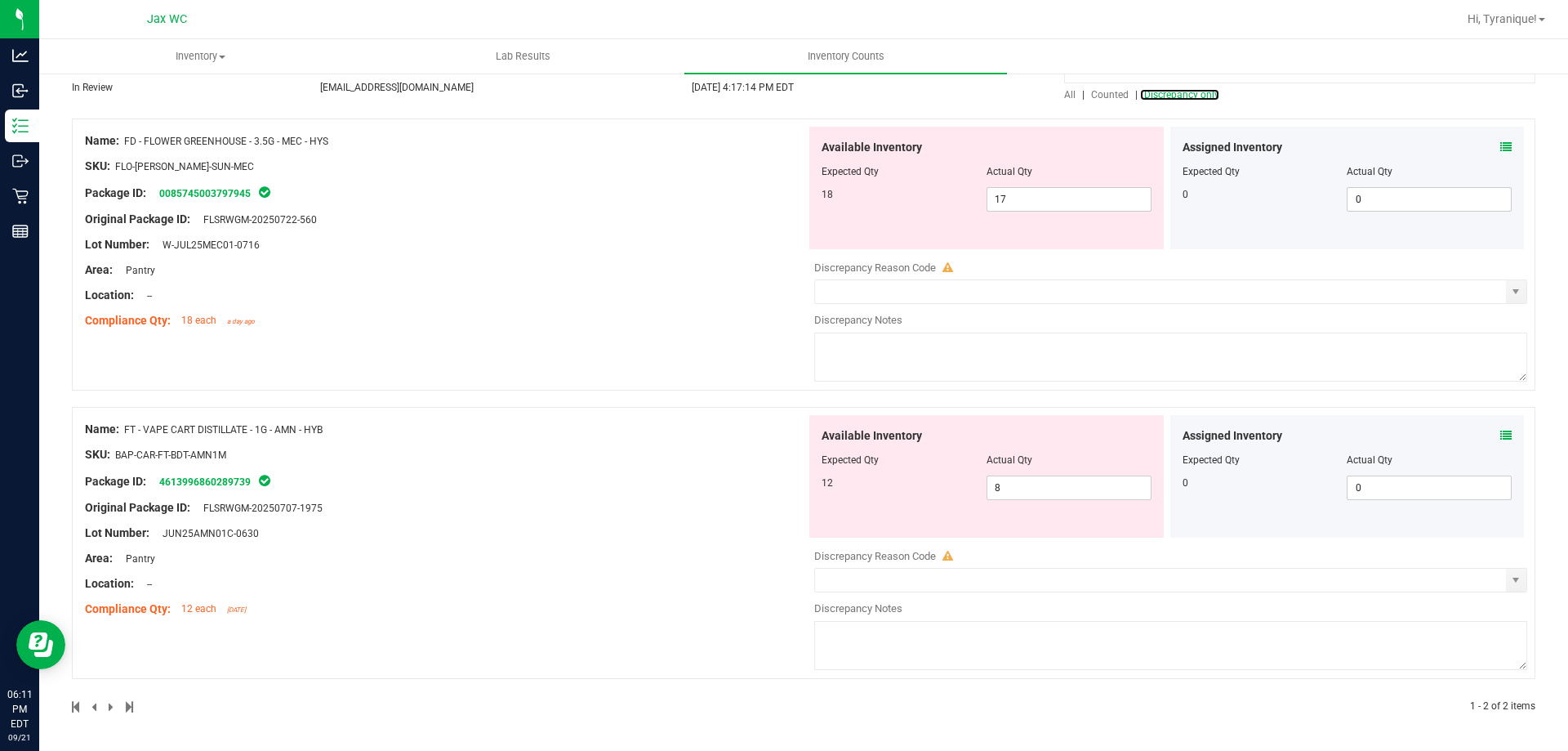
scroll to position [65, 0]
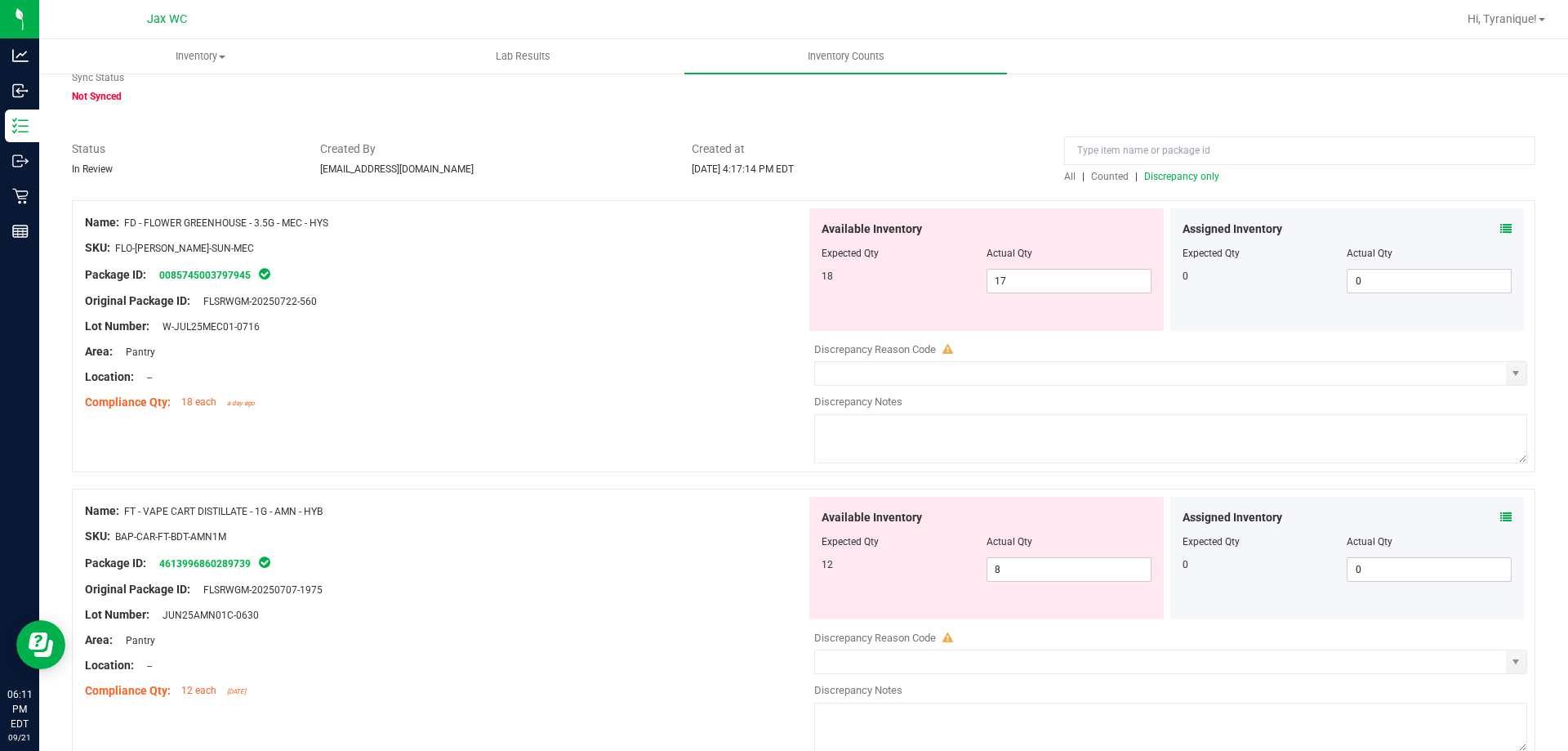
drag, startPoint x: 361, startPoint y: 219, endPoint x: 128, endPoint y: 220, distance: 233.0
click at [128, 220] on div "Name: FD - FLOWER GREENHOUSE - 3.5G - MEC - HYS" at bounding box center [445, 222] width 721 height 17
copy span "FD - FLOWER GREENHOUSE - 3.5G - MEC - HYS"
drag, startPoint x: 1033, startPoint y: 287, endPoint x: 863, endPoint y: 287, distance: 170.0
click at [866, 287] on div "18 17 17" at bounding box center [986, 281] width 330 height 24
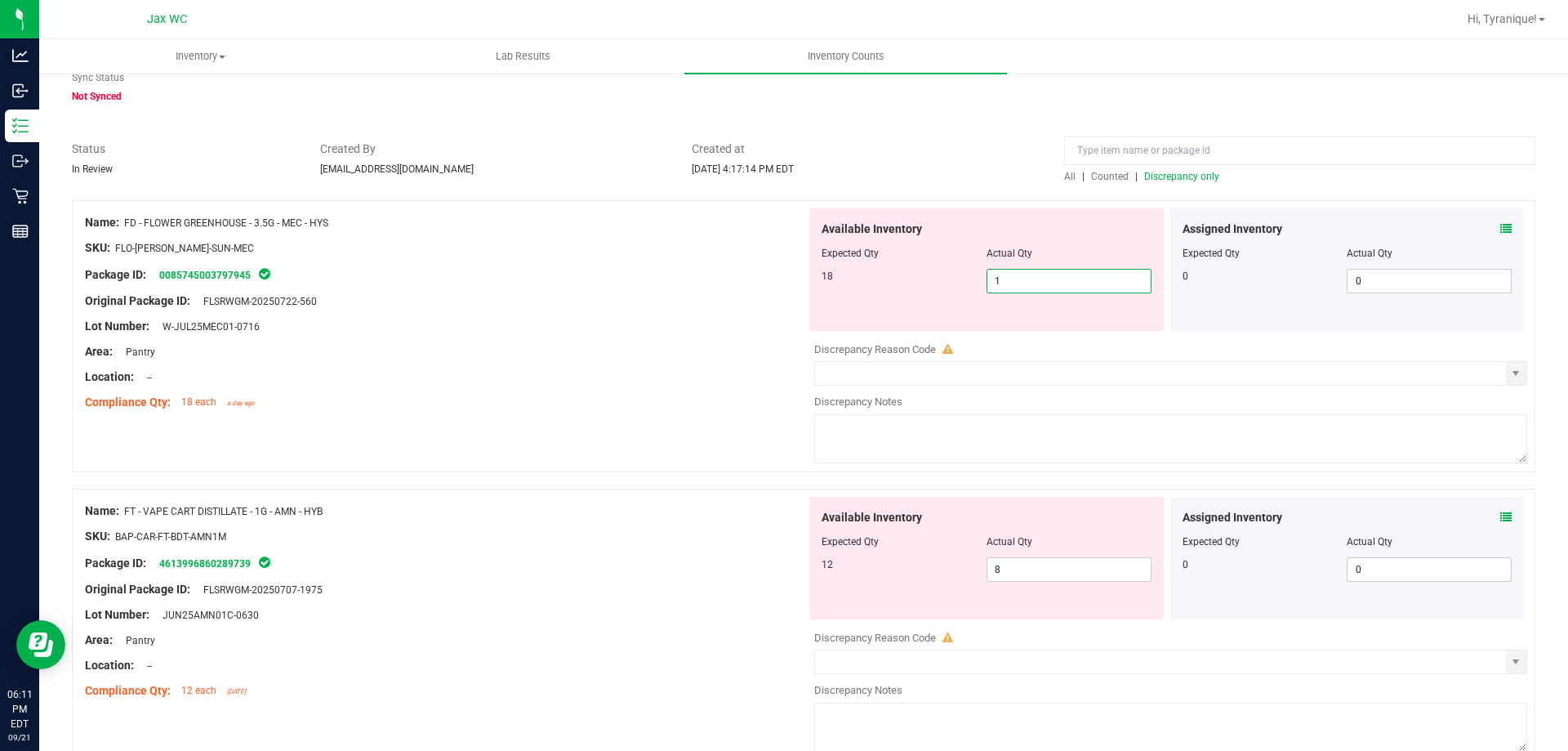
type input "18"
click at [490, 419] on div "Name: FD - FLOWER GREENHOUSE - 3.5G - MEC - HYS SKU: FLO-[PERSON_NAME]-SUN-MEC …" at bounding box center [804, 336] width 1464 height 272
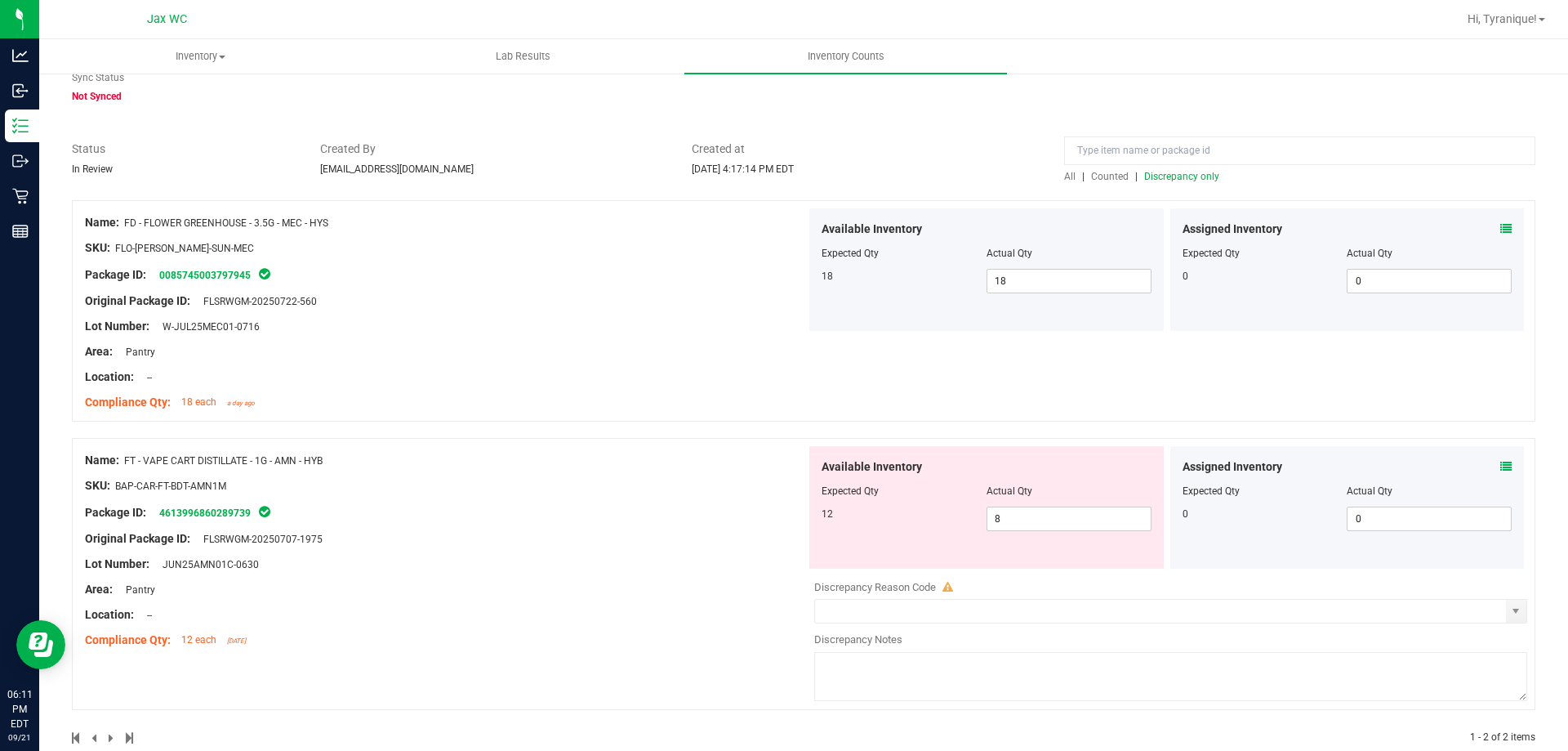
drag, startPoint x: 379, startPoint y: 464, endPoint x: 125, endPoint y: 455, distance: 254.2
click at [125, 455] on div "Name: FT - VAPE CART DISTILLATE - 1G - AMN - HYB" at bounding box center [445, 460] width 721 height 17
copy span "FT - VAPE CART DISTILLATE - 1G - AMN - HYB"
click at [579, 279] on div "Package ID: 0085745003797945" at bounding box center [445, 274] width 721 height 20
click at [1155, 173] on span "Discrepancy only" at bounding box center [1182, 177] width 75 height 11
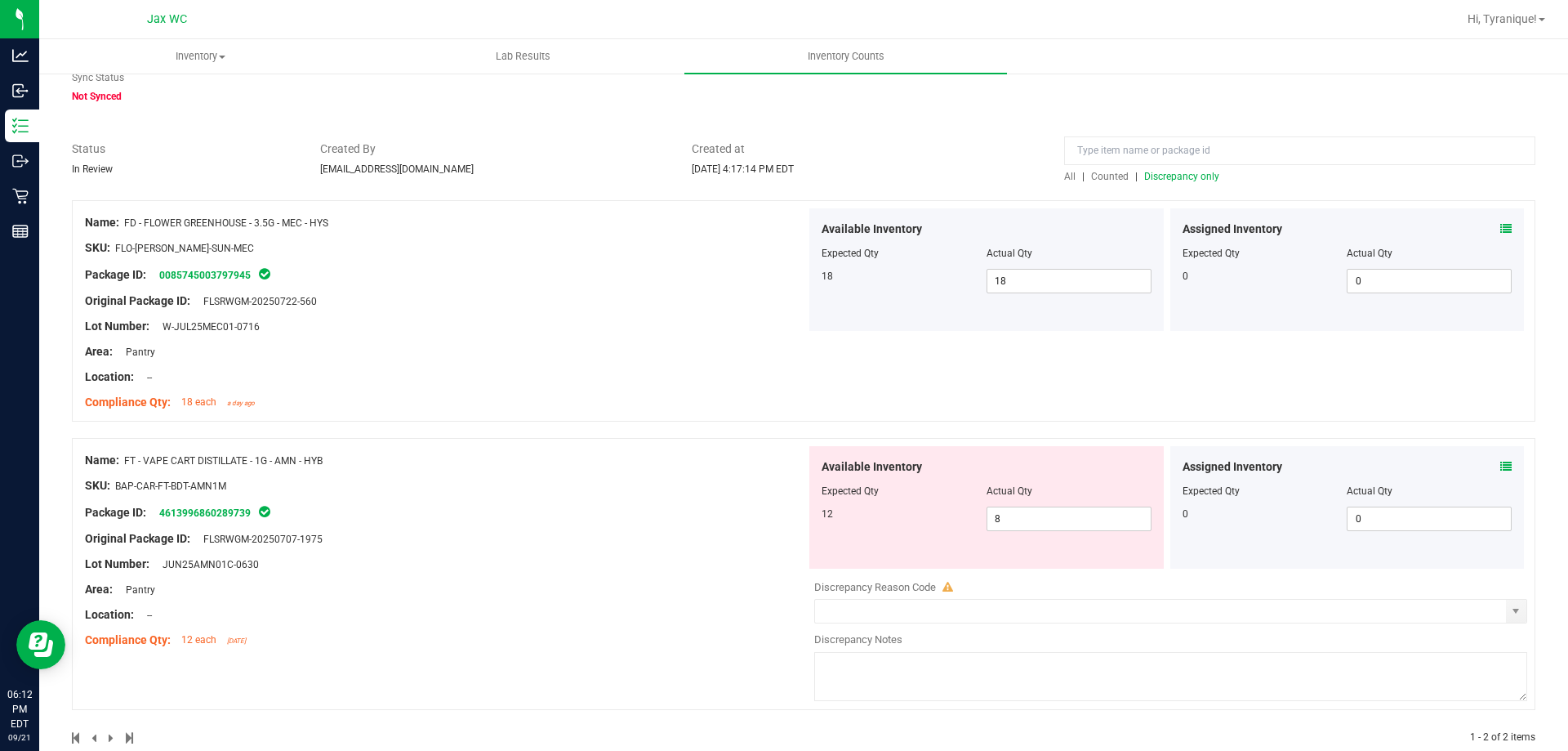
scroll to position [0, 0]
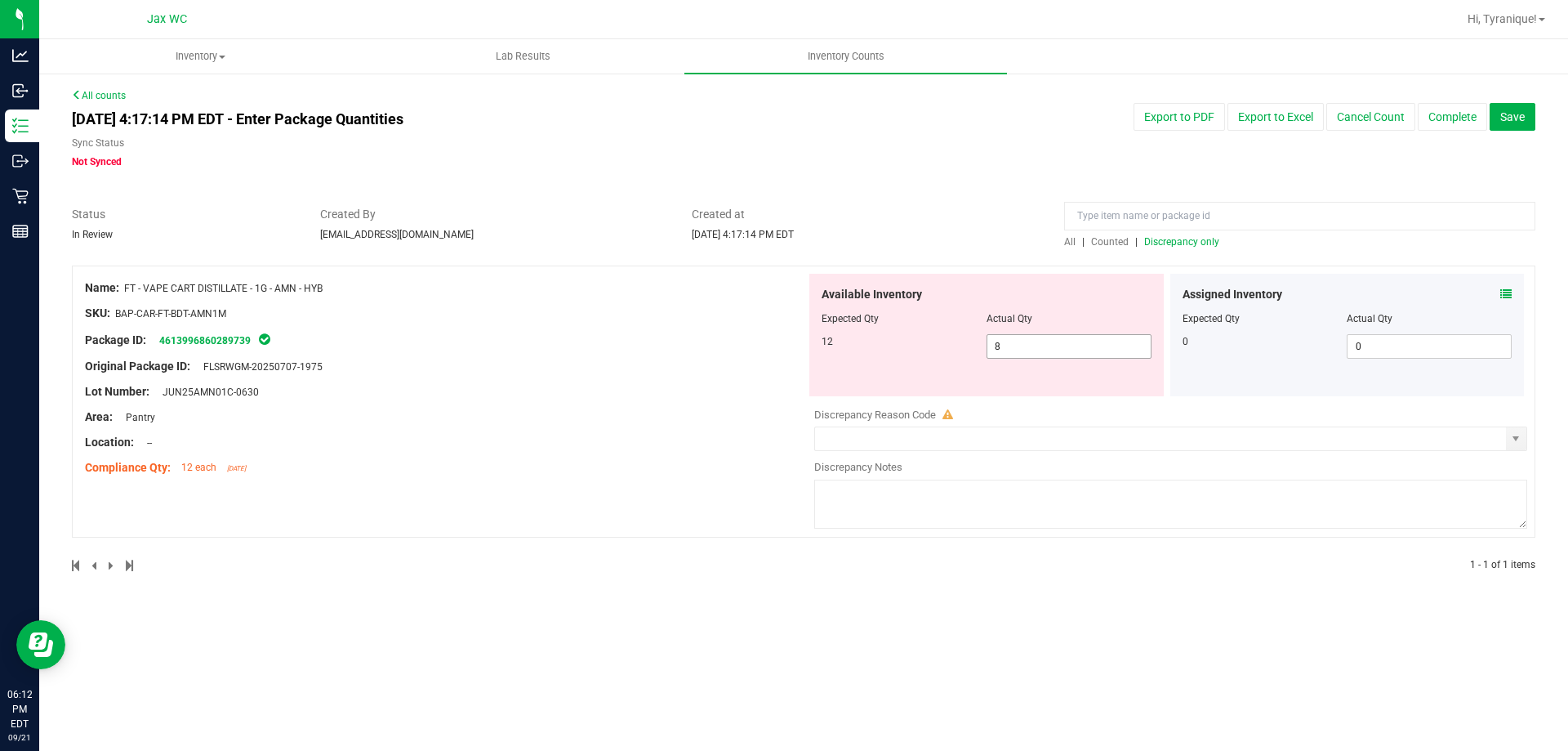
click at [1067, 345] on span "8 8" at bounding box center [1069, 347] width 165 height 24
type input "12"
drag, startPoint x: 615, startPoint y: 409, endPoint x: 561, endPoint y: 396, distance: 55.5
click at [610, 402] on div "Name: FT - VAPE CART DISTILLATE - 1G - AMN - HYB SKU: BAP-CAR-FT-BDT-AMN1M Pack…" at bounding box center [445, 378] width 721 height 208
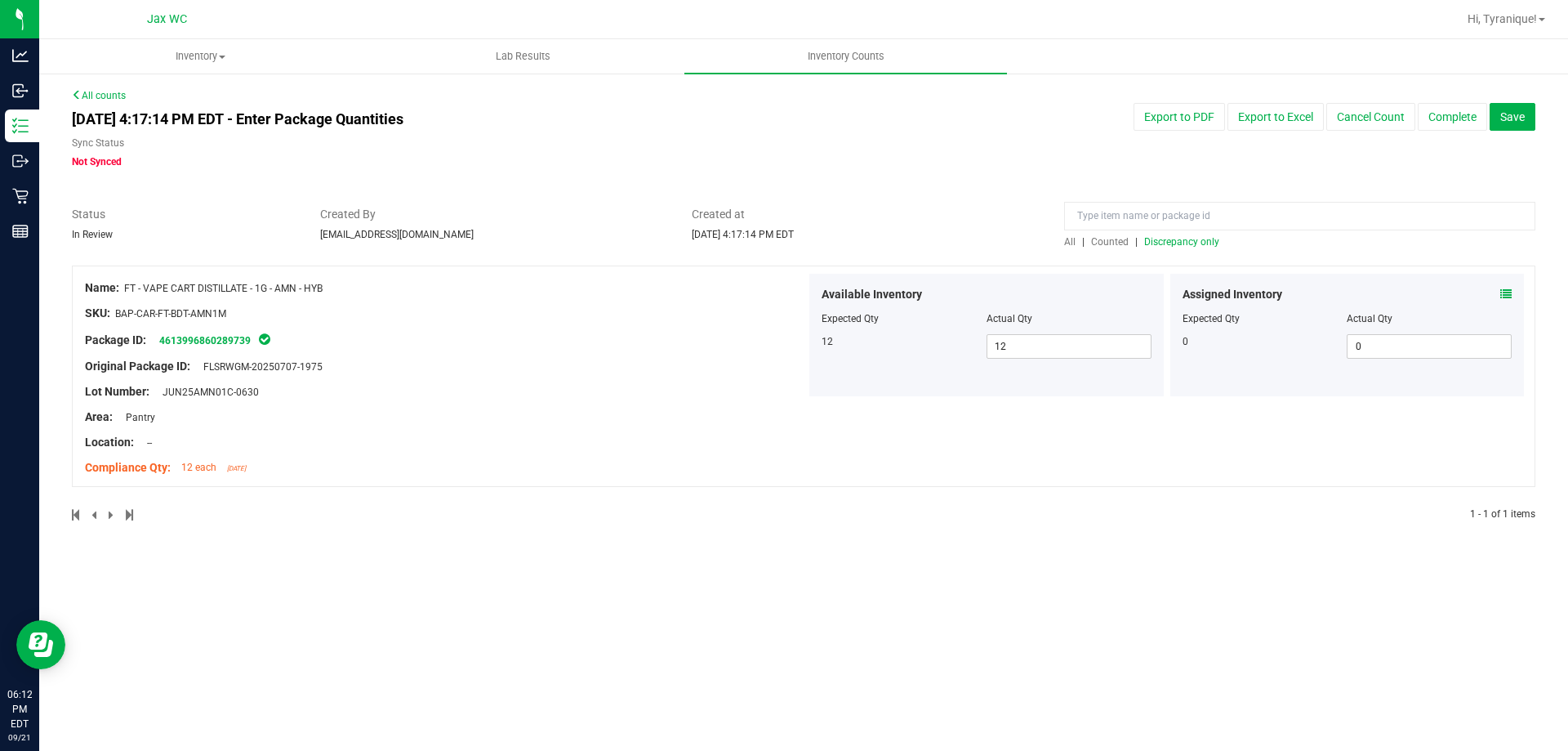
click at [1196, 246] on span "Discrepancy only" at bounding box center [1182, 242] width 75 height 11
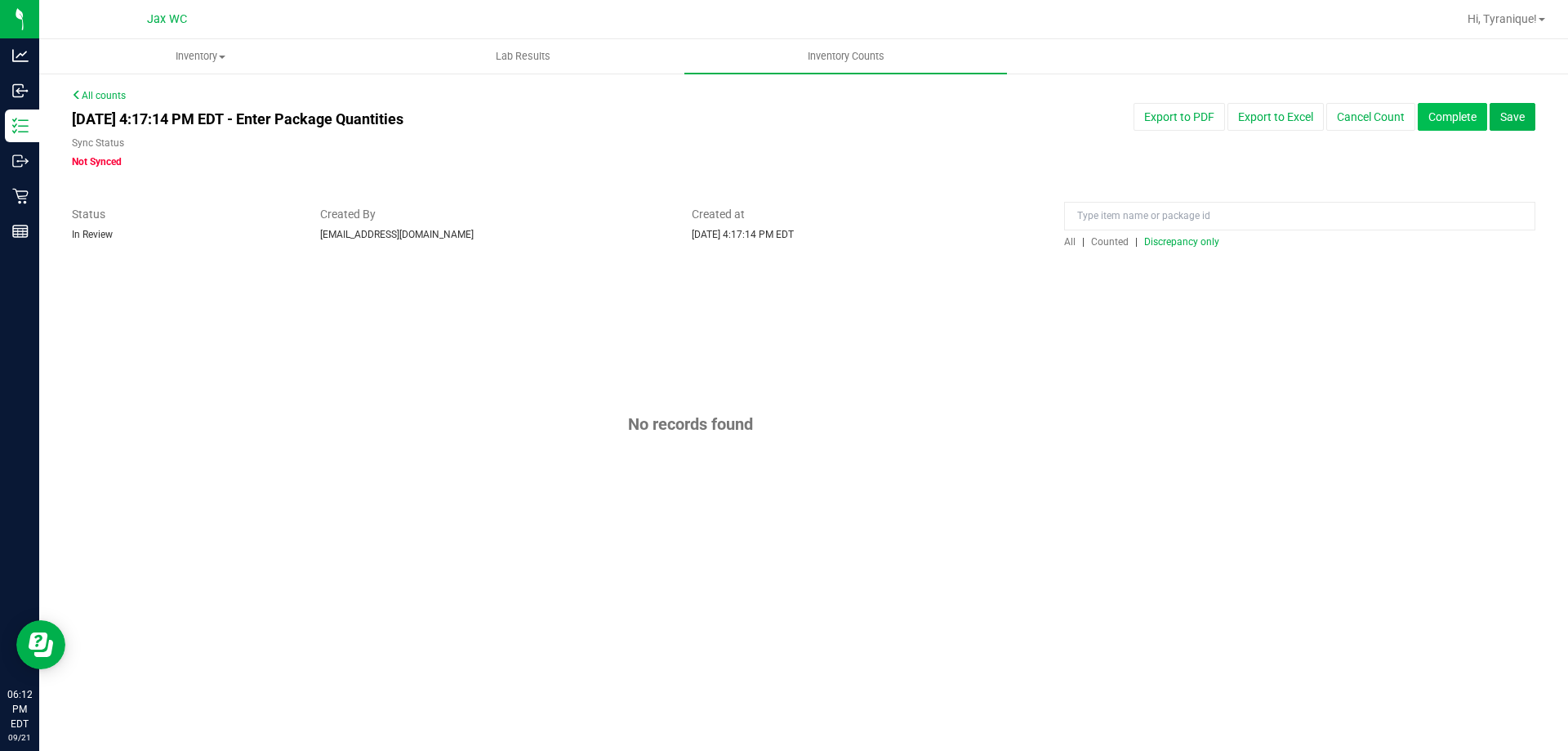
click at [1444, 123] on button "Complete" at bounding box center [1452, 117] width 70 height 28
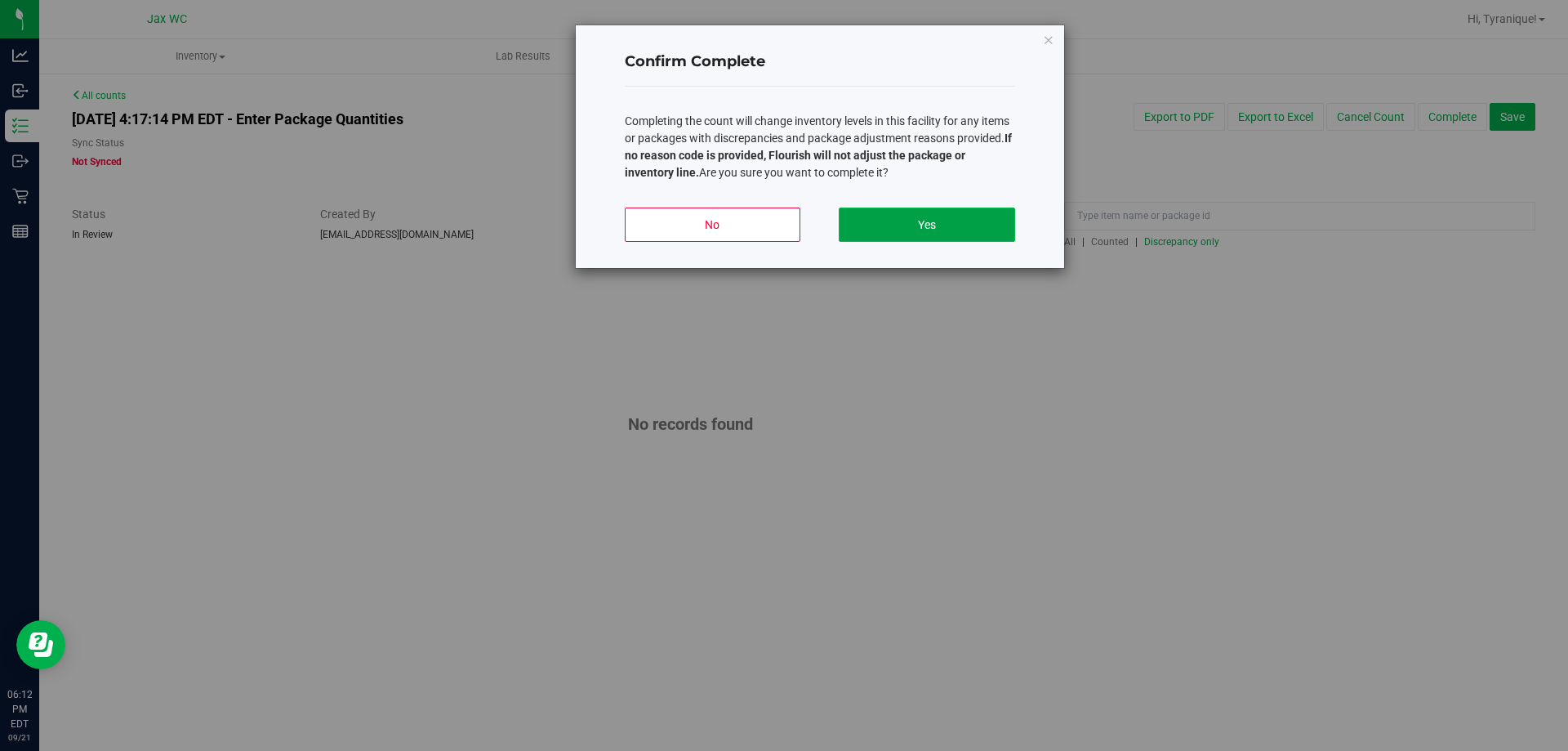
click at [957, 233] on button "Yes" at bounding box center [926, 224] width 176 height 34
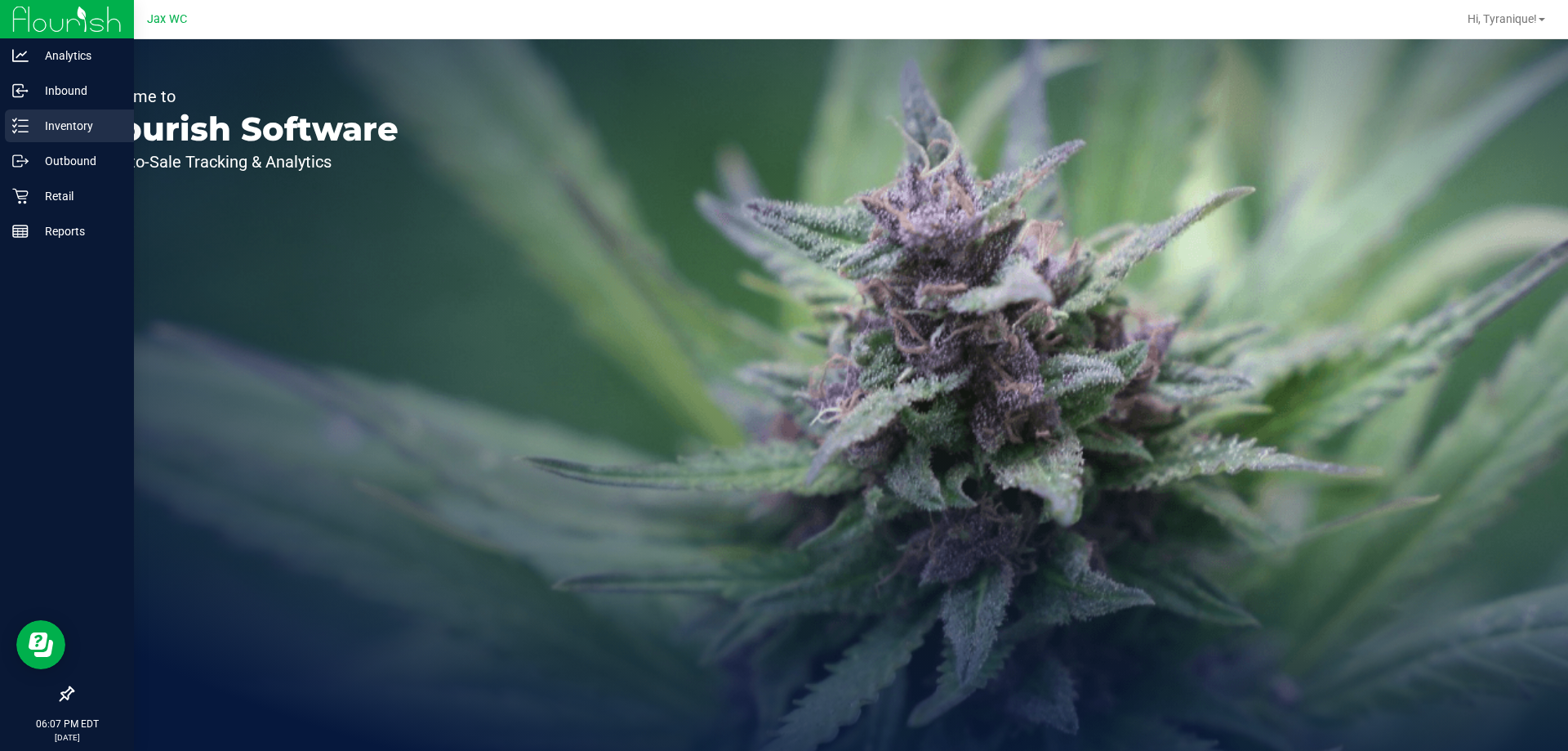
click at [60, 119] on p "Inventory" at bounding box center [78, 125] width 98 height 20
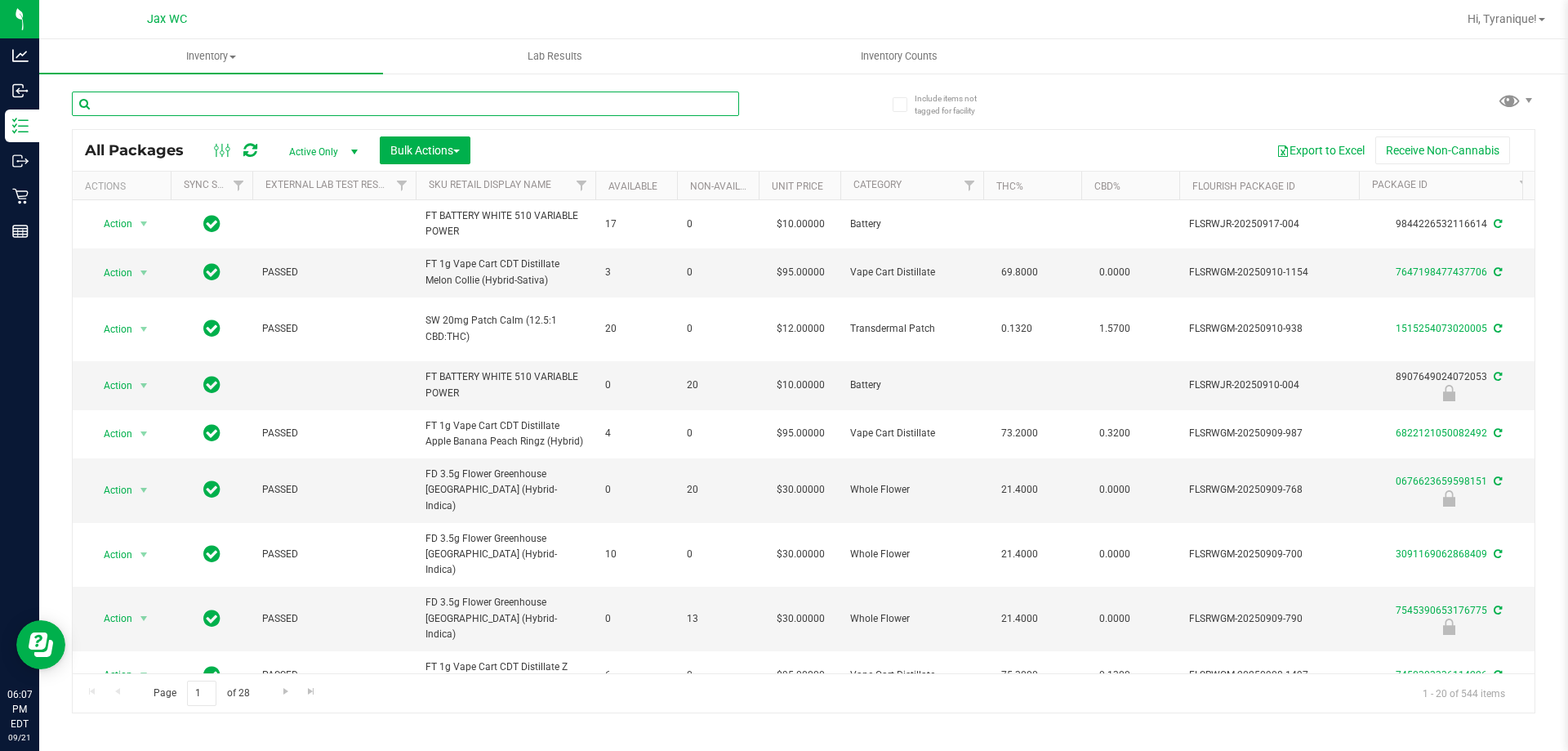
click at [285, 101] on input "text" at bounding box center [405, 103] width 667 height 24
paste input "FT - SOFT WAX - 1G - MEC - HYS"
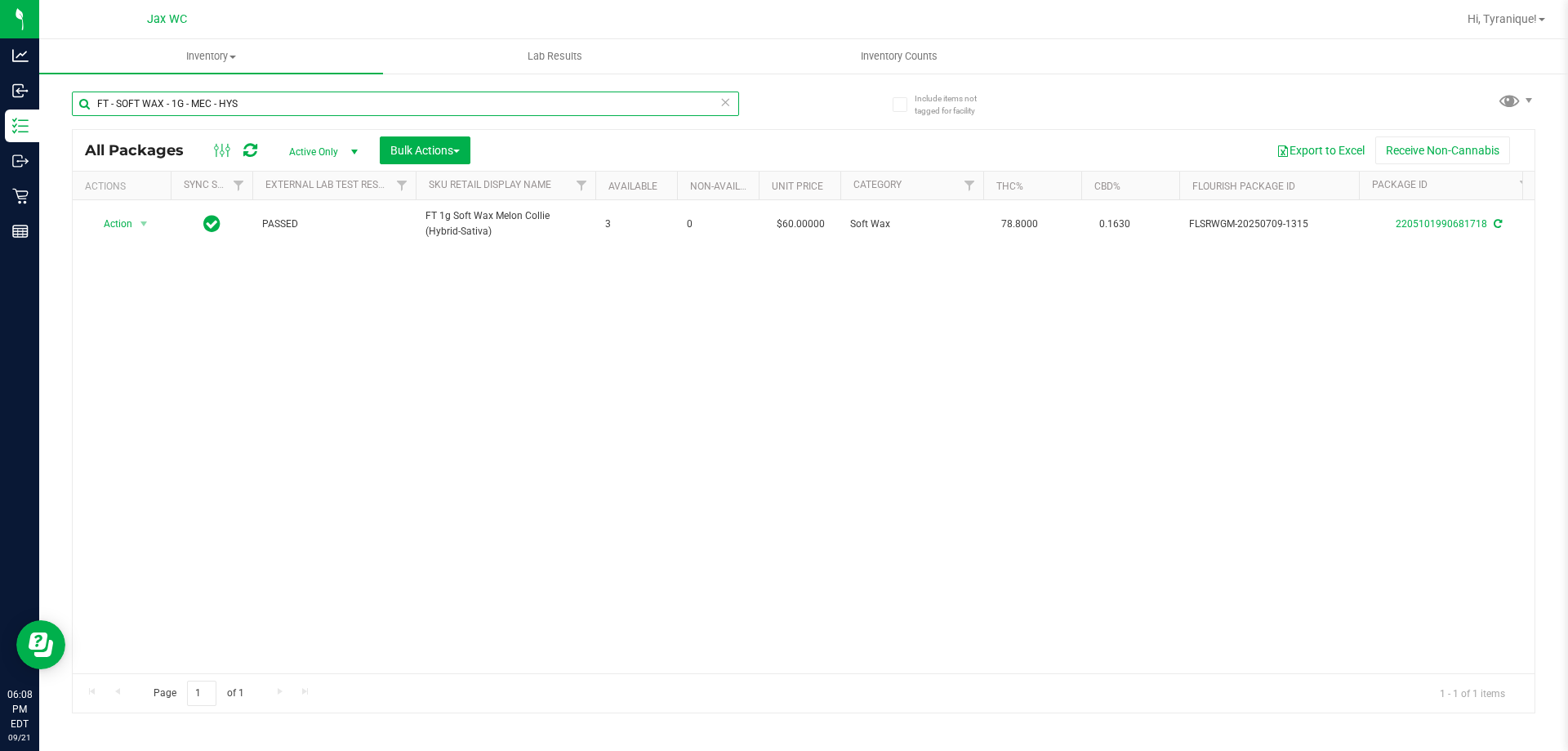
click at [564, 108] on input "FT - SOFT WAX - 1G - MEC - HYS" at bounding box center [405, 103] width 667 height 24
click at [561, 106] on input "FT - SOFT WAX - 1G - MEC - HYS" at bounding box center [405, 103] width 667 height 24
click at [560, 105] on input "FT - SOFT WAX - 1G - MEC - HYS" at bounding box center [405, 103] width 667 height 24
paste input "FT - VAPE CART DISTILLATE - 1G - PPU - IND"
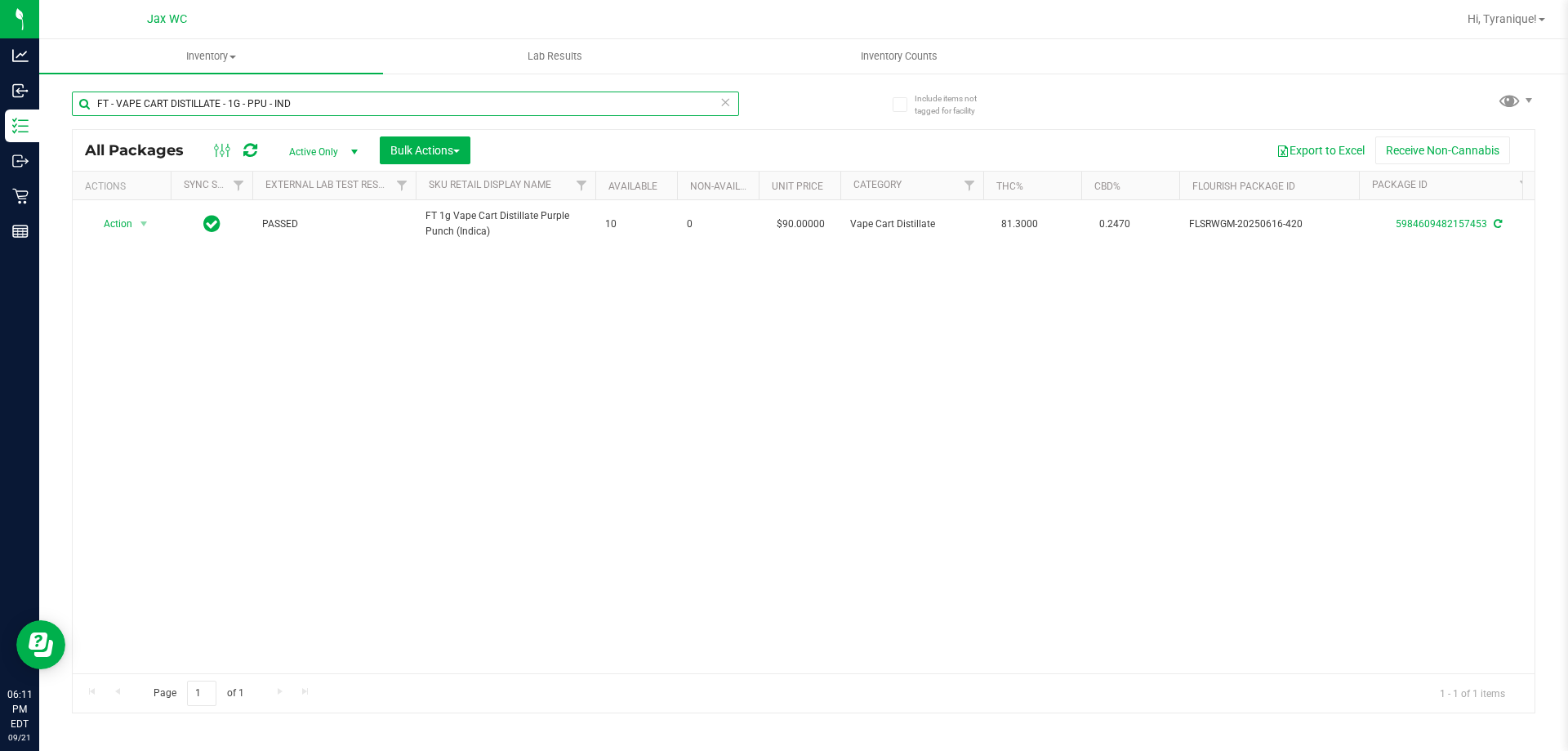
click at [352, 99] on input "FT - VAPE CART DISTILLATE - 1G - PPU - IND" at bounding box center [405, 103] width 667 height 24
paste input "D - FLOWER GREENHOUSE - 3.5G - MEC - HYS"
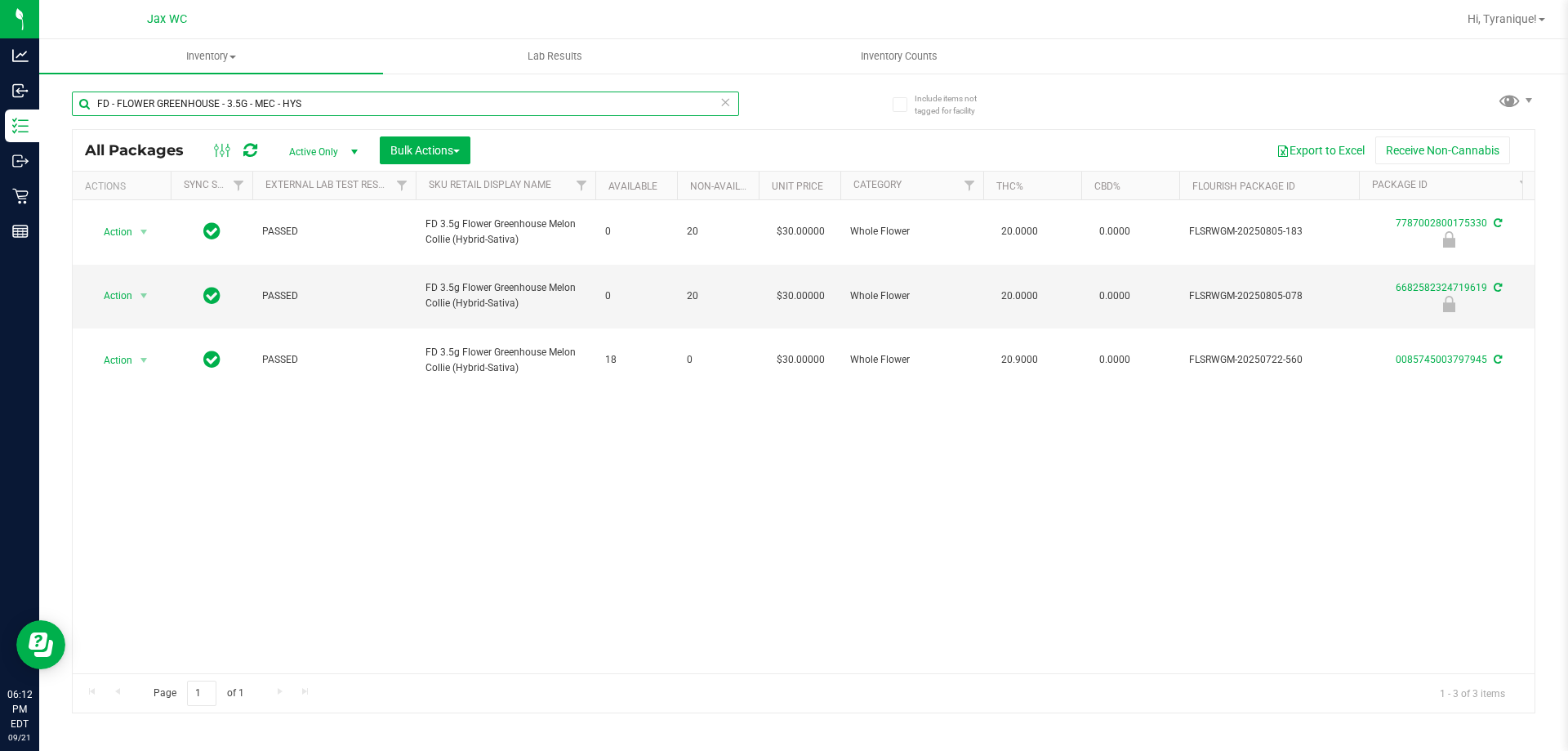
click at [577, 98] on input "FD - FLOWER GREENHOUSE - 3.5G - MEC - HYS" at bounding box center [405, 103] width 667 height 24
paste input "T - VAPE CART DISTILLATE - 1G - AMN - HYB"
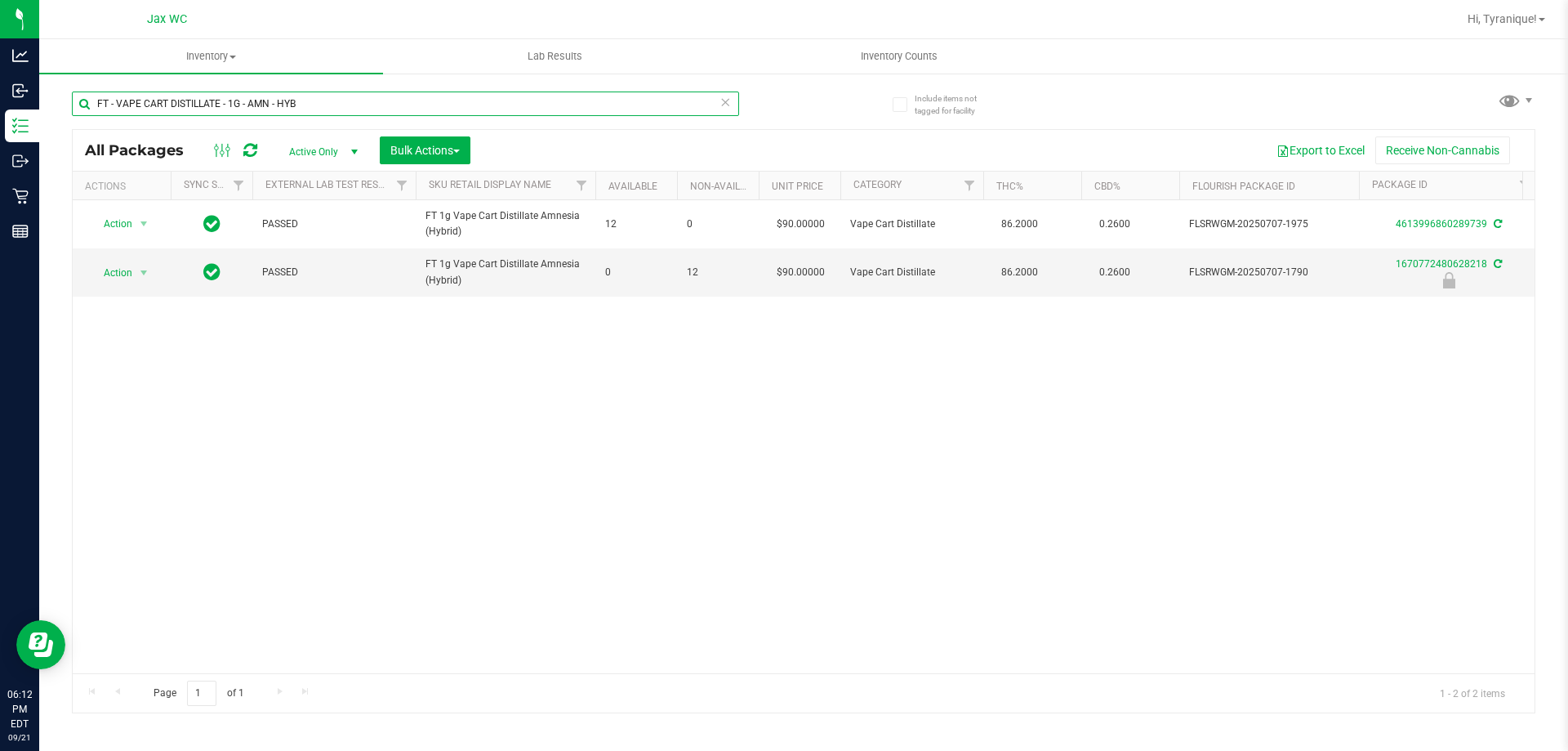
type input "FT - VAPE CART DISTILLATE - 1G - AMN - HYB"
